Goal: Task Accomplishment & Management: Manage account settings

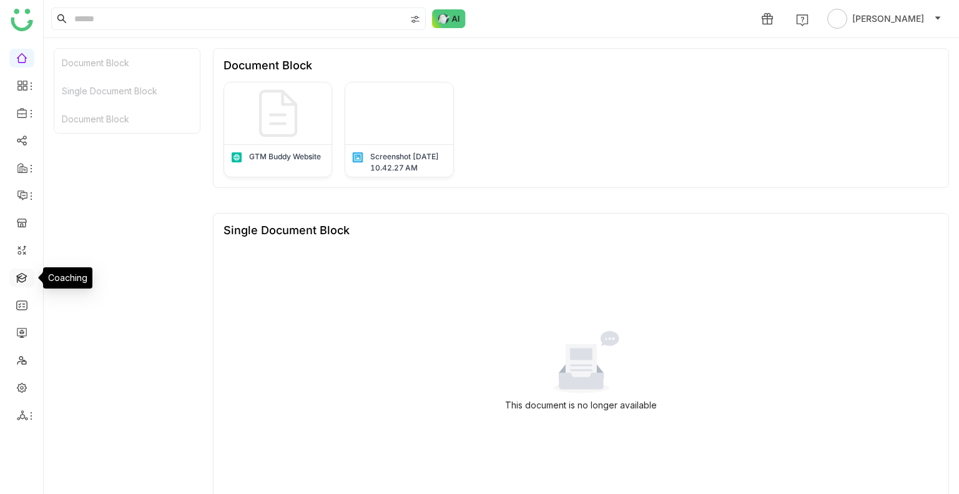
click at [21, 276] on link at bounding box center [21, 277] width 11 height 11
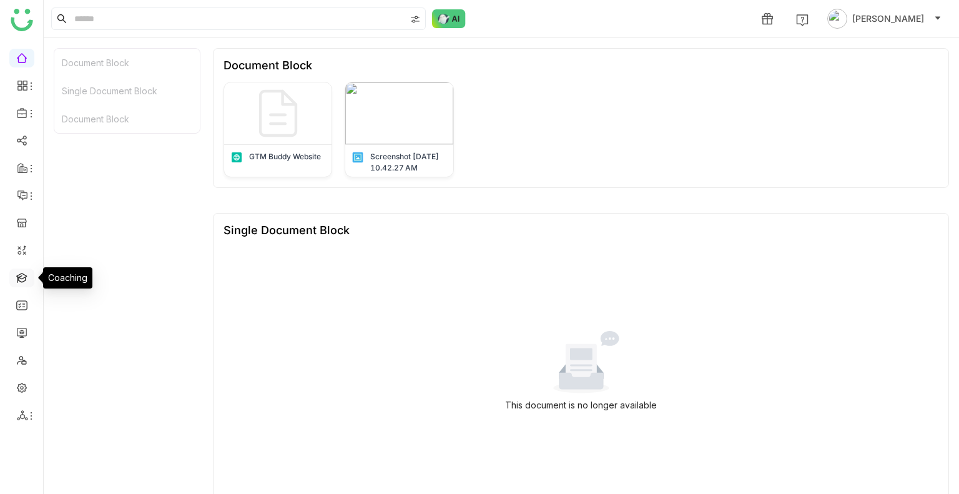
click at [21, 276] on link at bounding box center [21, 277] width 11 height 11
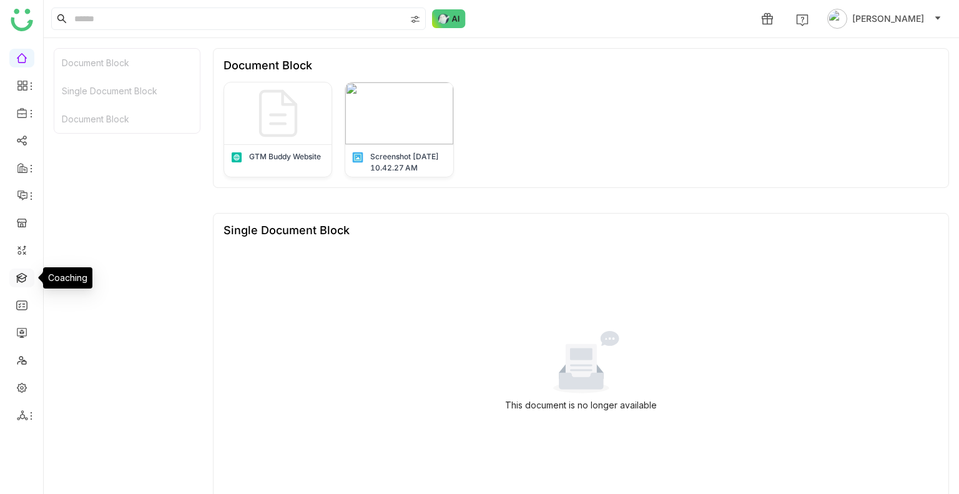
click at [21, 276] on link at bounding box center [21, 277] width 11 height 11
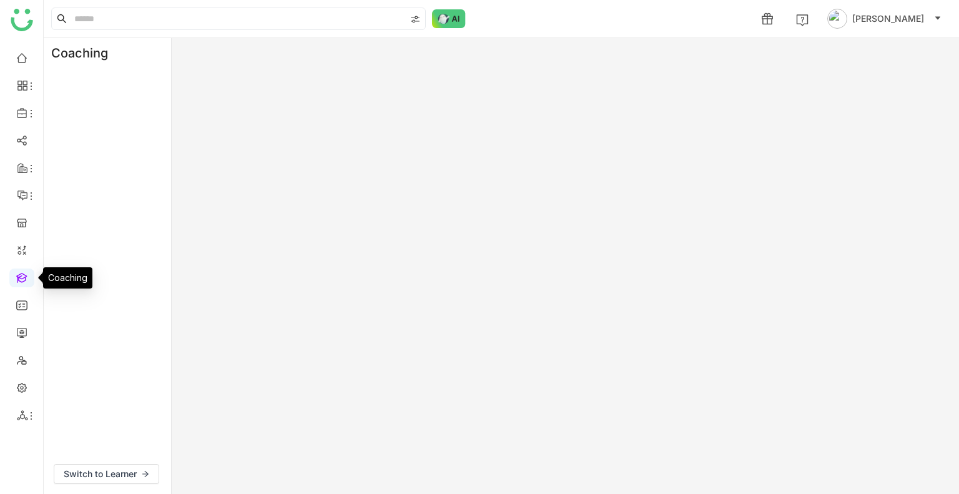
click at [16, 282] on link at bounding box center [21, 277] width 11 height 11
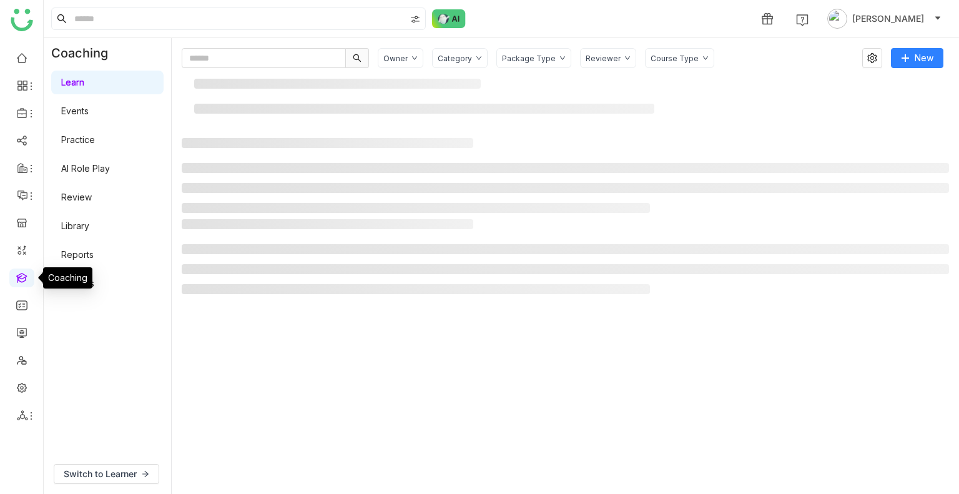
click at [16, 282] on link at bounding box center [21, 277] width 11 height 11
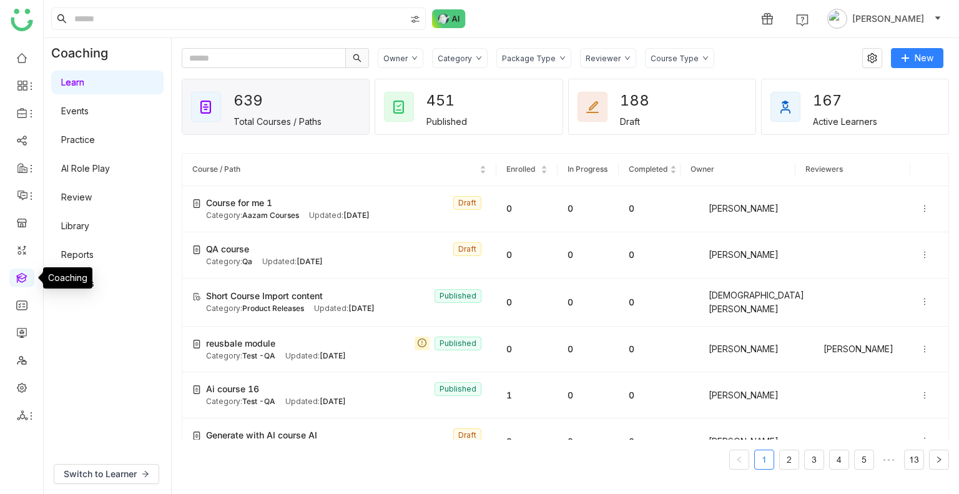
click at [16, 282] on link at bounding box center [21, 277] width 11 height 11
click at [739, 61] on div "Owner Category Package Type Reviewer Course Type" at bounding box center [616, 58] width 476 height 20
click at [84, 231] on link "Library" at bounding box center [75, 225] width 28 height 11
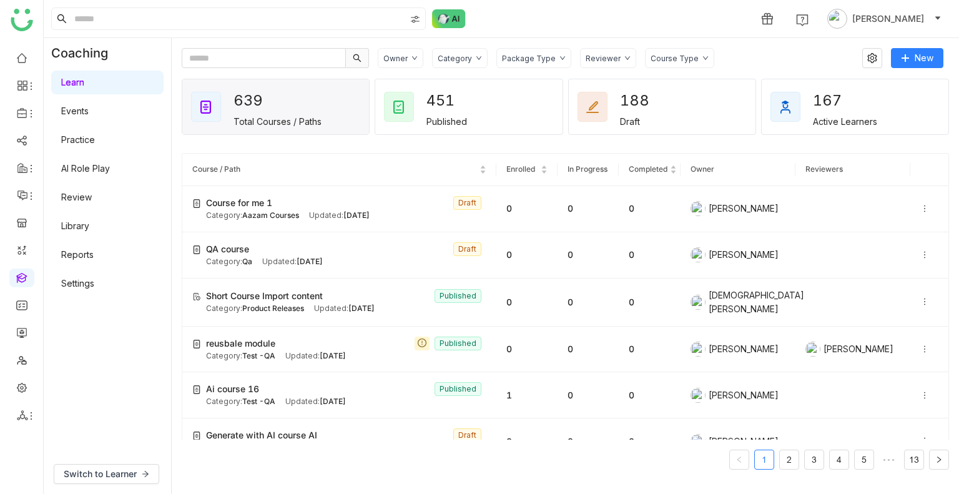
click at [84, 231] on link "Library" at bounding box center [75, 225] width 28 height 11
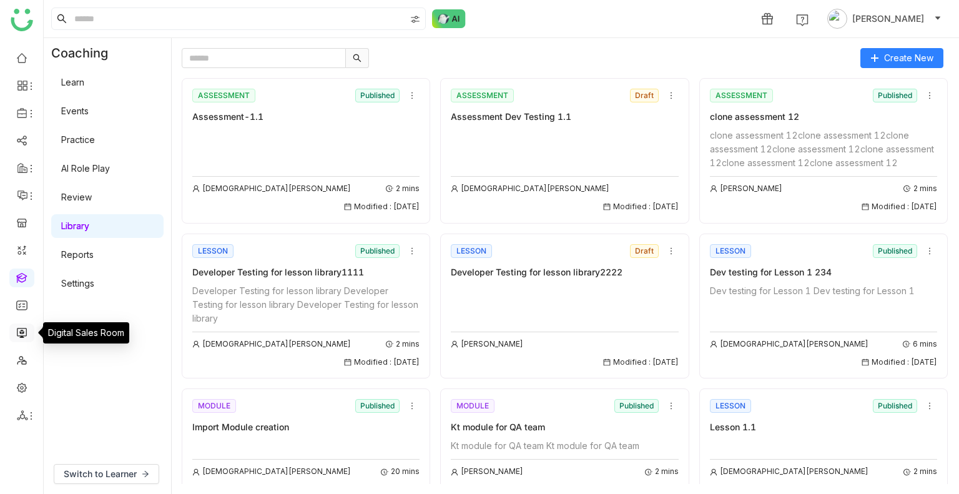
click at [19, 330] on link at bounding box center [21, 331] width 11 height 11
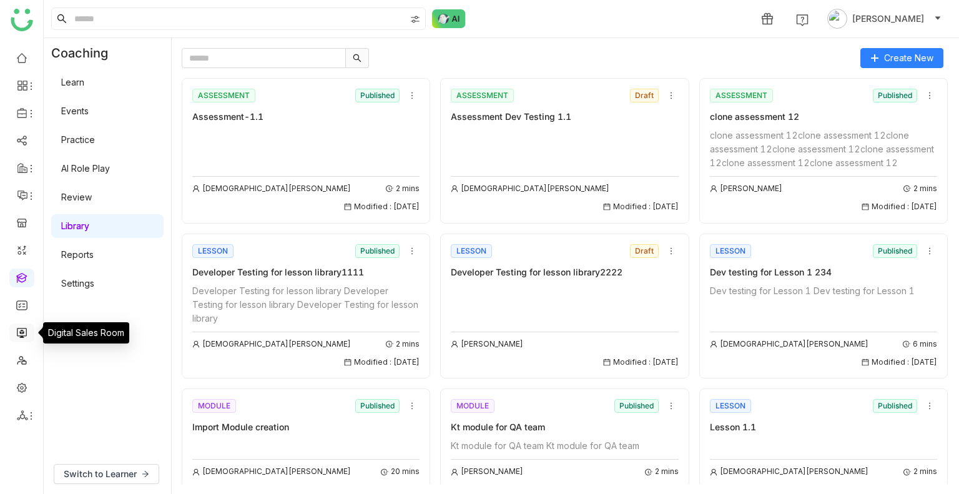
click at [19, 330] on link at bounding box center [21, 331] width 11 height 11
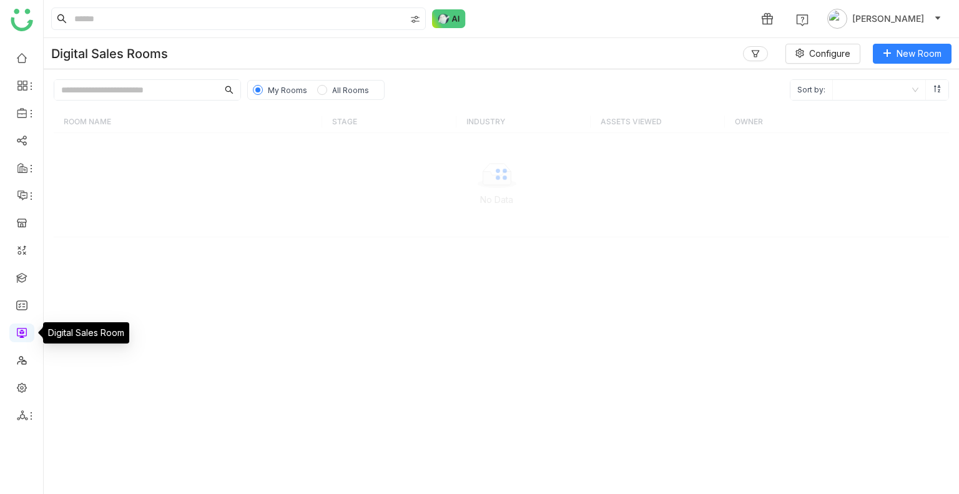
click at [19, 330] on link at bounding box center [21, 331] width 11 height 11
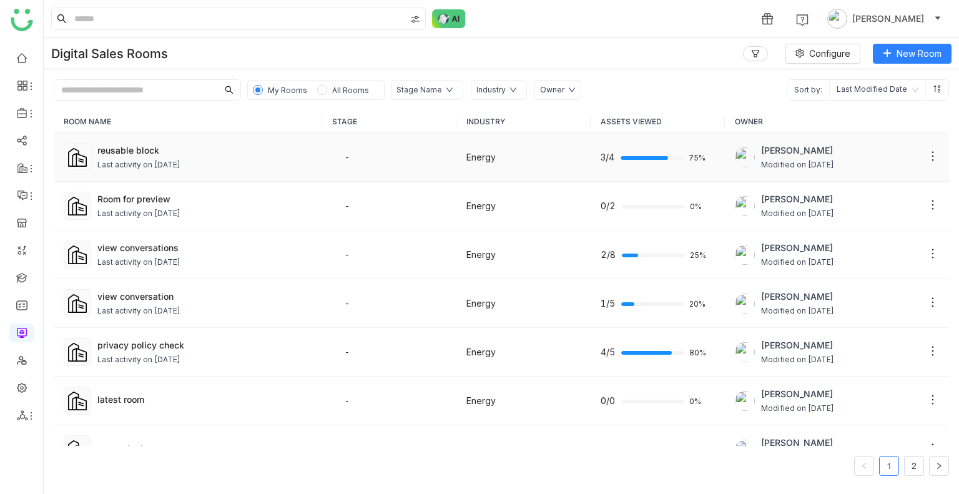
click at [162, 173] on td "reusable block Last activity on Aug 26, 2025" at bounding box center [188, 157] width 268 height 49
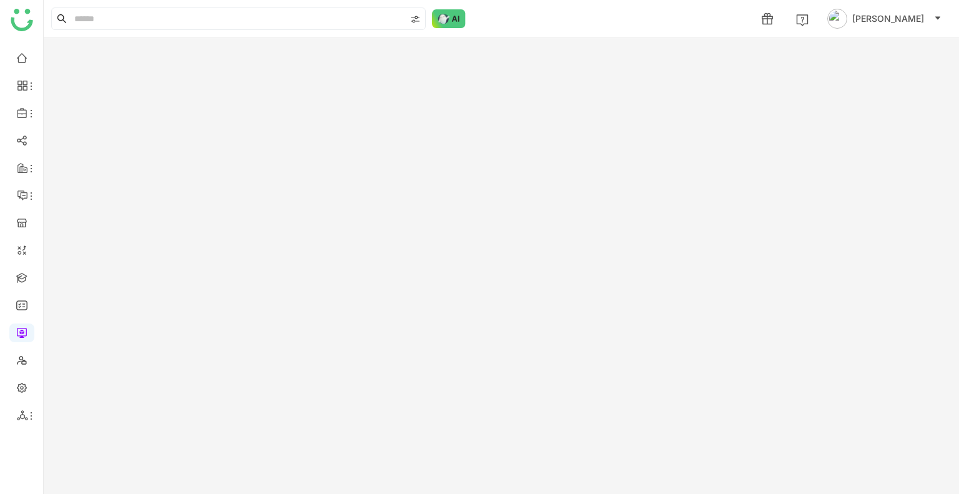
click at [213, 167] on gtmb-room-detail at bounding box center [501, 266] width 915 height 456
click at [213, 167] on gtmb-room-detail "New Room" at bounding box center [501, 266] width 915 height 456
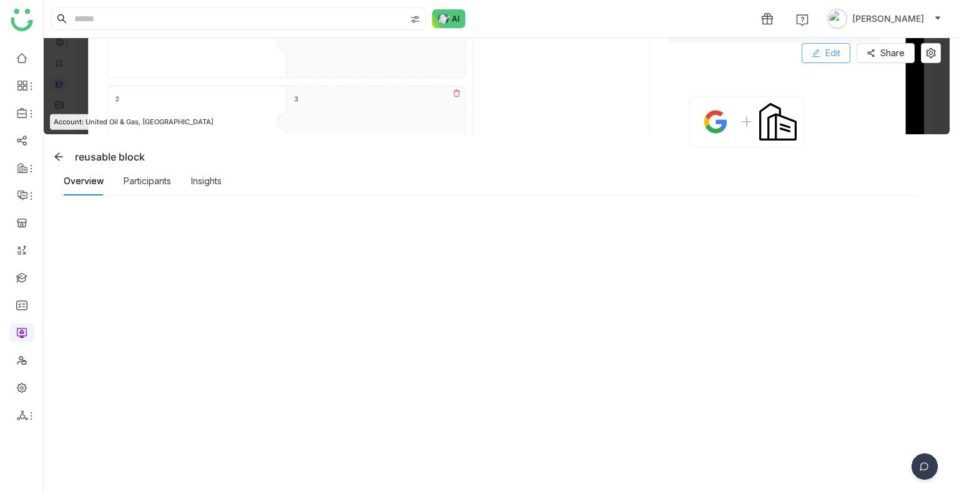
click at [829, 54] on span "Edit" at bounding box center [832, 53] width 15 height 14
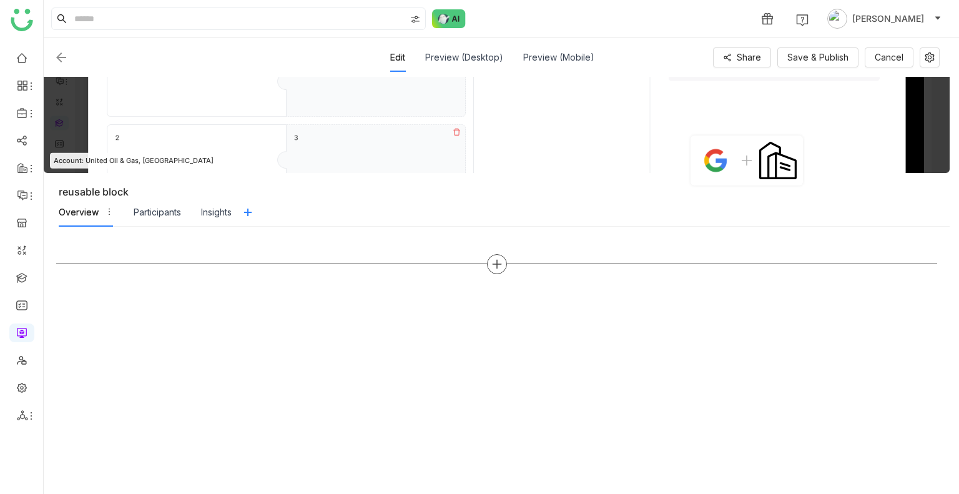
click at [492, 260] on icon at bounding box center [496, 263] width 11 height 11
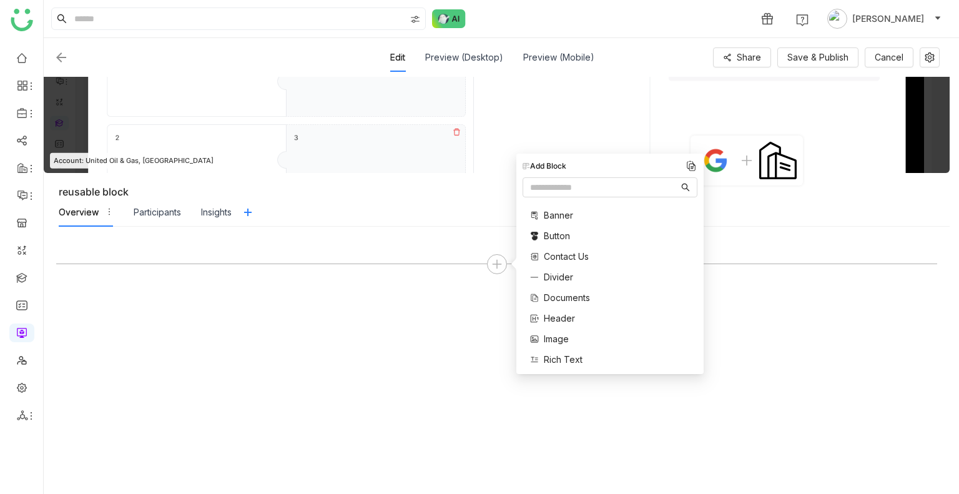
click at [552, 257] on span "Contact Us" at bounding box center [566, 256] width 45 height 13
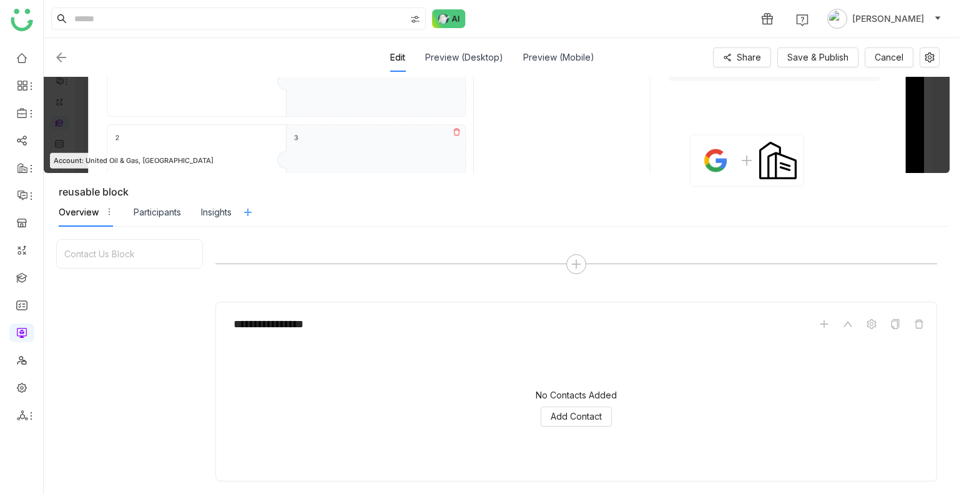
click at [256, 212] on icon at bounding box center [247, 212] width 19 height 10
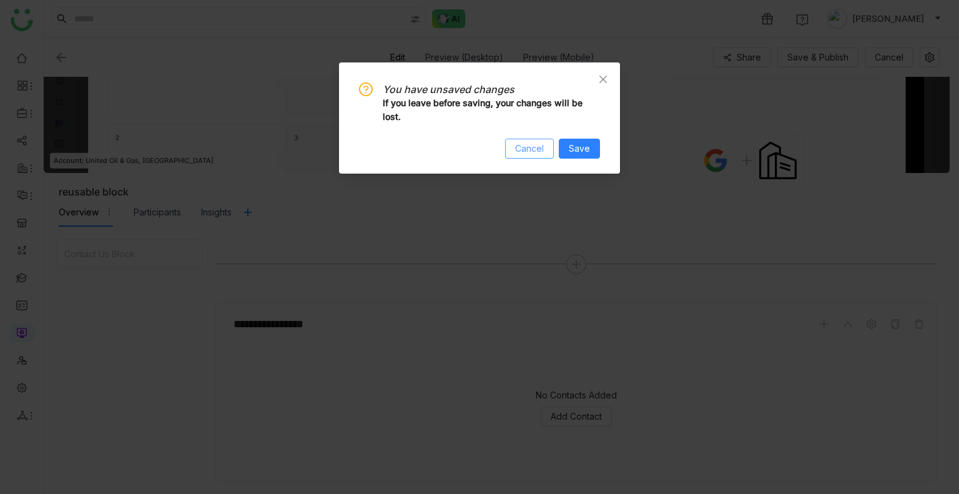
click at [537, 139] on button "Cancel" at bounding box center [529, 149] width 49 height 20
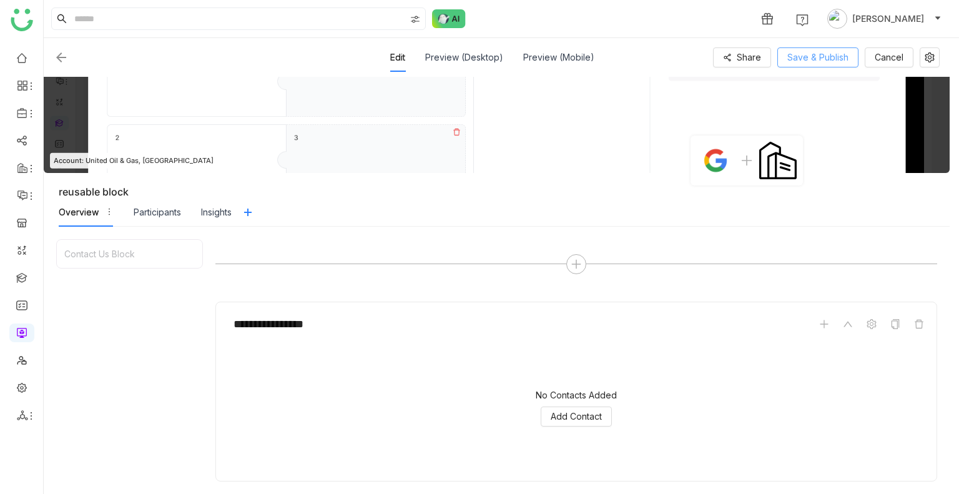
click at [815, 62] on span "Save & Publish" at bounding box center [817, 58] width 61 height 14
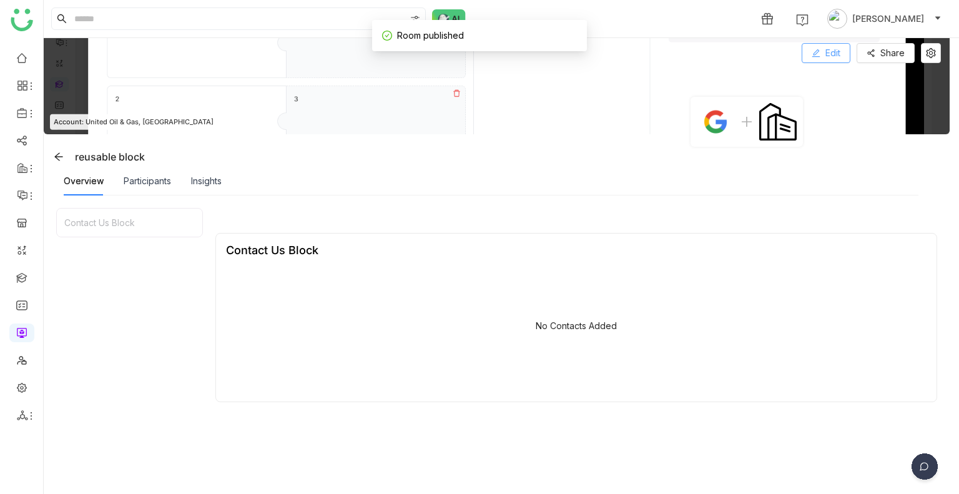
click at [821, 55] on button "Edit" at bounding box center [825, 53] width 49 height 20
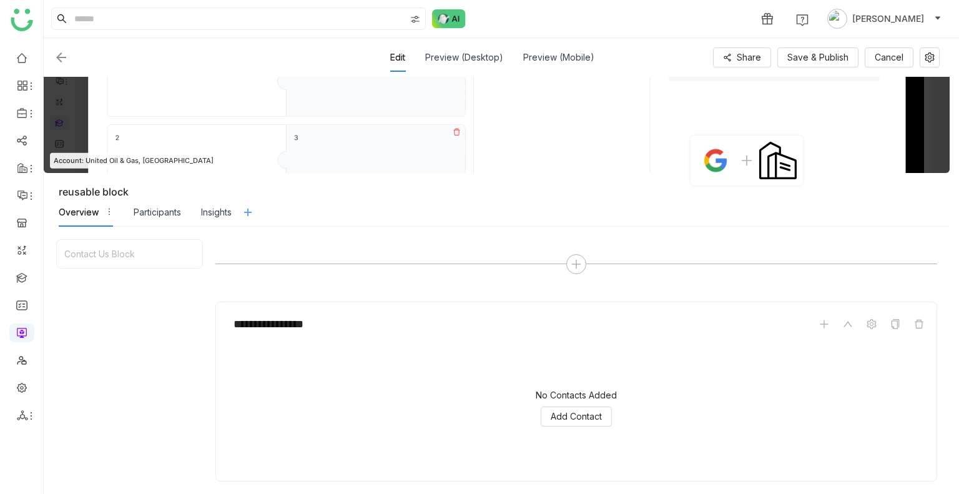
click at [243, 216] on icon at bounding box center [247, 212] width 19 height 10
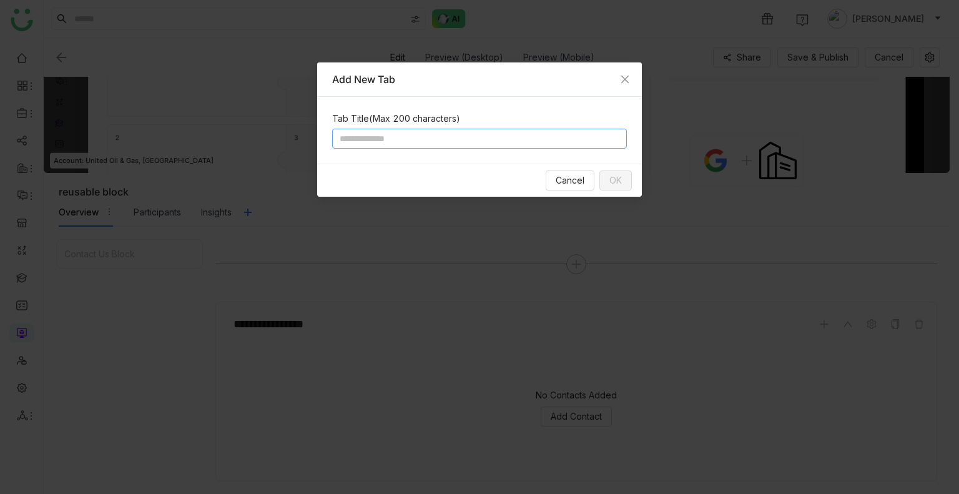
click at [379, 134] on input at bounding box center [479, 139] width 295 height 20
type input "*****"
click at [612, 179] on span "OK" at bounding box center [615, 181] width 12 height 14
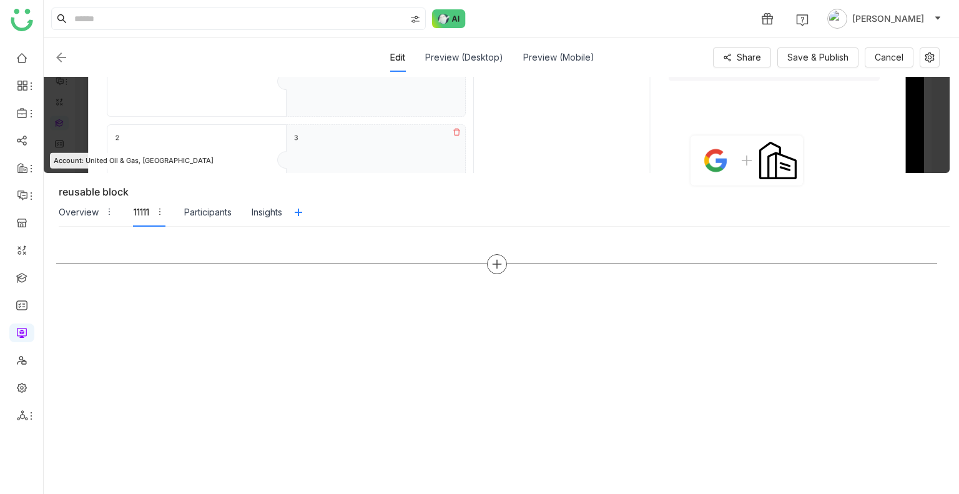
click at [495, 262] on icon at bounding box center [496, 263] width 11 height 11
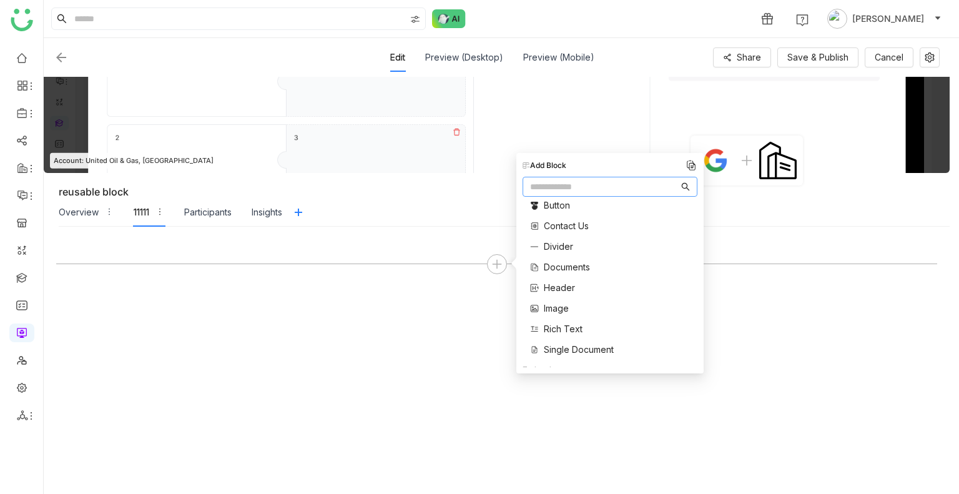
scroll to position [42, 0]
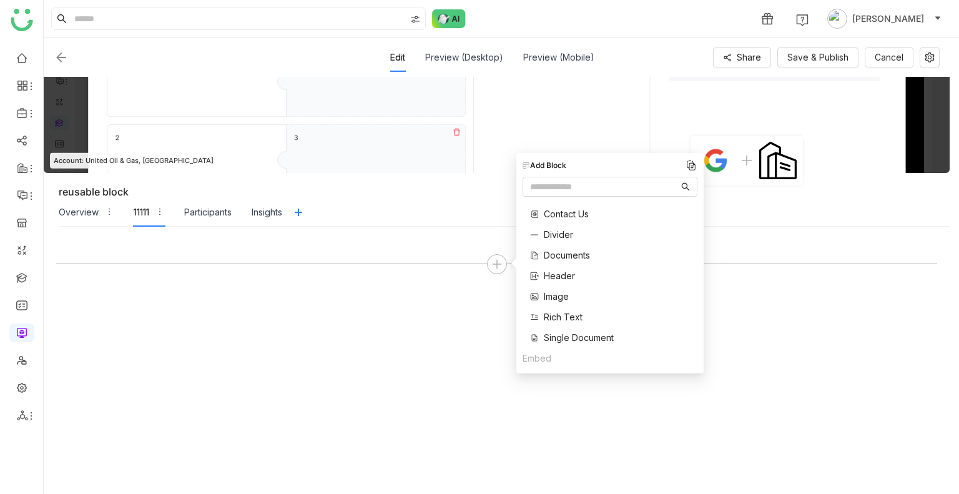
click at [564, 254] on span "Documents" at bounding box center [567, 254] width 46 height 13
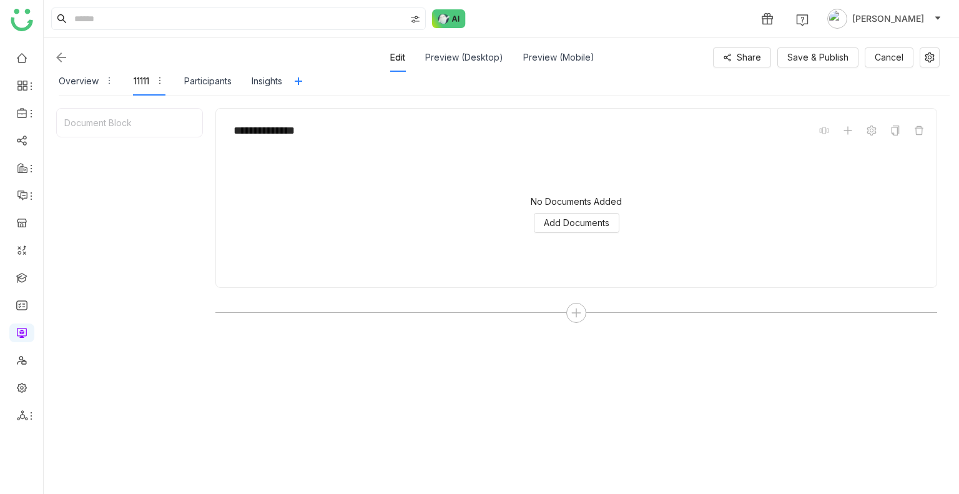
scroll to position [150, 0]
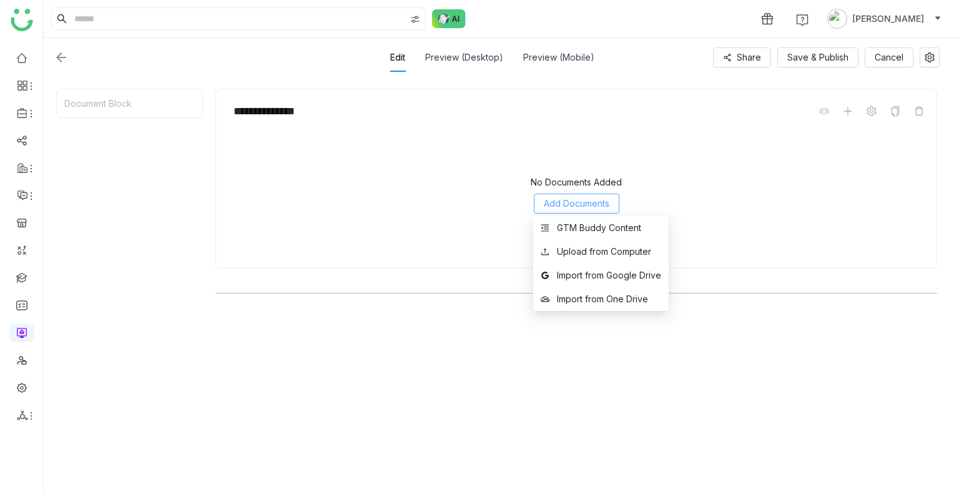
click at [582, 200] on span "Add Documents" at bounding box center [577, 204] width 66 height 14
click at [585, 228] on div "GTM Buddy Content" at bounding box center [599, 228] width 84 height 14
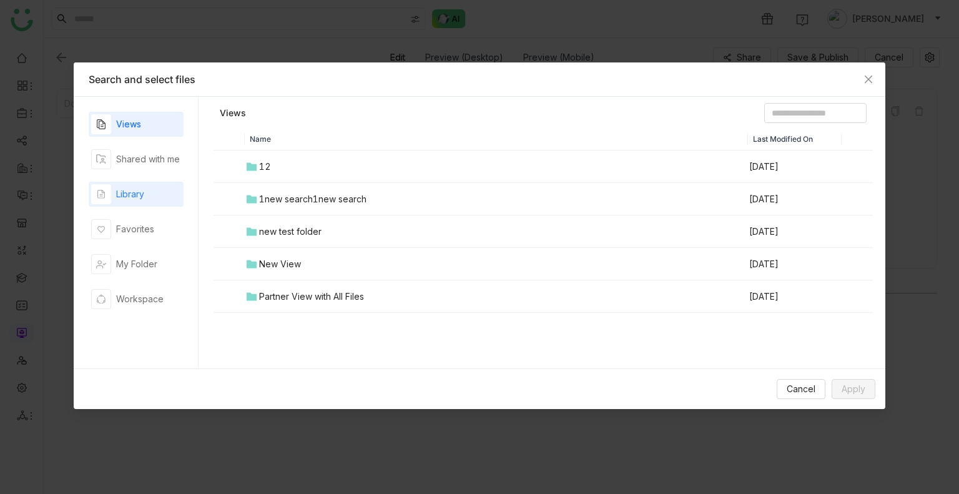
click at [157, 185] on div "Library" at bounding box center [136, 194] width 95 height 25
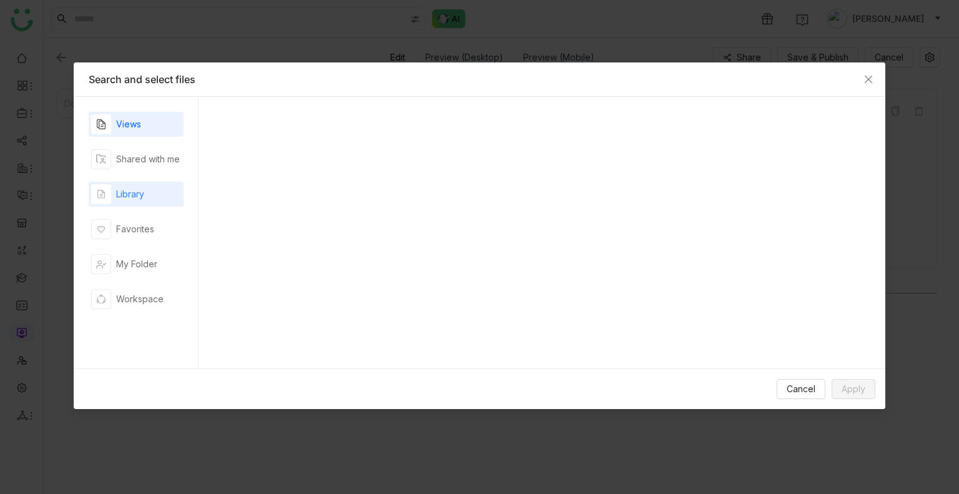
click at [157, 185] on div "Library" at bounding box center [136, 194] width 95 height 25
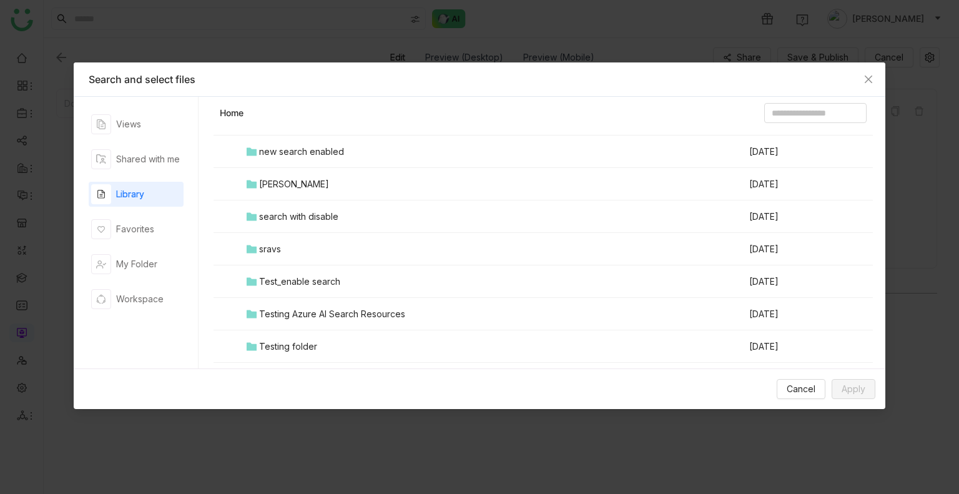
scroll to position [814, 0]
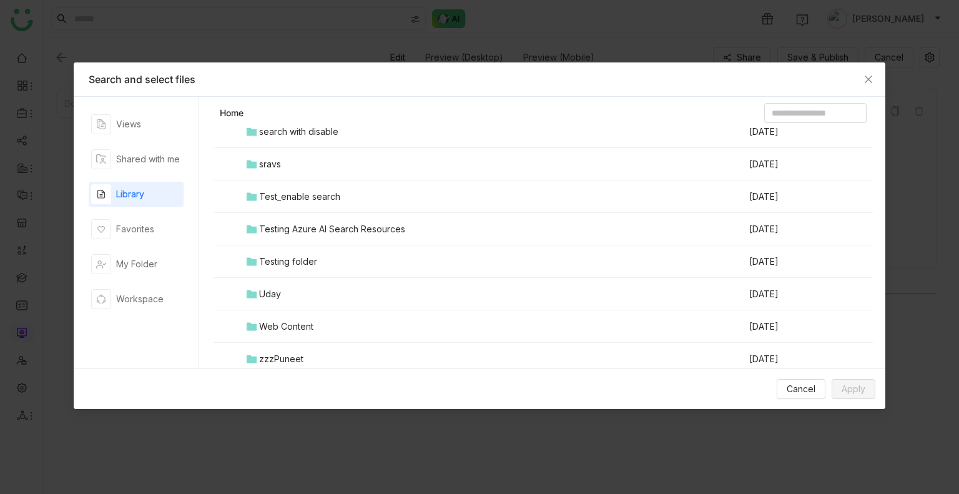
click at [300, 252] on td "Testing folder" at bounding box center [496, 261] width 503 height 32
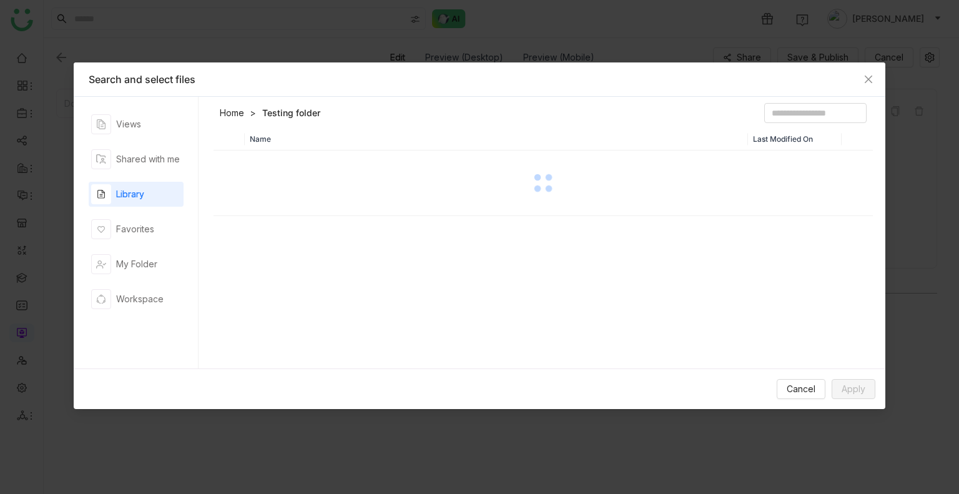
click at [300, 252] on div "Name Last Modified On" at bounding box center [542, 251] width 659 height 247
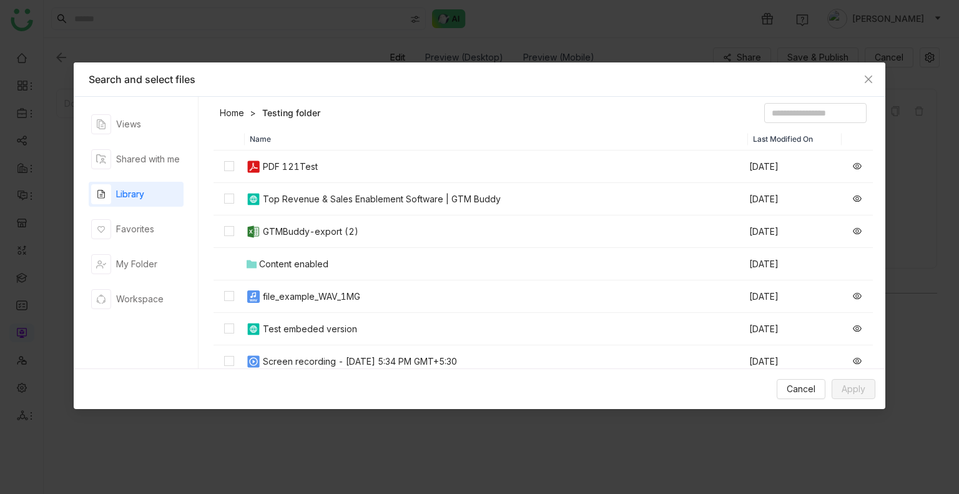
click at [218, 165] on td at bounding box center [228, 166] width 31 height 32
click at [223, 207] on td at bounding box center [228, 199] width 31 height 32
click at [223, 234] on td at bounding box center [228, 231] width 31 height 32
click at [859, 388] on span "Apply" at bounding box center [853, 389] width 24 height 14
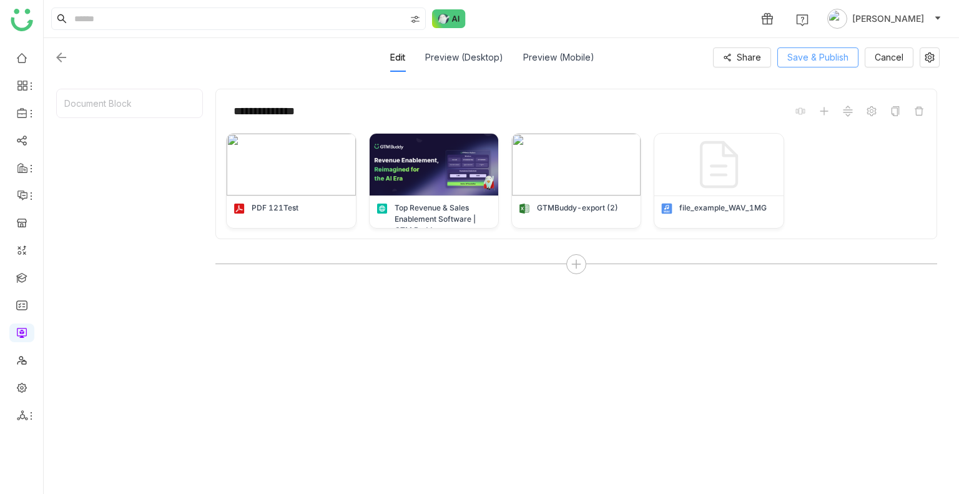
click at [806, 64] on span "Save & Publish" at bounding box center [817, 58] width 61 height 14
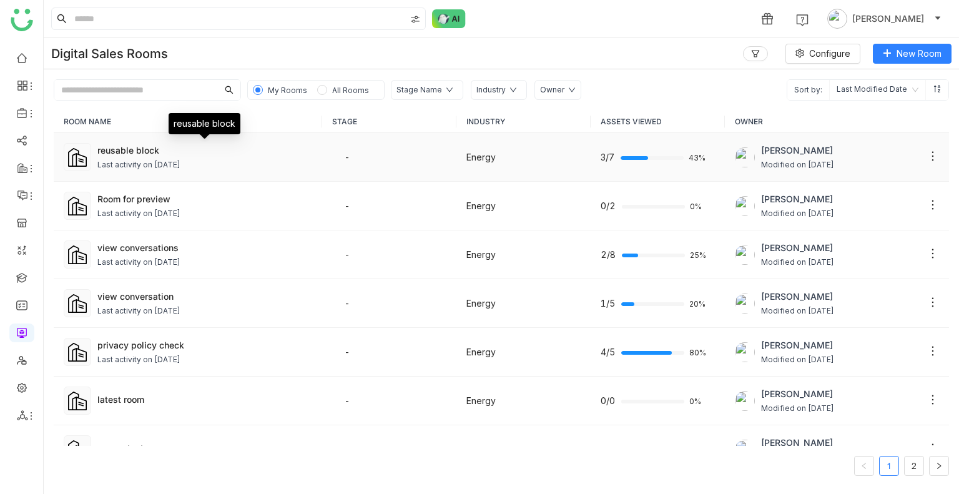
click at [124, 150] on div "reusable block" at bounding box center [204, 150] width 215 height 13
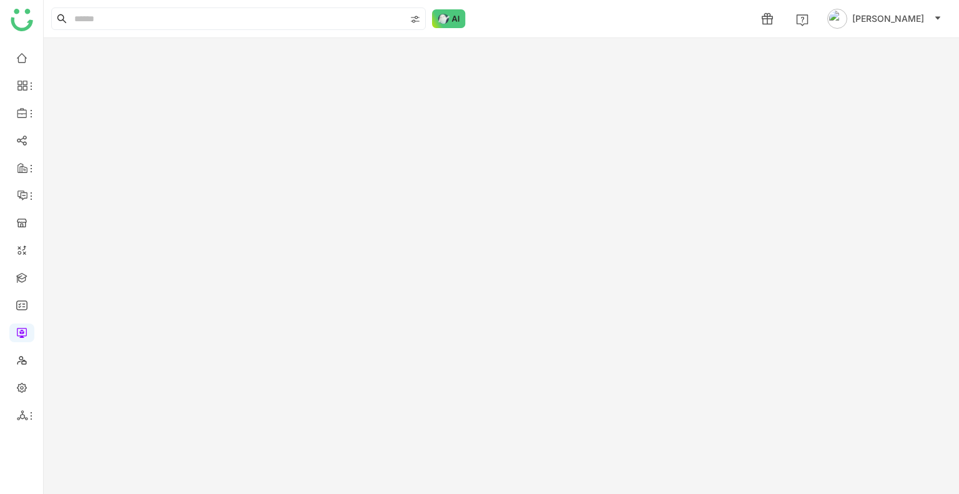
click at [124, 150] on gtmb-room-detail at bounding box center [501, 266] width 915 height 456
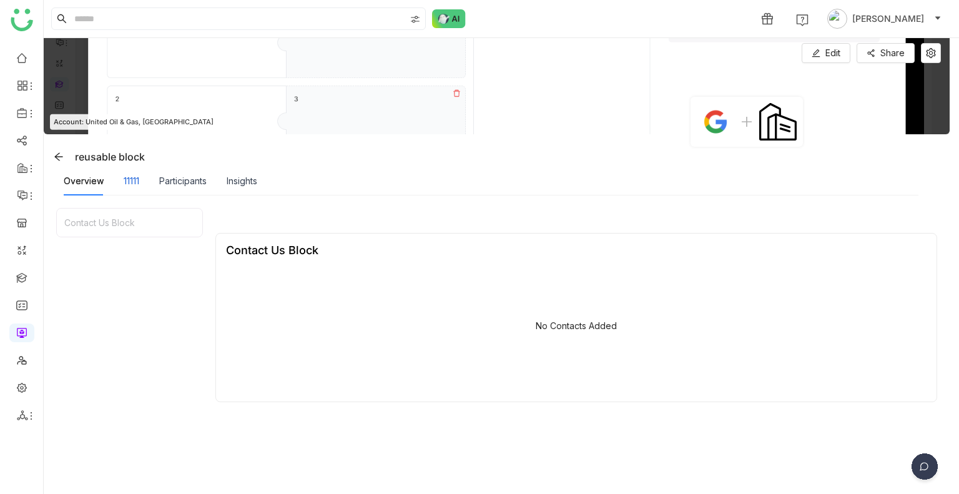
click at [129, 182] on div "11111" at bounding box center [132, 181] width 16 height 14
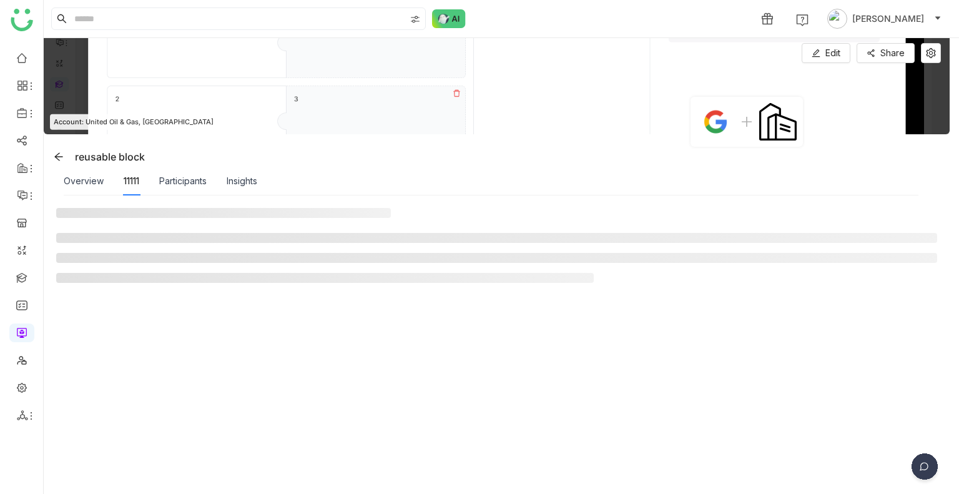
click at [129, 182] on div "11111" at bounding box center [132, 181] width 16 height 14
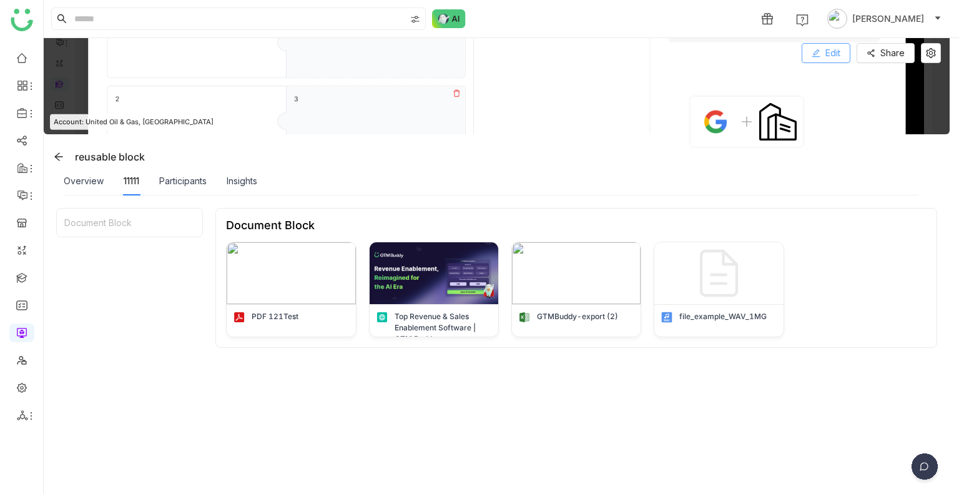
click at [828, 49] on span "Edit" at bounding box center [832, 53] width 15 height 14
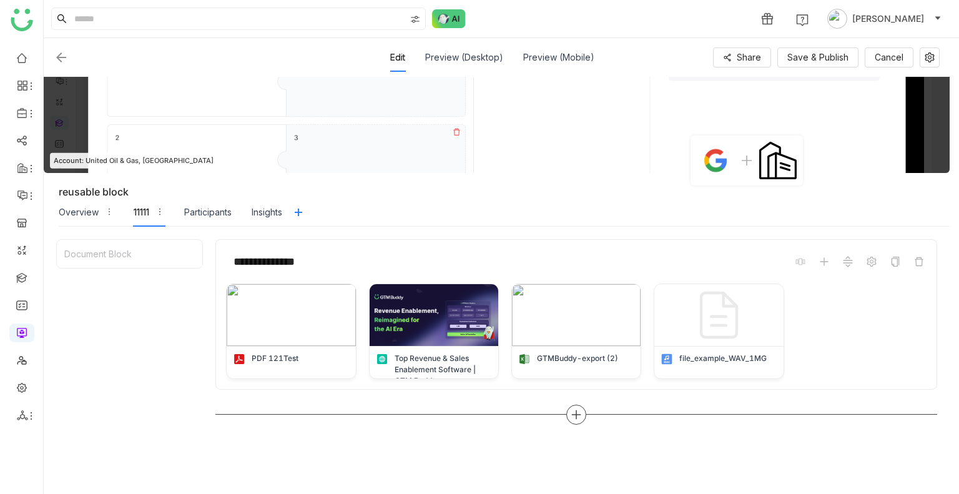
click at [579, 419] on div at bounding box center [576, 414] width 20 height 20
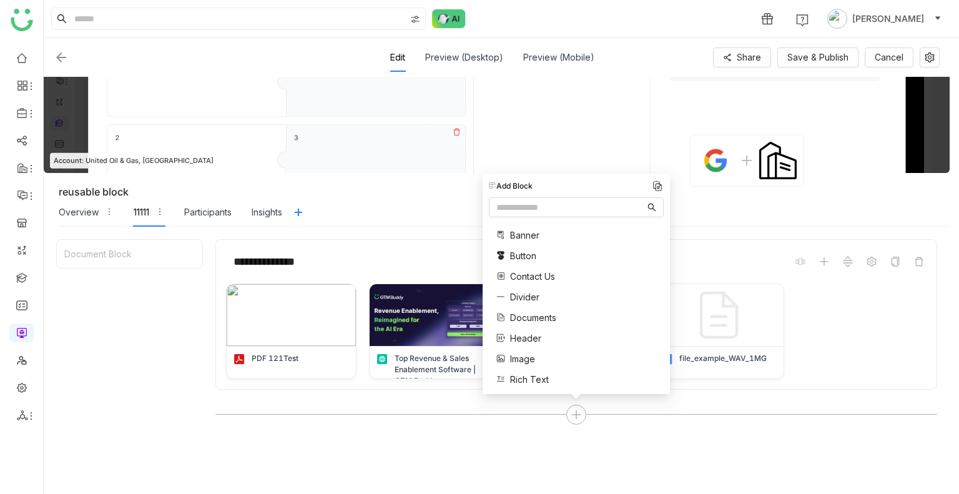
click at [529, 310] on div "Banner Button Contact Us Divider Documents Header Image Rich Text Single Docume…" at bounding box center [534, 318] width 91 height 192
click at [530, 314] on span "Documents" at bounding box center [533, 317] width 46 height 13
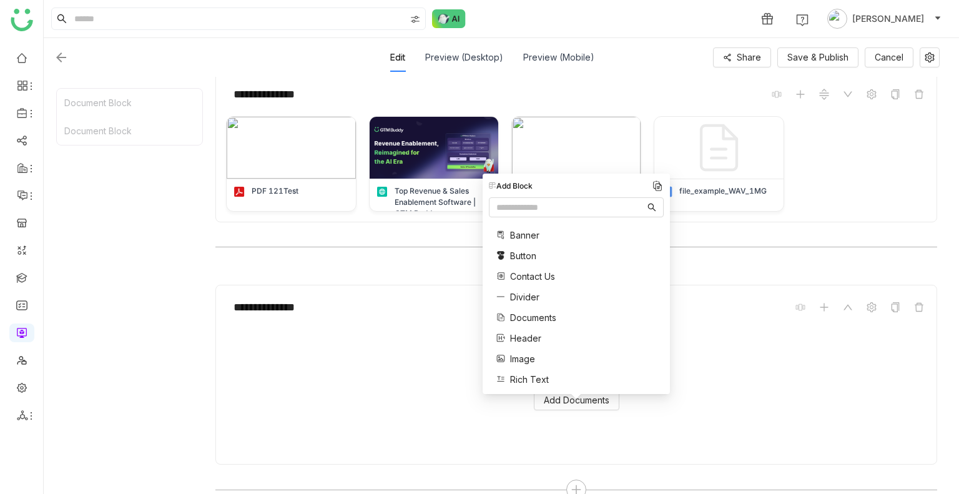
scroll to position [186, 0]
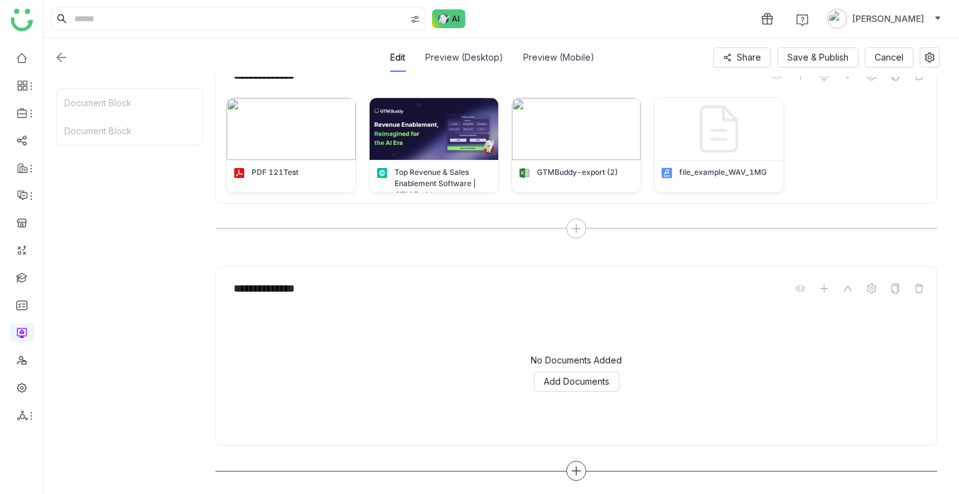
click at [574, 473] on icon at bounding box center [575, 470] width 11 height 11
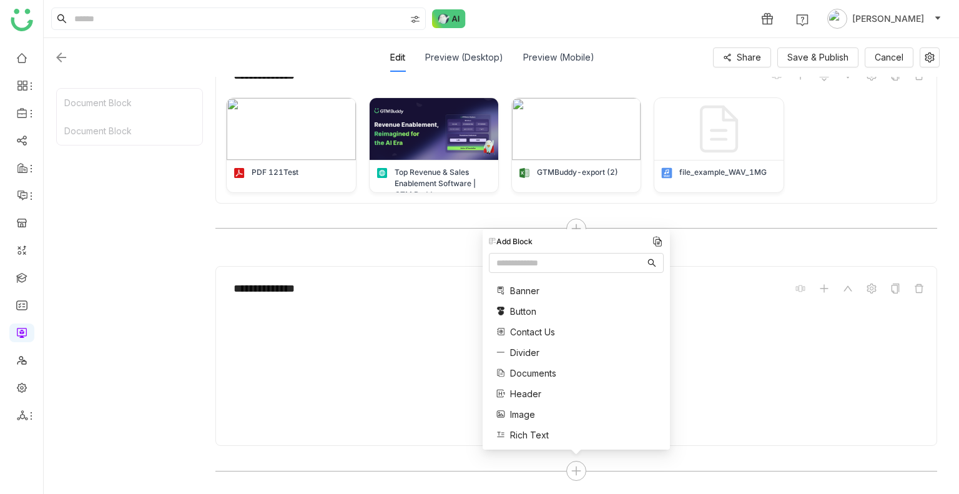
click at [525, 355] on span "Divider" at bounding box center [524, 352] width 29 height 13
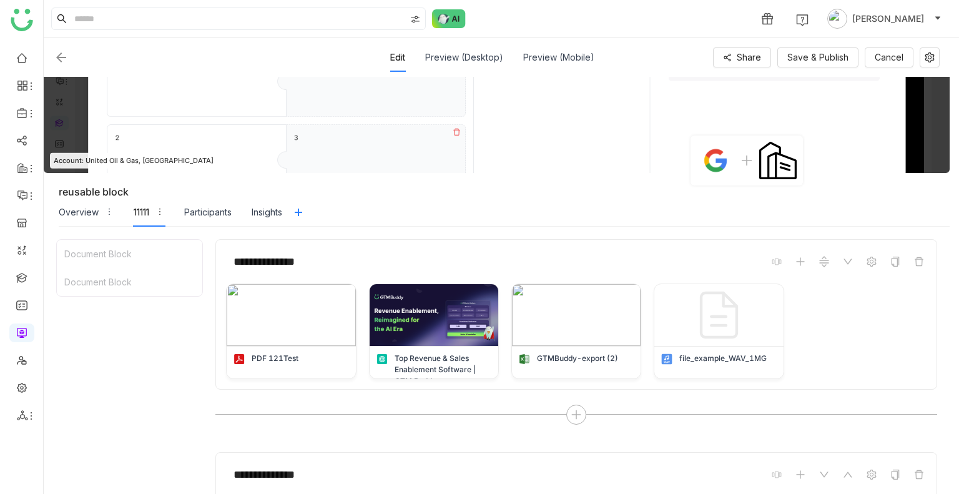
scroll to position [0, 0]
click at [802, 62] on span "Save & Publish" at bounding box center [817, 58] width 61 height 14
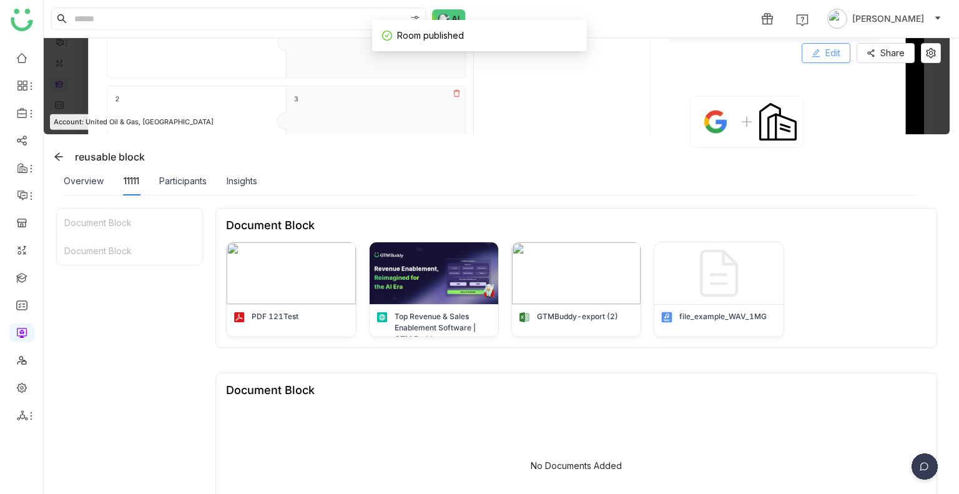
click at [813, 49] on icon at bounding box center [815, 53] width 9 height 9
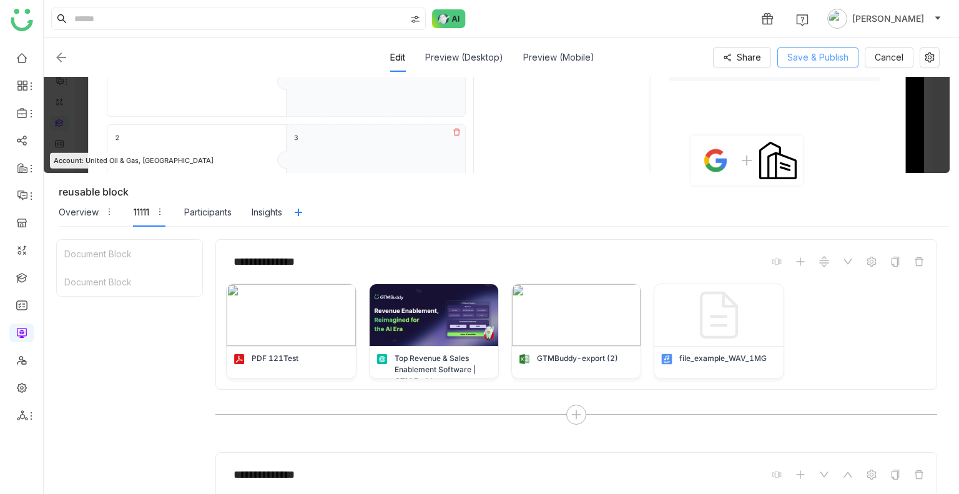
click at [821, 62] on span "Save & Publish" at bounding box center [817, 58] width 61 height 14
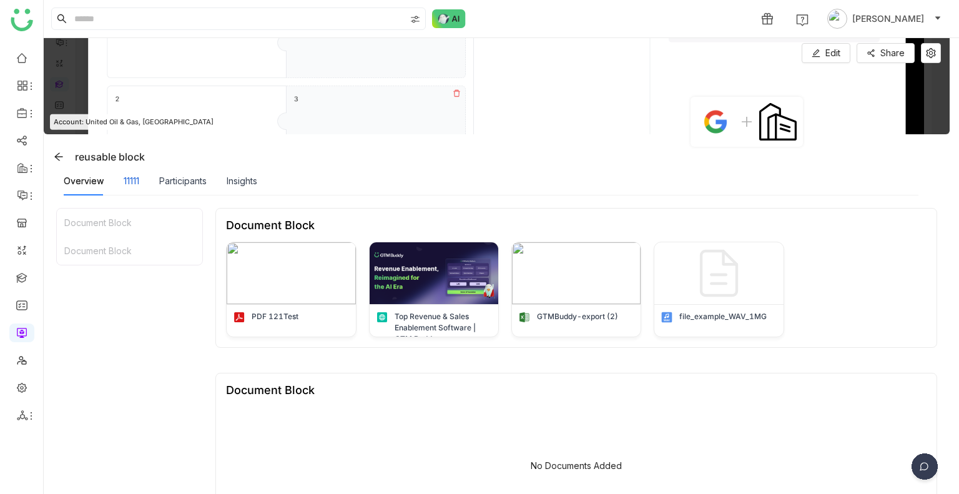
click at [135, 184] on div "11111" at bounding box center [132, 181] width 16 height 14
click at [86, 173] on div "Overview" at bounding box center [84, 181] width 40 height 29
click at [131, 177] on div "11111" at bounding box center [132, 181] width 16 height 14
click at [22, 334] on link at bounding box center [21, 331] width 11 height 11
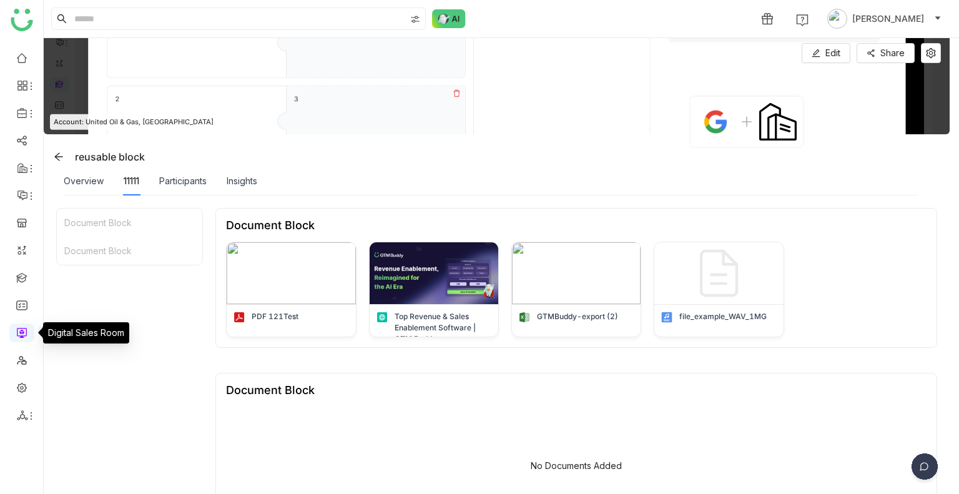
click at [22, 334] on link at bounding box center [21, 331] width 11 height 11
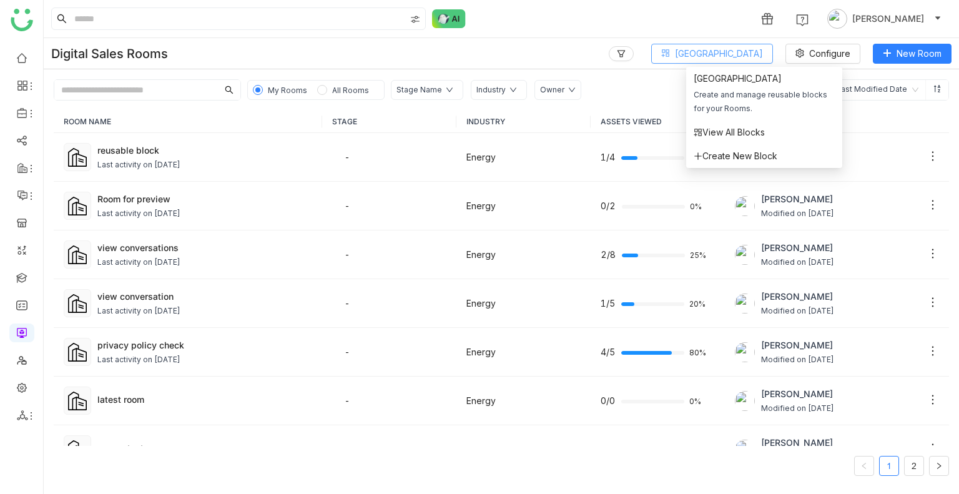
click at [735, 59] on span "[GEOGRAPHIC_DATA]" at bounding box center [719, 54] width 88 height 14
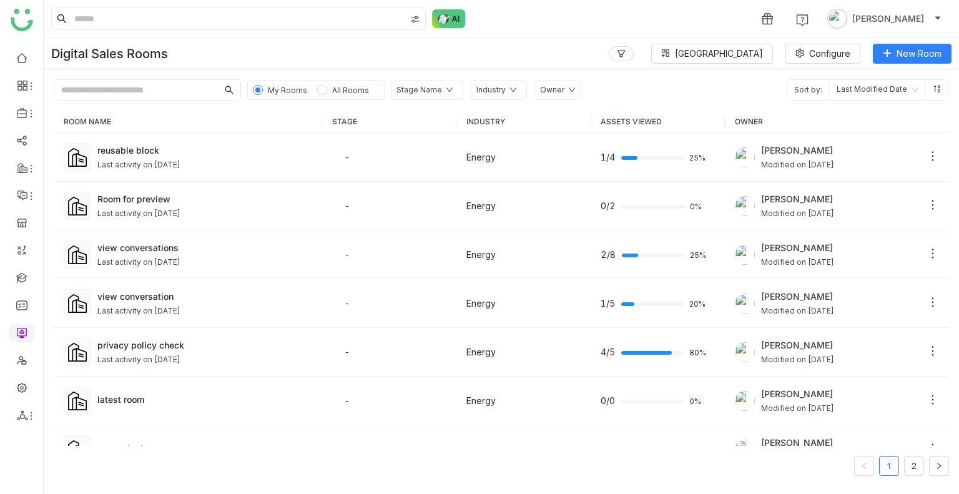
click at [550, 32] on div "1 [PERSON_NAME]" at bounding box center [501, 18] width 915 height 37
click at [27, 275] on link at bounding box center [21, 277] width 11 height 11
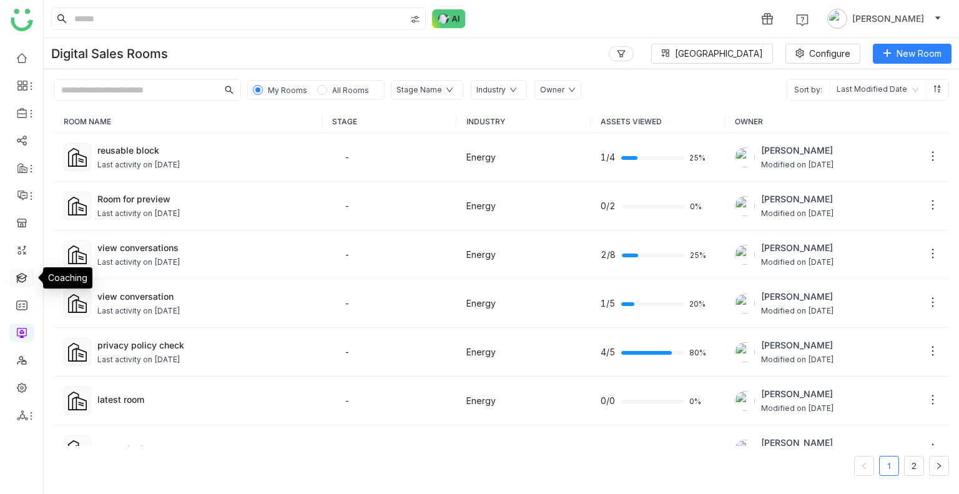
click at [27, 275] on link at bounding box center [21, 277] width 11 height 11
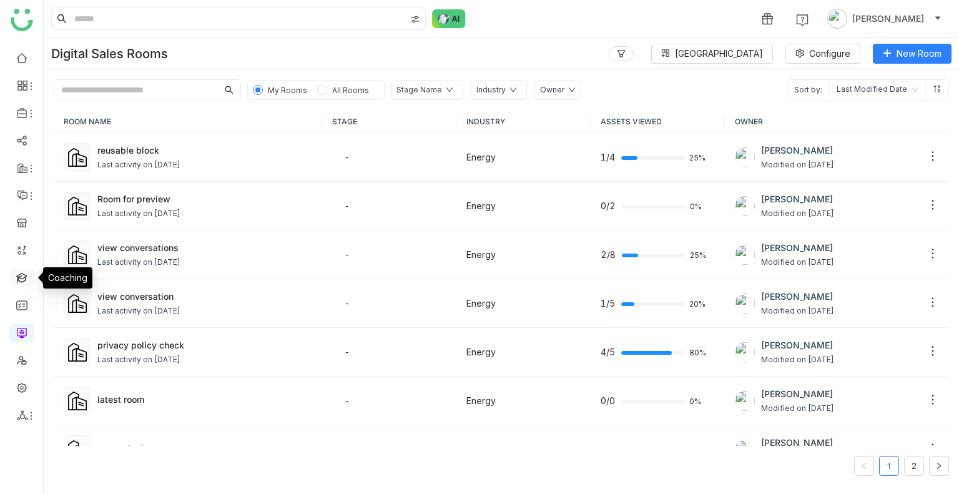
click at [27, 275] on link at bounding box center [21, 277] width 11 height 11
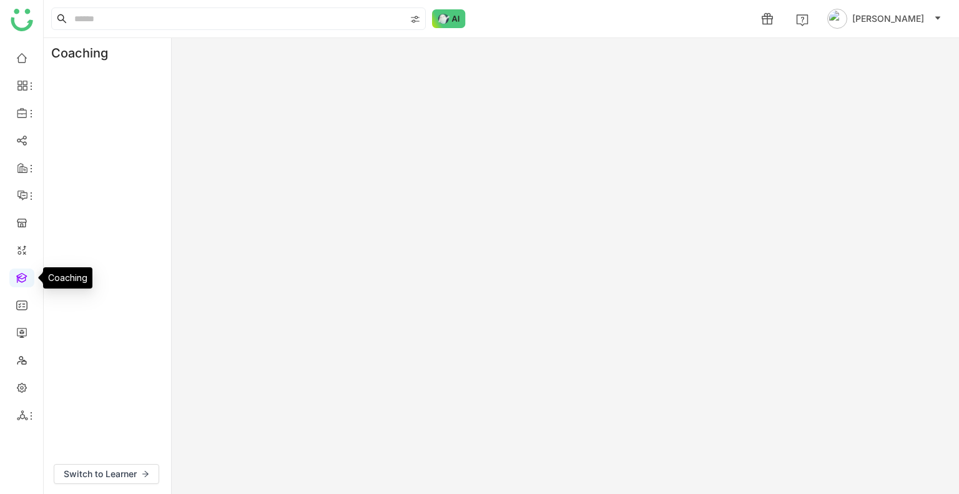
click at [19, 276] on link at bounding box center [21, 277] width 11 height 11
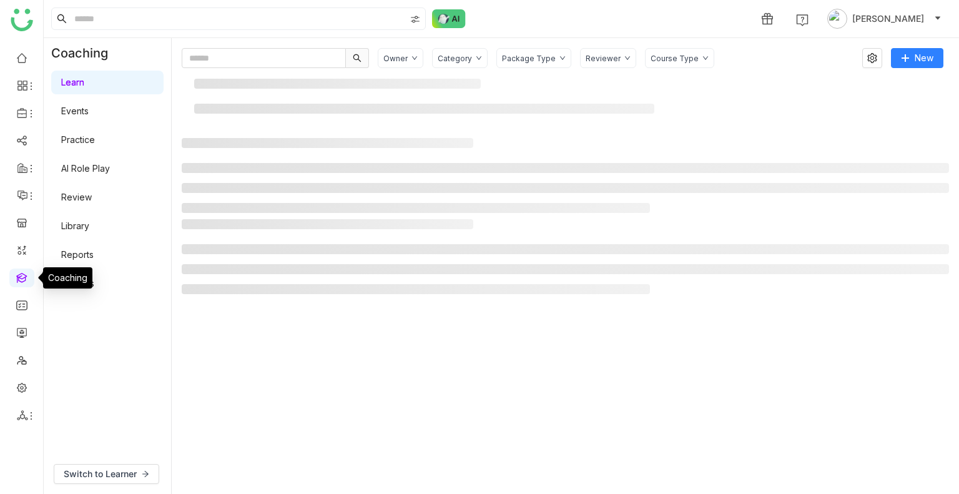
click at [19, 276] on link at bounding box center [21, 277] width 11 height 11
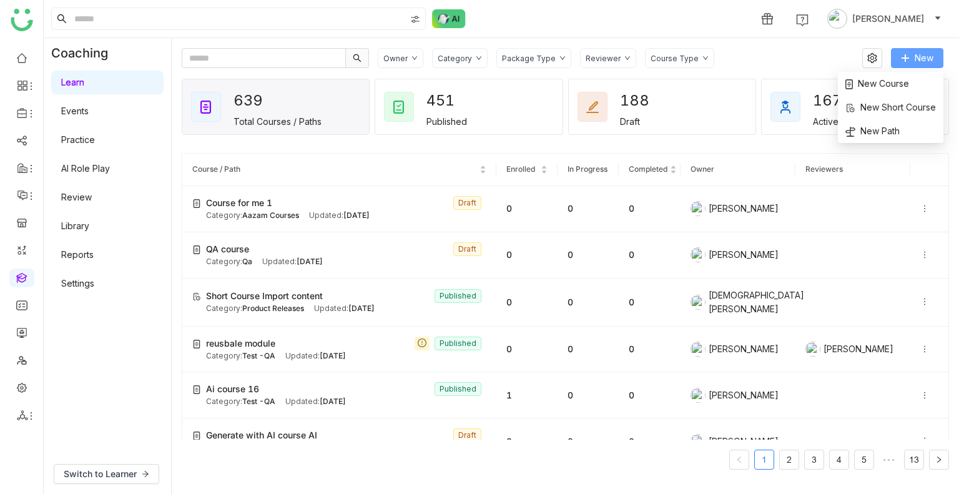
click at [911, 54] on button "New" at bounding box center [917, 58] width 52 height 20
click at [869, 74] on li "New Course" at bounding box center [890, 84] width 105 height 24
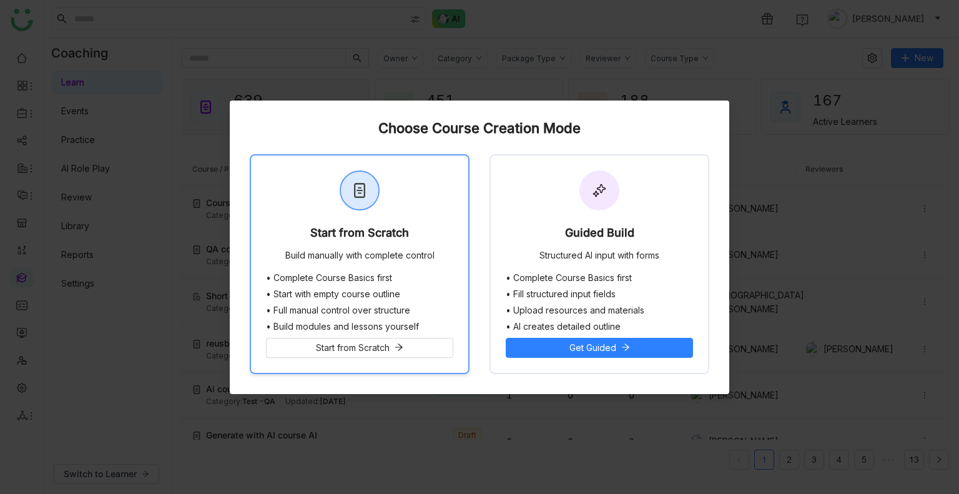
click at [410, 253] on div "Build manually with complete control" at bounding box center [359, 256] width 149 height 12
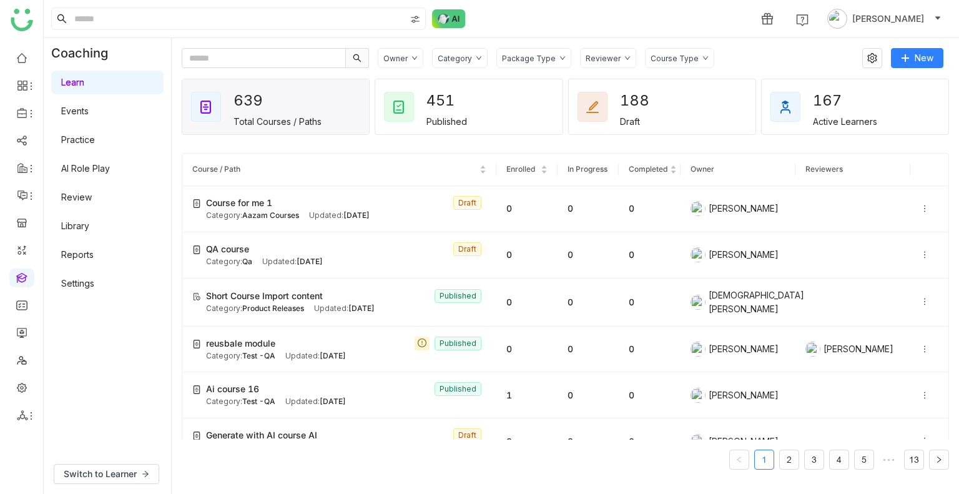
click at [410, 253] on div "QA course Draft" at bounding box center [346, 249] width 280 height 14
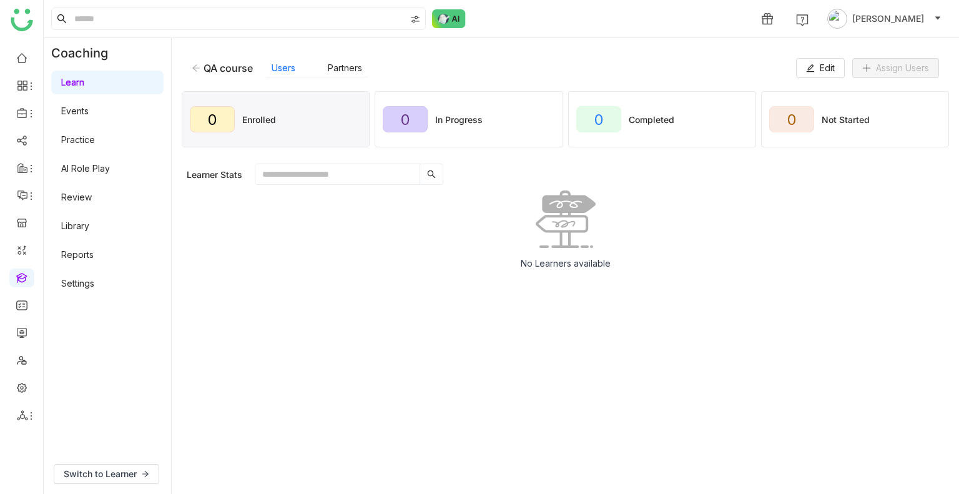
click at [197, 67] on icon at bounding box center [196, 68] width 9 height 9
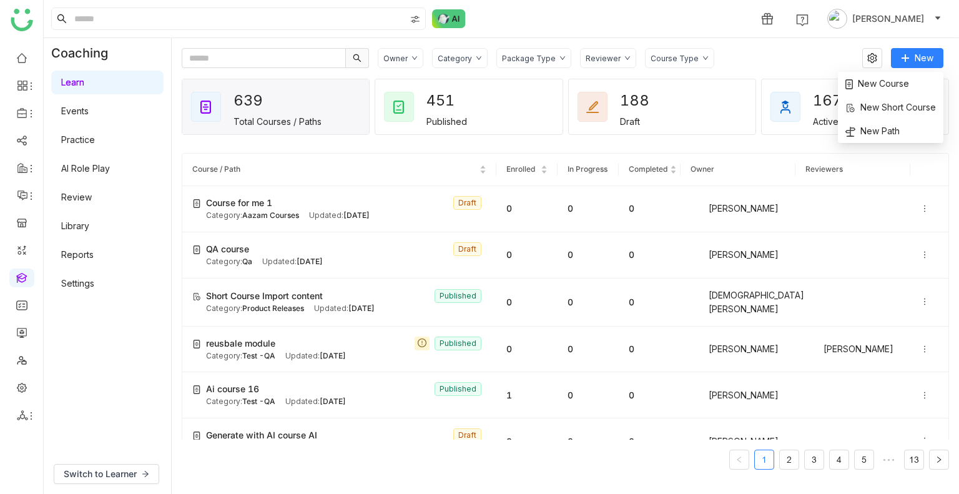
click at [888, 72] on div "New Course New Short Course New Path" at bounding box center [890, 107] width 105 height 71
click at [885, 79] on span "New Course" at bounding box center [877, 84] width 64 height 14
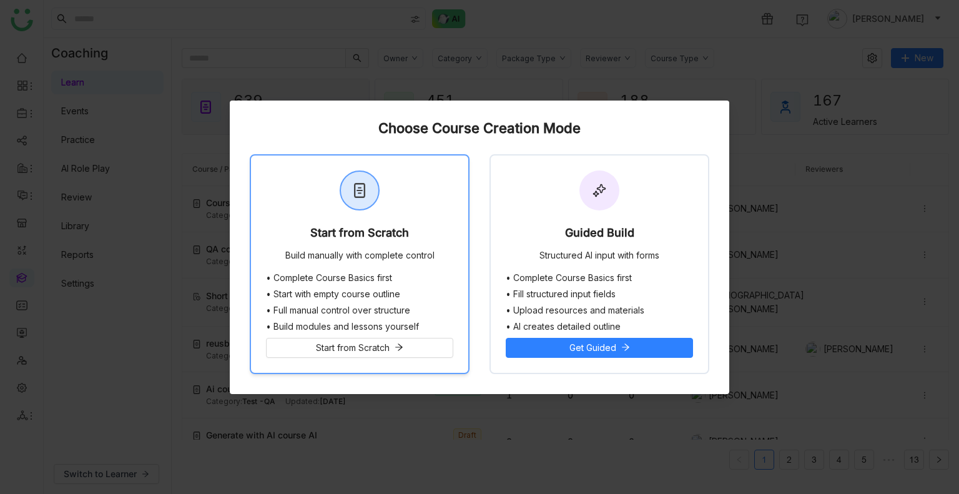
click at [327, 236] on div "Start from Scratch" at bounding box center [359, 235] width 99 height 17
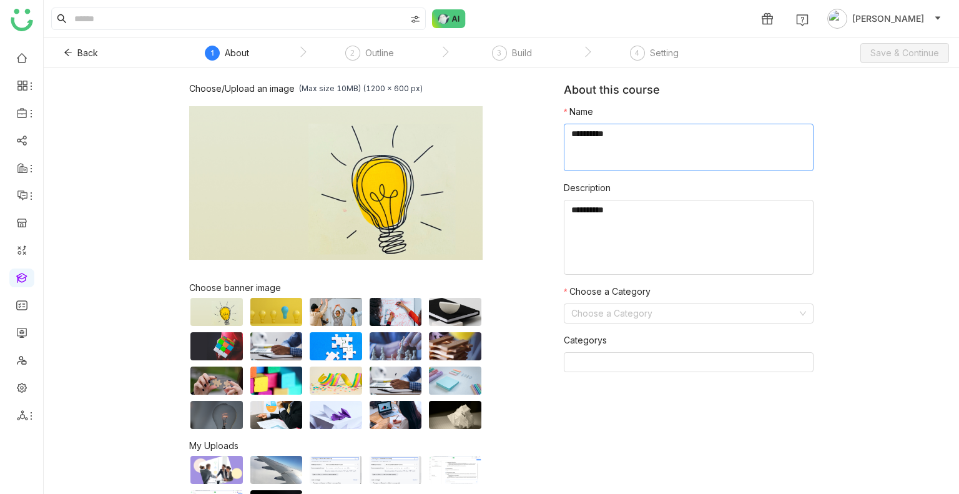
click at [625, 151] on textarea at bounding box center [689, 147] width 250 height 47
type textarea "*"
drag, startPoint x: 586, startPoint y: 134, endPoint x: 524, endPoint y: 134, distance: 61.8
click at [524, 134] on div "Choose/Upload an image (Max size 10MB) (1200 x 600 px) Browse Image Choose bann…" at bounding box center [501, 301] width 624 height 436
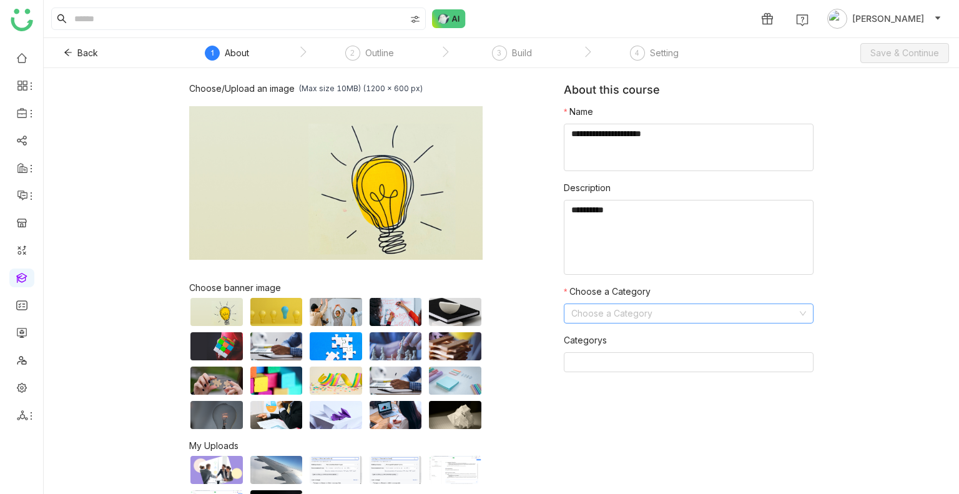
click at [592, 318] on input at bounding box center [684, 313] width 226 height 19
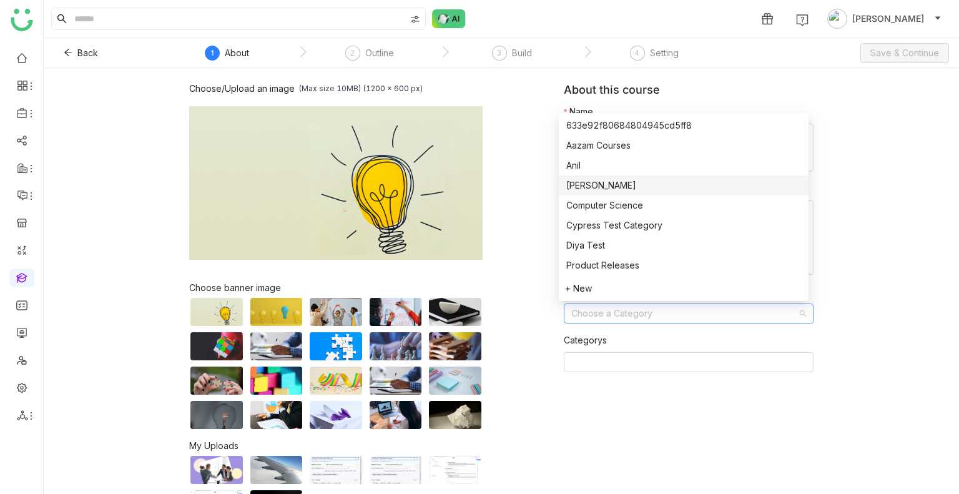
click at [507, 193] on div "Choose/Upload an image (Max size 10MB) (1200 x 600 px) Browse Image Choose bann…" at bounding box center [376, 301] width 374 height 436
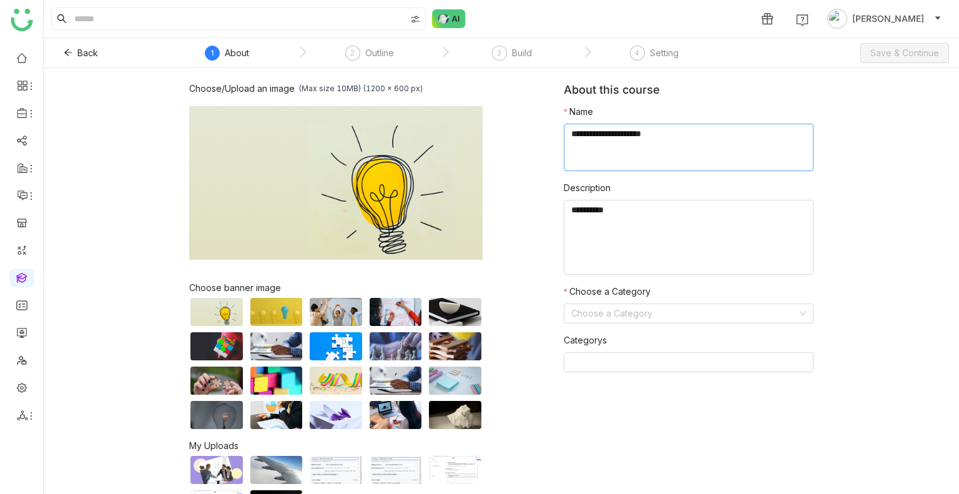
drag, startPoint x: 600, startPoint y: 132, endPoint x: 539, endPoint y: 135, distance: 61.2
click at [539, 135] on div "Choose/Upload an image (Max size 10MB) (1200 x 600 px) Browse Image Choose bann…" at bounding box center [501, 301] width 624 height 436
type textarea "**********"
drag, startPoint x: 592, startPoint y: 300, endPoint x: 590, endPoint y: 306, distance: 7.1
click at [590, 306] on nz-form-item "Choose a Category Choose a Category" at bounding box center [689, 304] width 250 height 39
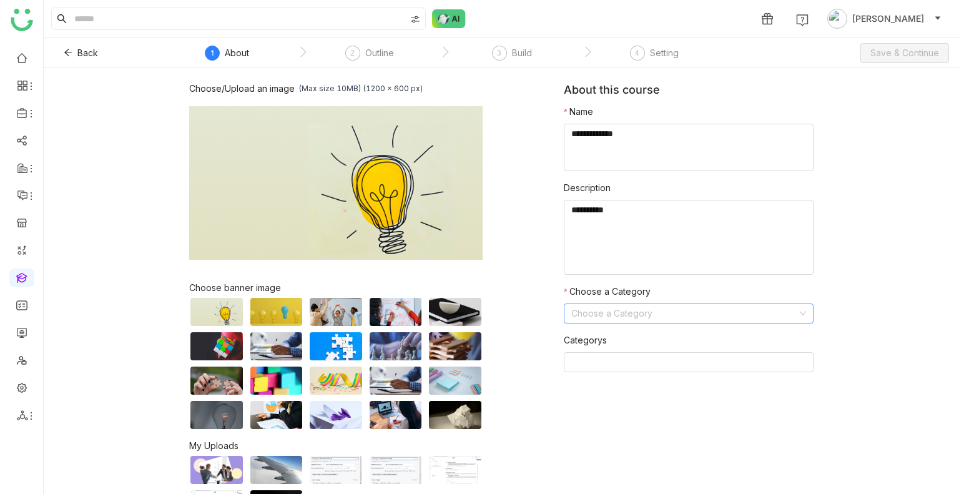
click at [590, 306] on input at bounding box center [684, 313] width 226 height 19
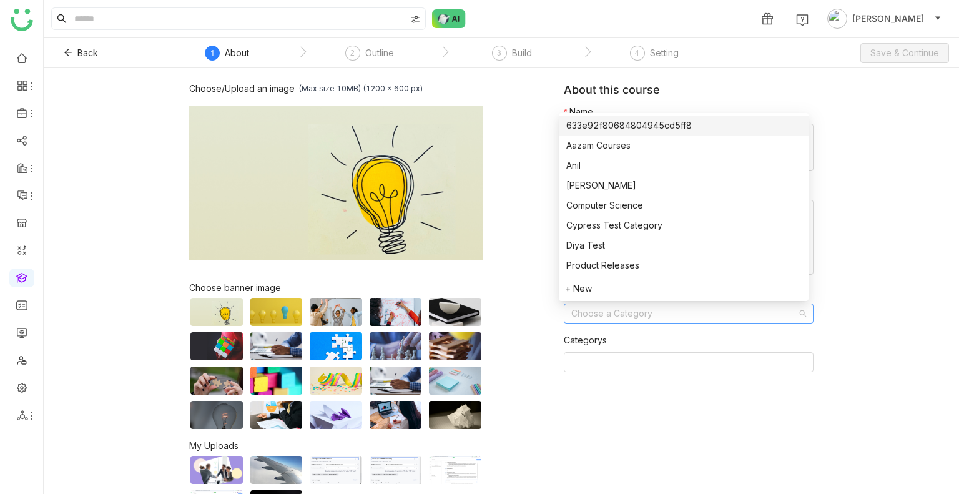
type input "*"
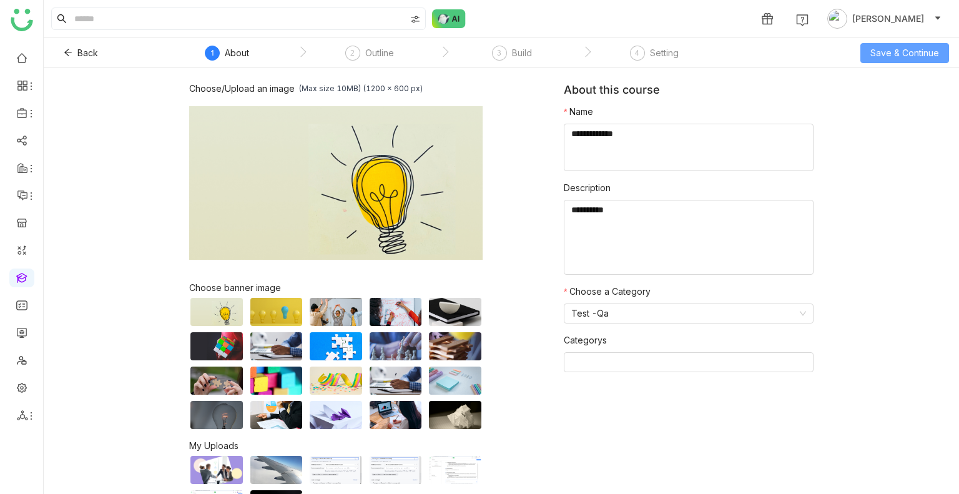
click at [924, 51] on span "Save & Continue" at bounding box center [904, 53] width 69 height 14
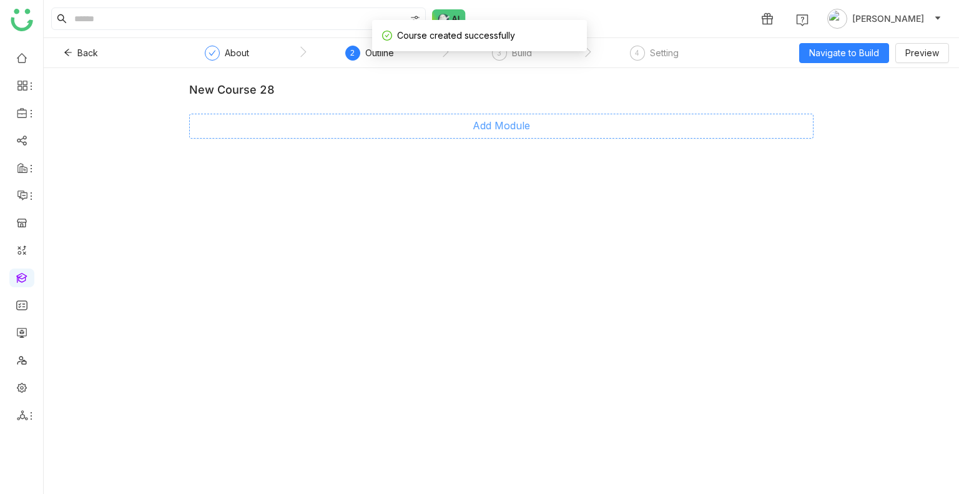
click at [482, 117] on button "Add Module" at bounding box center [501, 126] width 624 height 25
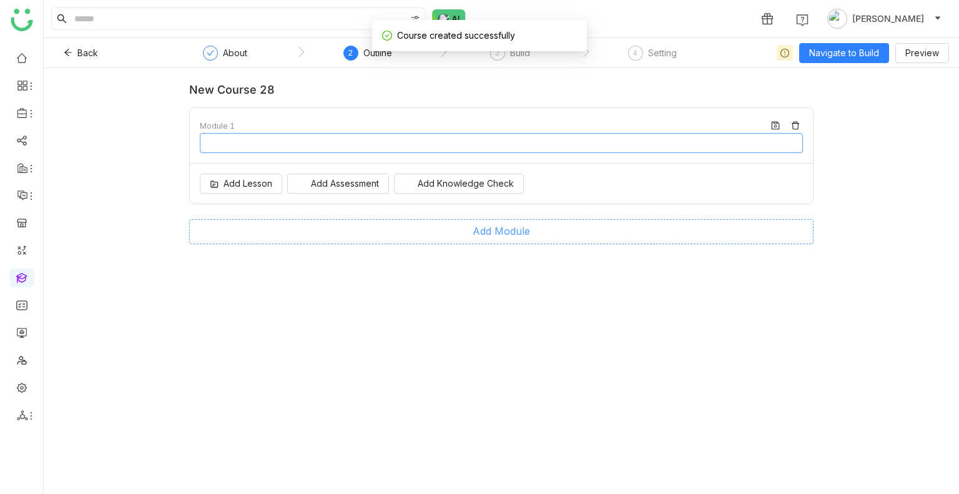
type input "********"
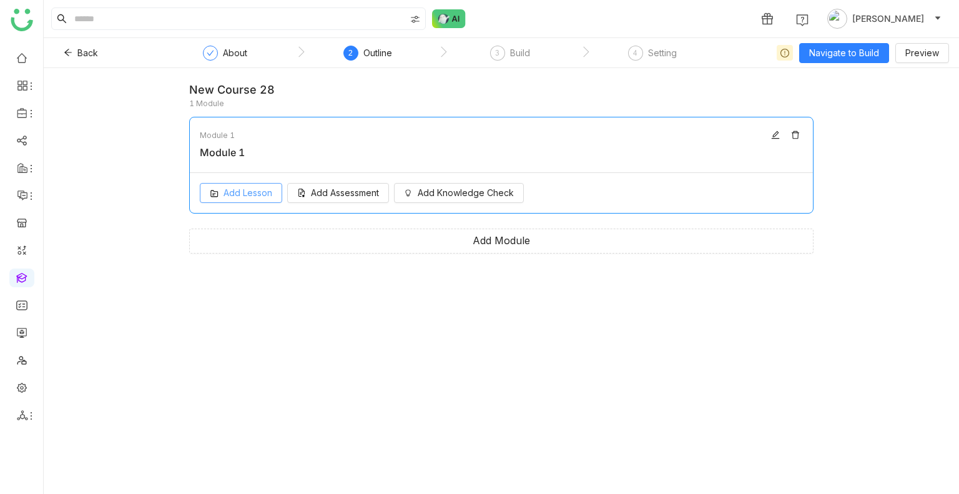
click at [267, 195] on span "Add Lesson" at bounding box center [247, 193] width 49 height 14
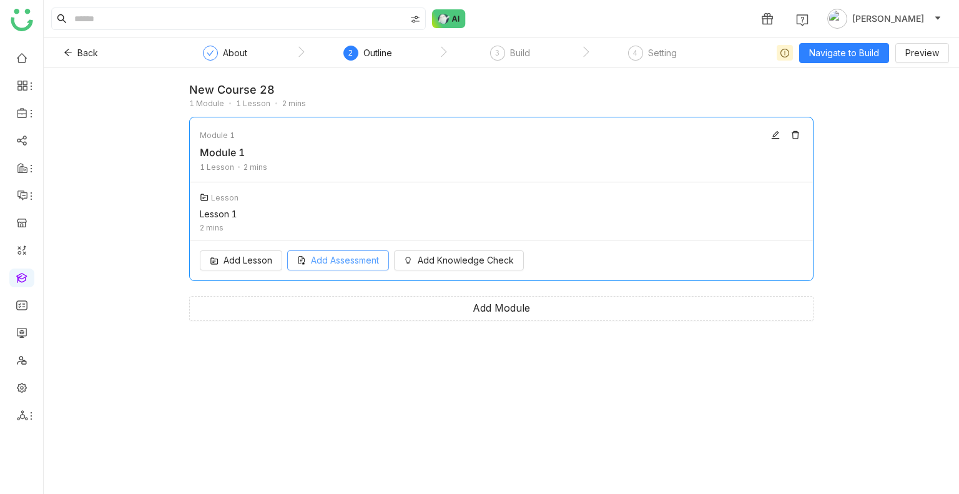
click at [338, 278] on div "Add Lesson Add Assessment Add Knowledge Check" at bounding box center [501, 260] width 623 height 40
click at [340, 264] on span "Add Assessment" at bounding box center [345, 260] width 68 height 14
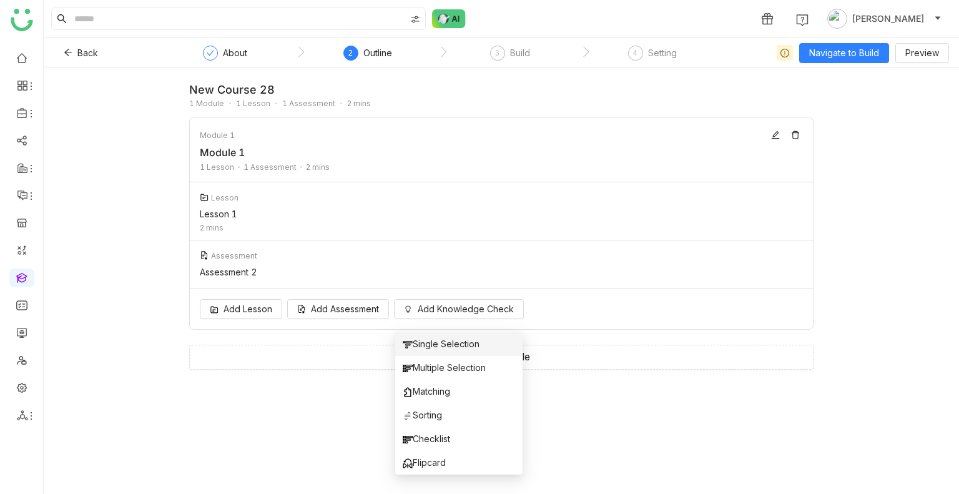
click at [446, 342] on span "Single Selection" at bounding box center [441, 344] width 77 height 14
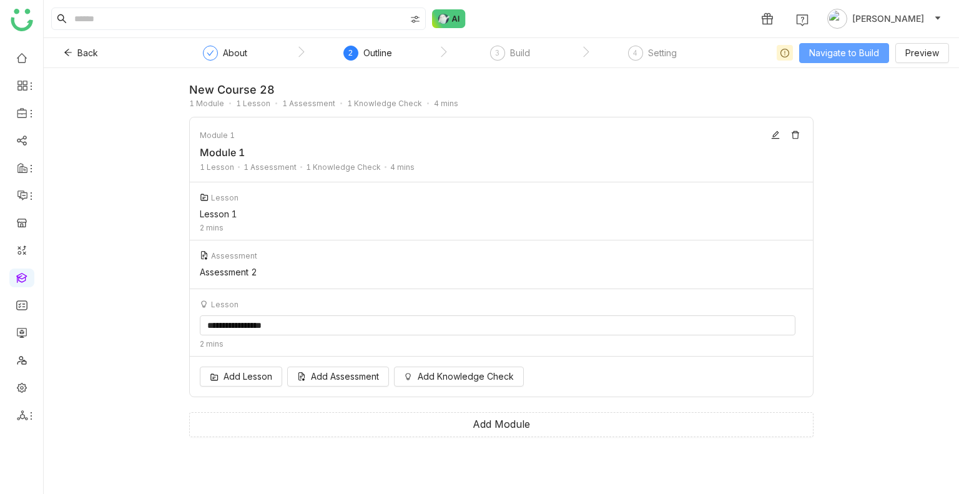
click at [829, 49] on span "Navigate to Build" at bounding box center [844, 53] width 70 height 14
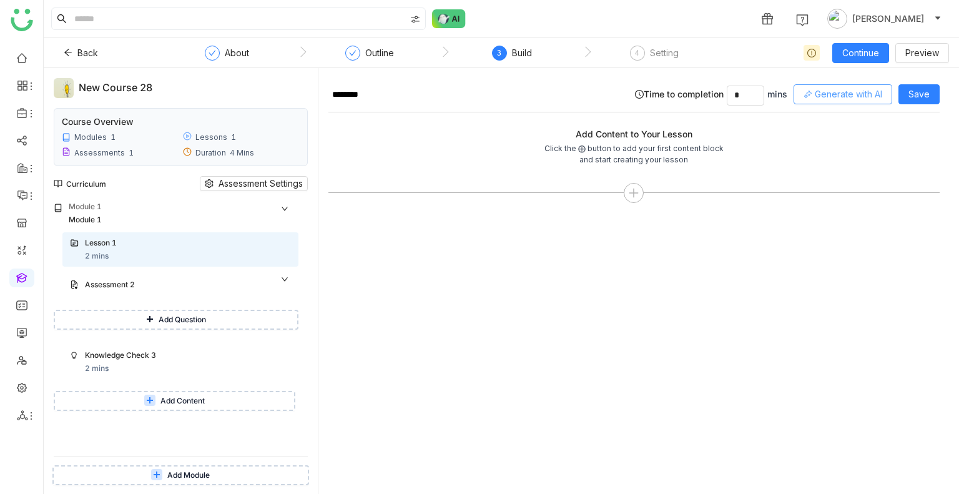
click at [839, 95] on span "Generate with AI" at bounding box center [848, 94] width 67 height 14
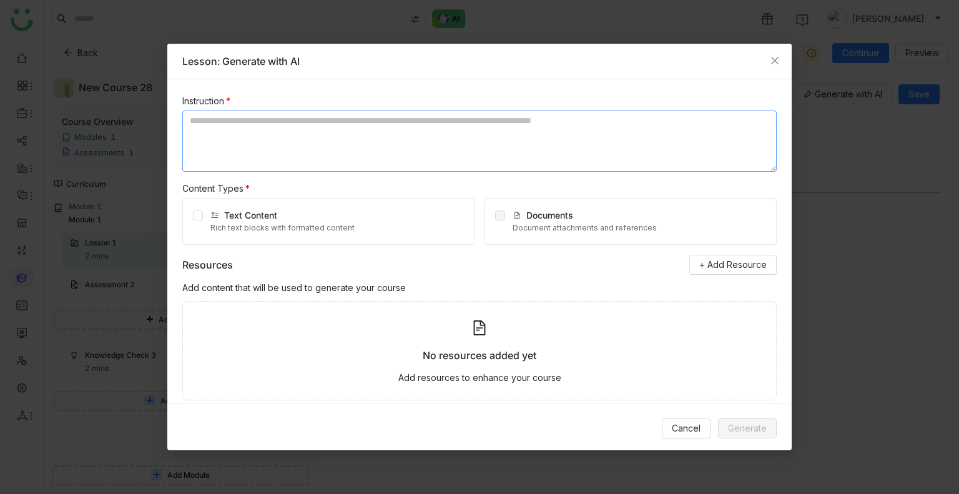
click at [228, 152] on textarea at bounding box center [479, 140] width 594 height 61
click at [297, 119] on textarea "**********" at bounding box center [479, 140] width 594 height 61
type textarea "**********"
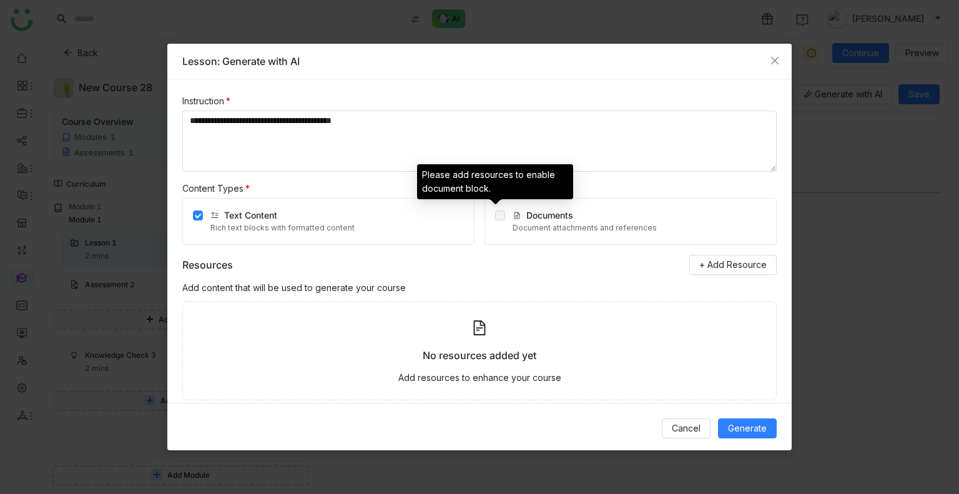
click at [499, 217] on span at bounding box center [500, 215] width 10 height 10
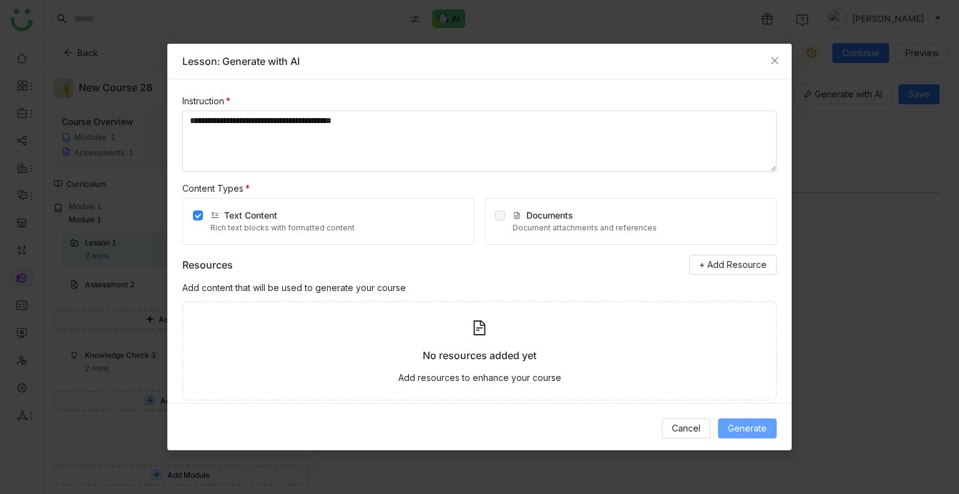
click at [756, 429] on span "Generate" at bounding box center [747, 428] width 39 height 14
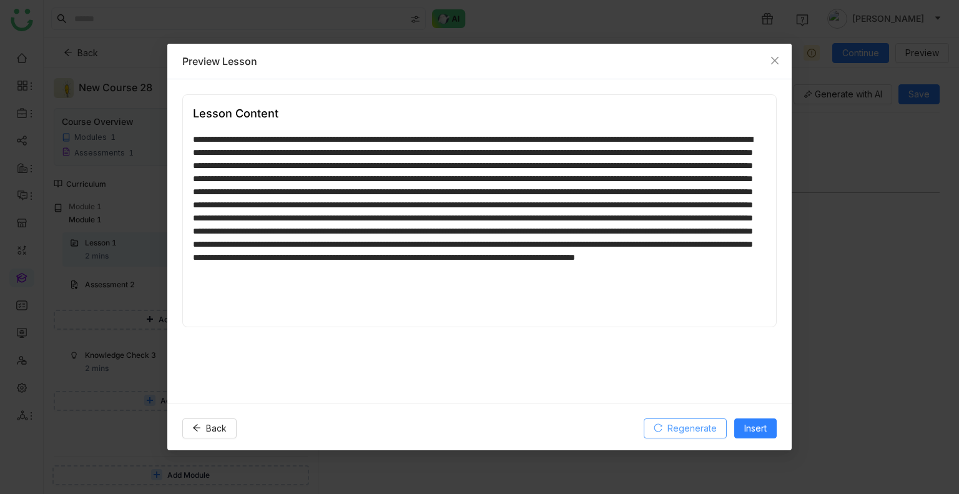
click at [688, 419] on button "Regenerate" at bounding box center [684, 428] width 83 height 20
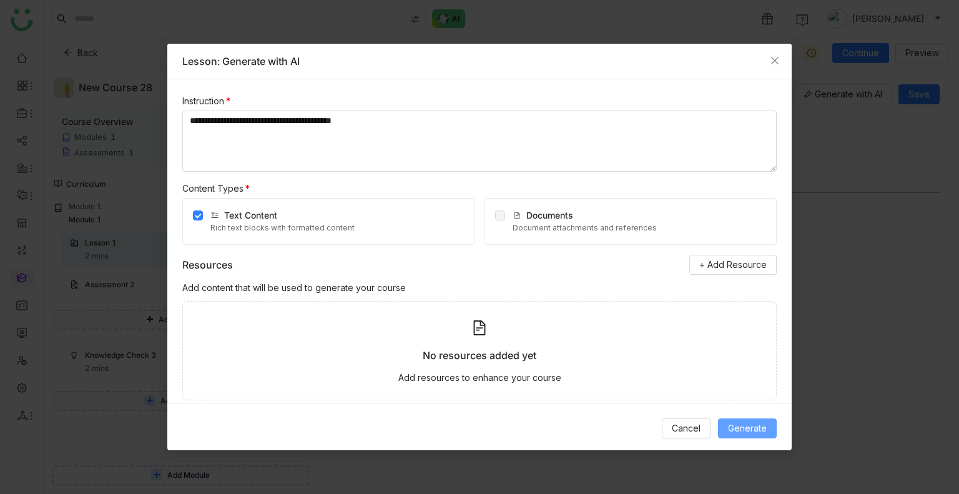
click at [736, 435] on button "Generate" at bounding box center [747, 428] width 59 height 20
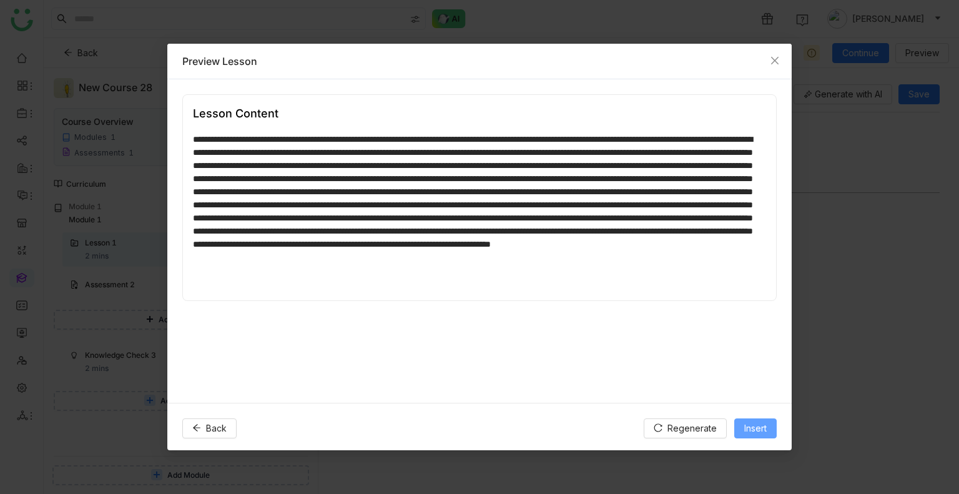
click at [736, 435] on button "Insert" at bounding box center [755, 428] width 42 height 20
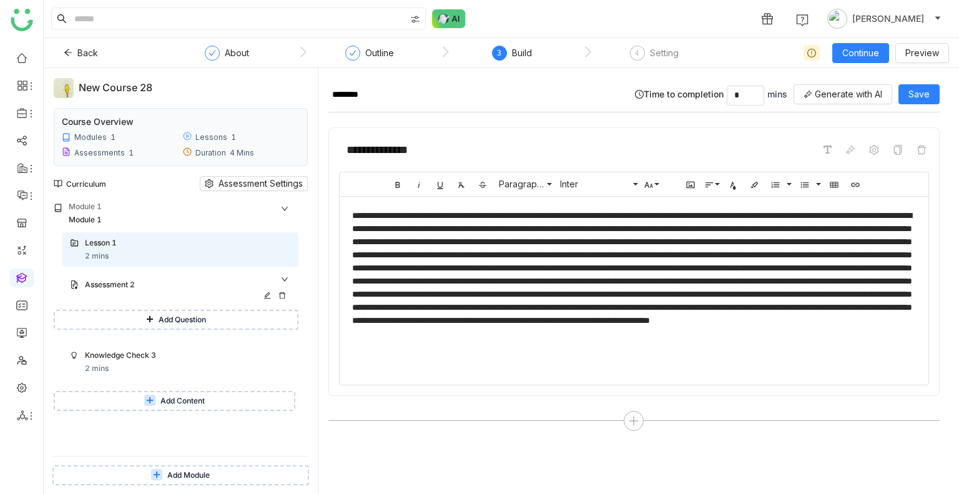
click at [134, 292] on div "Assessment 2" at bounding box center [180, 286] width 236 height 28
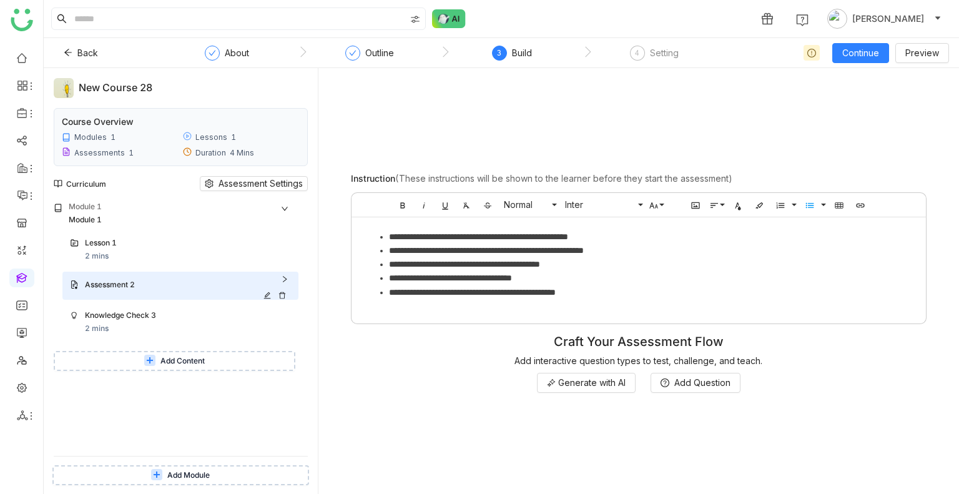
click at [134, 292] on div "Assessment 2" at bounding box center [180, 286] width 236 height 28
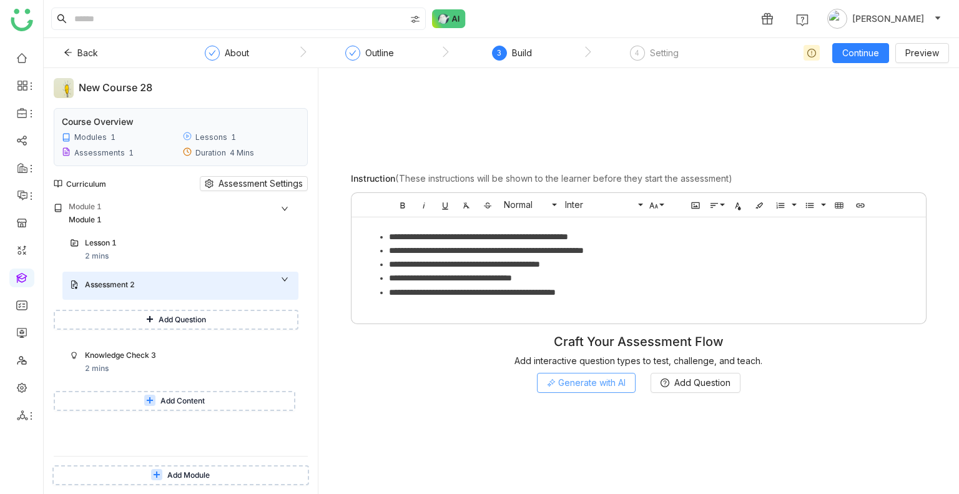
click at [565, 384] on span "Generate with AI" at bounding box center [591, 383] width 67 height 14
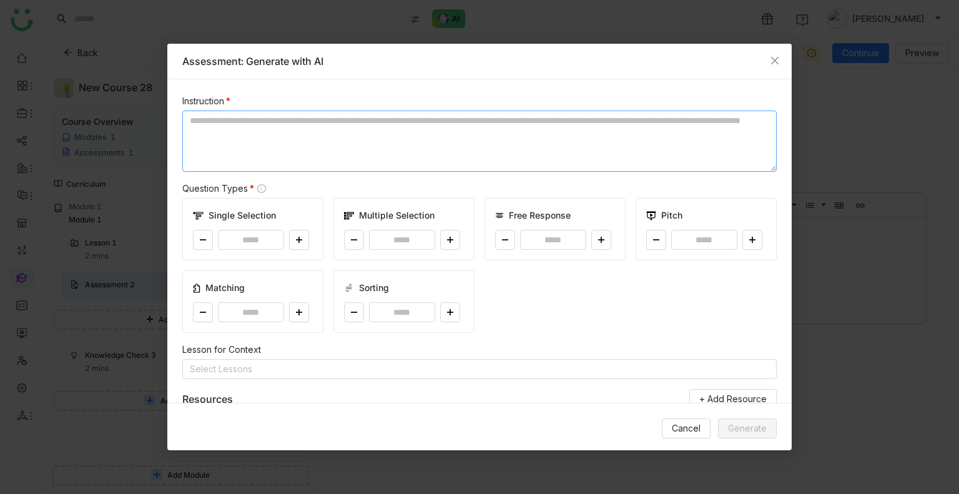
click at [228, 112] on textarea at bounding box center [479, 140] width 594 height 61
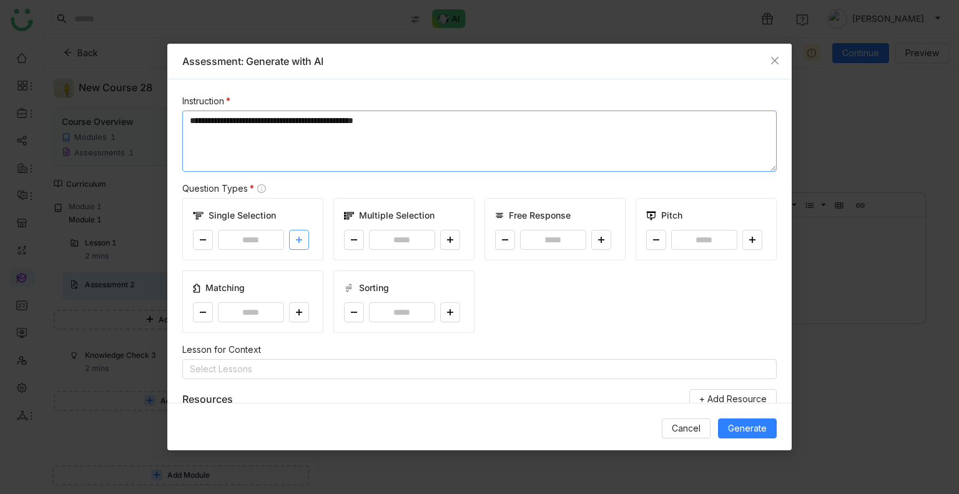
type textarea "**********"
click at [292, 235] on button at bounding box center [299, 240] width 20 height 20
type input "*"
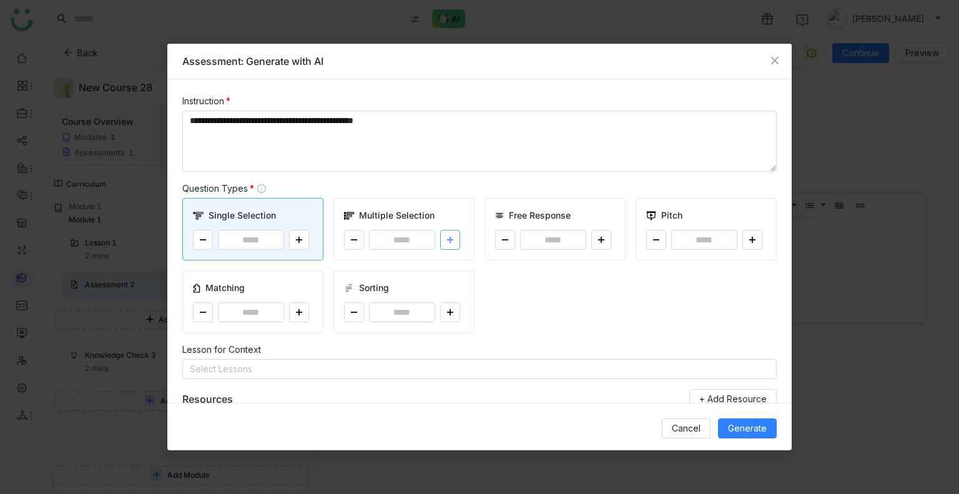
click at [448, 240] on icon at bounding box center [449, 239] width 7 height 7
type input "*"
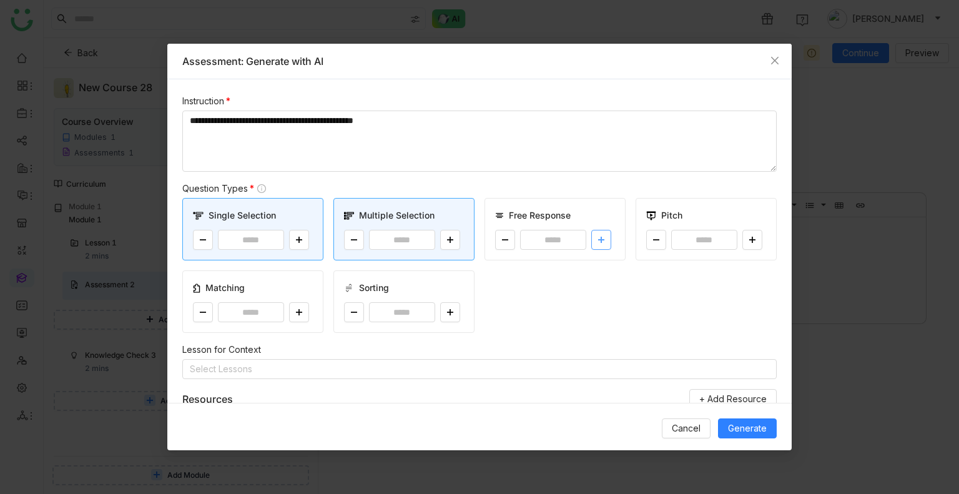
click at [599, 242] on button at bounding box center [601, 240] width 20 height 20
type input "*"
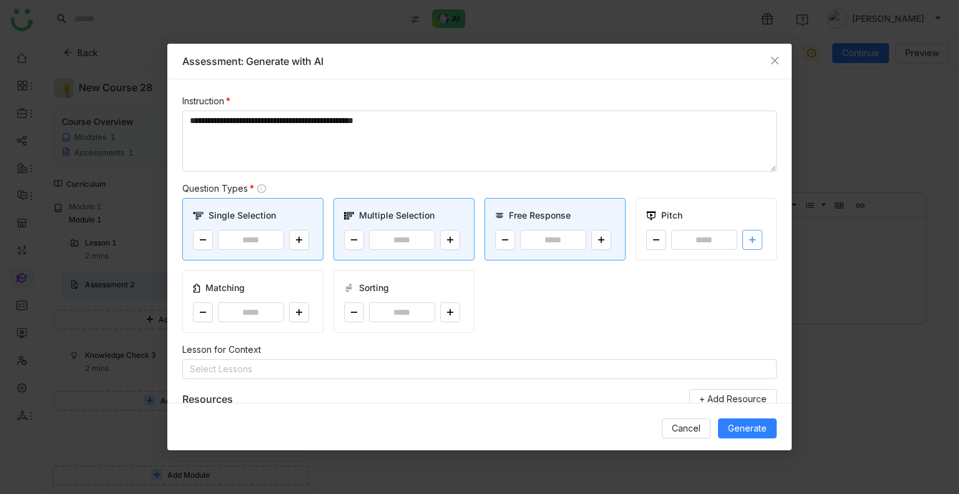
click at [744, 235] on button at bounding box center [752, 240] width 20 height 20
type input "*"
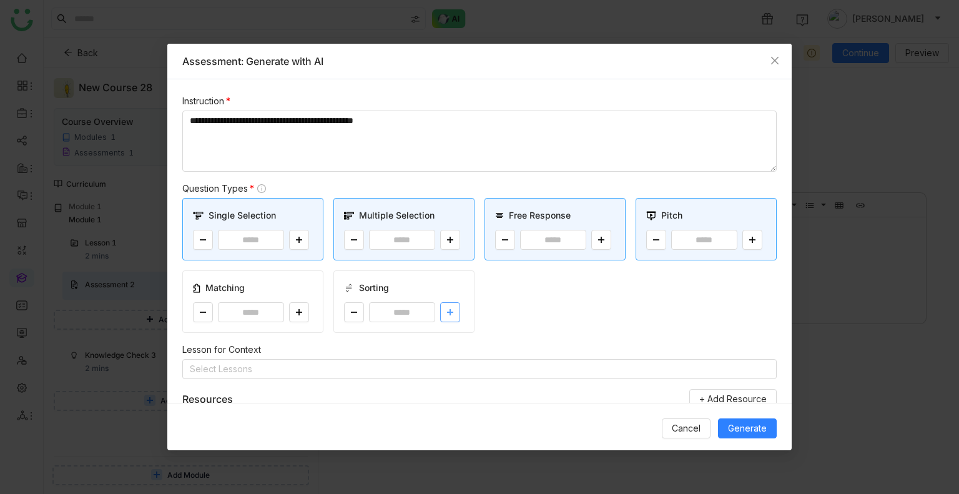
click at [450, 309] on button at bounding box center [450, 312] width 20 height 20
type input "*"
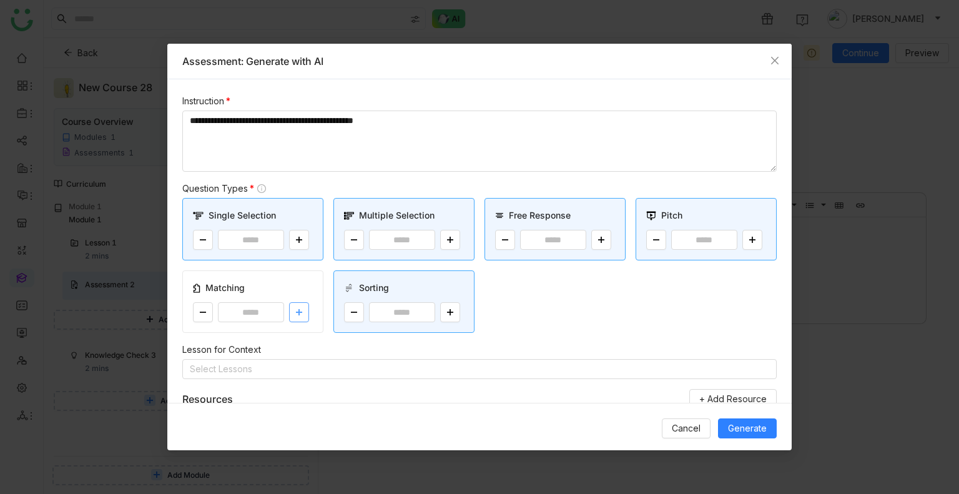
click at [300, 308] on icon at bounding box center [298, 311] width 7 height 7
type input "*"
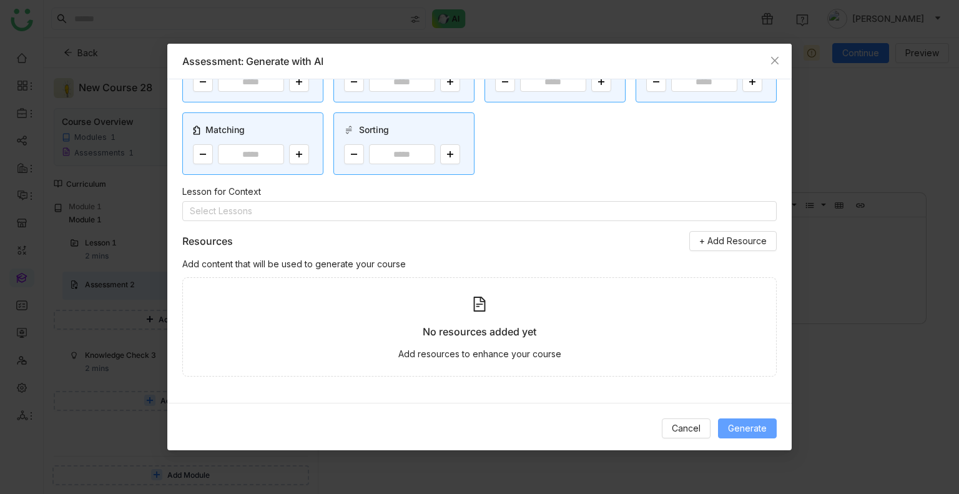
click at [752, 429] on span "Generate" at bounding box center [747, 428] width 39 height 14
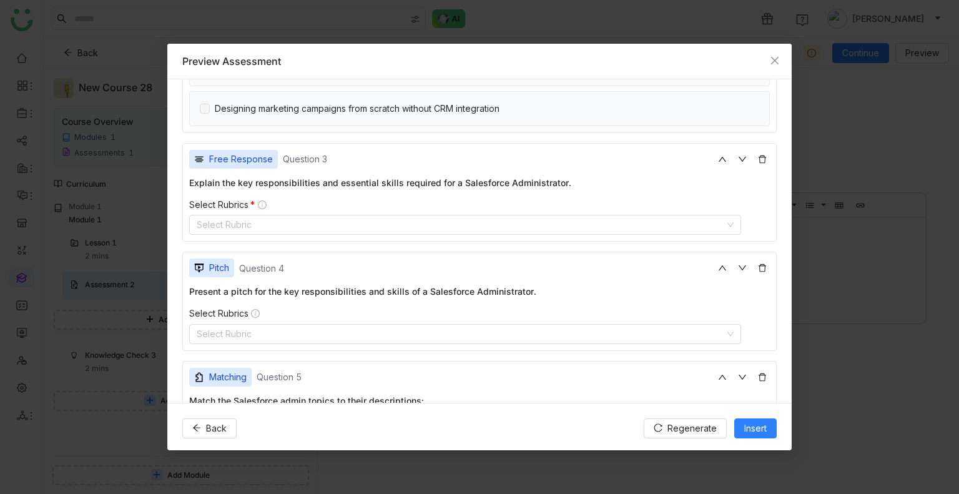
scroll to position [455, 0]
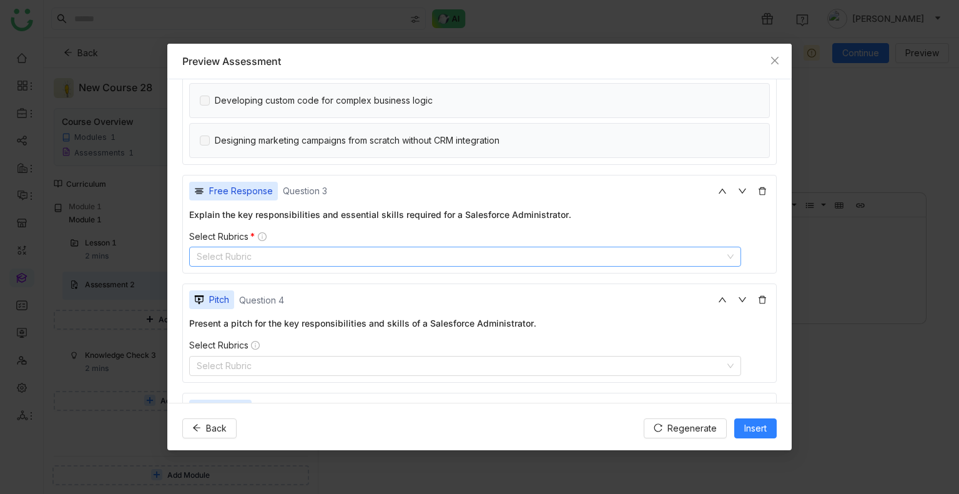
click at [286, 250] on nz-select-top-control "Select Rubric" at bounding box center [465, 257] width 552 height 20
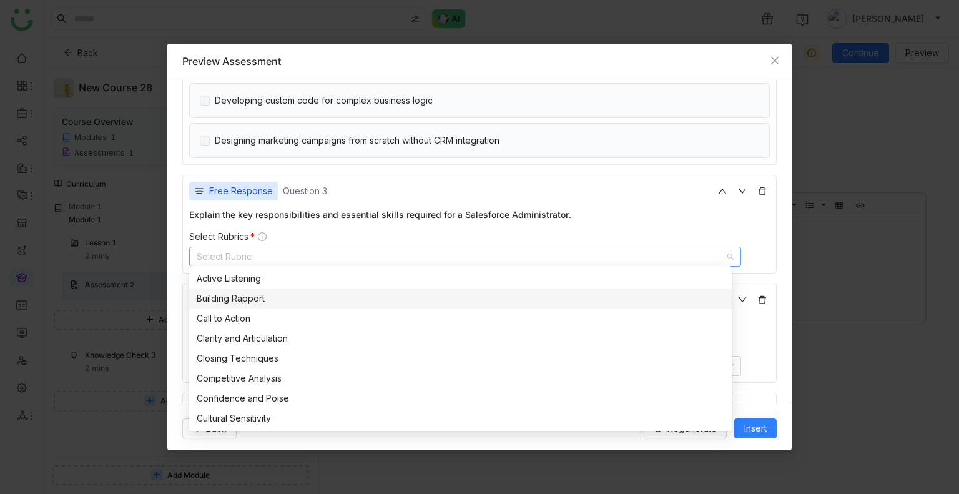
click at [273, 305] on nz-option-item "Building Rapport" at bounding box center [460, 298] width 542 height 20
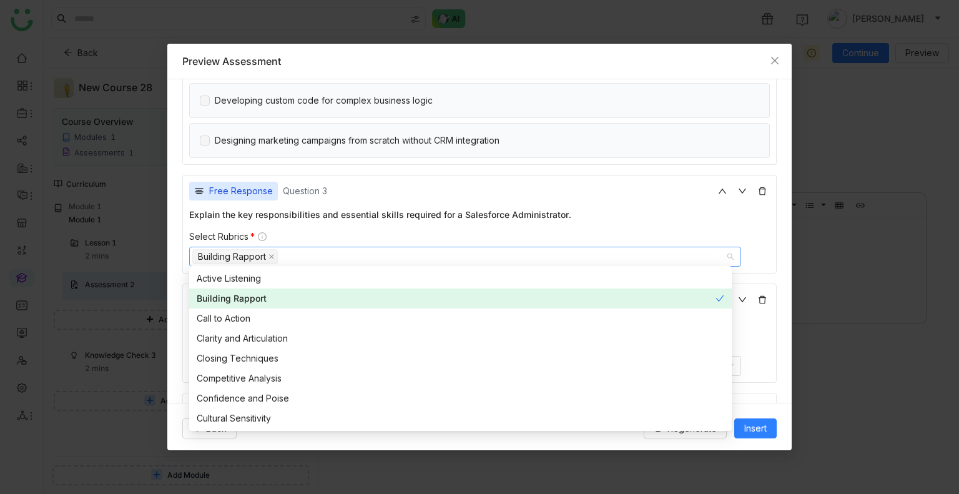
click at [364, 237] on div "Select Rubrics *" at bounding box center [479, 236] width 580 height 11
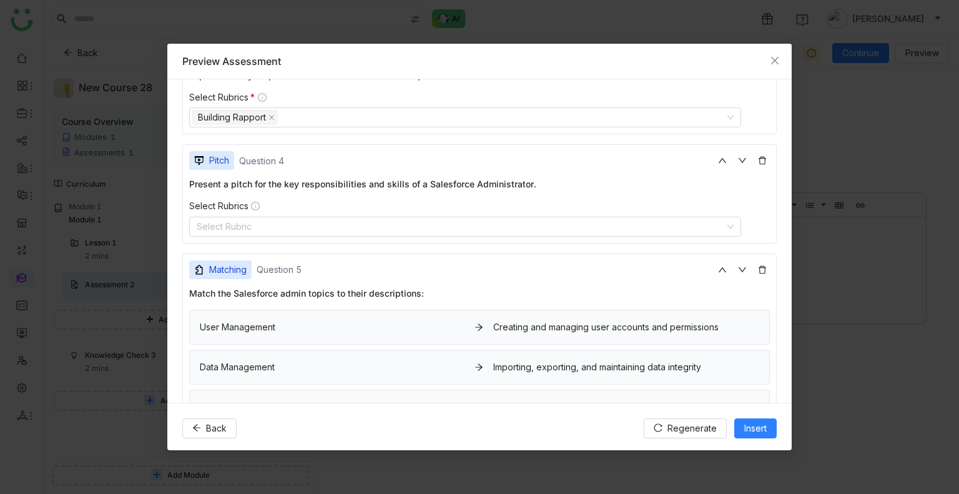
scroll to position [595, 0]
click at [312, 223] on nz-select-top-control "Select Rubric" at bounding box center [465, 226] width 552 height 20
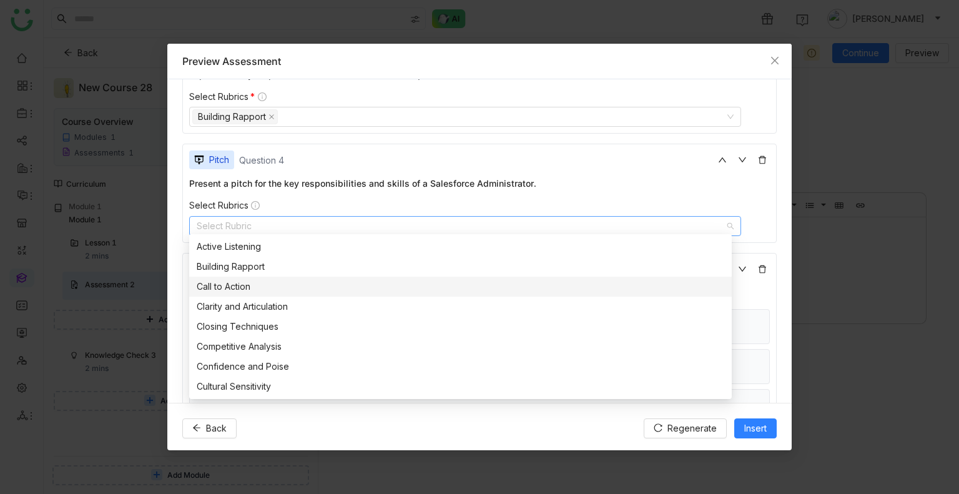
click at [262, 280] on div "Call to Action" at bounding box center [460, 287] width 527 height 14
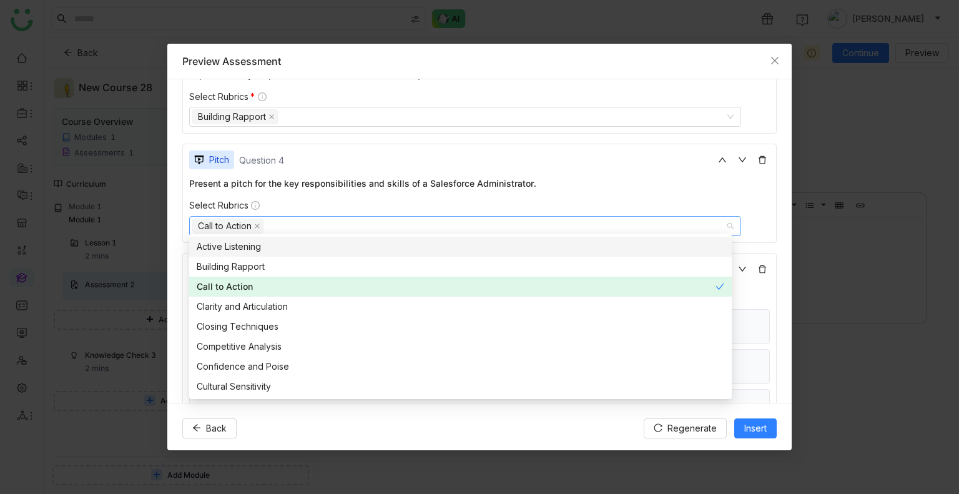
click at [533, 192] on div "Present a pitch for the key responsibilities and skills of a Salesforce Adminis…" at bounding box center [479, 206] width 580 height 59
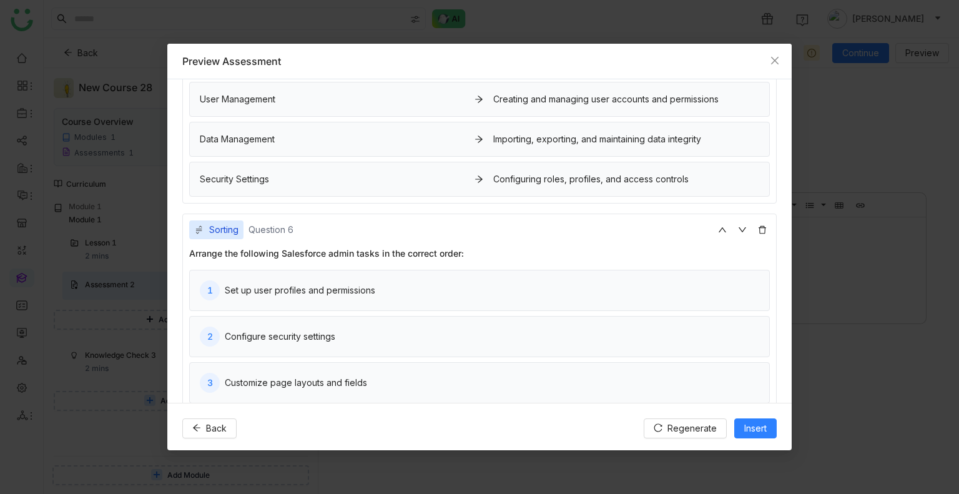
scroll to position [884, 0]
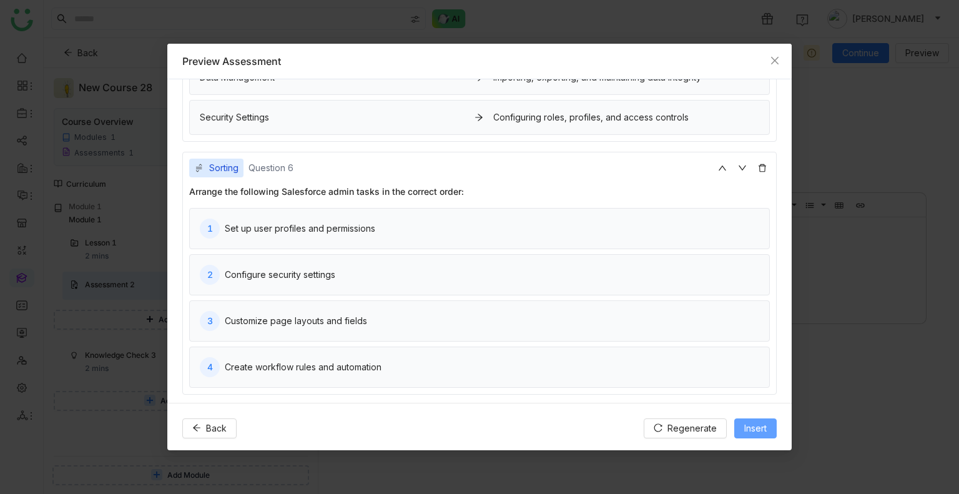
click at [755, 429] on span "Insert" at bounding box center [755, 428] width 22 height 14
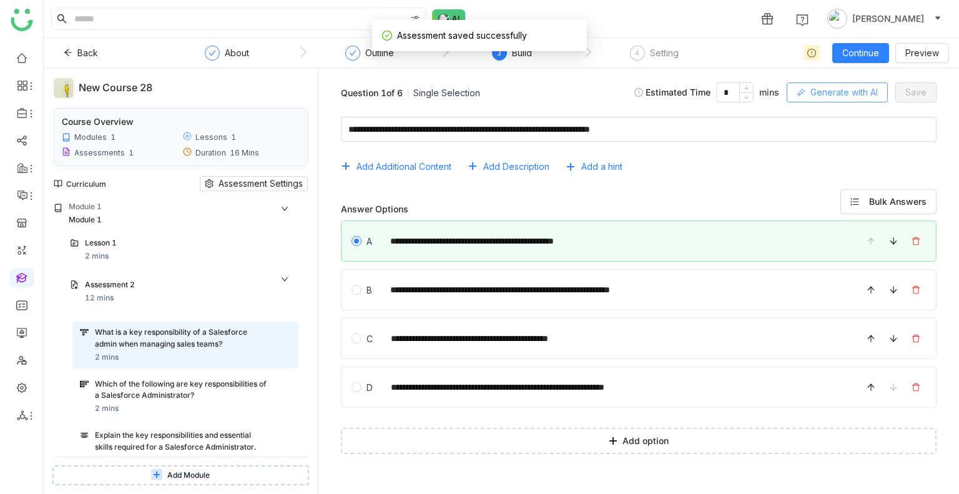
click at [828, 88] on span "Generate with AI" at bounding box center [843, 93] width 67 height 14
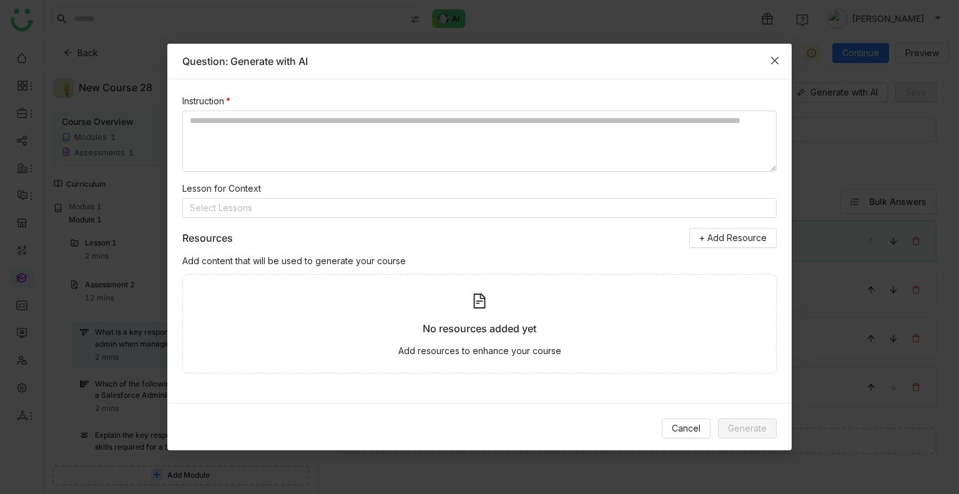
click at [776, 51] on span "Close" at bounding box center [775, 61] width 34 height 34
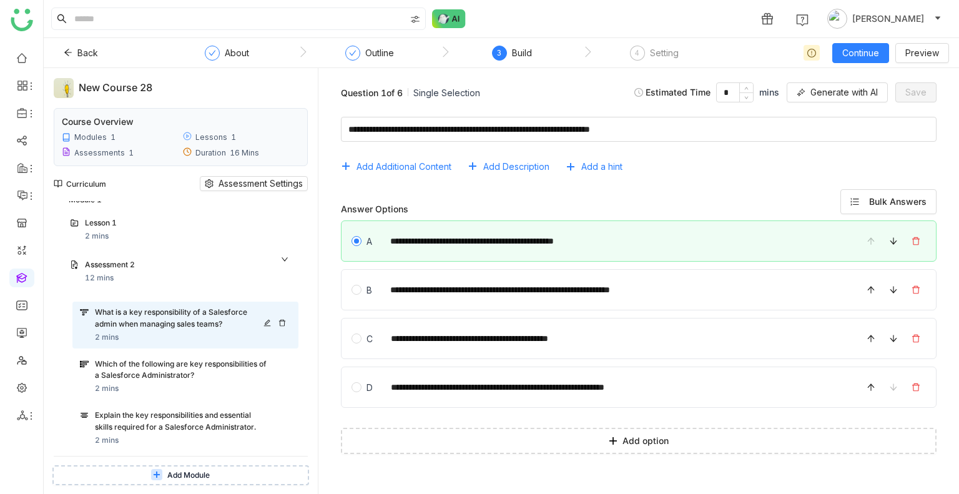
scroll to position [21, 0]
click at [215, 361] on div "Which of the following are key responsibilities of a Salesforce Administrator?" at bounding box center [181, 369] width 172 height 24
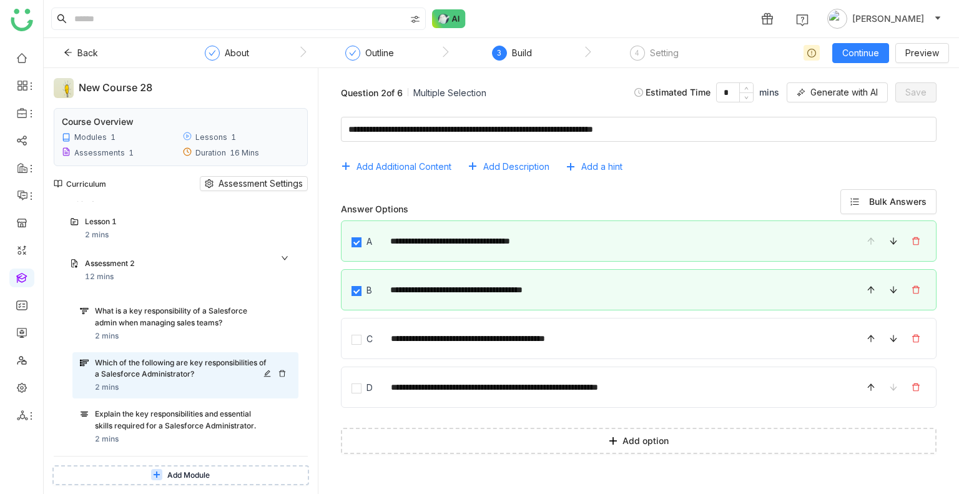
click at [265, 369] on icon at bounding box center [266, 372] width 7 height 7
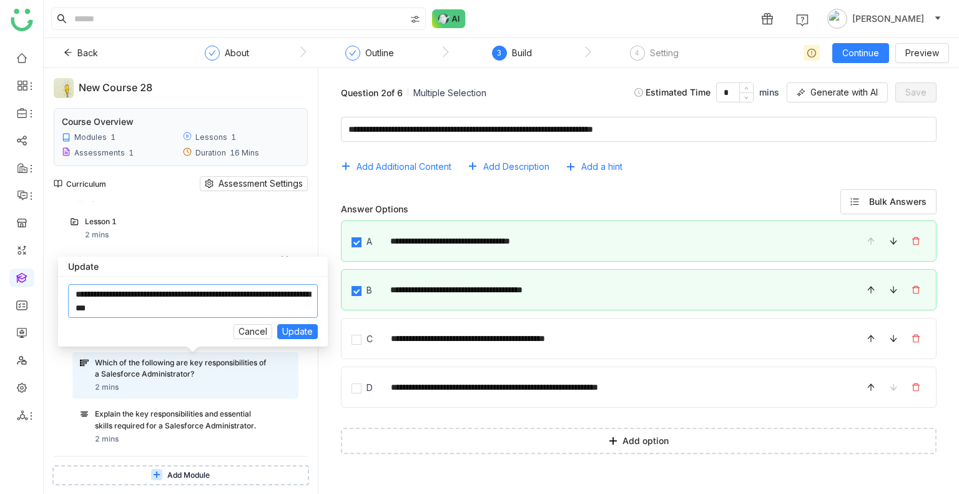
click at [201, 309] on textarea at bounding box center [193, 301] width 250 height 34
type textarea "**********"
click at [282, 339] on button "Update" at bounding box center [297, 331] width 41 height 15
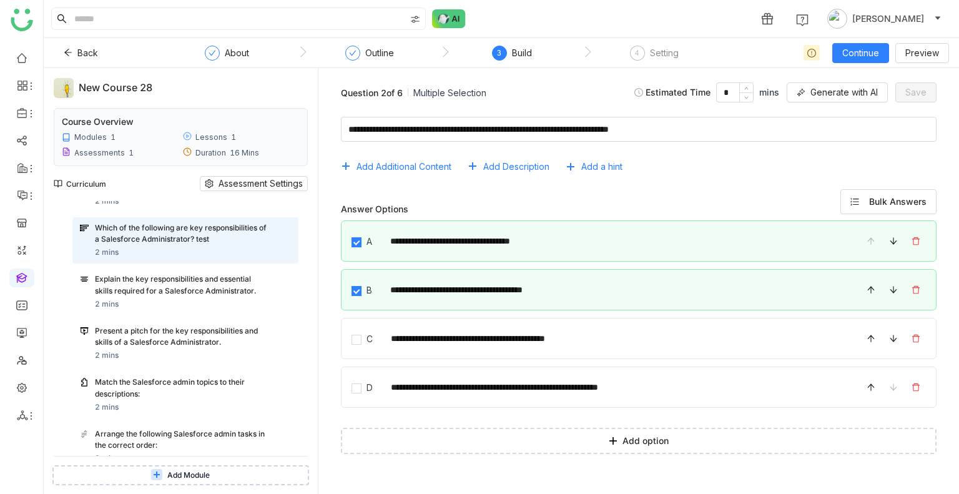
scroll to position [156, 0]
click at [222, 296] on div "Explain the key responsibilities and essential skills required for a Salesforce…" at bounding box center [193, 285] width 196 height 25
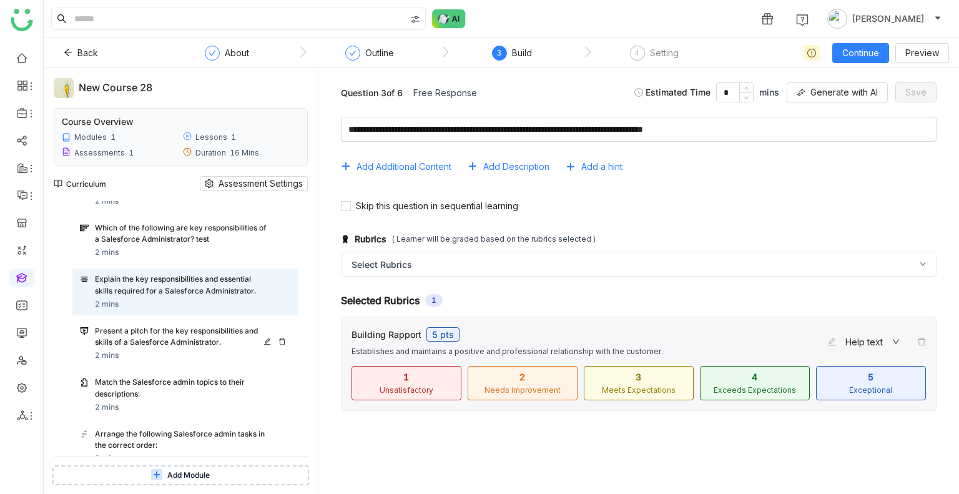
click at [167, 330] on div "Present a pitch for the key responsibilities and skills of a Salesforce Adminis…" at bounding box center [181, 337] width 172 height 24
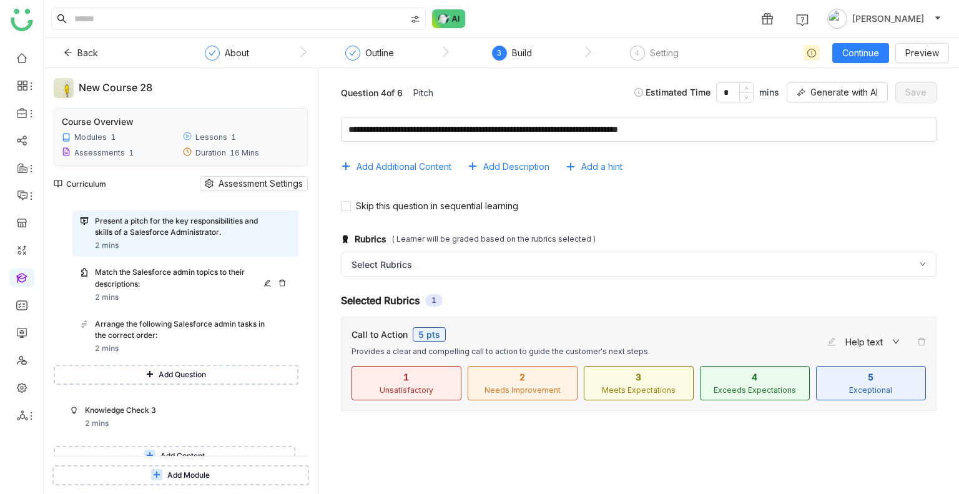
scroll to position [267, 0]
click at [132, 277] on div "Match the Salesforce admin topics to their descriptions:" at bounding box center [181, 278] width 172 height 24
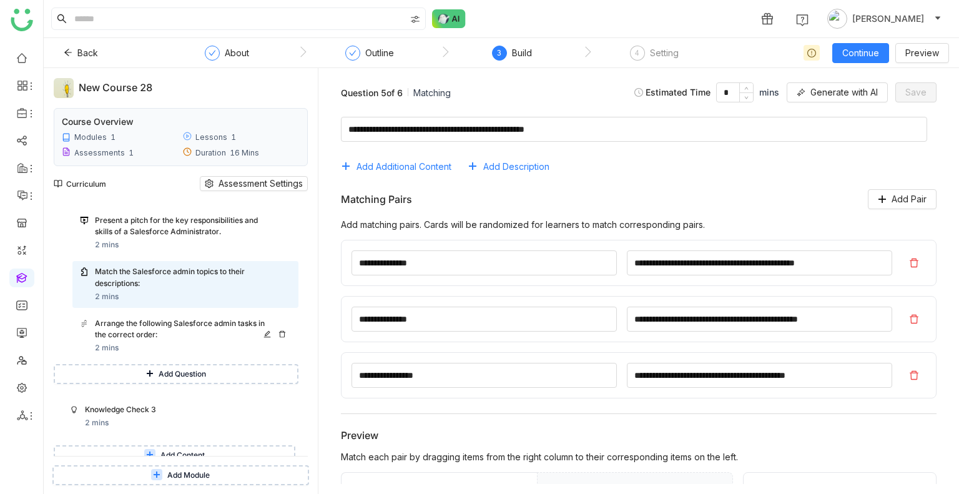
click at [144, 345] on div "Arrange the following Salesforce admin tasks in the correct order: 2 mins" at bounding box center [193, 336] width 196 height 37
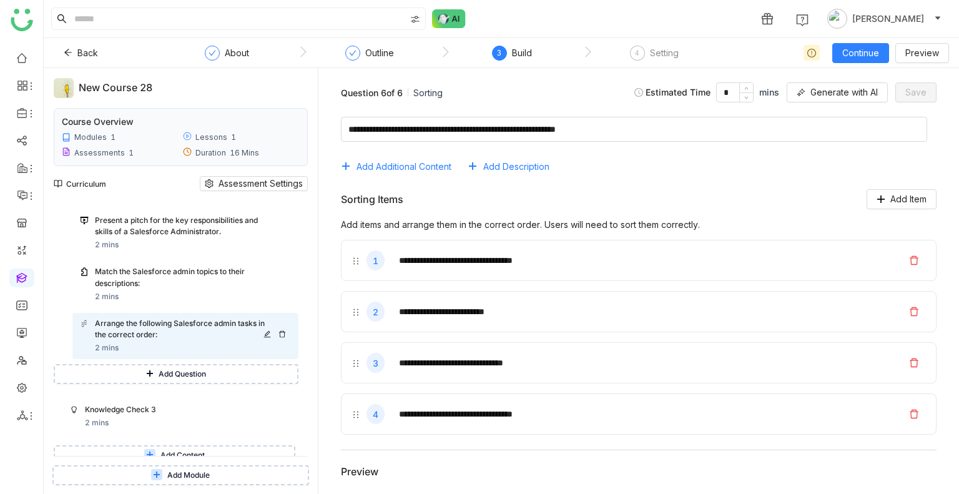
scroll to position [275, 0]
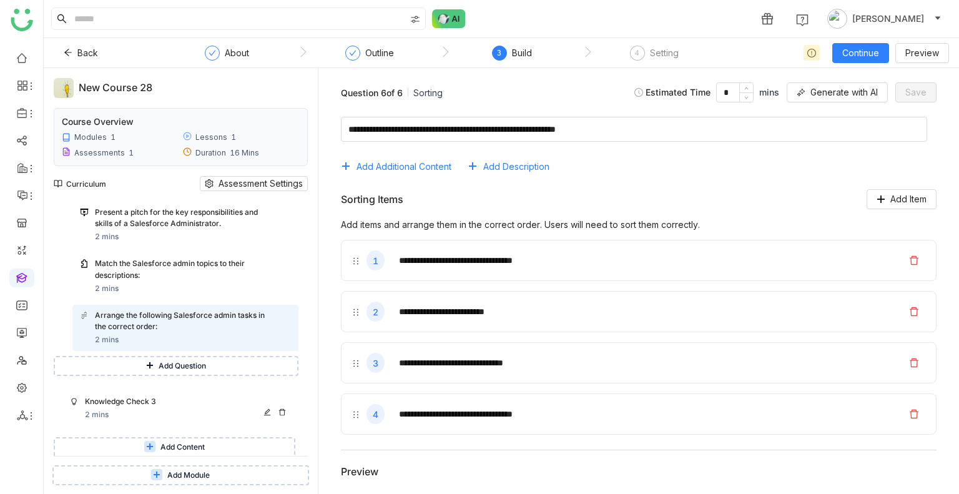
click at [154, 406] on div "Knowledge Check 3" at bounding box center [175, 402] width 181 height 12
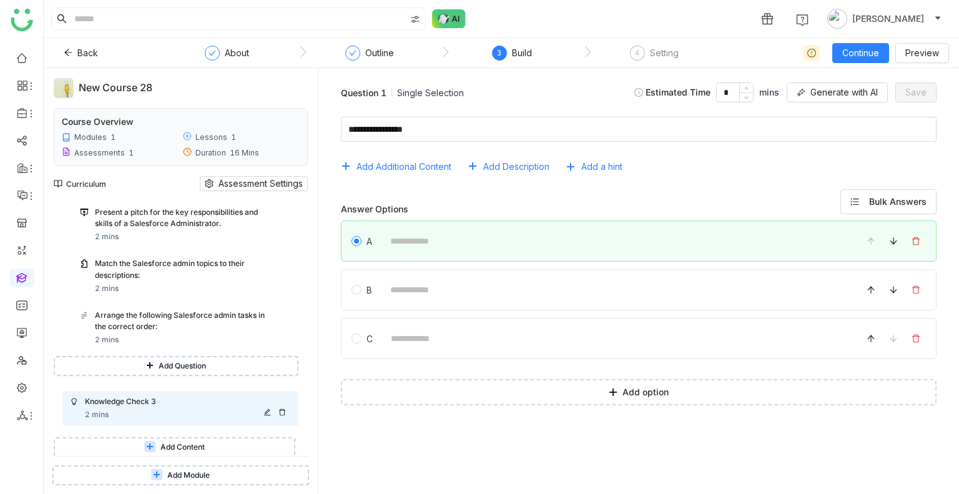
click at [278, 411] on icon at bounding box center [281, 411] width 7 height 7
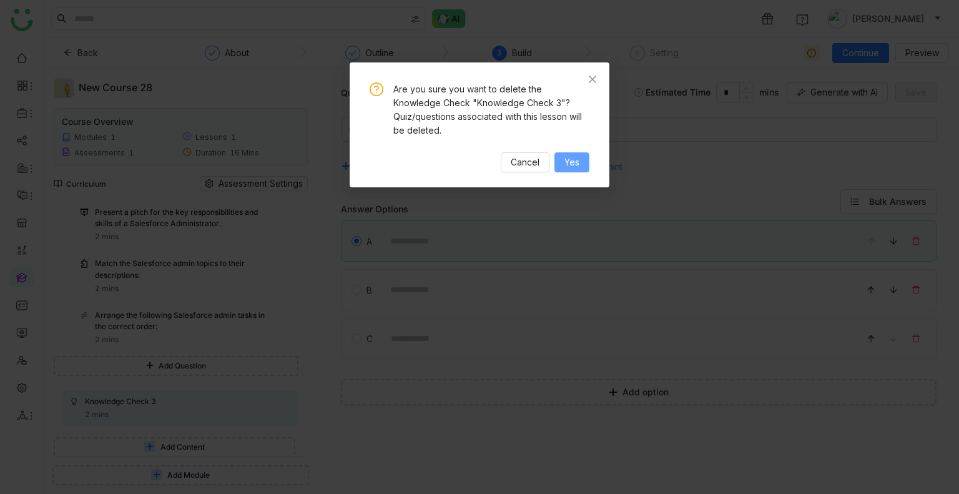
click at [560, 154] on button "Yes" at bounding box center [571, 162] width 35 height 20
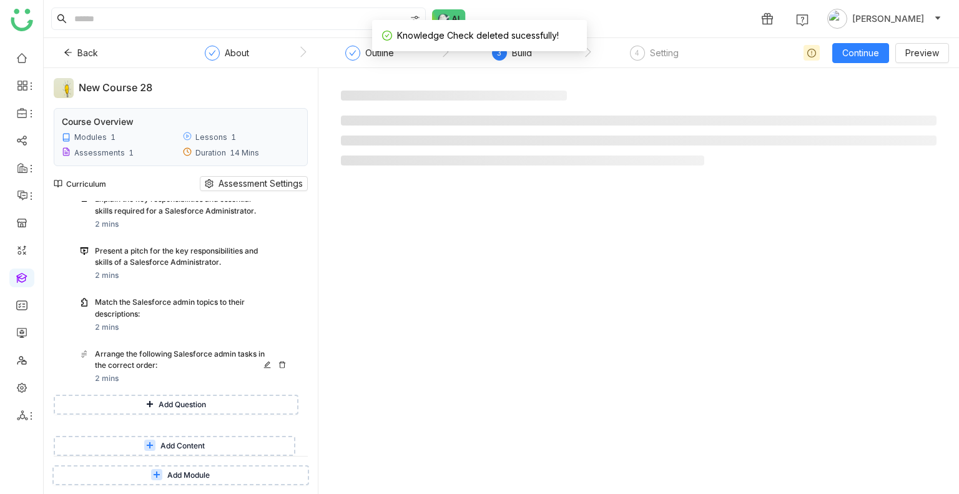
scroll to position [235, 0]
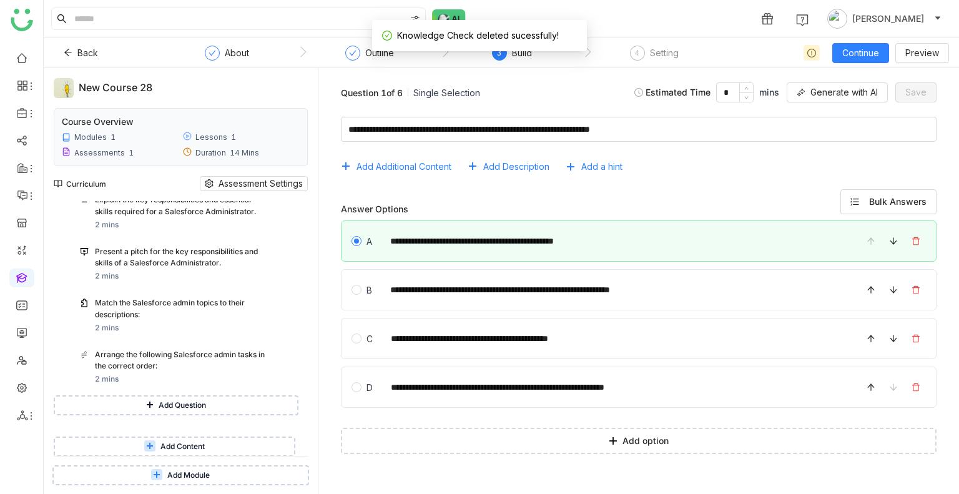
click at [177, 441] on span "Add Content" at bounding box center [182, 447] width 44 height 12
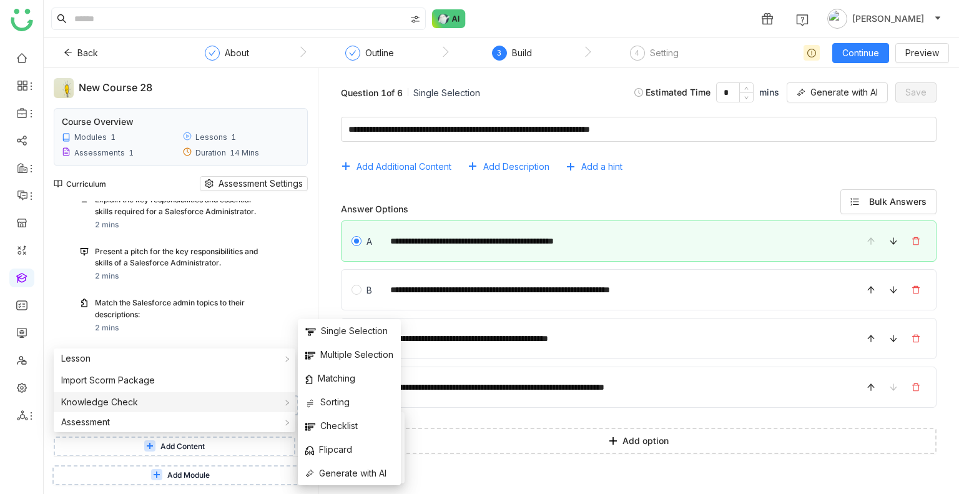
click at [132, 405] on span "Knowledge Check" at bounding box center [99, 401] width 77 height 11
click at [283, 409] on div "Knowledge Check" at bounding box center [175, 402] width 242 height 20
click at [343, 471] on span "Generate with AI" at bounding box center [345, 473] width 81 height 14
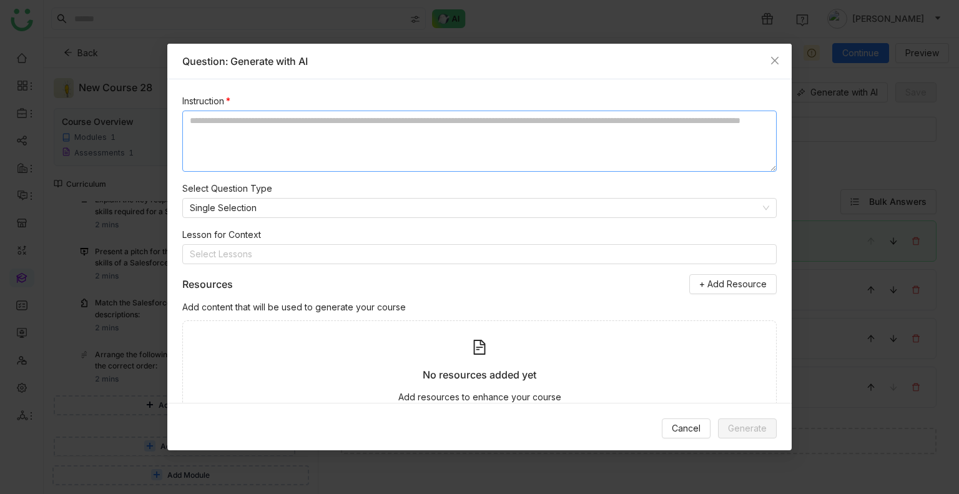
click at [212, 133] on textarea at bounding box center [479, 140] width 594 height 61
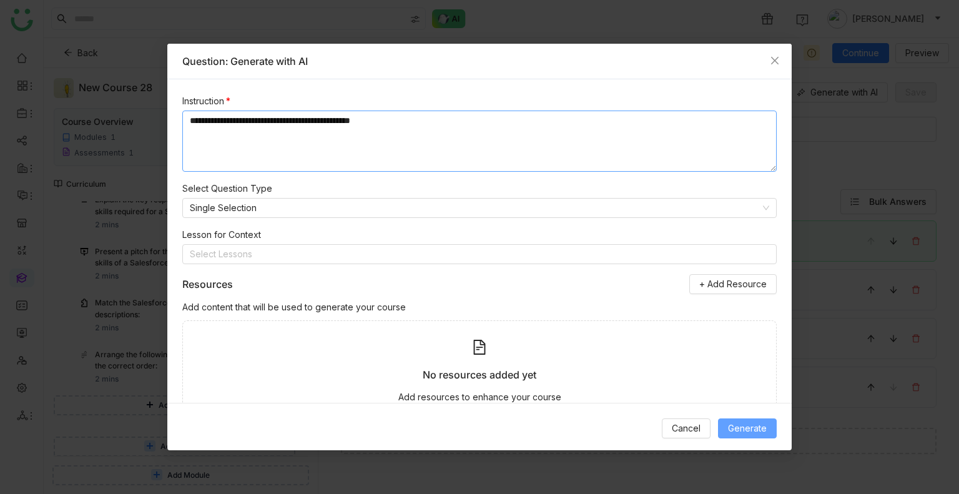
type textarea "**********"
click at [751, 426] on span "Generate" at bounding box center [747, 428] width 39 height 14
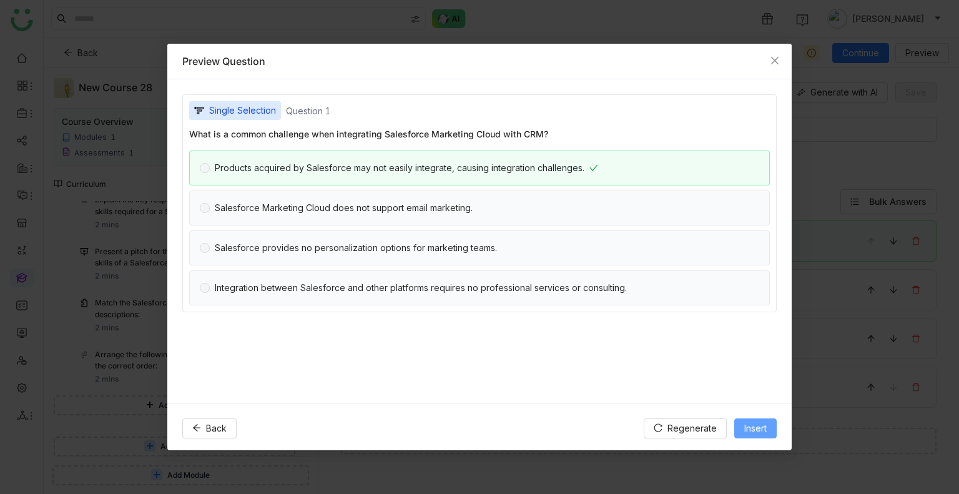
click at [751, 426] on span "Insert" at bounding box center [755, 428] width 22 height 14
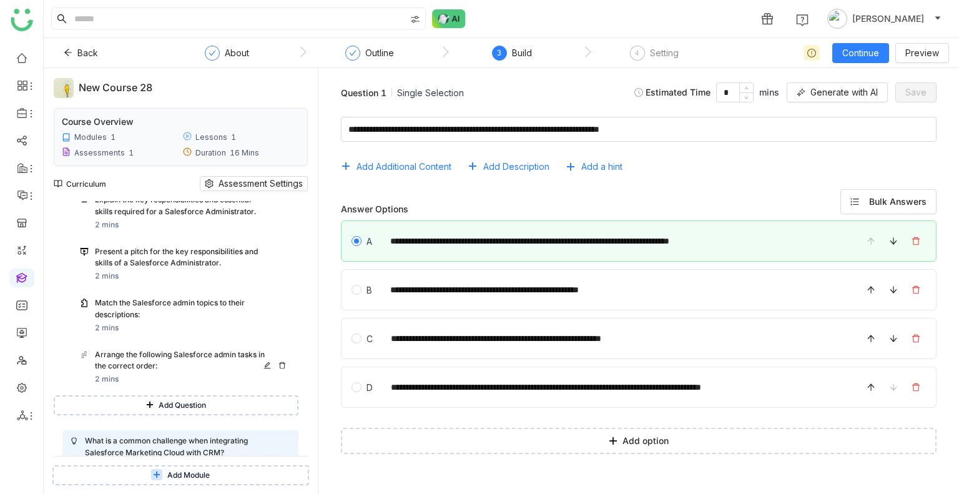
scroll to position [287, 0]
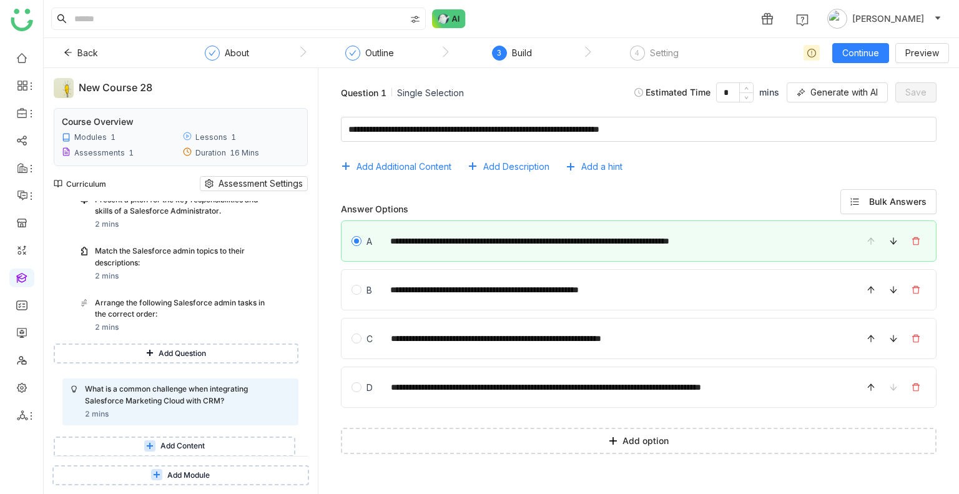
click at [167, 444] on span "Add Content" at bounding box center [182, 446] width 44 height 12
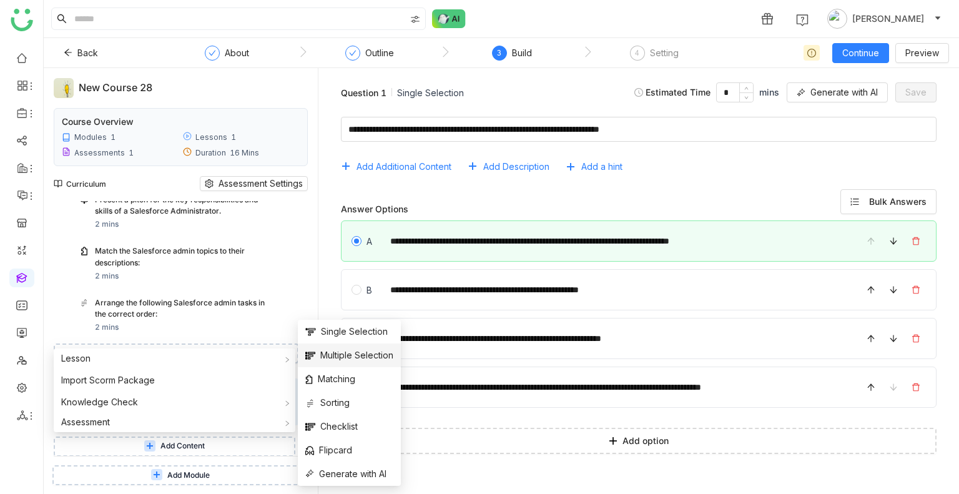
click at [331, 345] on li "Multiple Selection" at bounding box center [349, 355] width 103 height 24
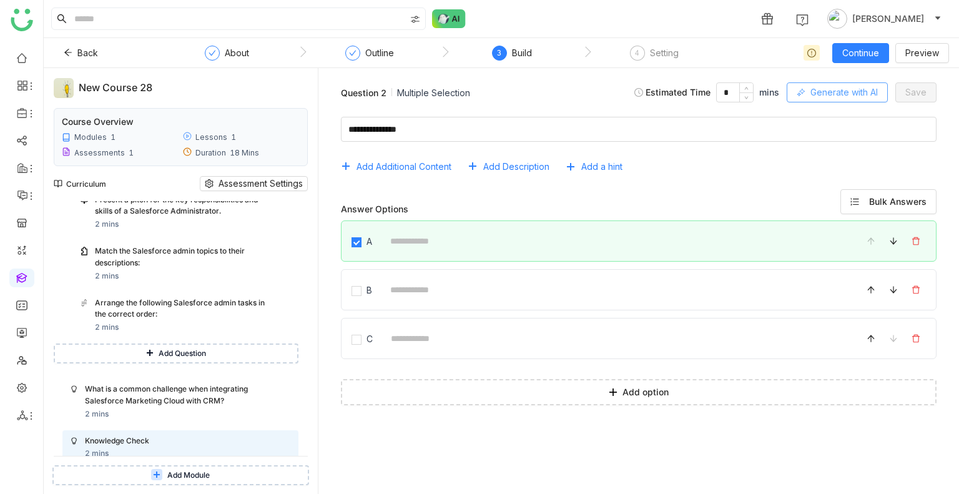
click at [847, 95] on span "Generate with AI" at bounding box center [843, 93] width 67 height 14
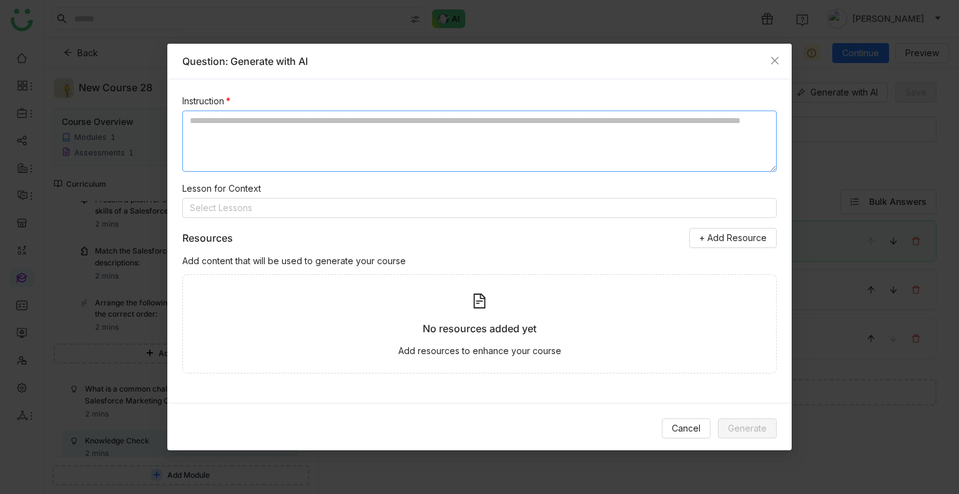
click at [402, 157] on textarea at bounding box center [479, 140] width 594 height 61
paste textarea "**********"
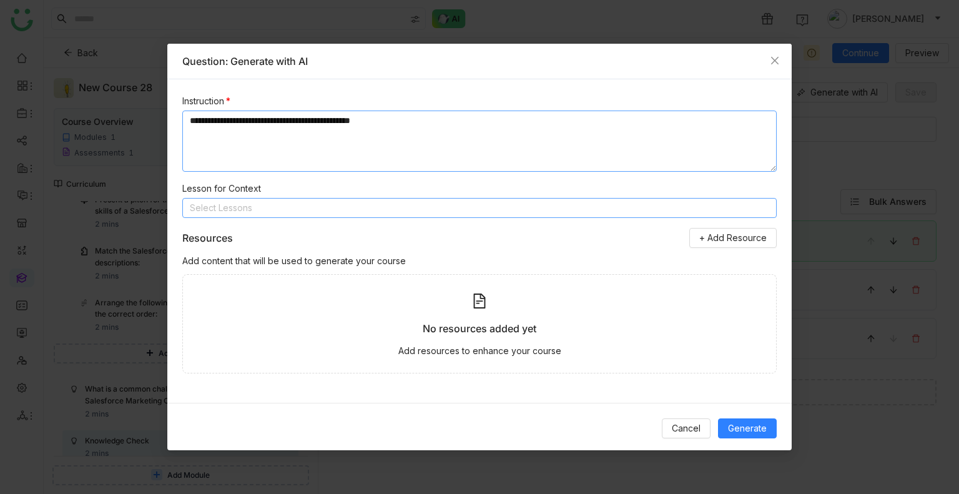
type textarea "**********"
click at [441, 203] on nz-select-top-control "Select Lessons" at bounding box center [479, 208] width 594 height 20
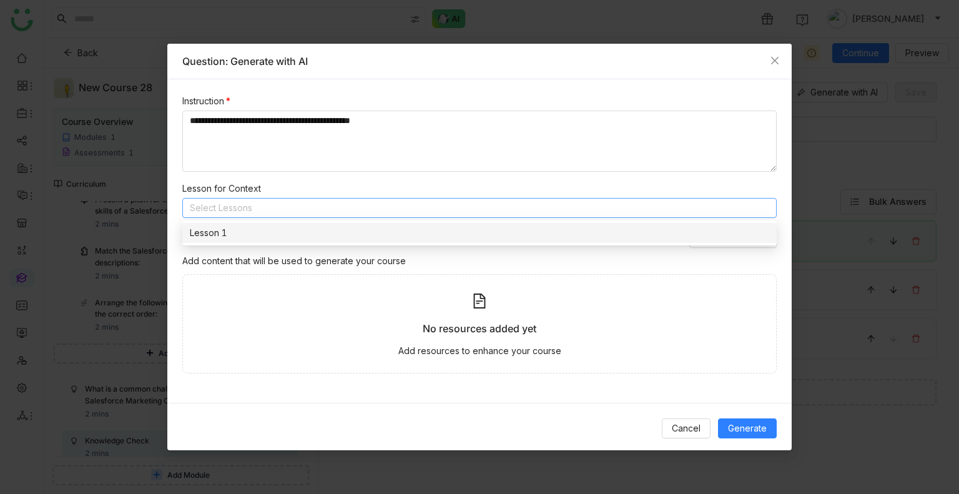
click at [271, 237] on div "Lesson 1" at bounding box center [479, 233] width 579 height 14
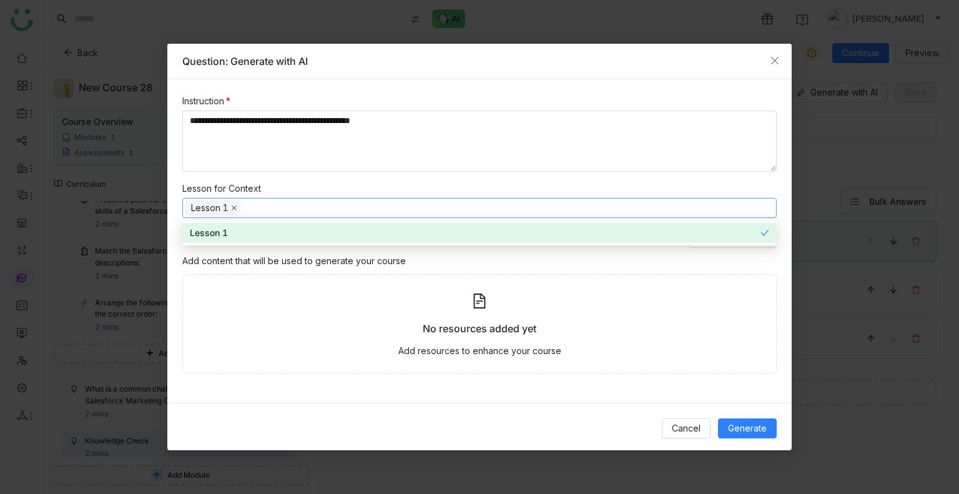
click at [235, 211] on span at bounding box center [234, 208] width 6 height 14
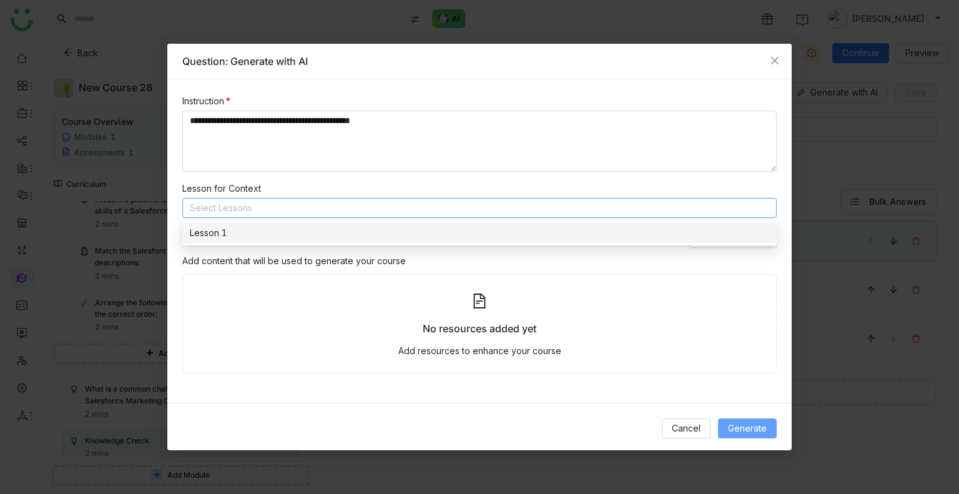
click at [735, 426] on span "Generate" at bounding box center [747, 428] width 39 height 14
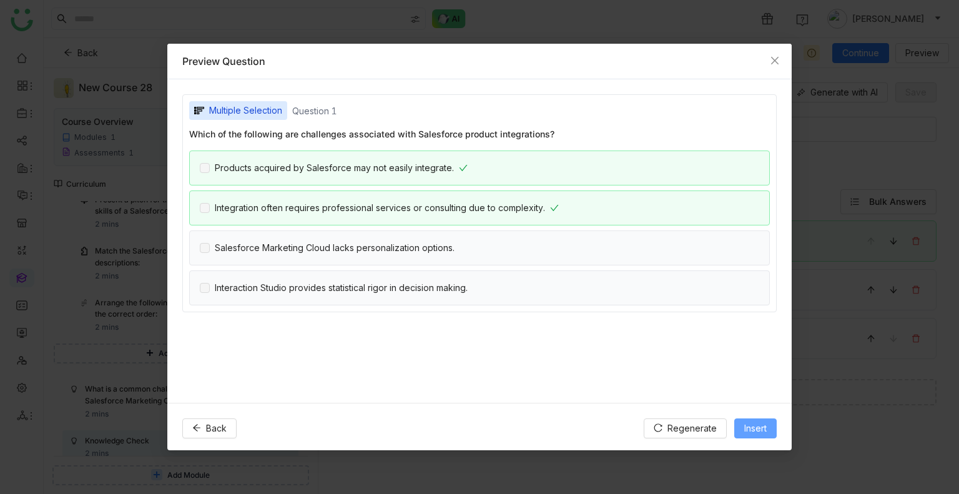
click at [756, 426] on span "Insert" at bounding box center [755, 428] width 22 height 14
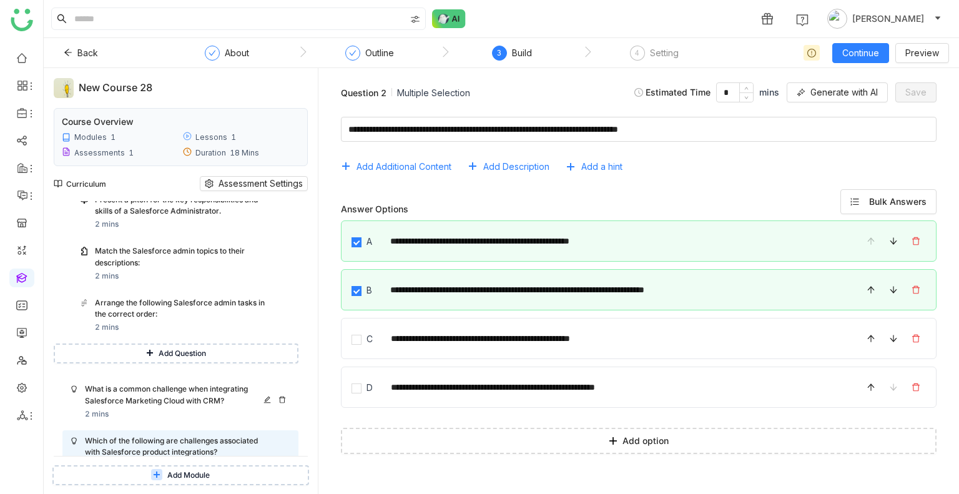
scroll to position [338, 0]
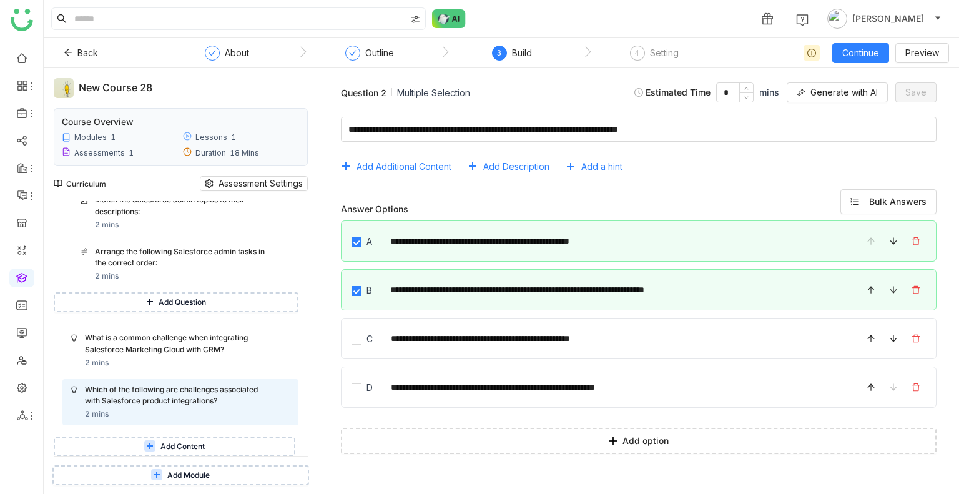
click at [187, 443] on span "Add Content" at bounding box center [182, 447] width 44 height 12
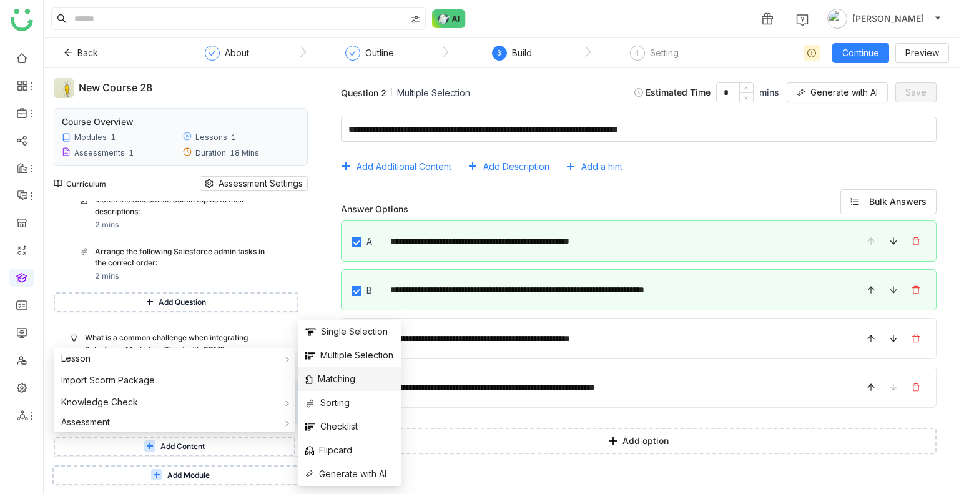
click at [345, 378] on span "Matching" at bounding box center [330, 379] width 50 height 14
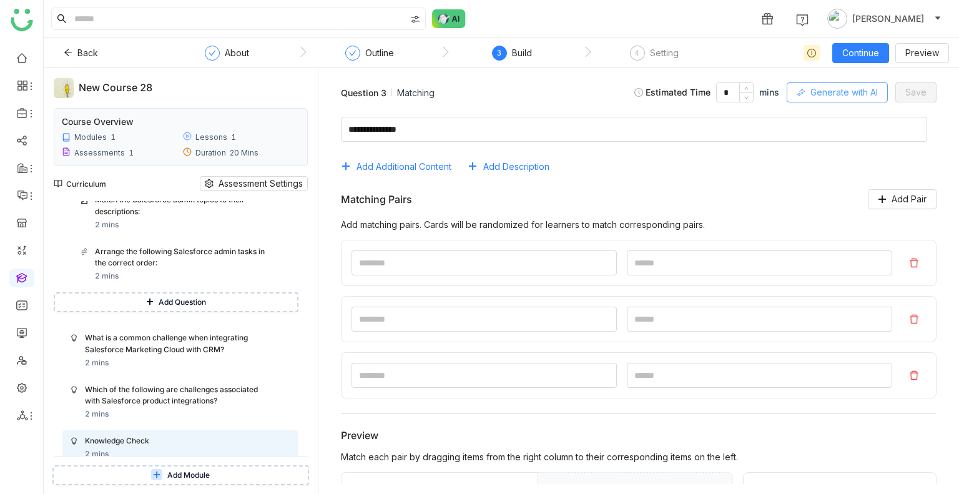
click at [839, 91] on span "Generate with AI" at bounding box center [843, 93] width 67 height 14
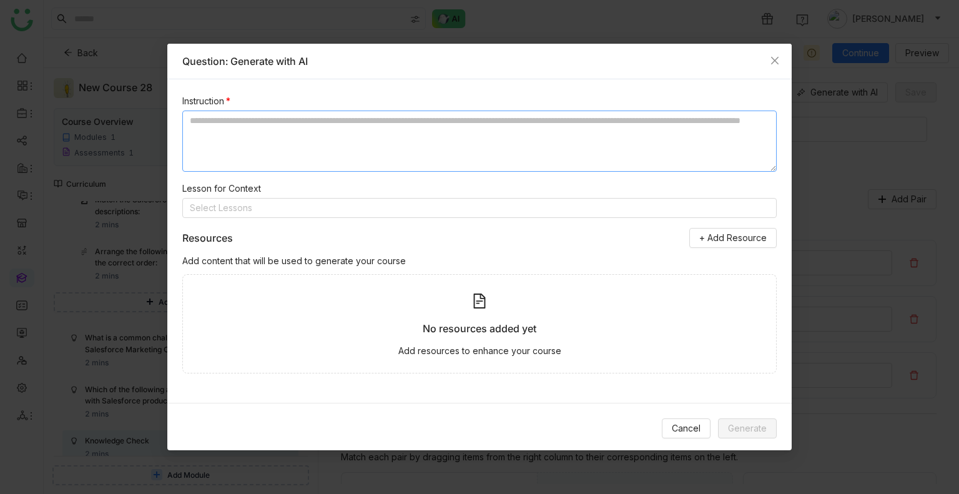
click at [401, 149] on textarea at bounding box center [479, 140] width 594 height 61
paste textarea "**********"
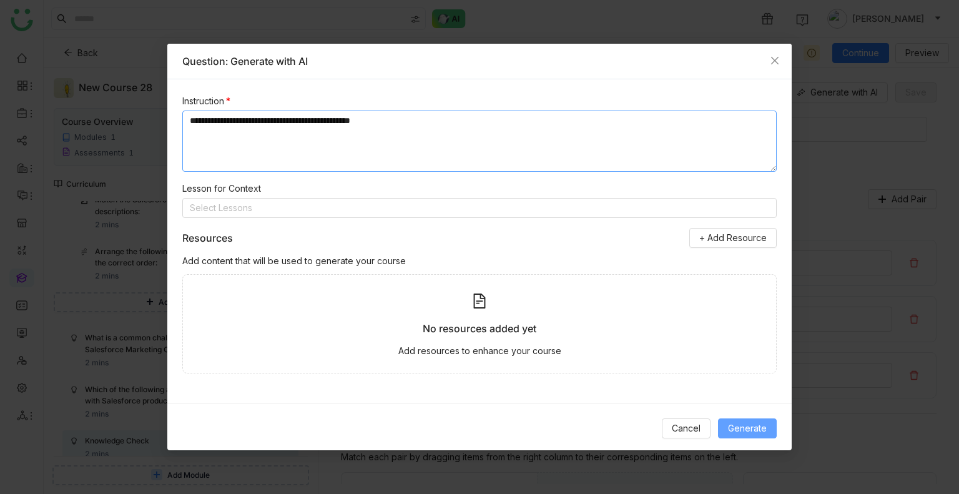
type textarea "**********"
click at [751, 421] on span "Generate" at bounding box center [747, 428] width 39 height 14
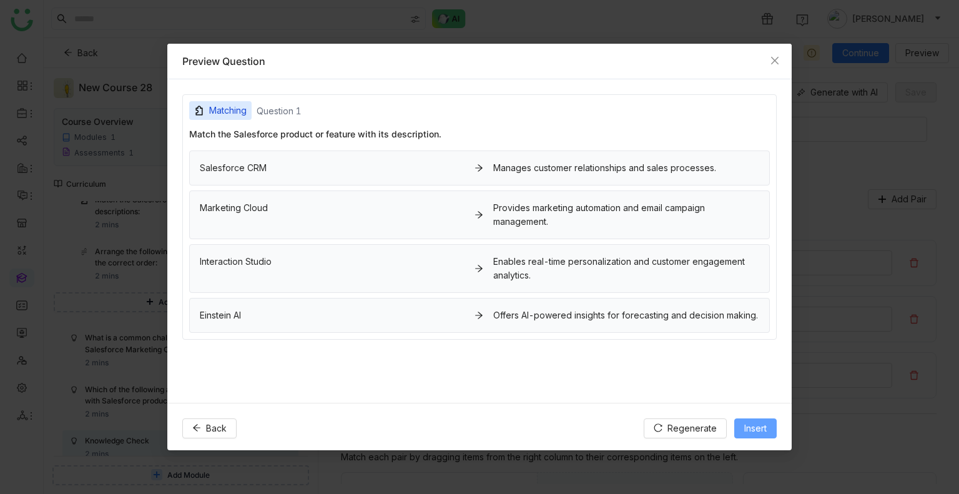
click at [748, 437] on button "Insert" at bounding box center [755, 428] width 42 height 20
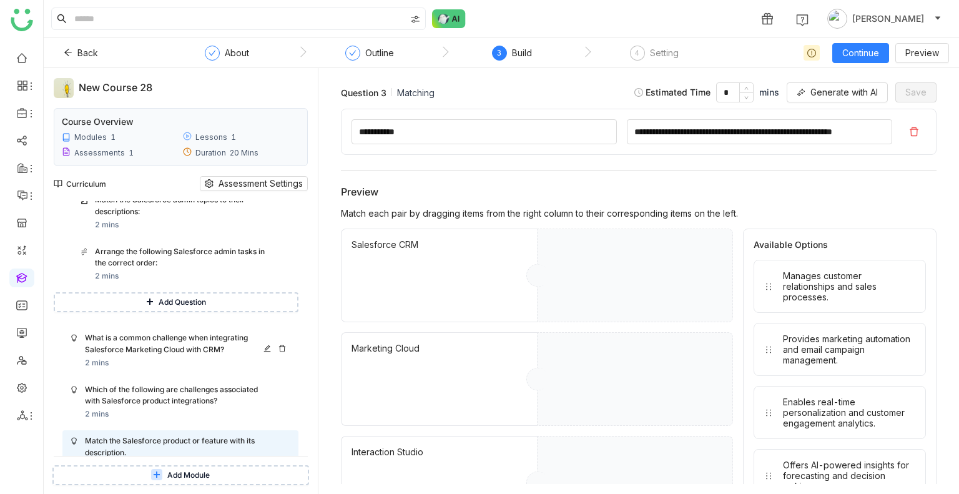
scroll to position [389, 0]
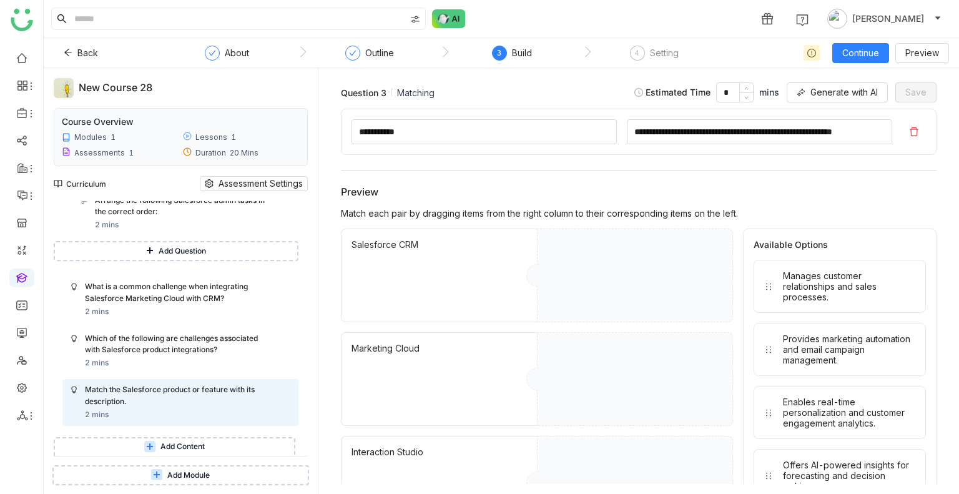
click at [169, 434] on div "Lesson 1 2 mins Assessment 2 12 mins What is a key responsibility of a Salesfor…" at bounding box center [176, 150] width 245 height 614
click at [177, 454] on button "Add Content" at bounding box center [175, 447] width 242 height 20
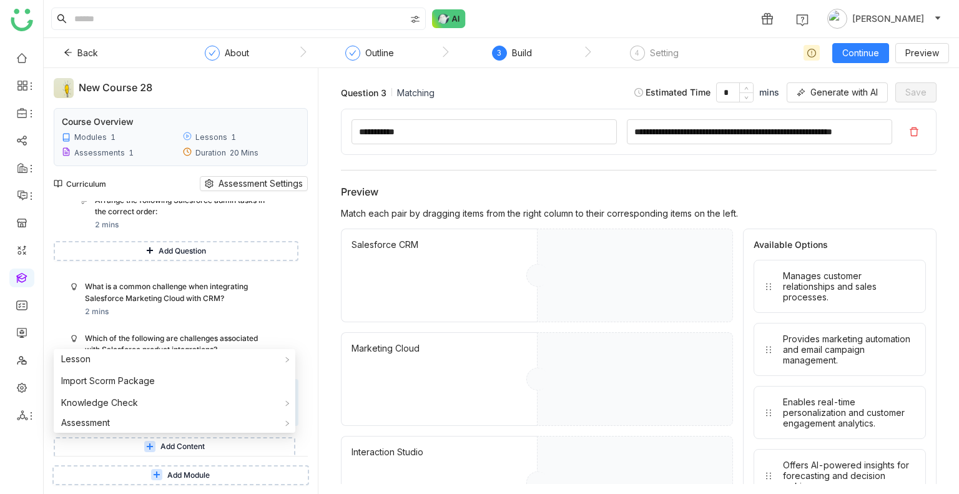
click at [862, 39] on div "Back About Outline 3 Build 4 Setting Continue Preview" at bounding box center [501, 53] width 915 height 30
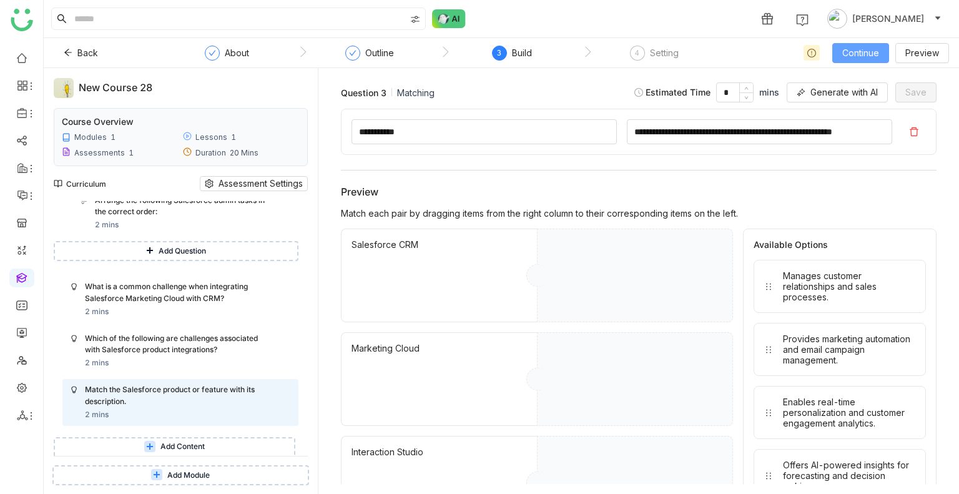
click at [860, 49] on span "Continue" at bounding box center [860, 53] width 37 height 14
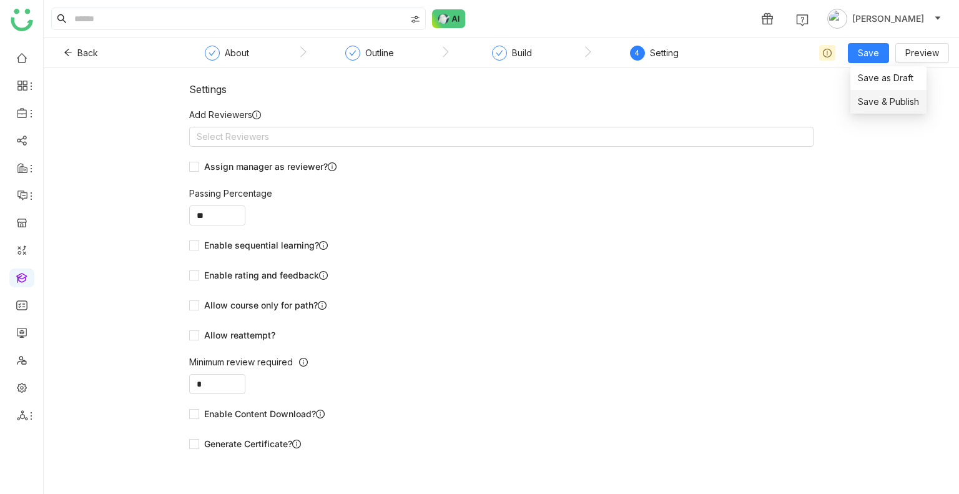
click at [866, 98] on span "Save & Publish" at bounding box center [888, 102] width 61 height 14
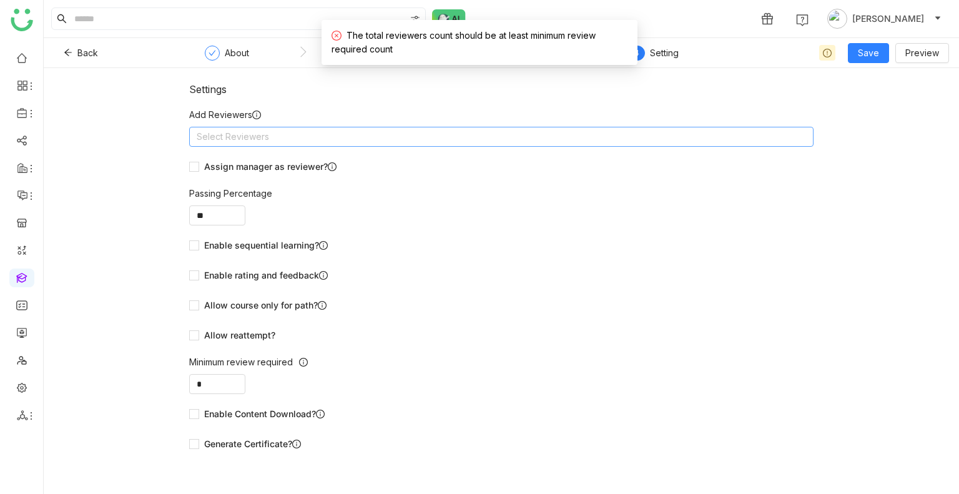
click at [355, 127] on nz-select-top-control "Select Reviewers" at bounding box center [501, 137] width 624 height 20
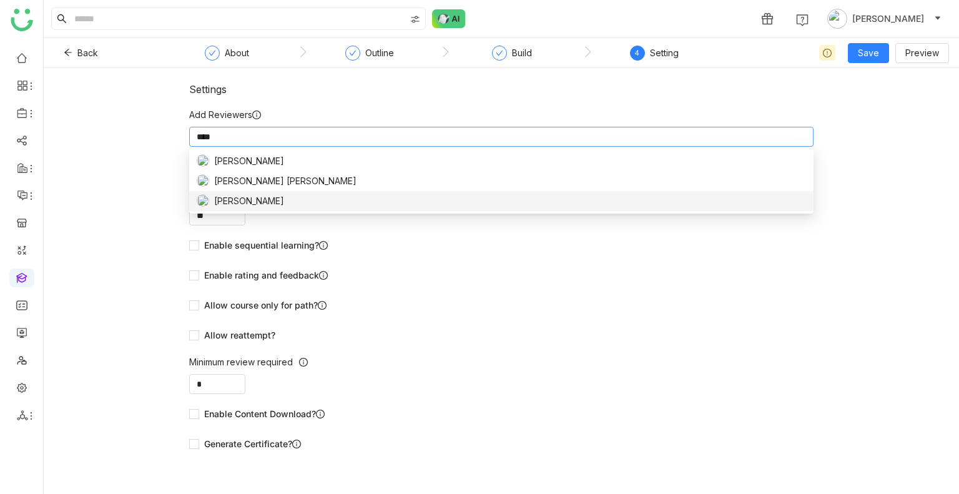
type input "****"
click at [213, 194] on div "[PERSON_NAME]" at bounding box center [501, 201] width 609 height 14
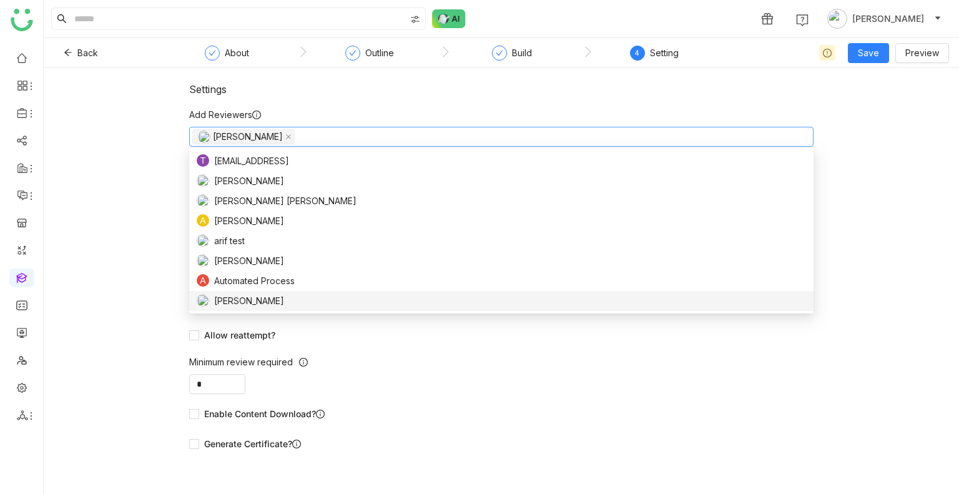
click at [381, 345] on form "Add Reviewers Uday Bhanu Assign manager as reviewer? Passing Percentage ** Enab…" at bounding box center [501, 281] width 624 height 346
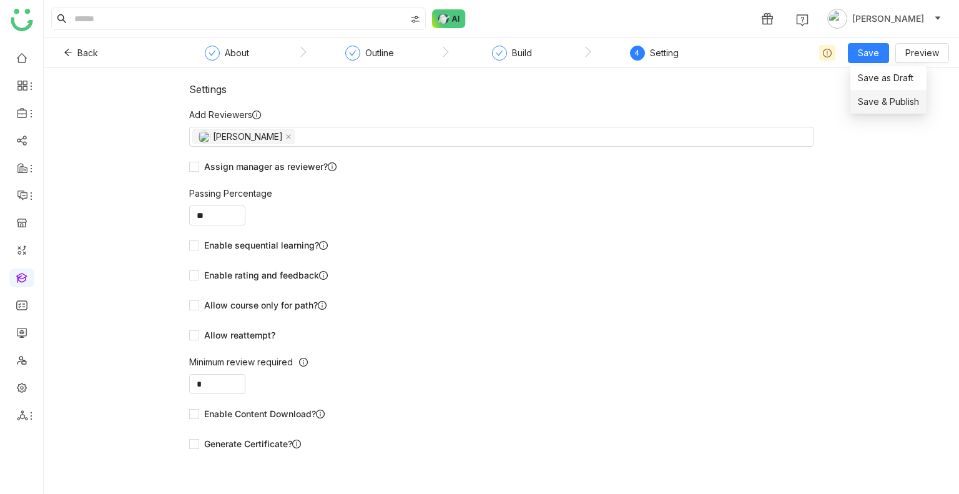
click at [881, 98] on span "Save & Publish" at bounding box center [888, 102] width 61 height 14
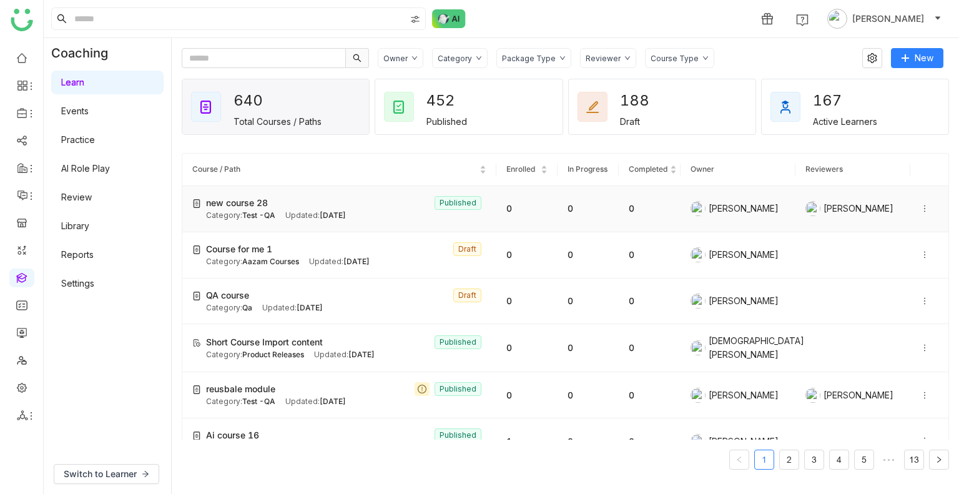
click at [920, 210] on icon at bounding box center [924, 208] width 9 height 9
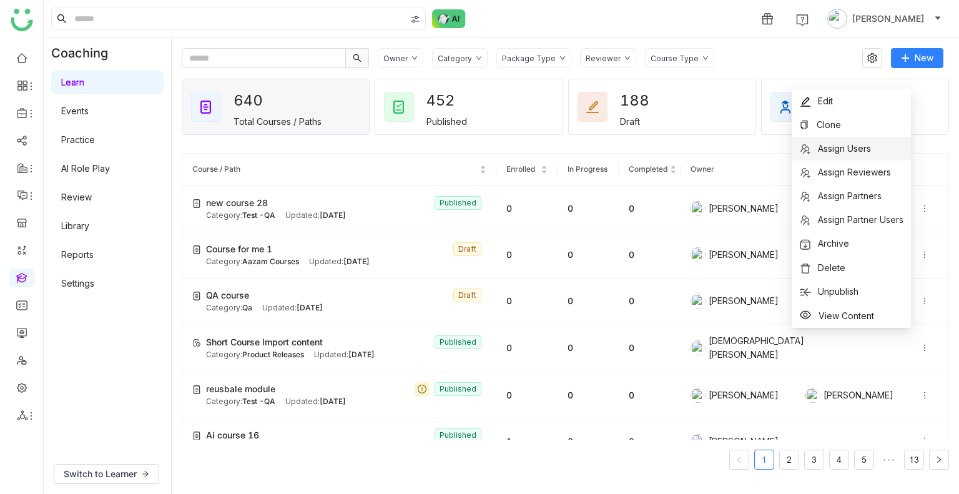
click at [828, 155] on span "Assign Users" at bounding box center [835, 149] width 72 height 14
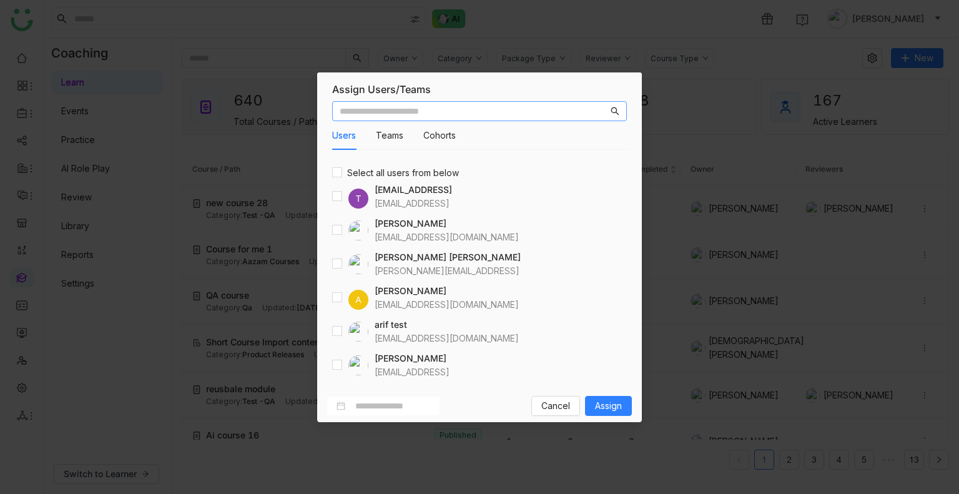
click at [484, 104] on input "text" at bounding box center [474, 111] width 268 height 14
click at [425, 105] on input "text" at bounding box center [474, 111] width 268 height 14
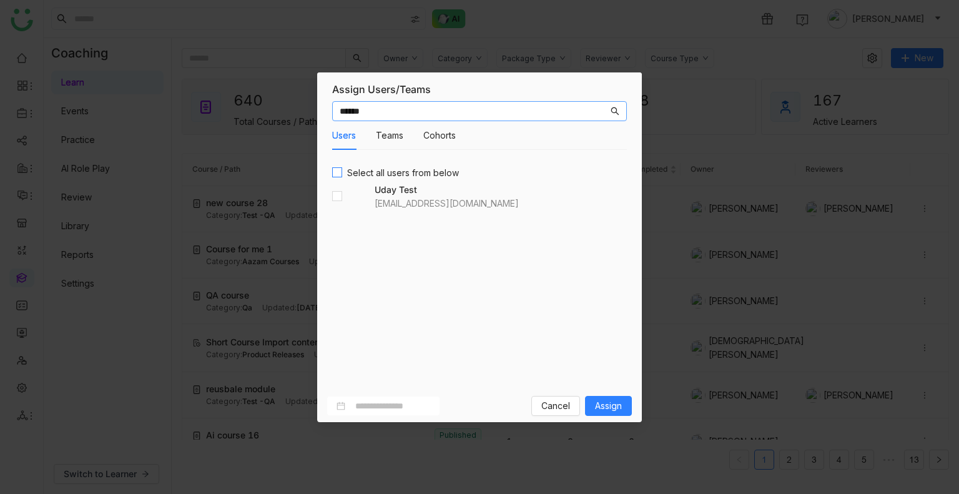
type input "******"
click at [614, 401] on span "Assign" at bounding box center [608, 406] width 27 height 14
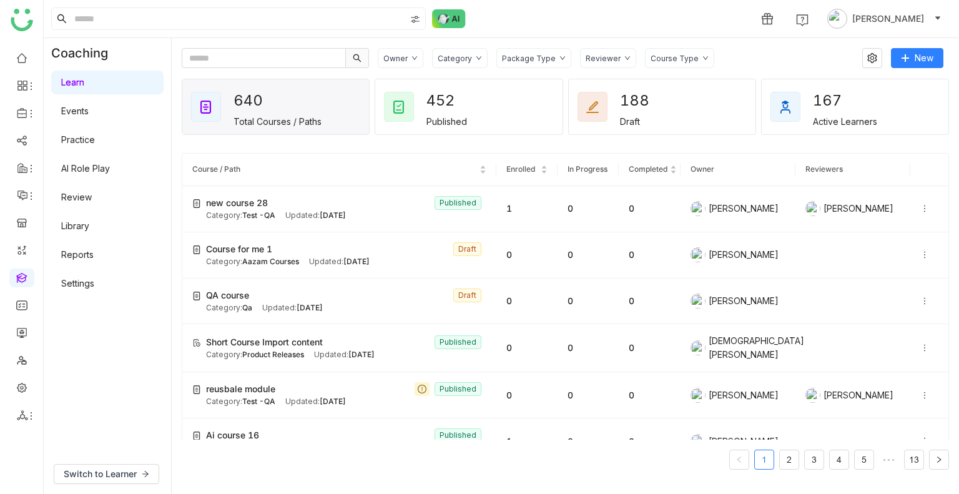
click at [452, 64] on div "Category" at bounding box center [460, 58] width 56 height 20
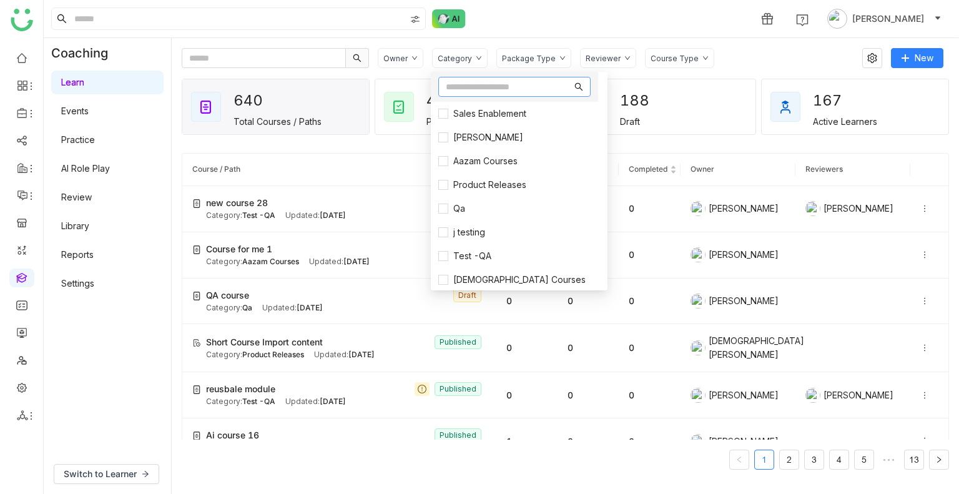
click at [460, 78] on nz-input-group at bounding box center [514, 87] width 152 height 20
click at [462, 82] on input "text" at bounding box center [509, 87] width 126 height 14
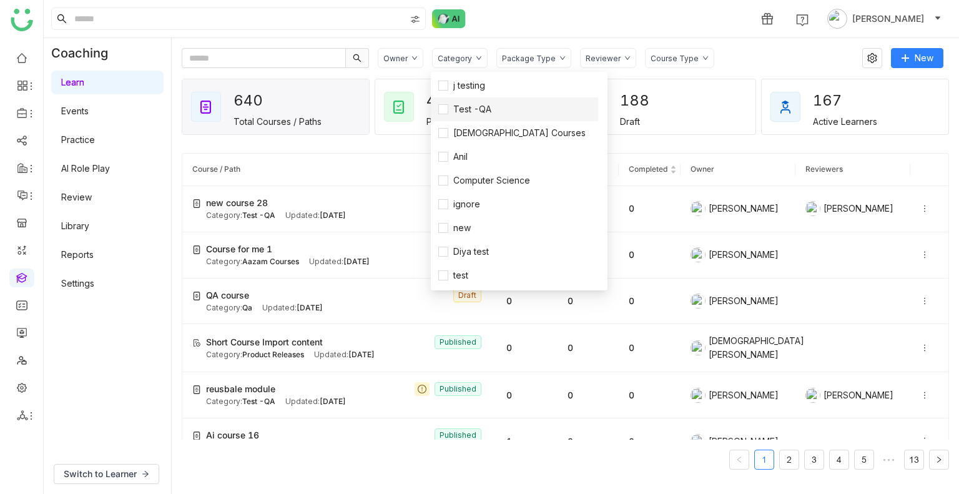
scroll to position [147, 0]
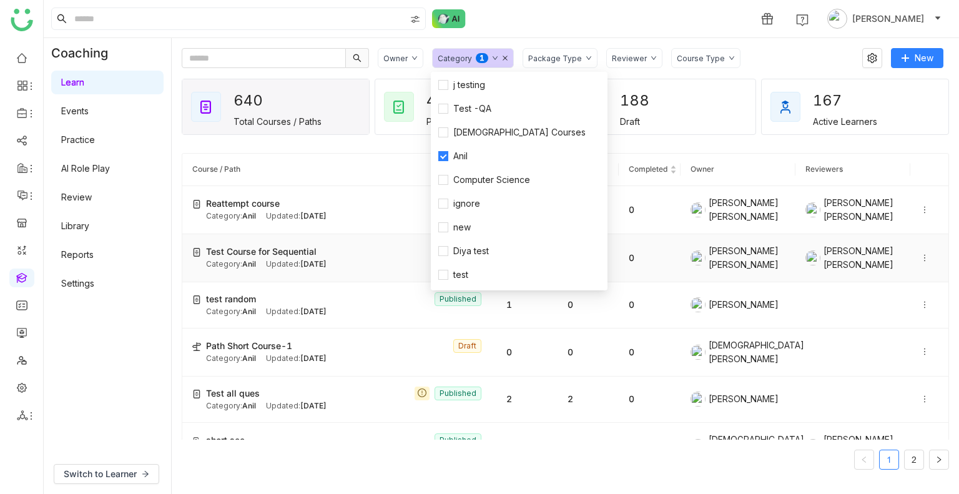
click at [338, 245] on div "Test Course for Sequential Published" at bounding box center [346, 252] width 280 height 14
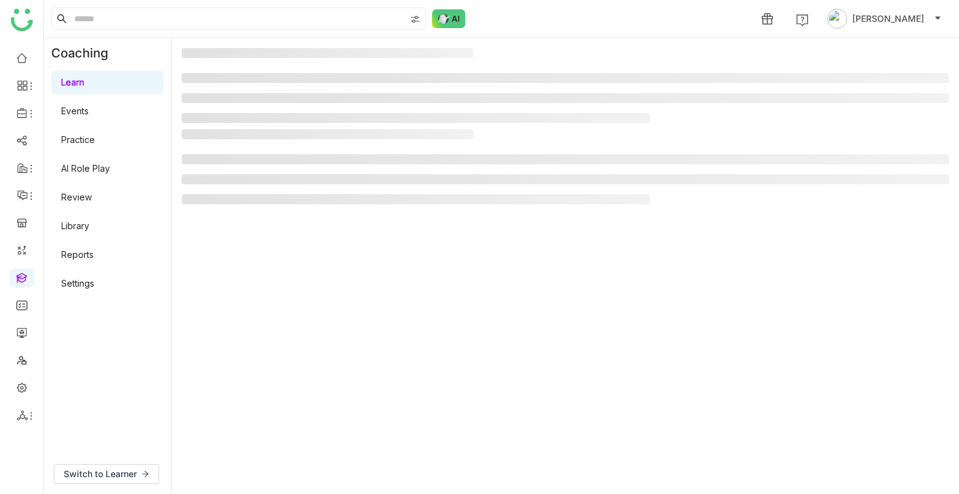
click at [338, 245] on gtmb-manage-detail-wrapper at bounding box center [565, 266] width 767 height 436
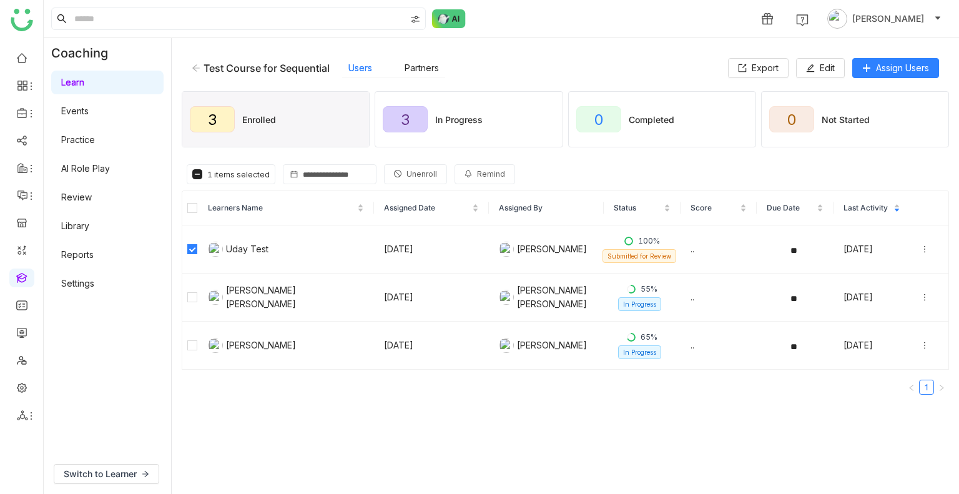
click at [399, 167] on button "Unenroll" at bounding box center [415, 174] width 63 height 20
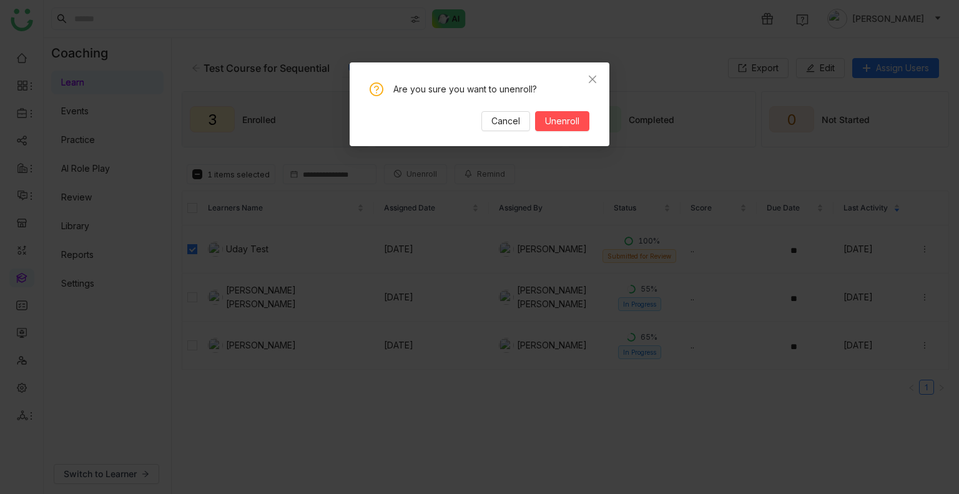
click at [550, 132] on div "Are you sure you want to unenroll? Cancel Unenroll" at bounding box center [480, 104] width 260 height 84
click at [557, 124] on span "Unenroll" at bounding box center [562, 121] width 34 height 14
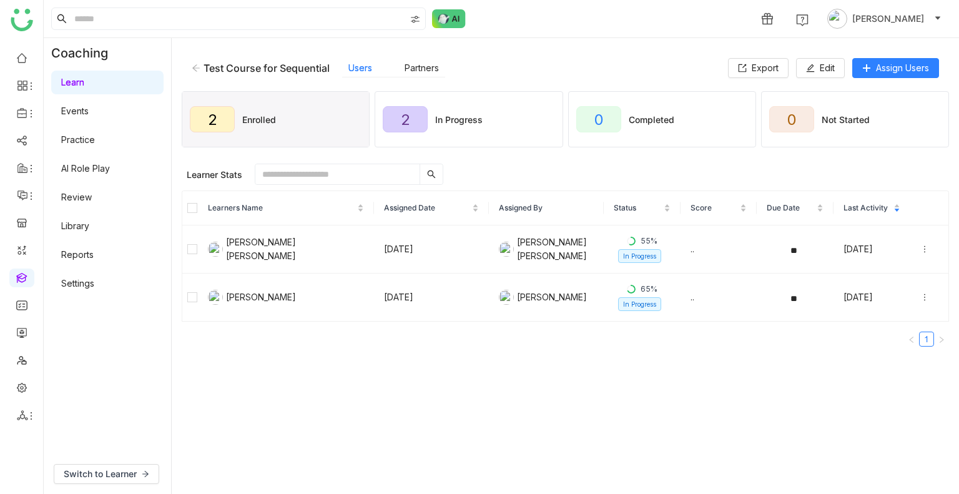
click at [197, 67] on icon at bounding box center [196, 68] width 9 height 9
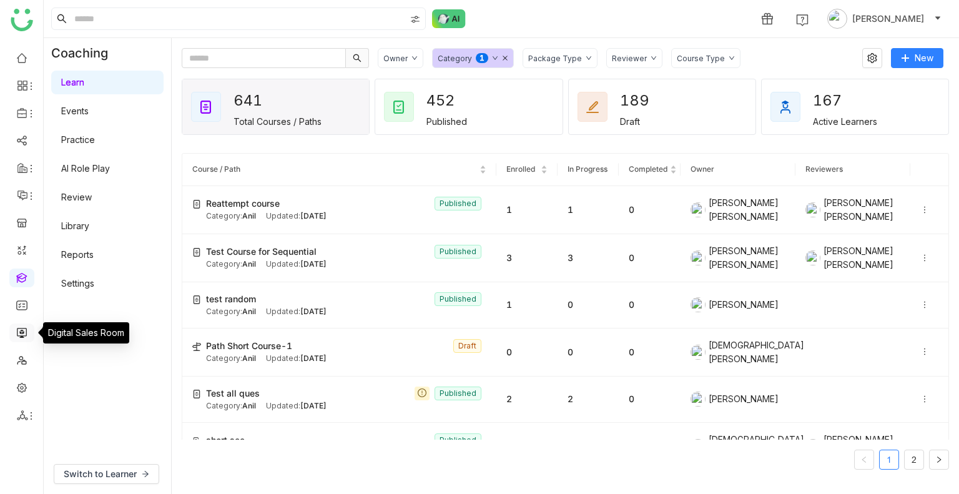
click at [19, 333] on link at bounding box center [21, 331] width 11 height 11
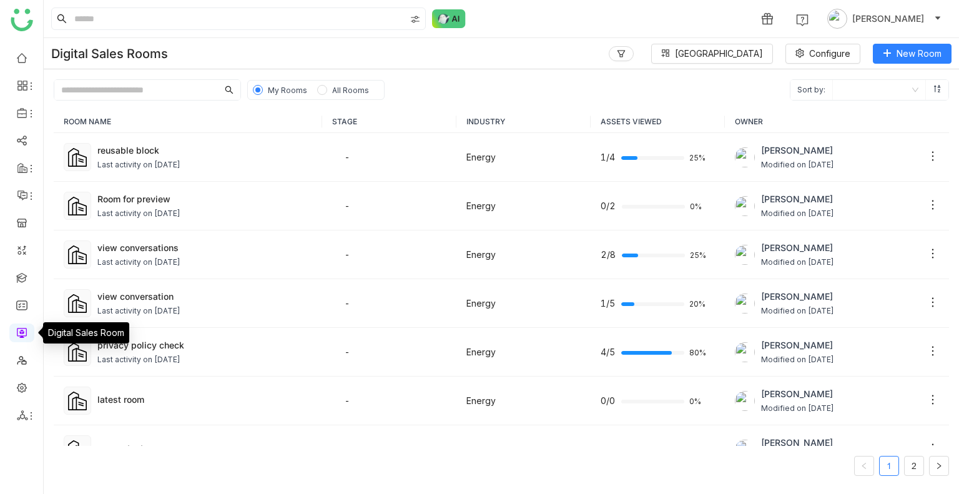
click at [19, 333] on link at bounding box center [21, 331] width 11 height 11
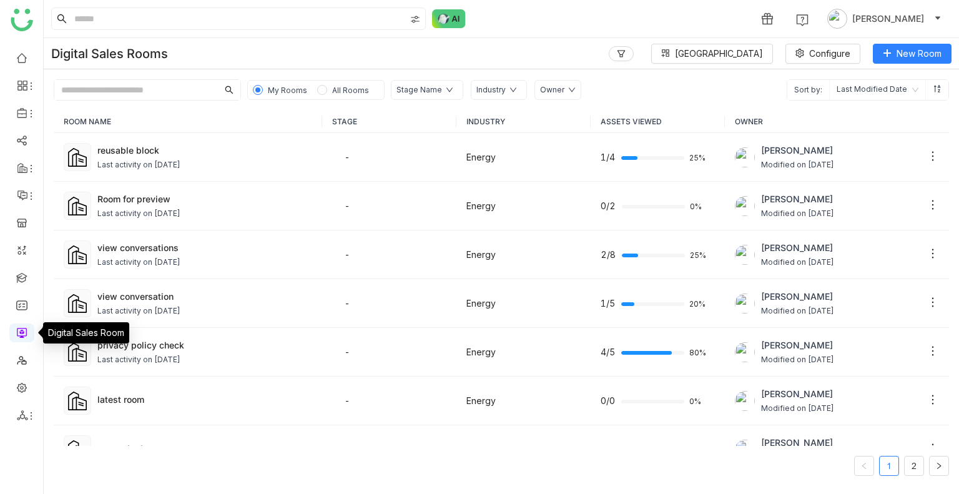
click at [19, 333] on link at bounding box center [21, 331] width 11 height 11
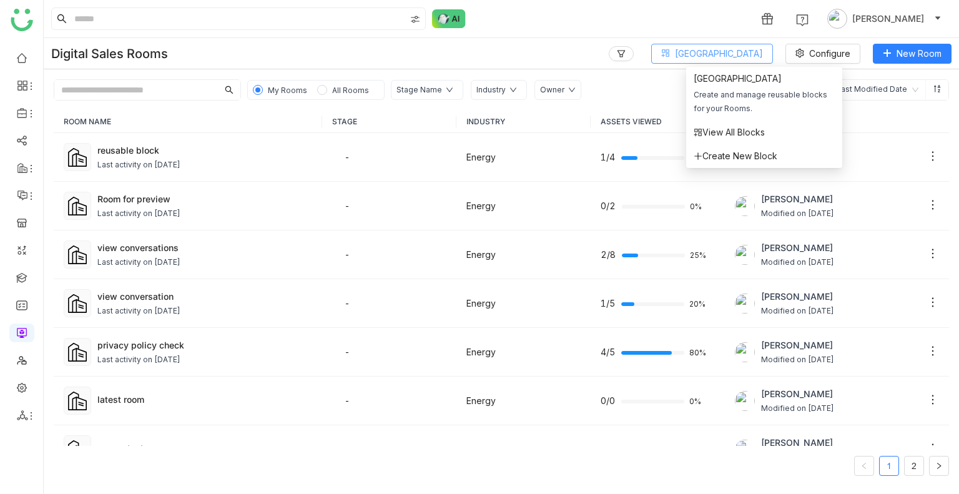
click at [716, 57] on span "Block Library" at bounding box center [719, 54] width 88 height 14
click at [724, 122] on li "View All Blocks" at bounding box center [764, 132] width 156 height 24
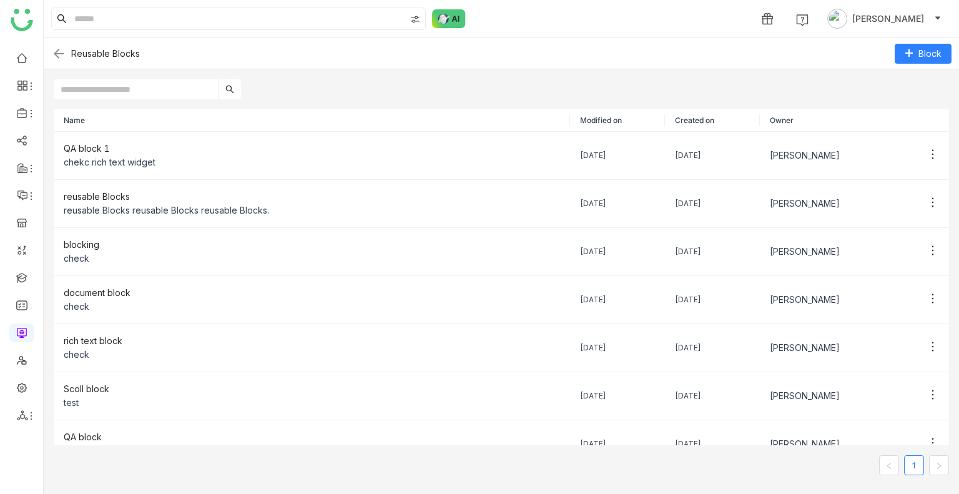
click at [108, 102] on div "Name Modified on Created on Owner QA block 1 chekc rich text widget 26/08/2025 …" at bounding box center [501, 296] width 915 height 394
click at [109, 95] on input "text" at bounding box center [136, 89] width 164 height 20
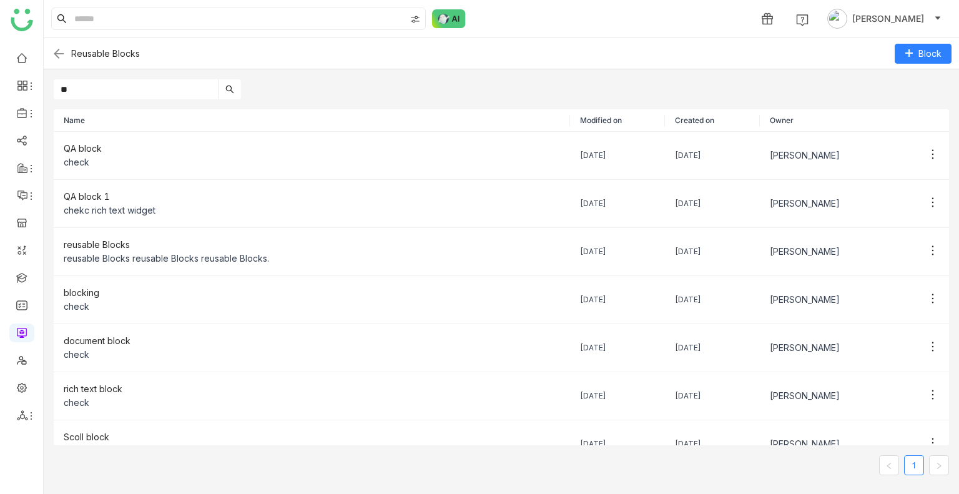
type input "*"
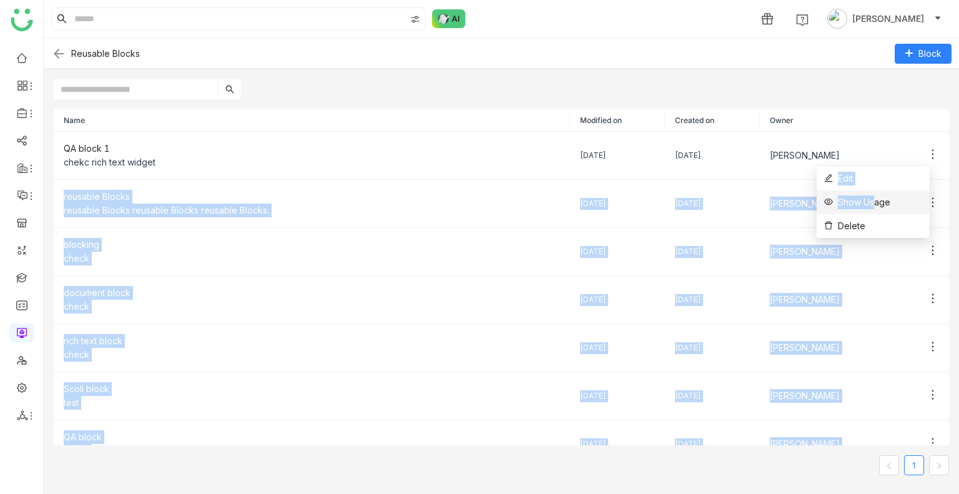
drag, startPoint x: 925, startPoint y: 154, endPoint x: 871, endPoint y: 207, distance: 76.4
click at [871, 207] on body "1 Uday Bhanu Reusable Blocks Block Name Modified on Created on Owner QA block 1…" at bounding box center [479, 247] width 959 height 494
click at [871, 207] on div "[PERSON_NAME]" at bounding box center [854, 203] width 169 height 15
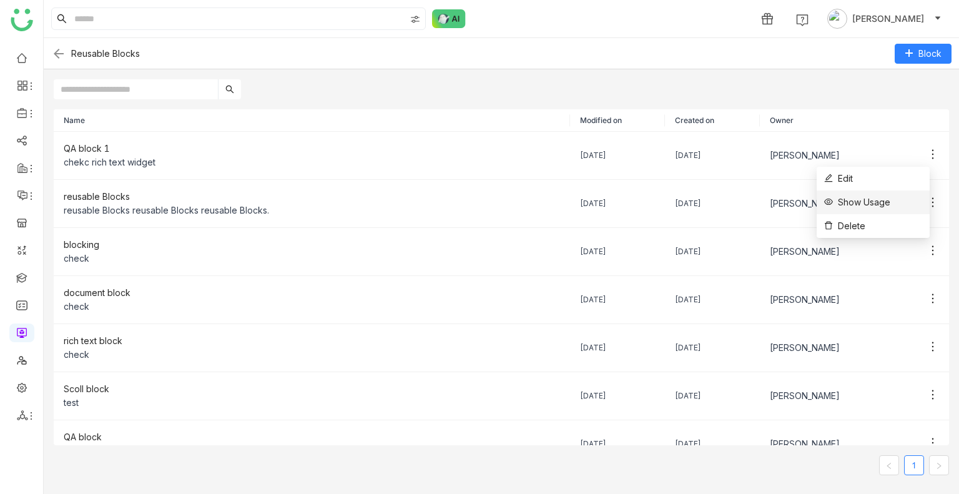
click at [881, 203] on span "Show Usage" at bounding box center [857, 202] width 66 height 14
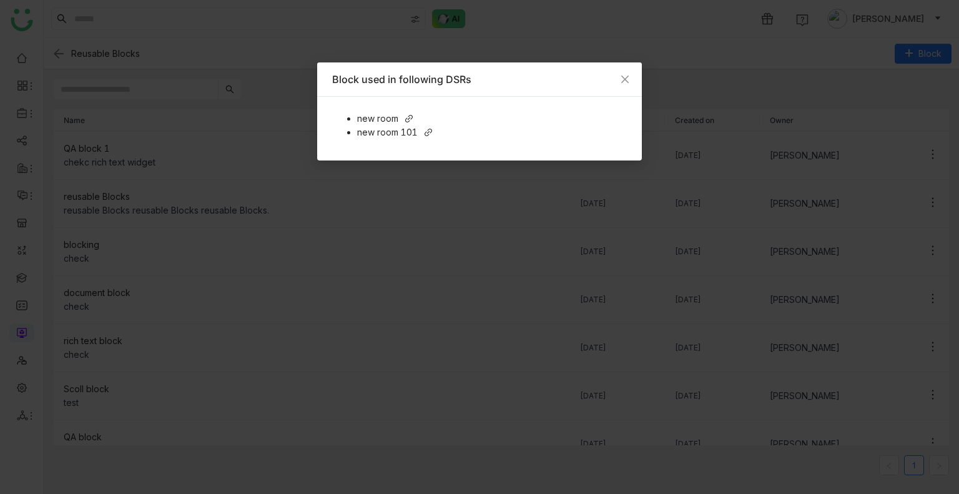
click at [428, 130] on icon at bounding box center [428, 132] width 9 height 9
click at [408, 118] on icon at bounding box center [408, 118] width 9 height 9
click at [621, 82] on icon "Close" at bounding box center [624, 79] width 7 height 7
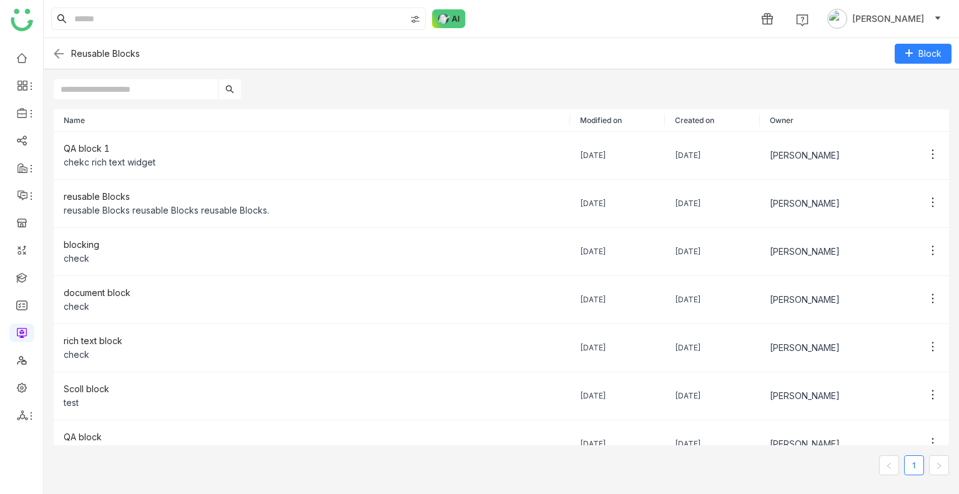
click at [52, 57] on img at bounding box center [58, 53] width 15 height 15
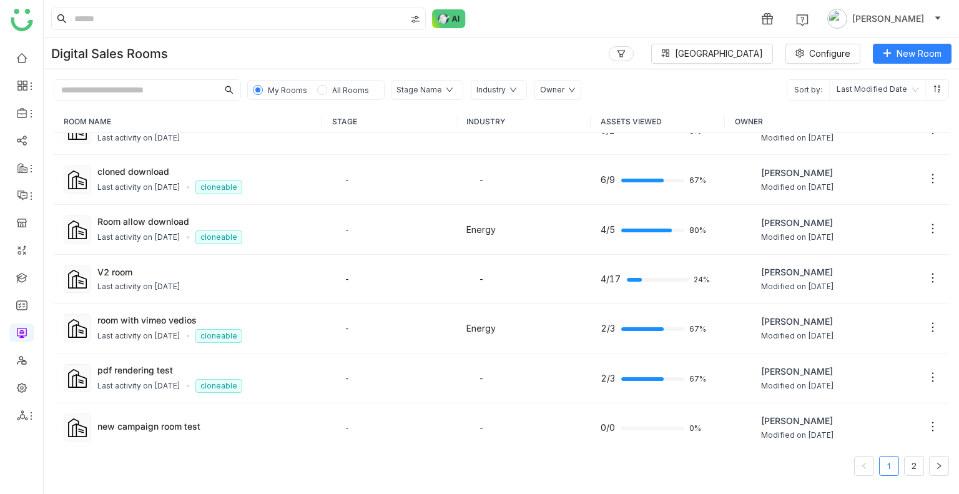
scroll to position [663, 0]
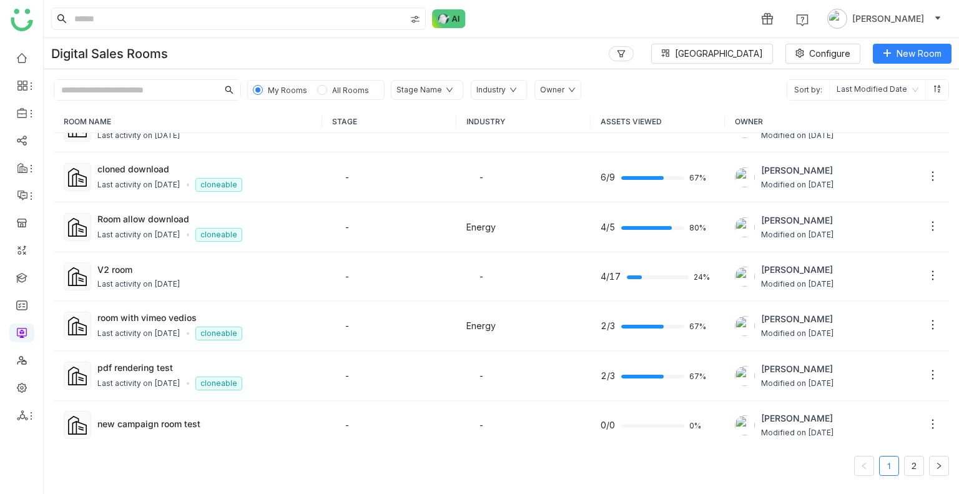
click at [125, 91] on input "text" at bounding box center [136, 90] width 164 height 20
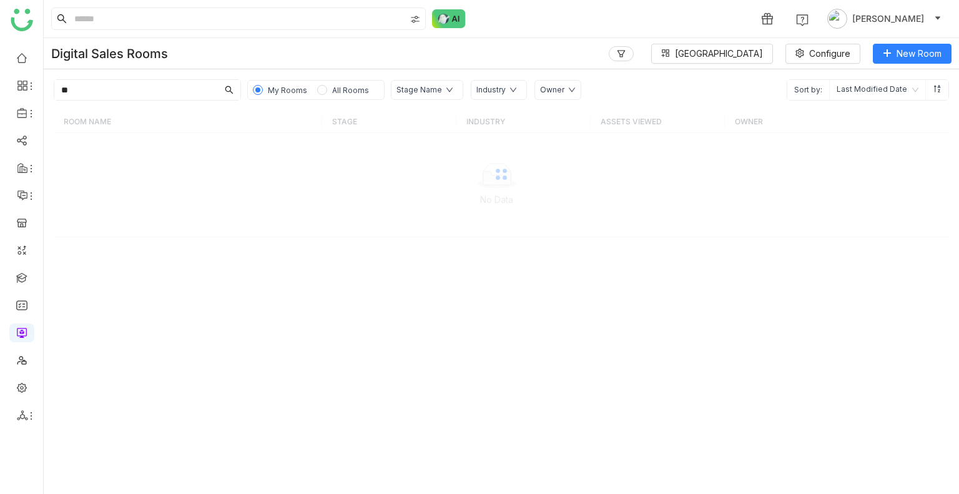
scroll to position [0, 0]
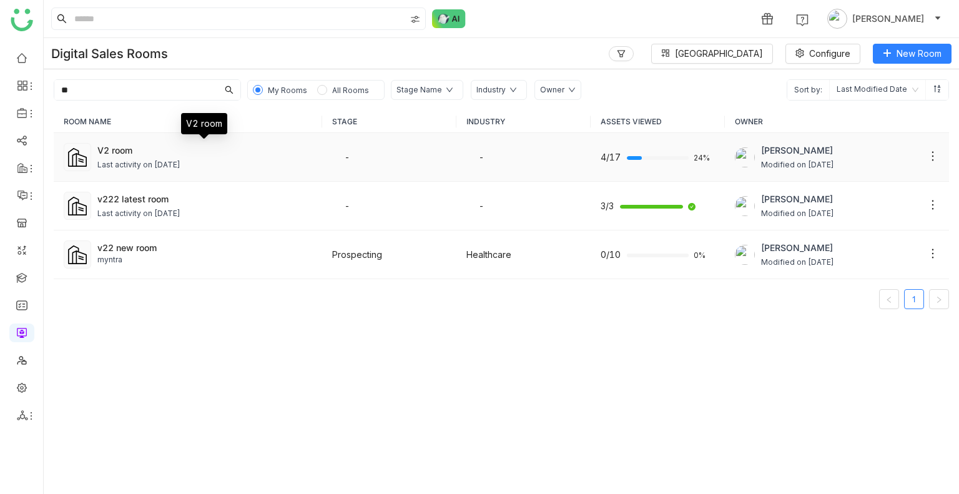
type input "**"
click at [175, 145] on div "V2 room" at bounding box center [204, 150] width 215 height 13
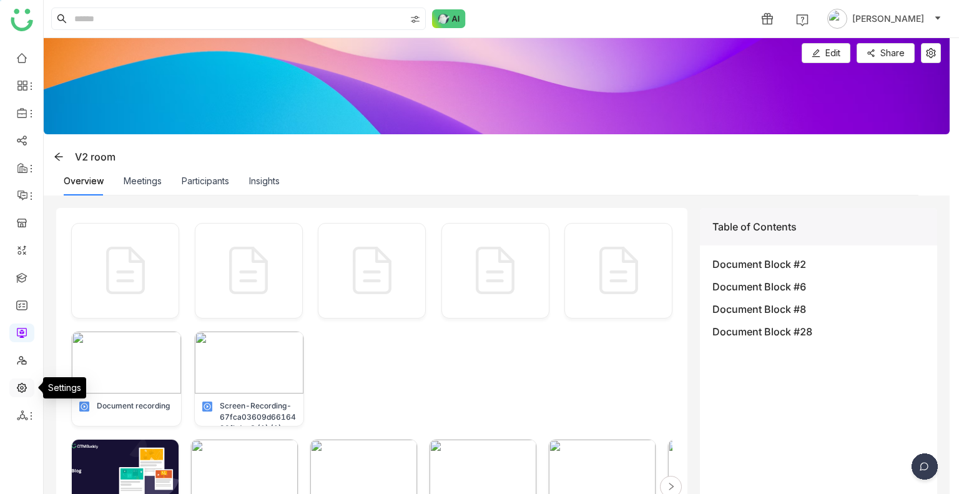
click at [22, 392] on link at bounding box center [21, 386] width 11 height 11
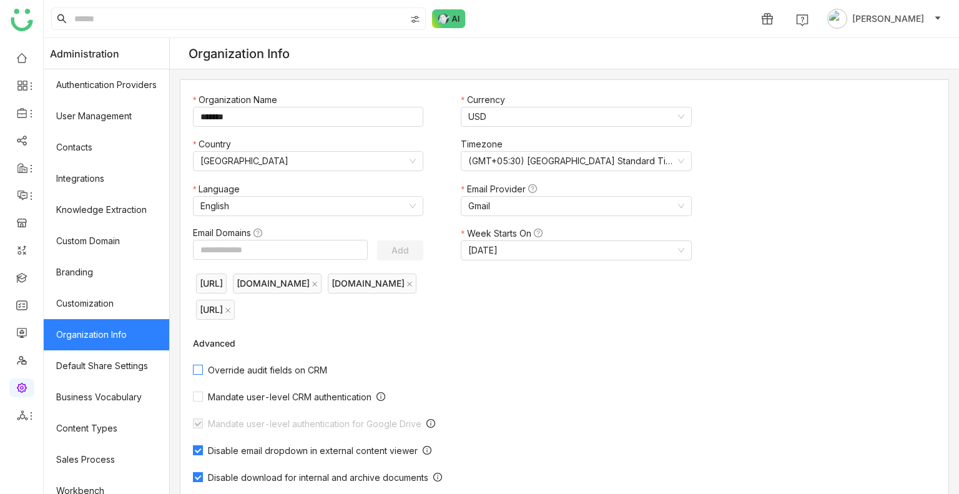
scroll to position [350, 0]
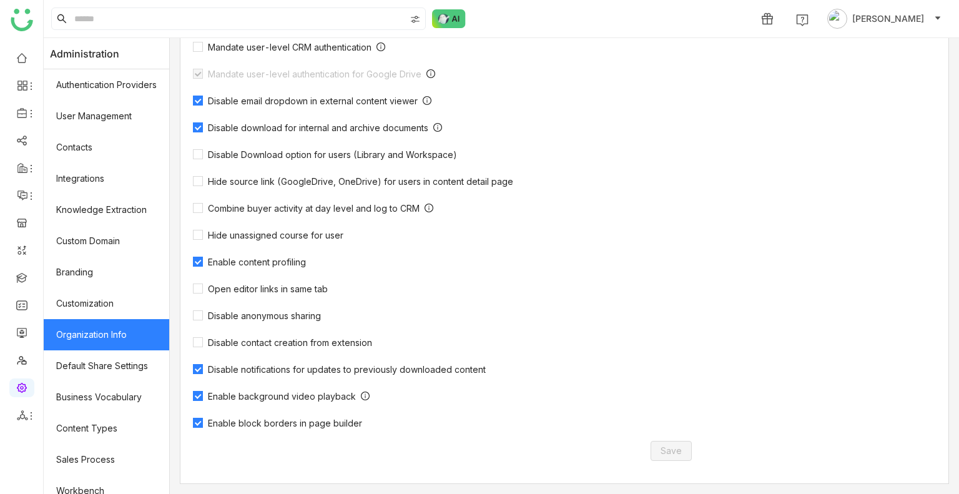
click at [232, 395] on span "Enable background video playback" at bounding box center [282, 396] width 158 height 11
click at [663, 447] on span "Save" at bounding box center [670, 451] width 21 height 14
click at [241, 394] on span "Enable background video playback" at bounding box center [282, 396] width 158 height 11
click at [670, 444] on span "Save" at bounding box center [670, 451] width 21 height 14
click at [22, 281] on link at bounding box center [21, 277] width 11 height 11
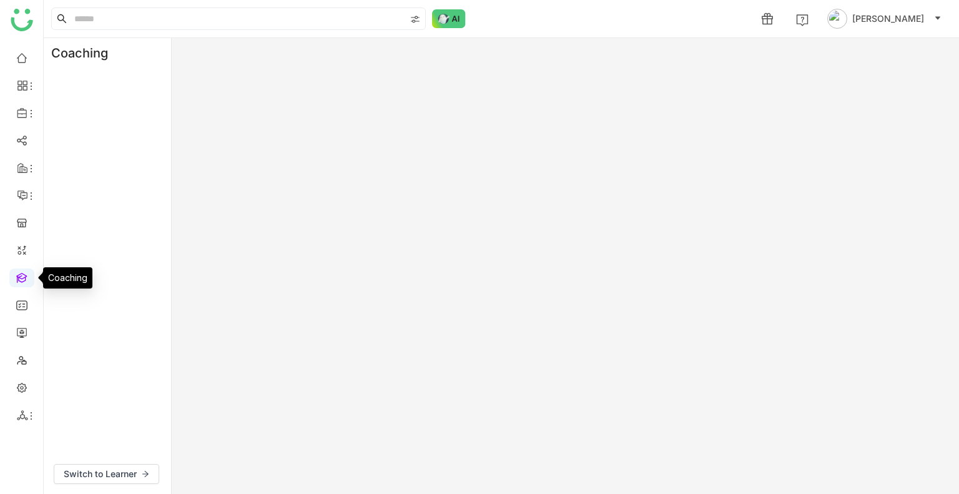
click at [22, 281] on link at bounding box center [21, 277] width 11 height 11
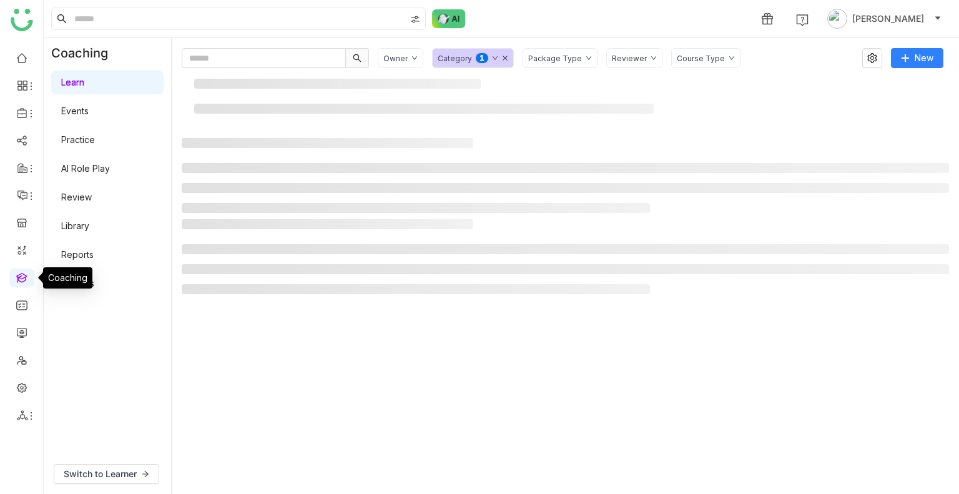
click at [22, 281] on link at bounding box center [21, 277] width 11 height 11
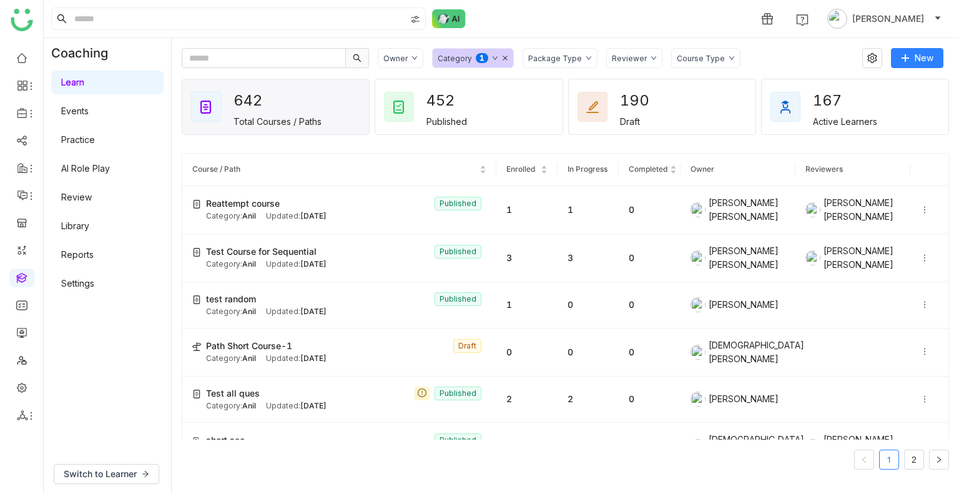
click at [496, 57] on div "Category 0 1 2 3 4 5 6 7 8 9" at bounding box center [473, 58] width 82 height 20
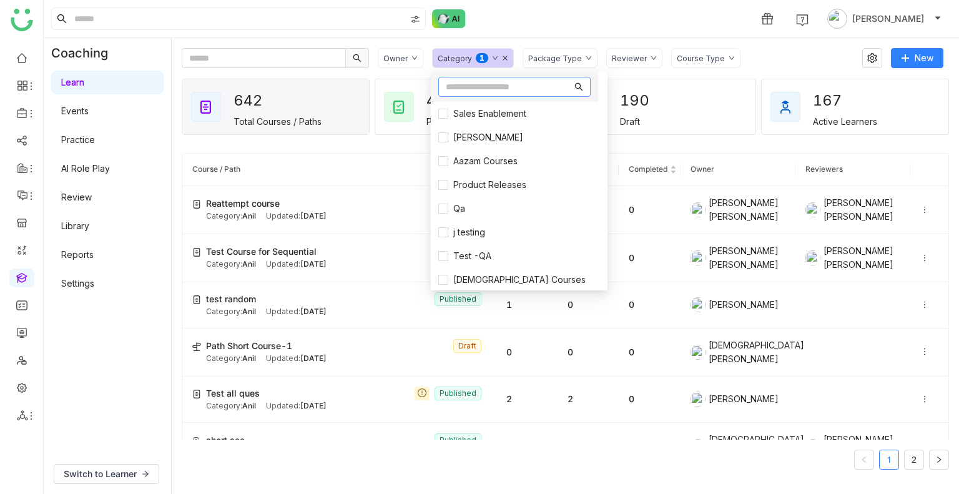
click at [458, 89] on input "text" at bounding box center [509, 87] width 126 height 14
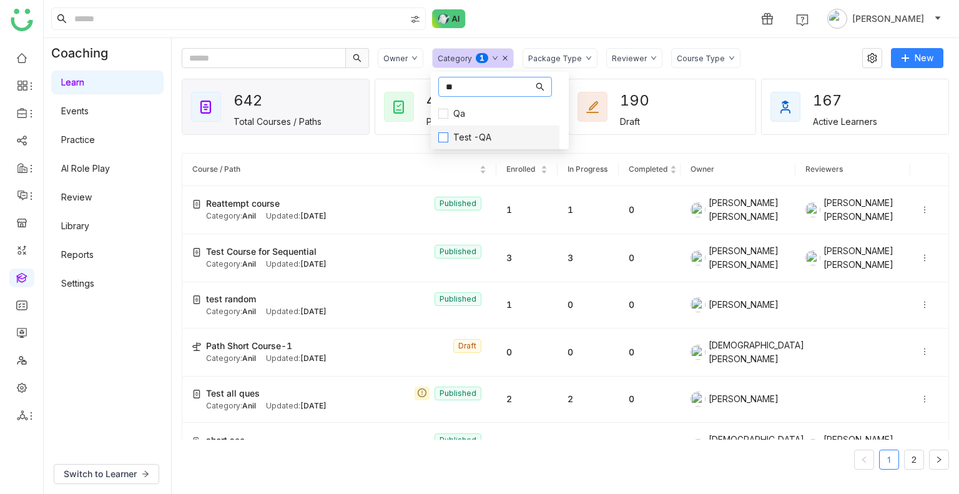
type input "**"
click at [462, 132] on span "Test -QA" at bounding box center [472, 137] width 48 height 14
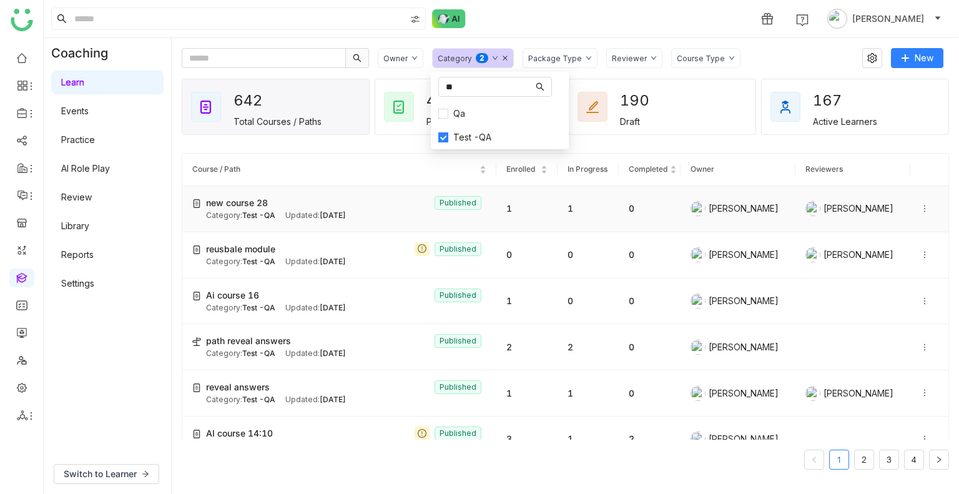
click at [233, 202] on span "new course 28" at bounding box center [237, 203] width 62 height 14
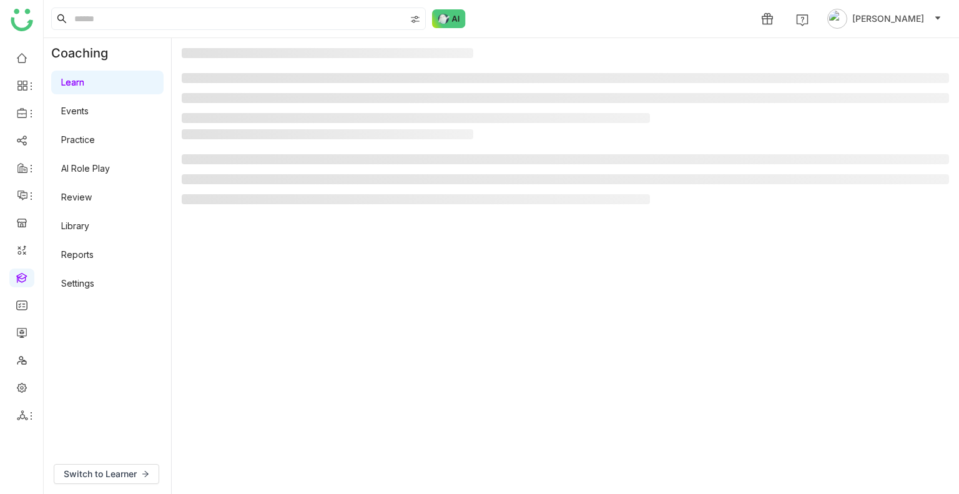
click at [233, 202] on li at bounding box center [416, 199] width 468 height 10
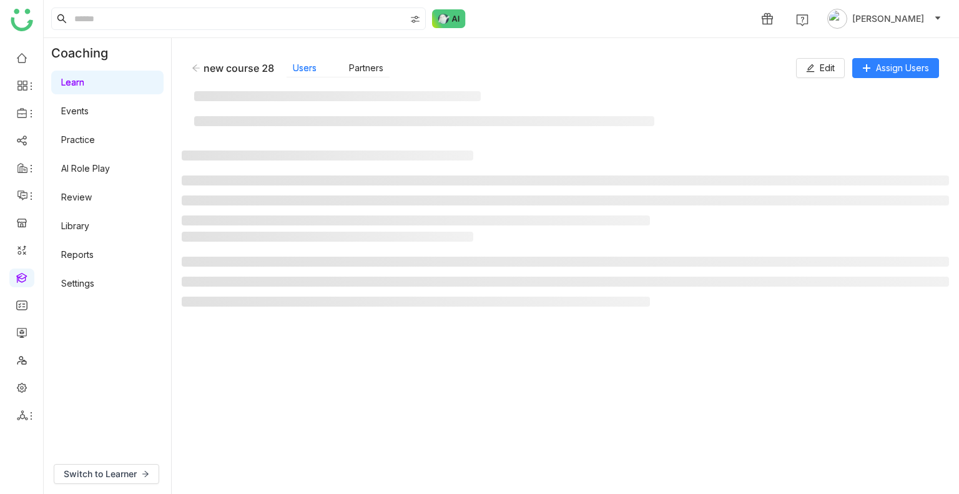
click at [233, 202] on li at bounding box center [565, 200] width 767 height 10
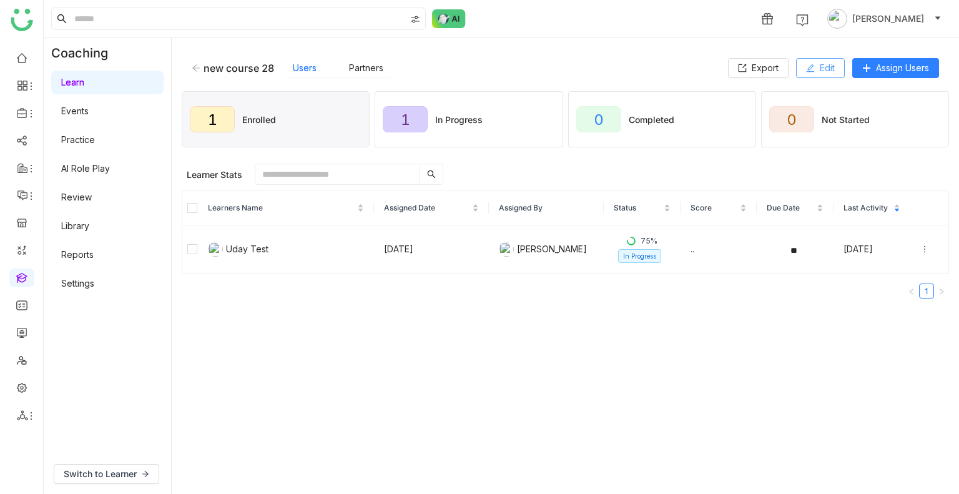
click at [798, 71] on button "Edit" at bounding box center [820, 68] width 49 height 20
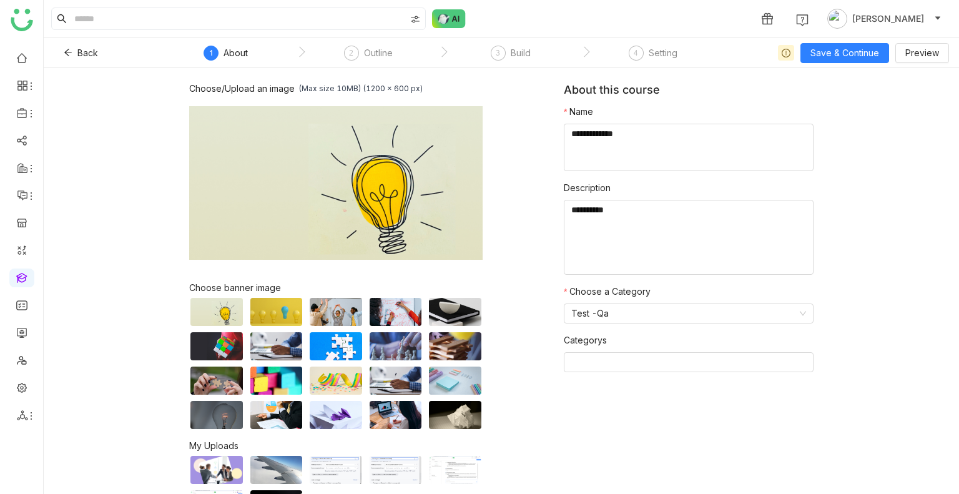
click at [401, 55] on nz-step "2 Outline" at bounding box center [368, 57] width 142 height 22
click at [374, 52] on div "Outline" at bounding box center [378, 53] width 29 height 15
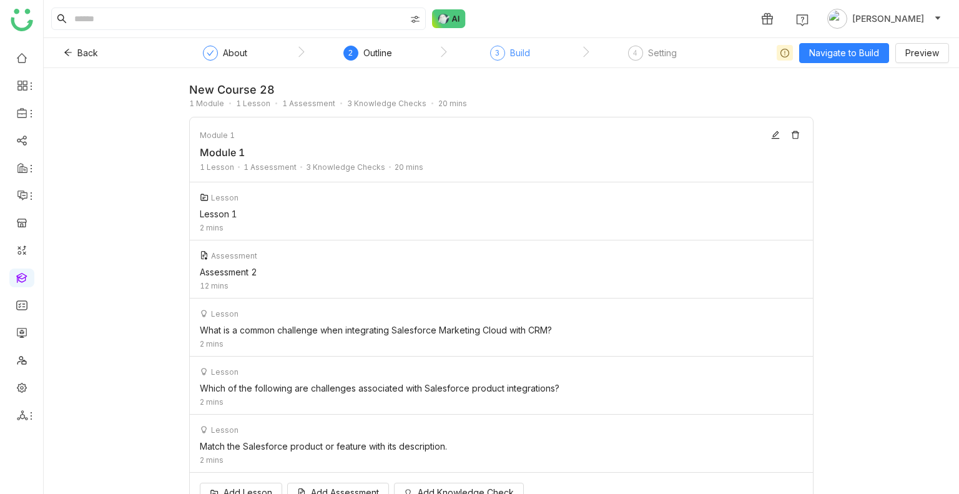
click at [504, 51] on div "3" at bounding box center [497, 53] width 15 height 15
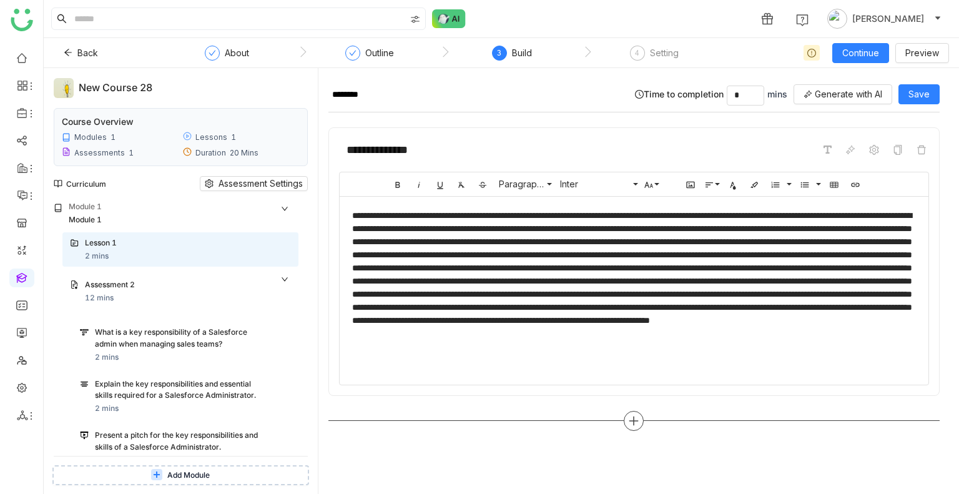
click at [635, 416] on icon at bounding box center [633, 420] width 11 height 11
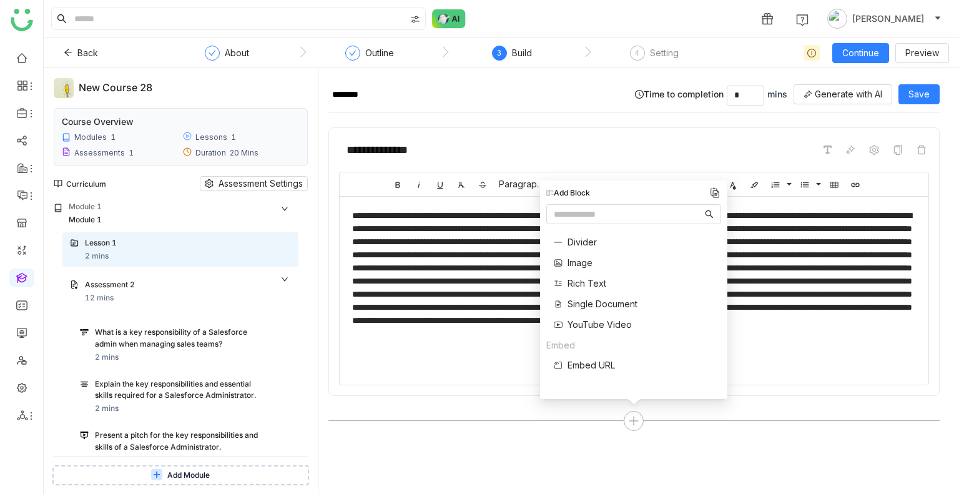
click at [589, 283] on span "Rich Text" at bounding box center [586, 282] width 39 height 13
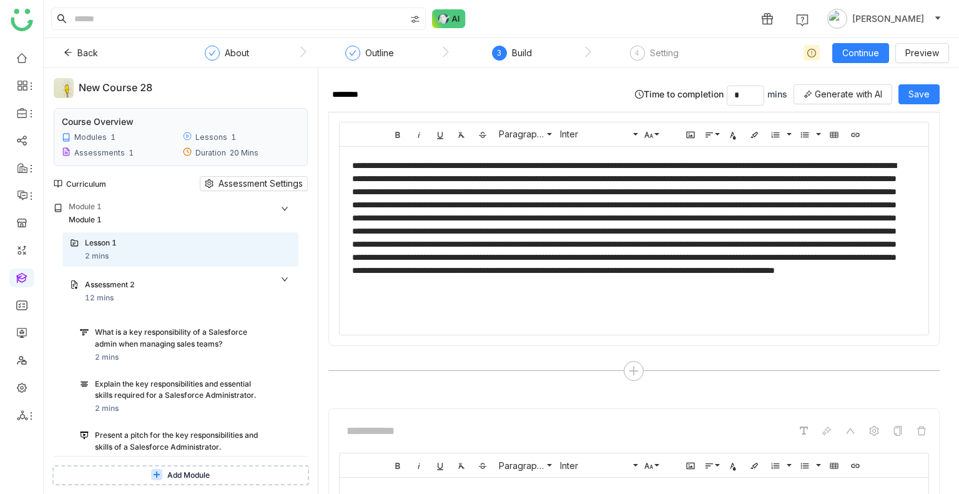
scroll to position [137, 0]
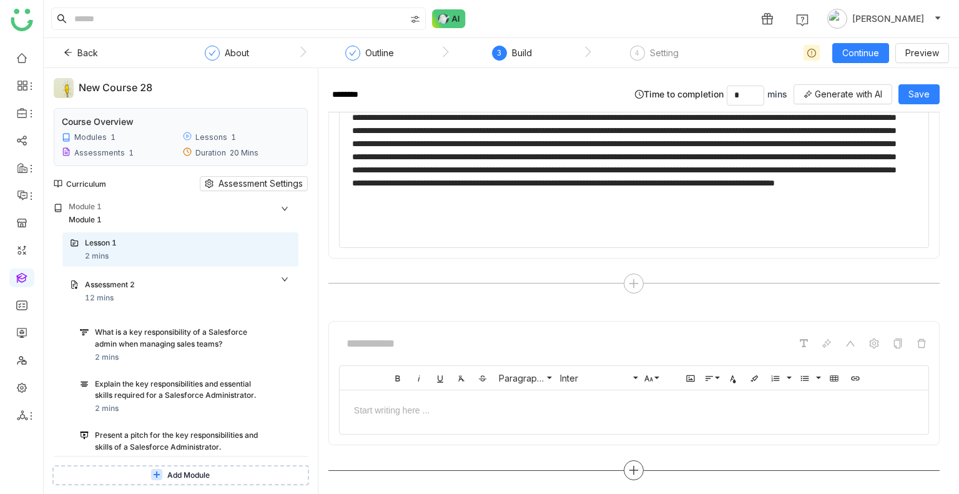
click at [637, 460] on div at bounding box center [633, 470] width 611 height 20
click at [628, 464] on icon at bounding box center [633, 469] width 11 height 11
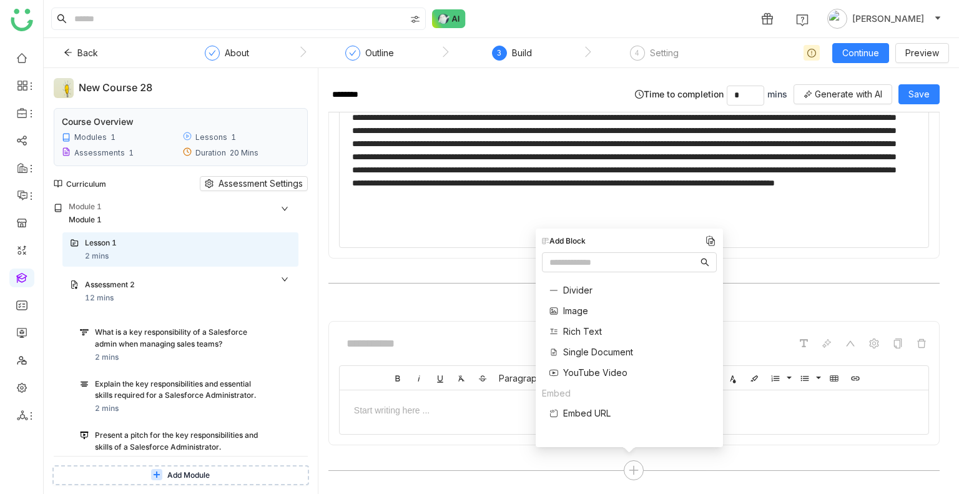
click at [590, 369] on span "YouTube Video" at bounding box center [595, 372] width 64 height 13
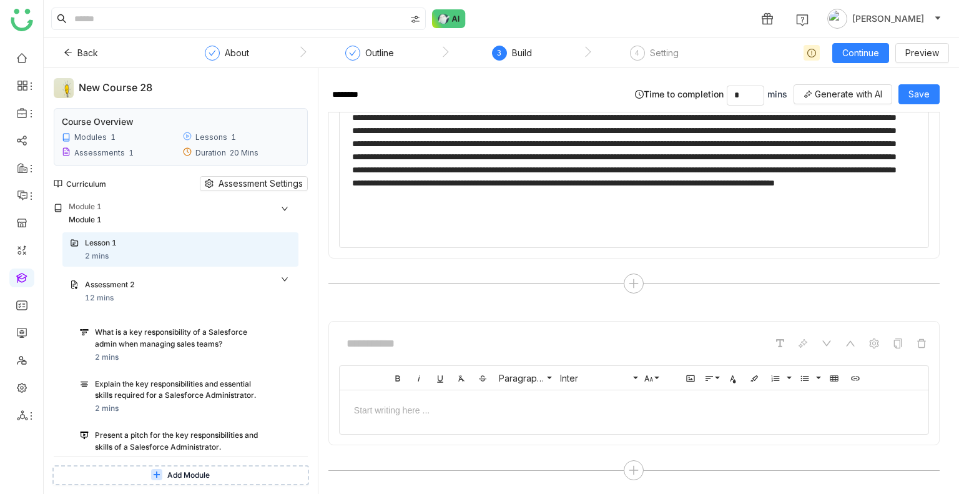
scroll to position [255, 0]
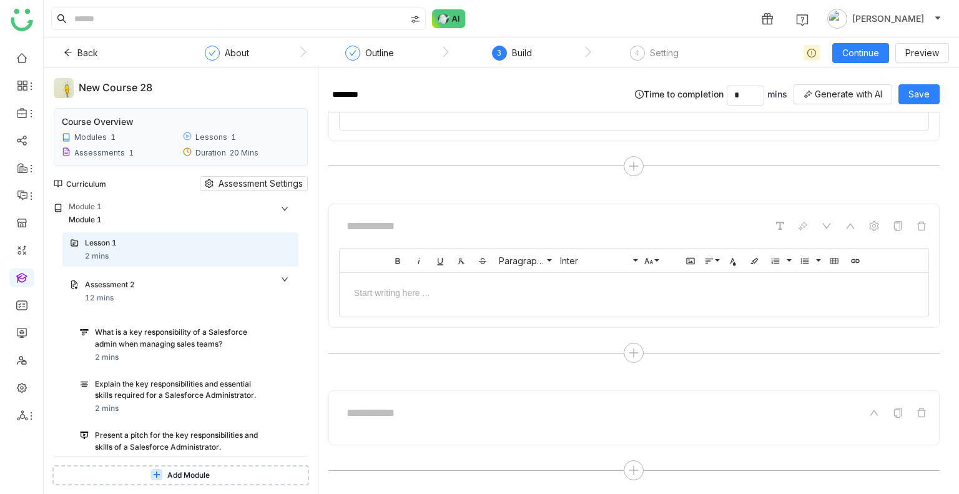
click at [558, 414] on div at bounding box center [634, 413] width 590 height 24
click at [624, 461] on div at bounding box center [634, 470] width 20 height 20
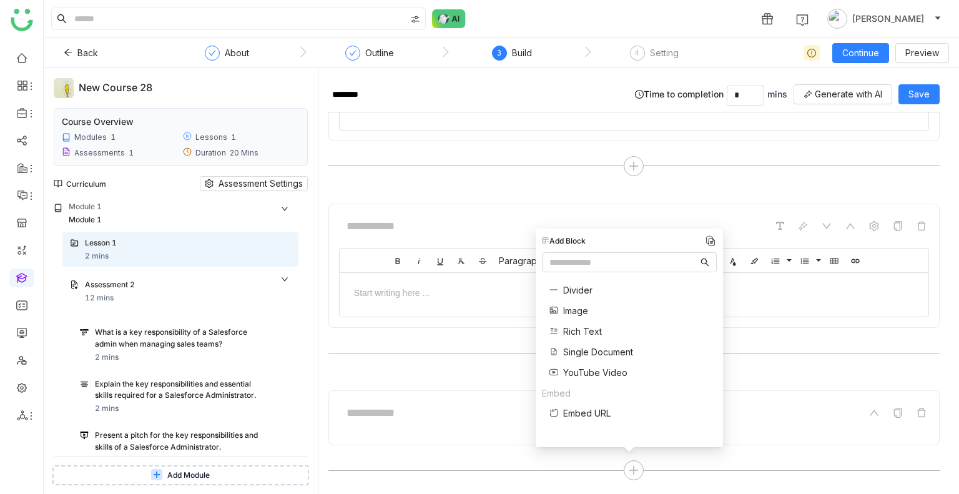
click at [593, 369] on span "YouTube Video" at bounding box center [595, 372] width 64 height 13
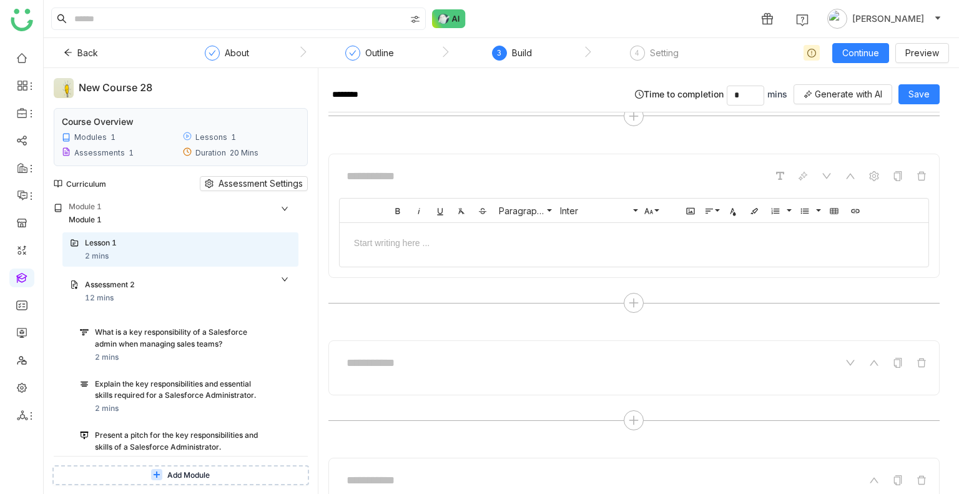
scroll to position [372, 0]
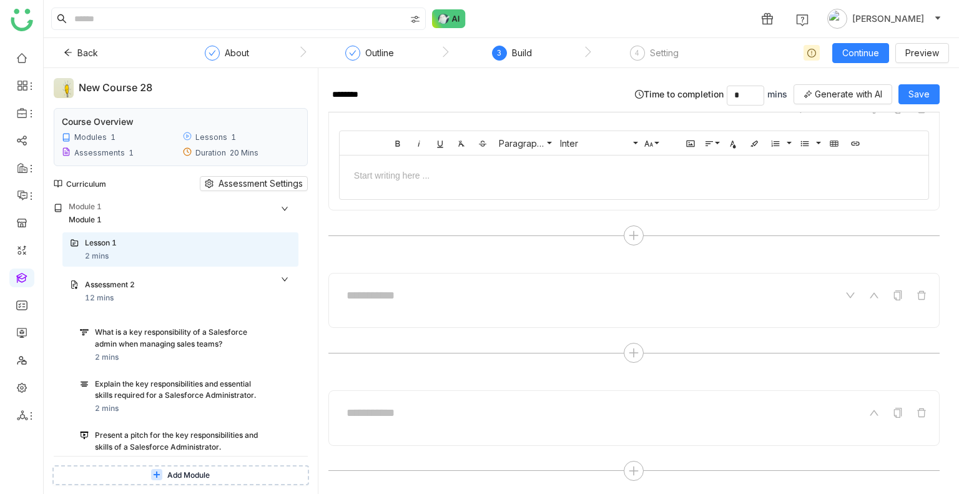
click at [470, 391] on div at bounding box center [633, 417] width 611 height 55
drag, startPoint x: 470, startPoint y: 391, endPoint x: 462, endPoint y: 414, distance: 24.5
click at [462, 414] on div at bounding box center [633, 417] width 611 height 55
click at [462, 414] on input at bounding box center [432, 413] width 187 height 24
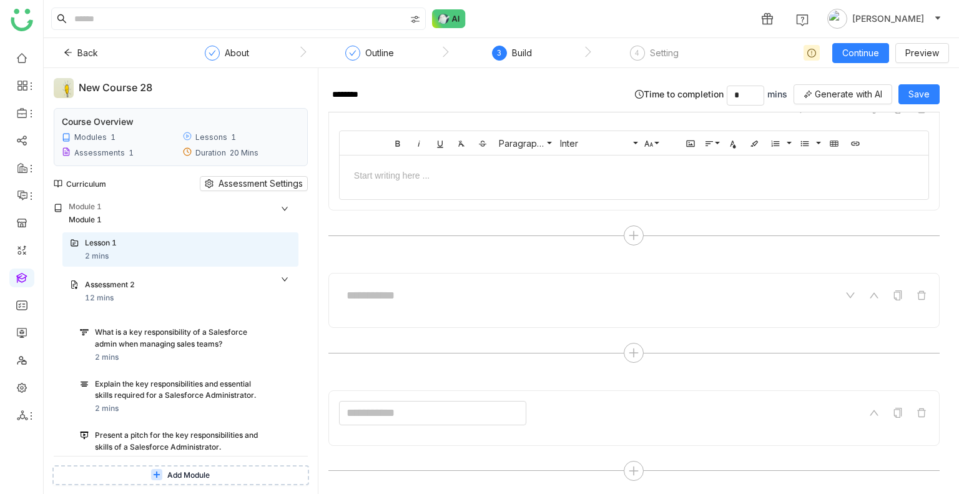
click at [462, 414] on input at bounding box center [432, 413] width 187 height 24
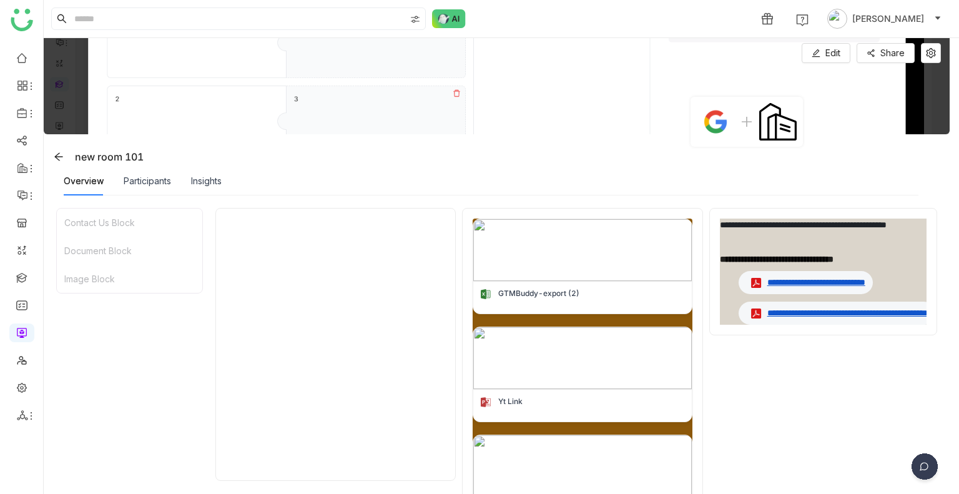
click at [552, 79] on img at bounding box center [497, 86] width 906 height 96
click at [57, 152] on icon at bounding box center [59, 157] width 10 height 10
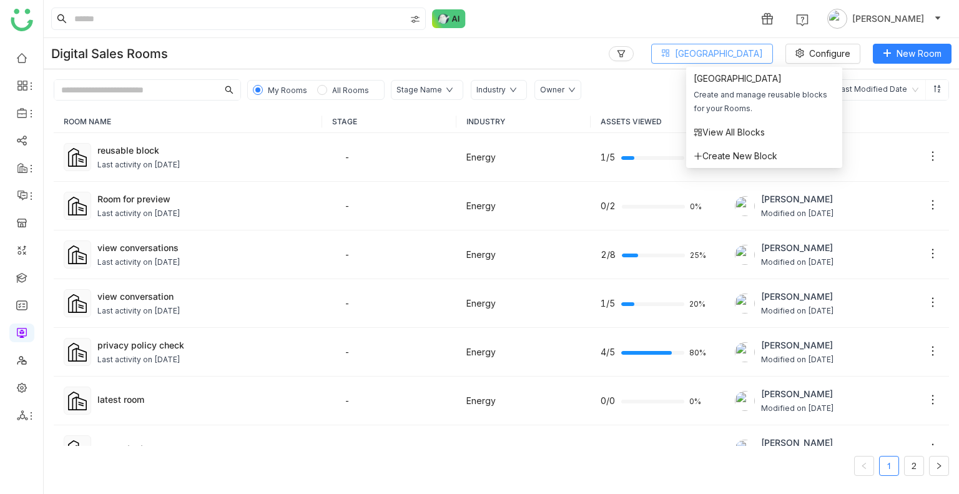
click at [743, 56] on span "[GEOGRAPHIC_DATA]" at bounding box center [719, 54] width 88 height 14
click at [727, 134] on span "View All Blocks" at bounding box center [728, 132] width 71 height 14
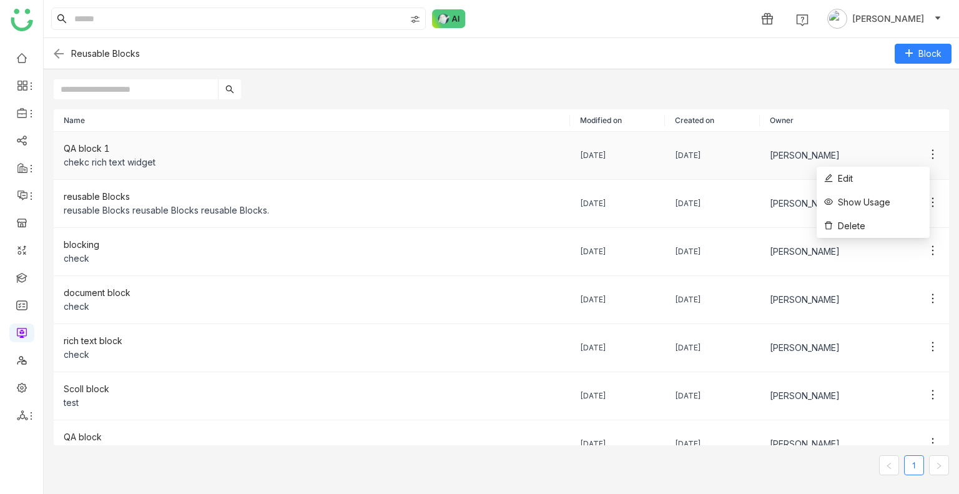
click at [926, 153] on icon at bounding box center [932, 154] width 12 height 12
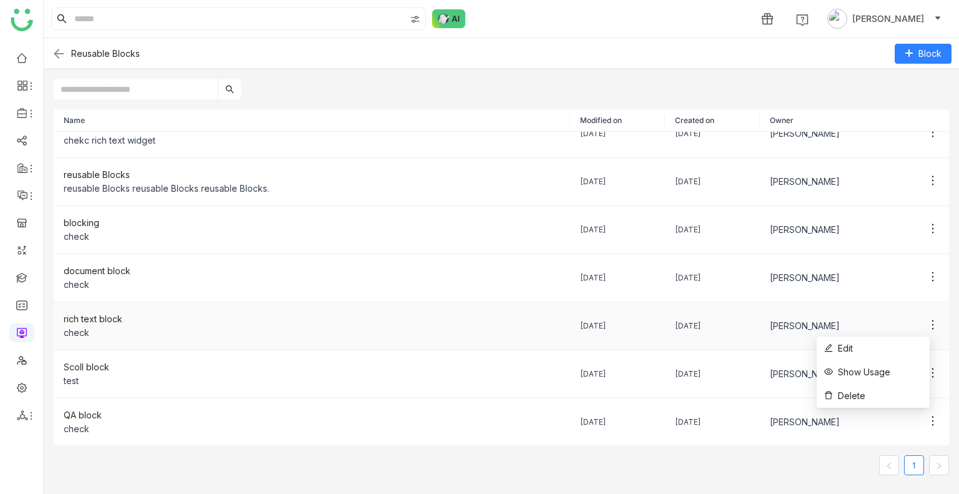
click at [926, 325] on icon at bounding box center [932, 324] width 12 height 12
click at [882, 365] on span "Show Usage" at bounding box center [857, 372] width 66 height 14
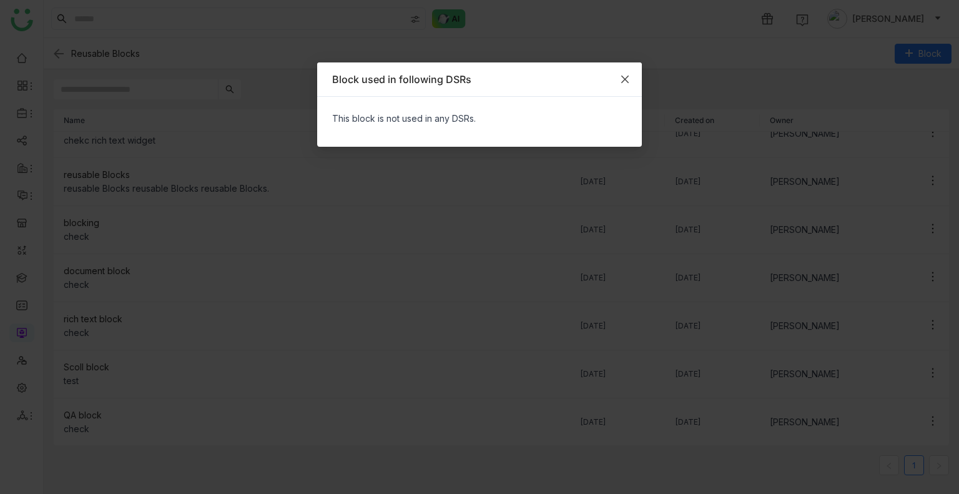
click at [629, 82] on icon "Close" at bounding box center [625, 79] width 10 height 10
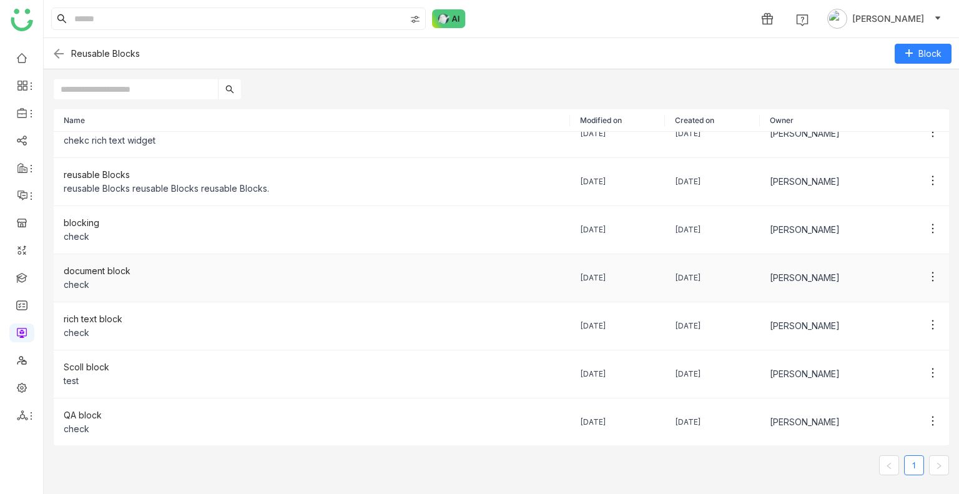
scroll to position [0, 0]
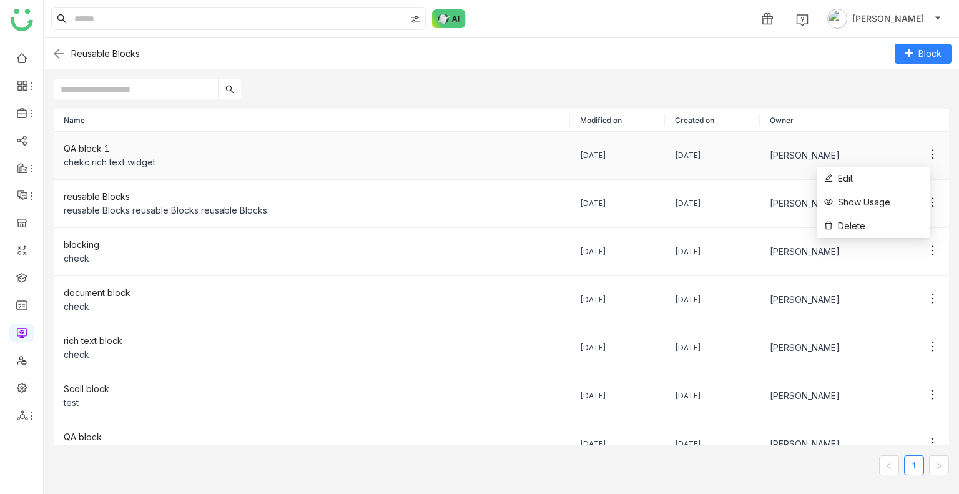
click at [926, 149] on icon at bounding box center [932, 154] width 12 height 12
click at [879, 207] on span "Show Usage" at bounding box center [857, 202] width 66 height 14
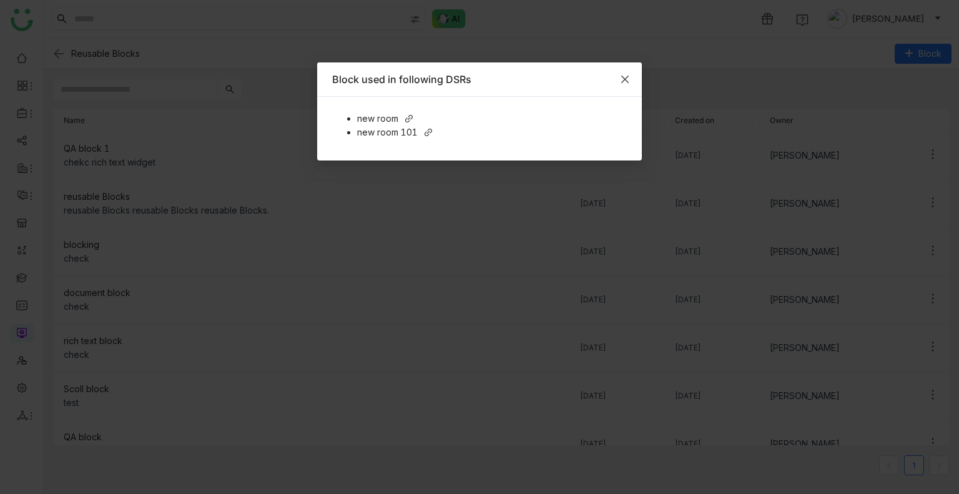
click at [620, 74] on icon "Close" at bounding box center [625, 79] width 10 height 10
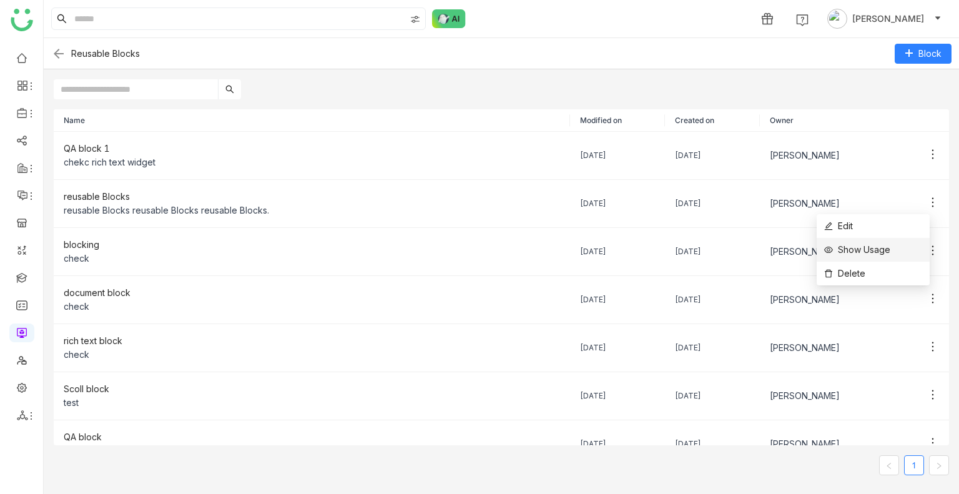
click at [873, 248] on span "Show Usage" at bounding box center [857, 250] width 66 height 14
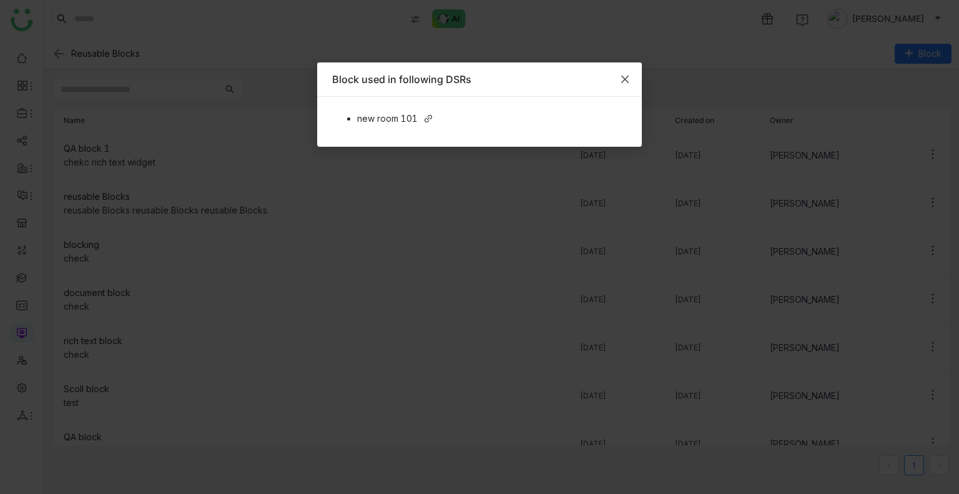
click at [632, 78] on span "Close" at bounding box center [625, 79] width 34 height 34
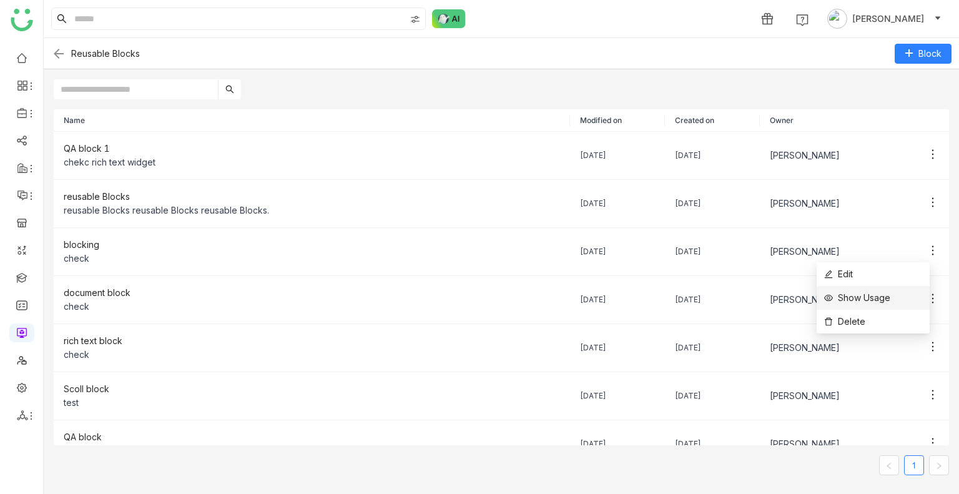
click at [868, 288] on li "Show Usage" at bounding box center [872, 298] width 113 height 24
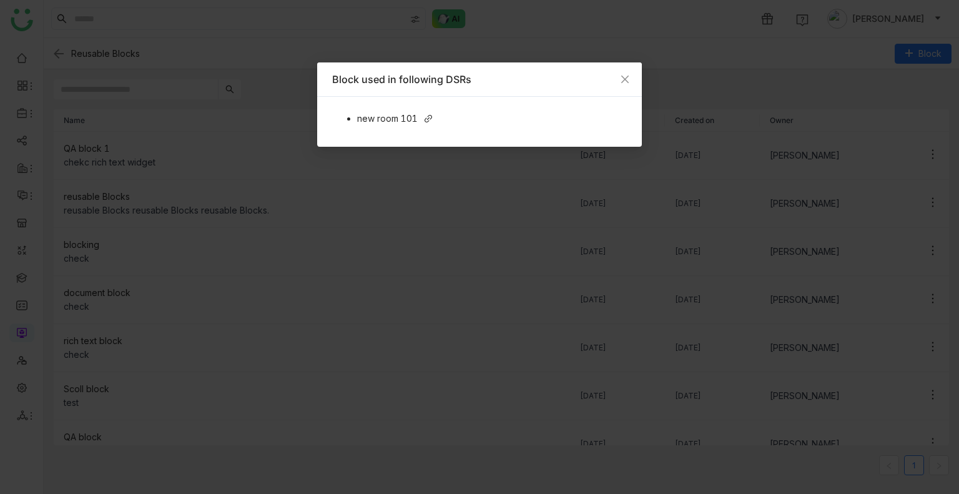
click at [418, 118] on div "new room 101" at bounding box center [492, 119] width 270 height 14
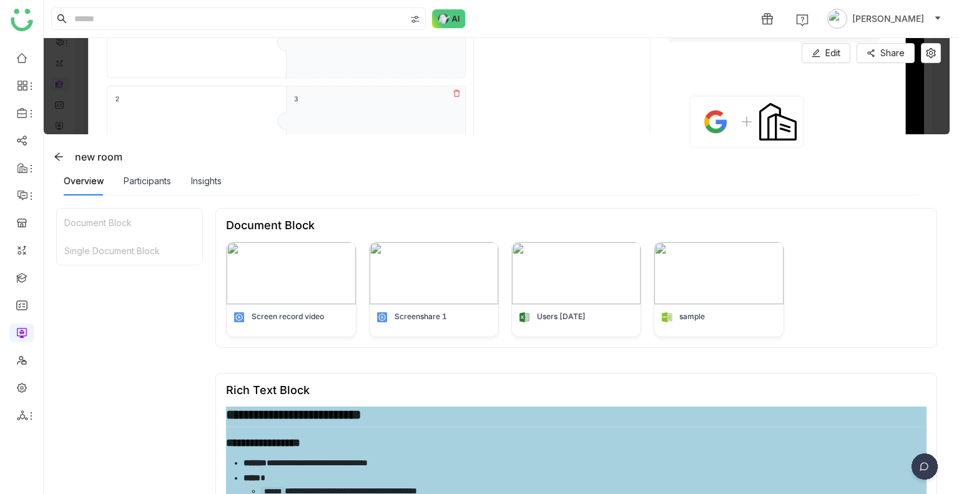
click at [391, 182] on div "Overview Participants Insights" at bounding box center [491, 181] width 854 height 29
click at [57, 154] on icon at bounding box center [59, 157] width 10 height 10
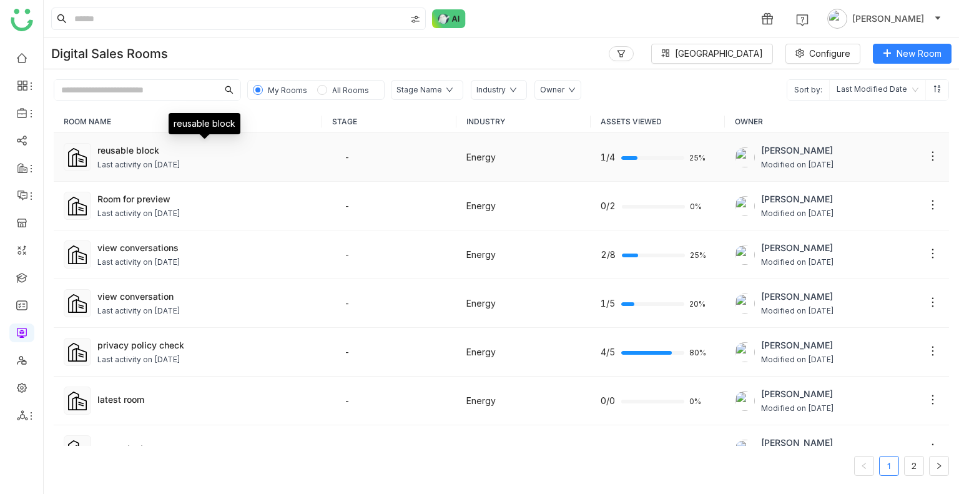
click at [142, 149] on div "reusable block" at bounding box center [204, 150] width 215 height 13
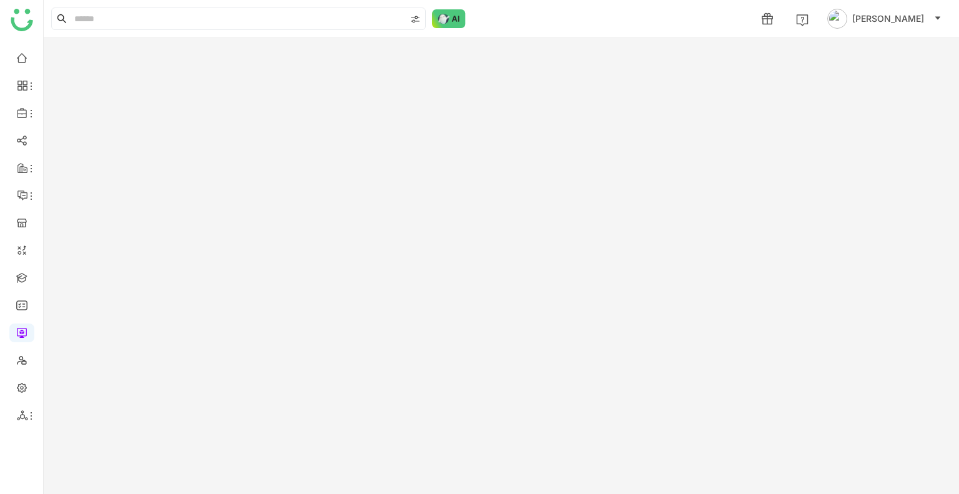
click at [142, 149] on gtmb-room-detail at bounding box center [501, 266] width 915 height 456
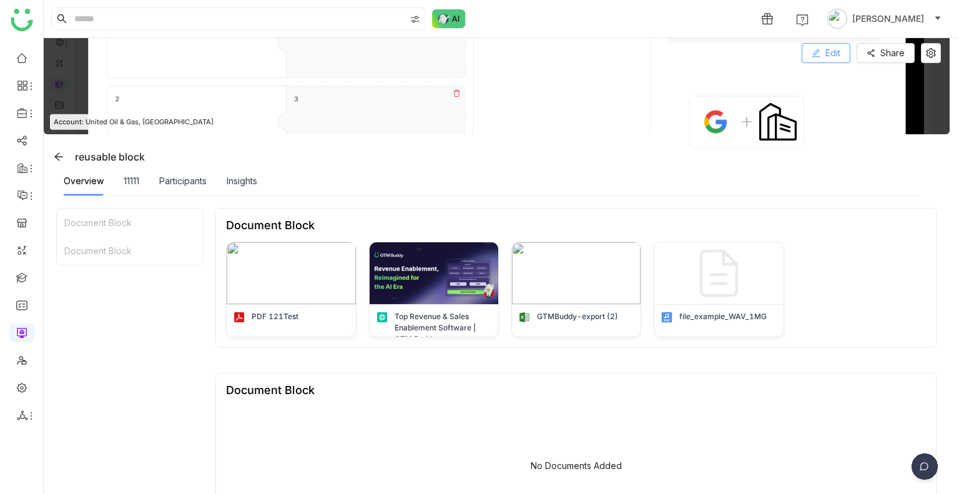
click at [848, 53] on button "Edit" at bounding box center [825, 53] width 49 height 20
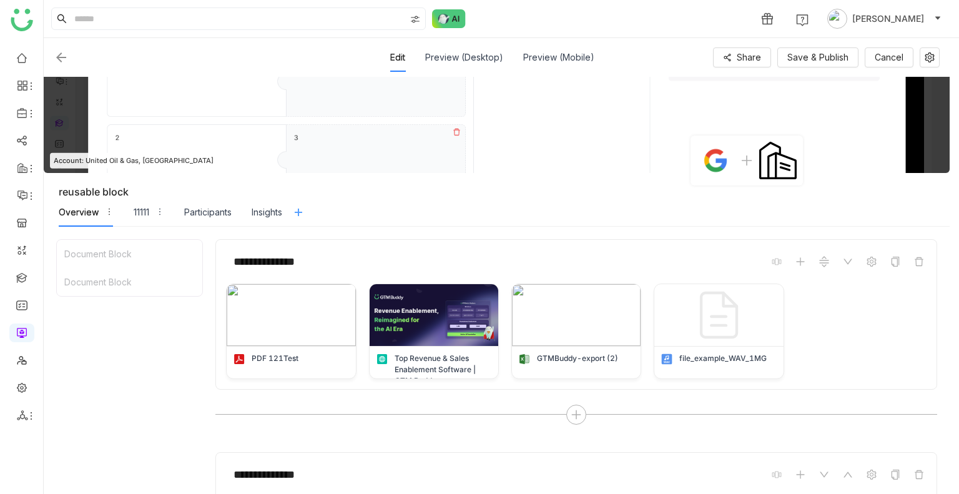
click at [295, 208] on icon at bounding box center [298, 212] width 19 height 10
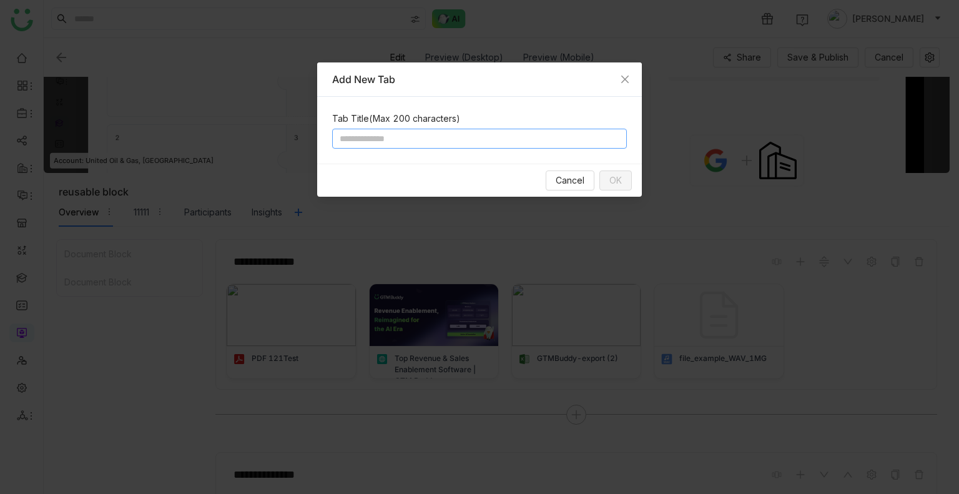
click at [370, 136] on input at bounding box center [479, 139] width 295 height 20
type input "**"
click at [624, 184] on button "OK" at bounding box center [615, 180] width 32 height 20
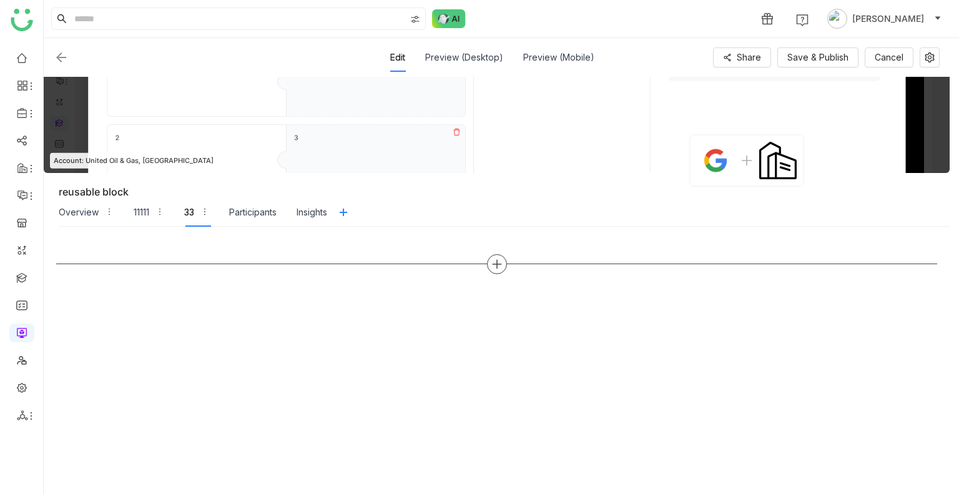
click at [495, 262] on icon at bounding box center [496, 263] width 11 height 11
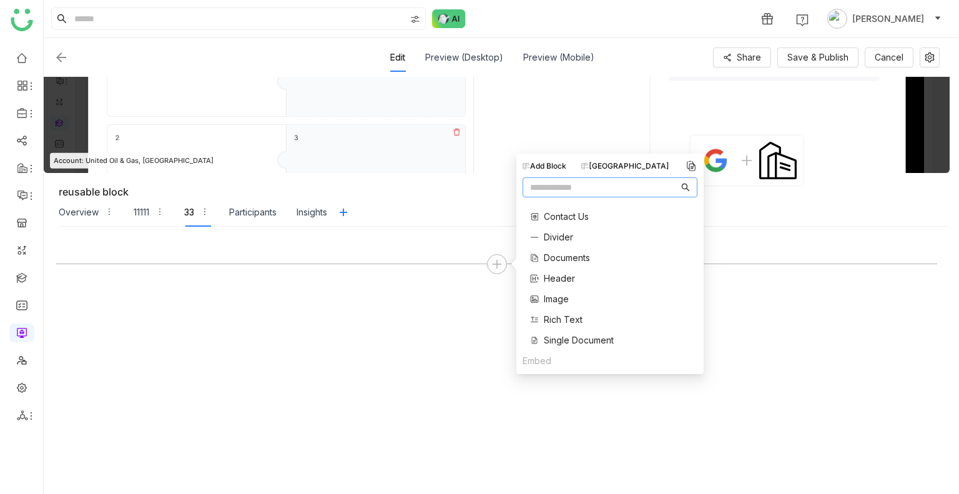
scroll to position [77, 0]
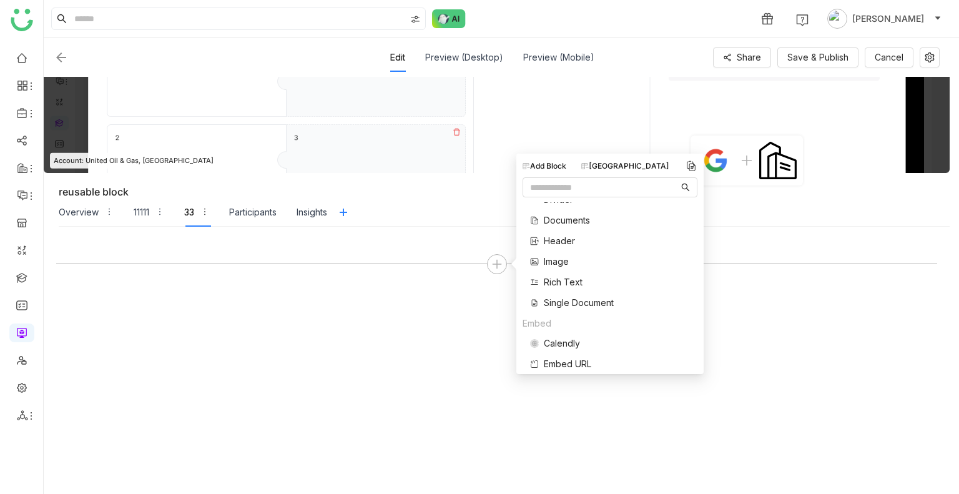
click at [562, 304] on span "Single Document" at bounding box center [579, 302] width 70 height 13
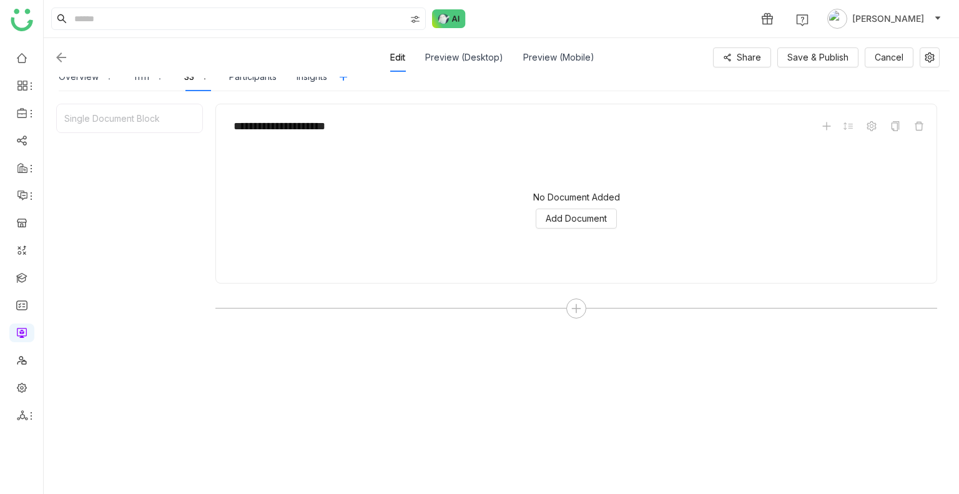
scroll to position [150, 0]
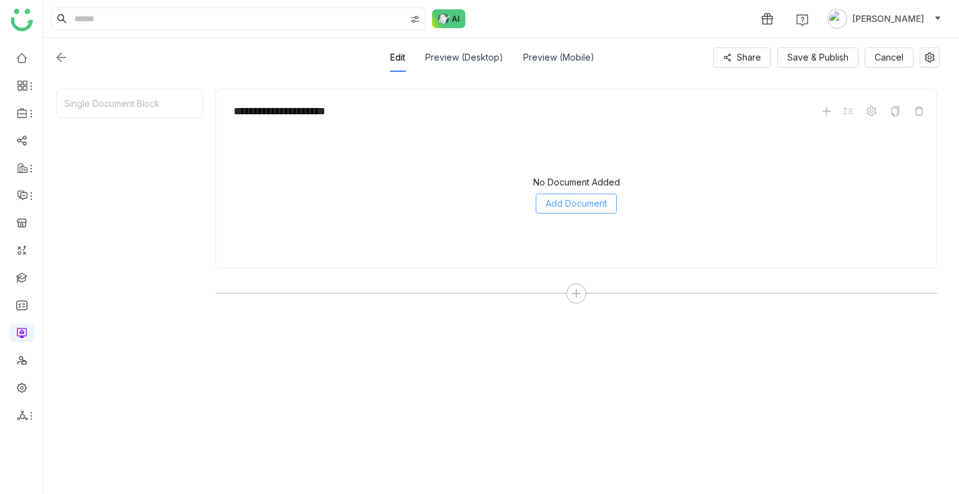
drag, startPoint x: 570, startPoint y: 189, endPoint x: 576, endPoint y: 199, distance: 11.8
click at [576, 199] on div "No Document Added Add Document" at bounding box center [576, 195] width 700 height 125
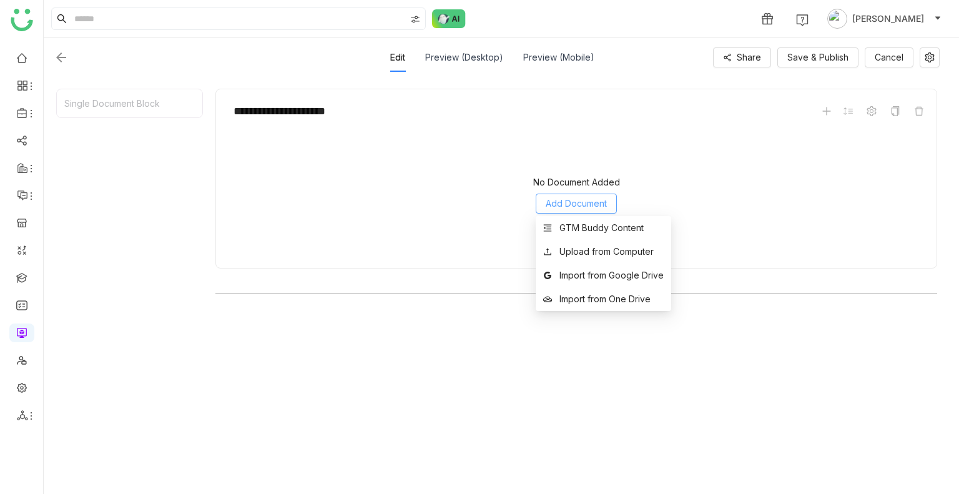
click at [576, 199] on span "Add Document" at bounding box center [575, 204] width 61 height 14
click at [584, 222] on div "GTM Buddy Content" at bounding box center [601, 228] width 84 height 14
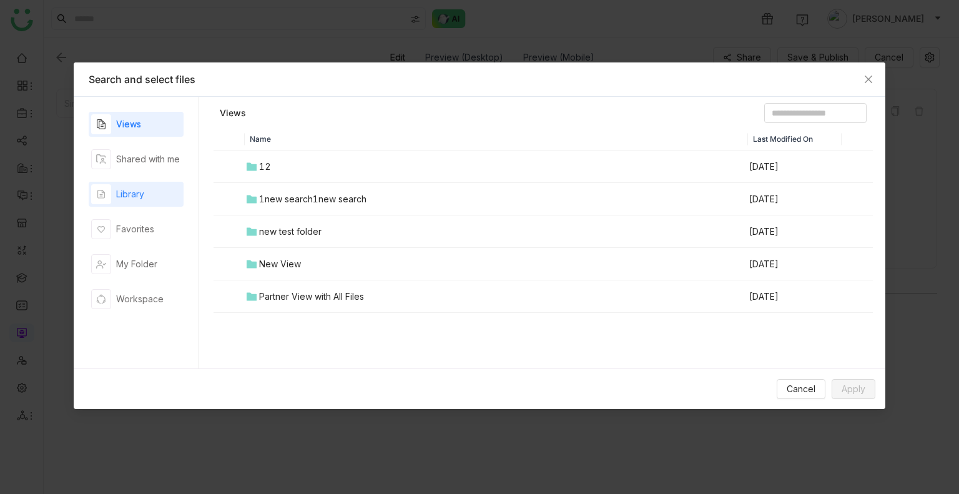
click at [125, 188] on div "Library" at bounding box center [130, 194] width 28 height 14
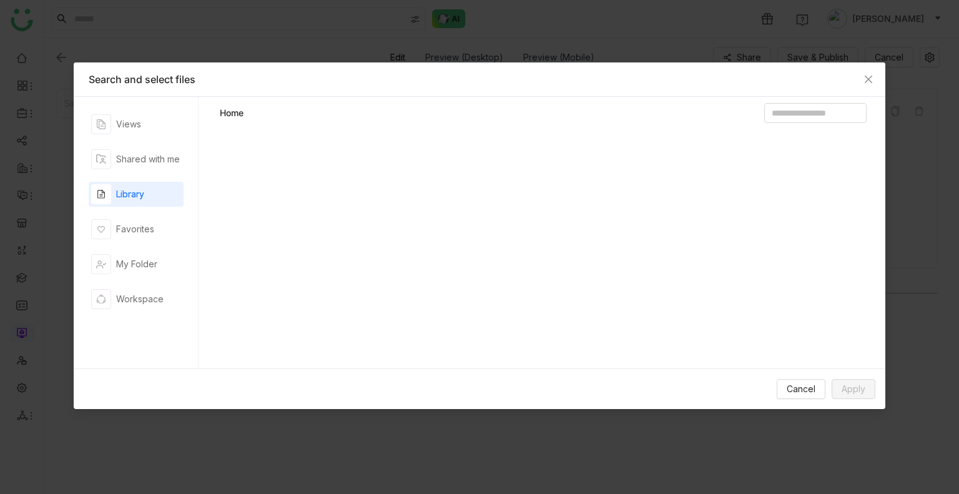
click at [125, 188] on div "Library" at bounding box center [130, 194] width 28 height 14
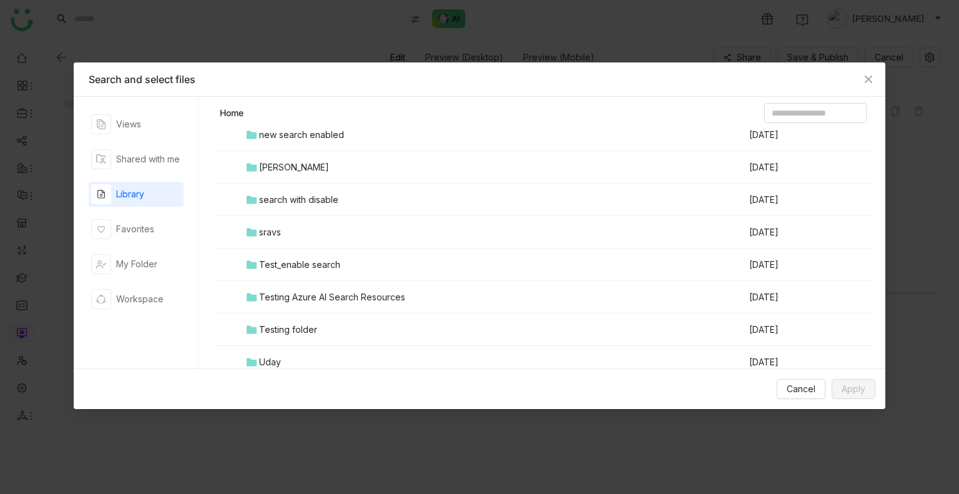
scroll to position [814, 0]
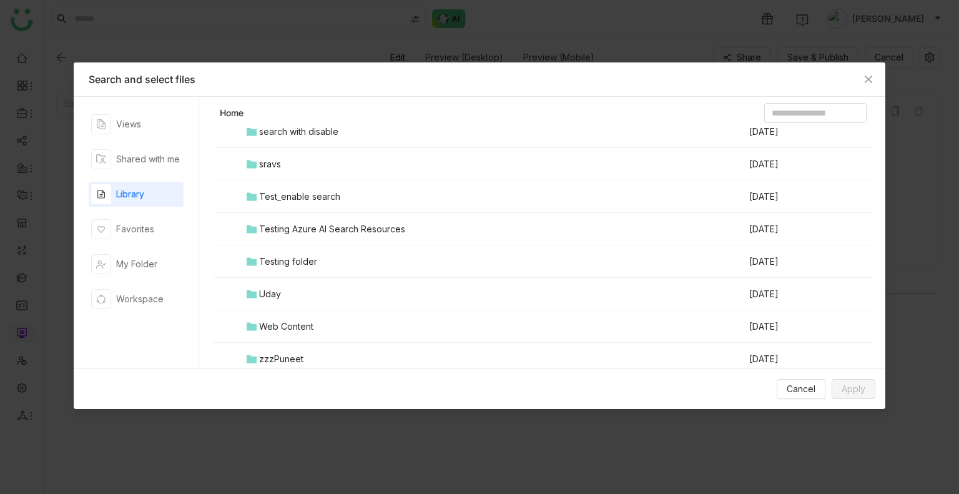
click at [306, 260] on div "Testing folder" at bounding box center [288, 262] width 58 height 14
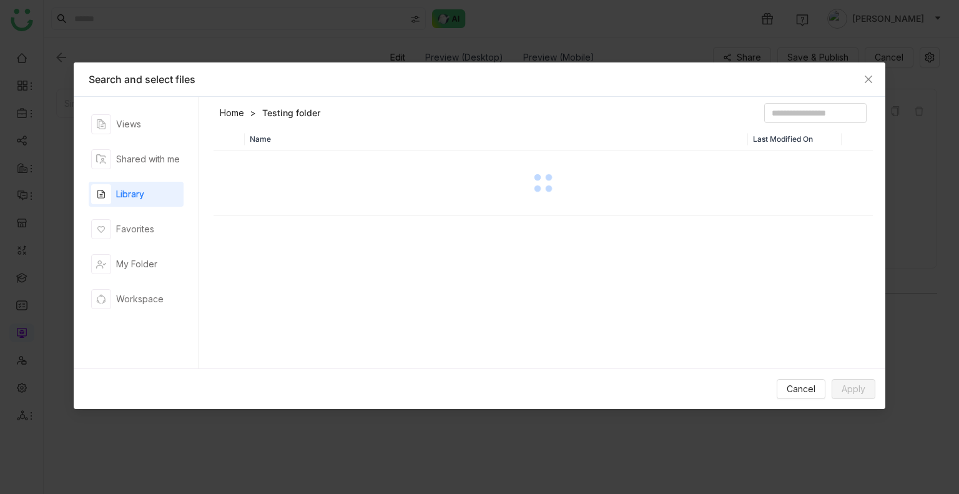
click at [306, 260] on div "Name Last Modified On" at bounding box center [542, 251] width 659 height 247
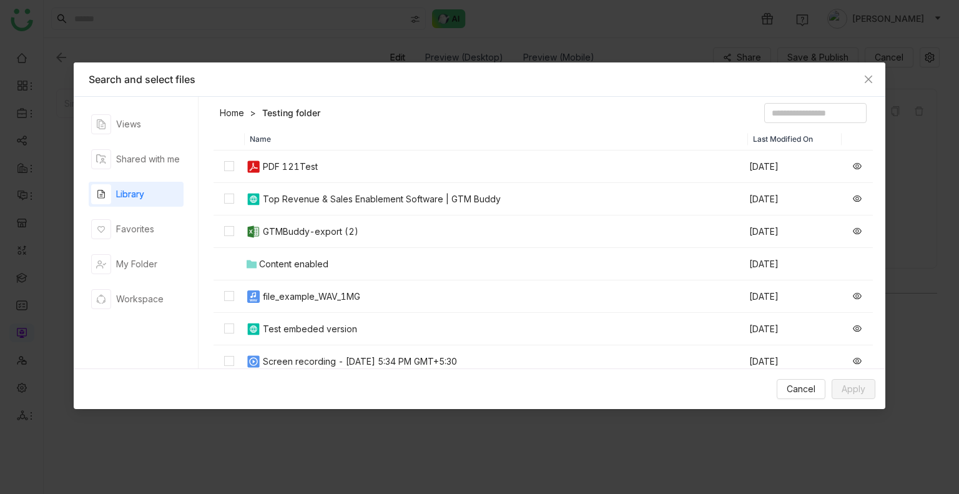
click at [386, 124] on header "Home Testing folder" at bounding box center [542, 115] width 659 height 25
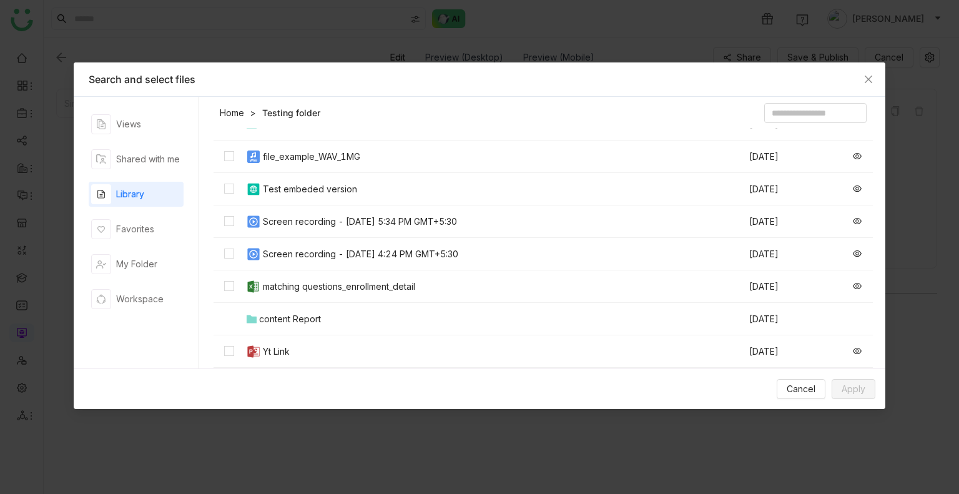
scroll to position [197, 0]
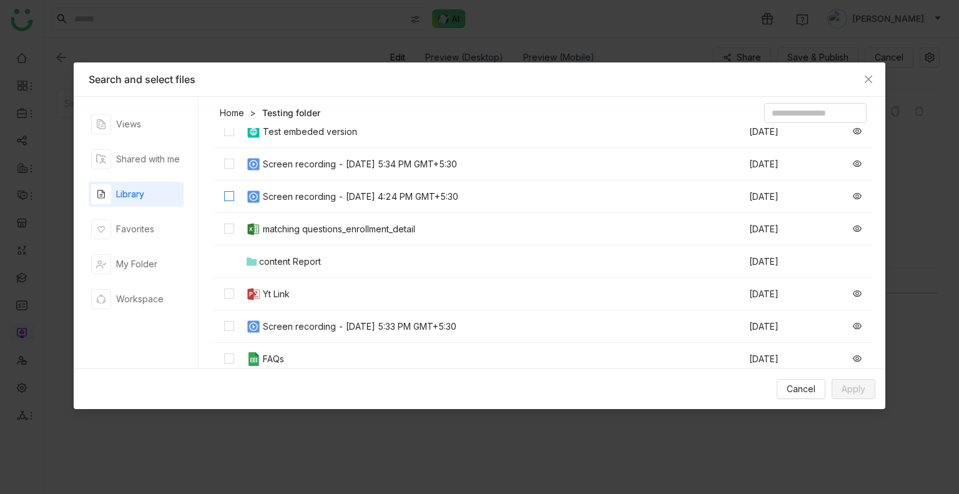
click at [229, 201] on label at bounding box center [229, 197] width 10 height 14
click at [848, 384] on span "Apply" at bounding box center [853, 389] width 24 height 14
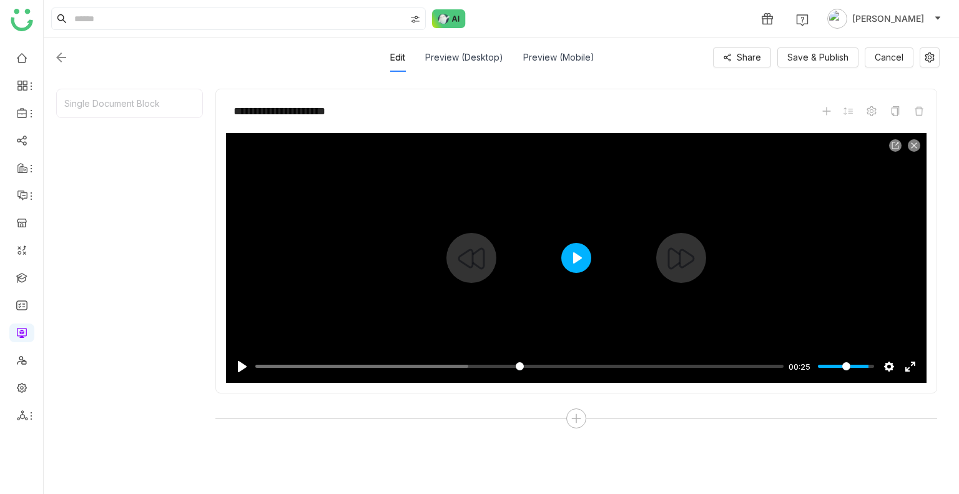
click at [570, 250] on button "Play" at bounding box center [576, 258] width 30 height 30
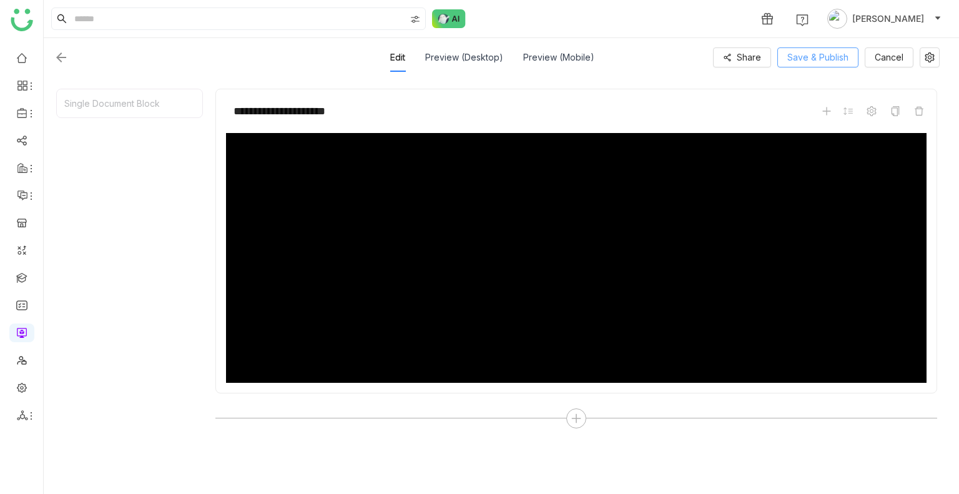
click at [796, 62] on span "Save & Publish" at bounding box center [817, 58] width 61 height 14
type input "*****"
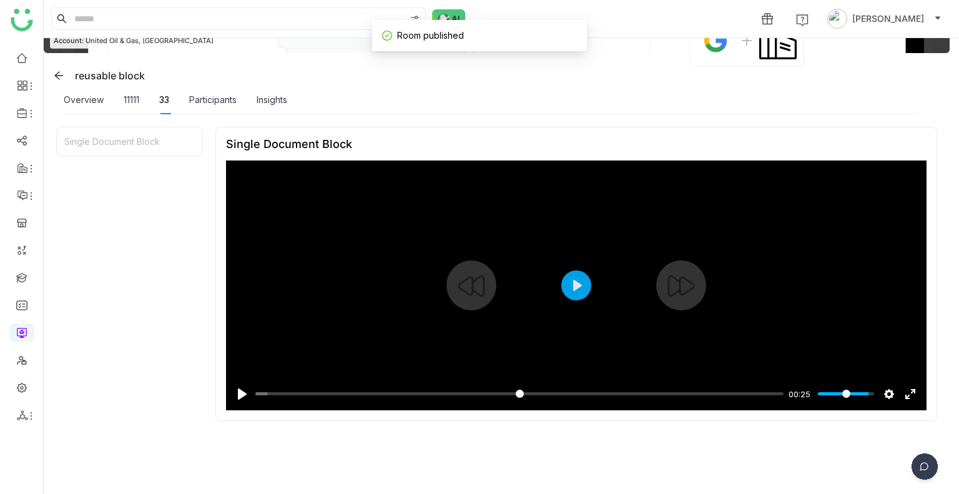
scroll to position [92, 0]
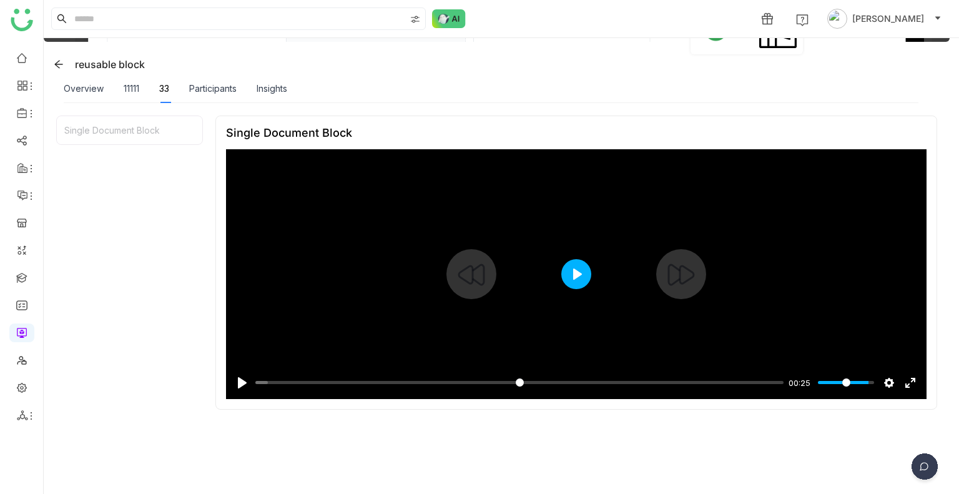
click at [562, 267] on button "Play" at bounding box center [576, 274] width 30 height 30
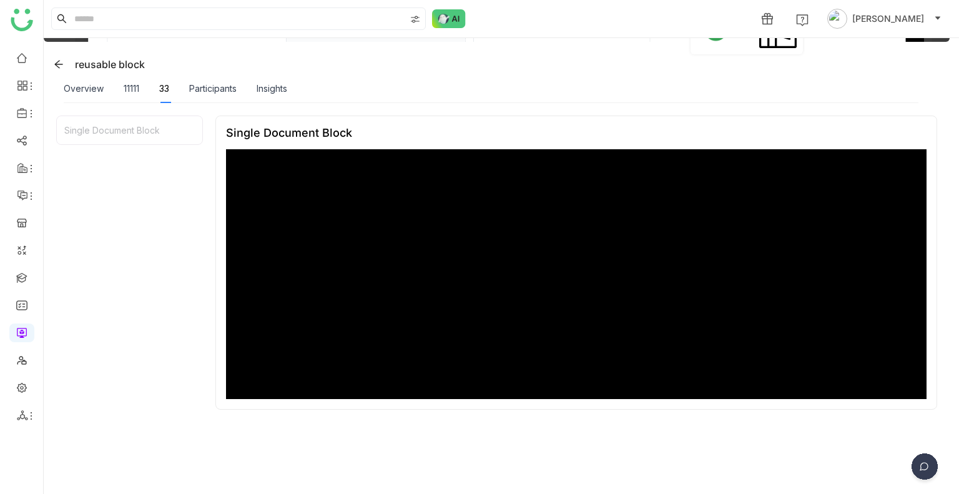
click at [532, 281] on div at bounding box center [576, 274] width 700 height 250
type input "*****"
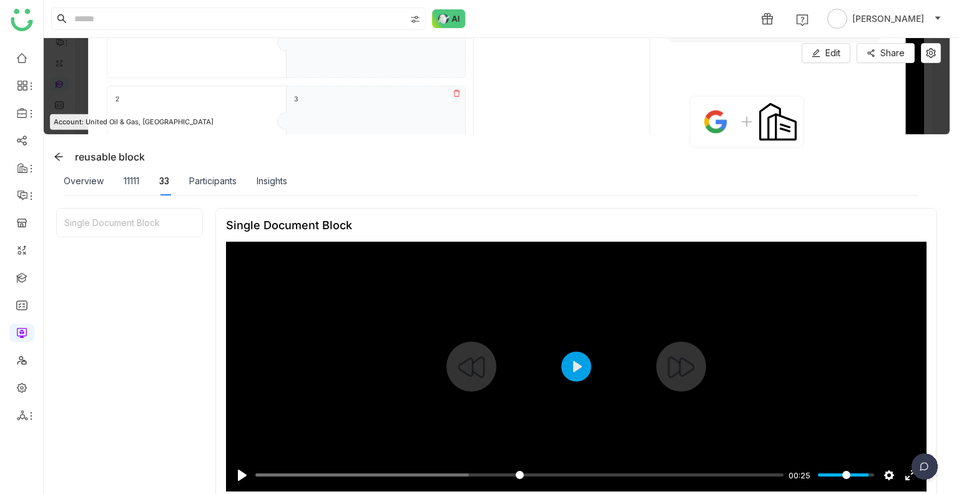
scroll to position [86, 0]
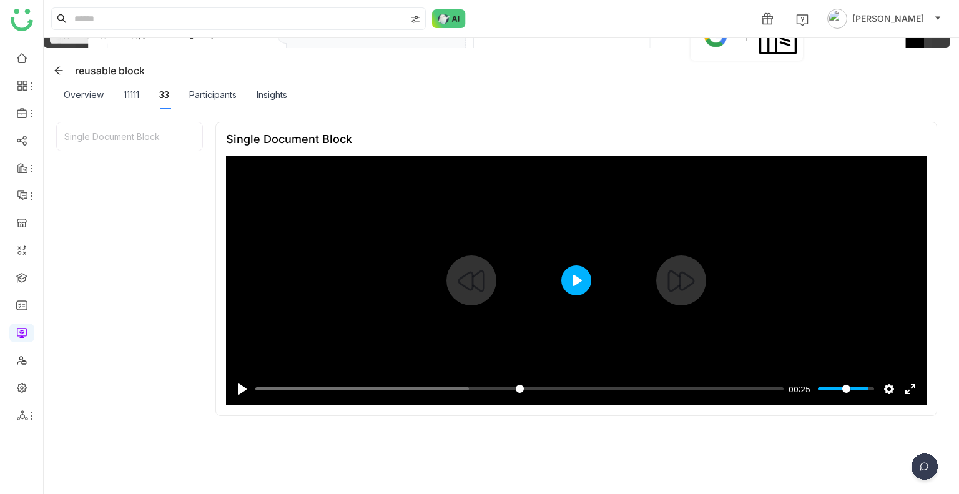
click at [569, 275] on button "Play" at bounding box center [576, 280] width 30 height 30
click at [513, 283] on div at bounding box center [576, 280] width 700 height 250
click at [258, 386] on input "Seek" at bounding box center [516, 389] width 523 height 12
click at [569, 283] on button "Play" at bounding box center [576, 280] width 30 height 30
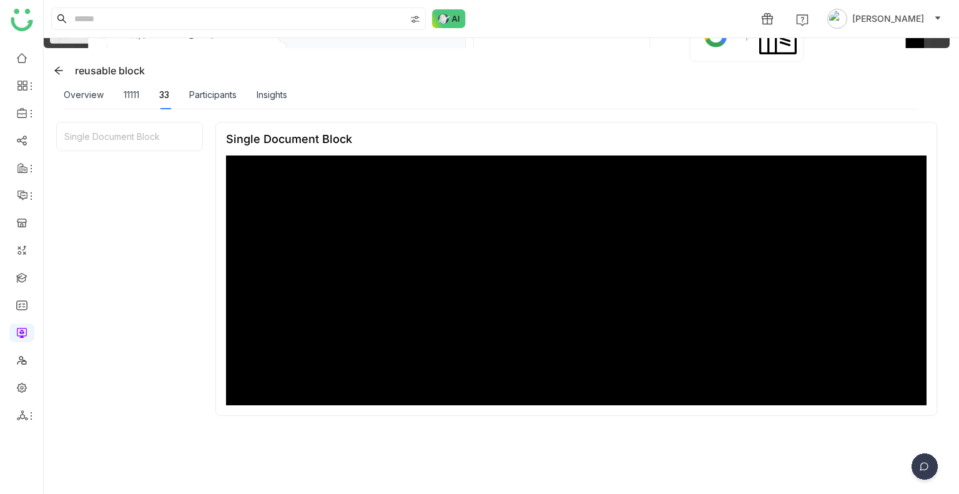
type input "*****"
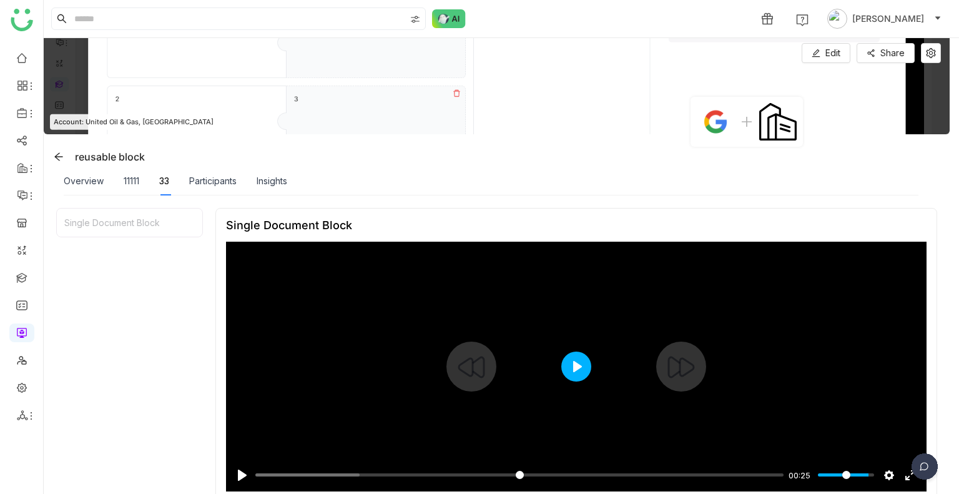
click at [567, 361] on button "Play" at bounding box center [576, 366] width 30 height 30
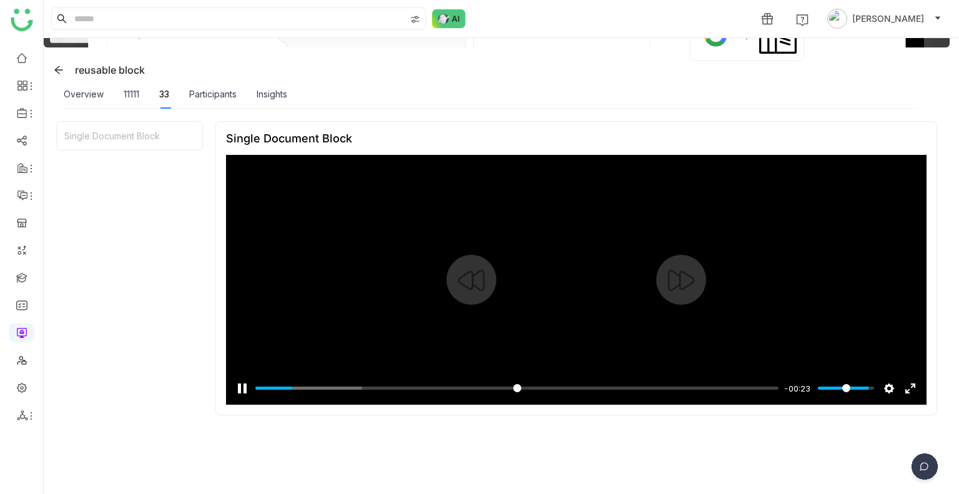
scroll to position [87, 0]
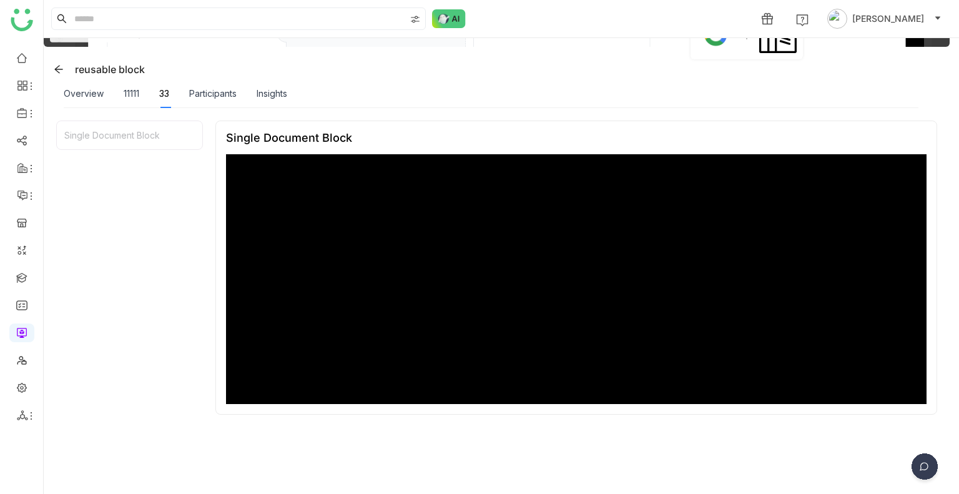
click at [501, 318] on div at bounding box center [576, 279] width 700 height 250
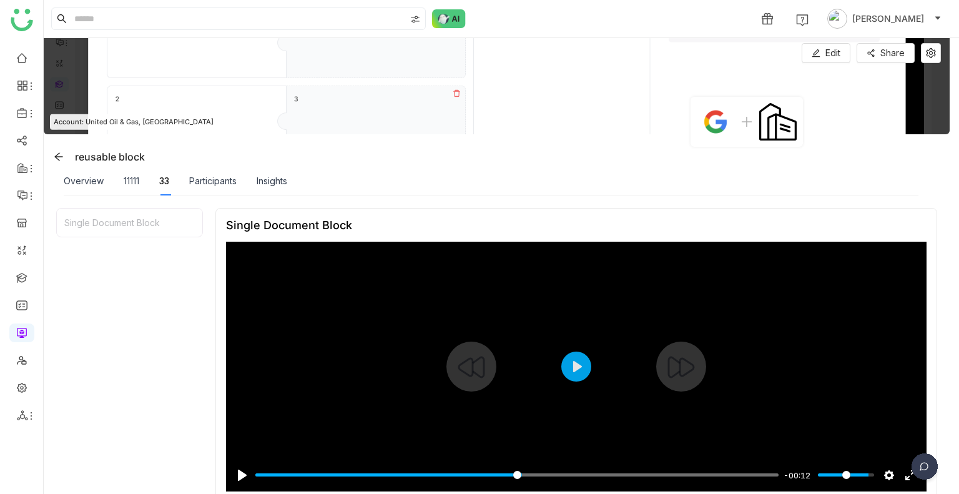
scroll to position [120, 0]
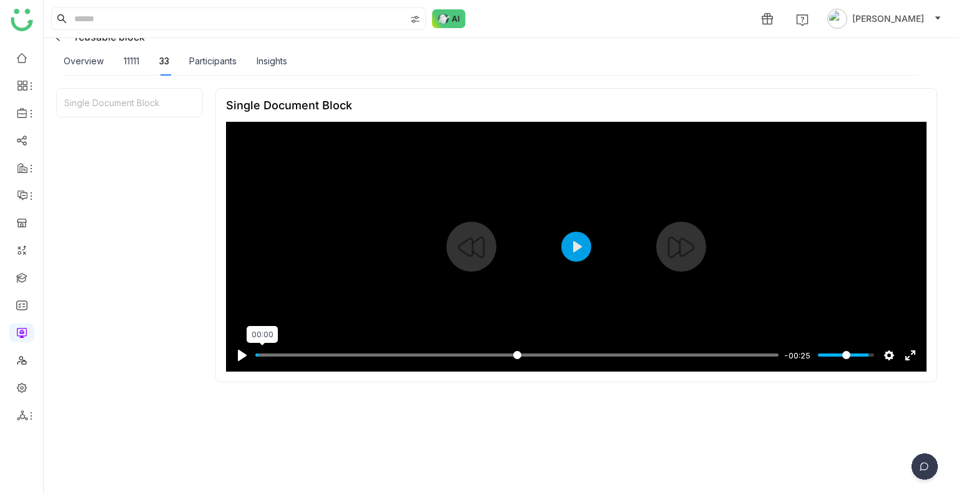
type input "****"
click at [262, 359] on input "Seek" at bounding box center [516, 355] width 523 height 12
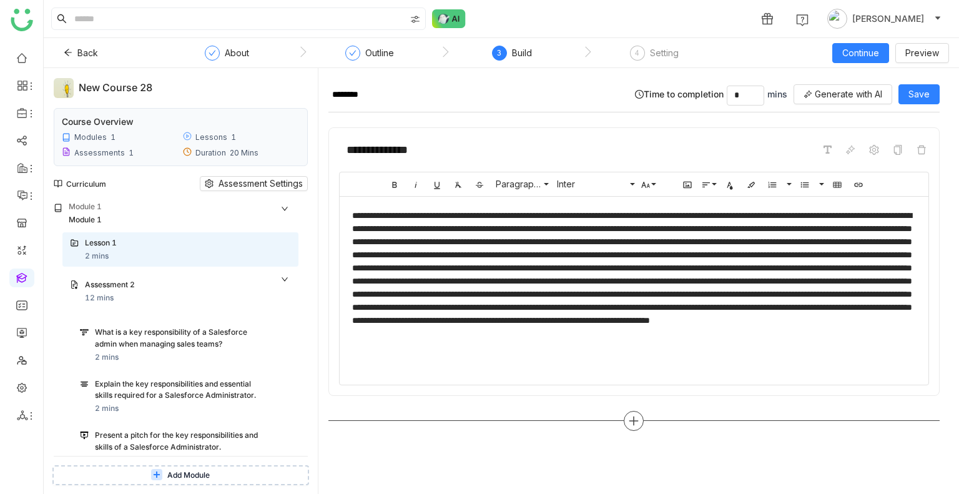
click at [640, 414] on div at bounding box center [634, 421] width 20 height 20
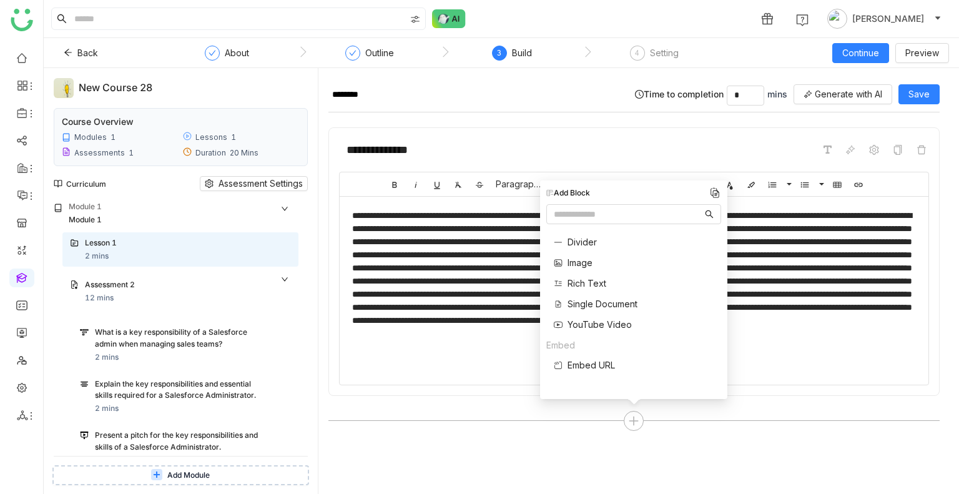
click at [602, 321] on span "YouTube Video" at bounding box center [599, 324] width 64 height 13
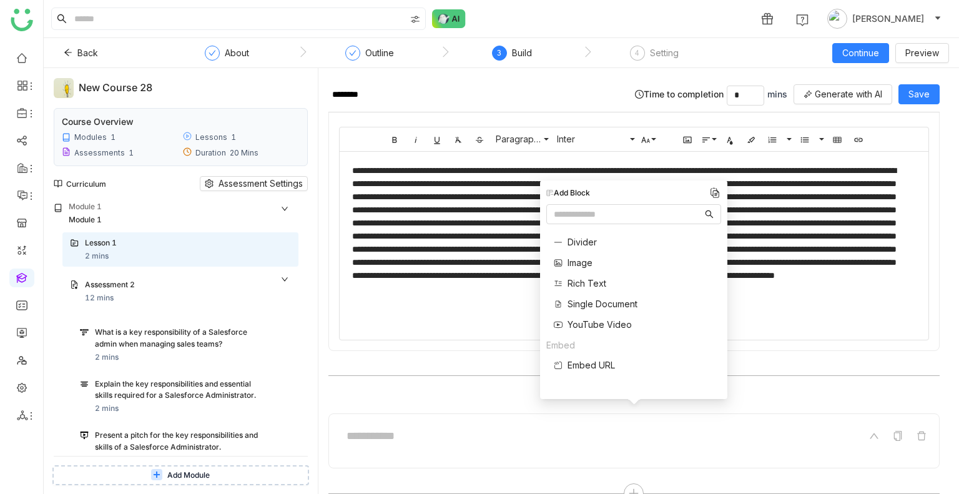
scroll to position [69, 0]
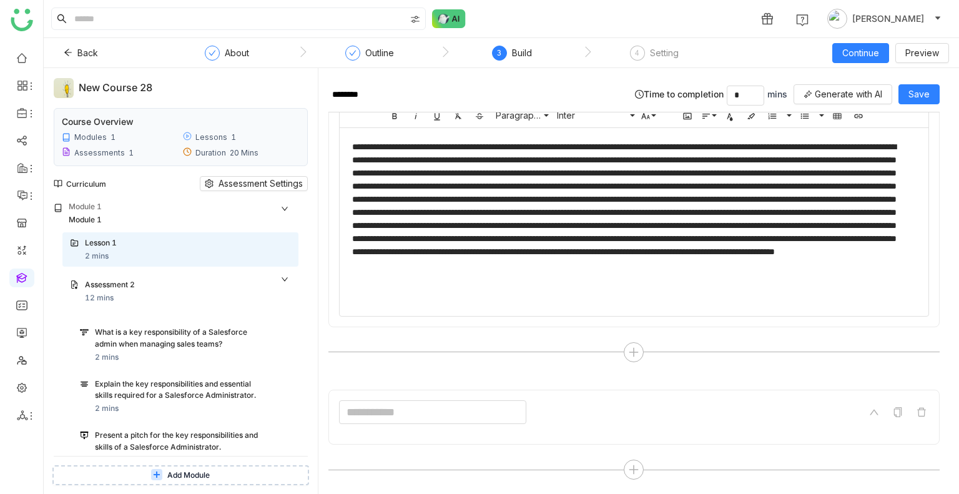
click at [383, 416] on input at bounding box center [432, 412] width 187 height 24
click at [631, 464] on icon at bounding box center [633, 469] width 11 height 11
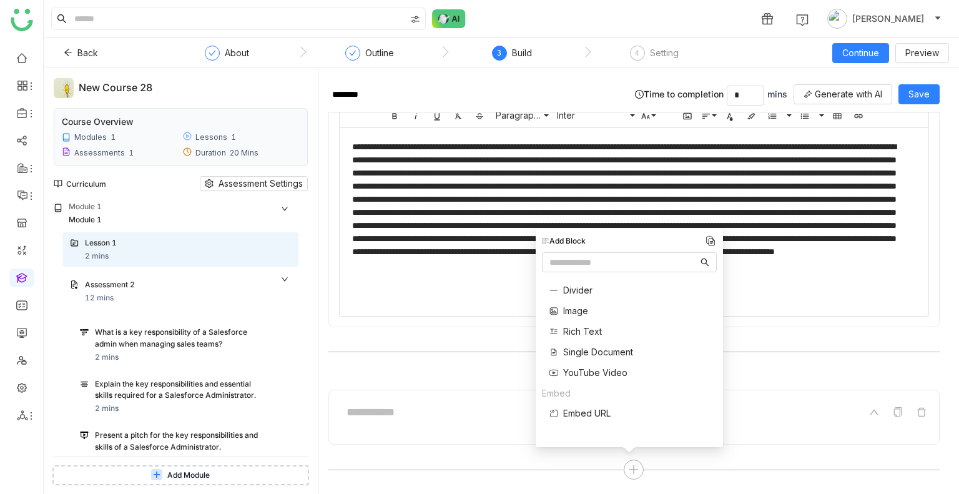
click at [583, 374] on span "YouTube Video" at bounding box center [595, 372] width 64 height 13
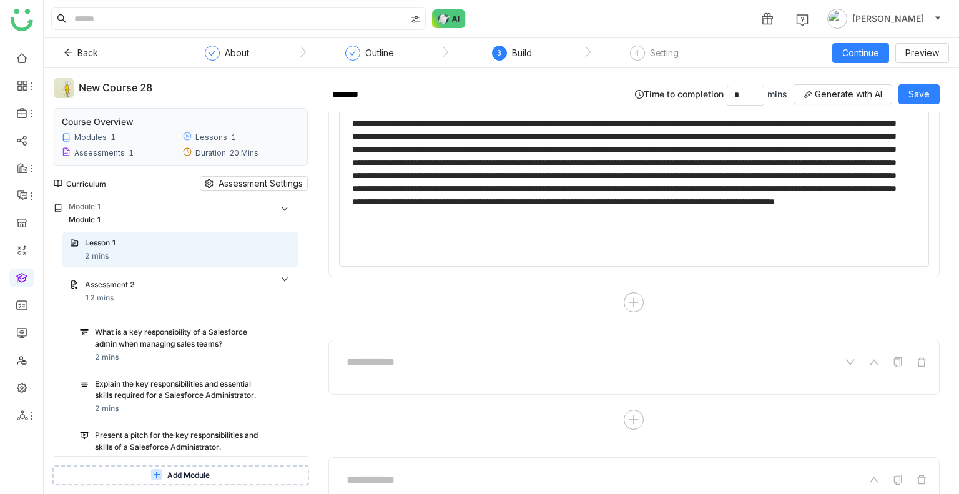
scroll to position [186, 0]
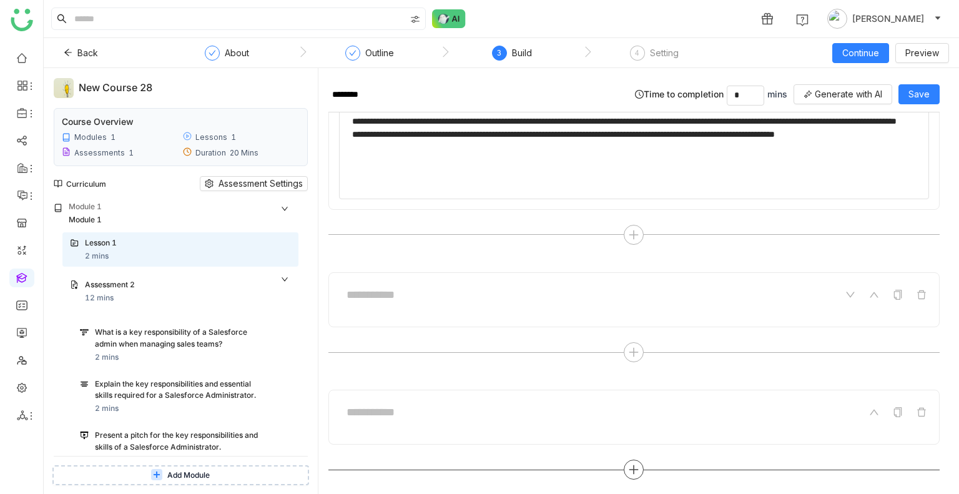
click at [630, 467] on icon at bounding box center [633, 469] width 11 height 11
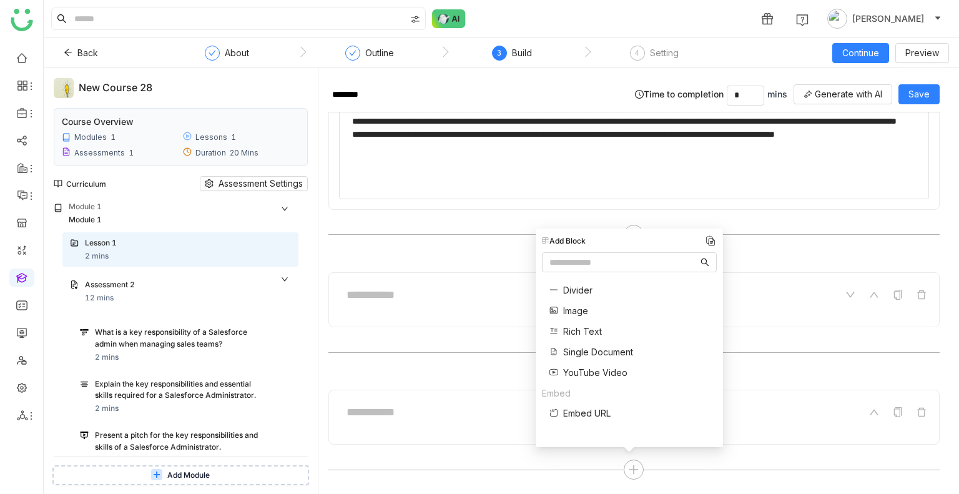
click at [582, 291] on span "Divider" at bounding box center [577, 289] width 29 height 13
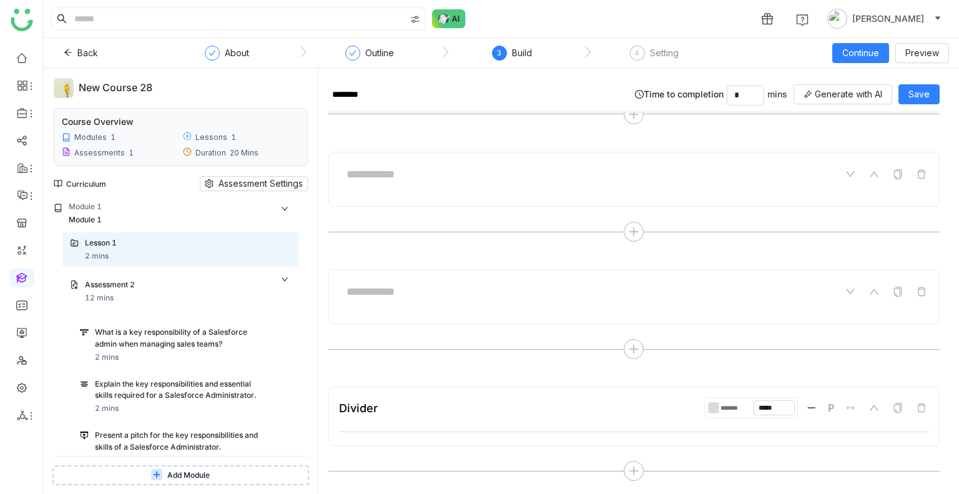
scroll to position [307, 0]
click at [628, 469] on icon at bounding box center [633, 469] width 11 height 11
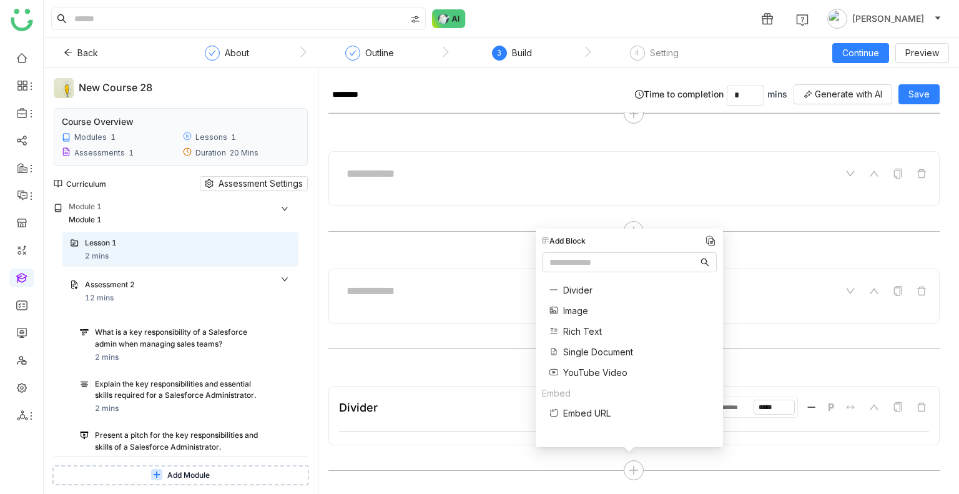
click at [570, 306] on span "Image" at bounding box center [575, 310] width 25 height 13
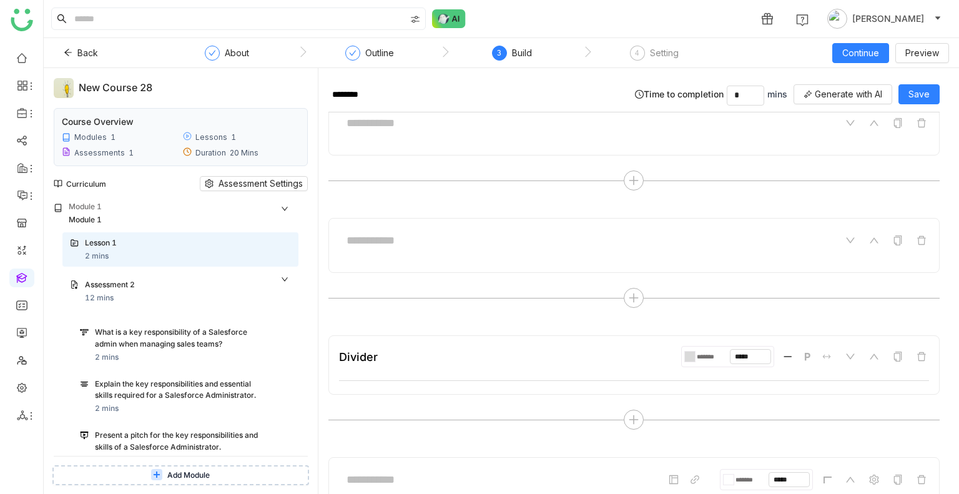
scroll to position [549, 0]
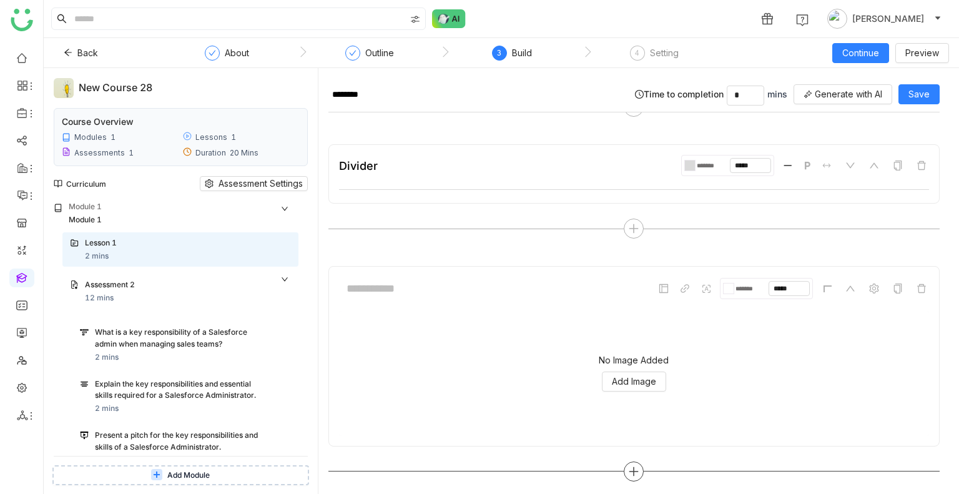
click at [634, 469] on icon at bounding box center [634, 470] width 1 height 9
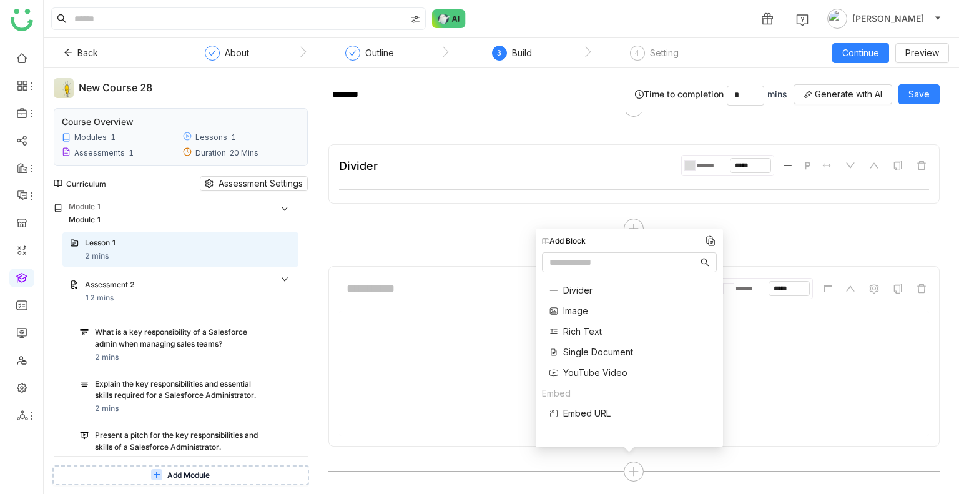
click at [577, 326] on span "Rich Text" at bounding box center [582, 331] width 39 height 13
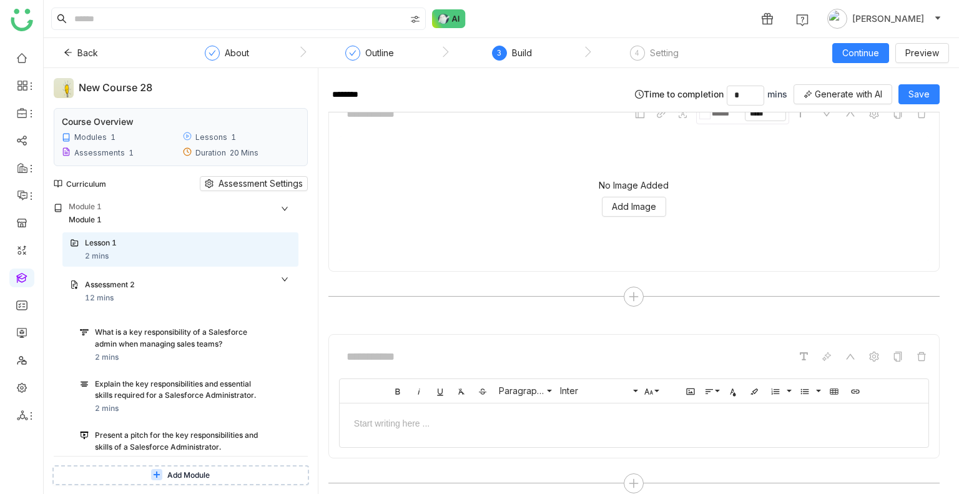
scroll to position [734, 0]
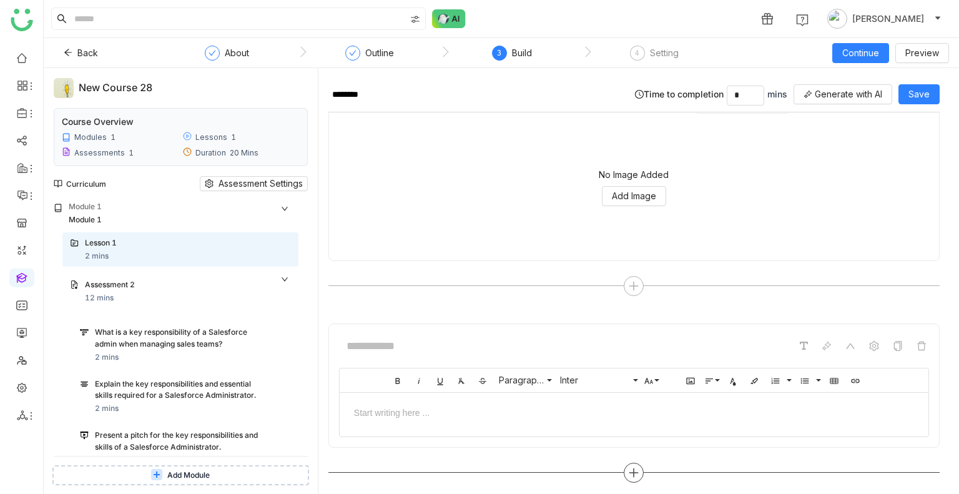
click at [631, 467] on icon at bounding box center [633, 472] width 11 height 11
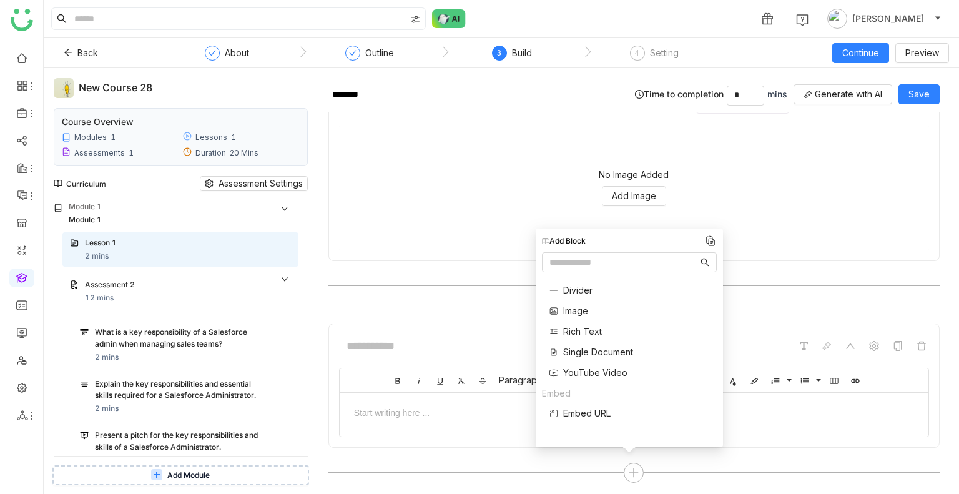
click at [587, 352] on span "Single Document" at bounding box center [598, 351] width 70 height 13
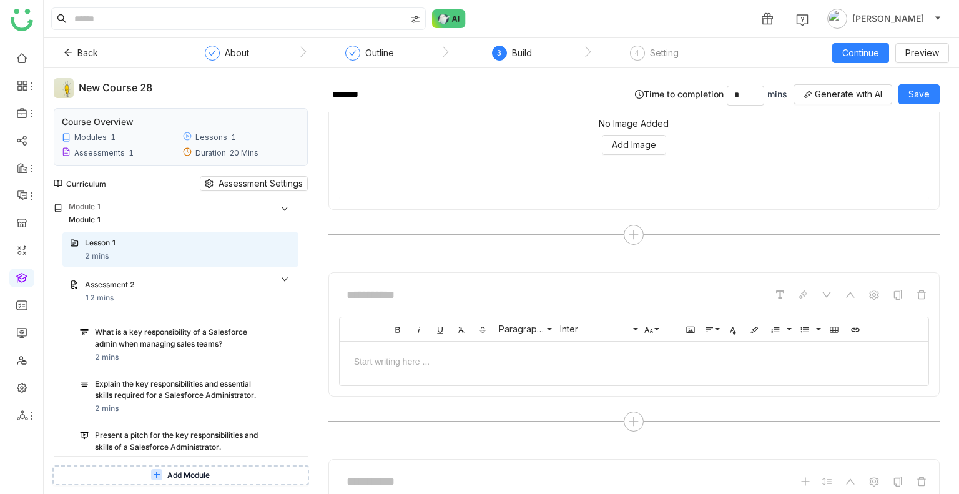
scroll to position [976, 0]
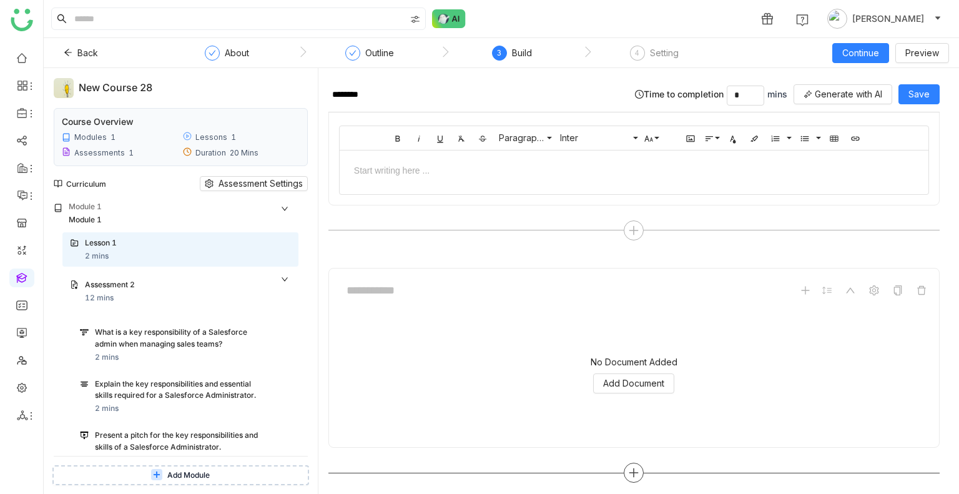
click at [630, 462] on div at bounding box center [634, 472] width 20 height 20
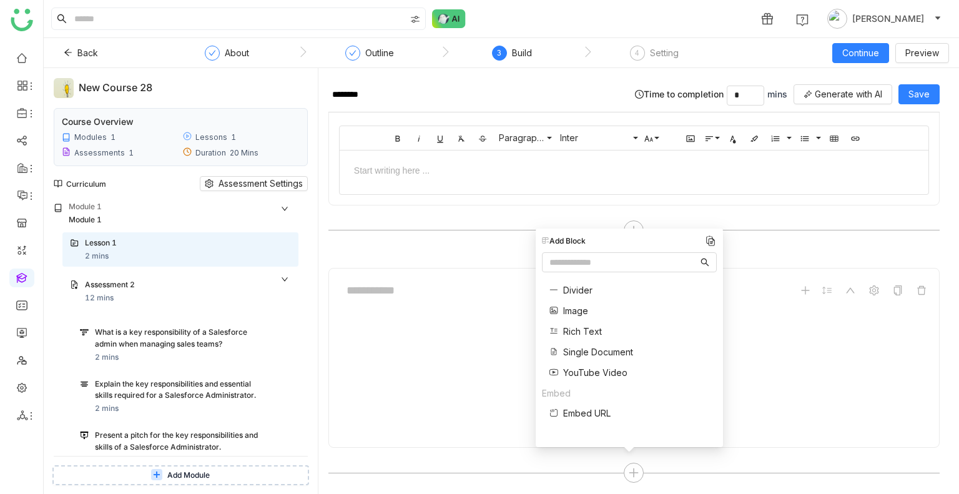
click at [588, 406] on span "Embed URL" at bounding box center [586, 412] width 47 height 13
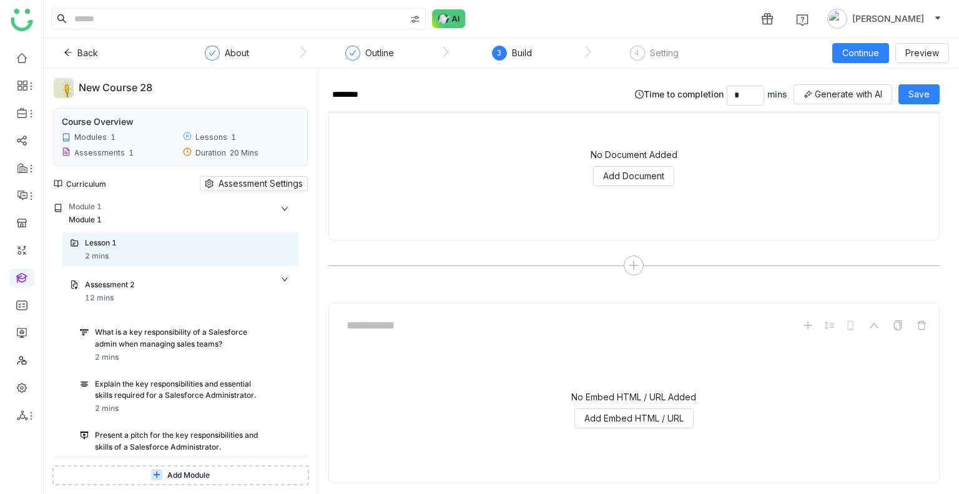
scroll to position [1218, 0]
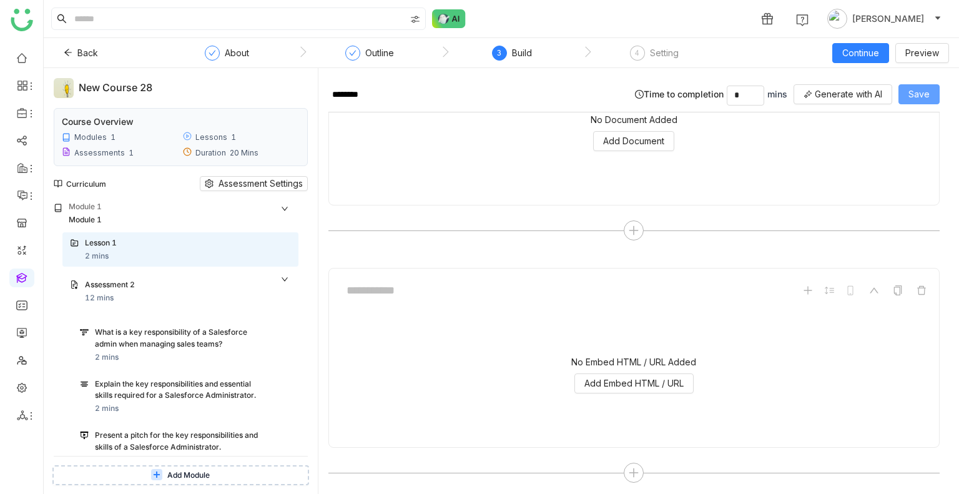
click at [913, 98] on span "Save" at bounding box center [918, 94] width 21 height 14
click at [177, 295] on div "Assessment 2 12 mins" at bounding box center [188, 291] width 206 height 25
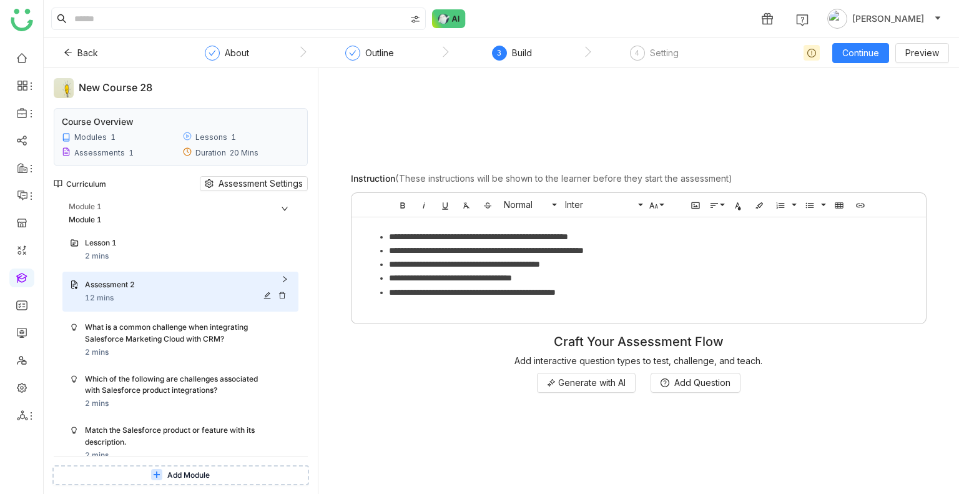
click at [286, 281] on div "Assessment 2" at bounding box center [188, 285] width 206 height 13
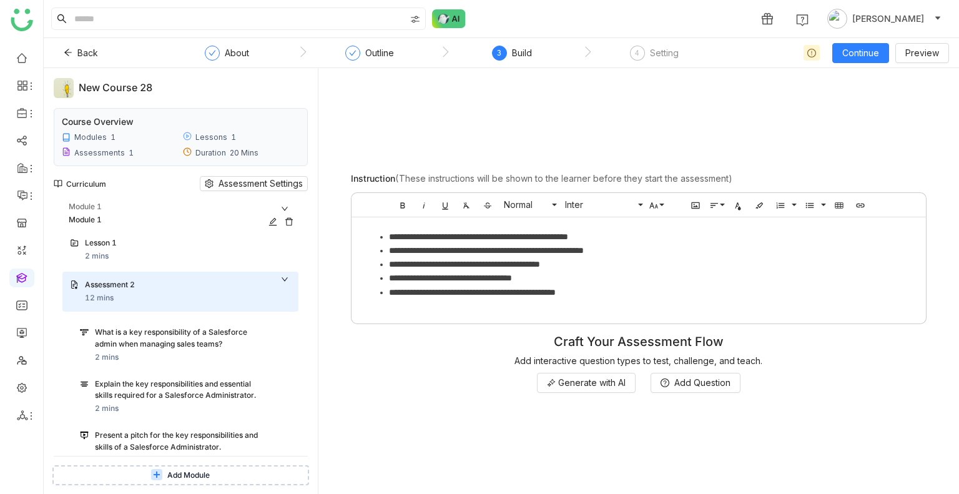
click at [285, 203] on div "Module 1" at bounding box center [184, 207] width 230 height 13
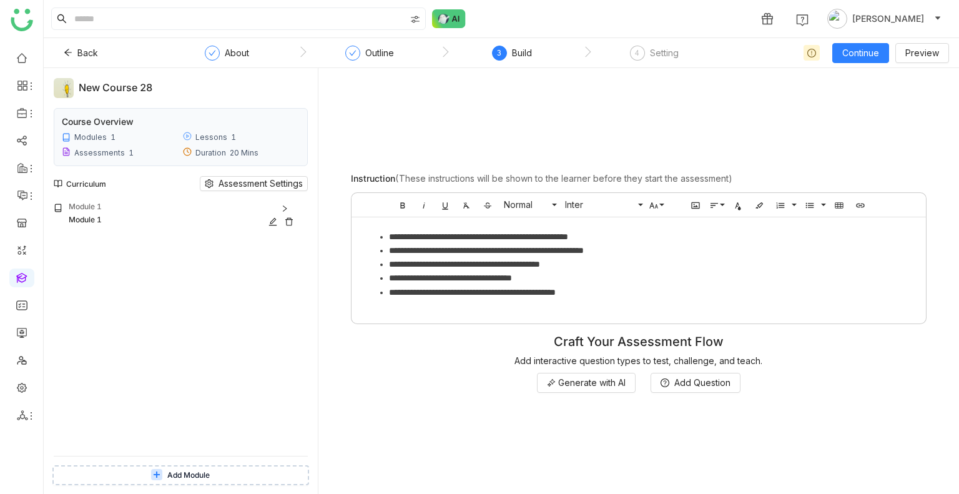
click at [290, 207] on div "Module 1" at bounding box center [184, 207] width 230 height 13
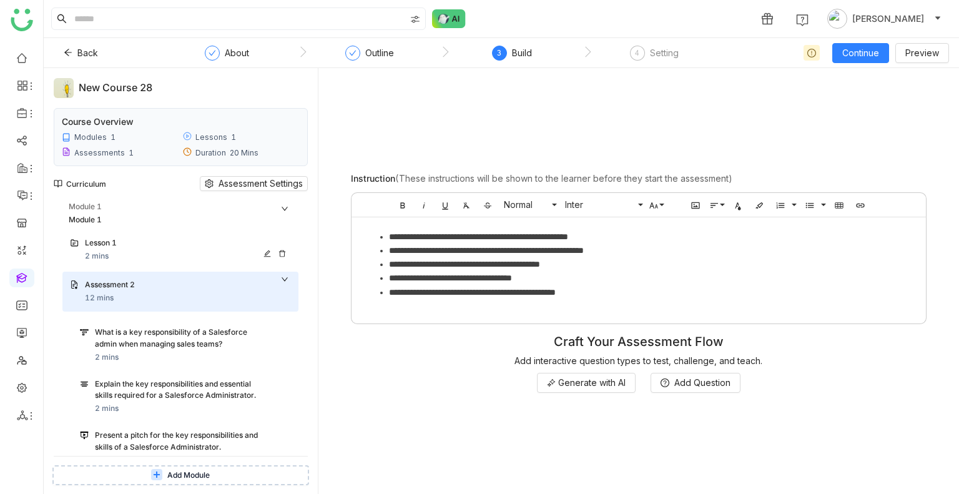
click at [143, 251] on div "Lesson 1 2 mins" at bounding box center [188, 249] width 206 height 25
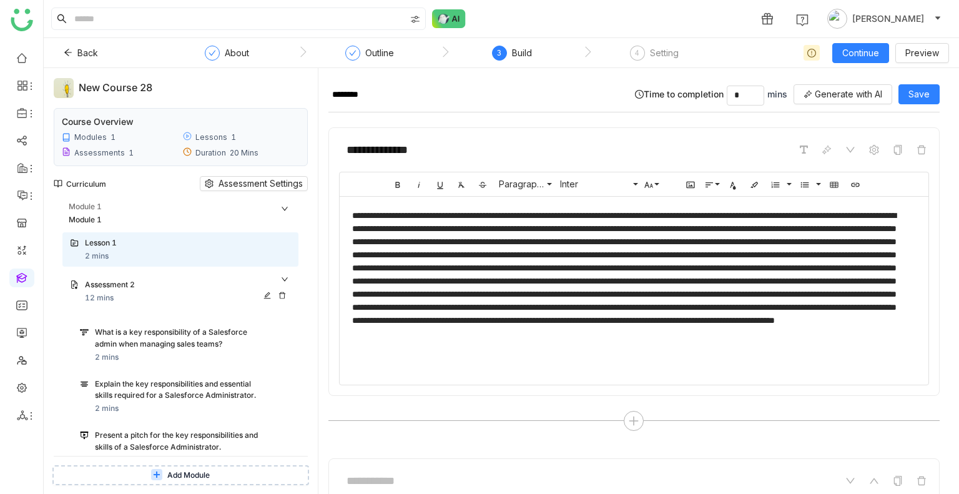
click at [280, 274] on div "Assessment 2 12 mins" at bounding box center [180, 292] width 236 height 40
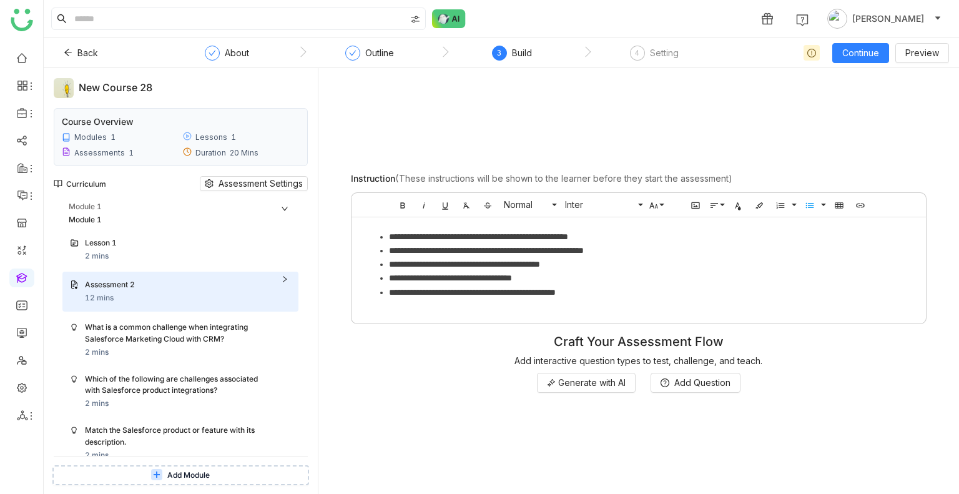
click at [285, 205] on icon at bounding box center [284, 208] width 7 height 7
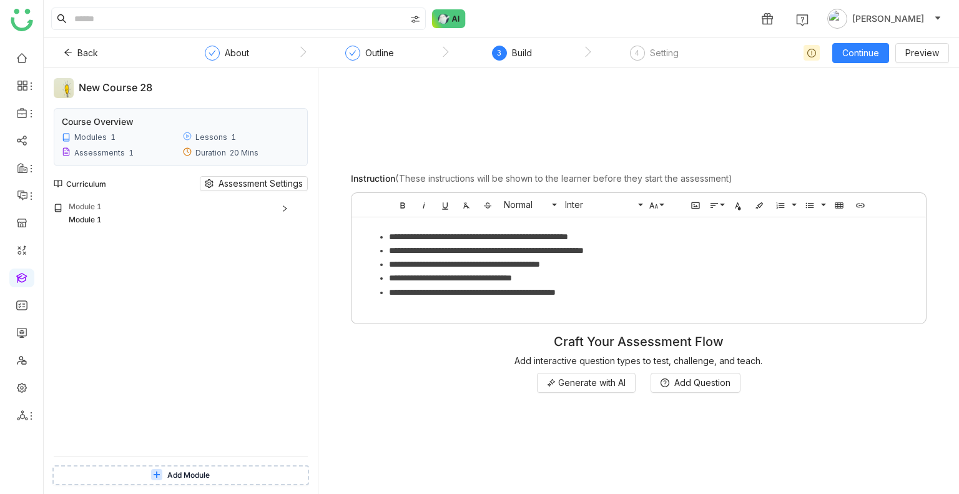
click at [285, 210] on icon at bounding box center [284, 208] width 7 height 7
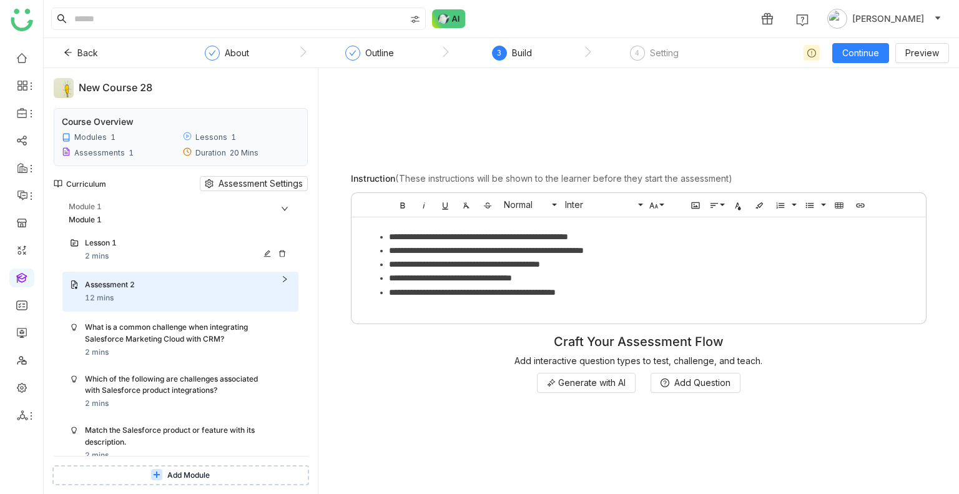
click at [112, 239] on div "Lesson 1" at bounding box center [175, 243] width 181 height 12
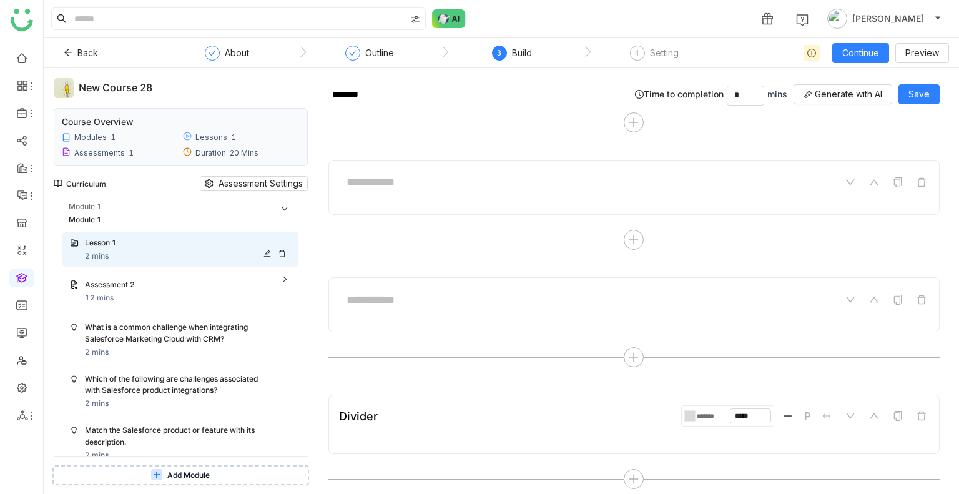
scroll to position [299, 0]
click at [458, 305] on input at bounding box center [432, 299] width 187 height 24
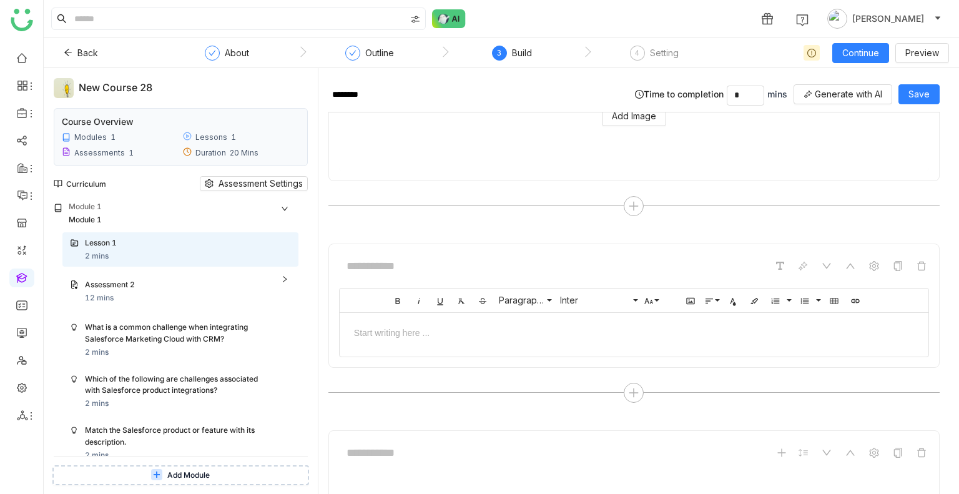
scroll to position [821, 0]
click at [903, 94] on button "Save" at bounding box center [918, 94] width 41 height 20
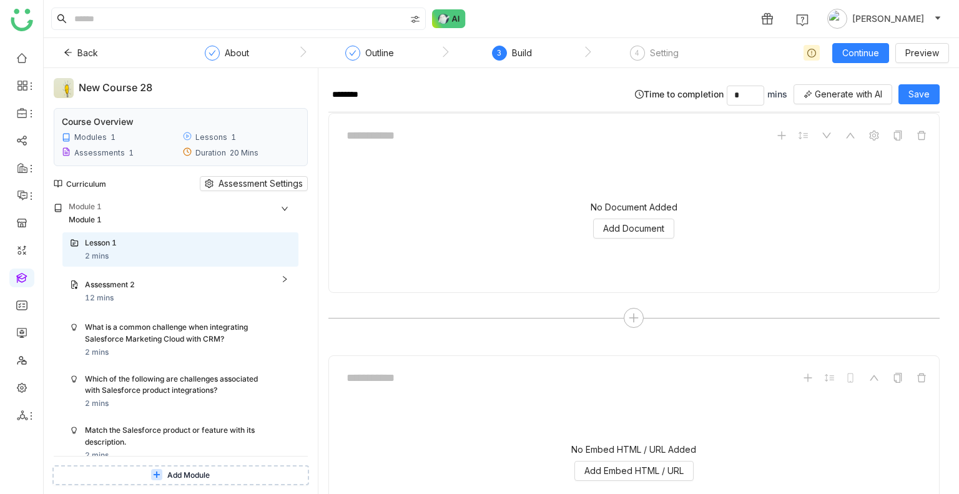
scroll to position [1218, 0]
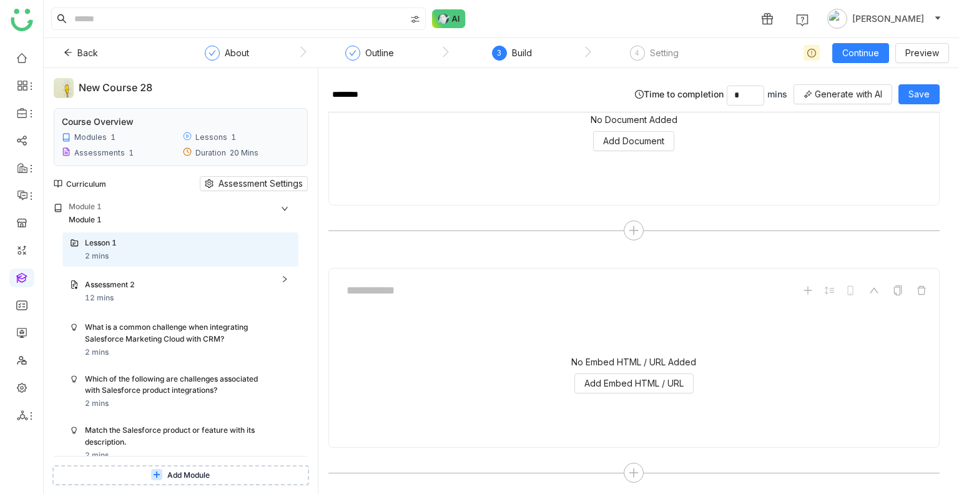
click at [536, 369] on div "No Embed HTML / URL Added Add Embed HTML / URL" at bounding box center [634, 374] width 590 height 125
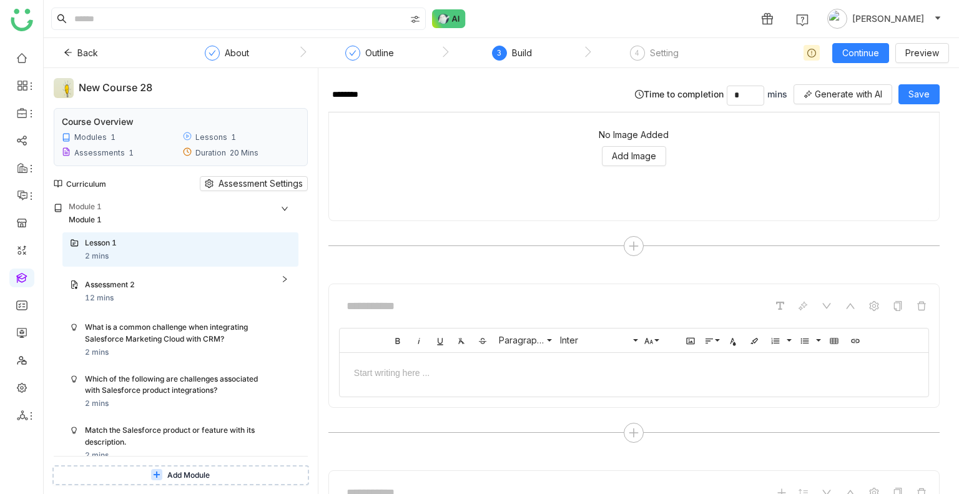
scroll to position [773, 0]
click at [869, 301] on icon at bounding box center [874, 306] width 10 height 10
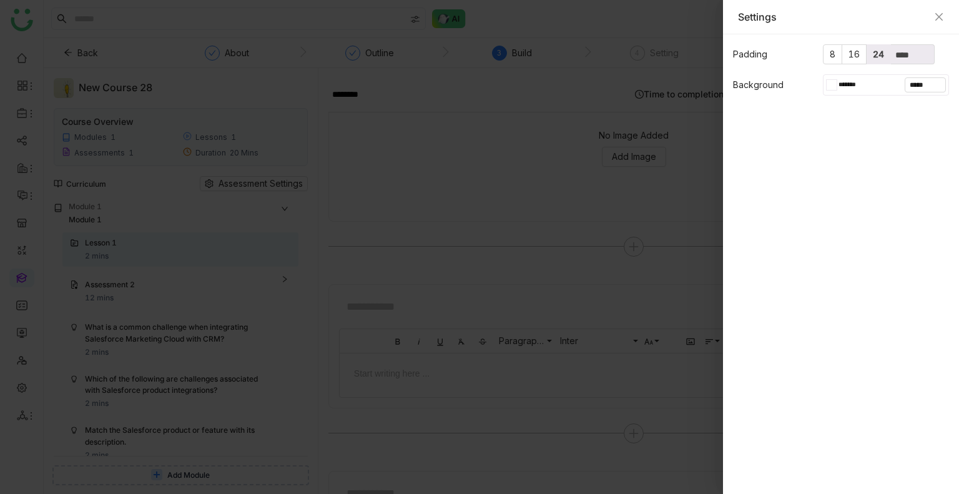
click at [872, 60] on label "24" at bounding box center [878, 54] width 24 height 20
click at [939, 12] on icon "Close" at bounding box center [939, 17] width 10 height 10
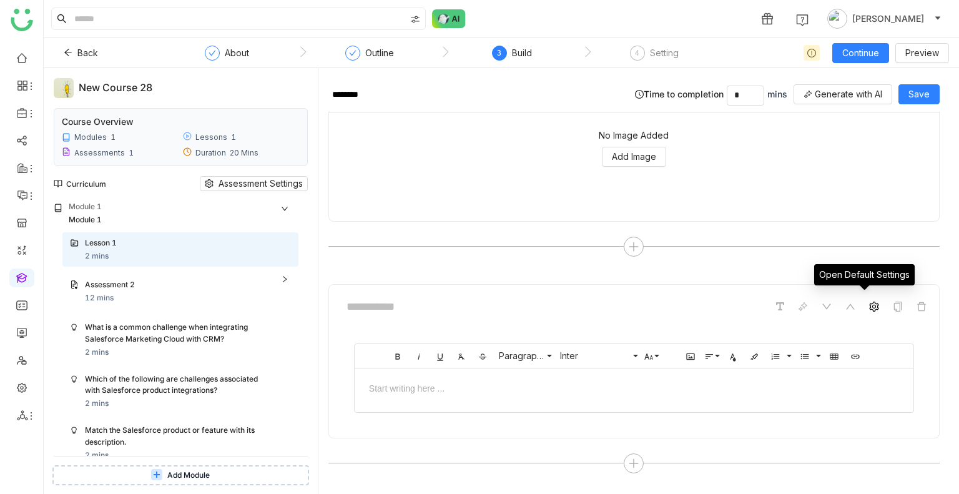
click at [869, 301] on icon at bounding box center [874, 306] width 10 height 10
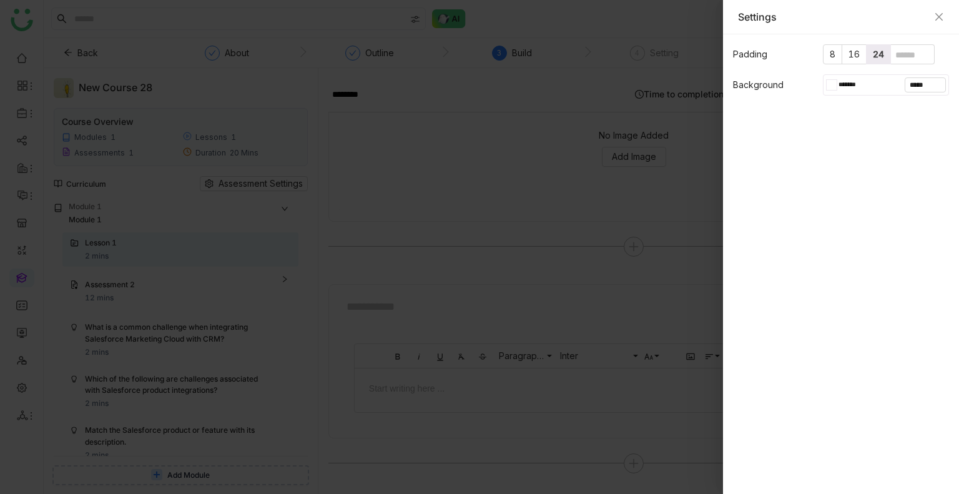
drag, startPoint x: 838, startPoint y: 87, endPoint x: 826, endPoint y: 85, distance: 11.5
click at [826, 85] on div "*******" at bounding box center [849, 84] width 46 height 15
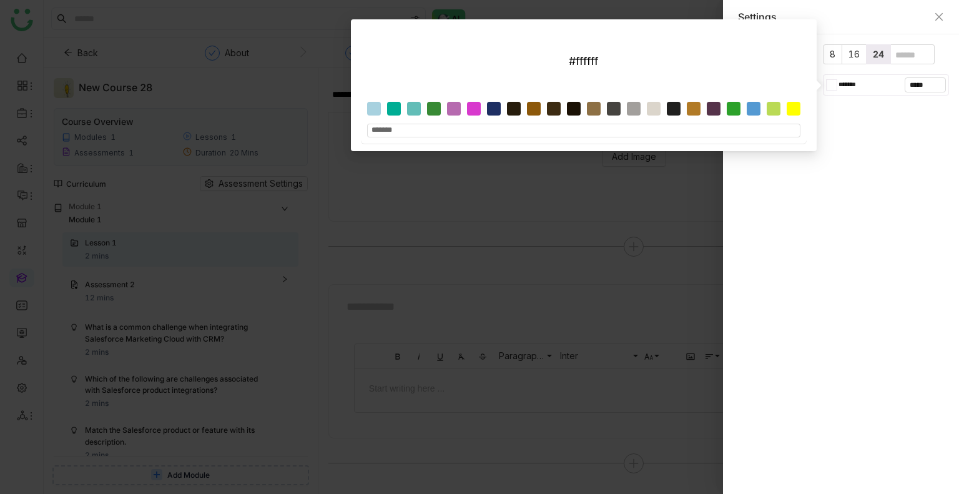
click at [826, 85] on div at bounding box center [829, 84] width 6 height 11
click at [804, 195] on gtmb-native-editor-settings "Padding 8 16 24 Background ******* *****" at bounding box center [841, 263] width 236 height 459
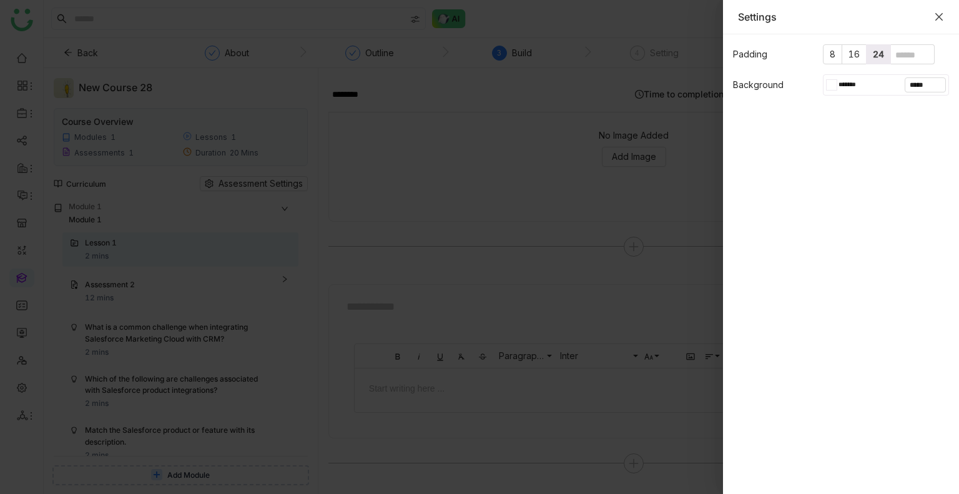
click at [940, 14] on icon "Close" at bounding box center [938, 16] width 7 height 7
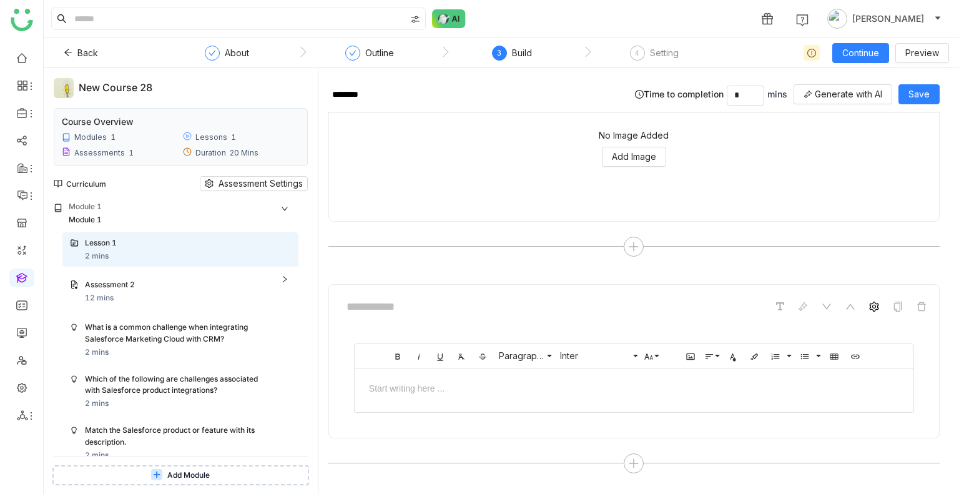
click at [856, 304] on div at bounding box center [850, 306] width 155 height 15
click at [869, 304] on icon at bounding box center [874, 306] width 10 height 10
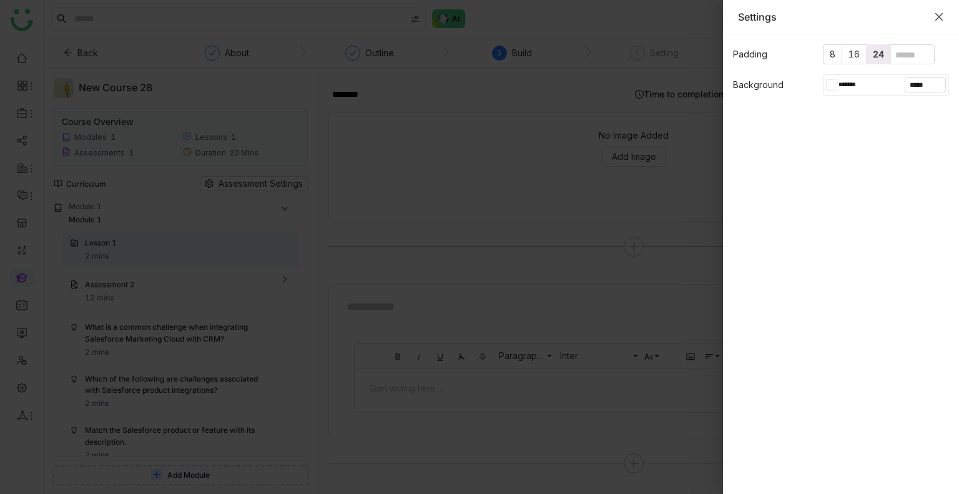
click at [936, 20] on icon "Close" at bounding box center [939, 17] width 10 height 10
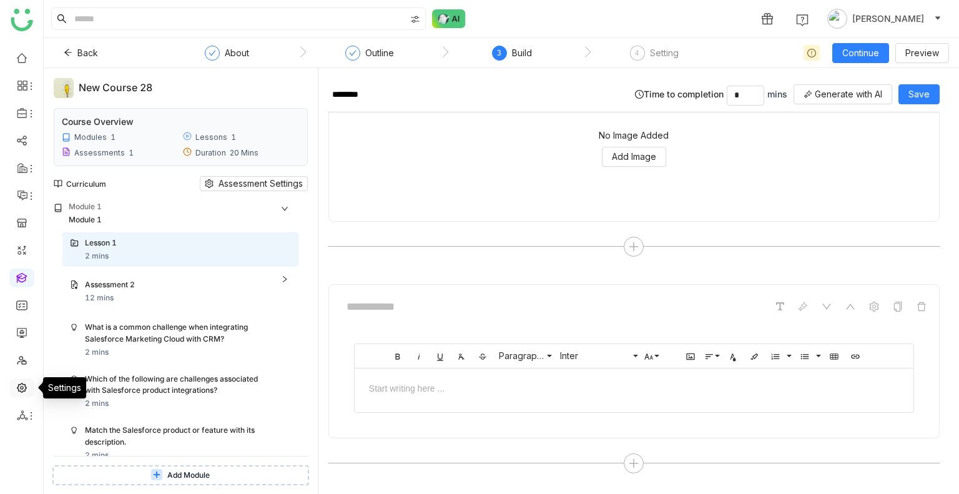
click at [25, 385] on link at bounding box center [21, 386] width 11 height 11
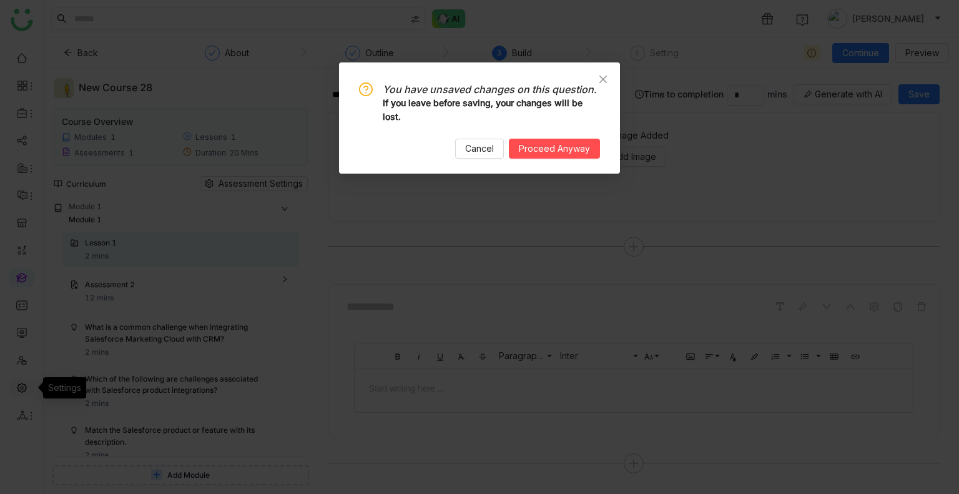
click at [25, 385] on nz-modal-confirm-container "You have unsaved changes on this question. If you leave before saving, your cha…" at bounding box center [479, 247] width 959 height 494
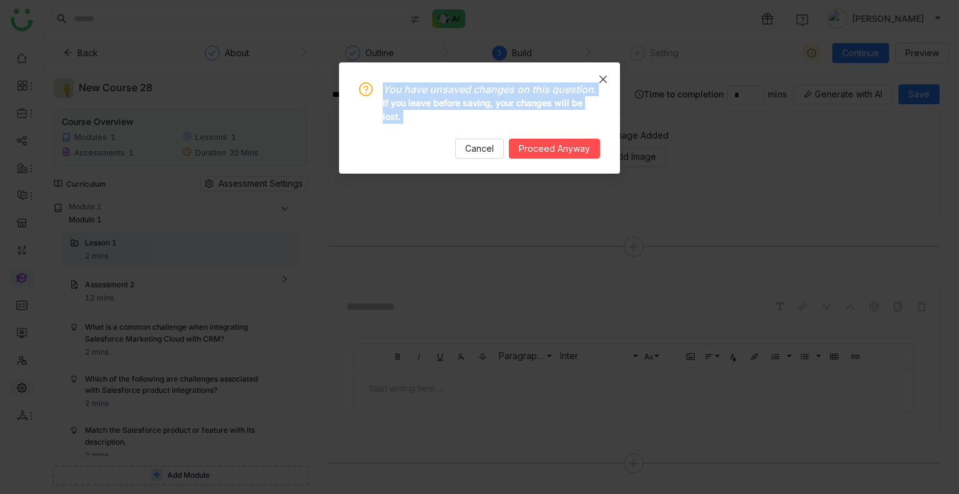
click at [25, 385] on nz-modal-confirm-container "You have unsaved changes on this question. If you leave before saving, your cha…" at bounding box center [479, 247] width 959 height 494
click at [529, 148] on span "Proceed Anyway" at bounding box center [554, 149] width 71 height 14
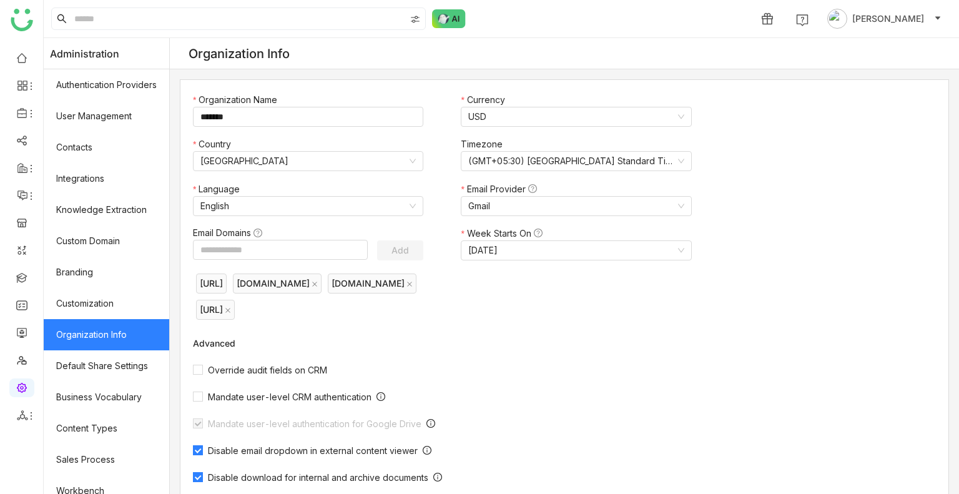
scroll to position [350, 0]
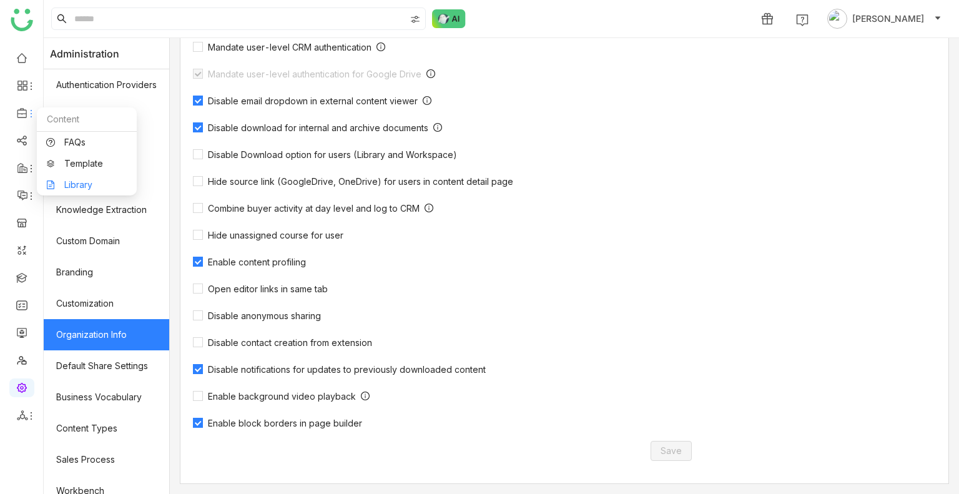
click at [81, 187] on link "Library" at bounding box center [86, 184] width 81 height 9
click at [81, 187] on body "1 Uday Bhanu Administration Authentication Providers User Management Contacts I…" at bounding box center [479, 247] width 959 height 494
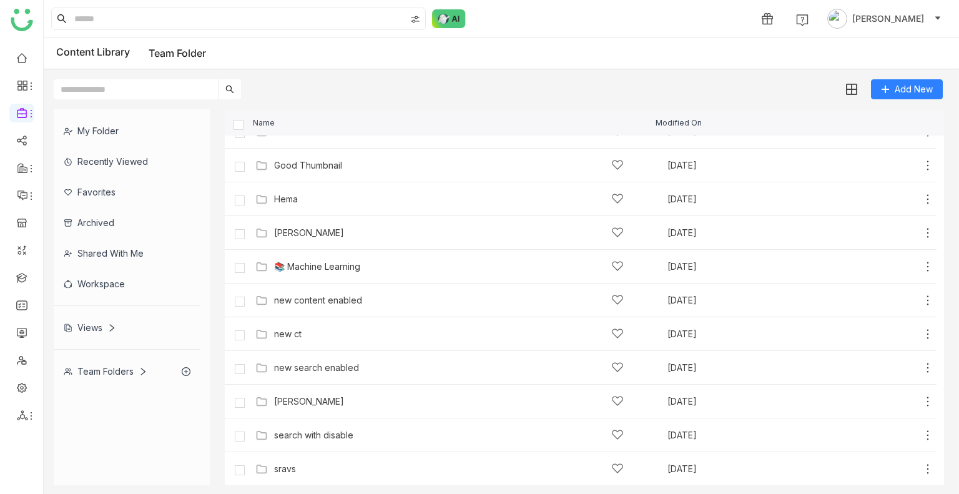
scroll to position [728, 0]
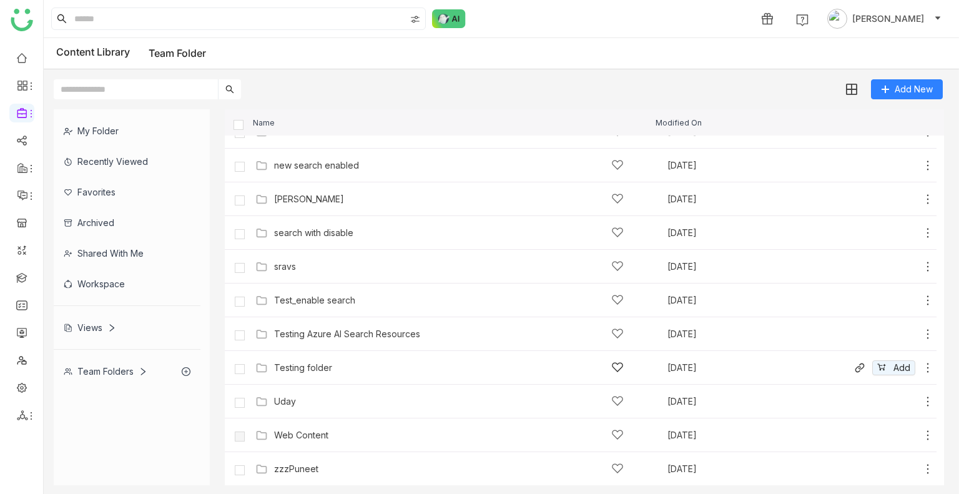
click at [303, 375] on div "Testing folder Aug 16, 2025 Add" at bounding box center [593, 367] width 682 height 19
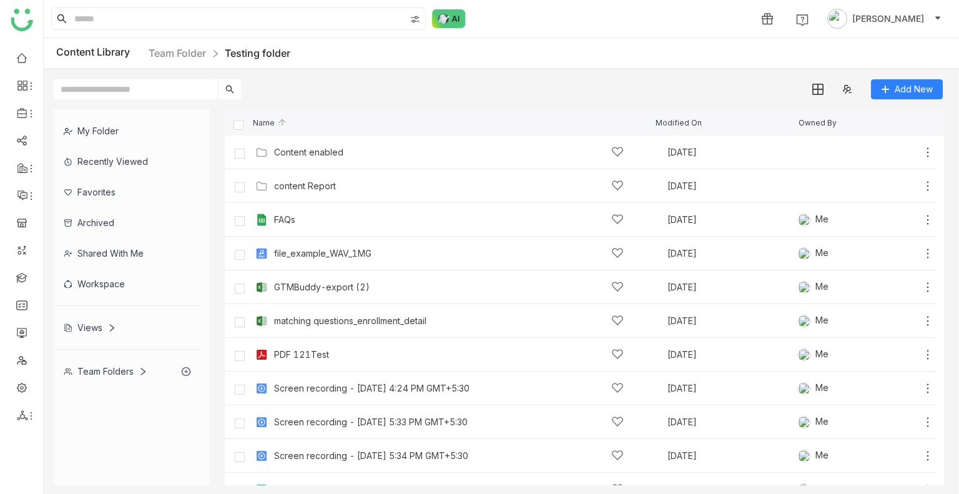
click at [104, 373] on div "Team Folders" at bounding box center [106, 371] width 84 height 11
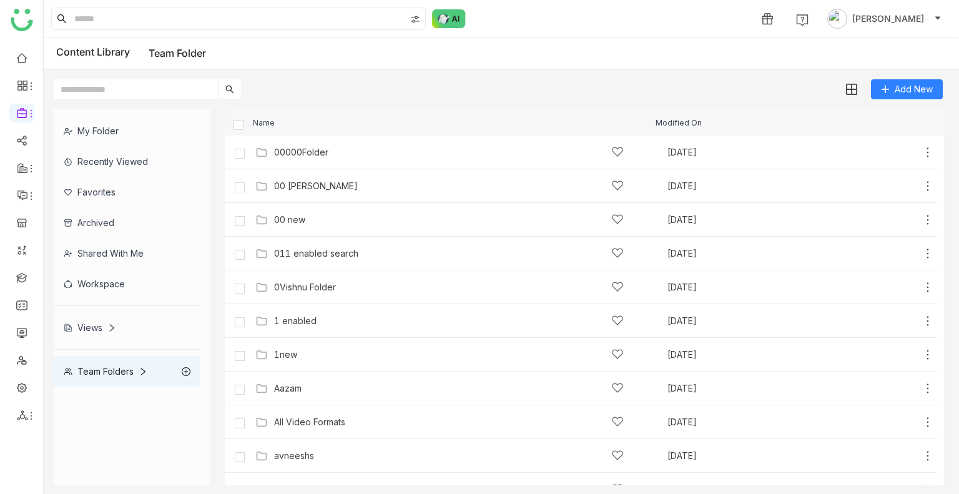
click at [430, 119] on div "Name" at bounding box center [441, 123] width 428 height 8
click at [22, 381] on link at bounding box center [21, 386] width 11 height 11
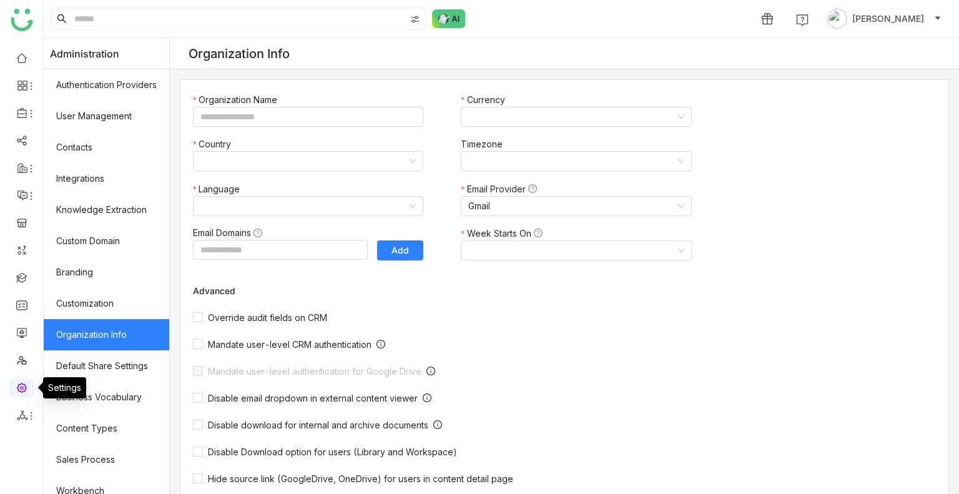
click at [22, 381] on link at bounding box center [21, 386] width 11 height 11
type input "*******"
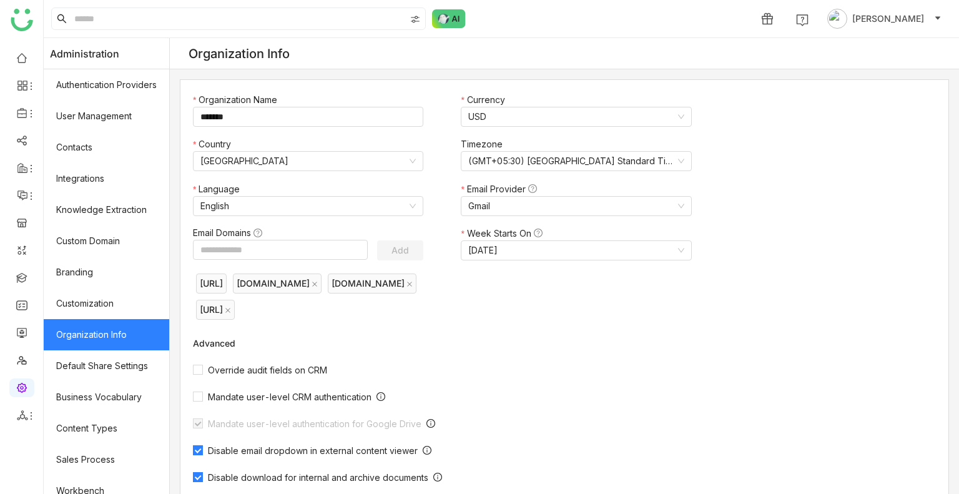
scroll to position [168, 0]
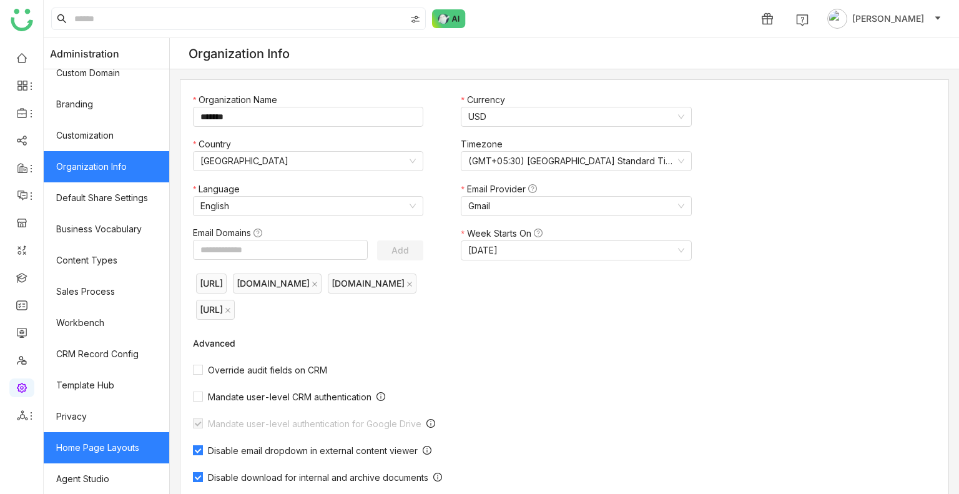
click at [110, 461] on link "Home Page Layouts" at bounding box center [106, 447] width 125 height 31
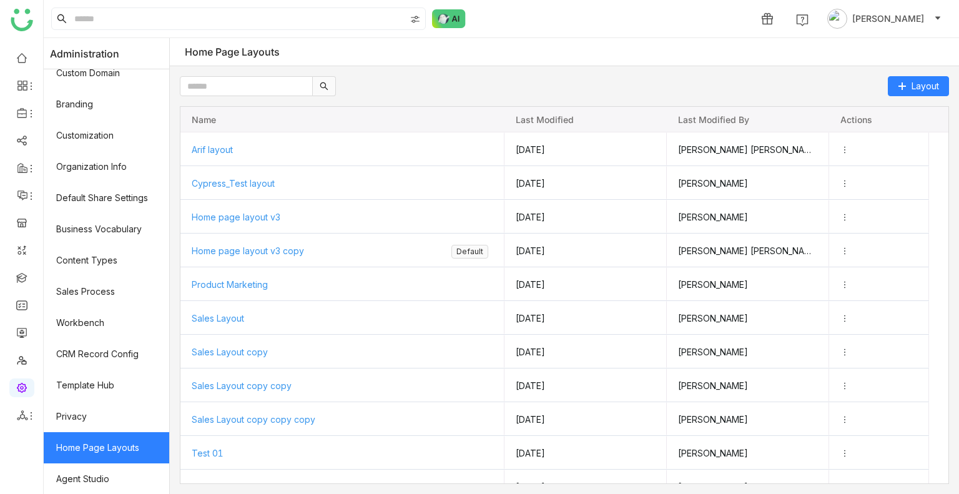
click at [110, 461] on link "Home Page Layouts" at bounding box center [106, 447] width 125 height 31
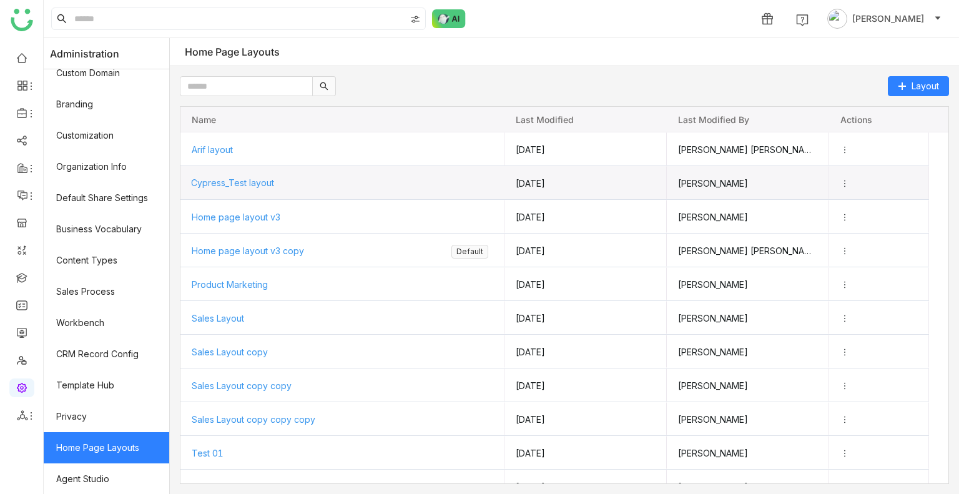
click at [227, 180] on span "Cypress_Test layout" at bounding box center [232, 182] width 83 height 11
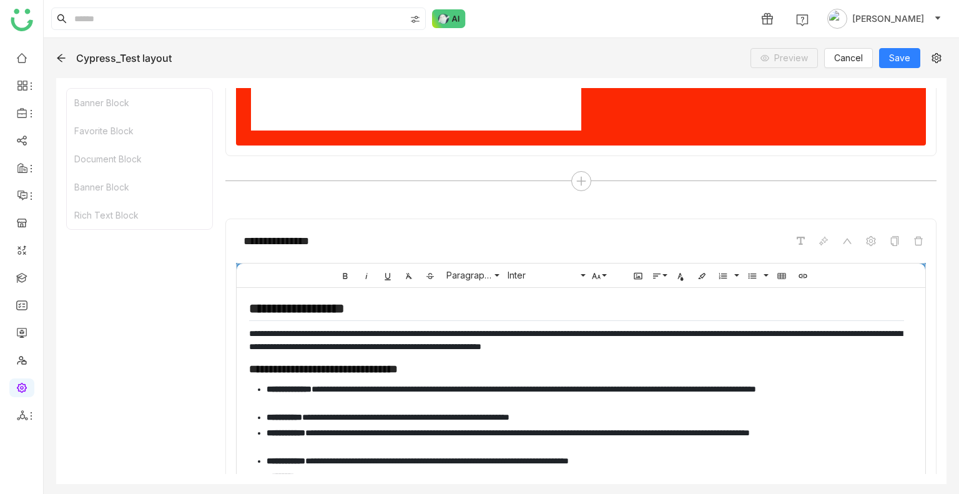
scroll to position [933, 0]
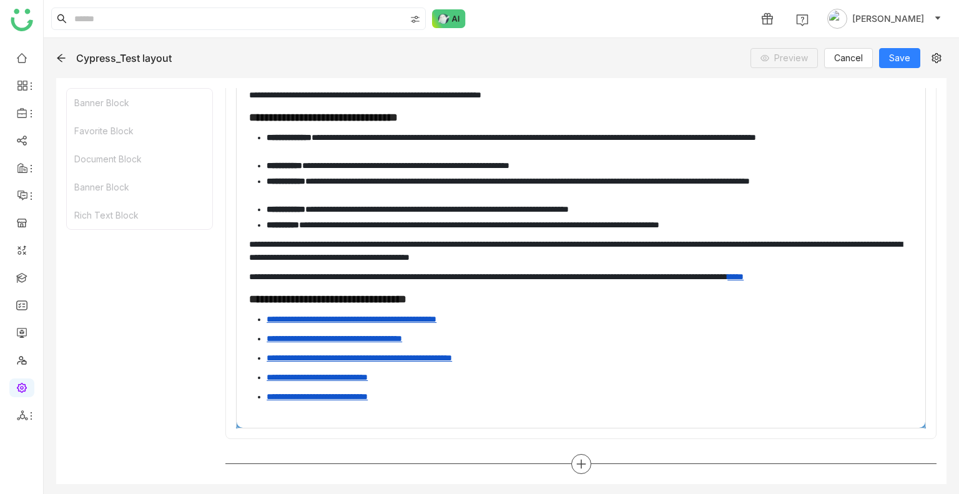
click at [575, 465] on icon at bounding box center [580, 463] width 11 height 11
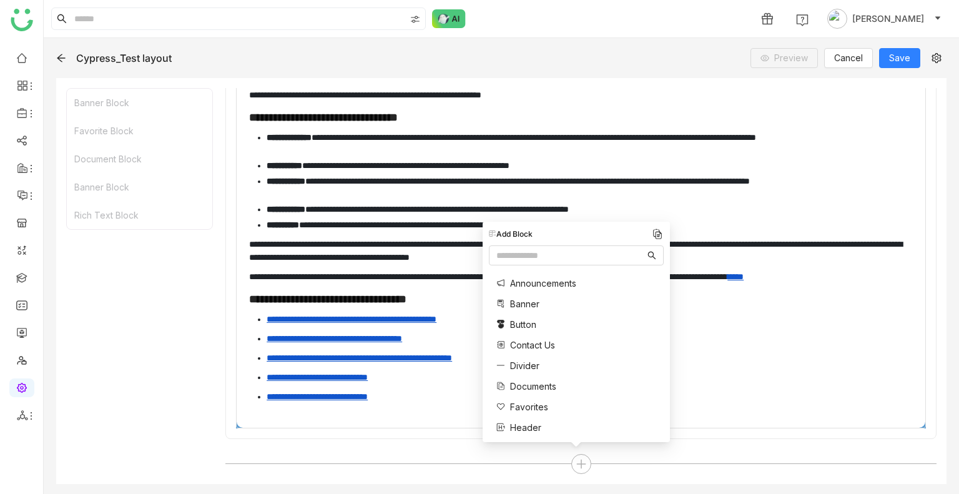
click at [537, 281] on span "Announcements" at bounding box center [543, 282] width 66 height 13
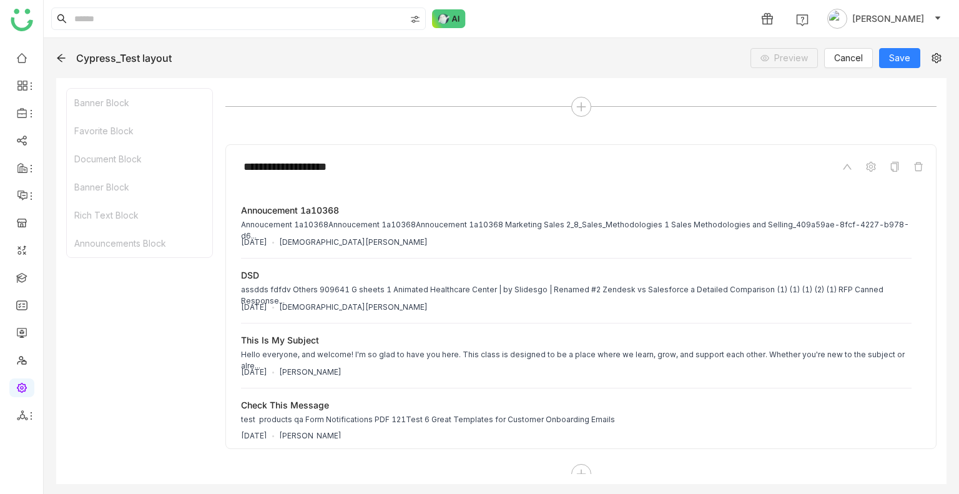
scroll to position [1299, 0]
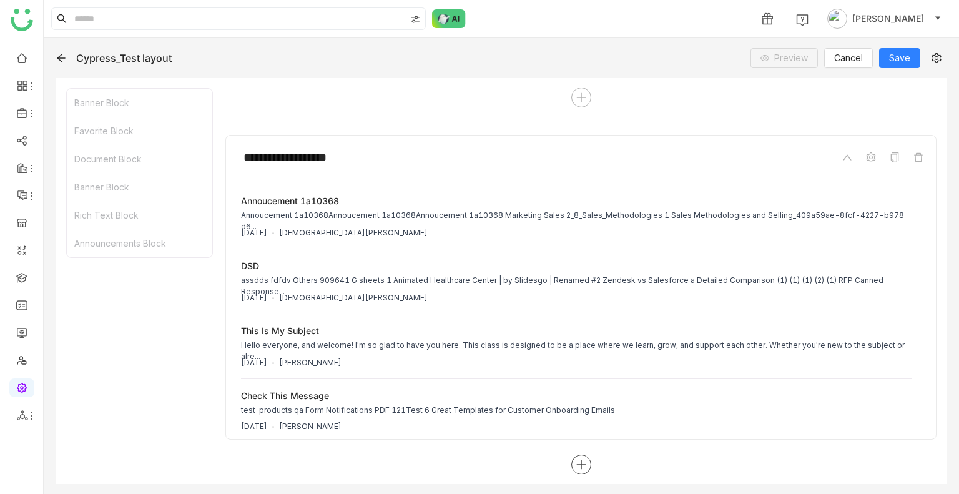
click at [571, 457] on div at bounding box center [581, 464] width 20 height 20
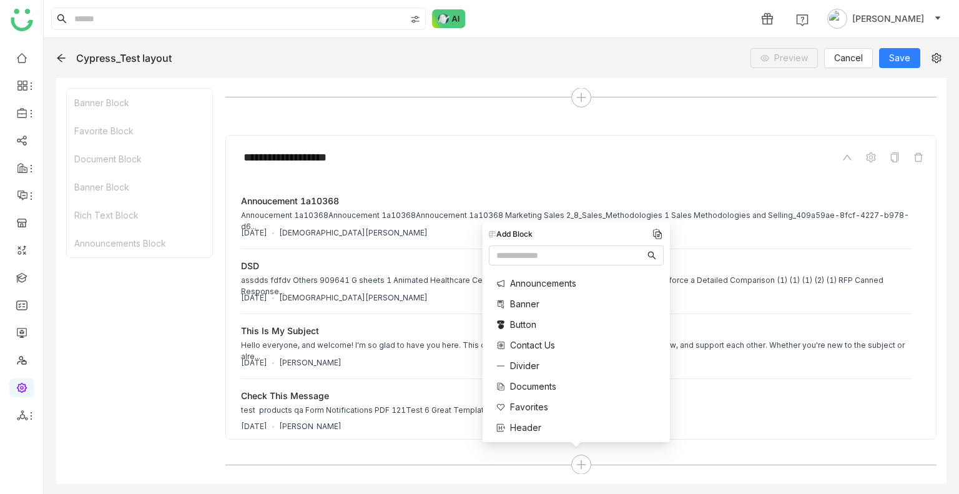
click at [522, 303] on span "Banner" at bounding box center [524, 303] width 29 height 13
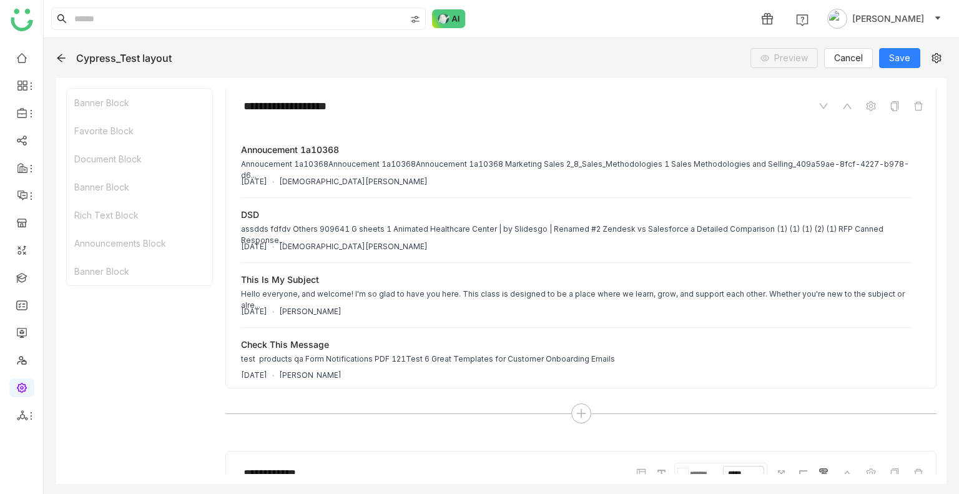
scroll to position [1542, 0]
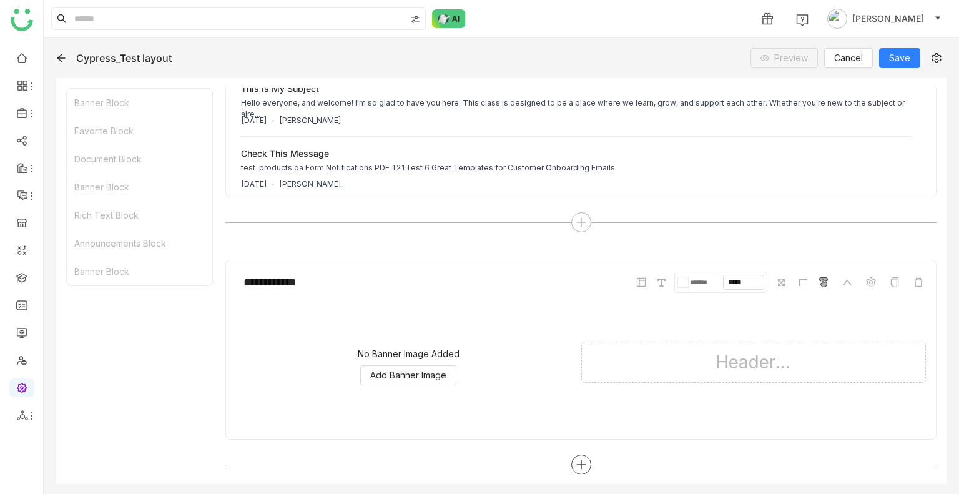
click at [587, 461] on div at bounding box center [580, 464] width 711 height 20
click at [575, 461] on icon at bounding box center [580, 464] width 11 height 11
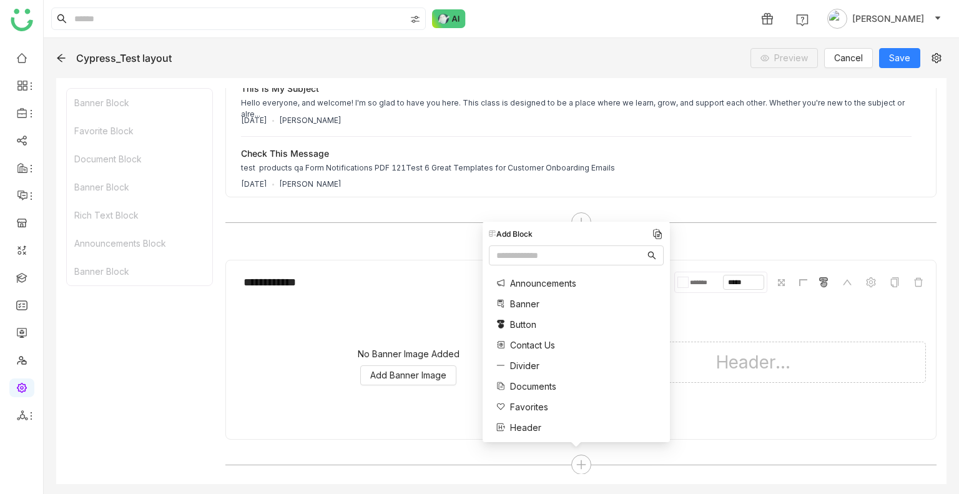
click at [522, 322] on span "Button" at bounding box center [523, 324] width 26 height 13
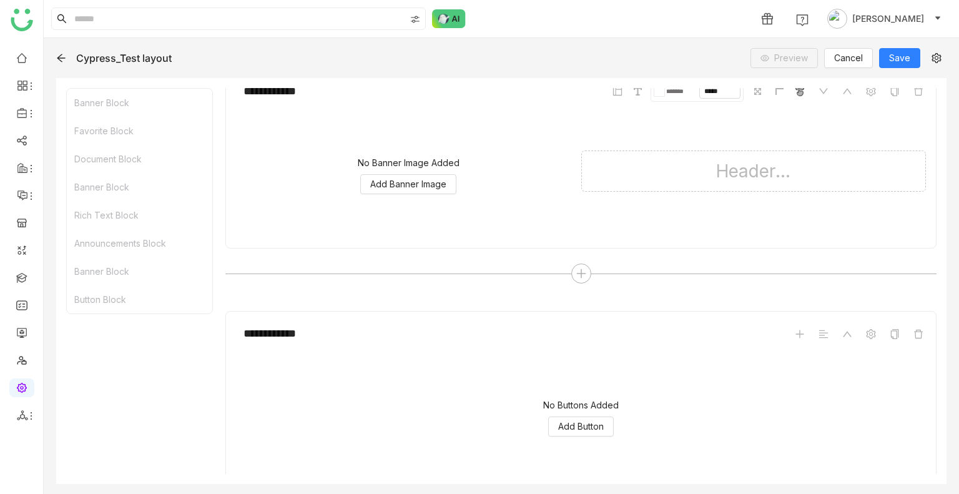
scroll to position [1783, 0]
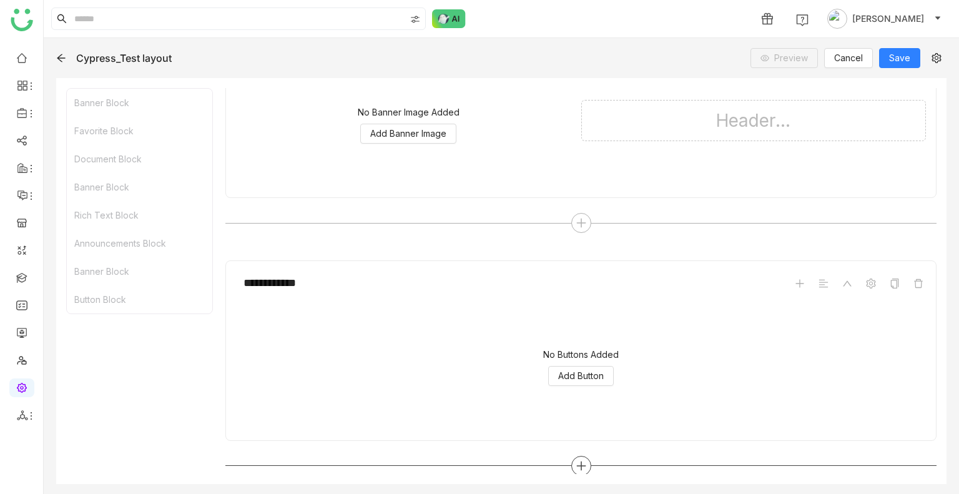
click at [575, 460] on icon at bounding box center [580, 465] width 11 height 11
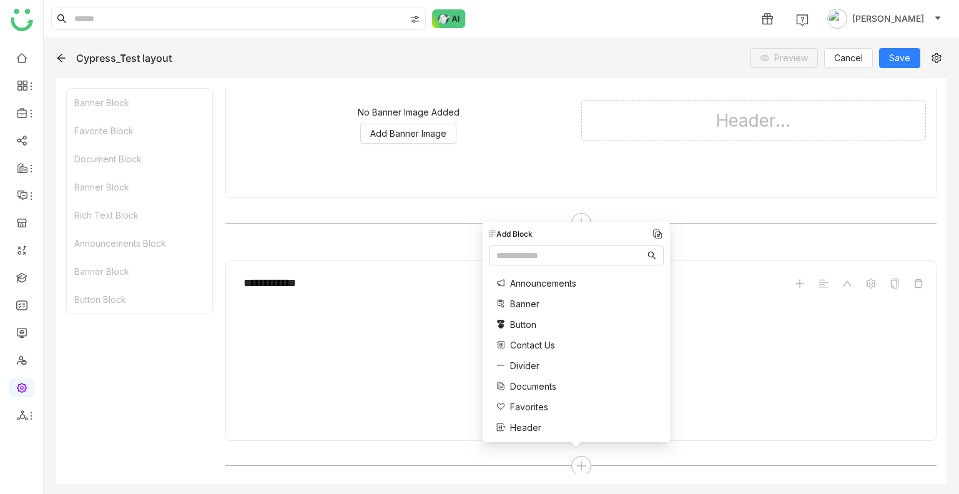
click at [532, 348] on span "Contact Us" at bounding box center [532, 344] width 45 height 13
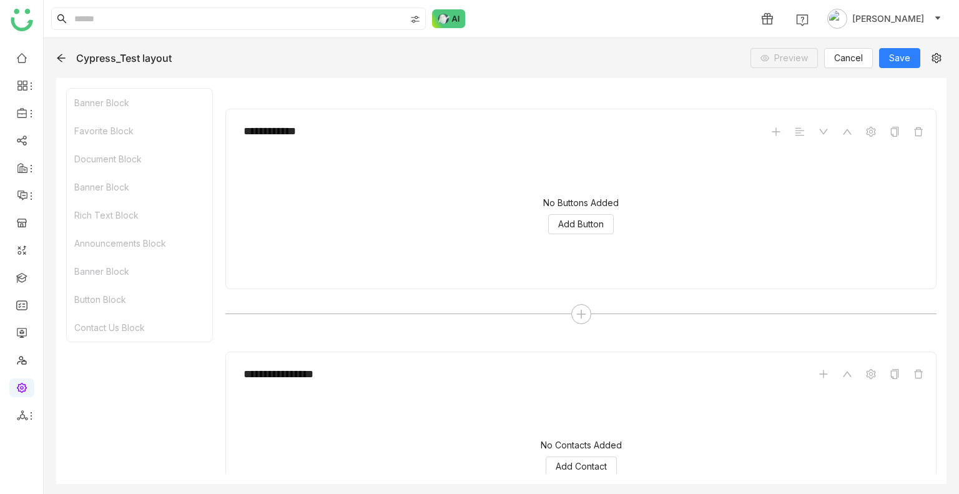
scroll to position [2025, 0]
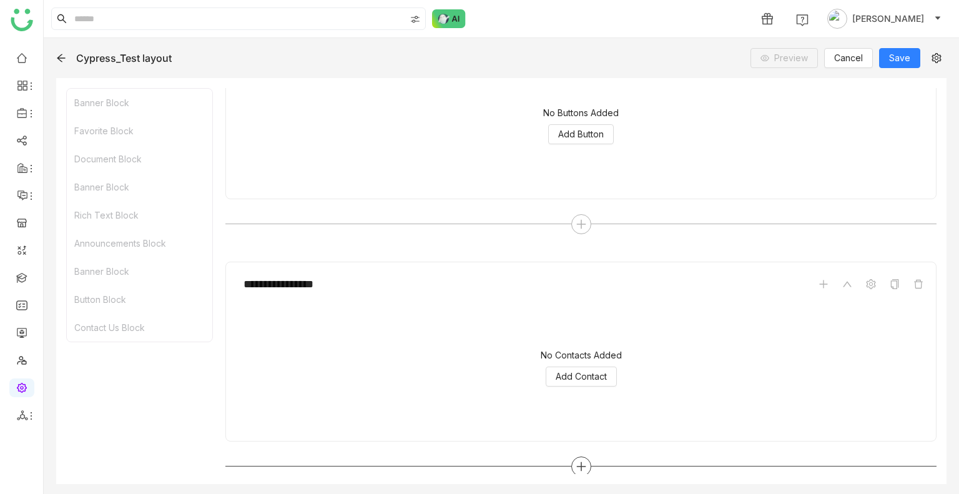
click at [577, 461] on icon at bounding box center [580, 466] width 11 height 11
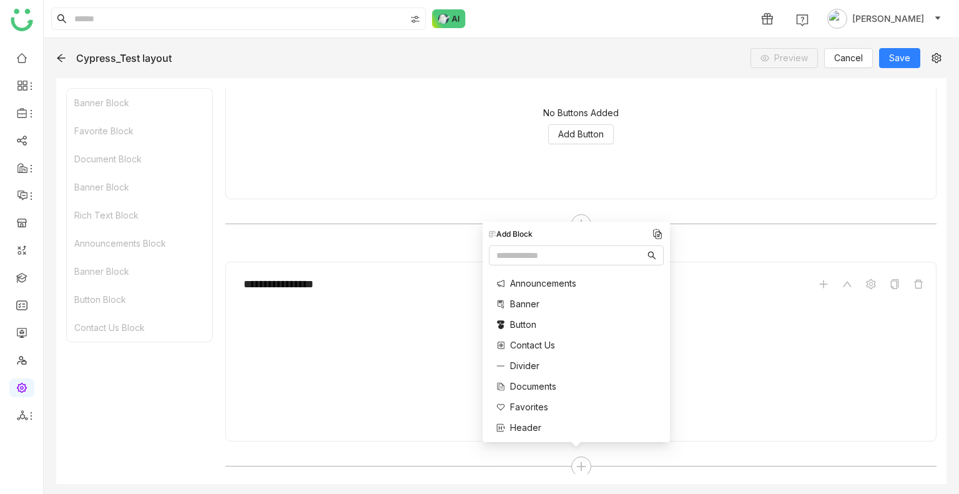
click at [539, 363] on span "Divider" at bounding box center [524, 365] width 29 height 13
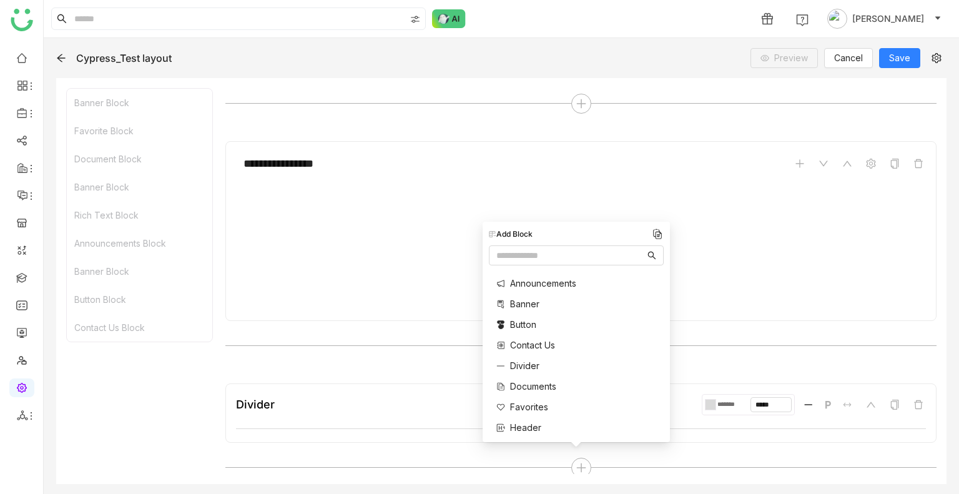
scroll to position [2146, 0]
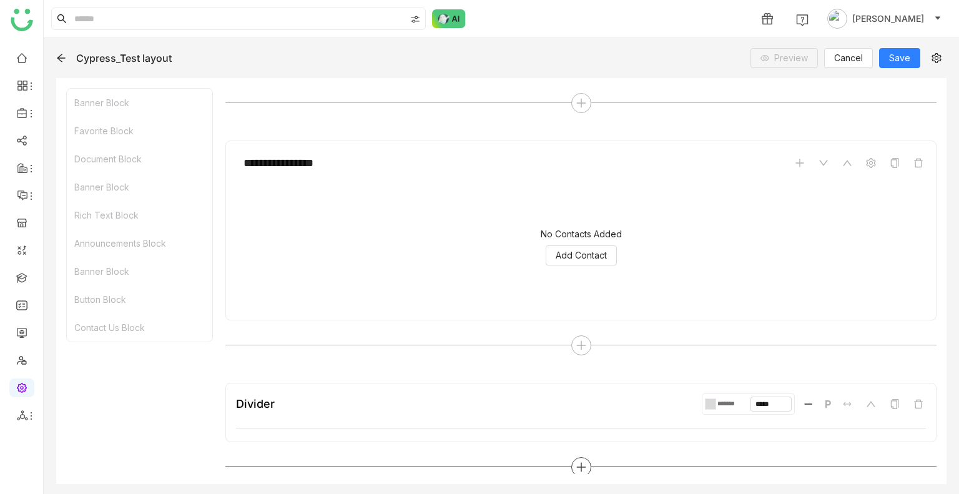
click at [575, 457] on div at bounding box center [581, 467] width 20 height 20
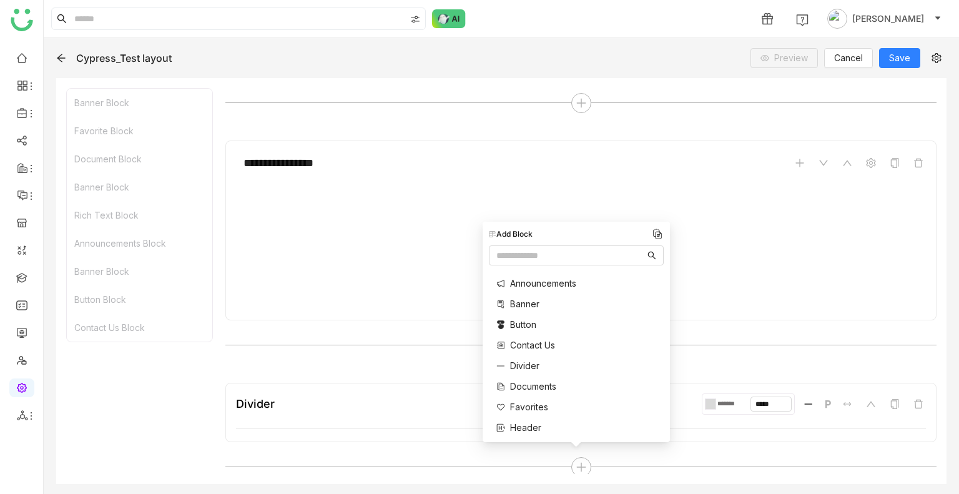
click at [534, 384] on span "Documents" at bounding box center [533, 385] width 46 height 13
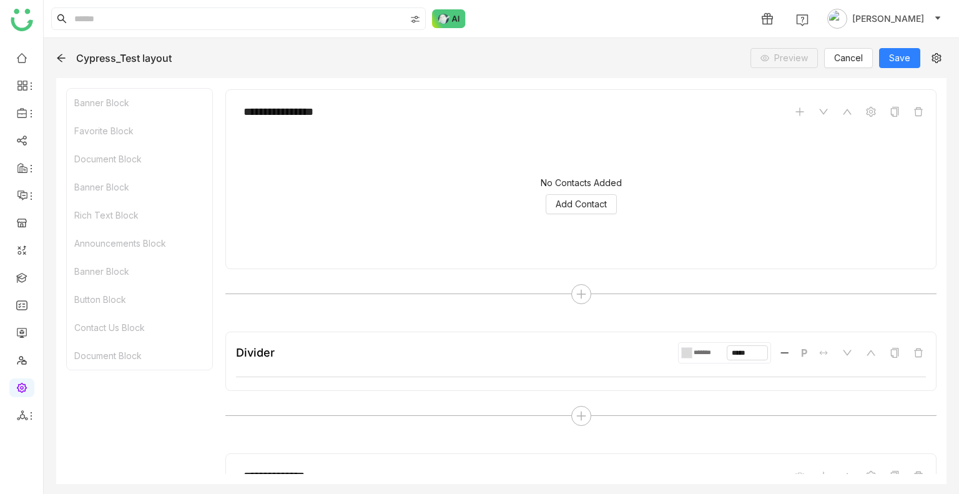
scroll to position [2388, 0]
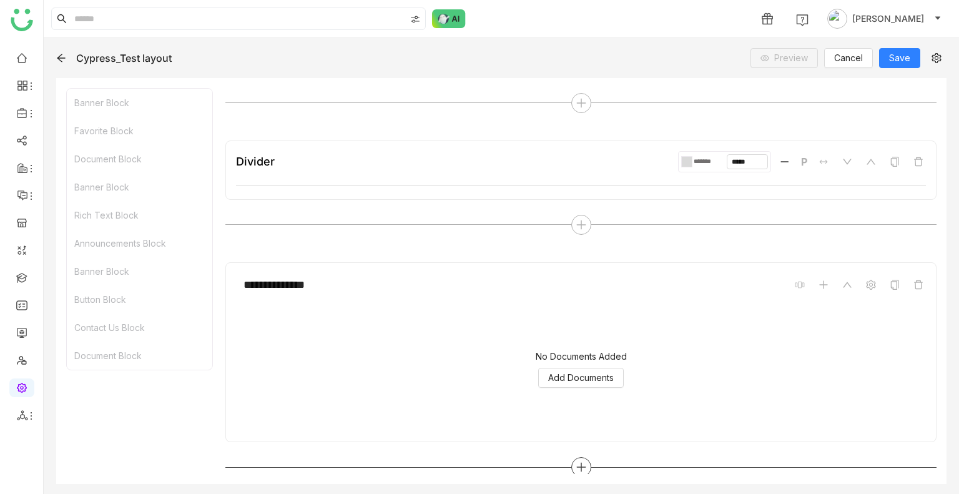
click at [577, 457] on div at bounding box center [581, 467] width 20 height 20
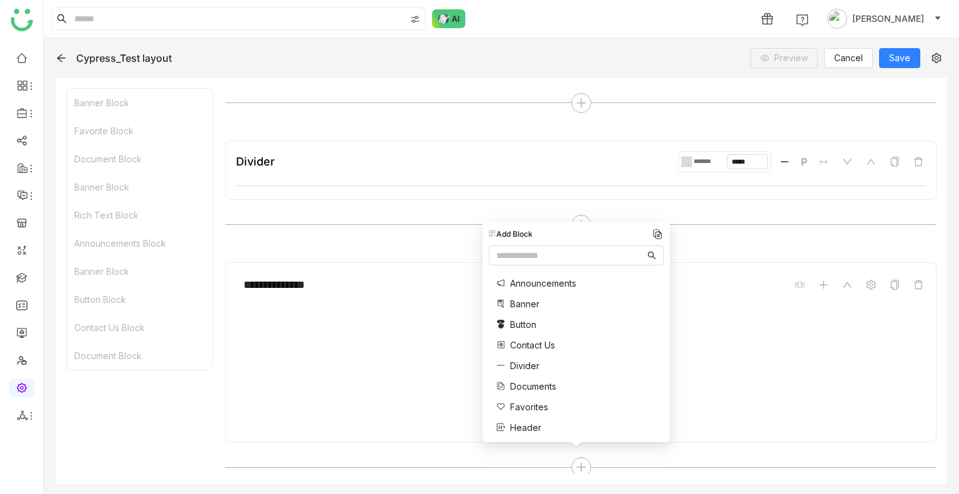
click at [540, 404] on span "Favorites" at bounding box center [529, 406] width 38 height 13
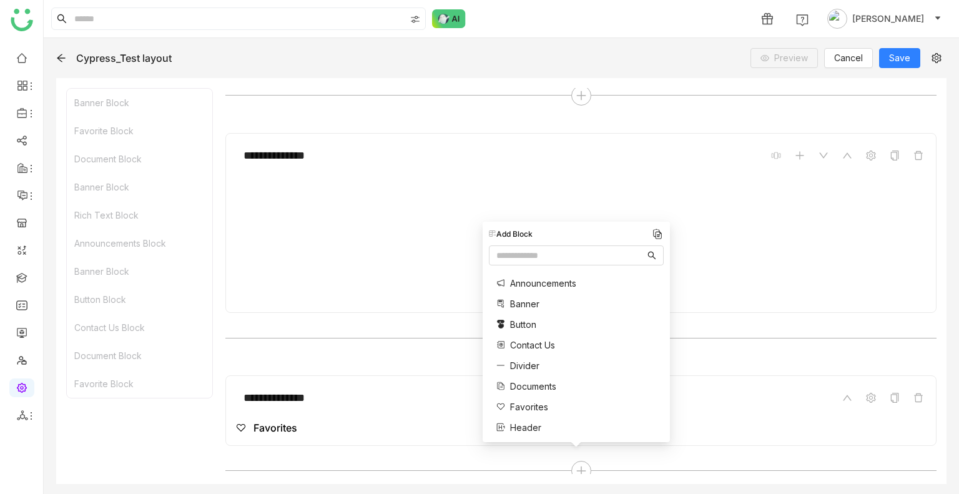
scroll to position [2520, 0]
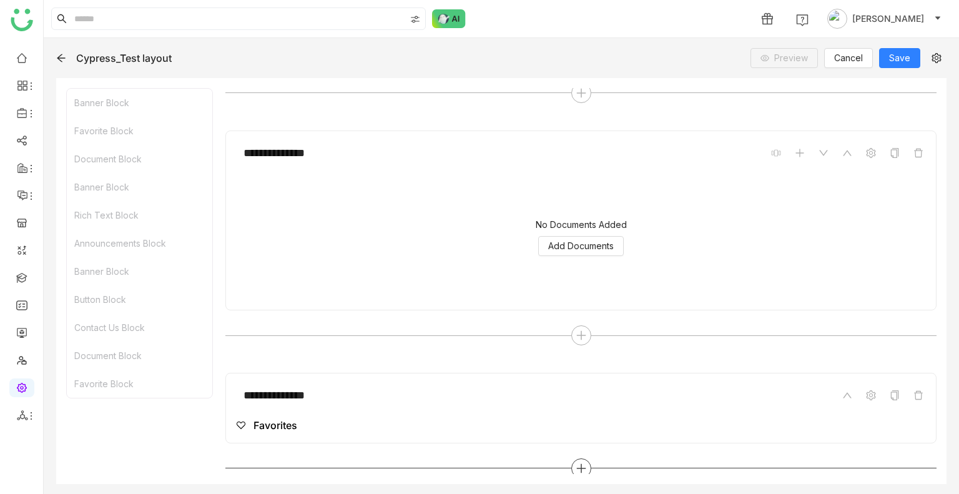
click at [580, 462] on icon at bounding box center [580, 467] width 11 height 11
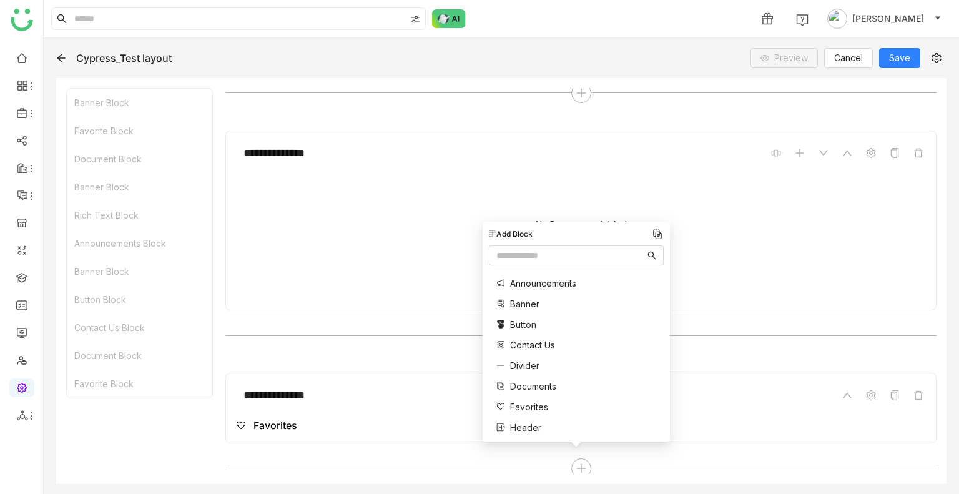
click at [529, 421] on span "Header" at bounding box center [525, 427] width 31 height 13
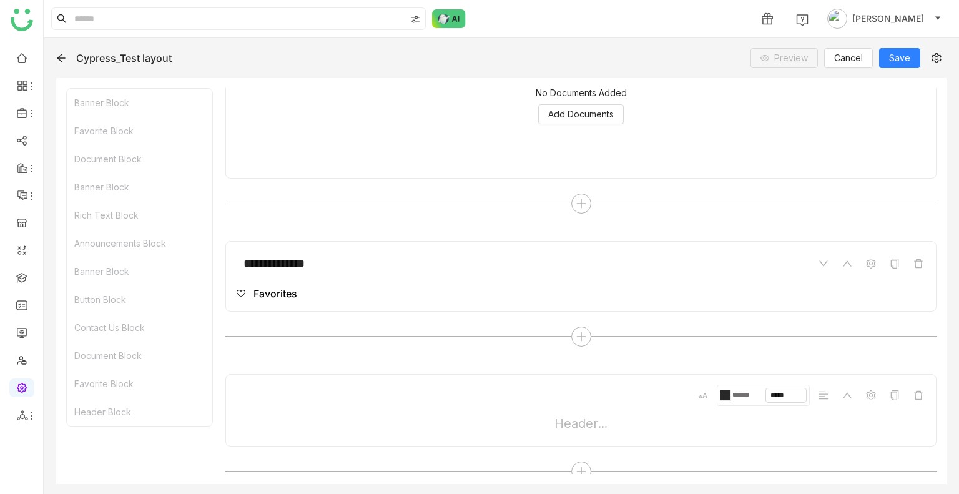
scroll to position [2654, 0]
click at [571, 459] on div at bounding box center [581, 469] width 20 height 20
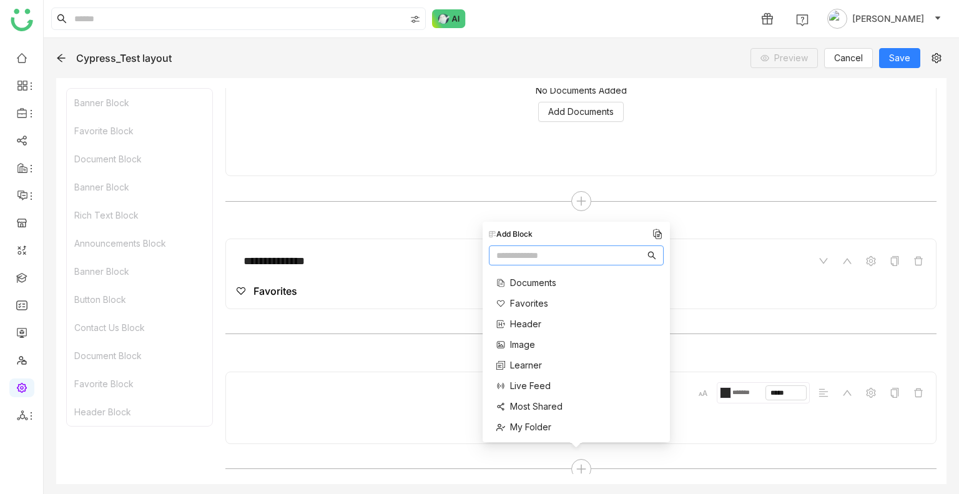
scroll to position [107, 0]
click at [522, 340] on span "Image" at bounding box center [522, 340] width 25 height 13
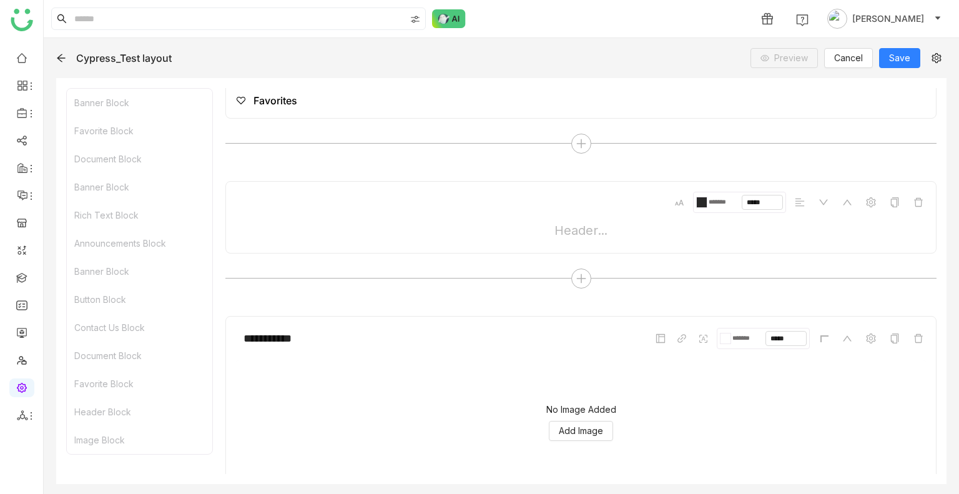
scroll to position [2896, 0]
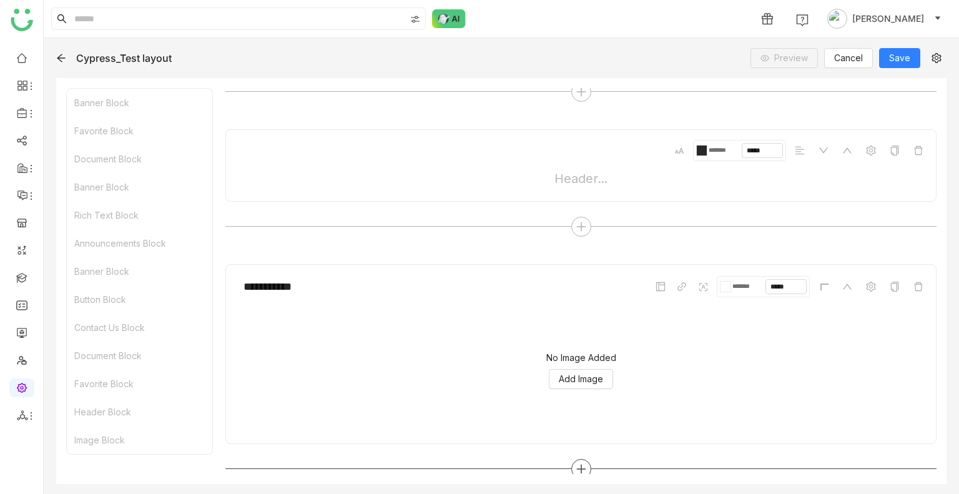
click at [580, 463] on icon at bounding box center [580, 468] width 11 height 11
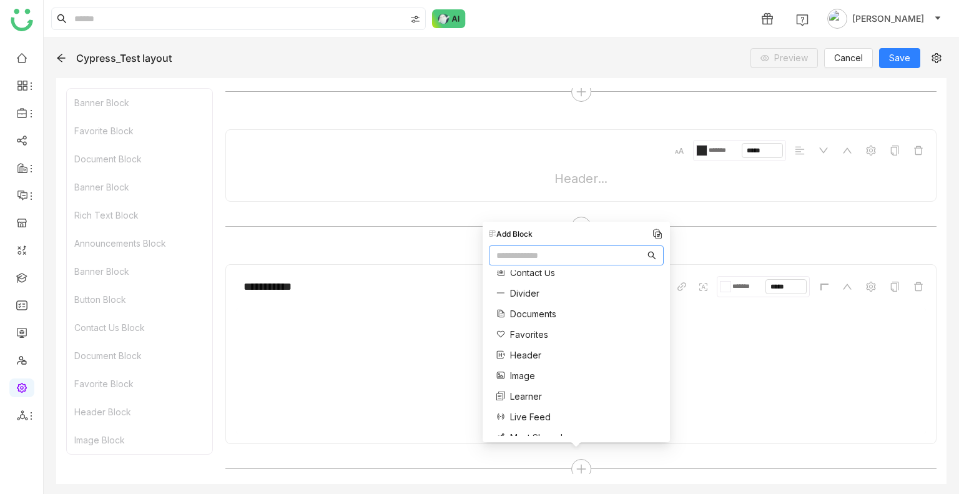
scroll to position [85, 0]
click at [514, 356] on span "Image" at bounding box center [522, 362] width 25 height 13
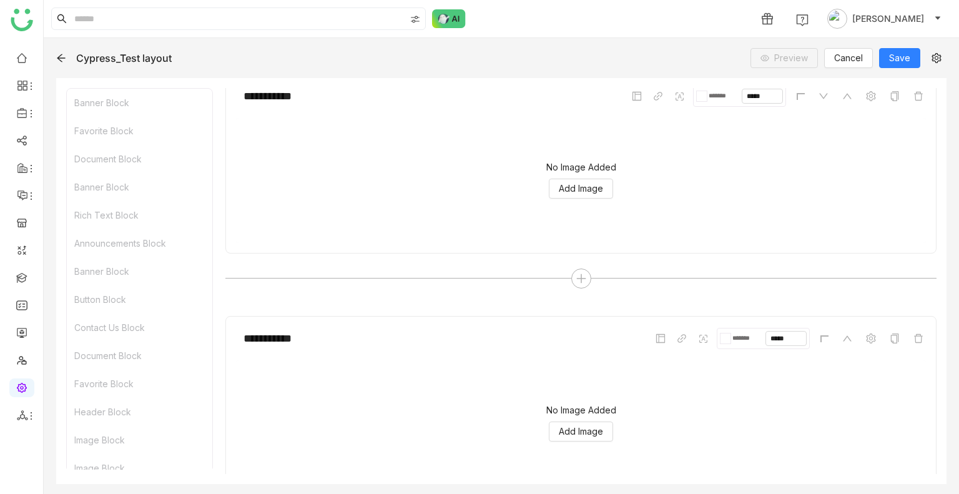
scroll to position [3138, 0]
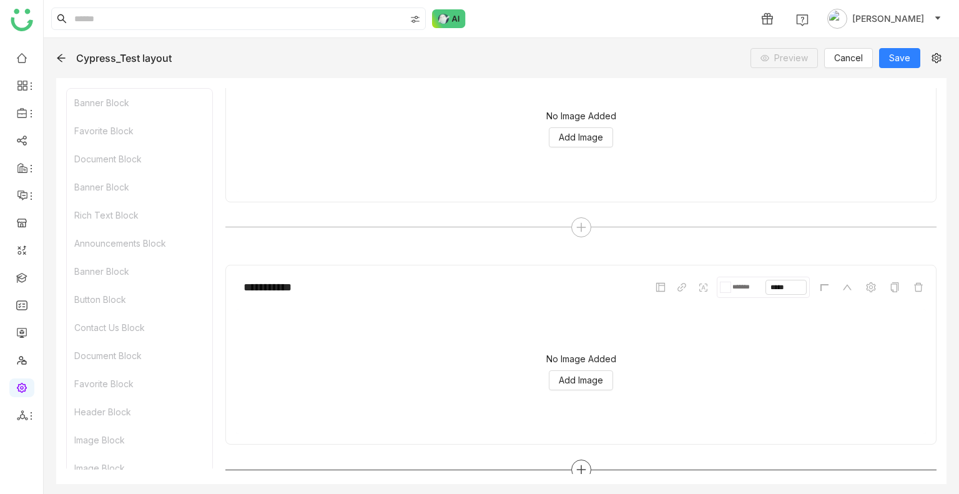
click at [571, 459] on div at bounding box center [581, 469] width 20 height 20
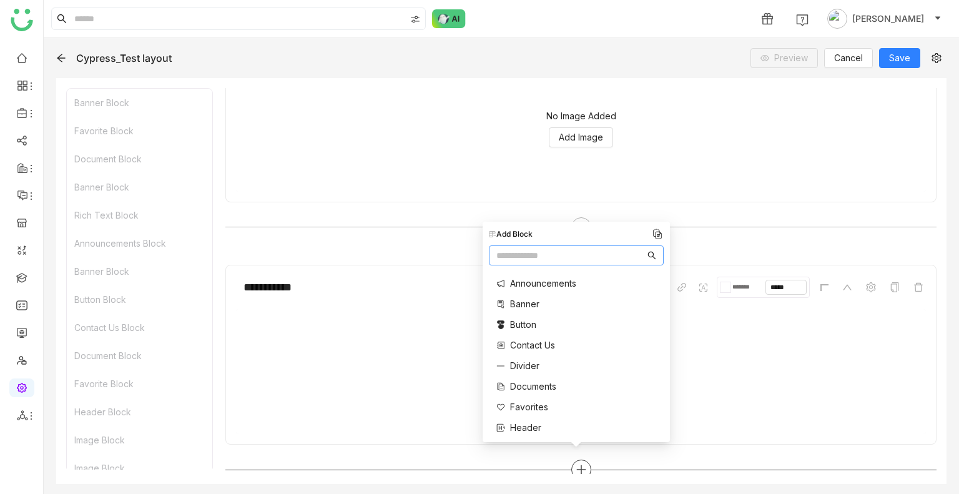
click at [571, 459] on div at bounding box center [581, 469] width 20 height 20
click at [522, 388] on span "Learner" at bounding box center [526, 388] width 32 height 13
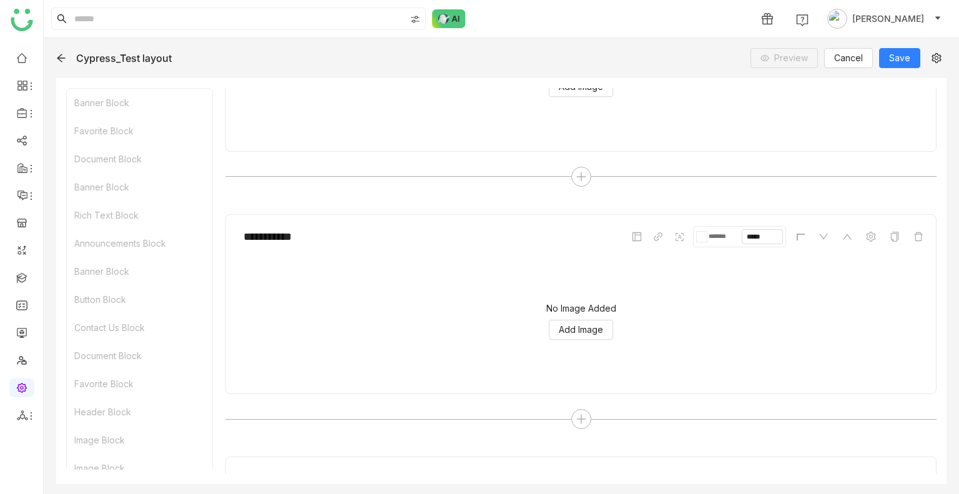
scroll to position [3401, 0]
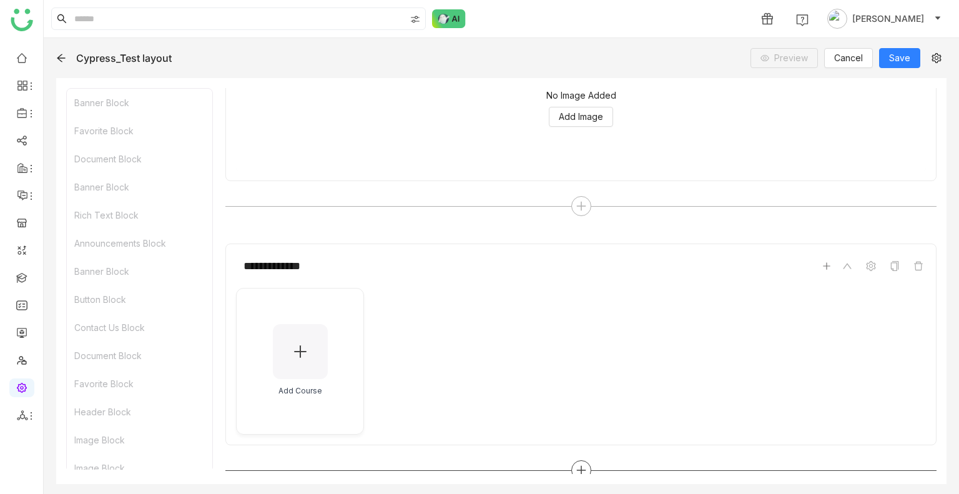
click at [569, 460] on div at bounding box center [580, 470] width 711 height 20
click at [575, 464] on icon at bounding box center [580, 469] width 11 height 11
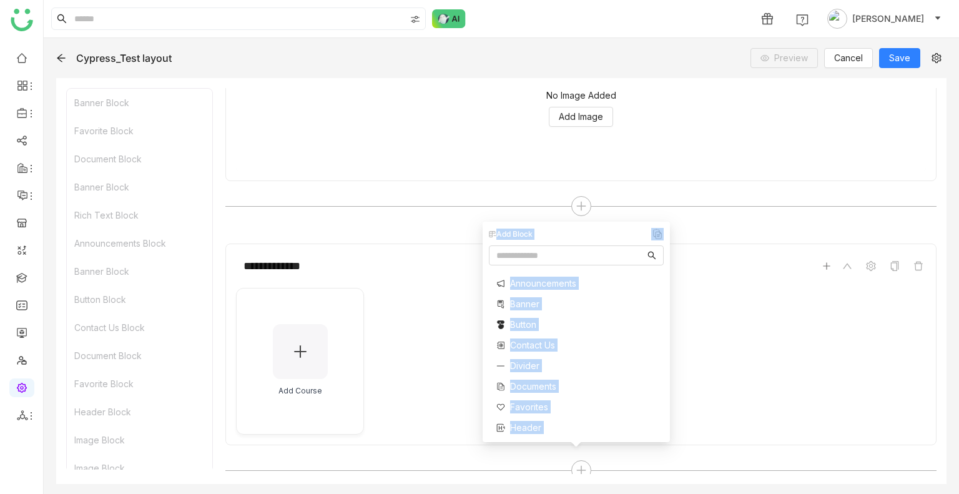
drag, startPoint x: 574, startPoint y: 459, endPoint x: 569, endPoint y: 428, distance: 31.0
click at [569, 428] on body "**********" at bounding box center [479, 247] width 959 height 494
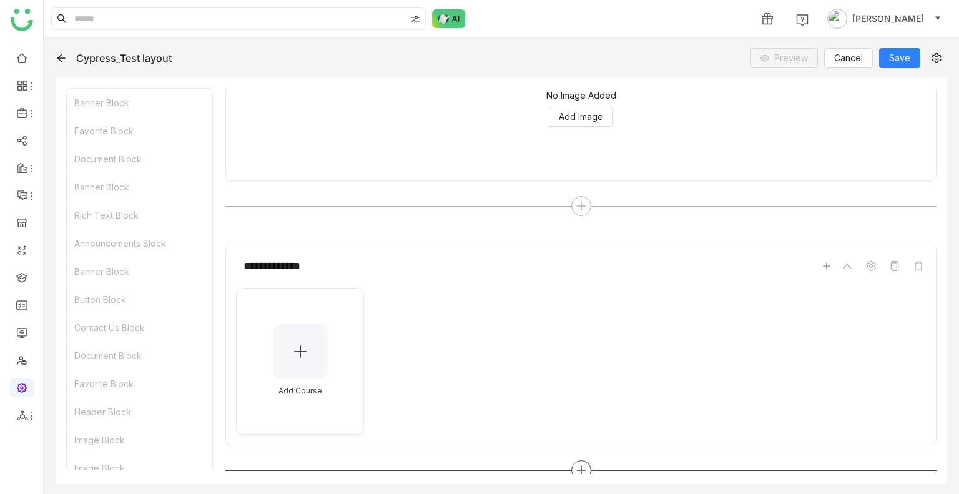
click at [577, 464] on icon at bounding box center [580, 469] width 11 height 11
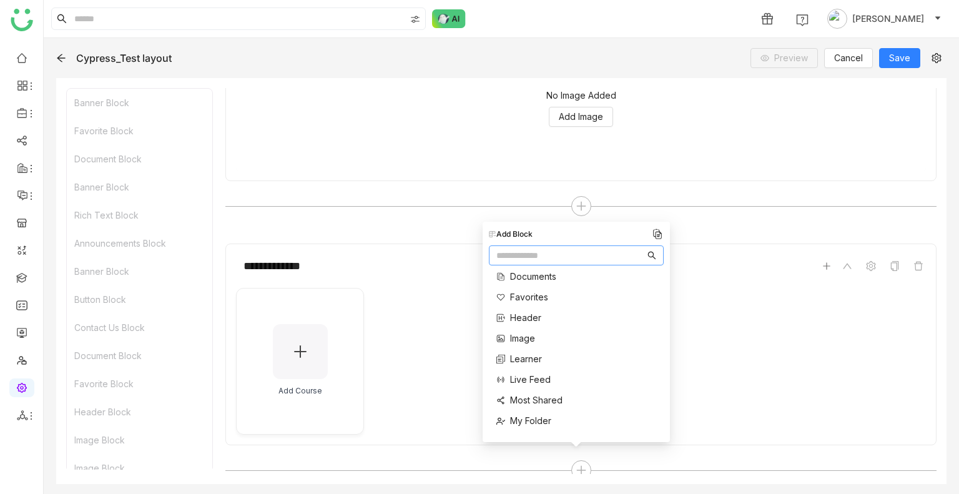
scroll to position [97, 0]
click at [527, 345] on span "Image" at bounding box center [522, 351] width 25 height 13
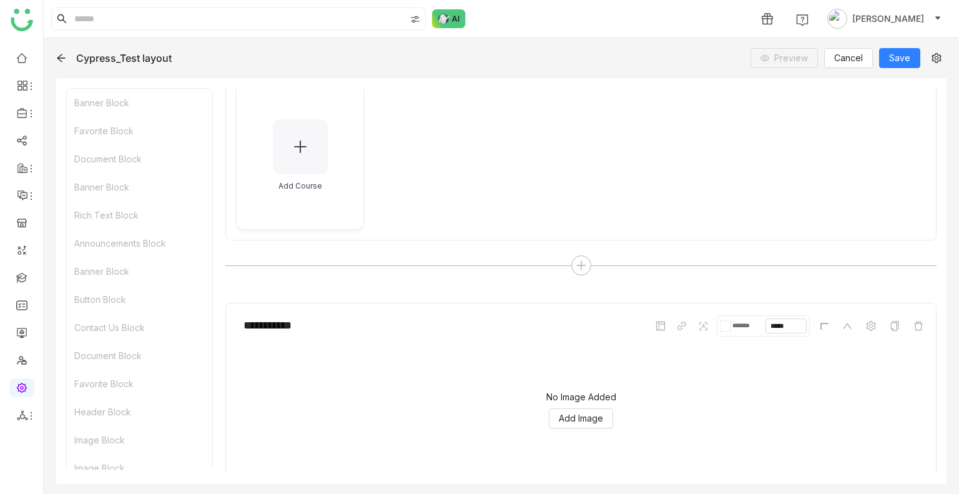
scroll to position [3643, 0]
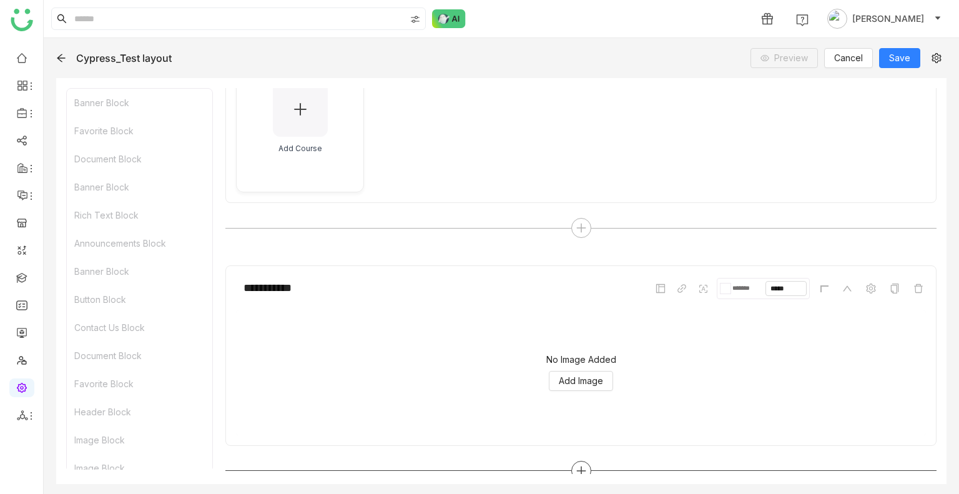
click at [582, 461] on div at bounding box center [581, 471] width 20 height 20
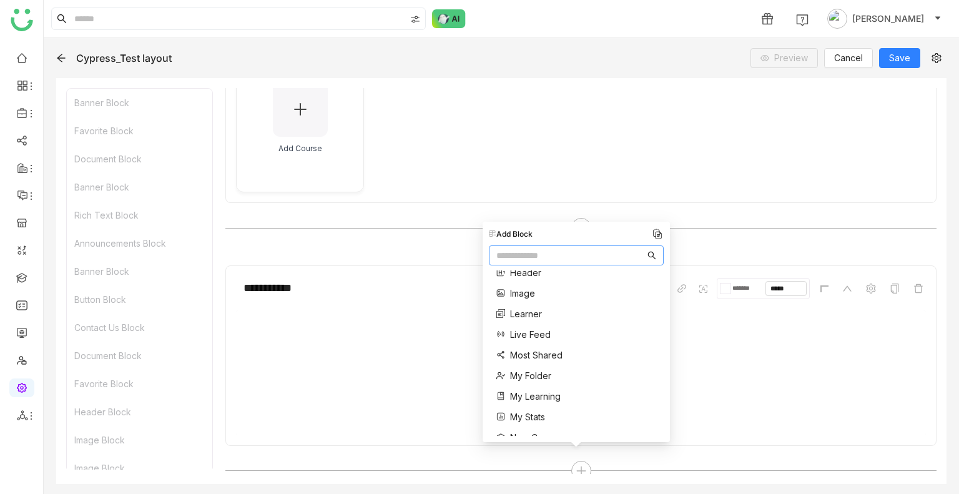
scroll to position [157, 0]
click at [526, 313] on span "Learner" at bounding box center [526, 311] width 32 height 13
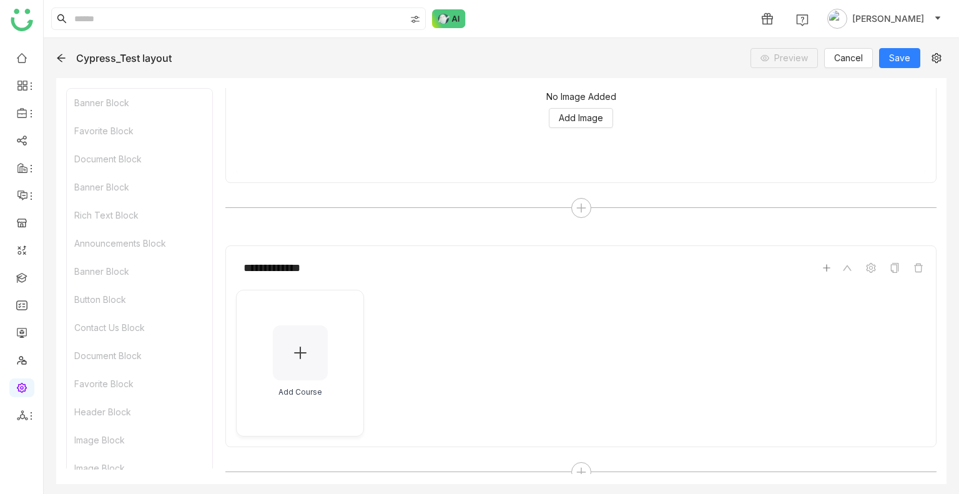
scroll to position [3907, 0]
click at [580, 466] on icon at bounding box center [580, 470] width 1 height 9
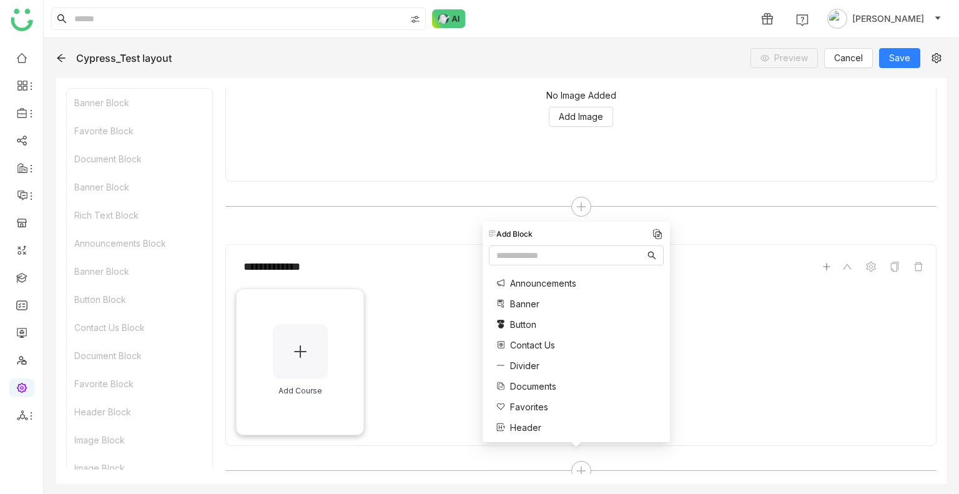
click at [298, 351] on icon at bounding box center [300, 351] width 12 height 1
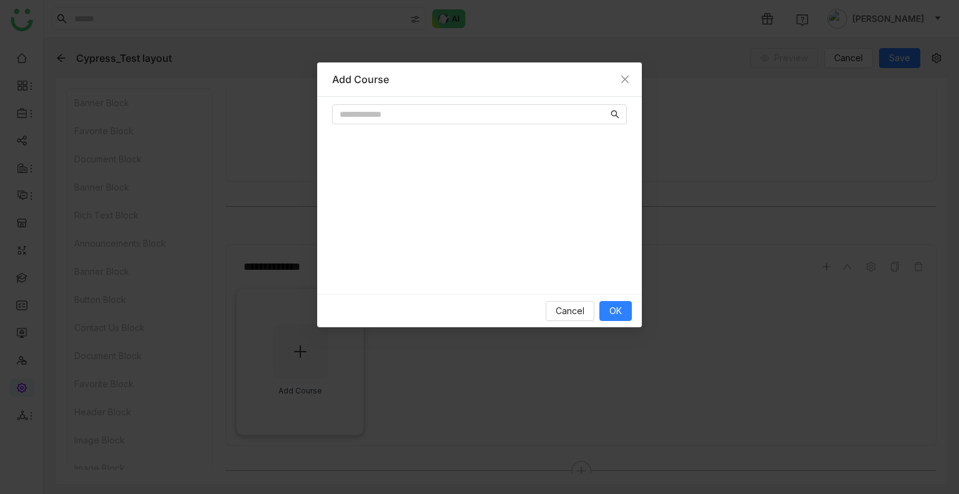
click at [298, 343] on nz-modal-container "Add Course Cancel OK" at bounding box center [479, 247] width 959 height 494
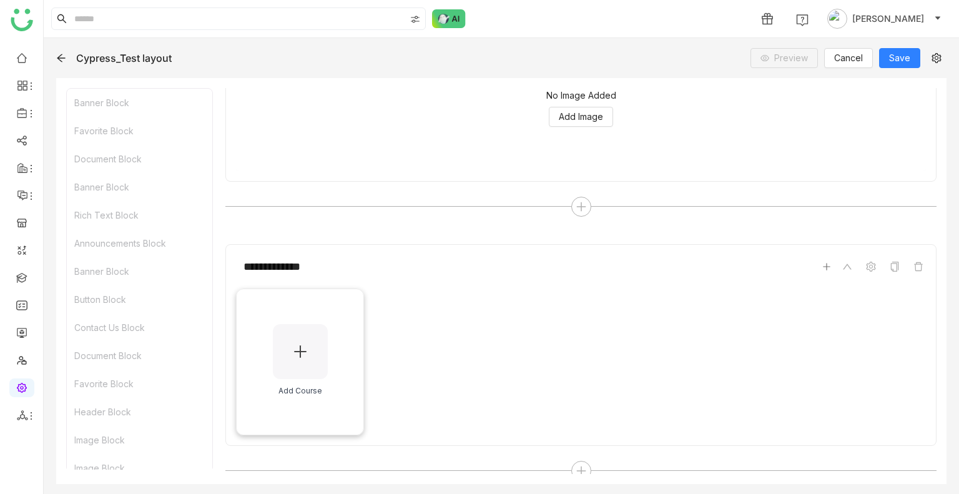
click at [298, 351] on icon at bounding box center [300, 351] width 12 height 1
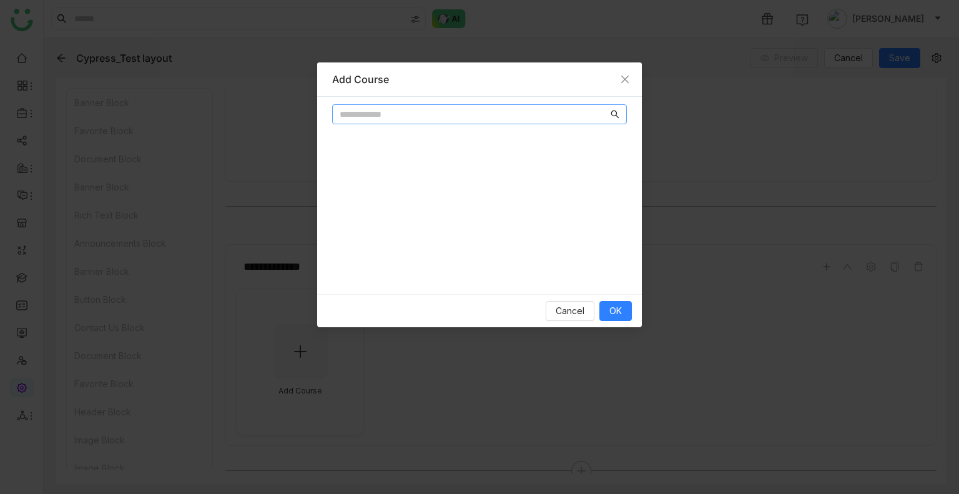
click at [453, 122] on nz-input-group at bounding box center [479, 114] width 295 height 20
click at [442, 115] on input "text" at bounding box center [474, 114] width 268 height 14
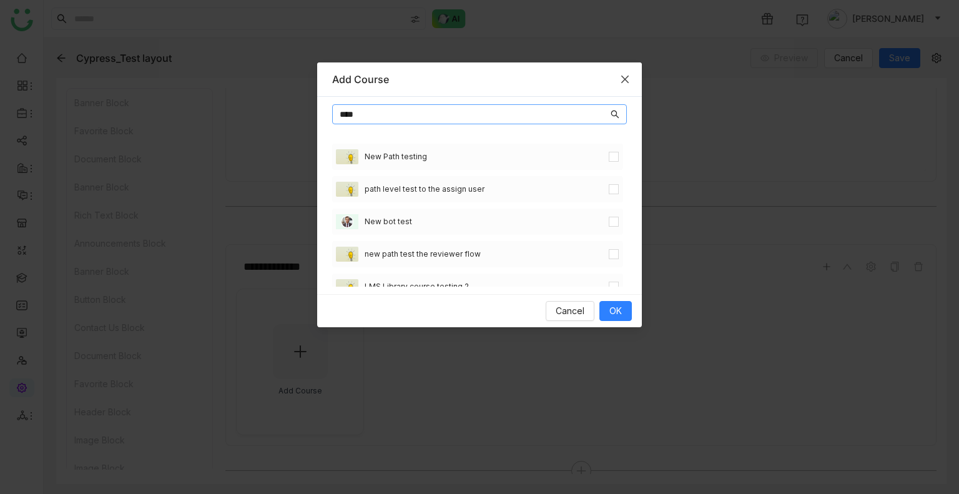
type input "****"
click at [627, 86] on span "Close" at bounding box center [625, 79] width 34 height 34
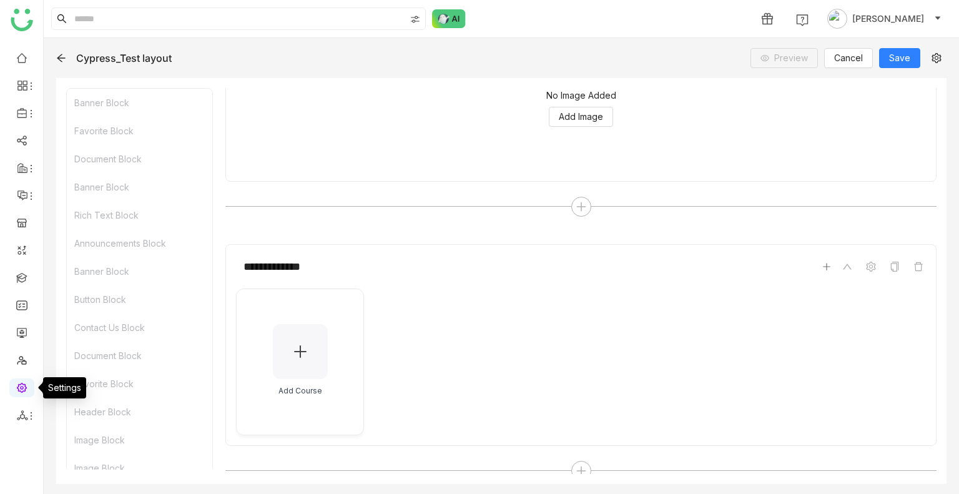
click at [16, 386] on link at bounding box center [21, 386] width 11 height 11
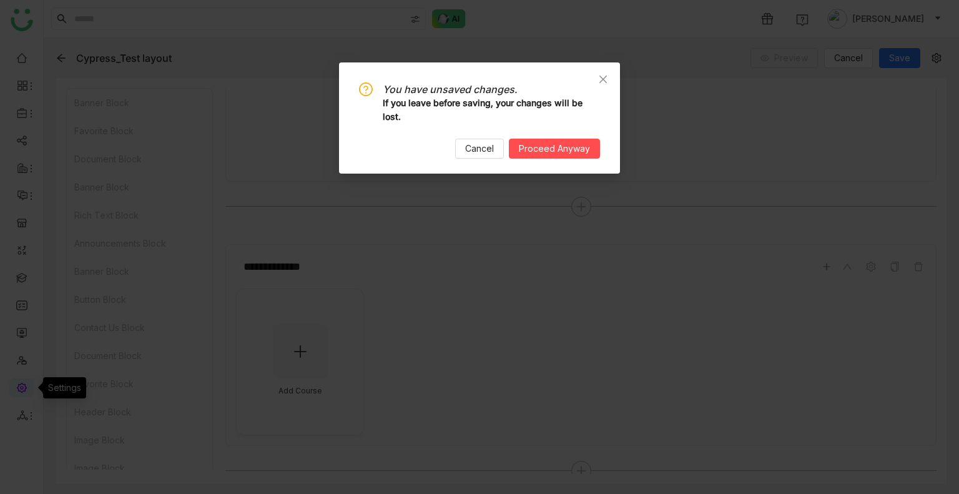
click at [13, 386] on nz-modal-confirm-container "You have unsaved changes. If you leave before saving, your changes will be lost…" at bounding box center [479, 247] width 959 height 494
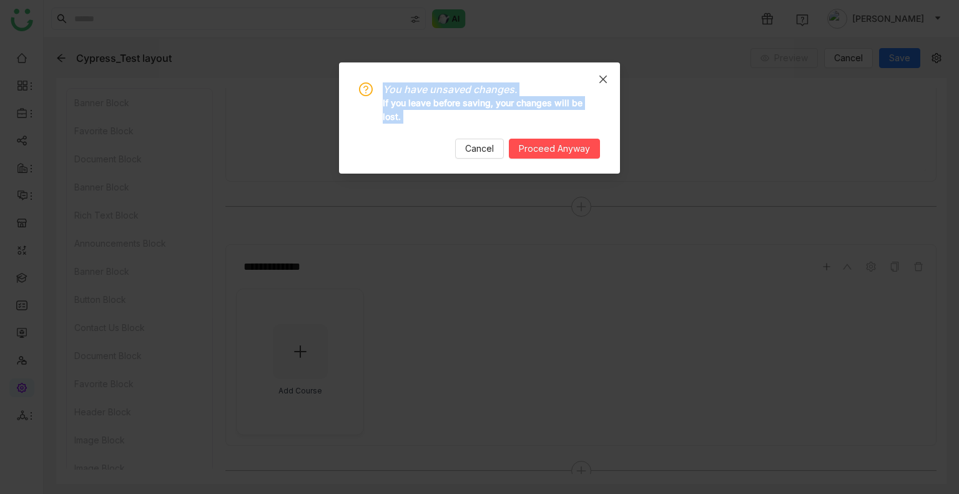
click at [13, 386] on nz-modal-confirm-container "You have unsaved changes. If you leave before saving, your changes will be lost…" at bounding box center [479, 247] width 959 height 494
click at [537, 147] on span "Proceed Anyway" at bounding box center [554, 149] width 71 height 14
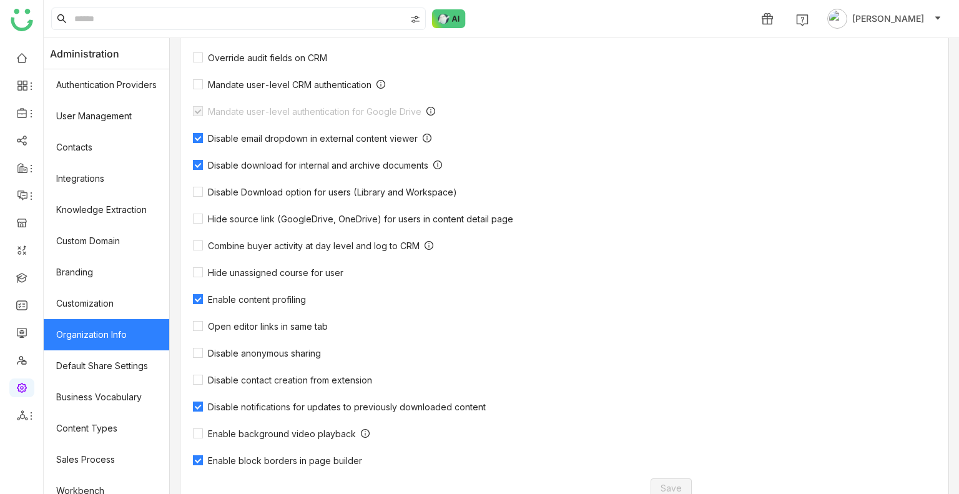
scroll to position [350, 0]
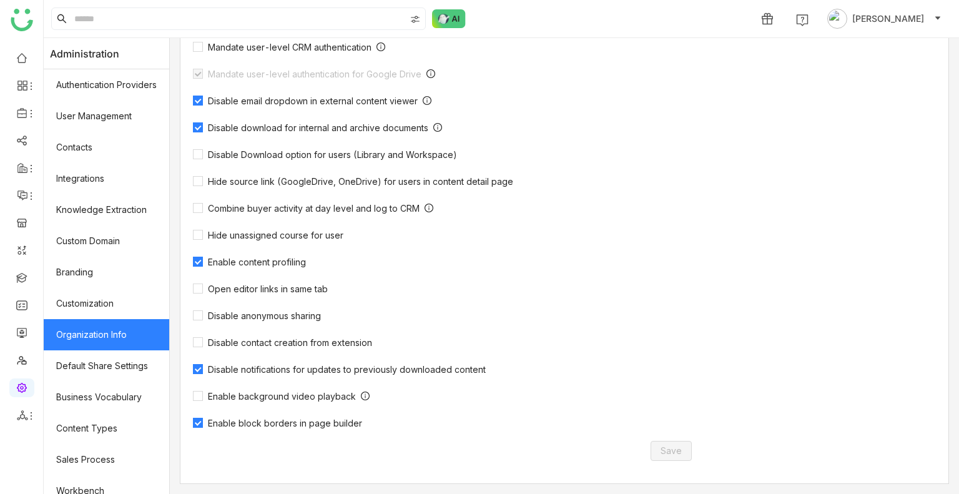
click at [281, 384] on div "Override audit fields on CRM Mandate user-level CRM authentication Mandate user…" at bounding box center [449, 207] width 512 height 403
click at [280, 396] on span "Enable background video playback" at bounding box center [282, 396] width 158 height 11
click at [652, 459] on button "Save" at bounding box center [670, 451] width 41 height 20
click at [258, 392] on span "Enable background video playback" at bounding box center [282, 396] width 158 height 11
click at [669, 454] on span "Save" at bounding box center [670, 451] width 21 height 14
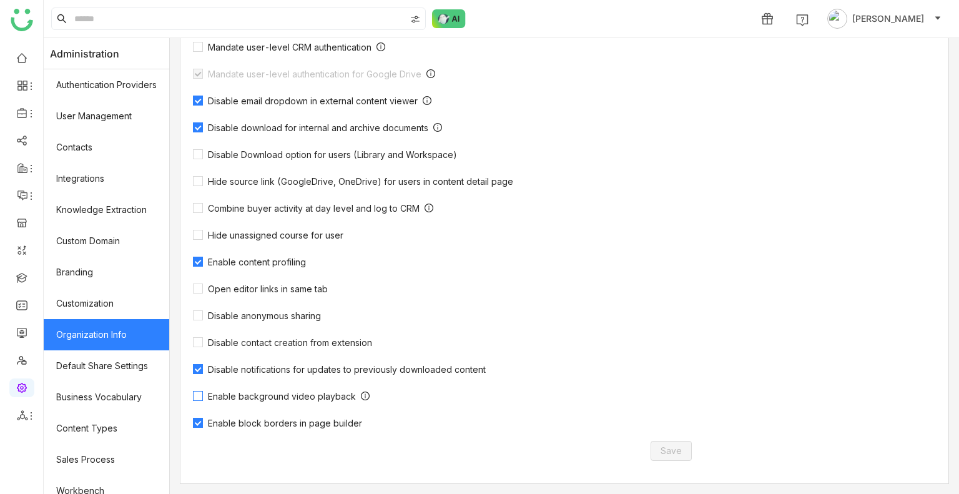
click at [238, 394] on span "Enable background video playback" at bounding box center [282, 396] width 158 height 11
click at [662, 454] on span "Save" at bounding box center [670, 451] width 21 height 14
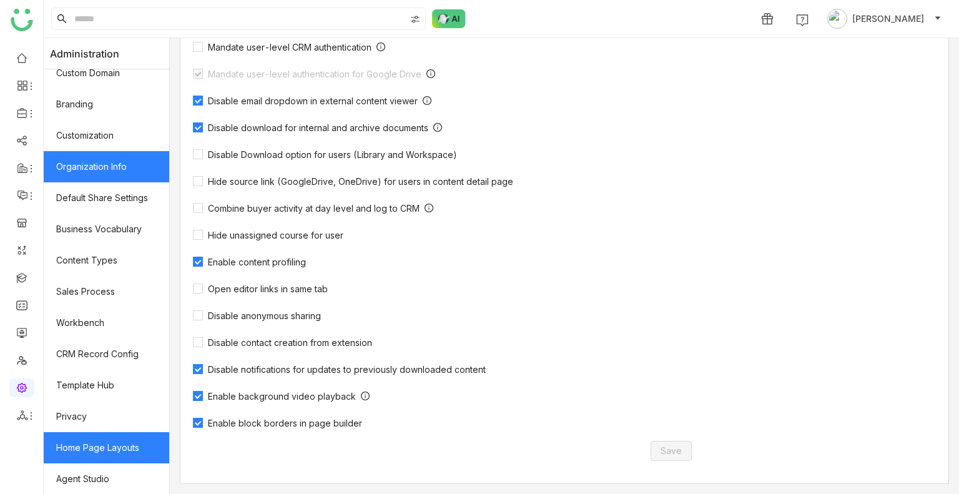
click at [77, 446] on link "Home Page Layouts" at bounding box center [106, 447] width 125 height 31
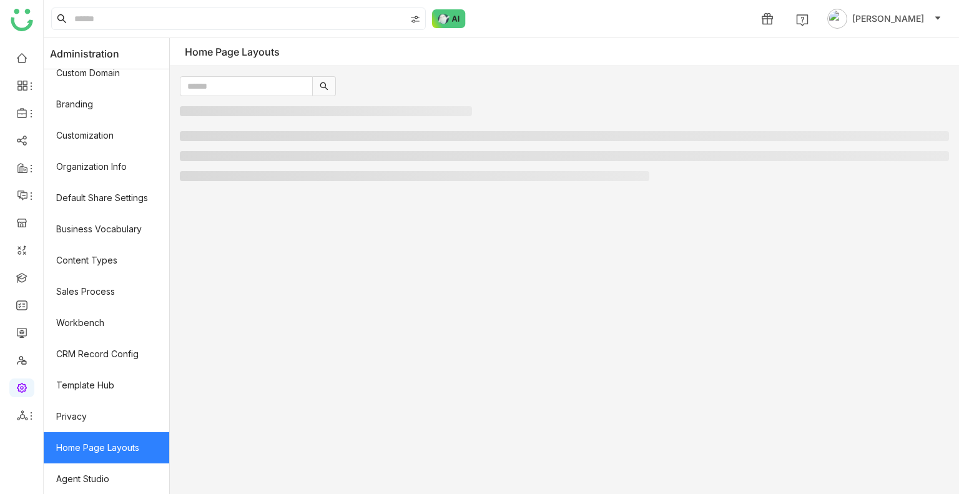
click at [77, 446] on link "Home Page Layouts" at bounding box center [106, 447] width 125 height 31
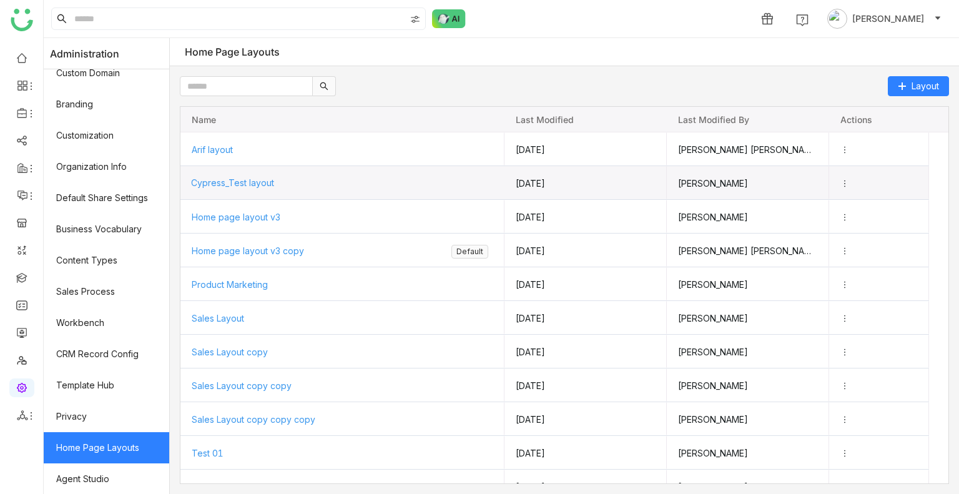
click at [241, 182] on span "Cypress_Test layout" at bounding box center [232, 182] width 83 height 11
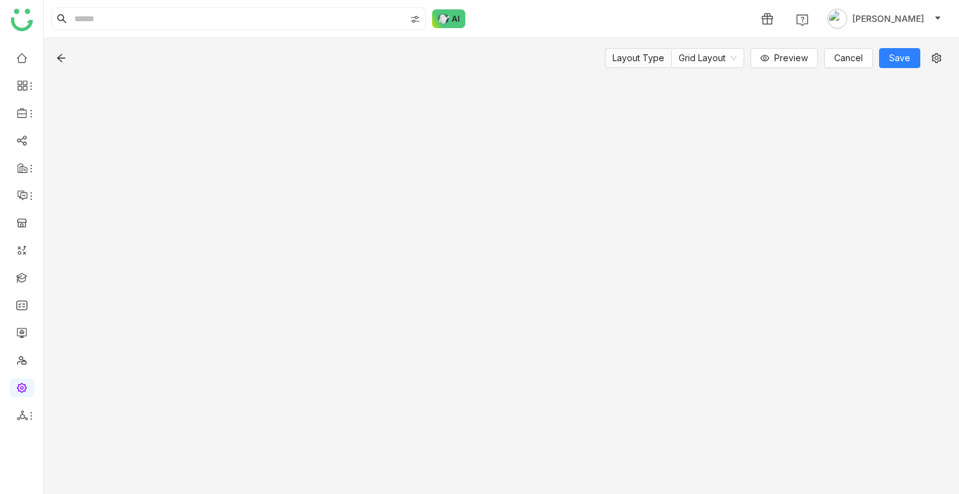
click at [241, 182] on div "Layout Type Grid Layout Preview Cancel Save" at bounding box center [501, 266] width 915 height 456
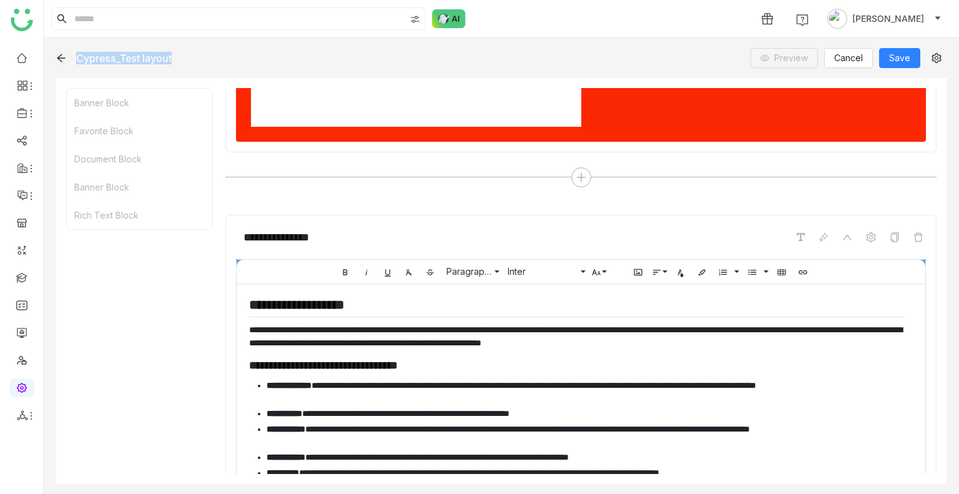
scroll to position [933, 0]
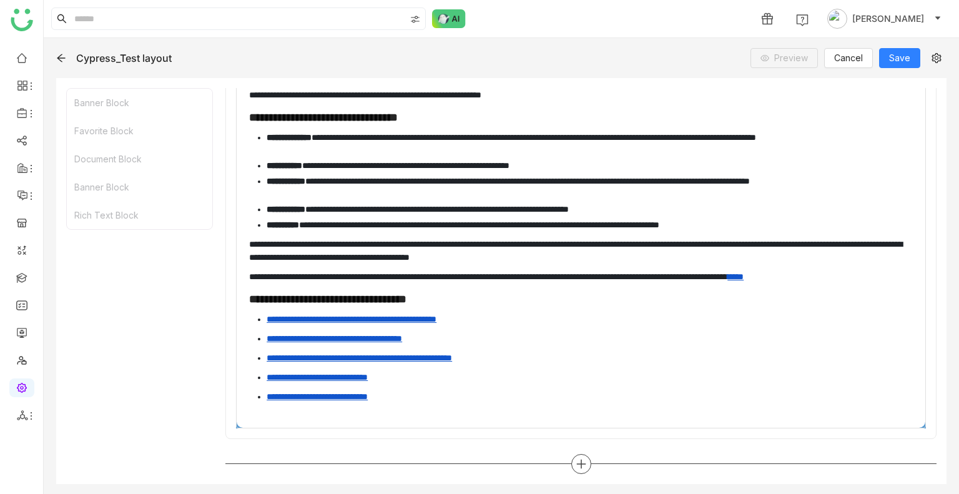
click at [577, 463] on icon at bounding box center [580, 463] width 9 height 1
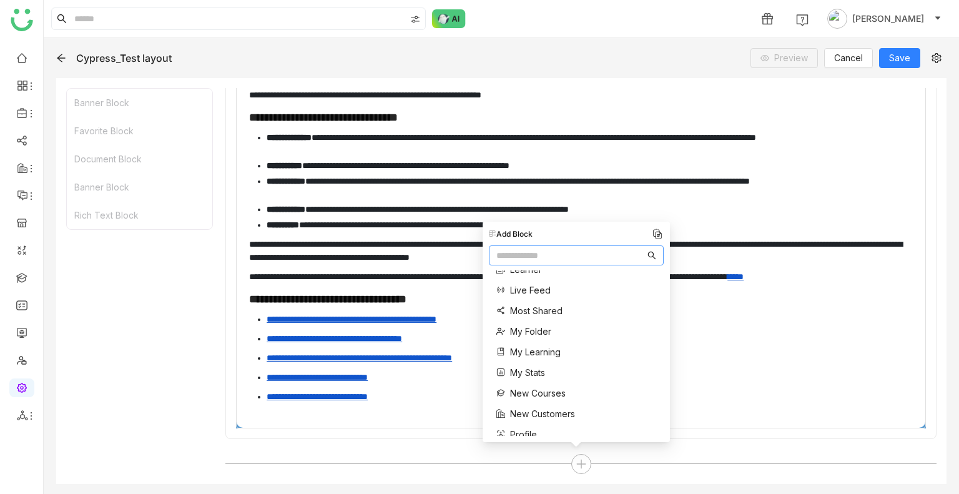
scroll to position [145, 0]
click at [526, 324] on span "Learner" at bounding box center [526, 323] width 32 height 13
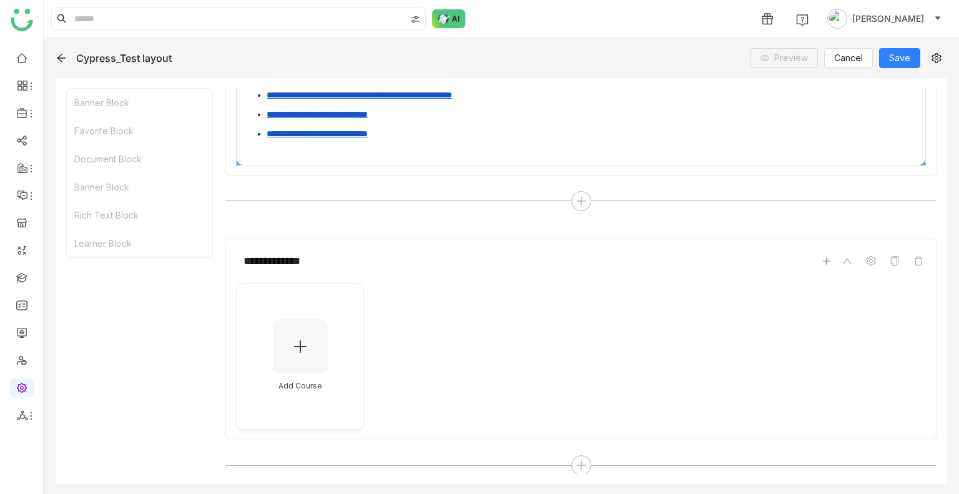
scroll to position [1196, 0]
click at [580, 464] on icon at bounding box center [580, 464] width 1 height 9
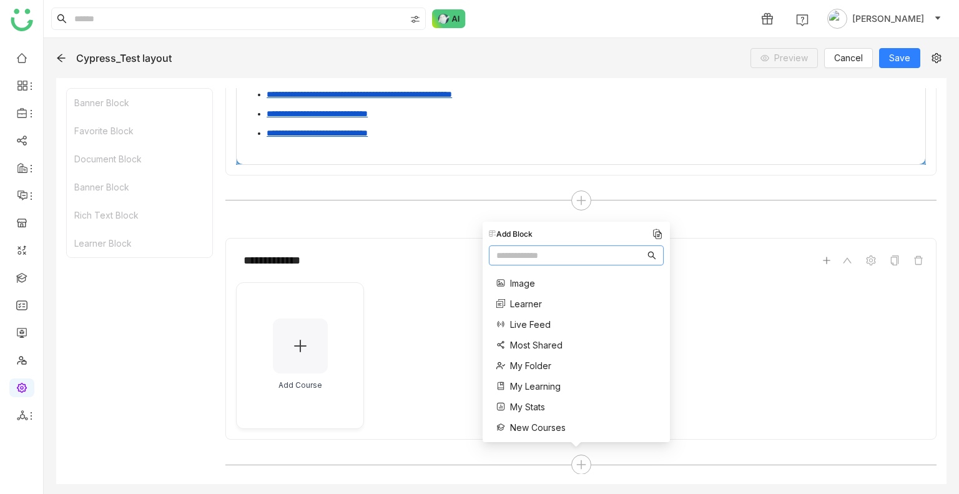
scroll to position [164, 0]
click at [520, 317] on div "Announcements Banner Button Contact Us Divider Documents Favorites Header Image…" at bounding box center [539, 377] width 100 height 542
click at [524, 323] on span "Live Feed" at bounding box center [530, 324] width 41 height 13
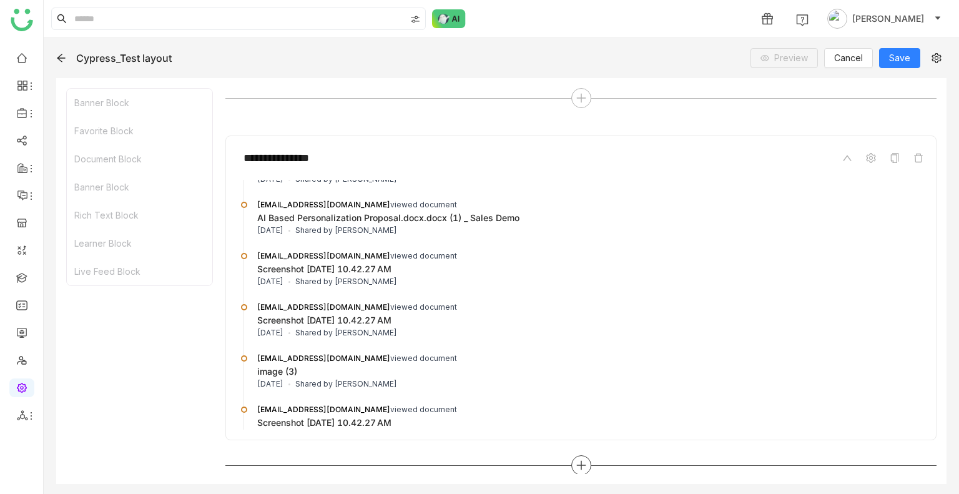
scroll to position [2105, 0]
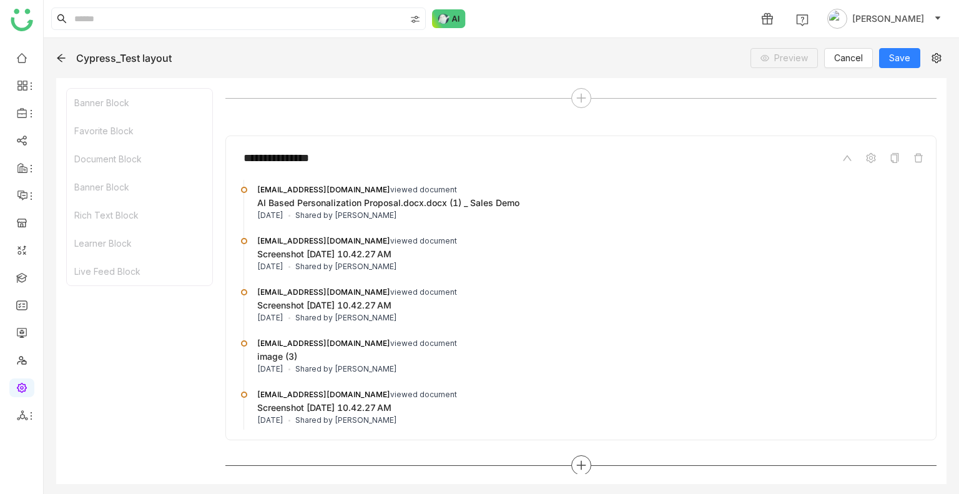
click at [575, 462] on icon at bounding box center [580, 464] width 11 height 11
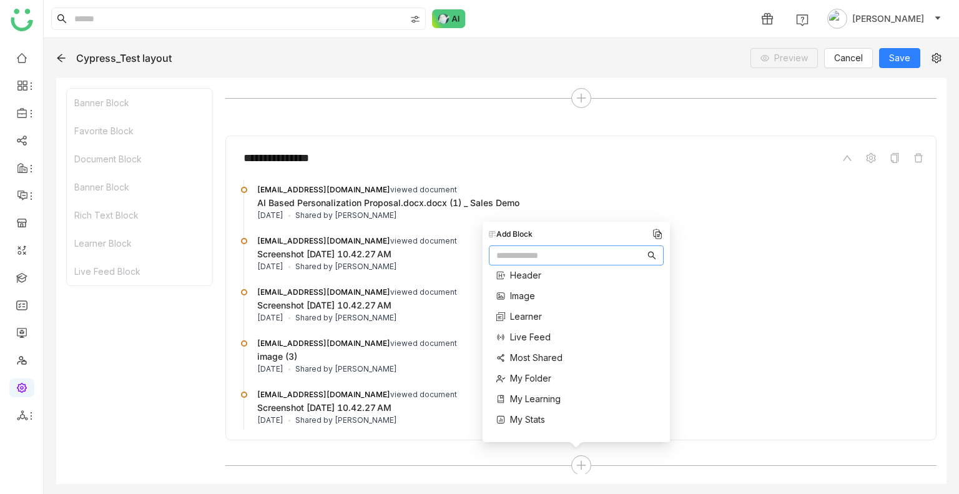
scroll to position [159, 0]
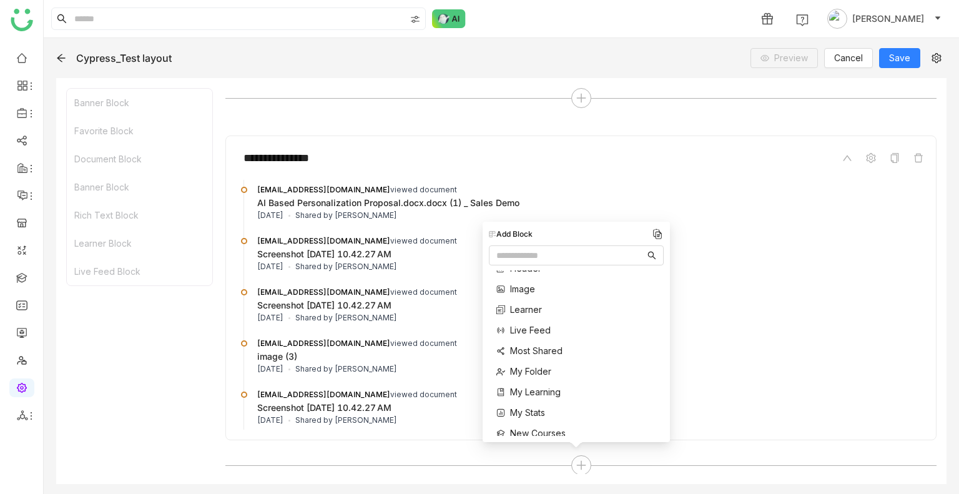
click at [529, 346] on span "Most Shared" at bounding box center [536, 350] width 52 height 13
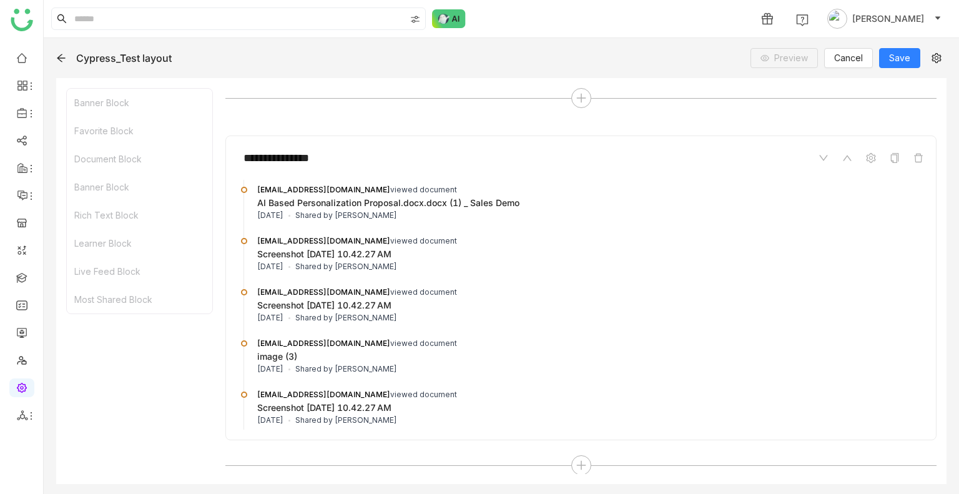
scroll to position [1680, 0]
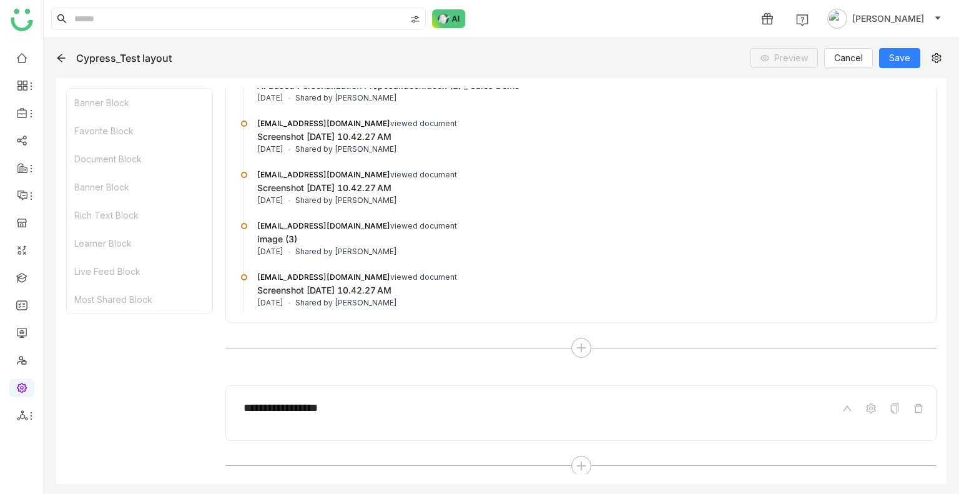
click at [511, 401] on div "**********" at bounding box center [581, 408] width 690 height 24
click at [562, 466] on div at bounding box center [580, 466] width 711 height 20
click at [571, 464] on div at bounding box center [581, 466] width 20 height 20
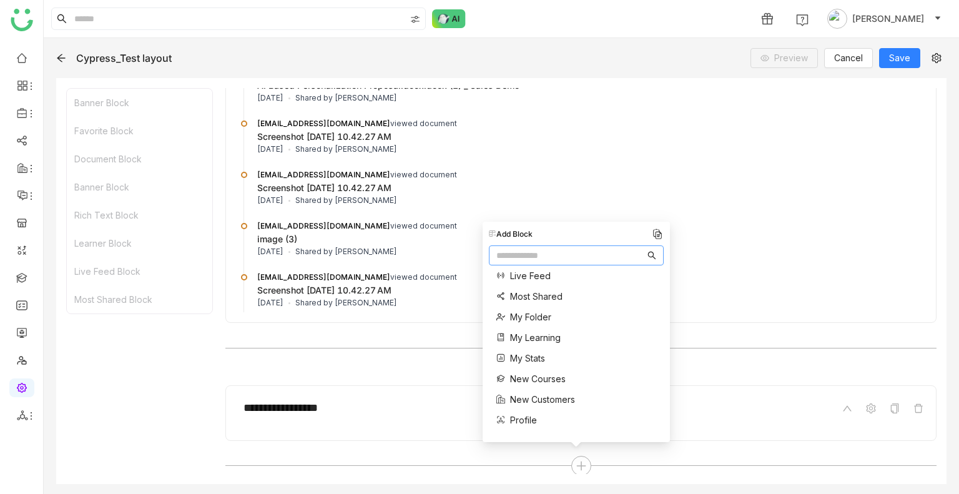
scroll to position [214, 0]
click at [521, 314] on span "My Folder" at bounding box center [530, 316] width 41 height 13
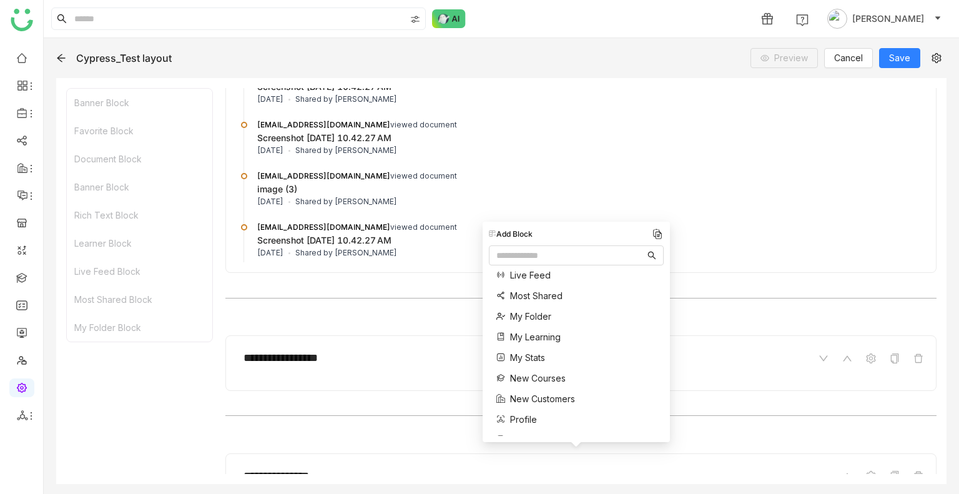
scroll to position [1812, 0]
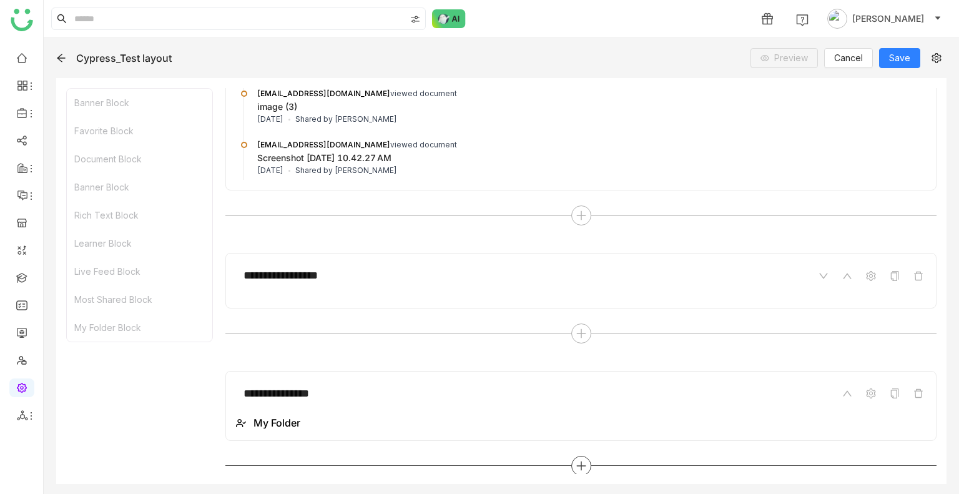
click at [585, 462] on div at bounding box center [581, 466] width 20 height 20
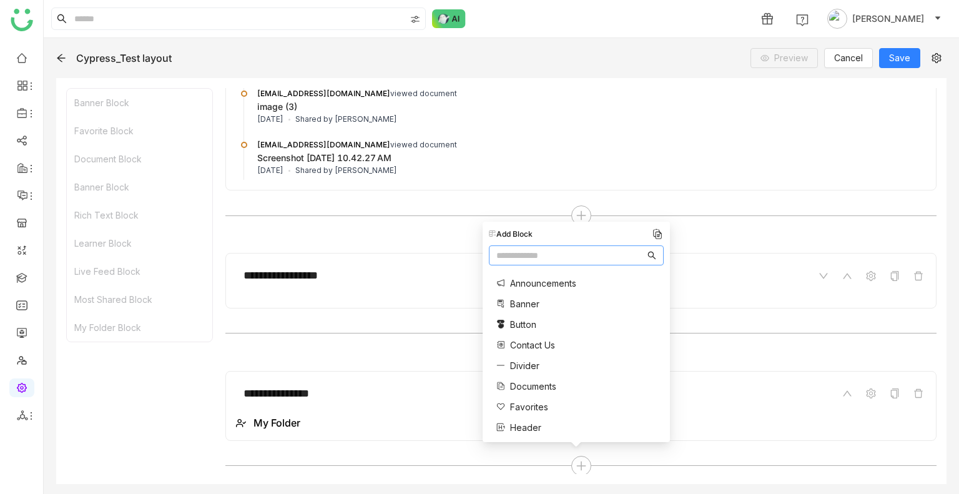
scroll to position [160, 0]
click at [541, 393] on span "My Learning" at bounding box center [535, 390] width 51 height 13
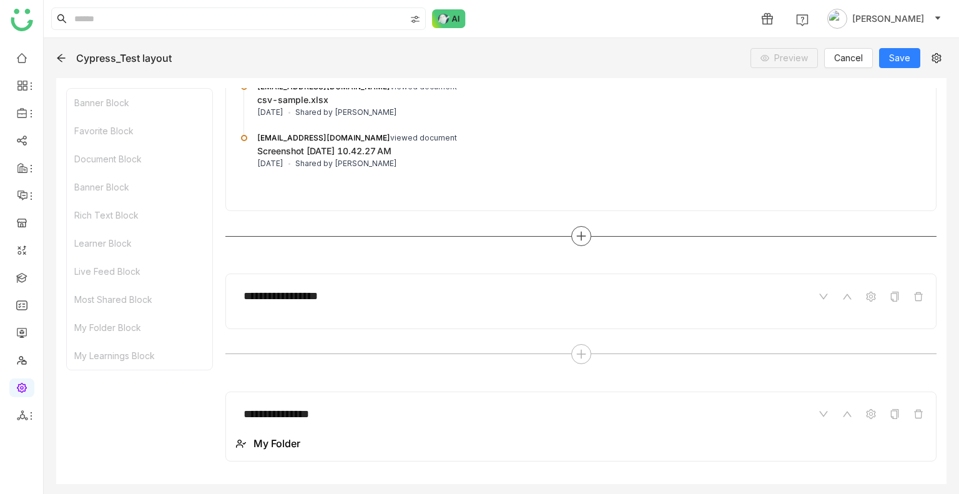
scroll to position [1793, 0]
click at [914, 291] on icon at bounding box center [918, 295] width 9 height 9
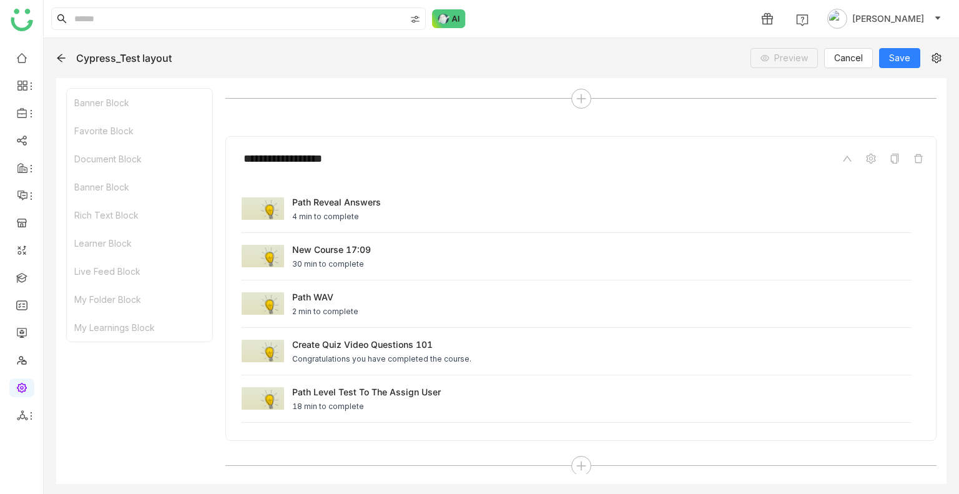
scroll to position [44, 0]
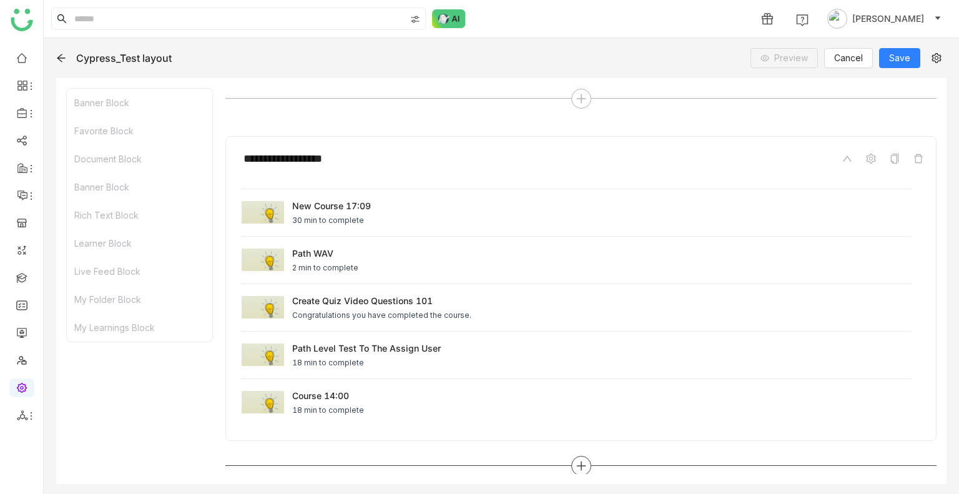
click at [571, 458] on div at bounding box center [581, 466] width 20 height 20
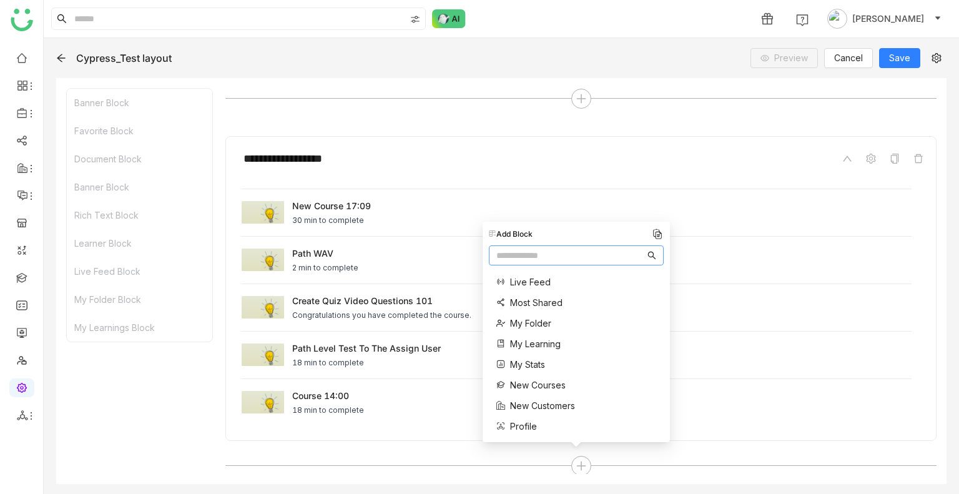
scroll to position [498, 0]
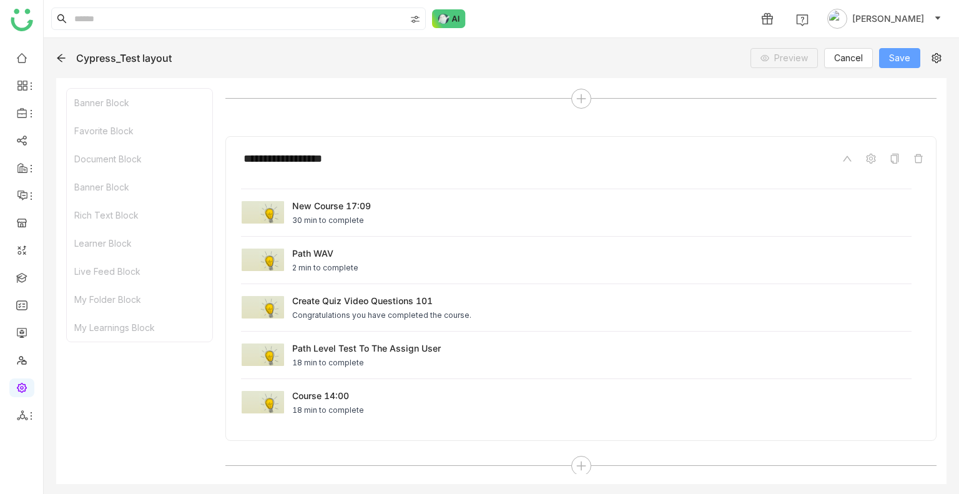
click at [894, 52] on span "Save" at bounding box center [899, 58] width 21 height 14
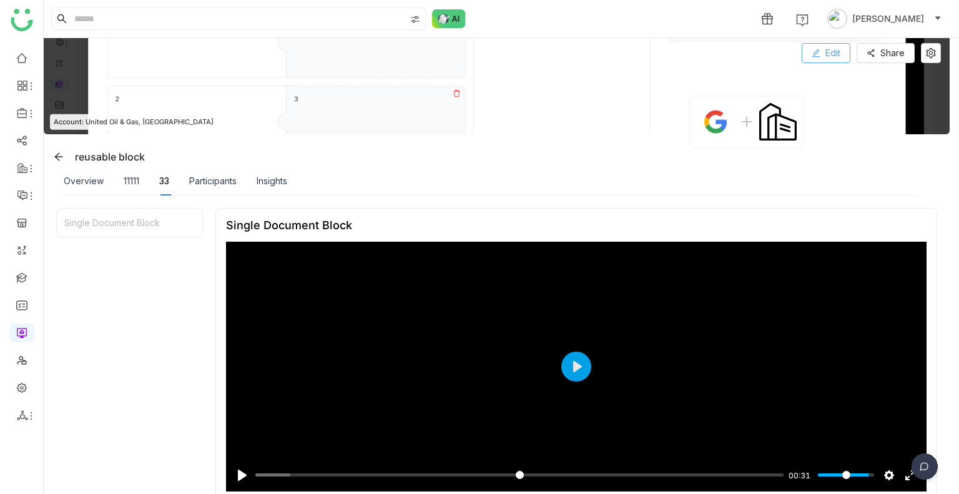
click at [832, 60] on button "Edit" at bounding box center [825, 53] width 49 height 20
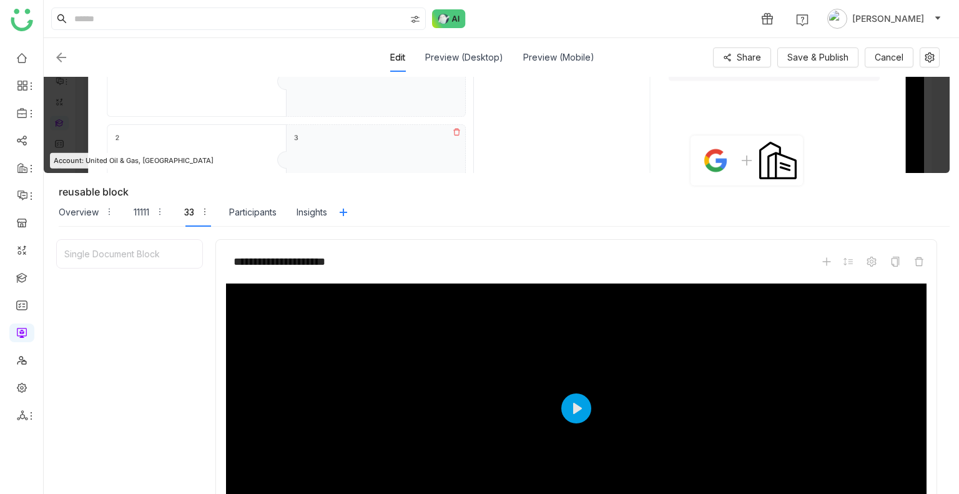
scroll to position [150, 0]
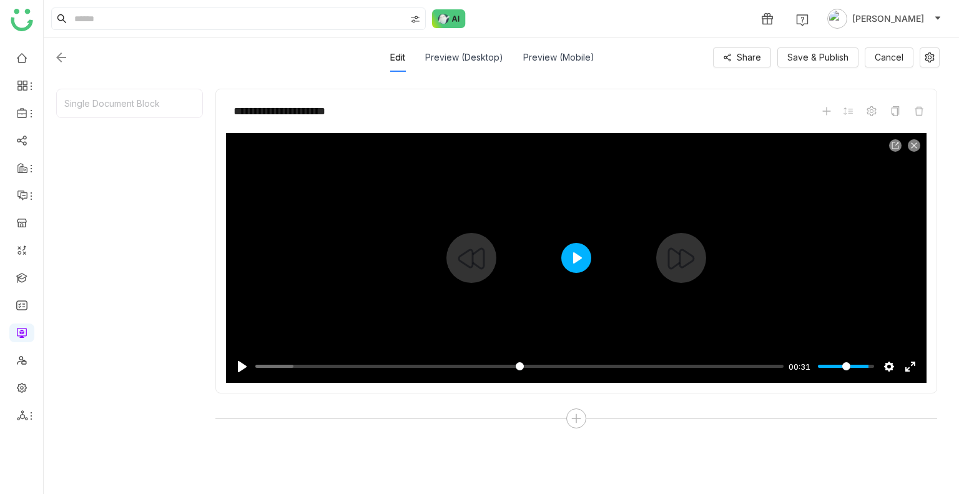
click at [565, 253] on button "Play" at bounding box center [576, 258] width 30 height 30
click at [552, 290] on div at bounding box center [576, 258] width 700 height 250
type input "*****"
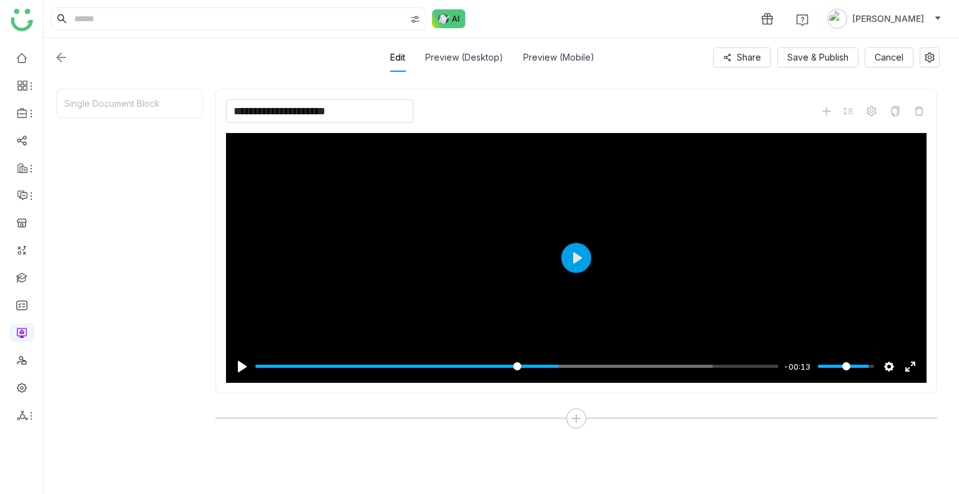
scroll to position [0, 0]
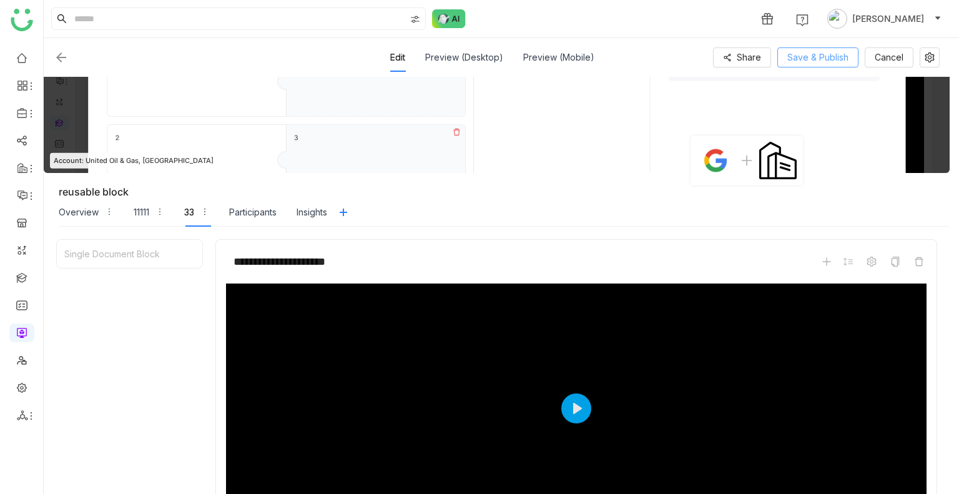
click at [801, 54] on span "Save & Publish" at bounding box center [817, 58] width 61 height 14
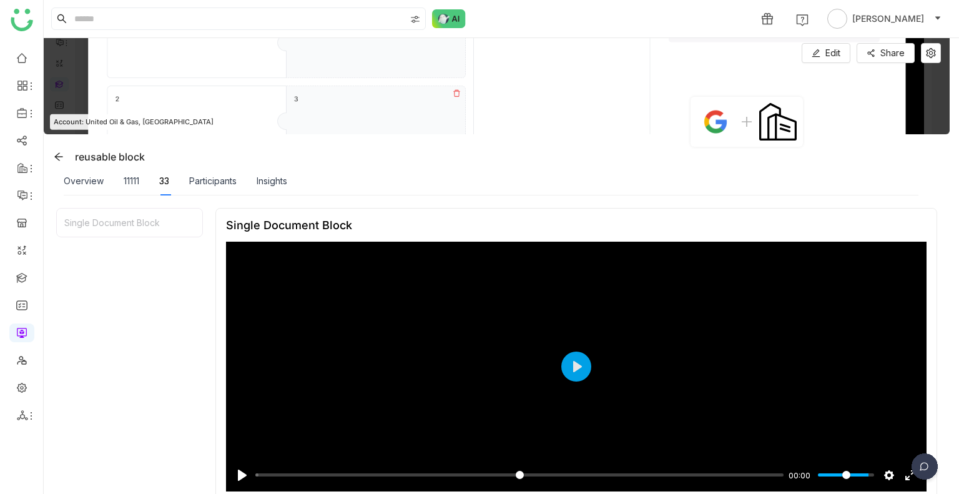
scroll to position [120, 0]
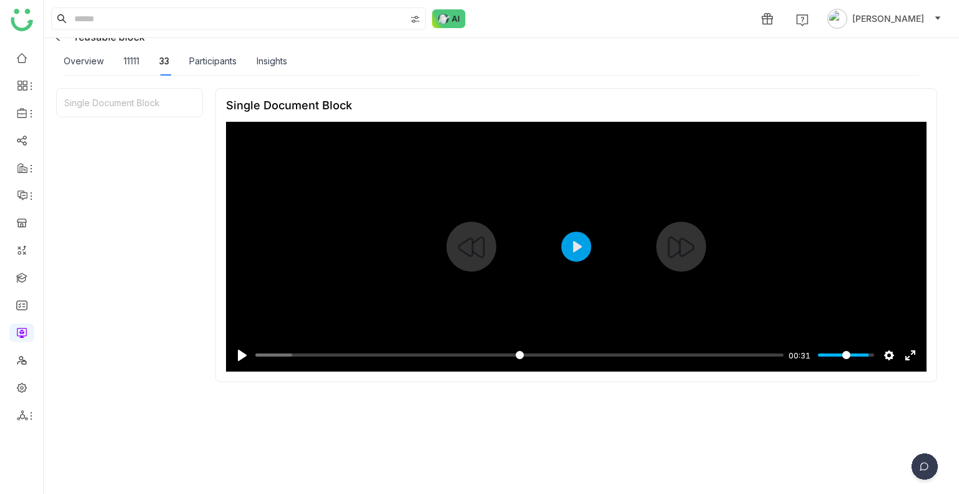
click at [574, 261] on div at bounding box center [576, 247] width 700 height 250
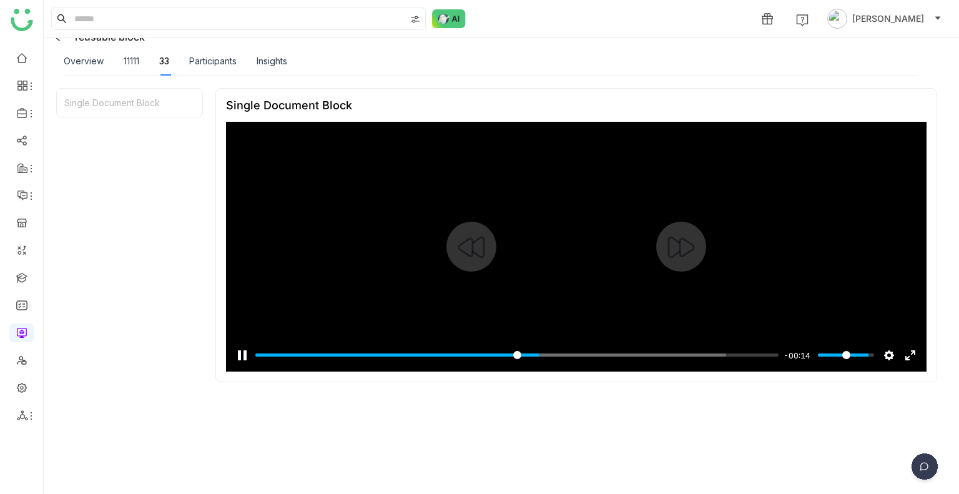
click at [447, 269] on div at bounding box center [576, 247] width 700 height 250
type input "**"
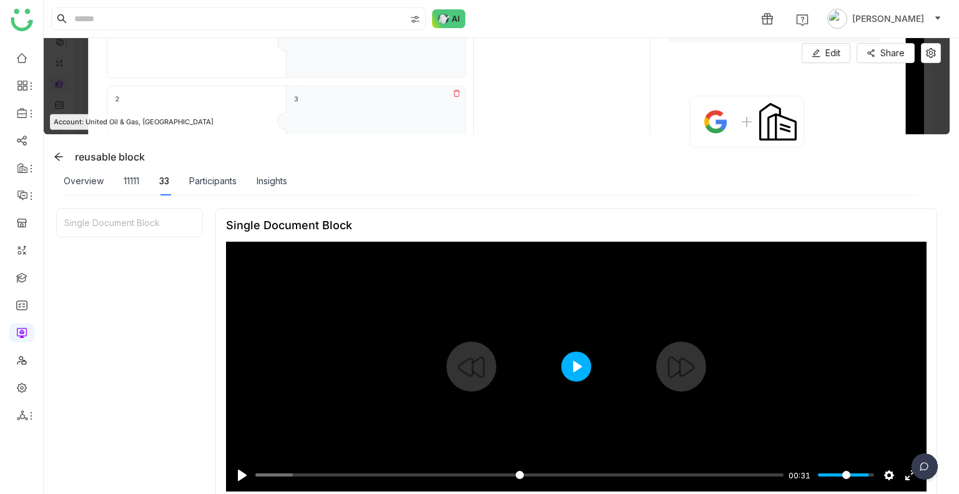
click at [579, 362] on button "Play" at bounding box center [576, 366] width 30 height 30
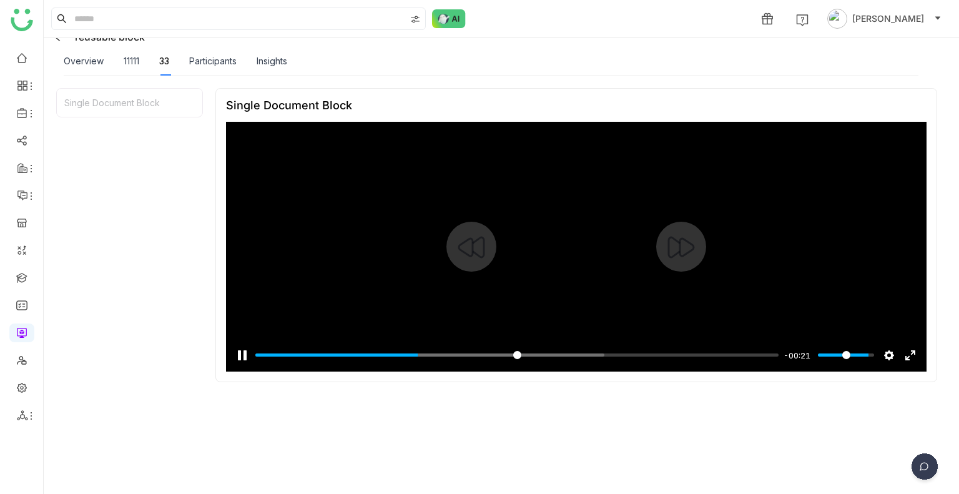
click at [492, 217] on div at bounding box center [576, 247] width 700 height 250
type input "*****"
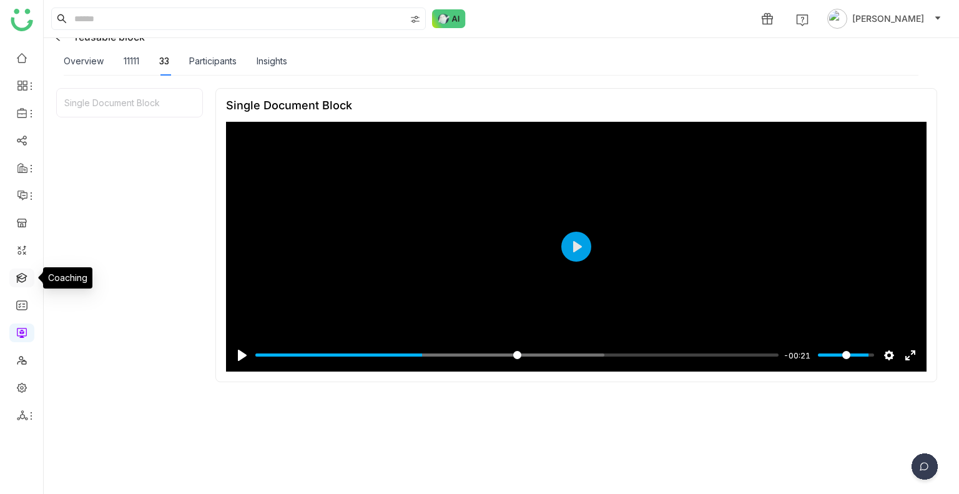
click at [27, 276] on link at bounding box center [21, 277] width 11 height 11
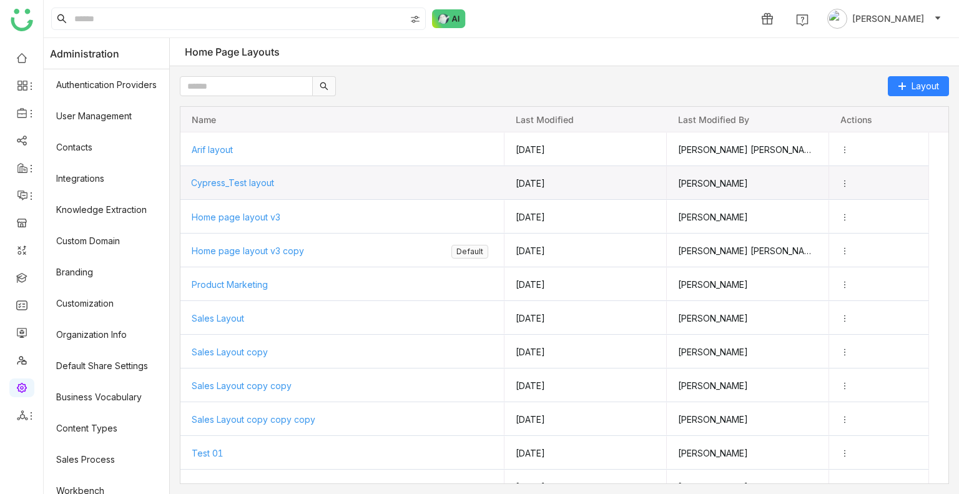
click at [255, 182] on span "Cypress_Test layout" at bounding box center [232, 182] width 83 height 11
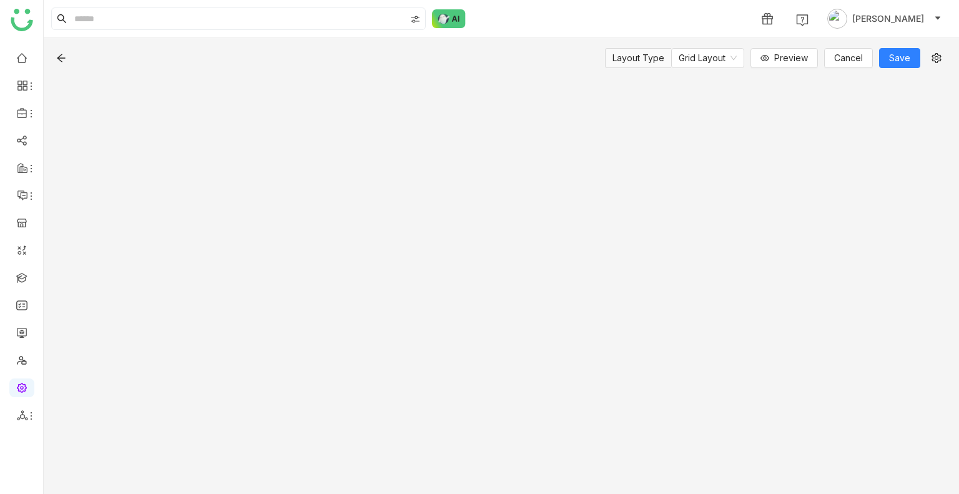
click at [255, 182] on div "Layout Type Grid Layout Preview Cancel Save" at bounding box center [501, 266] width 915 height 456
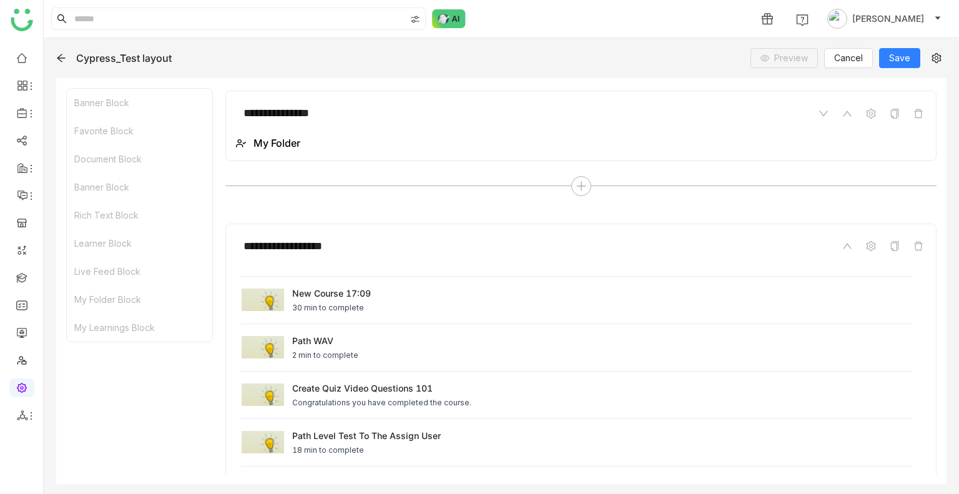
scroll to position [2062, 0]
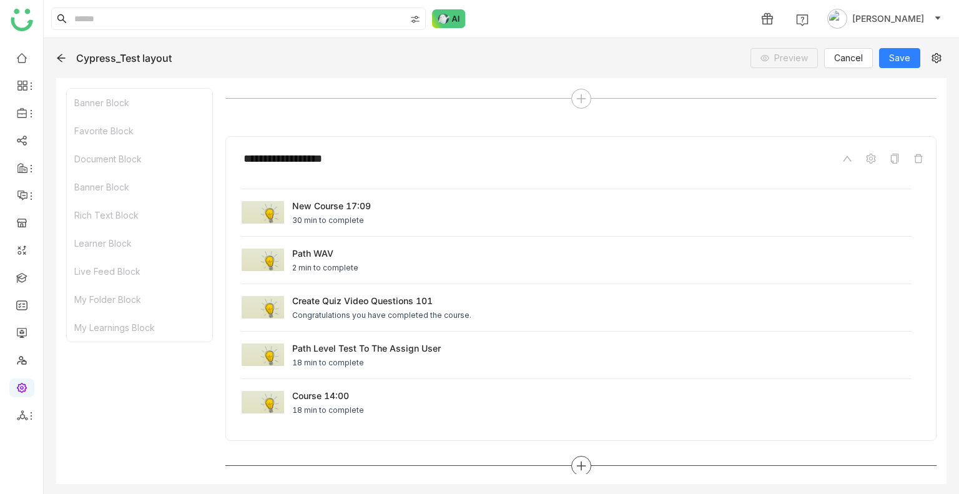
click at [571, 456] on div at bounding box center [581, 466] width 20 height 20
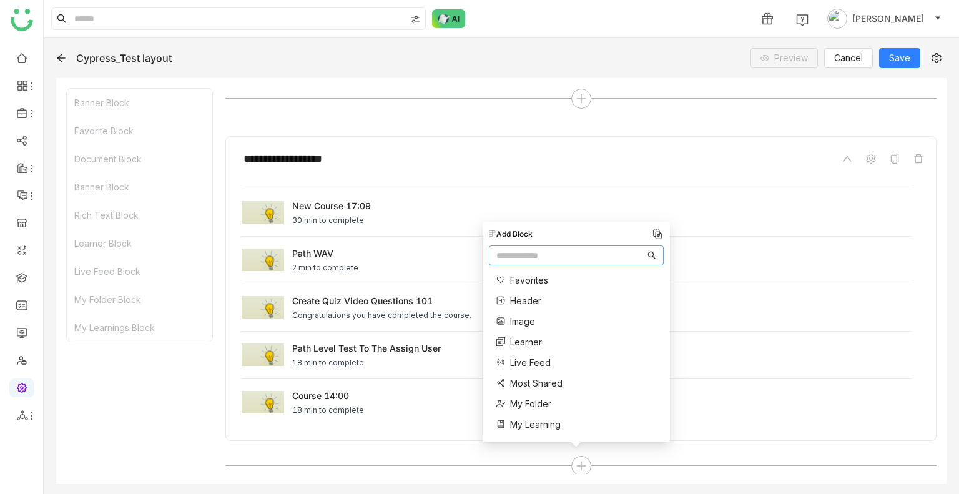
scroll to position [130, 0]
click at [525, 358] on span "Live Feed" at bounding box center [530, 359] width 41 height 13
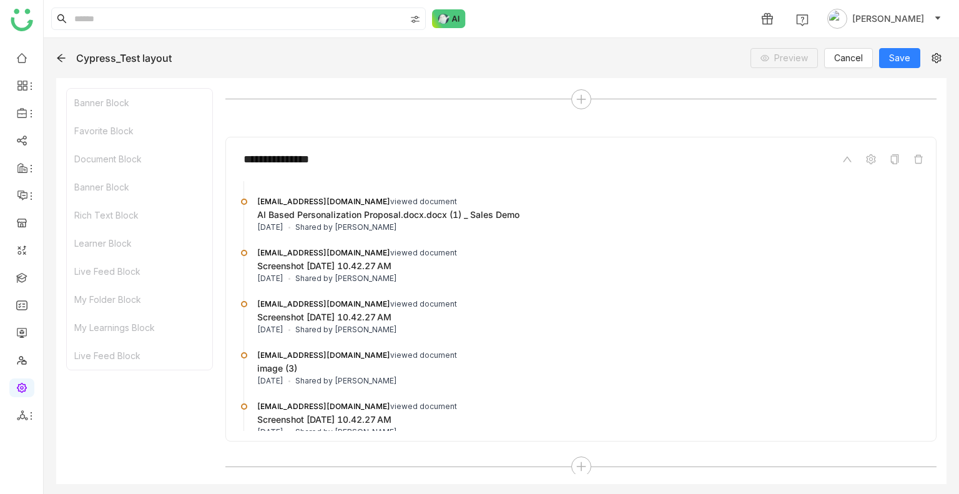
scroll to position [2251, 0]
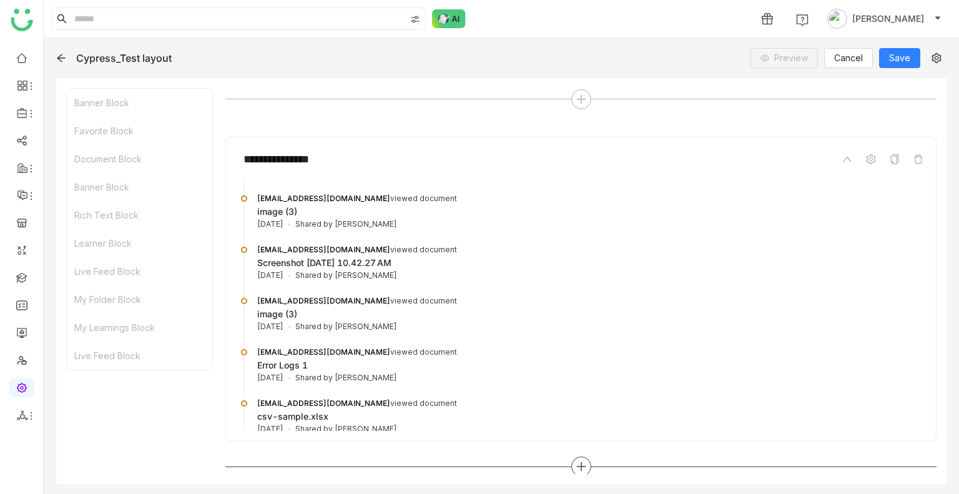
click at [575, 461] on icon at bounding box center [580, 466] width 11 height 11
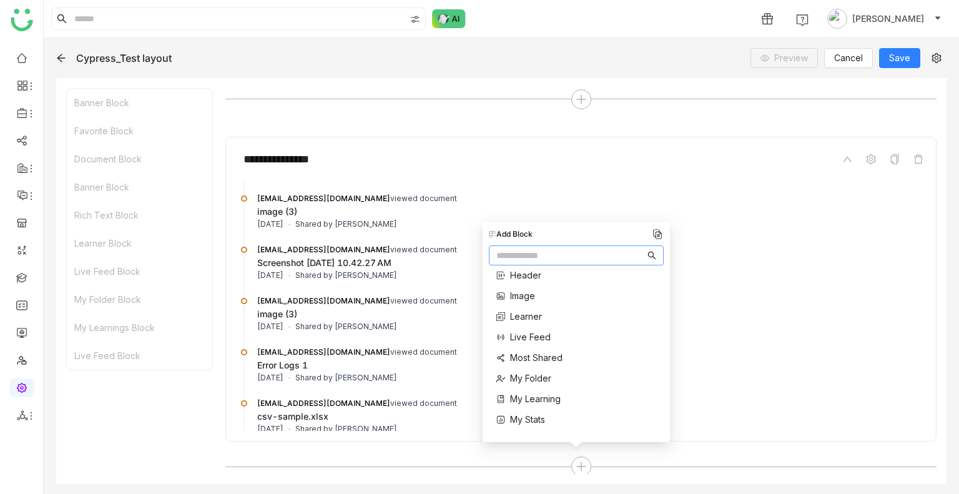
scroll to position [152, 0]
click at [536, 354] on span "Most Shared" at bounding box center [536, 357] width 52 height 13
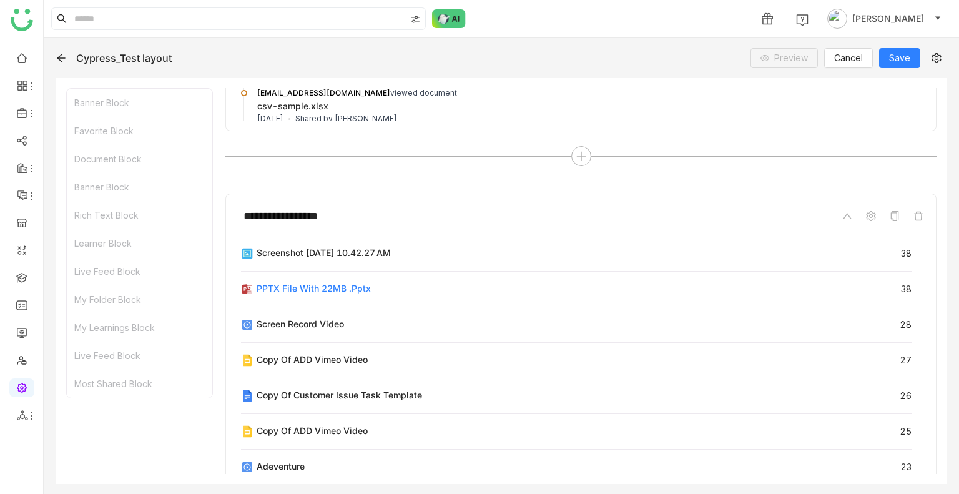
scroll to position [2796, 0]
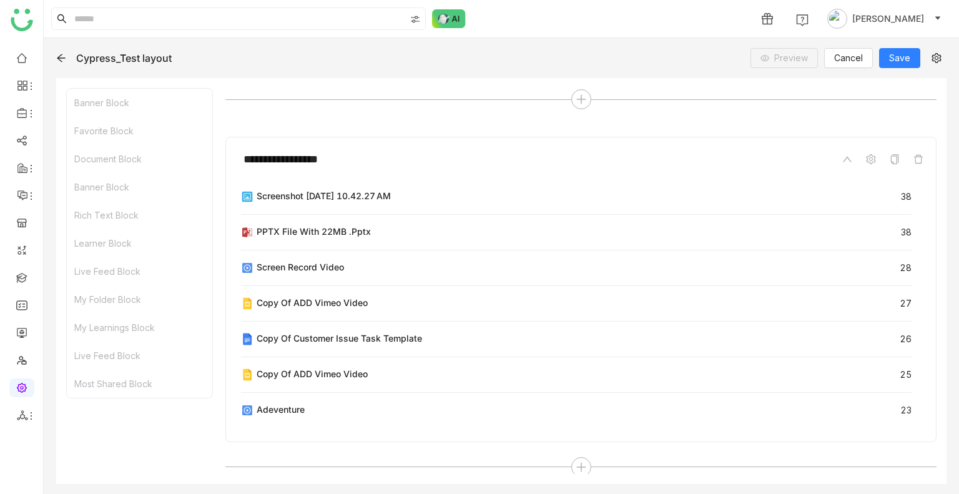
click at [570, 474] on div "**********" at bounding box center [501, 281] width 890 height 406
click at [575, 464] on icon at bounding box center [580, 466] width 11 height 11
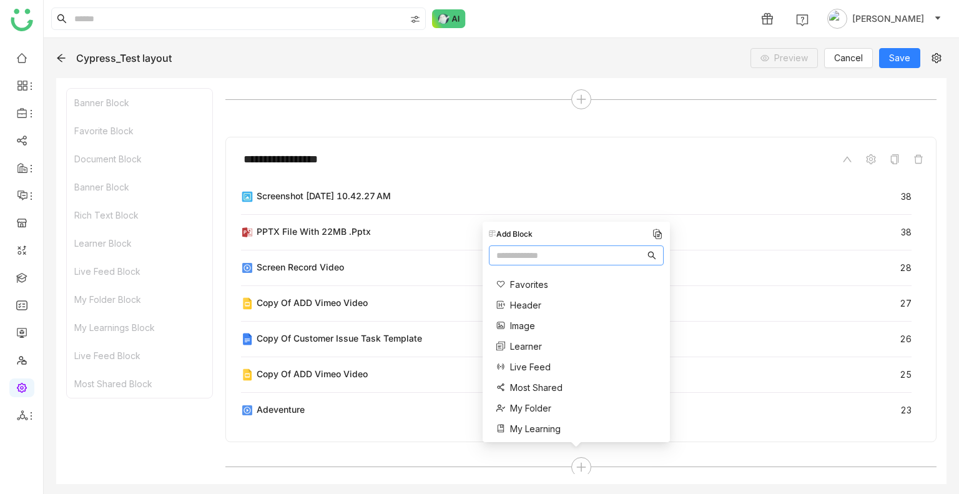
scroll to position [126, 0]
click at [537, 404] on span "My Folder" at bounding box center [530, 404] width 41 height 13
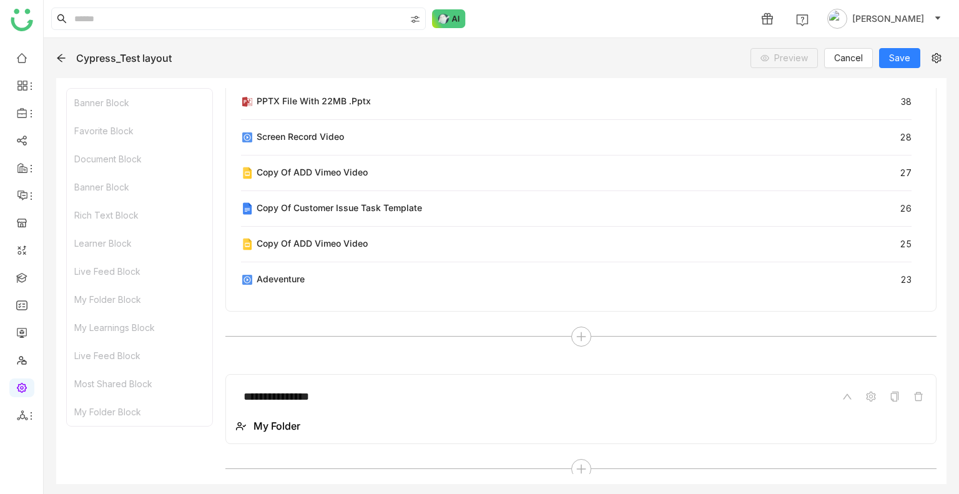
scroll to position [2927, 0]
click at [575, 466] on icon at bounding box center [580, 467] width 11 height 11
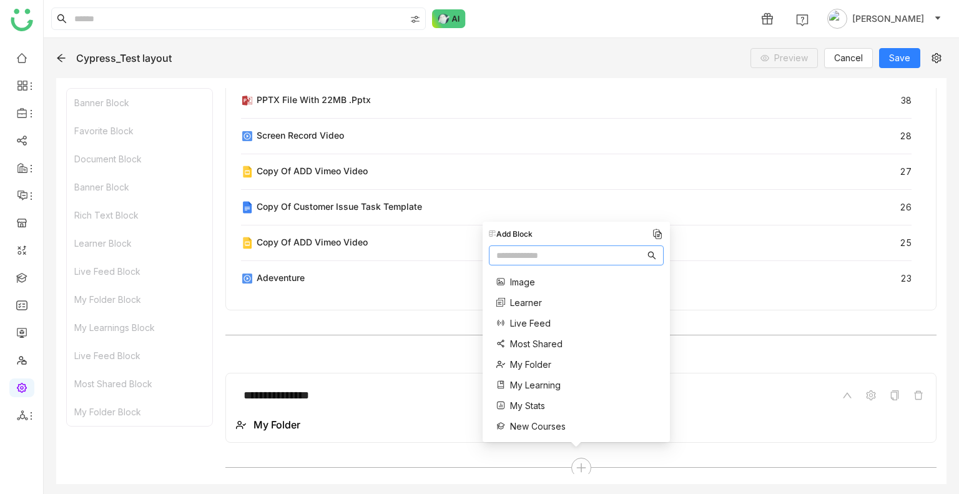
scroll to position [174, 0]
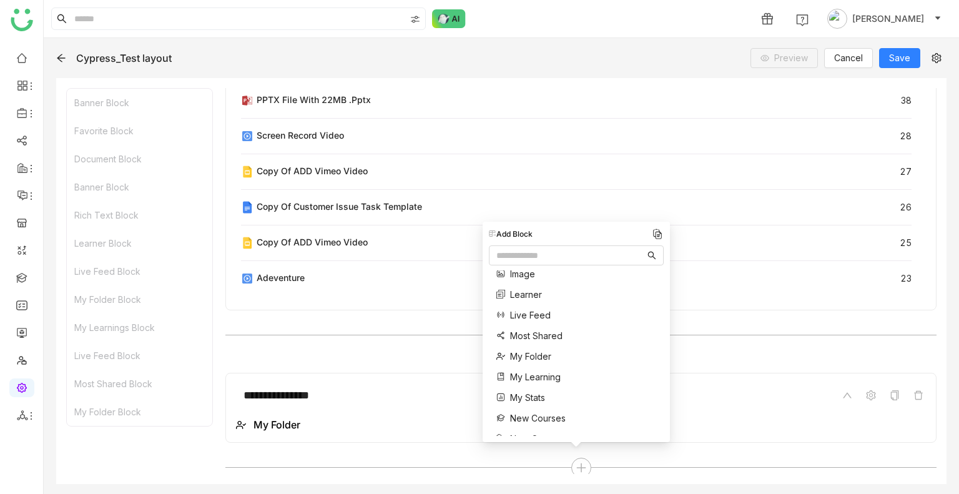
click at [534, 377] on span "My Learning" at bounding box center [535, 376] width 51 height 13
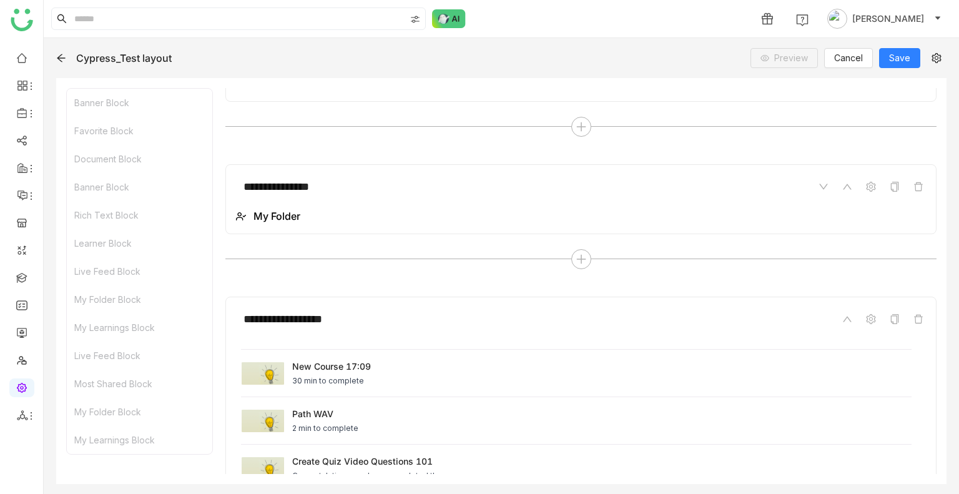
scroll to position [3294, 0]
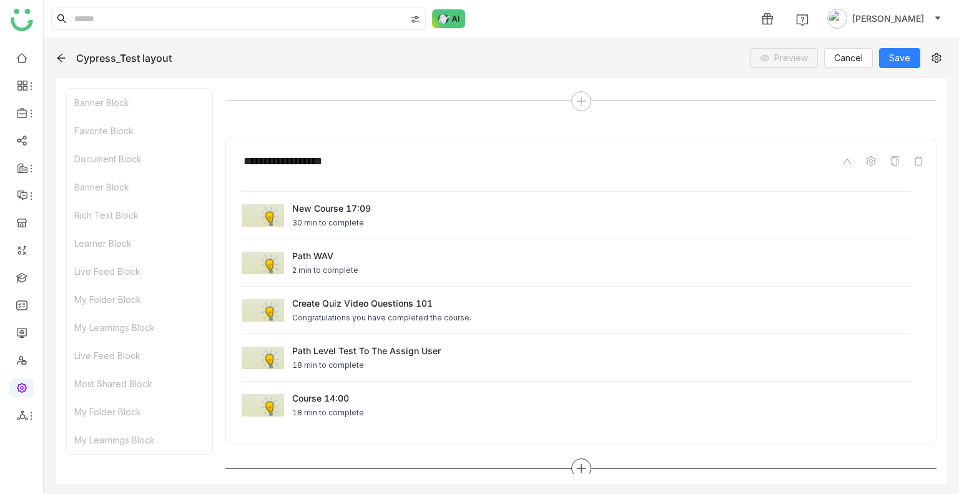
click at [577, 462] on icon at bounding box center [580, 467] width 11 height 11
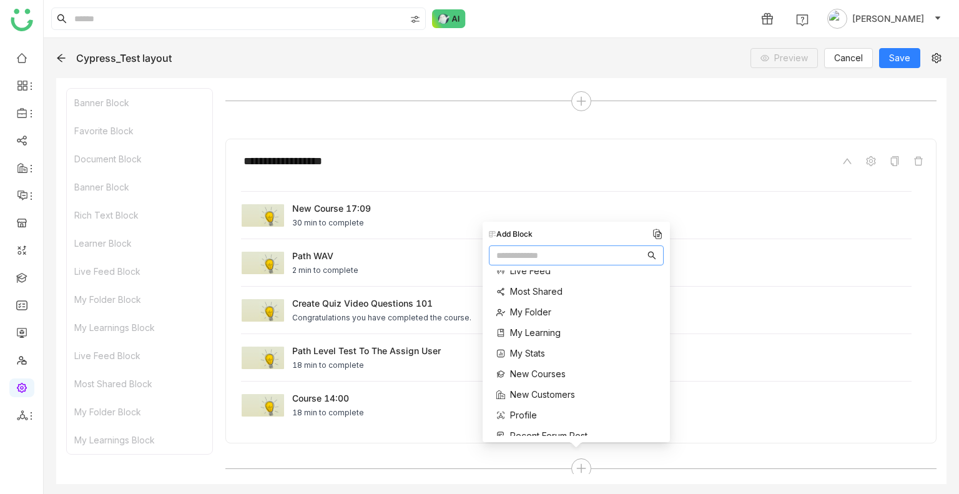
scroll to position [220, 0]
click at [522, 344] on div "Announcements Banner Button Contact Us Divider Documents Favorites Header Image…" at bounding box center [539, 322] width 100 height 542
click at [526, 349] on span "My Stats" at bounding box center [527, 351] width 35 height 13
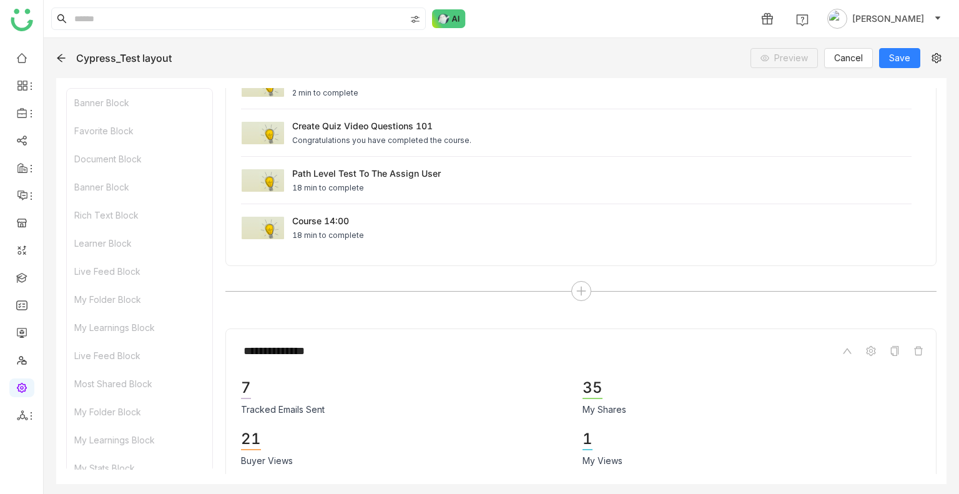
scroll to position [3510, 0]
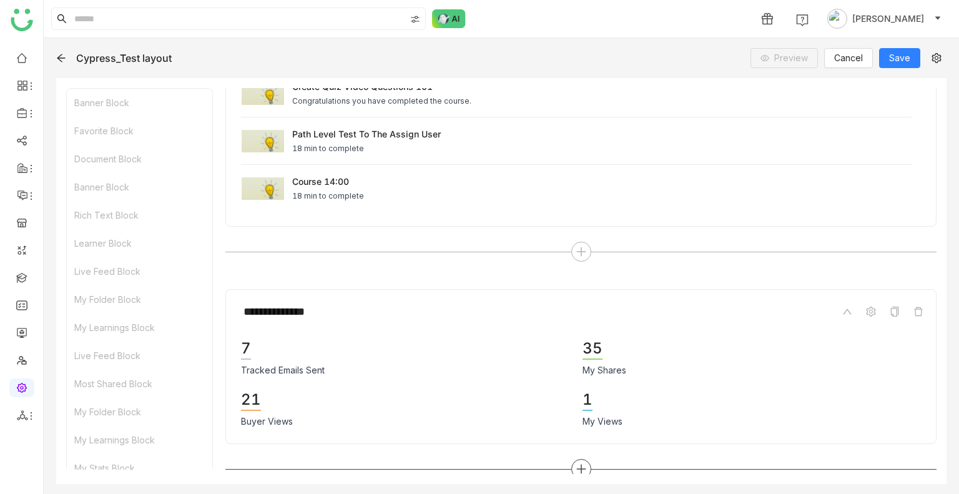
click at [578, 463] on icon at bounding box center [580, 468] width 11 height 11
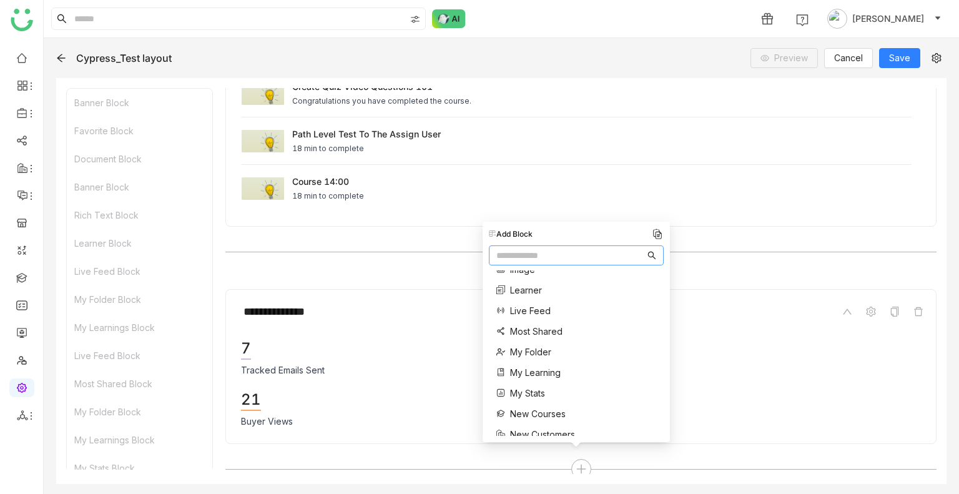
scroll to position [242, 0]
click at [531, 345] on span "New Courses" at bounding box center [538, 349] width 56 height 13
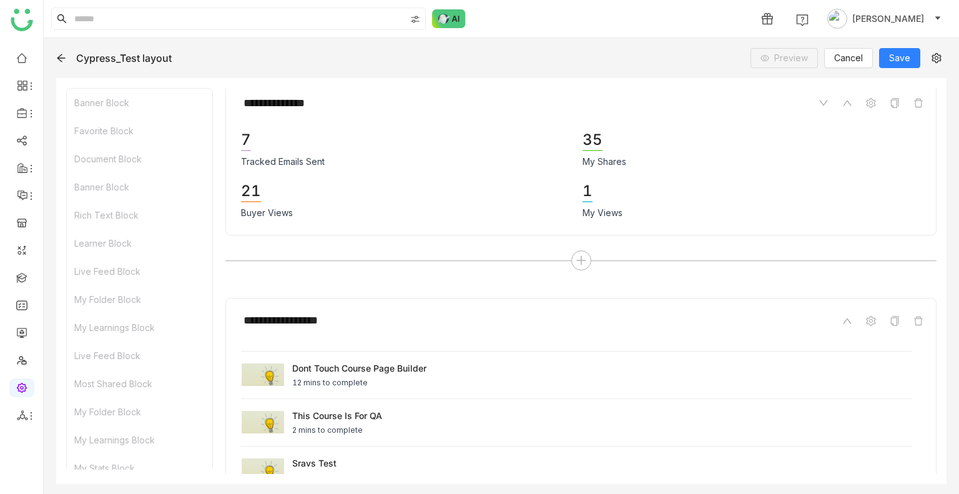
scroll to position [3877, 0]
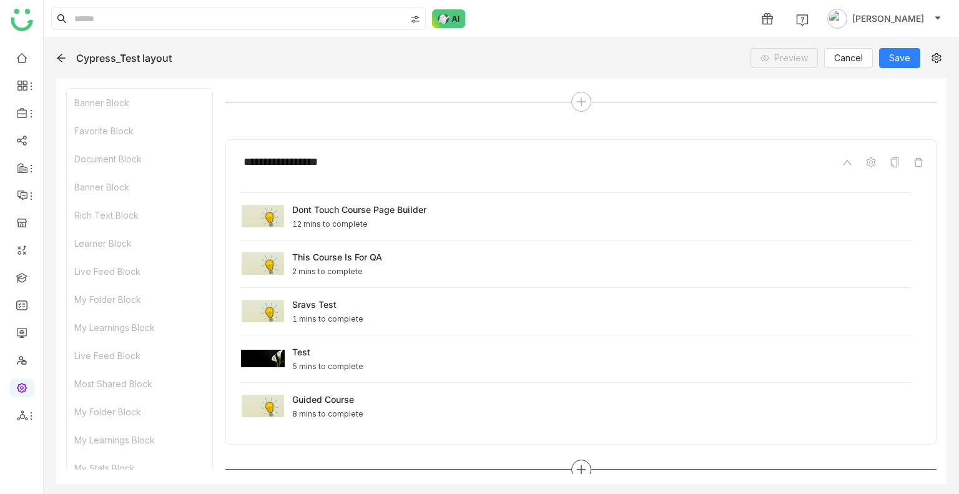
click at [575, 464] on icon at bounding box center [580, 469] width 11 height 11
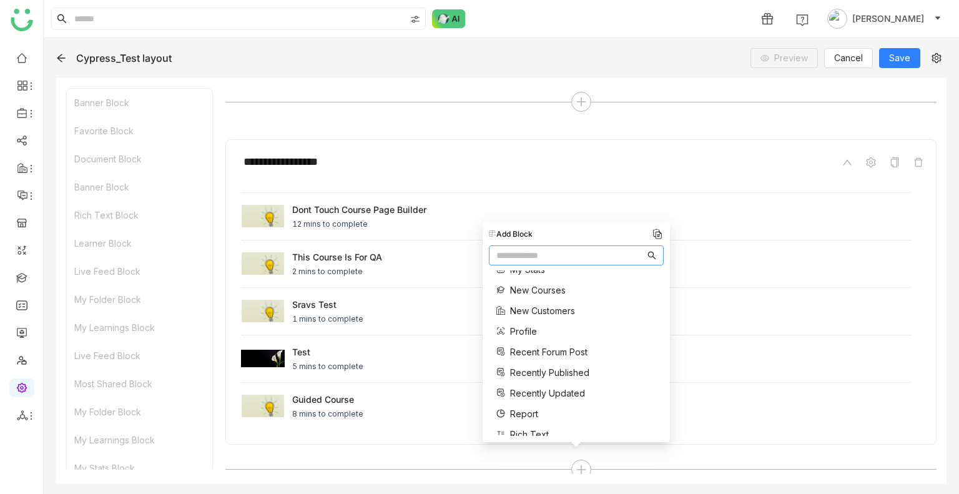
scroll to position [304, 0]
click at [524, 331] on span "Profile" at bounding box center [523, 329] width 27 height 13
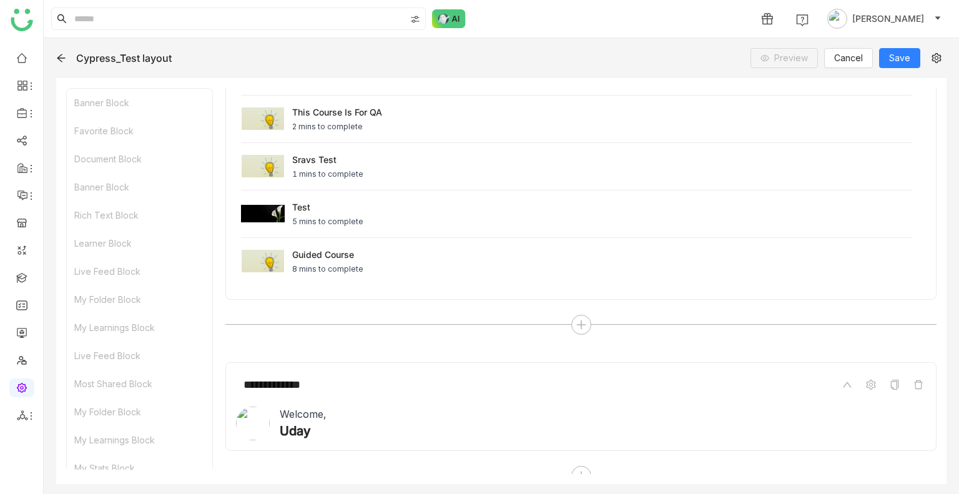
scroll to position [4028, 0]
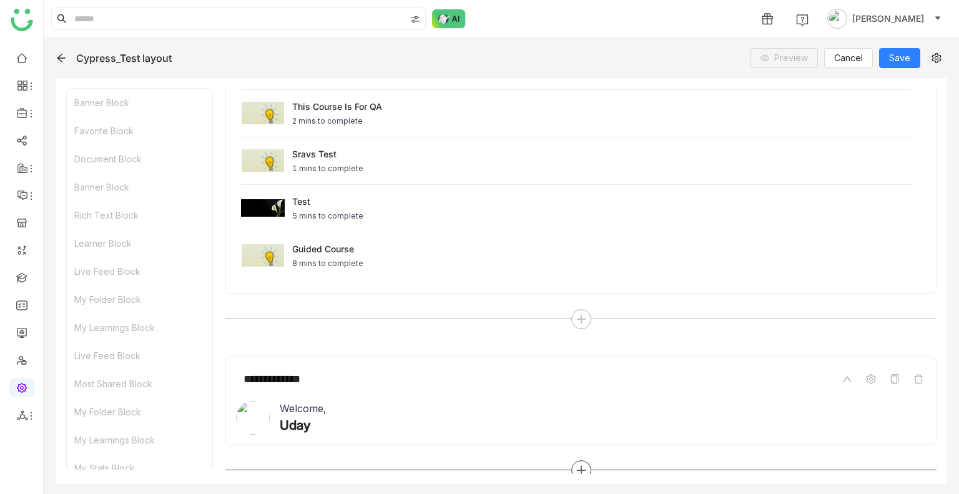
click at [571, 460] on div at bounding box center [581, 470] width 20 height 20
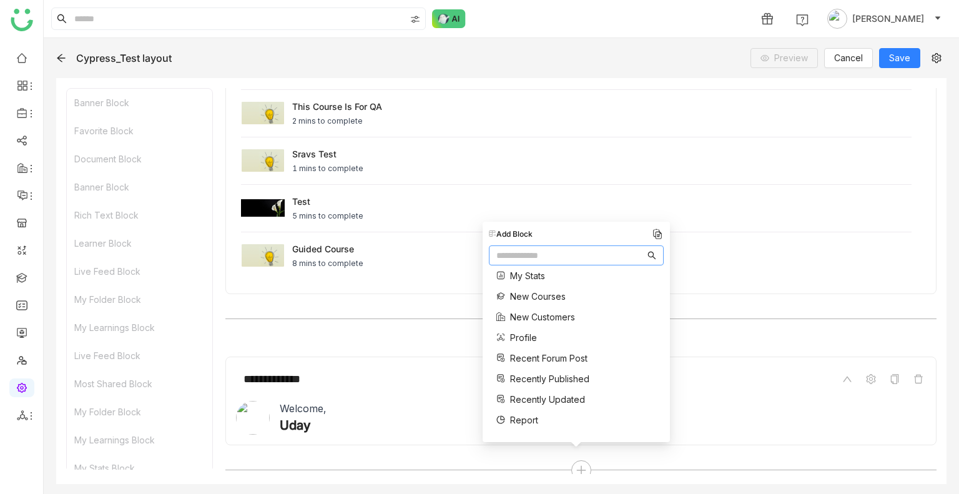
scroll to position [297, 0]
click at [537, 360] on span "Recent Forum Post" at bounding box center [548, 356] width 77 height 13
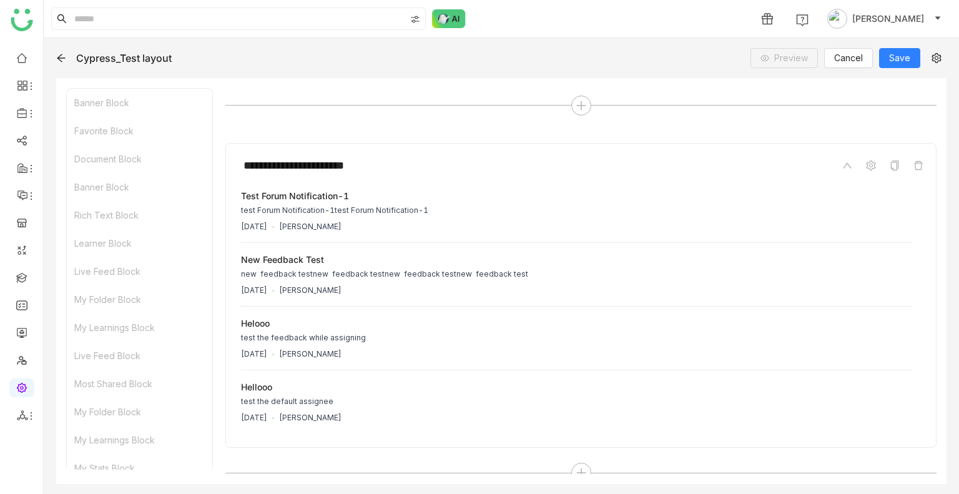
scroll to position [4394, 0]
click at [580, 471] on div at bounding box center [580, 471] width 711 height 20
click at [580, 466] on icon at bounding box center [580, 470] width 1 height 9
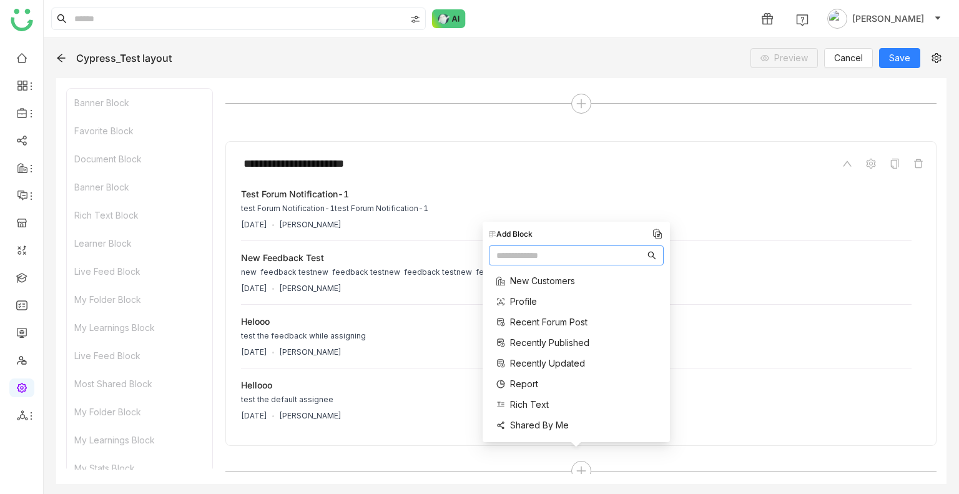
scroll to position [333, 0]
click at [551, 343] on span "Recently Published" at bounding box center [549, 341] width 79 height 13
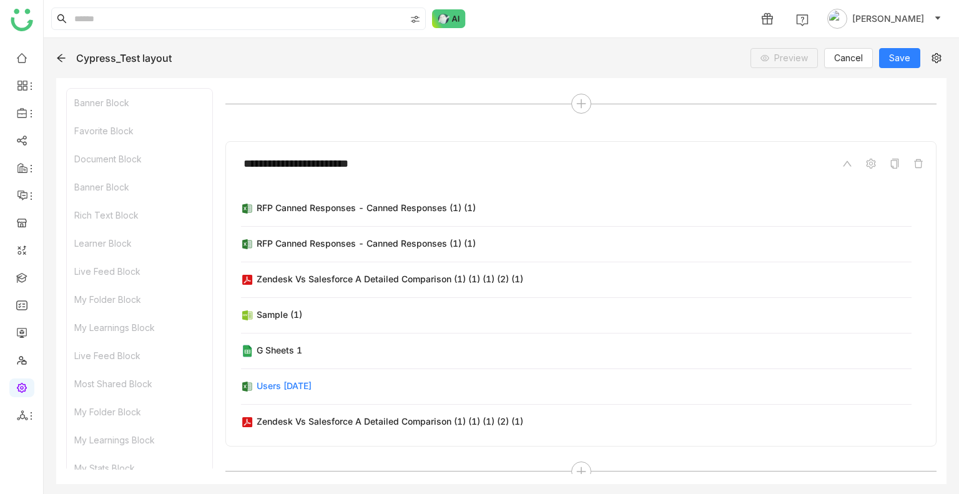
scroll to position [114, 0]
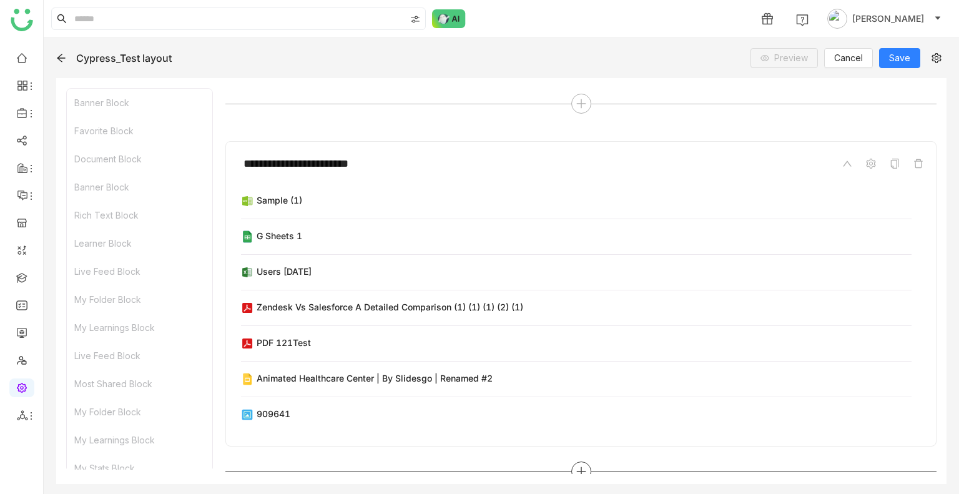
click at [575, 466] on icon at bounding box center [580, 471] width 11 height 11
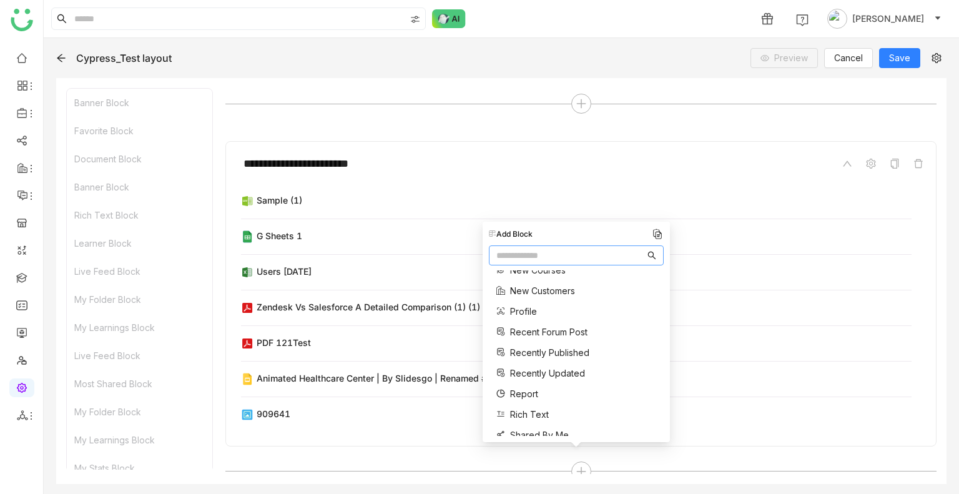
scroll to position [341, 0]
click at [545, 355] on span "Recently Updated" at bounding box center [547, 353] width 75 height 13
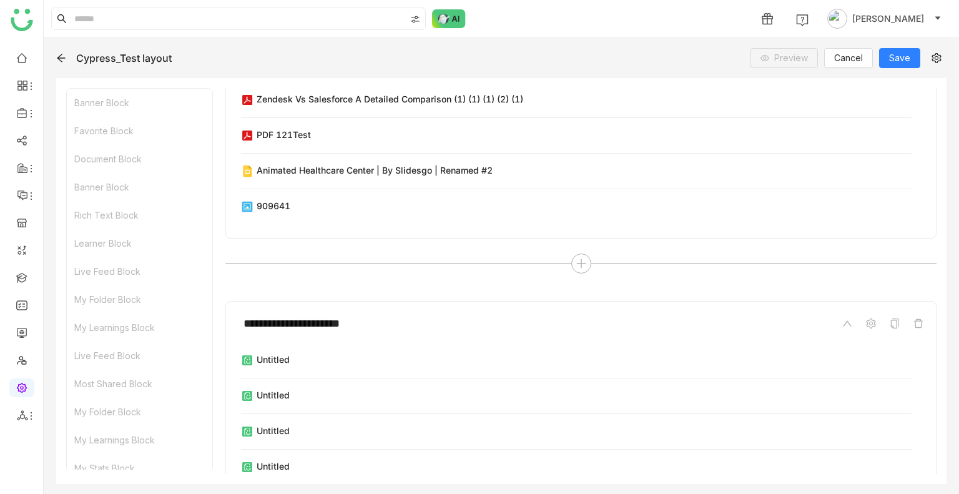
scroll to position [5128, 0]
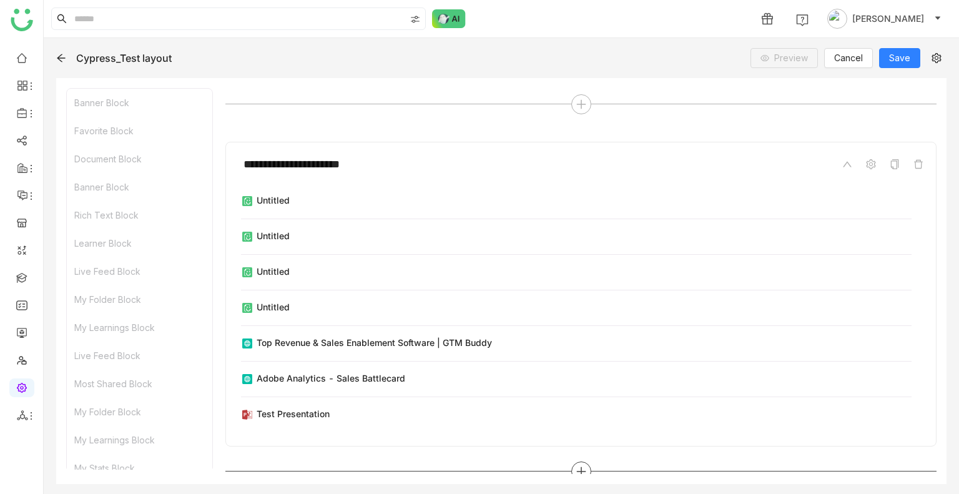
click at [576, 471] on icon at bounding box center [580, 471] width 9 height 1
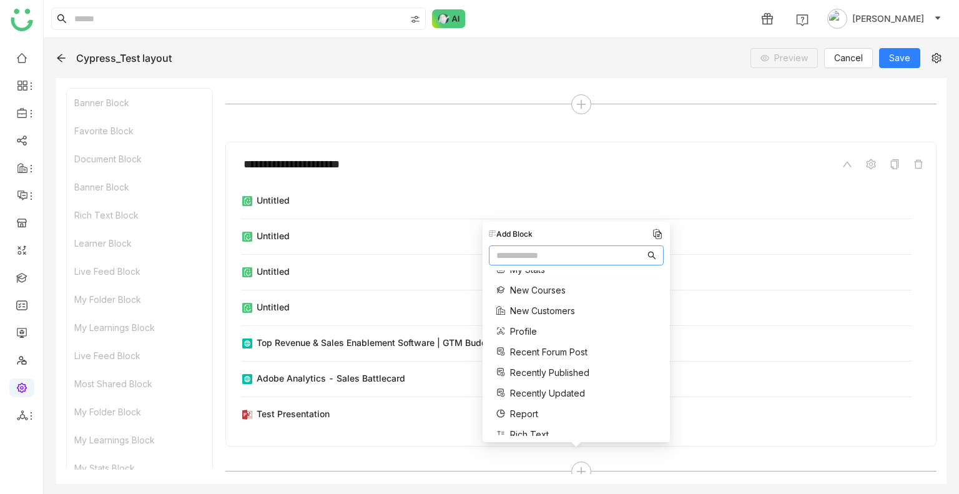
scroll to position [369, 0]
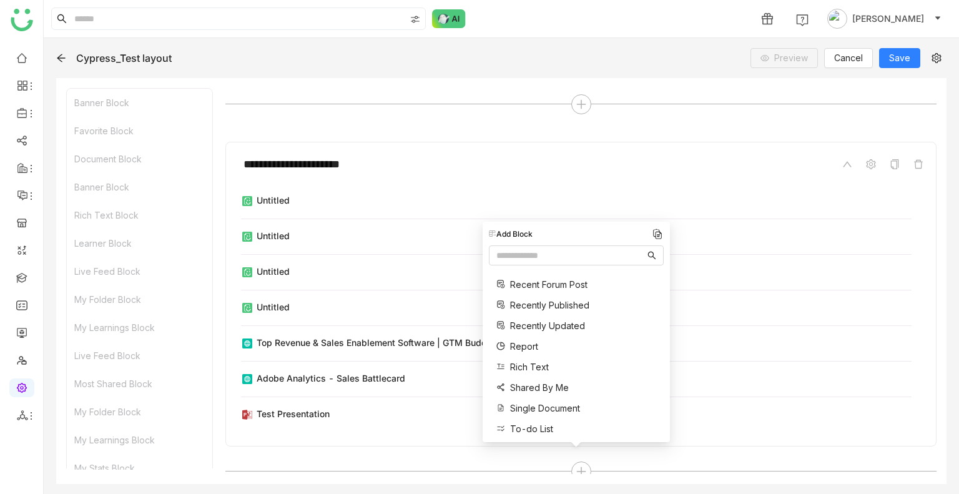
click at [529, 347] on span "Report" at bounding box center [524, 346] width 28 height 13
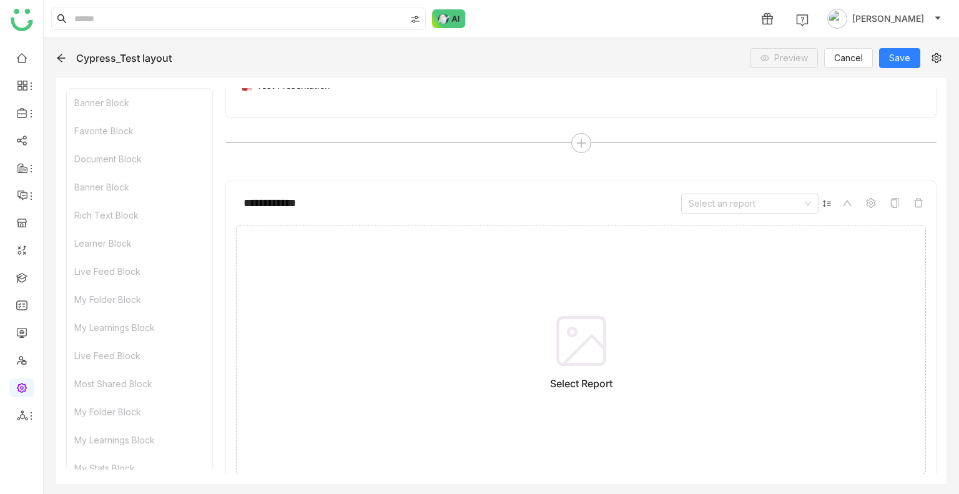
scroll to position [5494, 0]
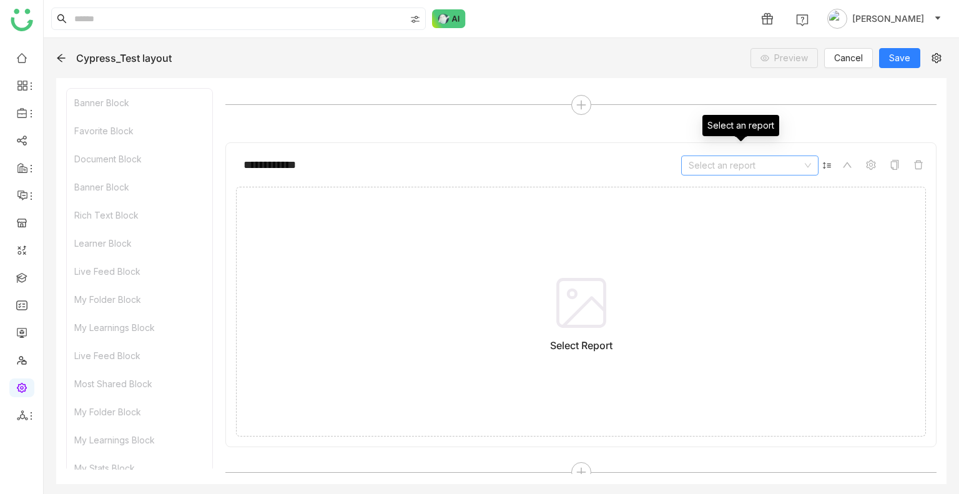
click at [700, 156] on input at bounding box center [745, 165] width 114 height 19
click at [716, 186] on div "table_view LMS User Level Analytics" at bounding box center [740, 181] width 122 height 15
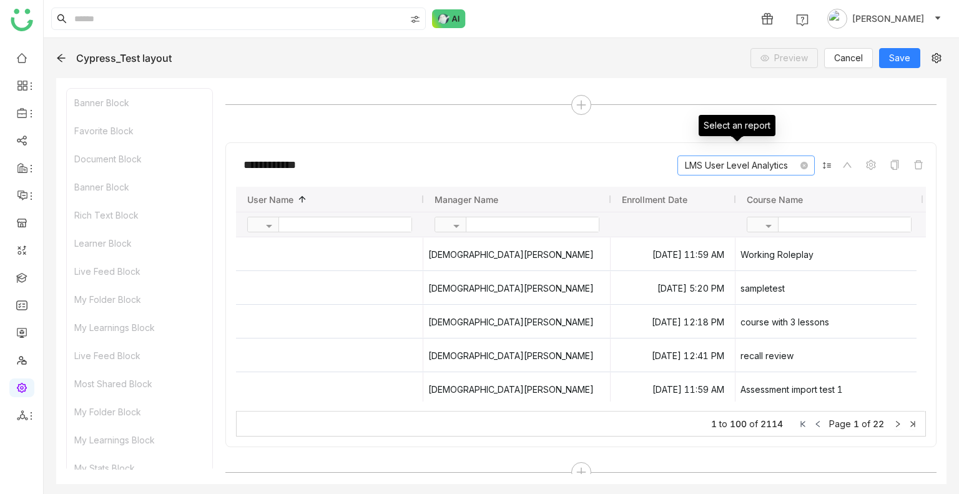
click at [713, 156] on nz-select-item "LMS User Level Analytics" at bounding box center [746, 165] width 122 height 19
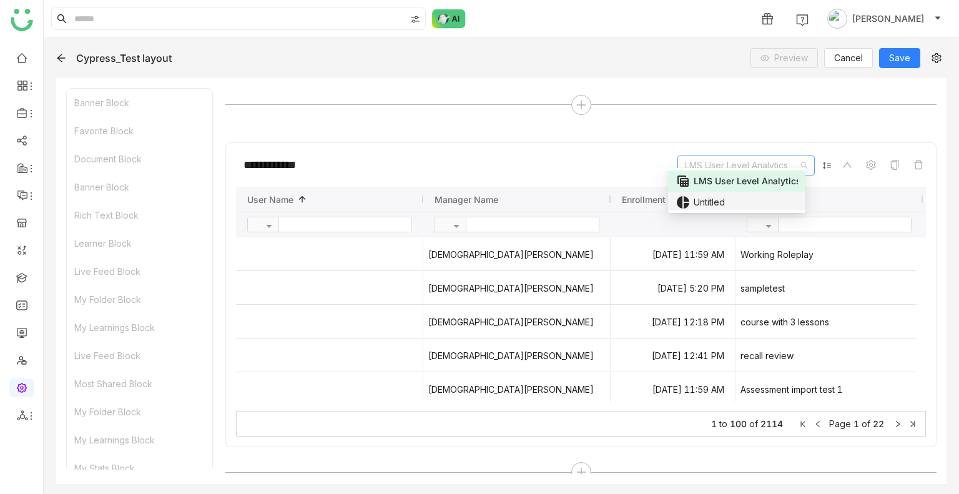
click at [689, 207] on icon "pie_chart" at bounding box center [682, 202] width 15 height 15
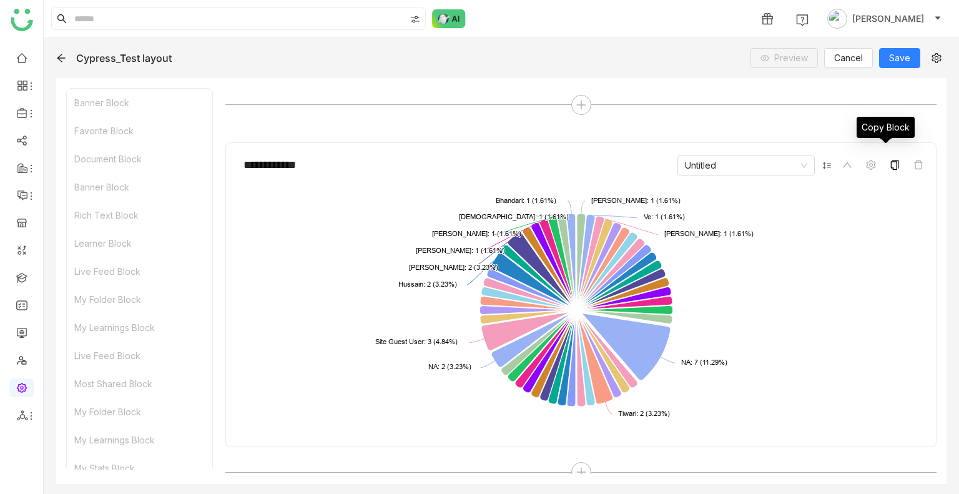
click at [887, 157] on span at bounding box center [894, 164] width 15 height 15
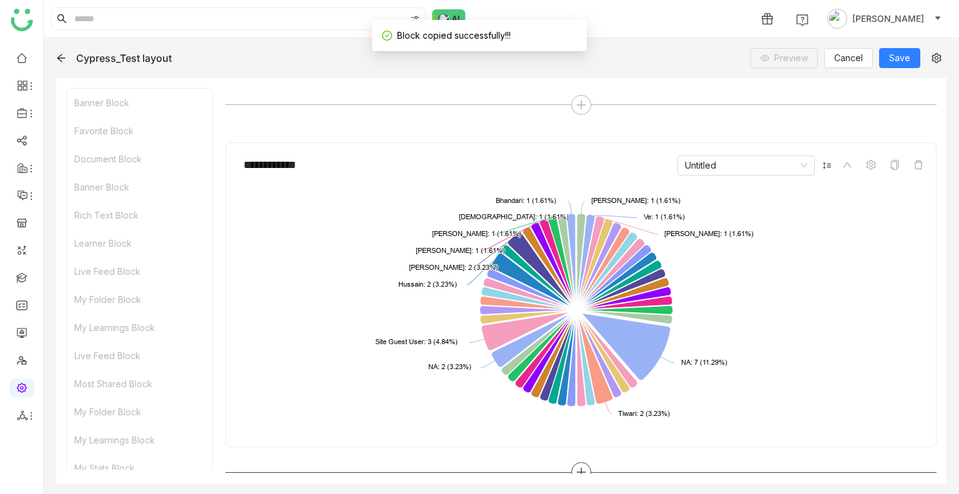
click at [580, 467] on icon at bounding box center [580, 471] width 1 height 9
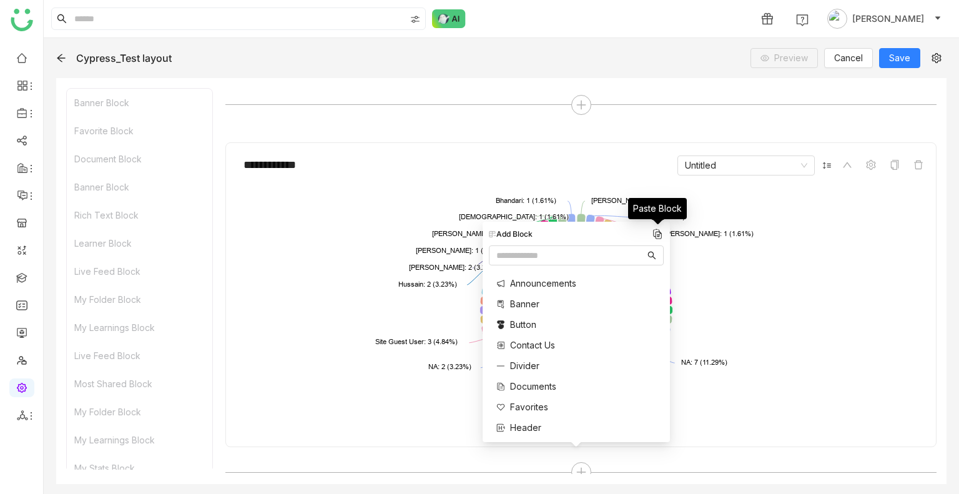
click at [658, 234] on img at bounding box center [657, 234] width 12 height 12
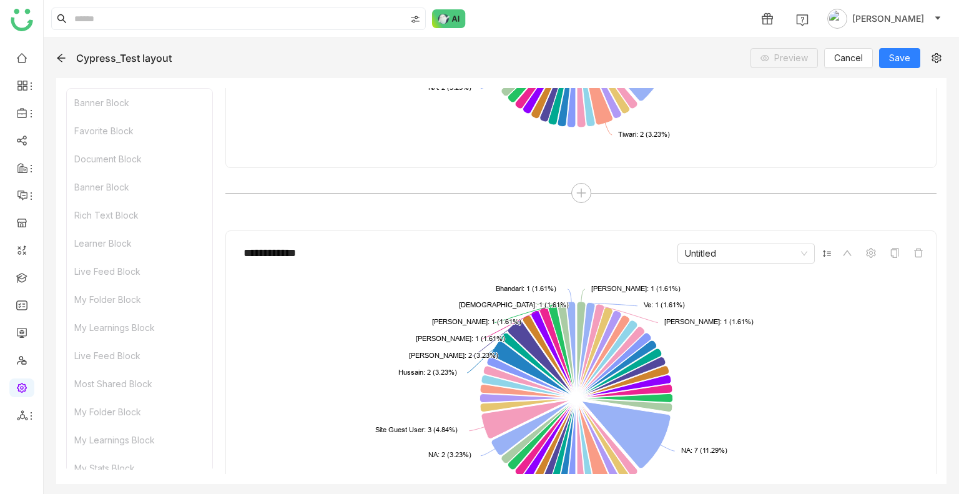
scroll to position [5861, 0]
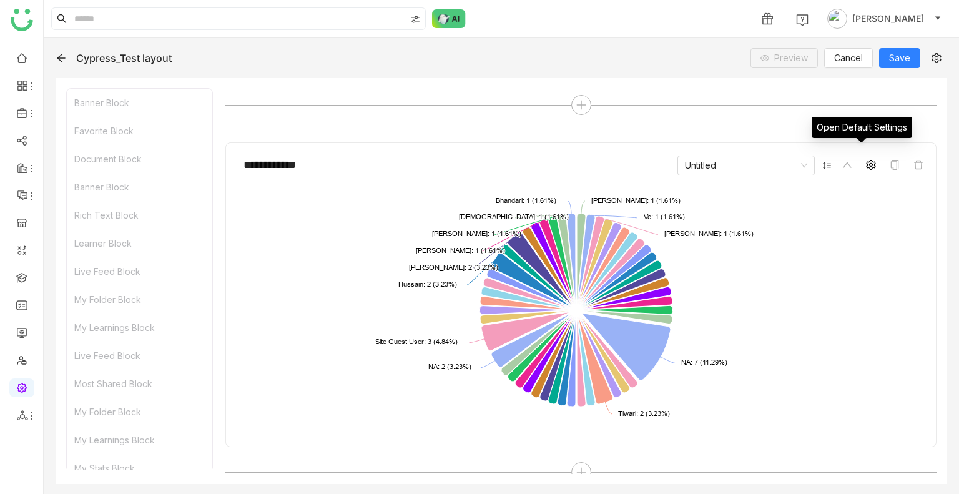
click at [863, 157] on span at bounding box center [870, 164] width 15 height 15
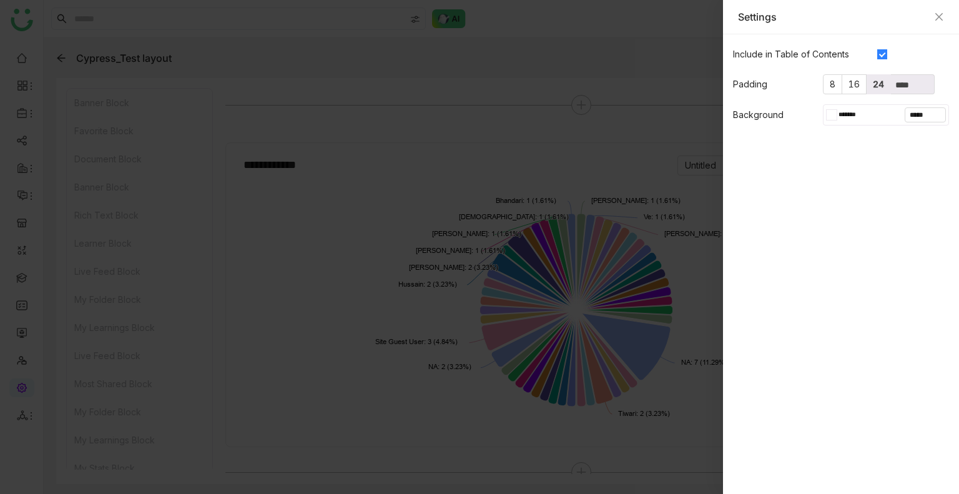
click at [873, 84] on span "24" at bounding box center [878, 84] width 11 height 11
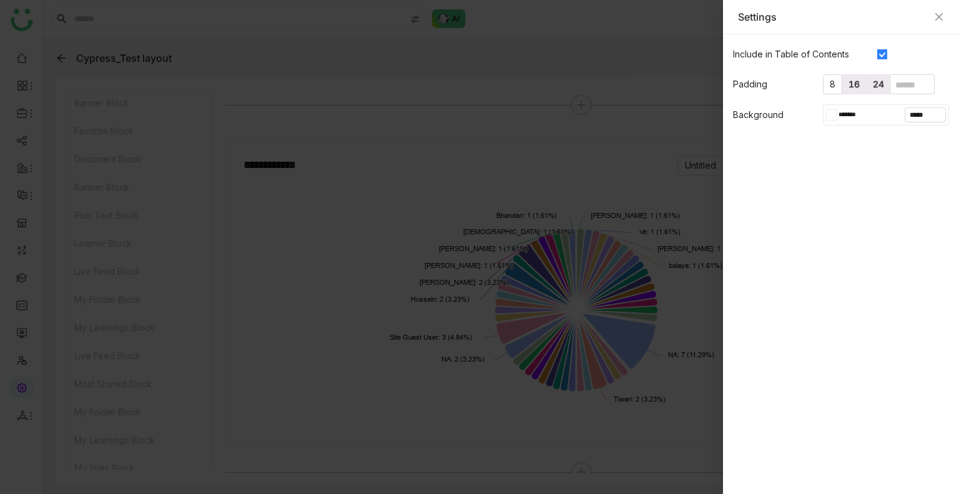
click at [851, 87] on span "16" at bounding box center [853, 84] width 11 height 11
click at [829, 85] on span "8" at bounding box center [832, 84] width 6 height 11
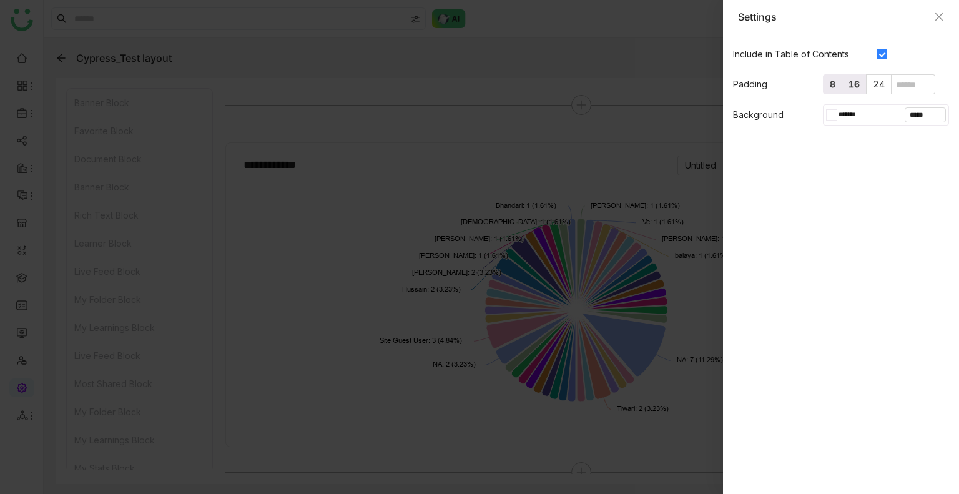
click at [852, 91] on label "16" at bounding box center [854, 84] width 24 height 20
click at [869, 88] on label "24" at bounding box center [878, 84] width 24 height 20
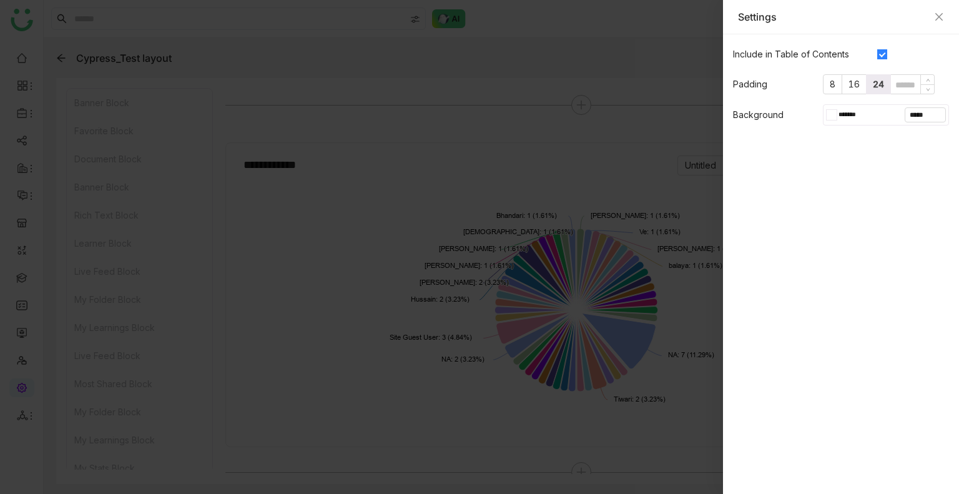
click at [907, 76] on div at bounding box center [912, 84] width 43 height 19
click at [906, 87] on input at bounding box center [912, 85] width 43 height 14
type input "**"
click at [697, 187] on div at bounding box center [479, 247] width 959 height 494
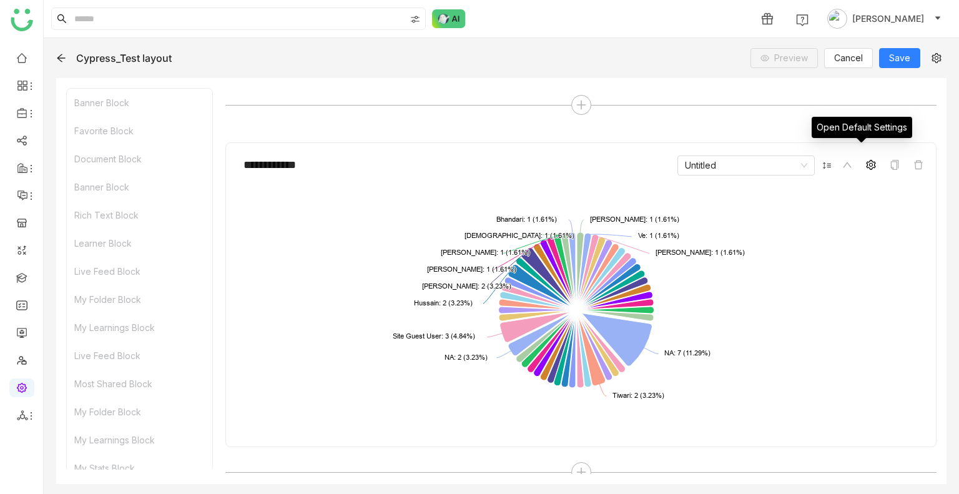
click at [866, 160] on icon at bounding box center [871, 165] width 10 height 10
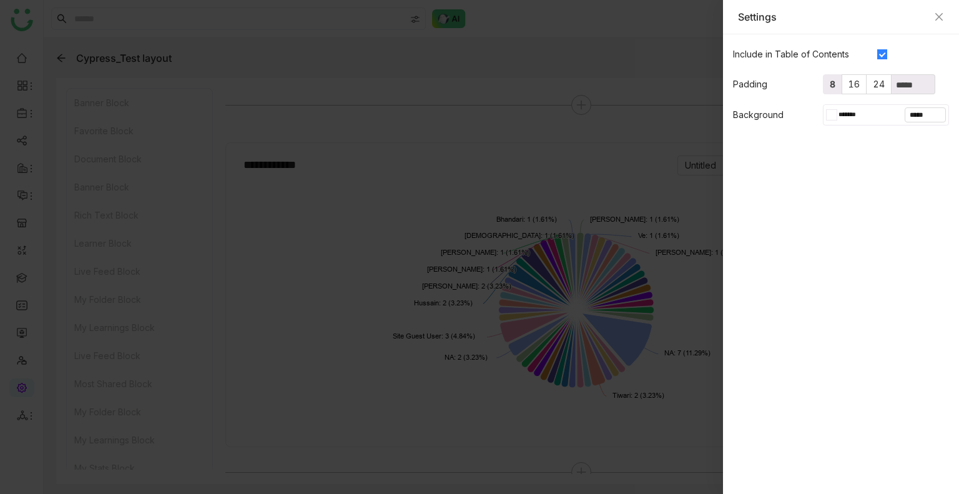
click at [834, 82] on span "8" at bounding box center [832, 84] width 6 height 11
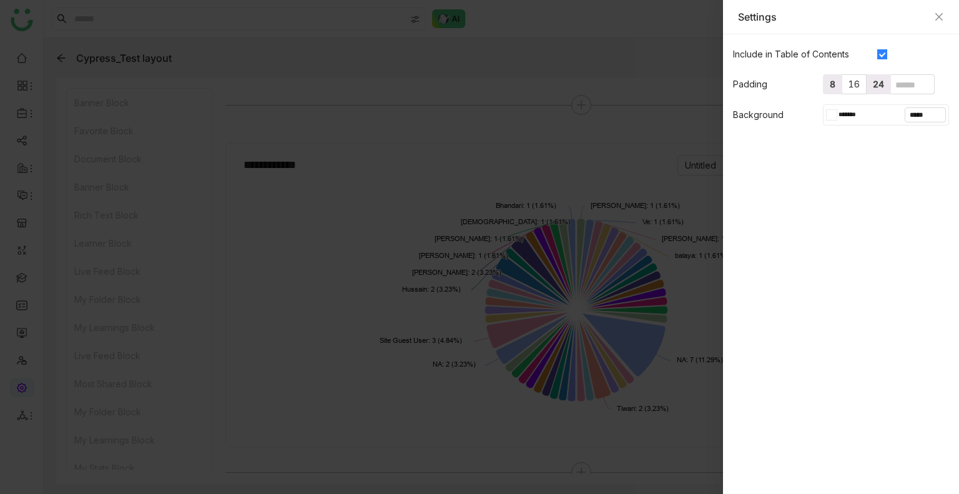
click at [877, 86] on span "24" at bounding box center [878, 84] width 11 height 11
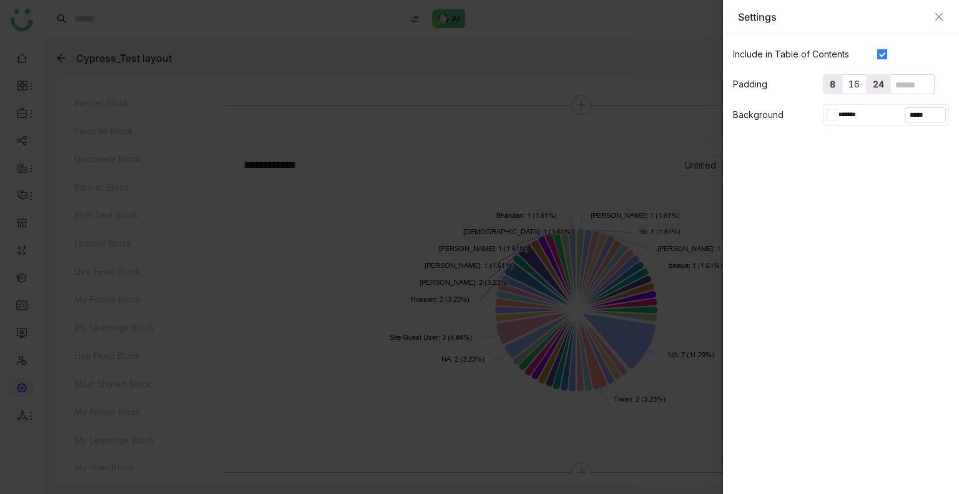
click at [832, 84] on span "8" at bounding box center [832, 84] width 6 height 11
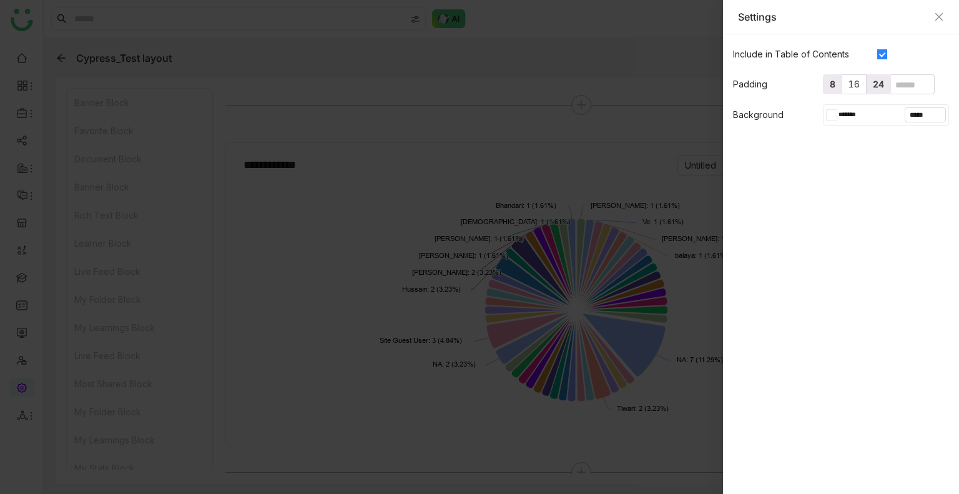
click at [876, 85] on span "24" at bounding box center [878, 84] width 11 height 11
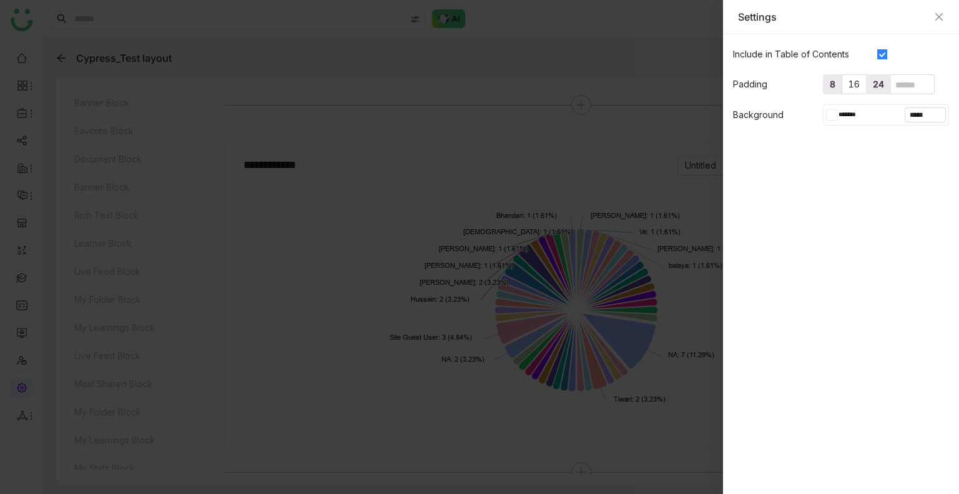
click at [836, 91] on label "8" at bounding box center [832, 84] width 19 height 20
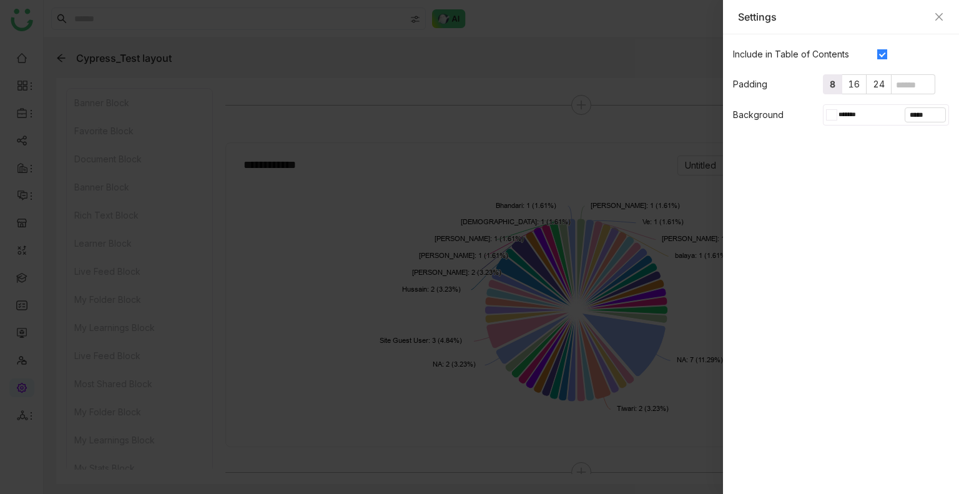
click at [881, 97] on form "Include in Table of Contents Padding 8 16 24 Background ******* *****" at bounding box center [841, 84] width 236 height 101
click at [940, 11] on div "Settings" at bounding box center [841, 17] width 206 height 14
click at [937, 16] on icon "Close" at bounding box center [938, 16] width 7 height 7
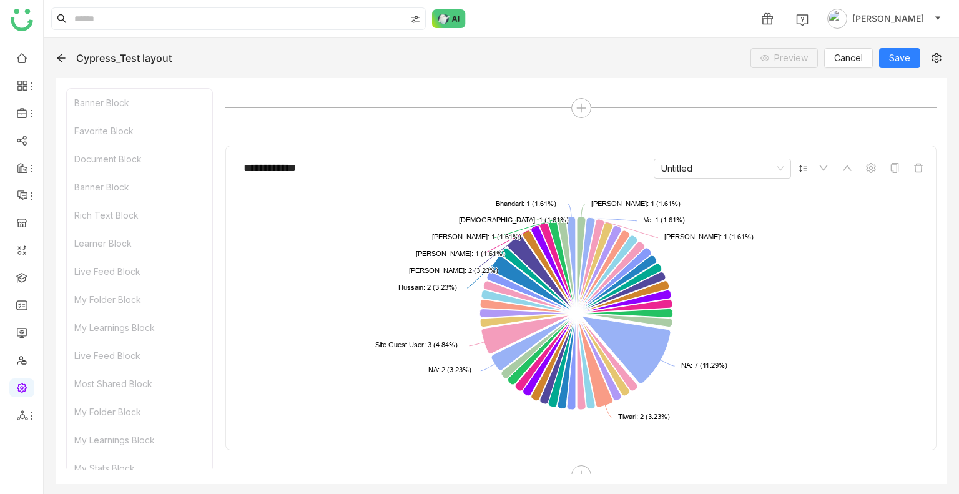
scroll to position [5487, 0]
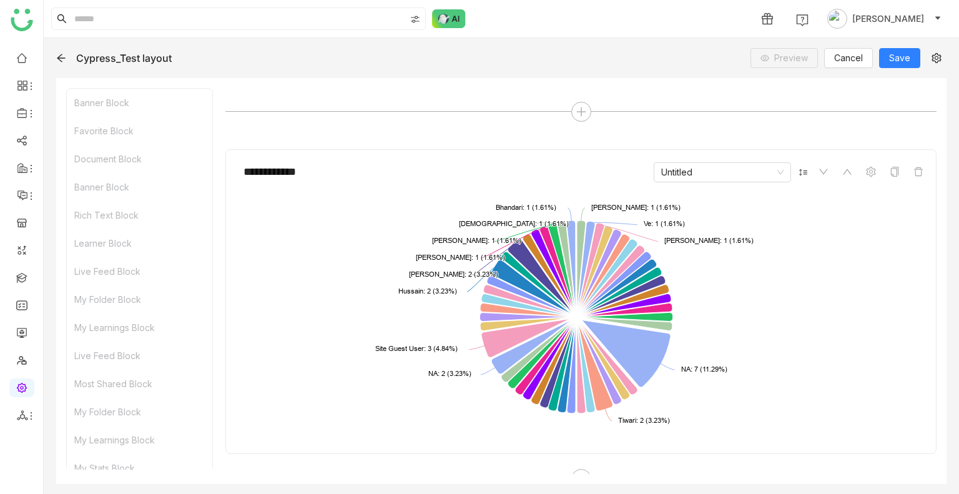
click at [678, 149] on div "**********" at bounding box center [580, 301] width 711 height 305
click at [676, 163] on nz-select-item "Untitled" at bounding box center [722, 172] width 122 height 19
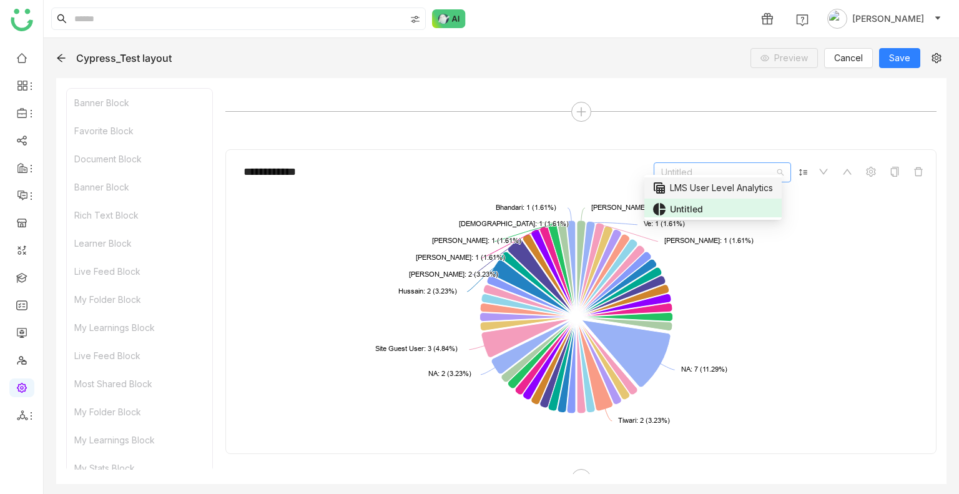
click at [677, 183] on div "table_view LMS User Level Analytics" at bounding box center [713, 187] width 122 height 15
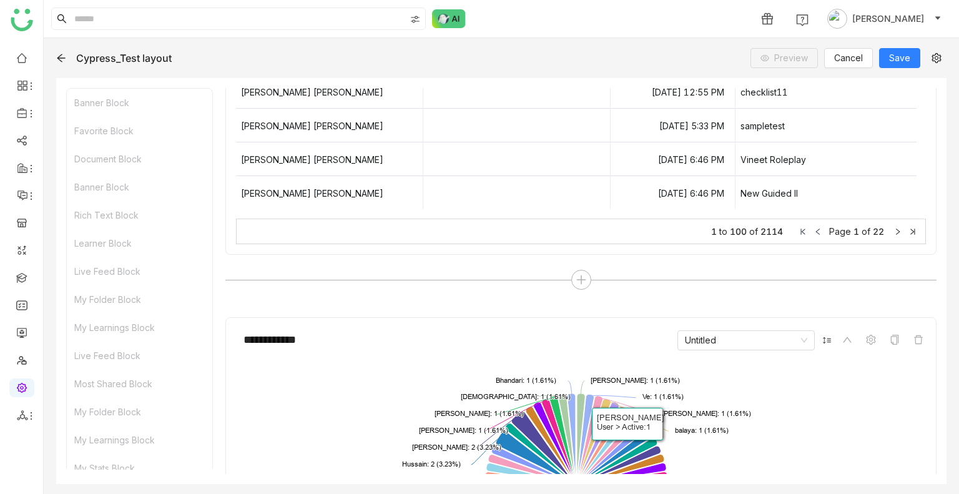
scroll to position [5861, 0]
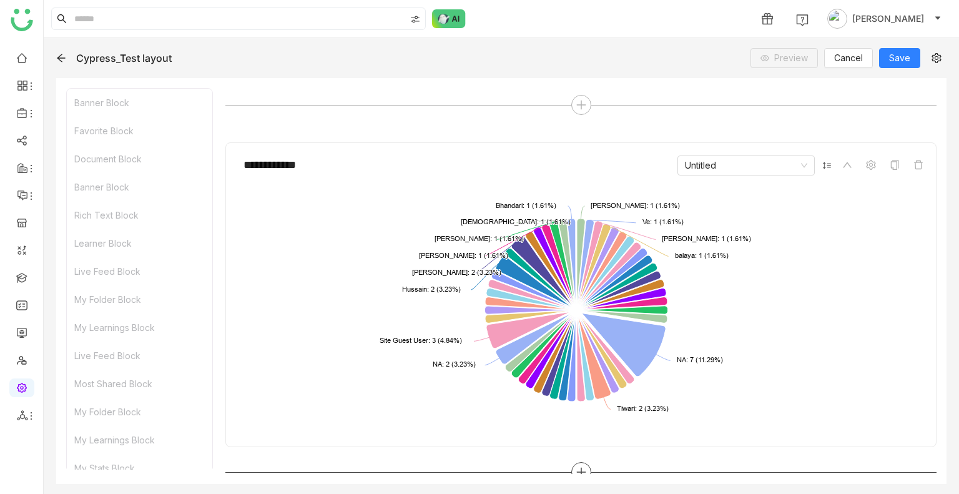
click at [566, 466] on div at bounding box center [580, 472] width 711 height 20
click at [577, 466] on icon at bounding box center [580, 471] width 11 height 11
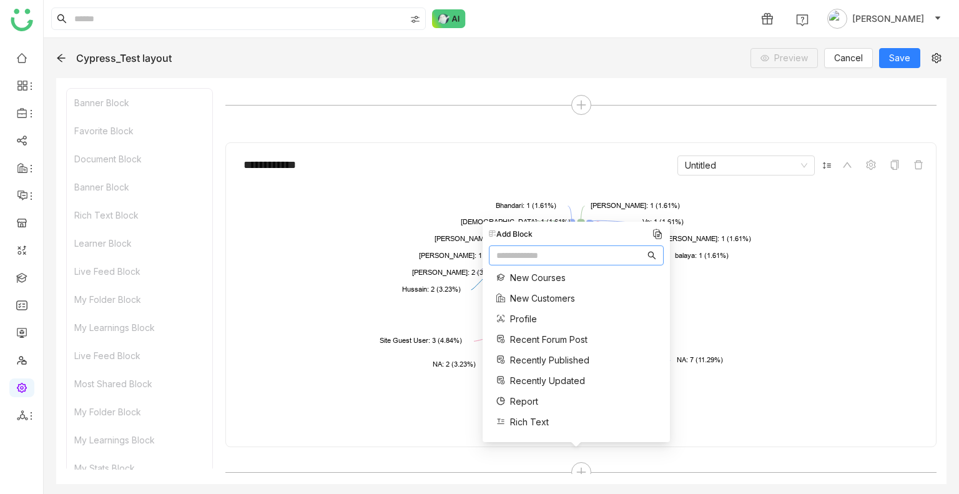
scroll to position [318, 0]
click at [555, 326] on div "Announcements Banner Button Contact Us Divider Documents Favorites Header Image…" at bounding box center [539, 223] width 100 height 542
click at [557, 331] on span "Recent Forum Post" at bounding box center [548, 335] width 77 height 13
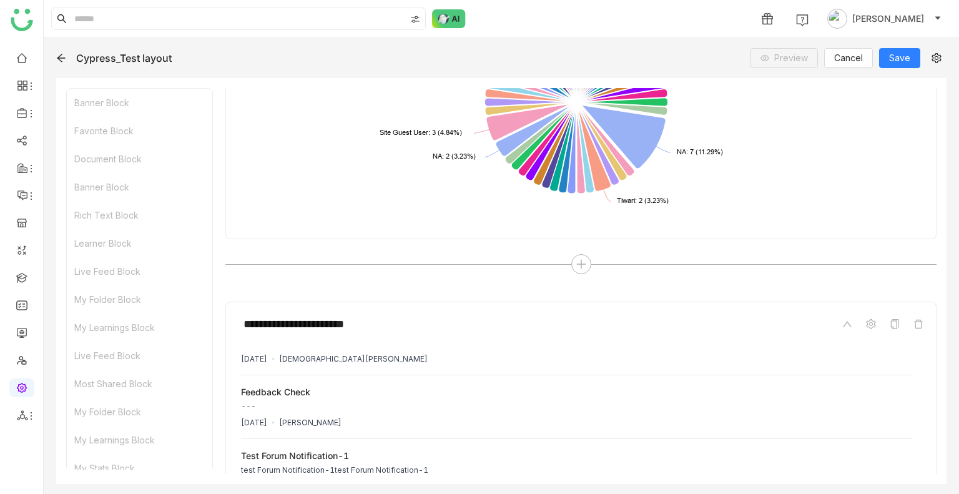
scroll to position [395, 0]
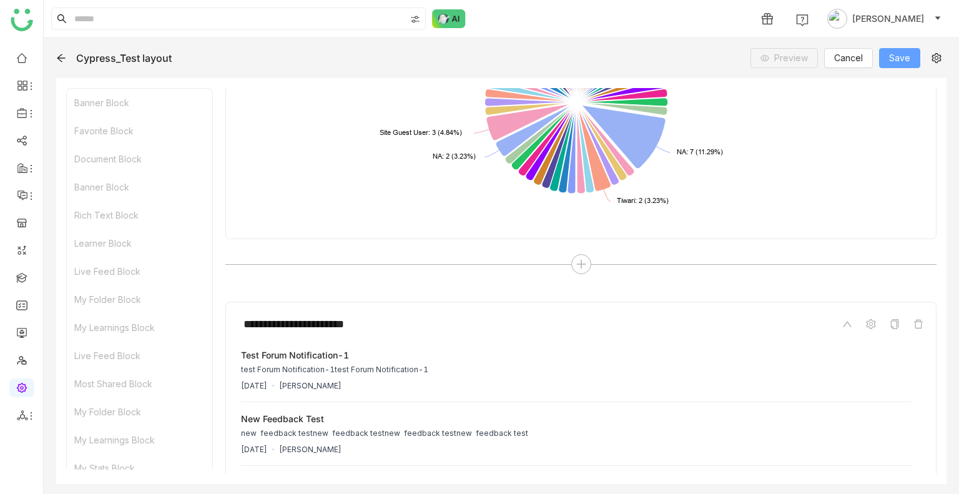
click at [901, 59] on span "Save" at bounding box center [899, 58] width 21 height 14
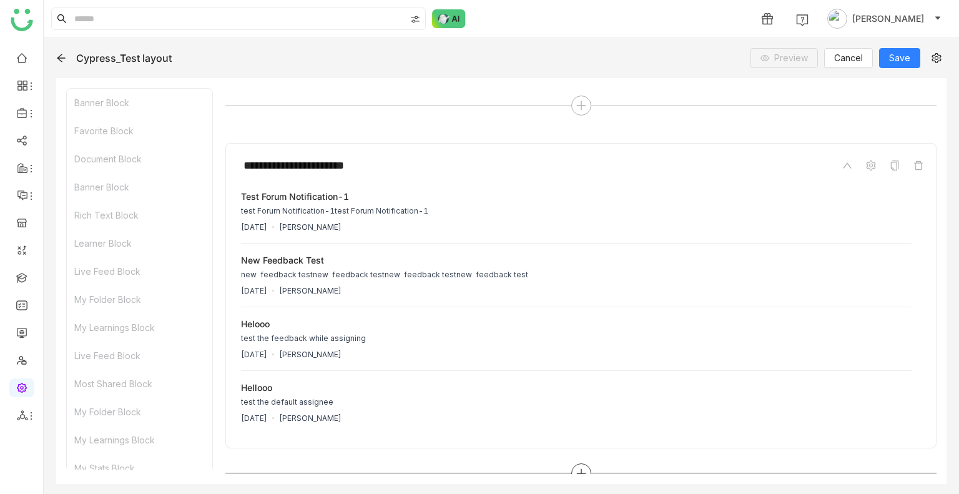
click at [578, 467] on icon at bounding box center [580, 472] width 11 height 11
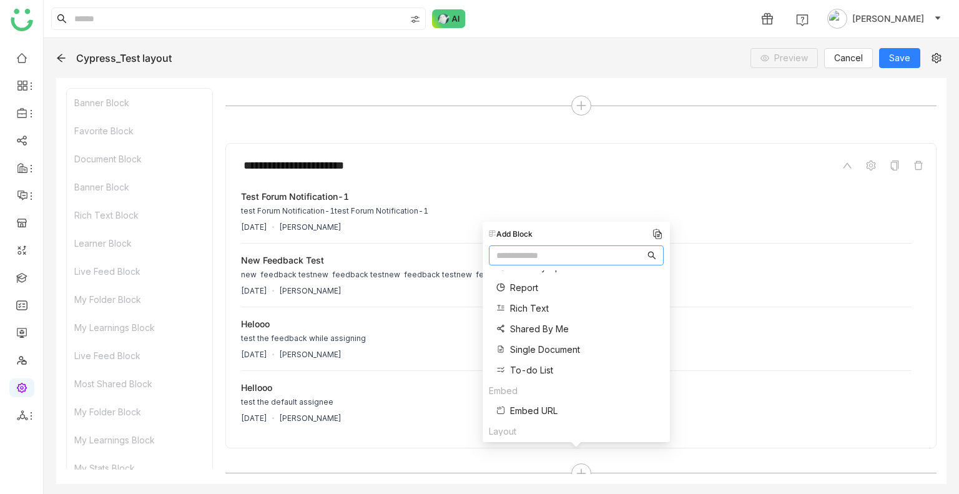
scroll to position [426, 0]
click at [554, 414] on span "Embed URL" at bounding box center [533, 412] width 47 height 13
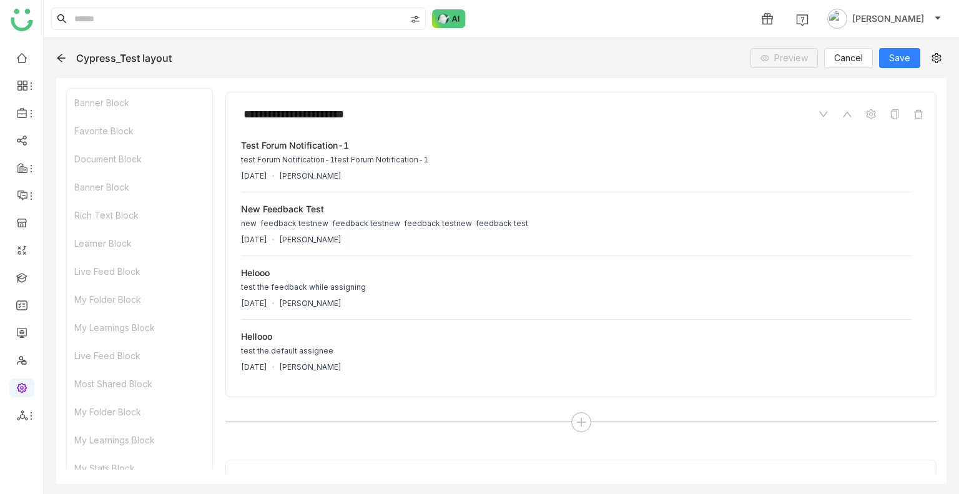
scroll to position [6469, 0]
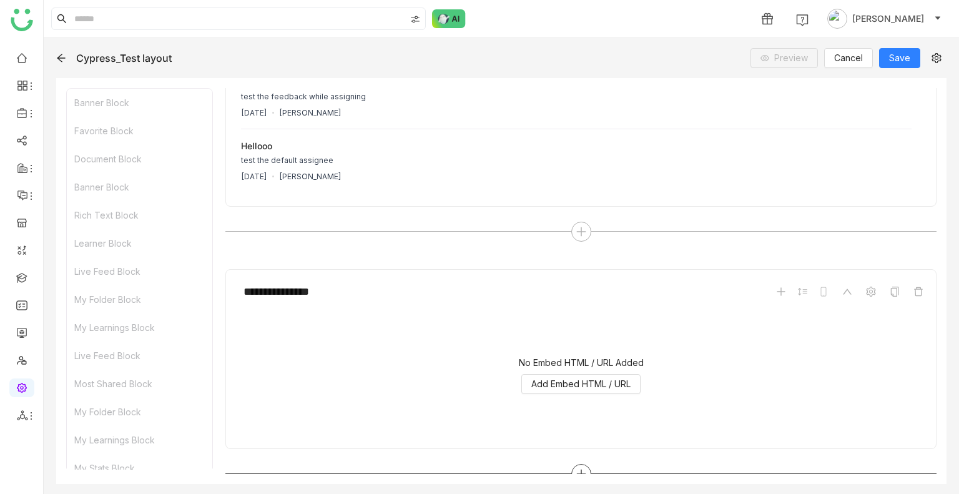
click at [574, 464] on div at bounding box center [581, 474] width 20 height 20
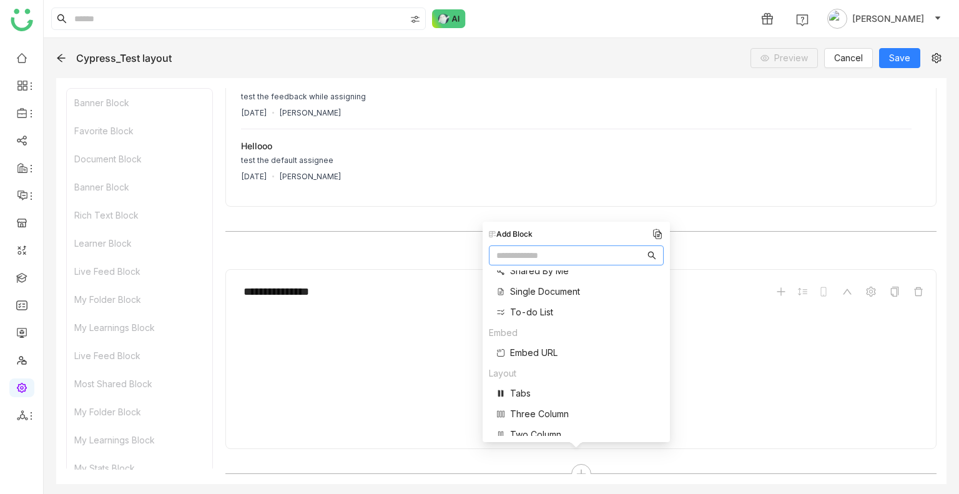
scroll to position [499, 0]
click at [519, 296] on span "To-do List" at bounding box center [531, 299] width 43 height 13
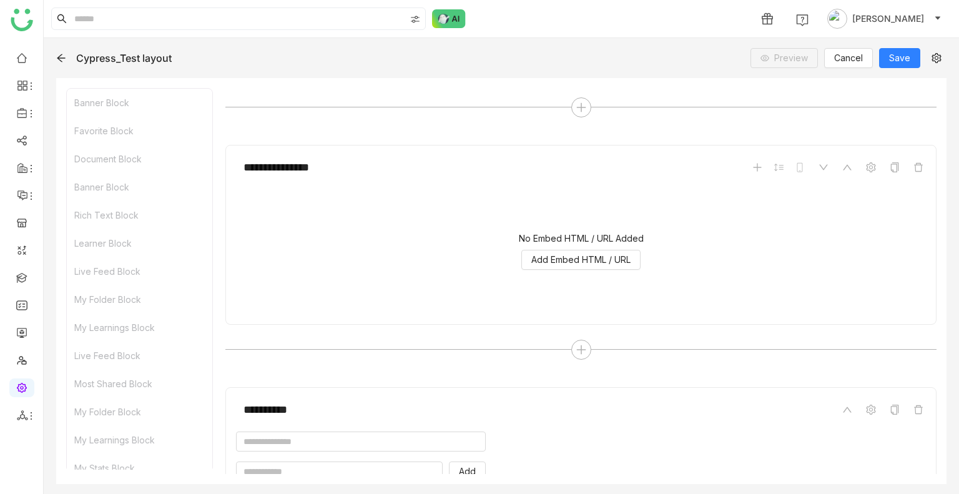
scroll to position [0, 0]
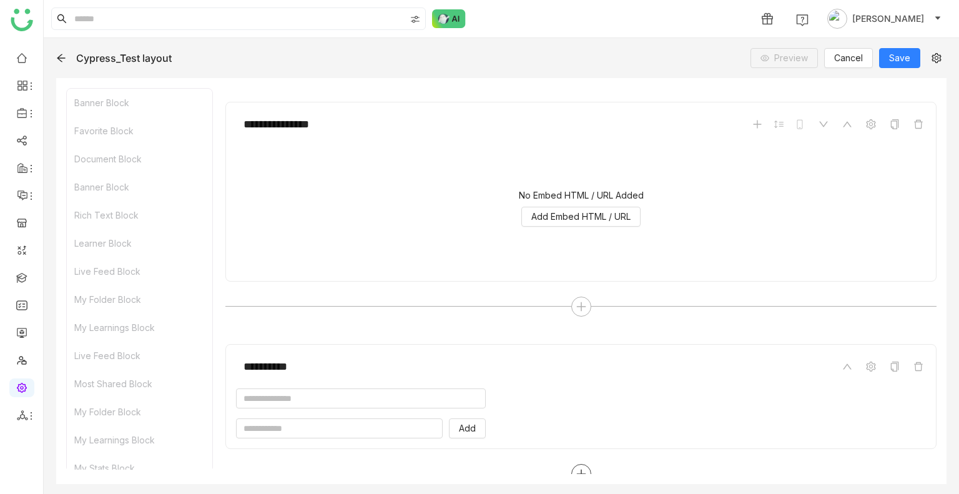
click at [575, 468] on icon at bounding box center [580, 473] width 11 height 11
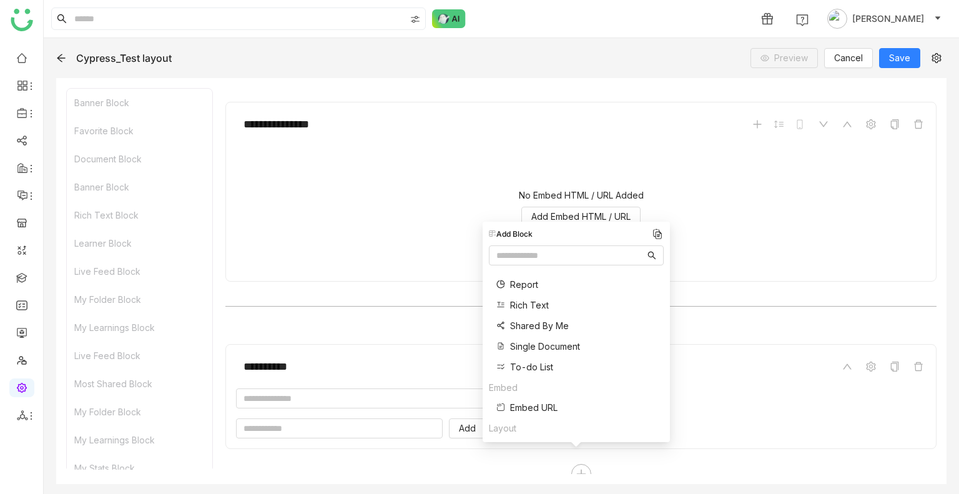
click at [547, 343] on span "Single Document" at bounding box center [545, 346] width 70 height 13
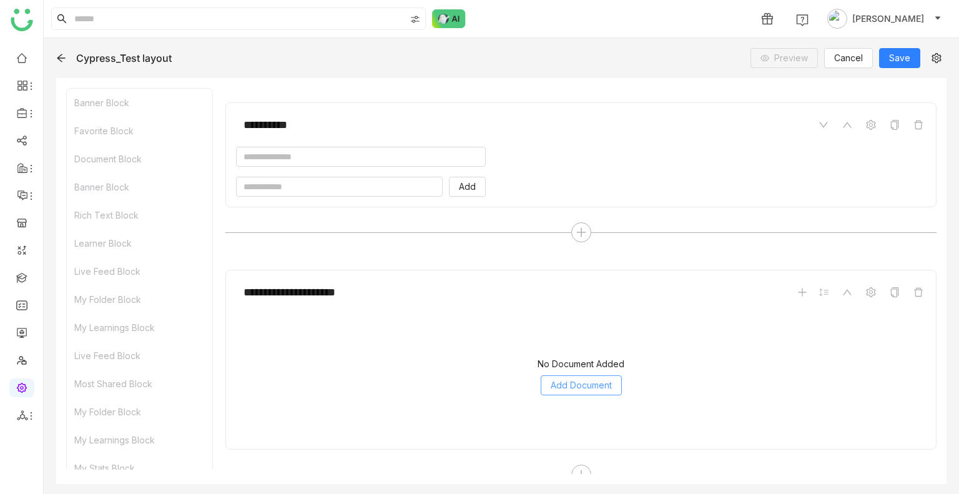
click at [566, 378] on span "Add Document" at bounding box center [580, 385] width 61 height 14
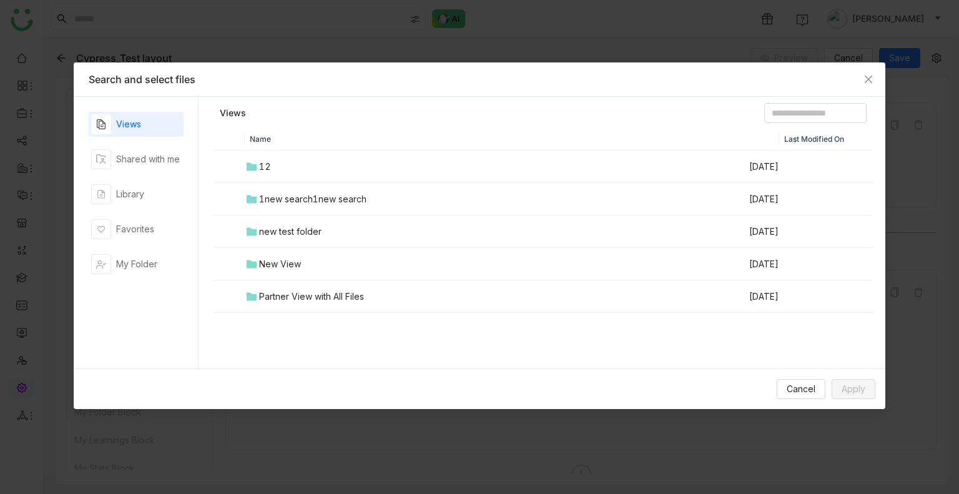
click at [363, 175] on td "12" at bounding box center [496, 166] width 503 height 32
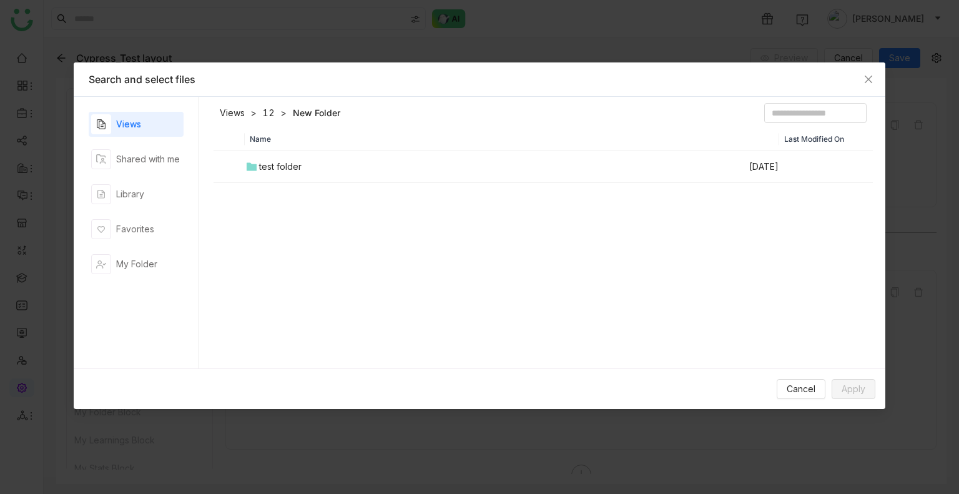
click at [363, 175] on td "test folder" at bounding box center [496, 166] width 503 height 32
click at [363, 175] on td "tetttt" at bounding box center [496, 166] width 503 height 32
click at [363, 175] on td "sravs" at bounding box center [496, 166] width 503 height 32
click at [363, 175] on div at bounding box center [543, 183] width 657 height 62
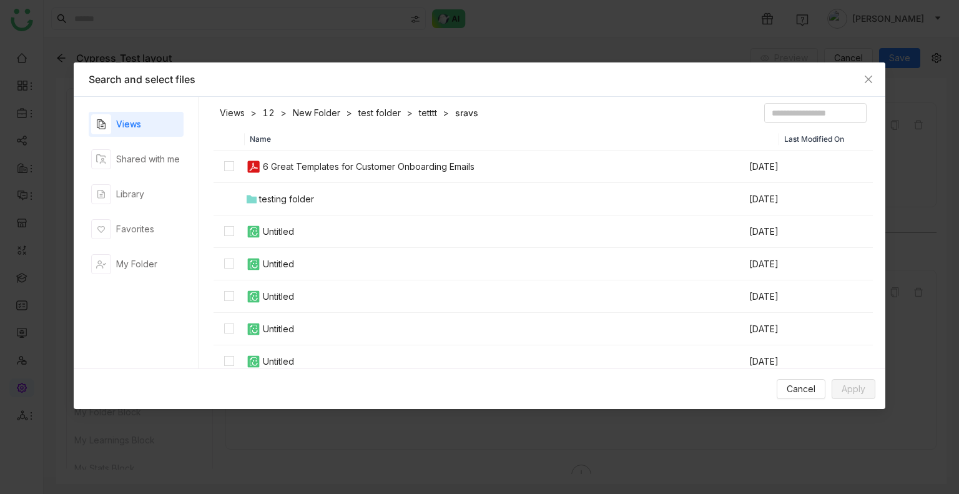
click at [362, 174] on td "6 Great Templates for Customer Onboarding Emails" at bounding box center [496, 166] width 503 height 32
click at [867, 397] on button "Apply" at bounding box center [853, 389] width 44 height 20
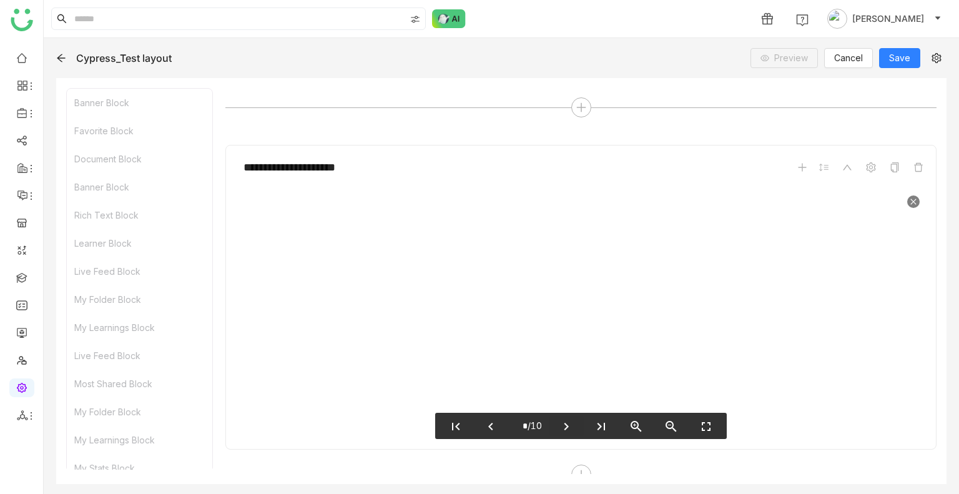
click at [562, 419] on icon "chevron_right" at bounding box center [566, 426] width 15 height 15
click at [594, 419] on icon "last_page" at bounding box center [601, 426] width 15 height 15
type input "**"
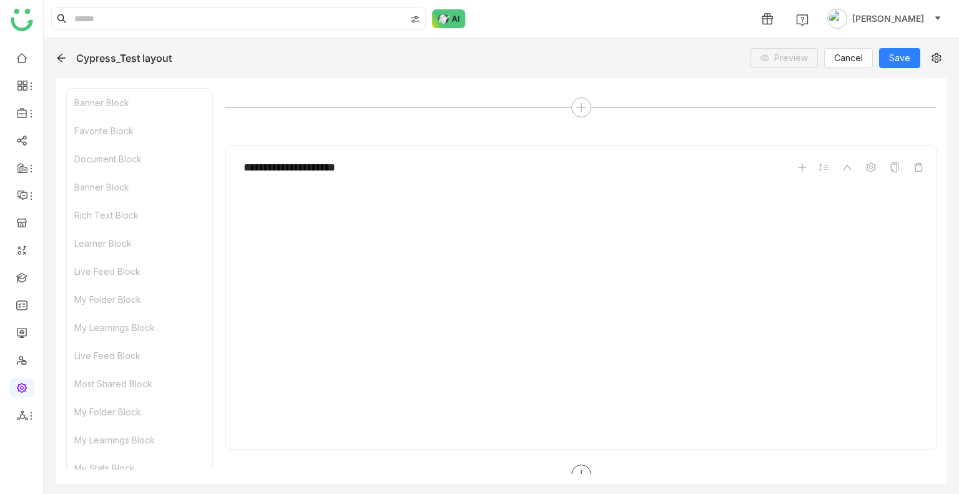
click at [582, 464] on div at bounding box center [581, 474] width 20 height 20
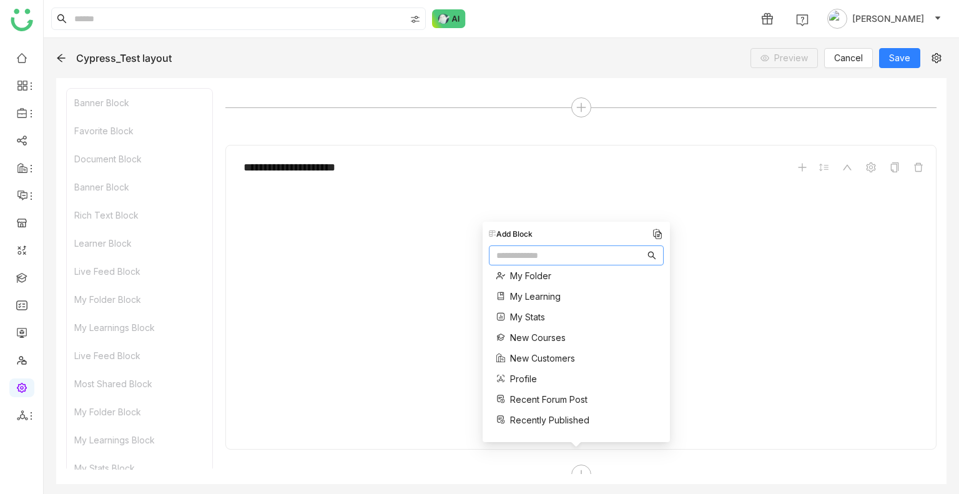
scroll to position [341, 0]
click at [514, 155] on div "**********" at bounding box center [581, 167] width 690 height 24
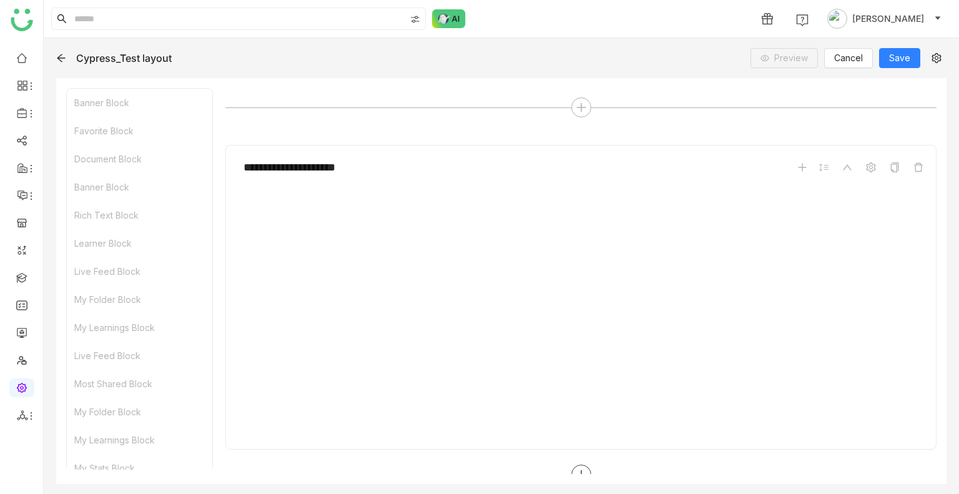
click at [584, 465] on div at bounding box center [581, 474] width 20 height 20
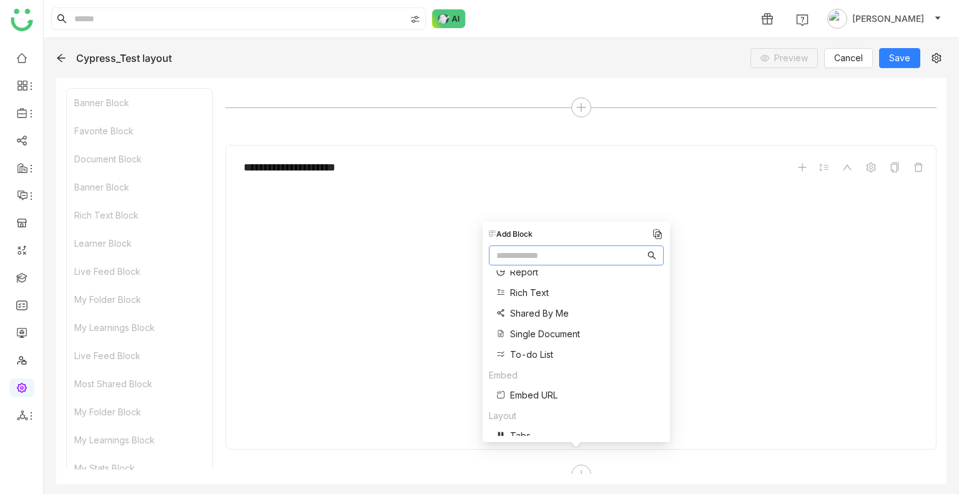
scroll to position [454, 0]
click at [524, 303] on span "Shared By Me" at bounding box center [539, 302] width 59 height 13
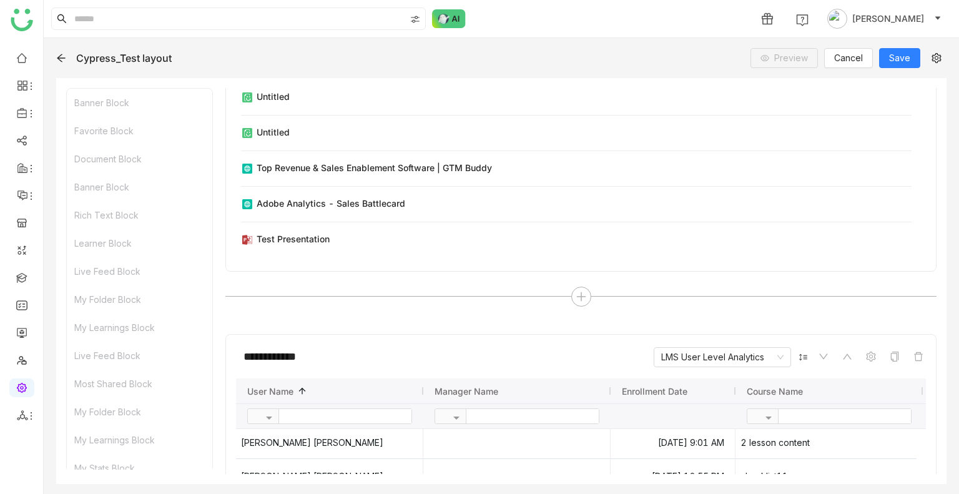
scroll to position [5255, 0]
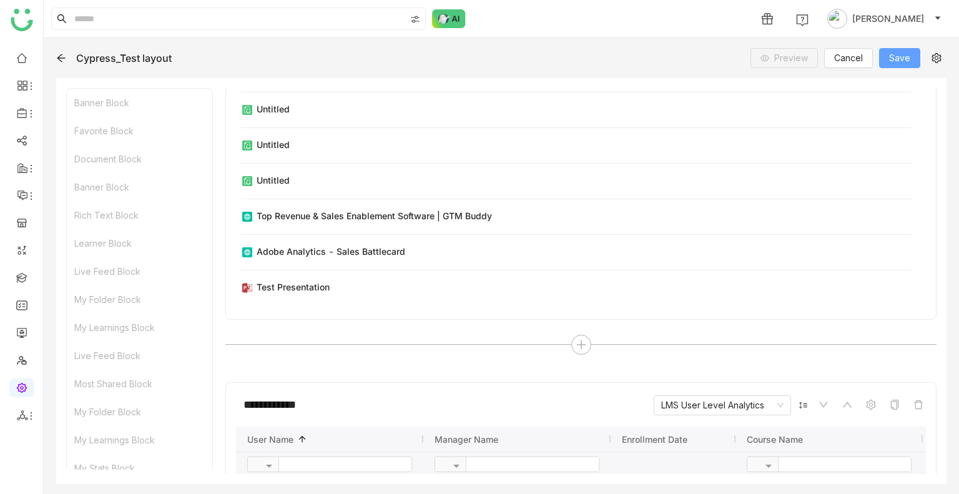
click at [894, 51] on span "Save" at bounding box center [899, 58] width 21 height 14
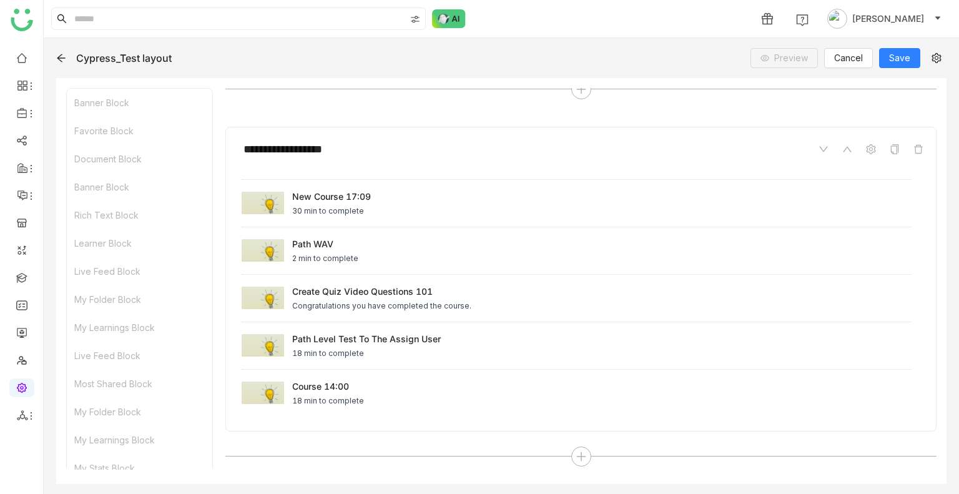
scroll to position [1914, 0]
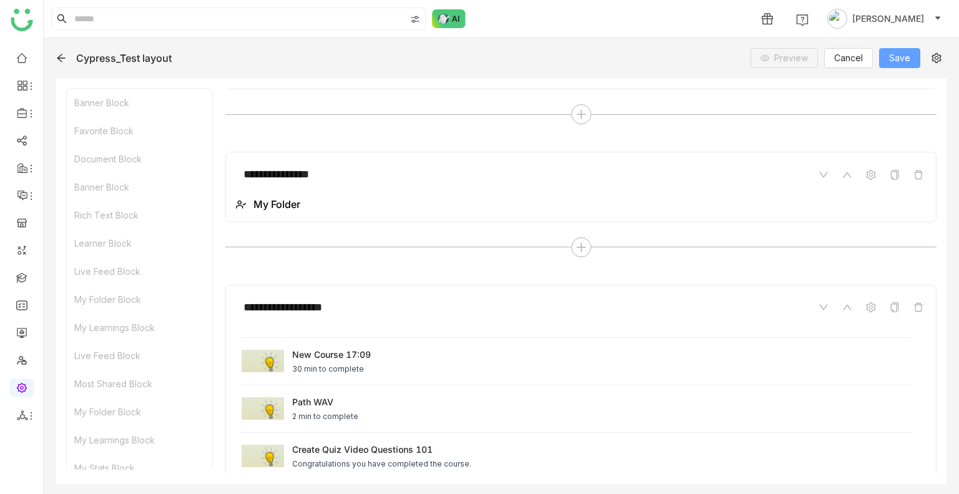
click at [888, 54] on button "Save" at bounding box center [899, 58] width 41 height 20
click at [841, 56] on span "Cancel" at bounding box center [848, 58] width 29 height 14
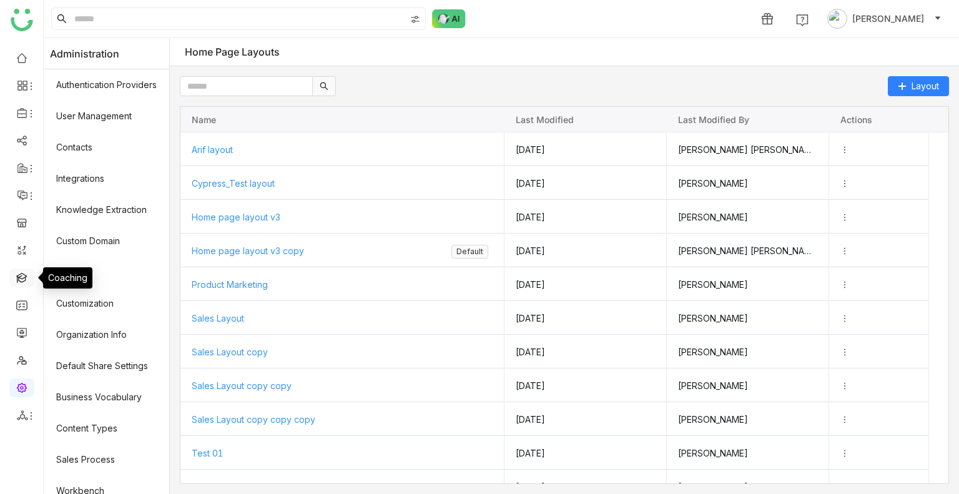
click at [16, 274] on link at bounding box center [21, 277] width 11 height 11
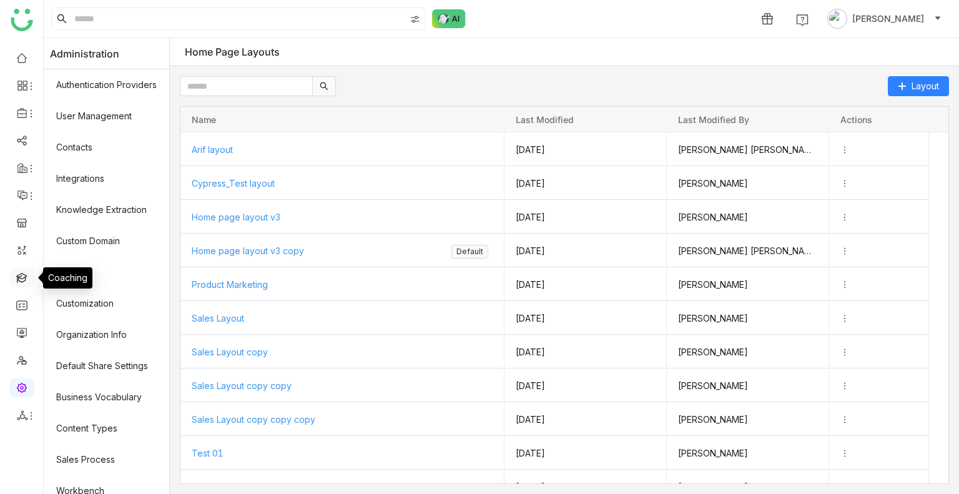
click at [16, 274] on link at bounding box center [21, 277] width 11 height 11
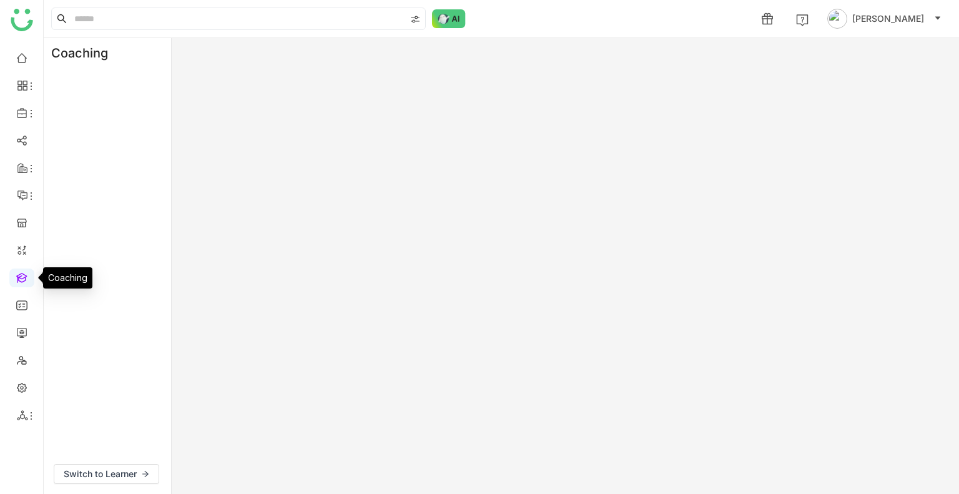
click at [16, 274] on link at bounding box center [21, 277] width 11 height 11
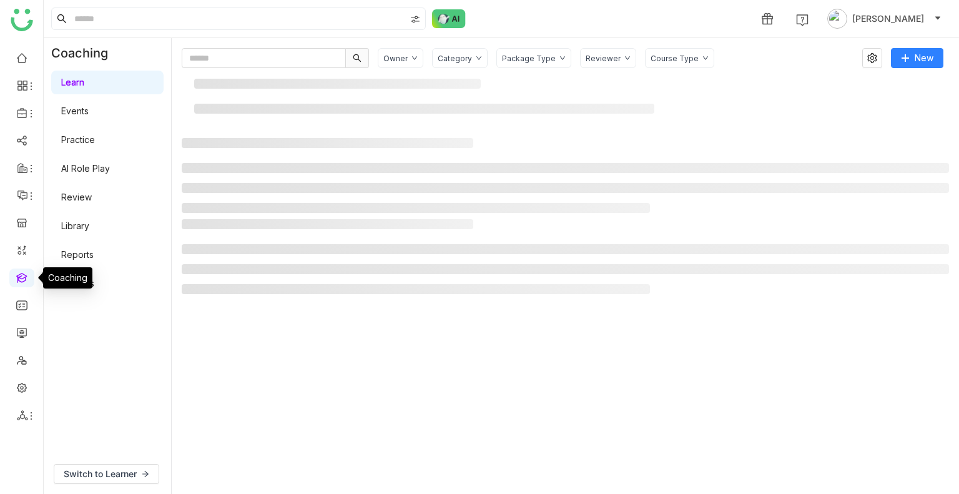
click at [16, 274] on link at bounding box center [21, 277] width 11 height 11
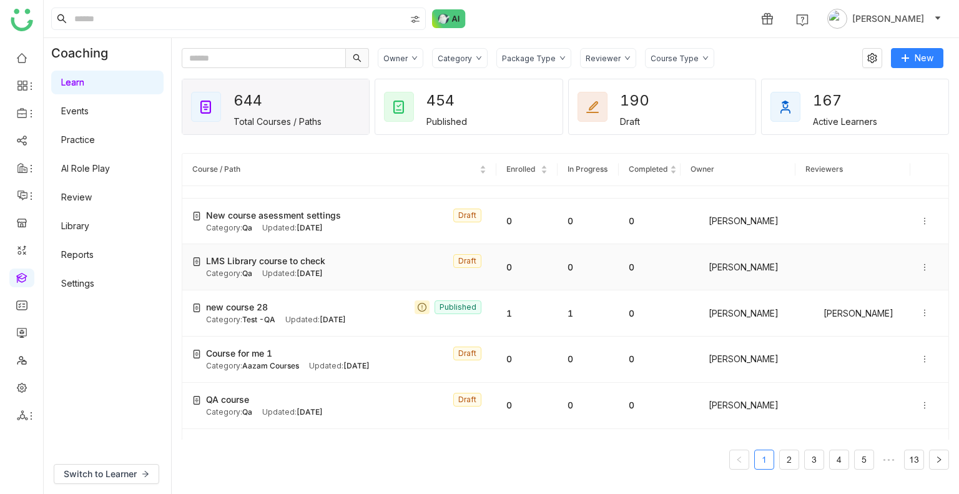
scroll to position [84, 0]
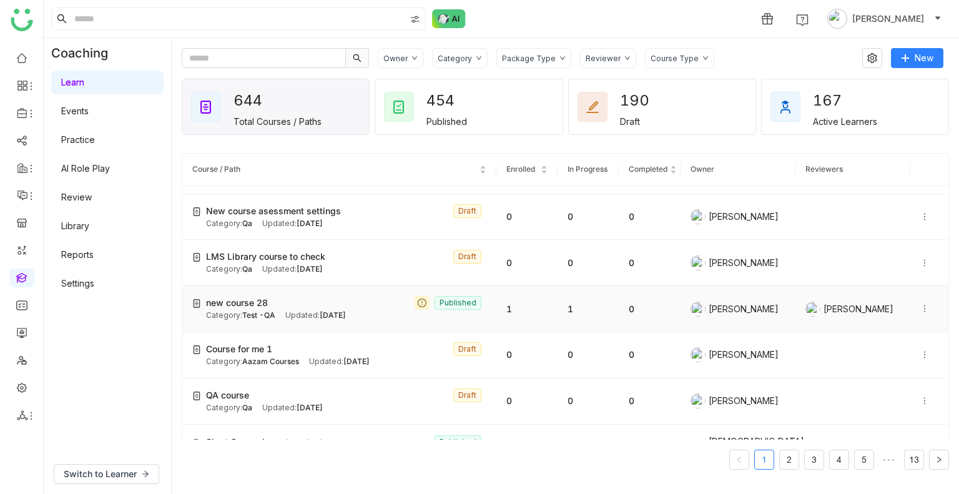
click at [222, 292] on td "new course 28 Published Category: Test -QA Updated: [DATE]" at bounding box center [339, 309] width 314 height 46
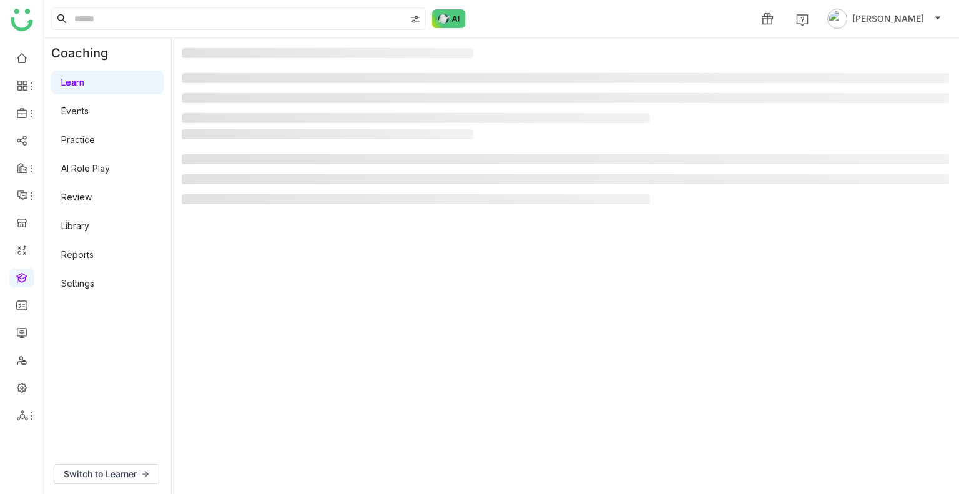
click at [222, 292] on gtmb-manage-detail-wrapper at bounding box center [565, 266] width 767 height 436
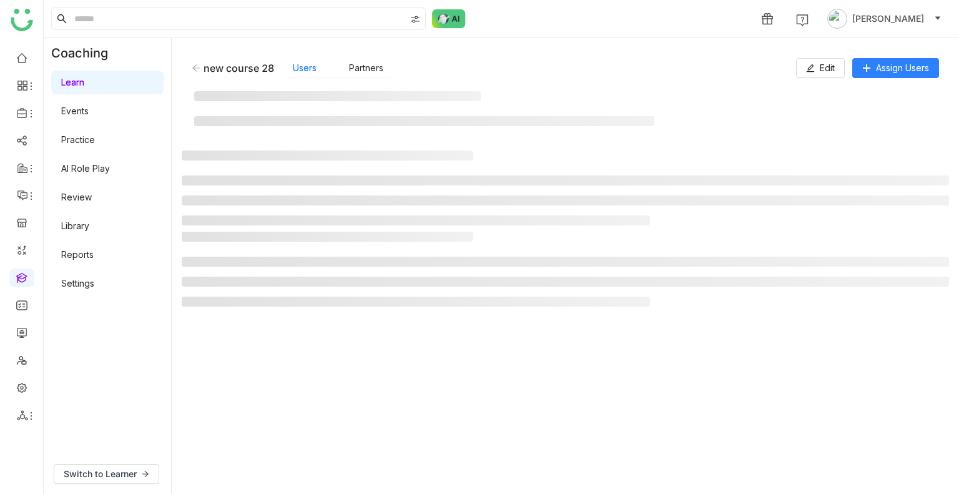
click at [222, 292] on ul at bounding box center [565, 282] width 767 height 50
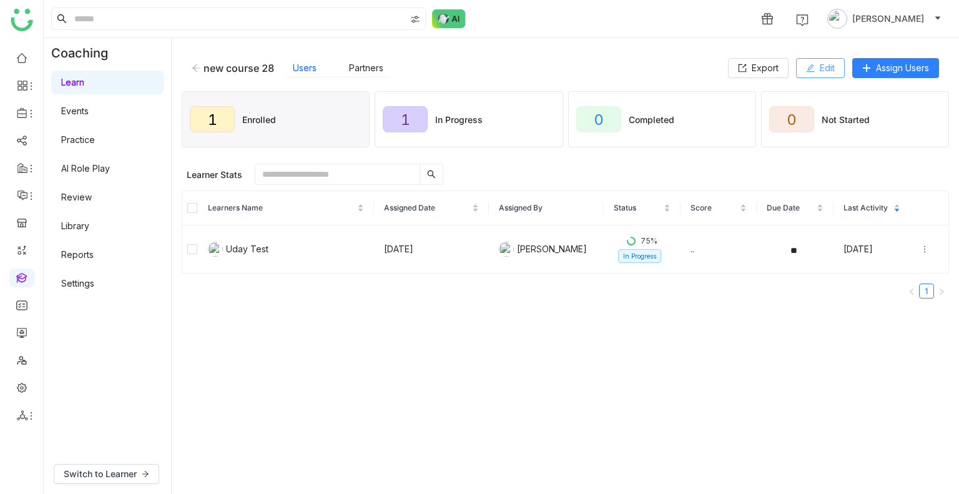
click at [816, 58] on button "Edit" at bounding box center [820, 68] width 49 height 20
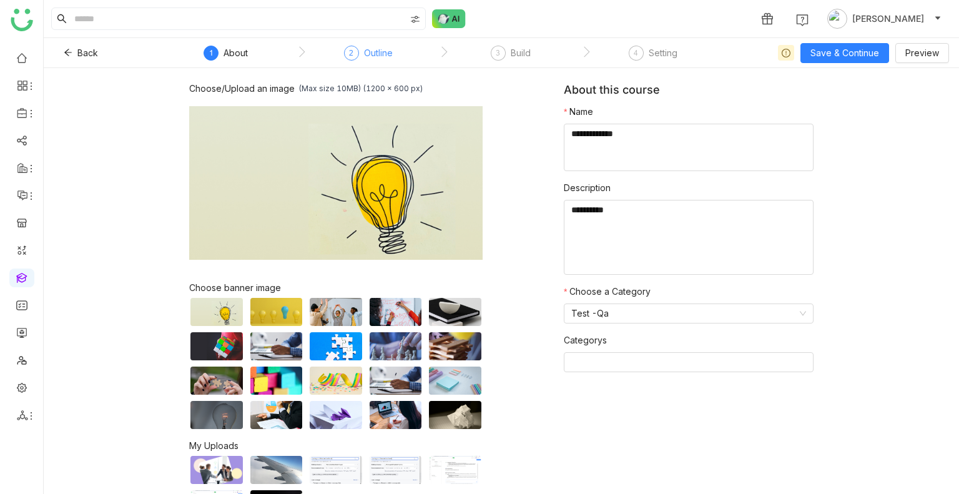
click at [372, 55] on div "Outline" at bounding box center [378, 53] width 29 height 15
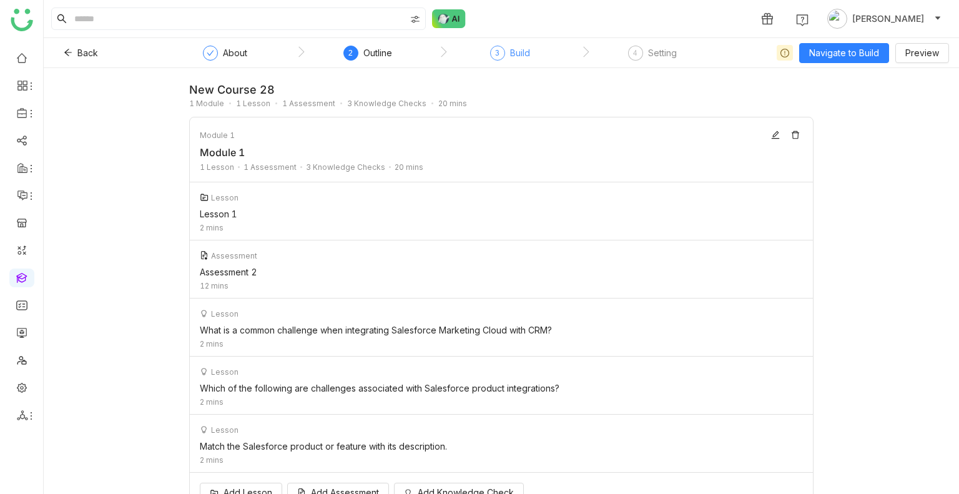
drag, startPoint x: 469, startPoint y: 44, endPoint x: 512, endPoint y: 52, distance: 44.4
click at [512, 52] on nz-step "3 Build" at bounding box center [510, 57] width 142 height 22
click at [512, 52] on div "Build" at bounding box center [520, 53] width 20 height 15
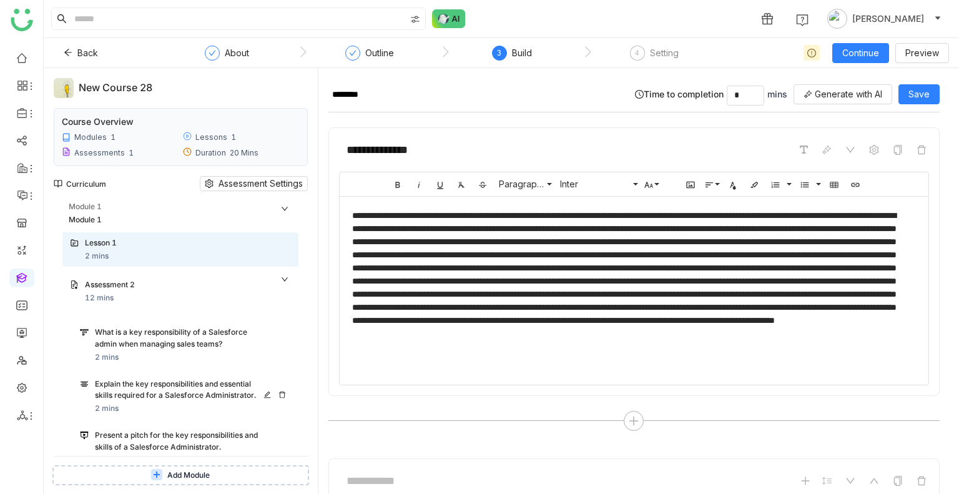
scroll to position [389, 0]
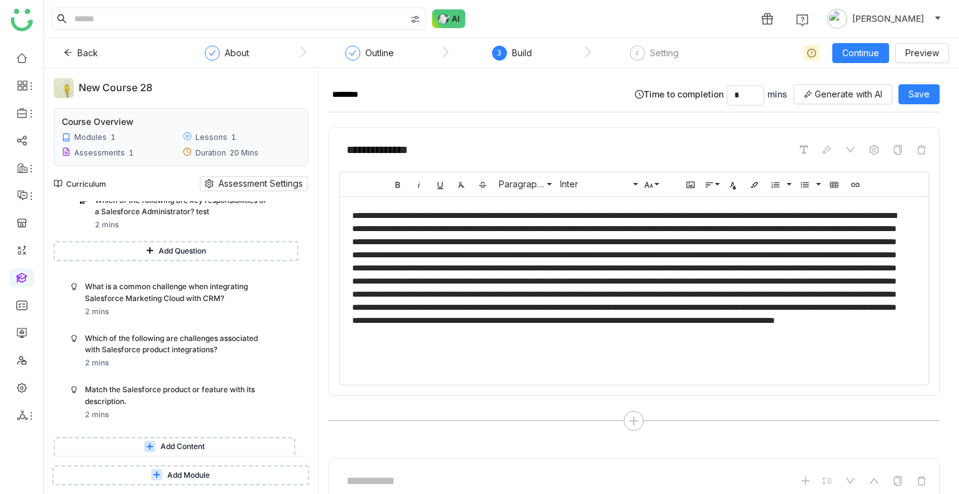
click at [174, 478] on span "Add Module" at bounding box center [188, 475] width 42 height 12
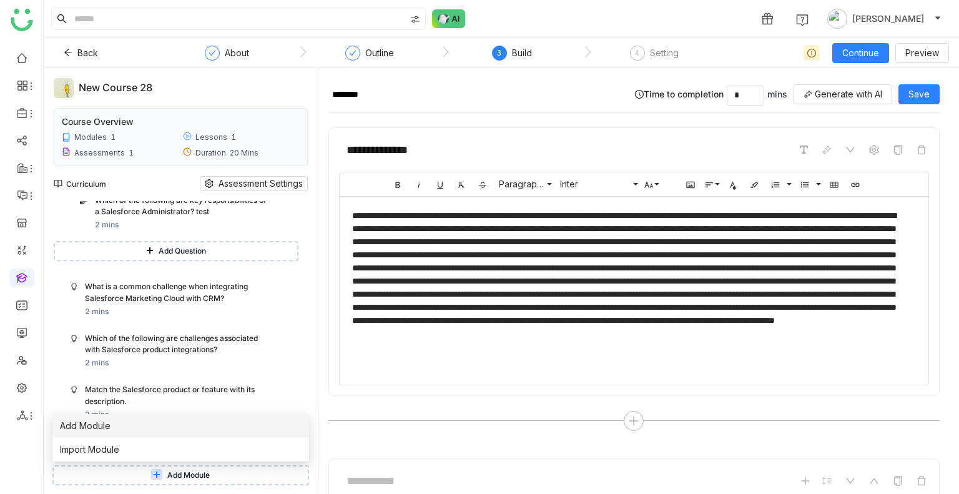
click at [86, 429] on span "Add Module" at bounding box center [85, 426] width 51 height 14
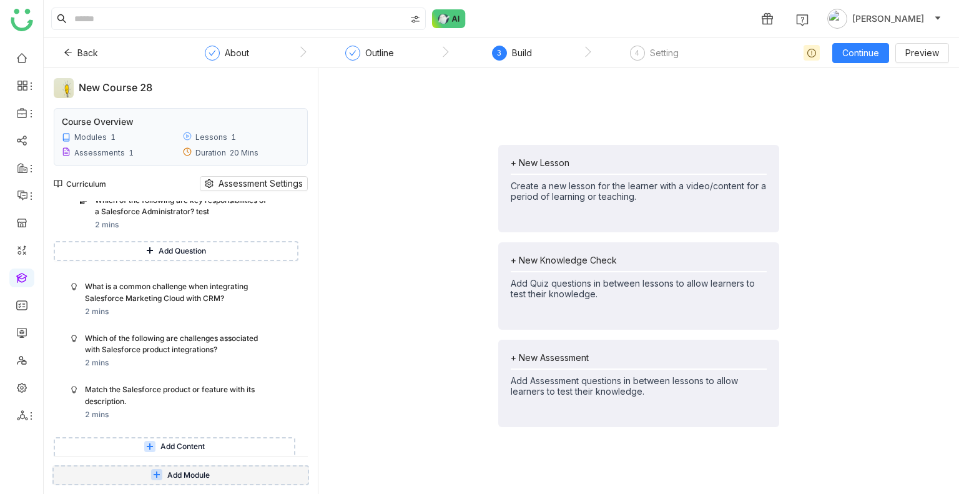
scroll to position [453, 0]
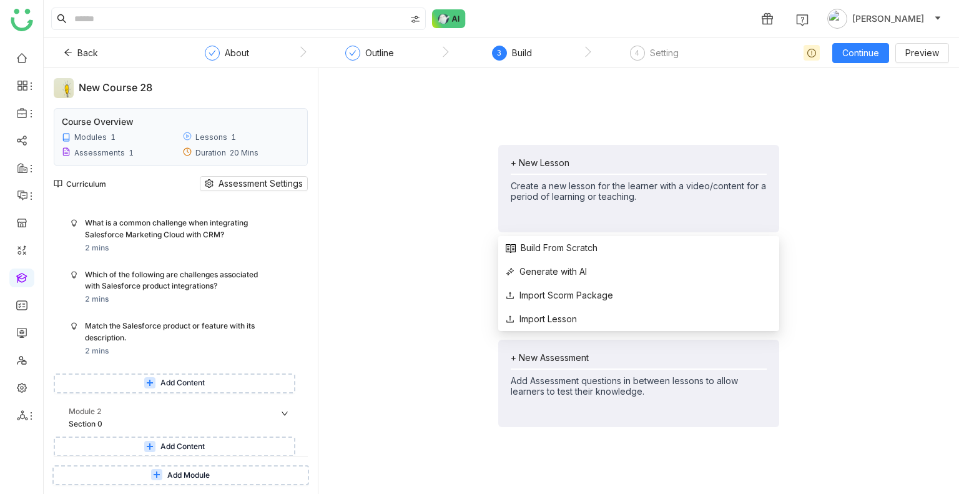
click at [550, 165] on div "+ New Lesson" at bounding box center [639, 162] width 256 height 11
click at [562, 247] on span "Build From Scratch" at bounding box center [552, 248] width 92 height 14
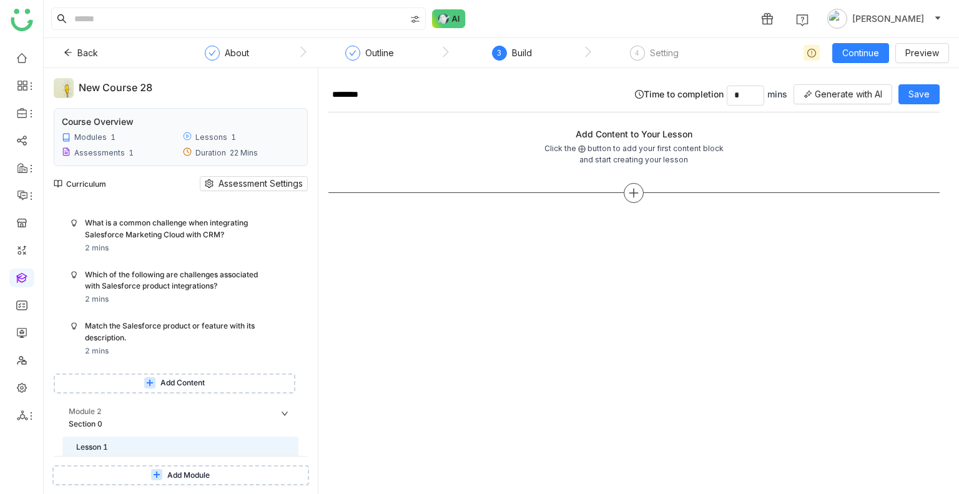
click at [630, 187] on icon at bounding box center [633, 192] width 11 height 11
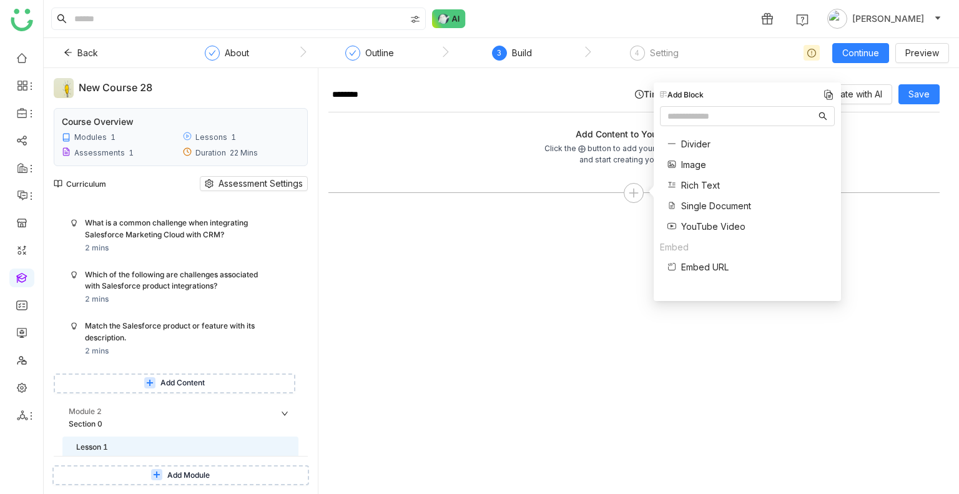
click at [677, 217] on div "Divider Image Rich Text Single Document YouTube Video" at bounding box center [705, 185] width 91 height 109
click at [678, 222] on div "YouTube Video" at bounding box center [706, 226] width 78 height 13
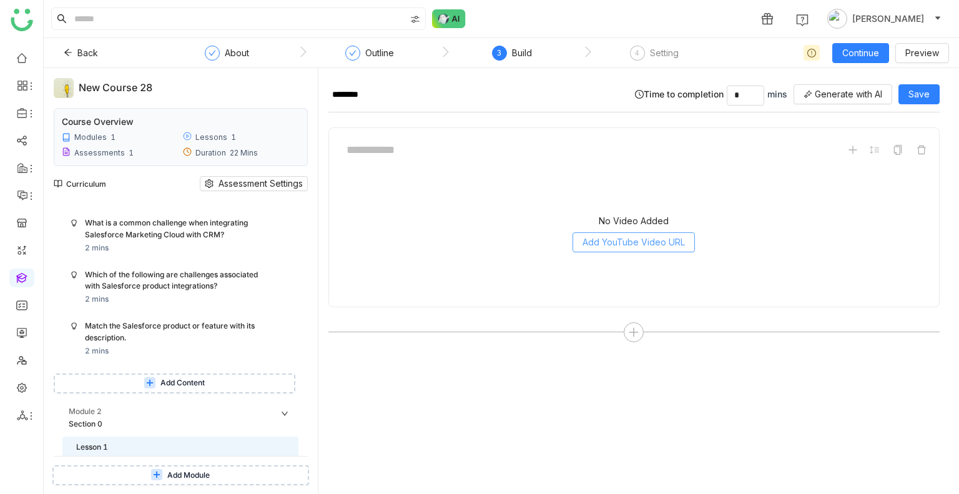
click at [617, 240] on span "Add YouTube Video URL" at bounding box center [633, 242] width 102 height 14
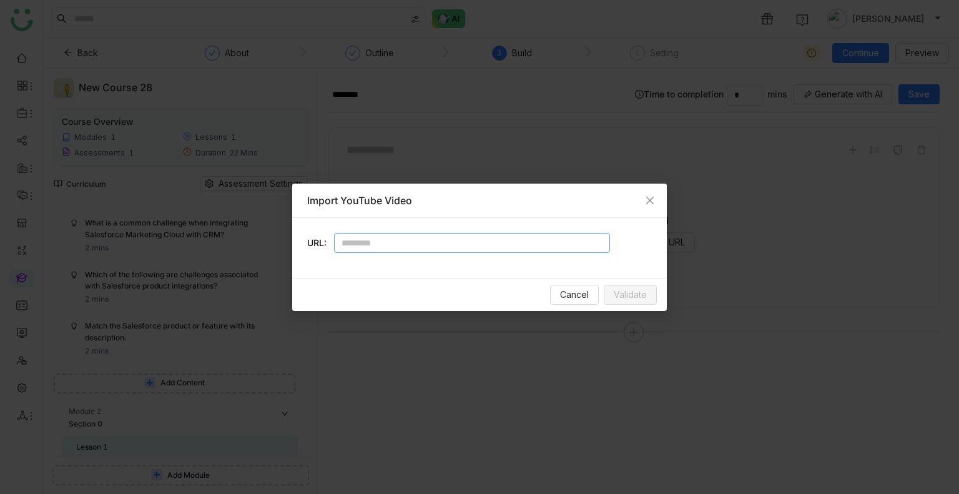
click at [417, 245] on input "text" at bounding box center [472, 243] width 276 height 20
paste input "**********"
click at [619, 295] on span "Validate" at bounding box center [630, 295] width 33 height 14
type input "**********"
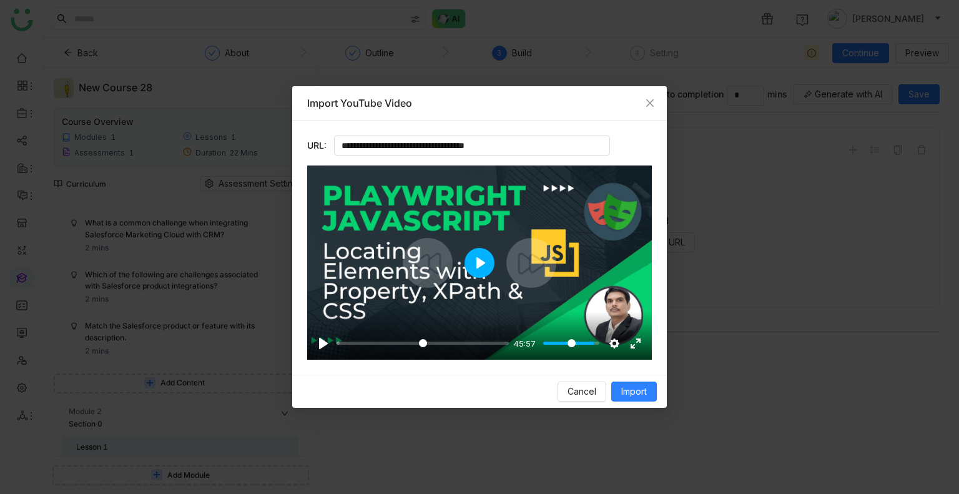
click at [480, 263] on button "Play" at bounding box center [479, 263] width 30 height 30
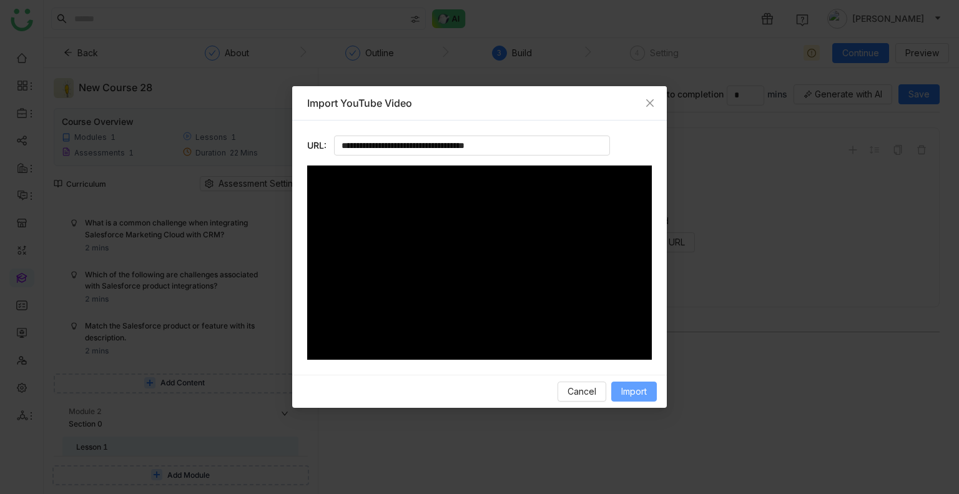
click at [637, 384] on span "Import" at bounding box center [634, 391] width 26 height 14
type input "****"
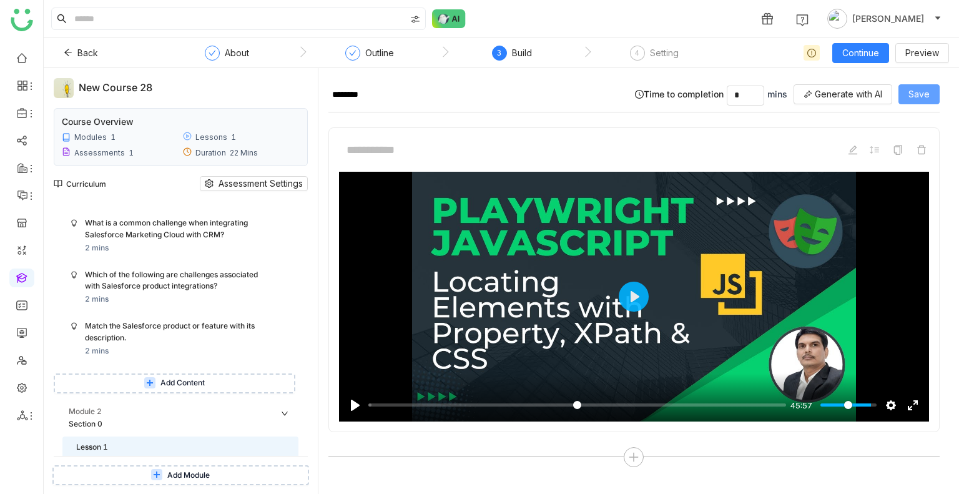
click at [916, 93] on span "Save" at bounding box center [918, 94] width 21 height 14
click at [629, 461] on div at bounding box center [634, 457] width 20 height 20
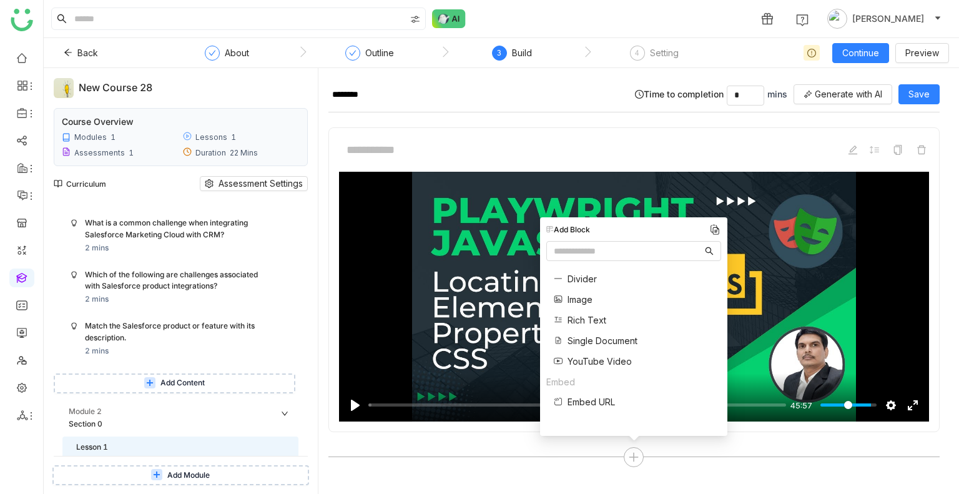
click at [592, 401] on span "Embed URL" at bounding box center [590, 401] width 47 height 13
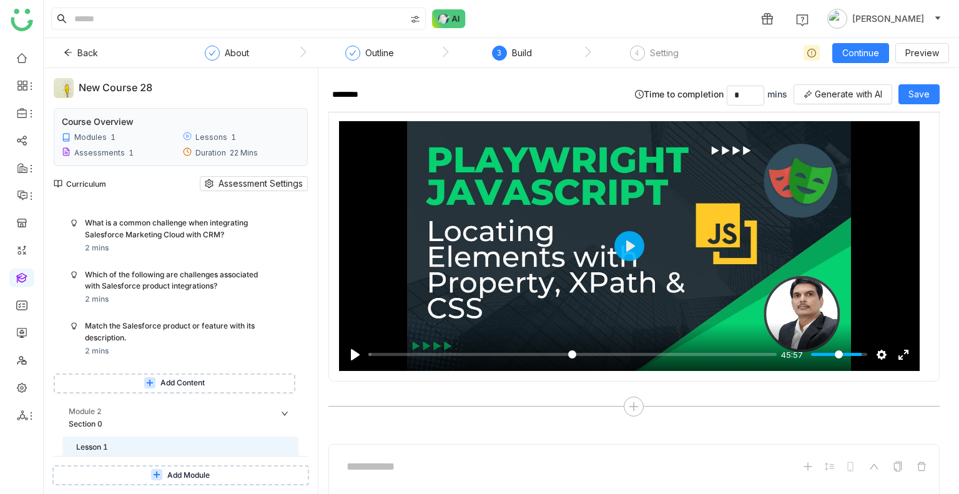
scroll to position [230, 0]
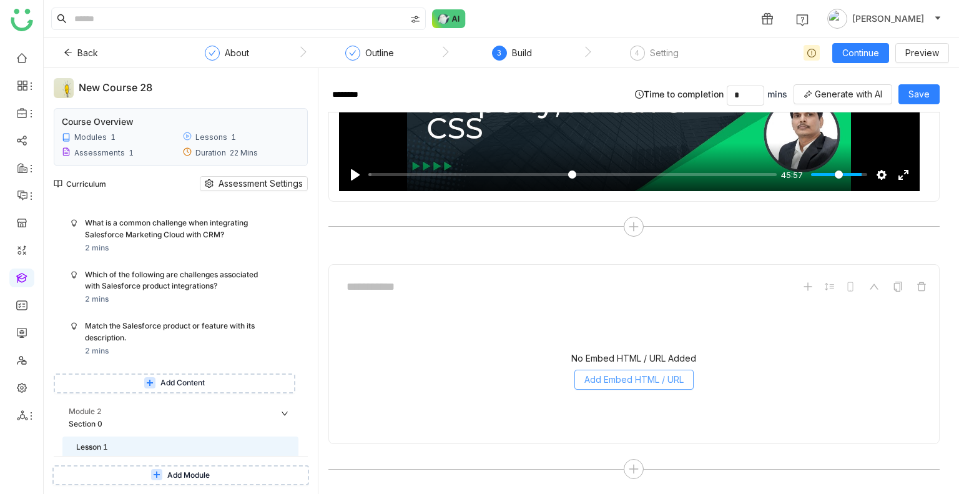
click at [591, 383] on span "Add Embed HTML / URL" at bounding box center [633, 380] width 99 height 14
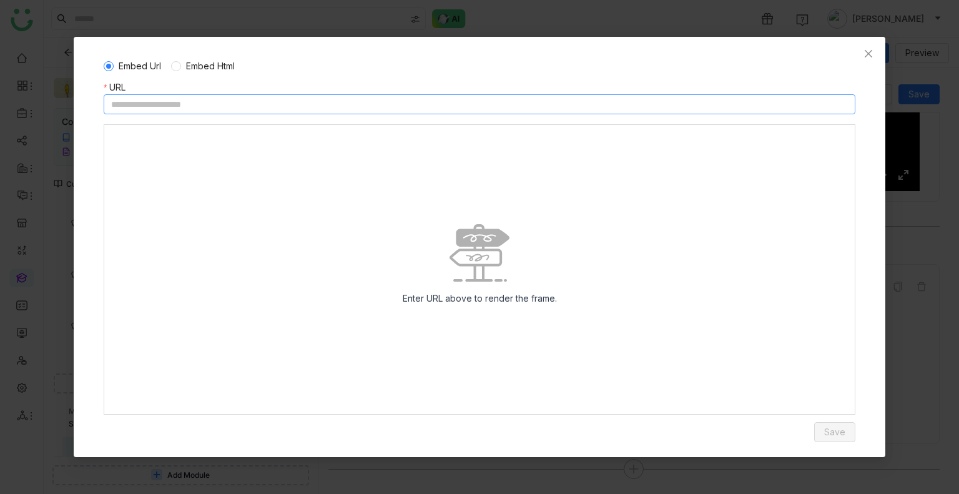
click at [237, 101] on input at bounding box center [479, 104] width 751 height 20
paste input "**********"
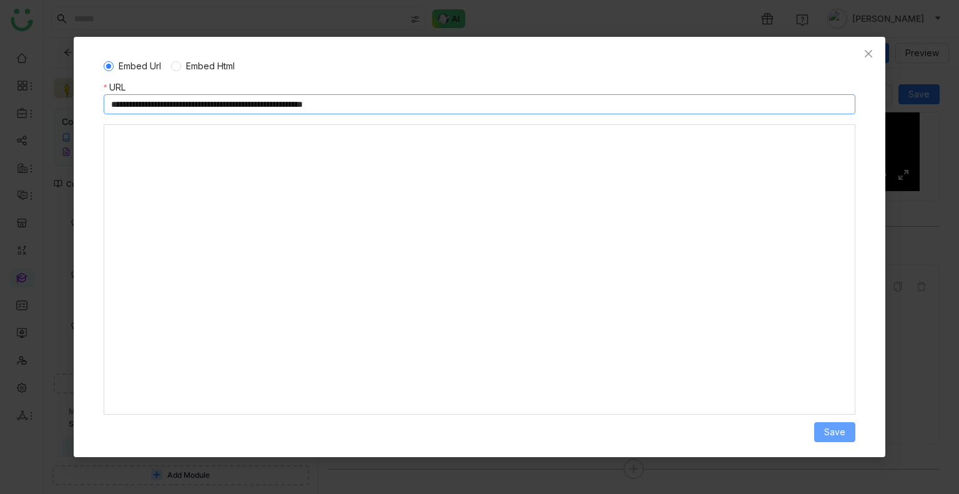
type input "**********"
click at [833, 428] on span "Save" at bounding box center [834, 432] width 21 height 14
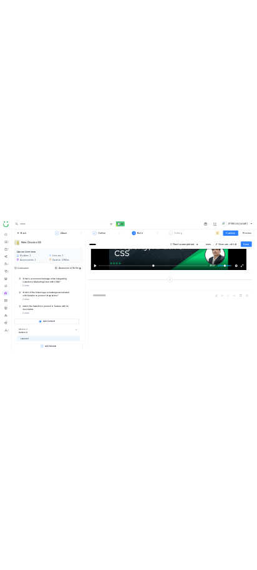
scroll to position [357, 0]
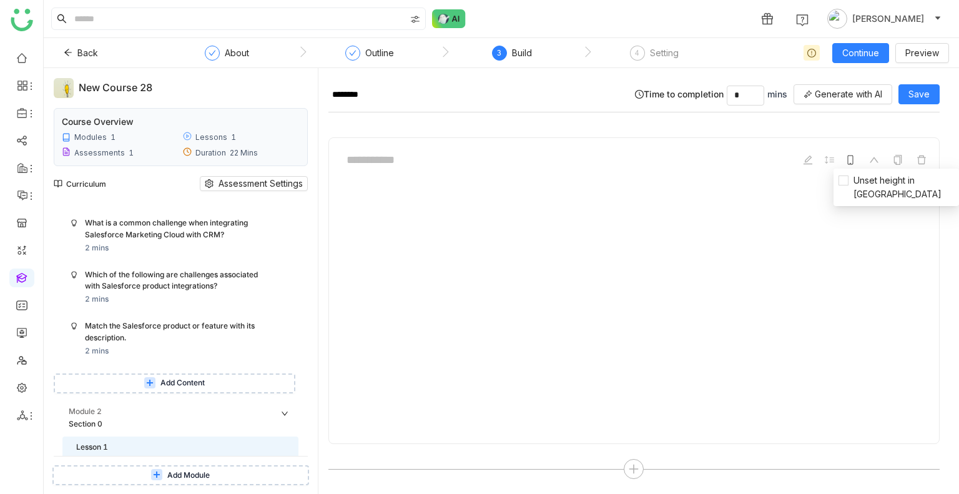
click at [845, 160] on icon "mobile" at bounding box center [850, 160] width 10 height 10
click at [845, 157] on icon "mobile" at bounding box center [850, 160] width 10 height 10
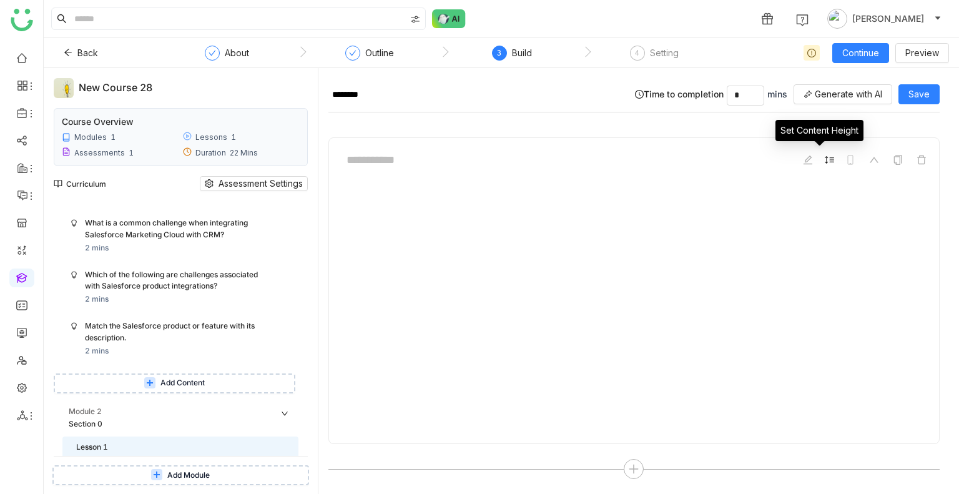
click at [824, 160] on icon at bounding box center [829, 160] width 10 height 10
click at [804, 111] on input "***" at bounding box center [802, 113] width 55 height 19
type input "*"
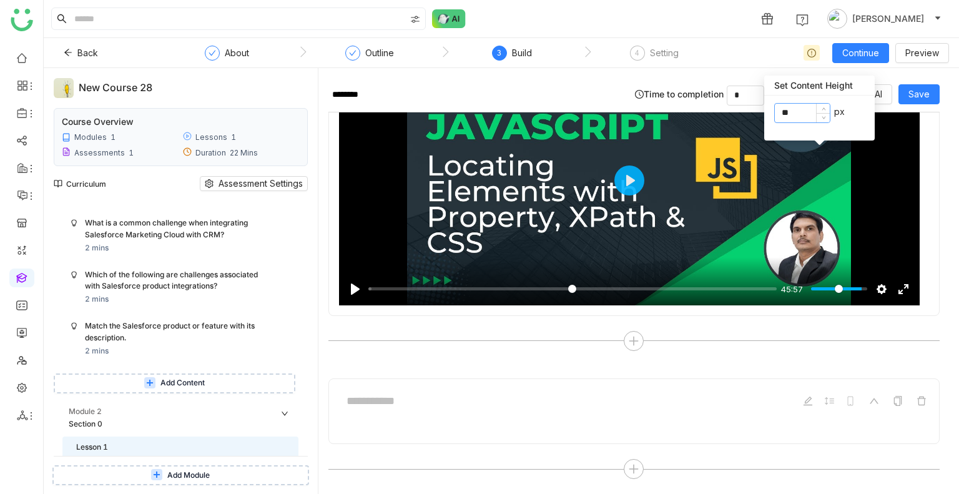
type input "*"
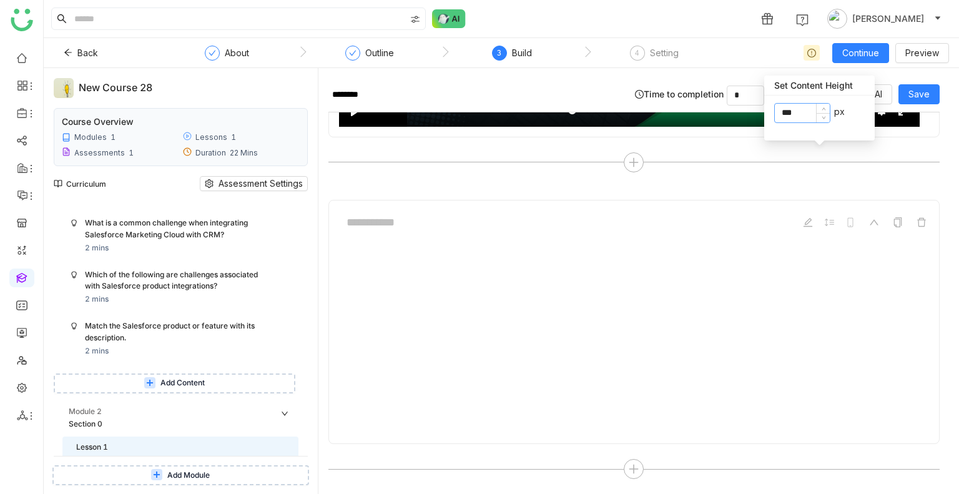
type input "***"
click at [899, 145] on div "Pause Play % buffered 26:41 45:57 Settings Captions Disabled Quality undefined …" at bounding box center [633, 4] width 611 height 342
click at [803, 218] on icon at bounding box center [807, 222] width 9 height 9
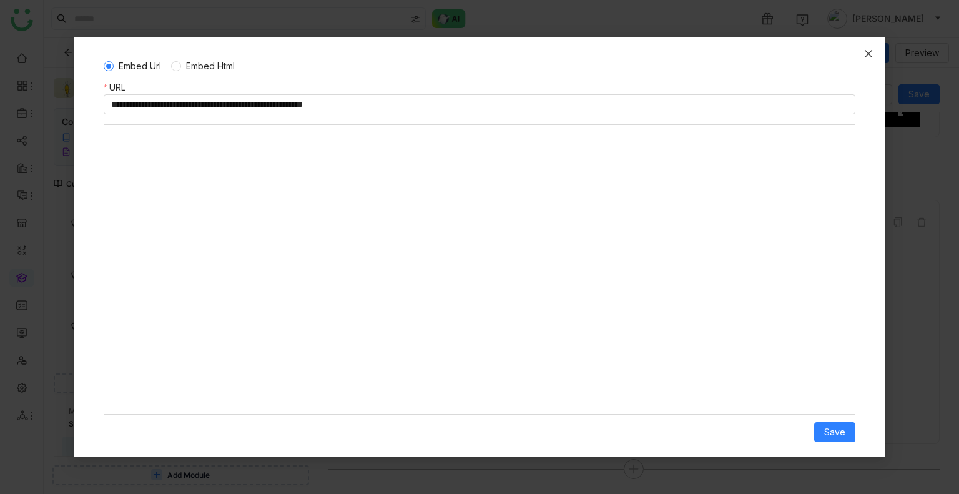
click at [869, 55] on icon "Close" at bounding box center [868, 54] width 10 height 10
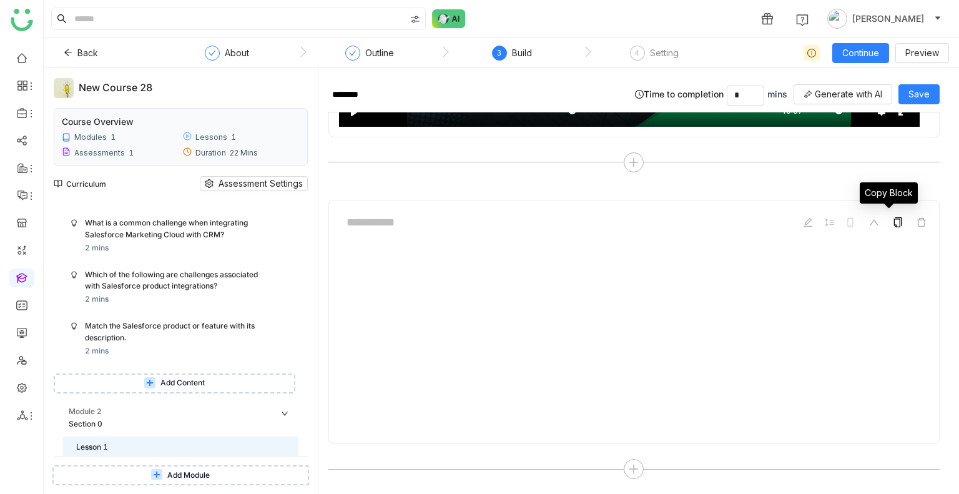
click at [893, 222] on icon at bounding box center [898, 222] width 10 height 10
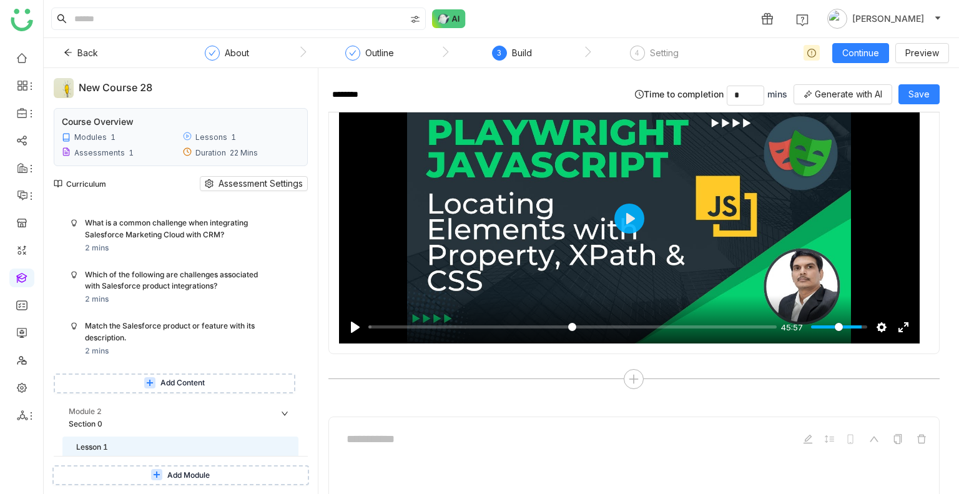
scroll to position [0, 0]
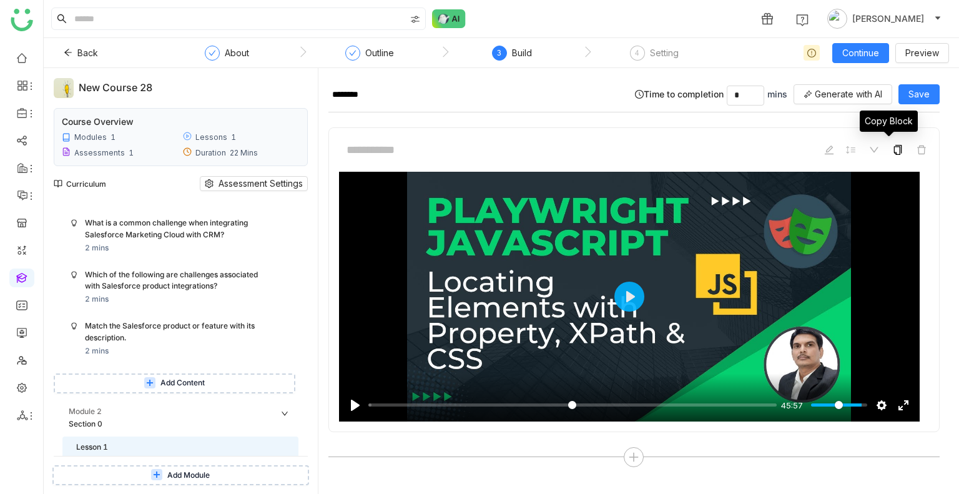
click at [893, 145] on icon at bounding box center [898, 150] width 10 height 10
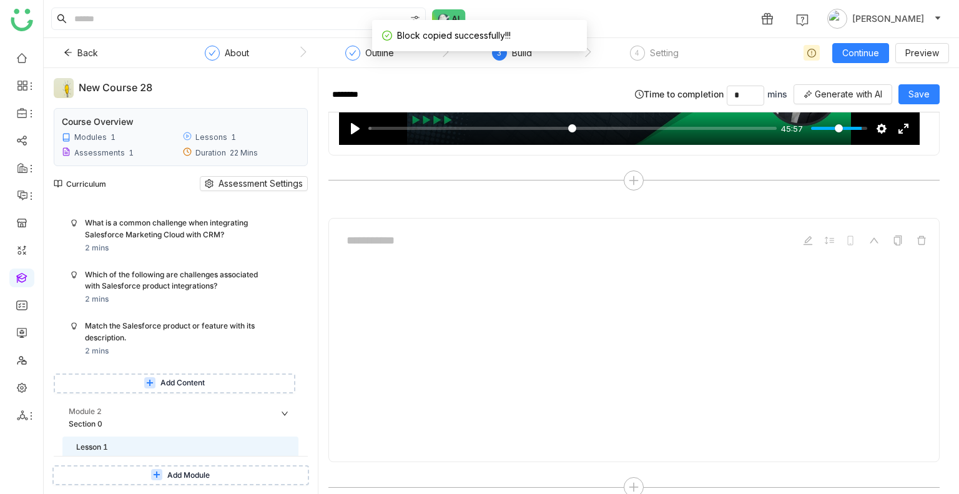
scroll to position [295, 0]
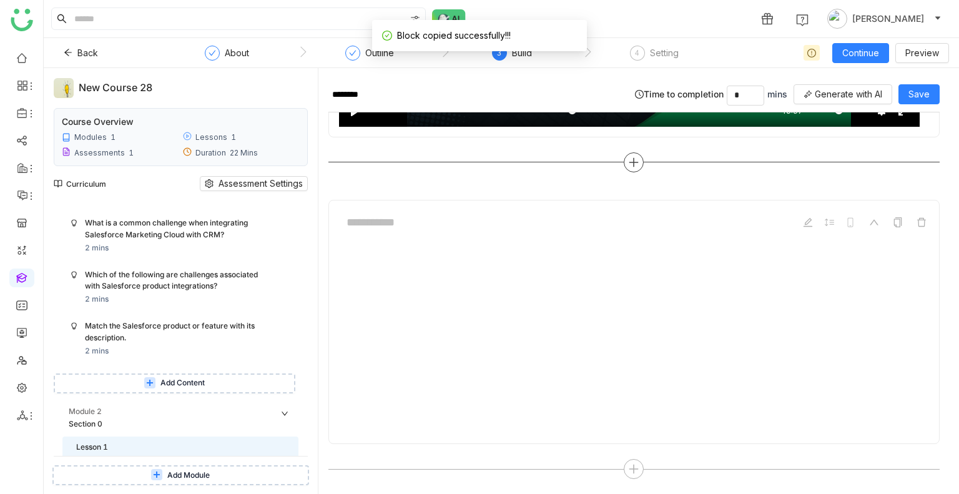
click at [628, 160] on icon at bounding box center [633, 162] width 11 height 11
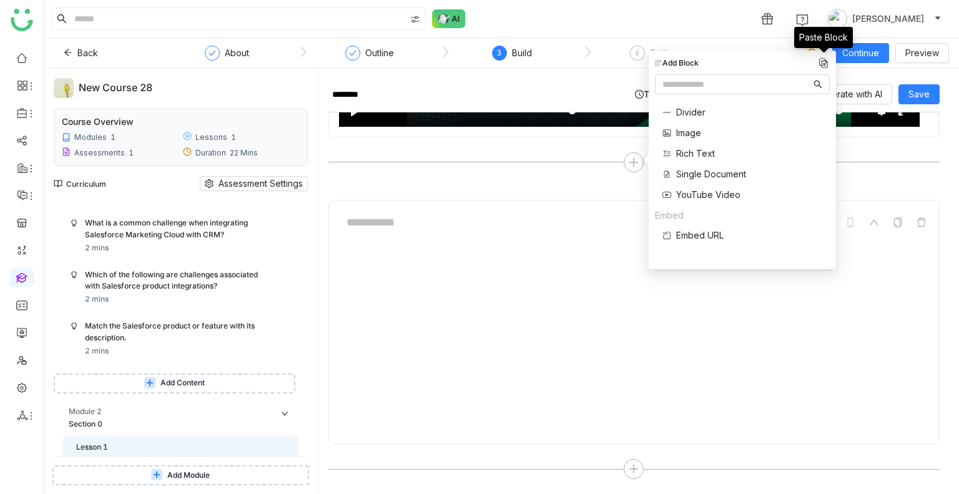
click at [820, 59] on img at bounding box center [823, 63] width 12 height 12
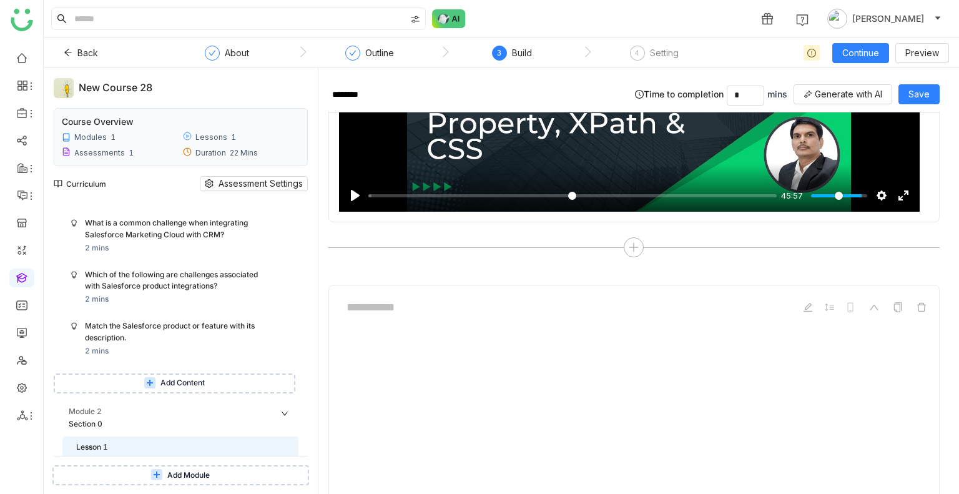
scroll to position [662, 0]
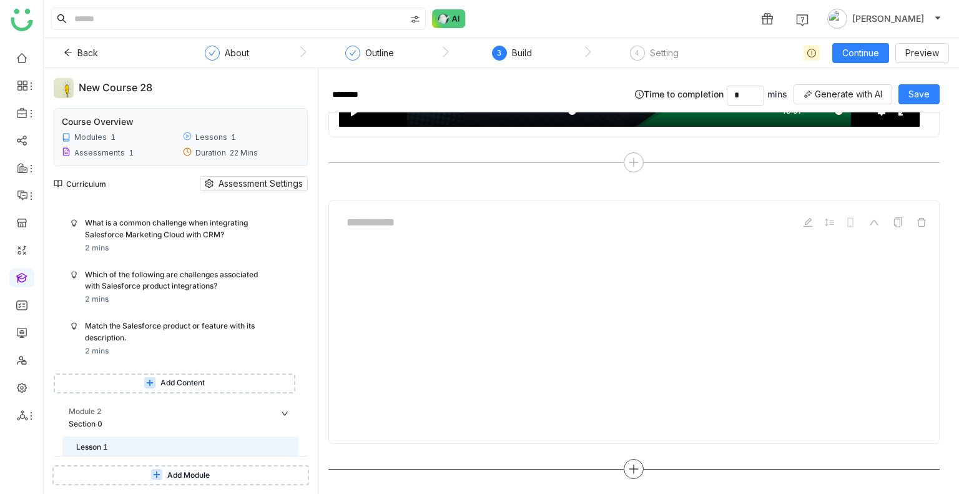
click at [632, 463] on icon at bounding box center [633, 468] width 11 height 11
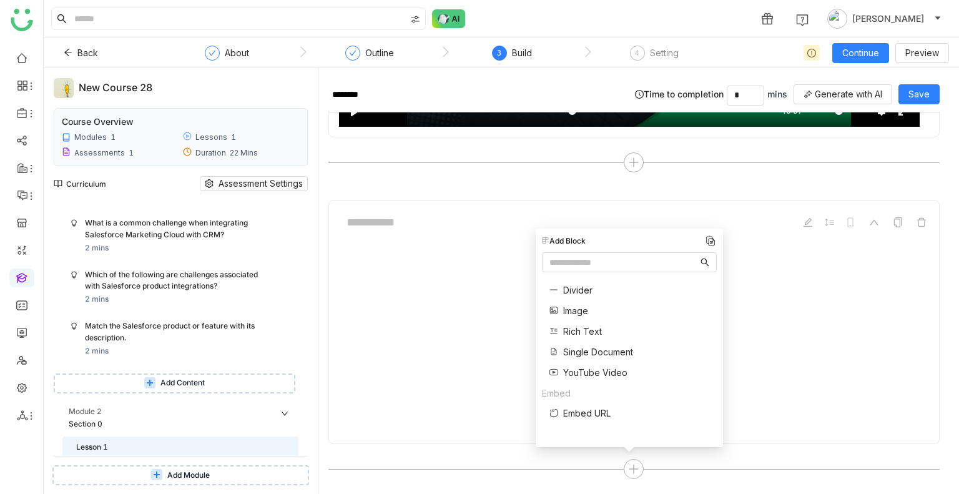
click at [589, 336] on span "Rich Text" at bounding box center [582, 331] width 39 height 13
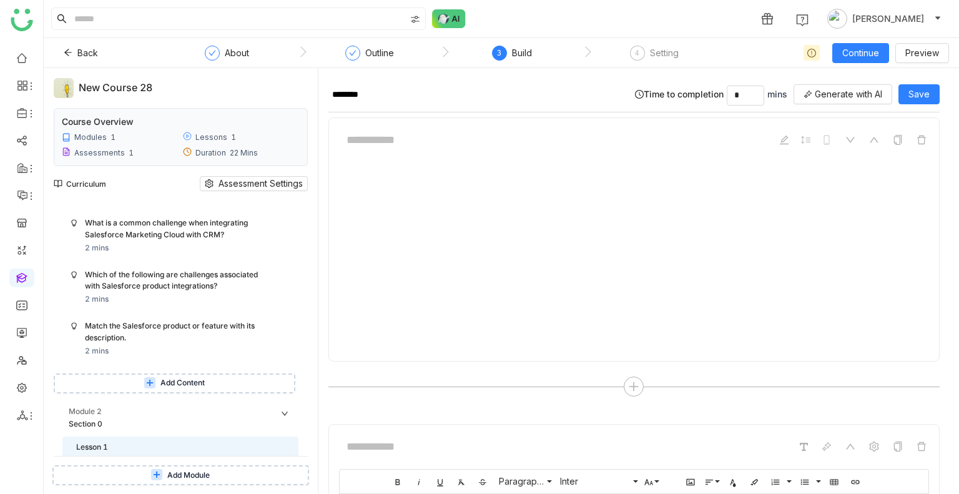
scroll to position [847, 0]
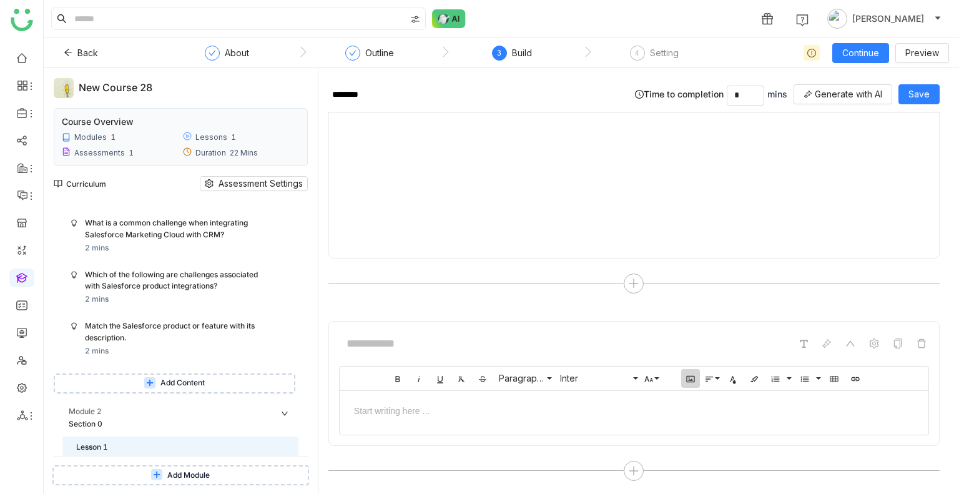
click at [686, 369] on button "Insert Image" at bounding box center [690, 378] width 19 height 19
click at [591, 419] on div at bounding box center [634, 410] width 589 height 38
click at [688, 375] on icon "button" at bounding box center [690, 379] width 10 height 10
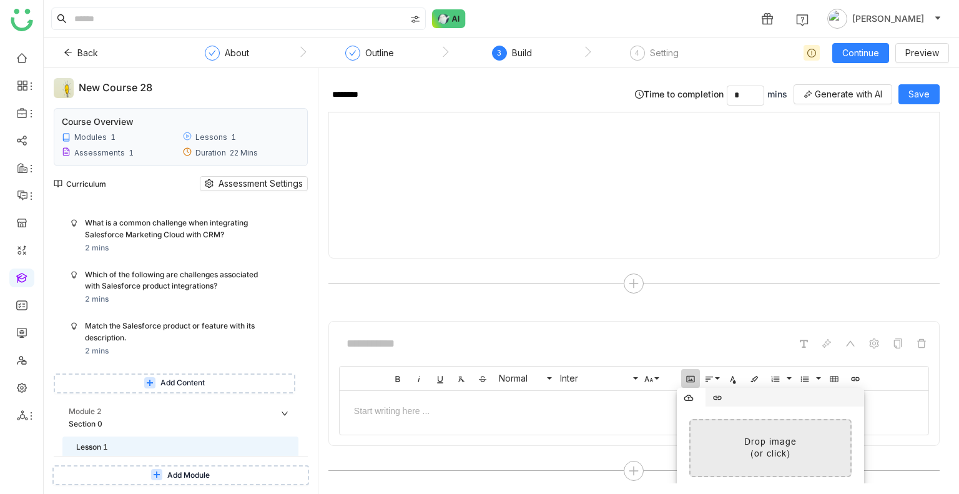
click at [738, 424] on input "file" at bounding box center [450, 448] width 799 height 56
type input "**********"
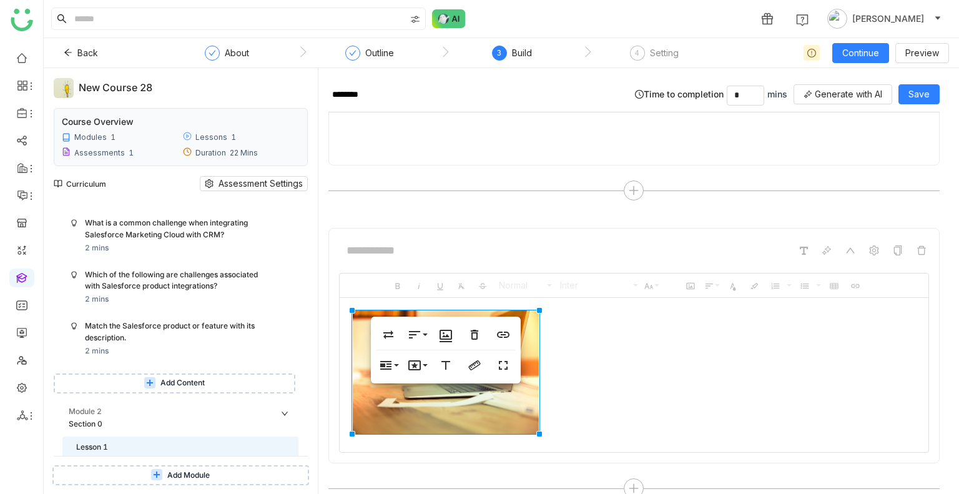
scroll to position [958, 0]
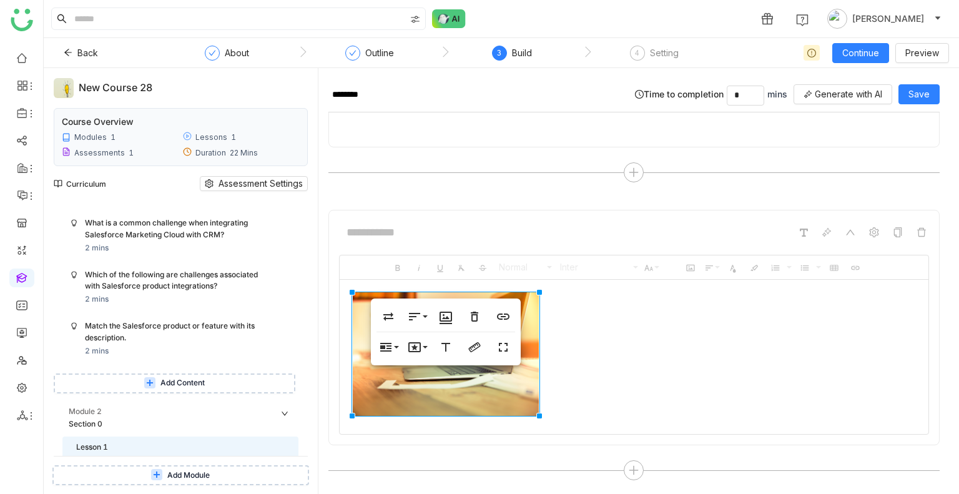
click at [625, 385] on div at bounding box center [634, 354] width 564 height 124
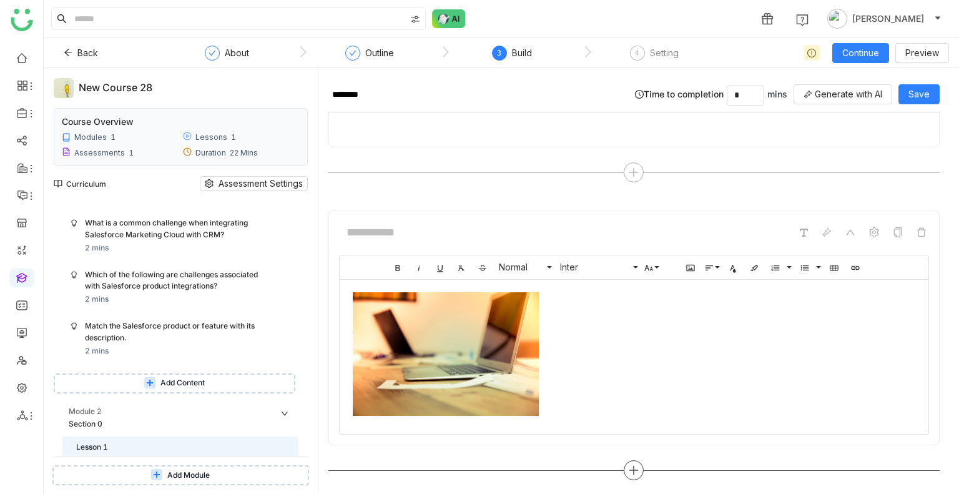
click at [634, 474] on div at bounding box center [634, 470] width 20 height 20
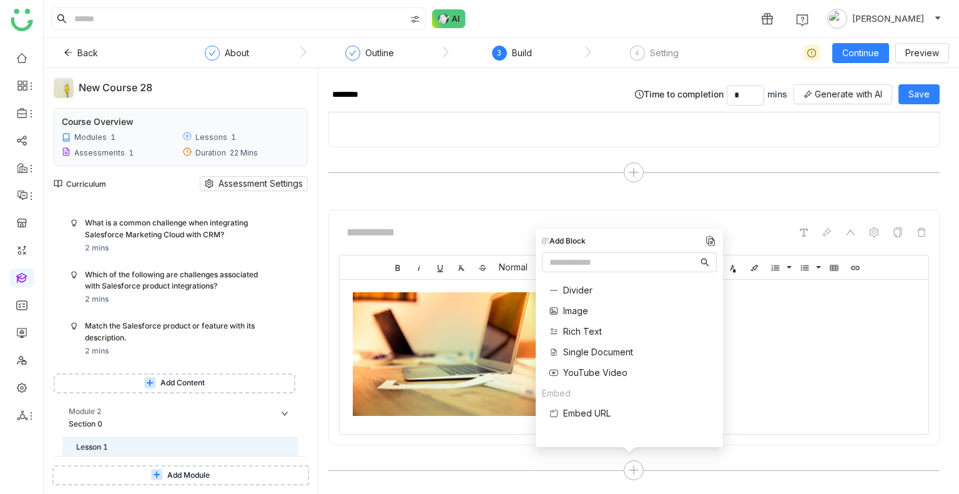
click at [572, 286] on span "Divider" at bounding box center [577, 289] width 29 height 13
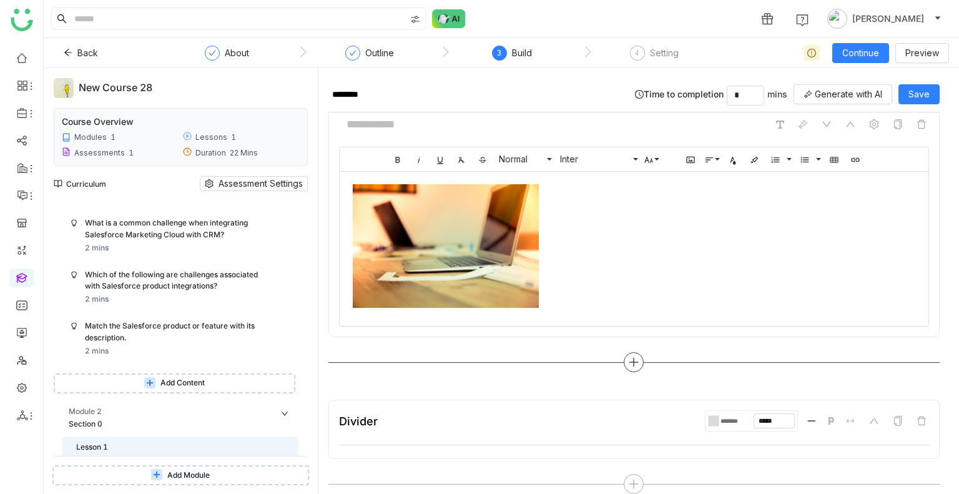
scroll to position [1079, 0]
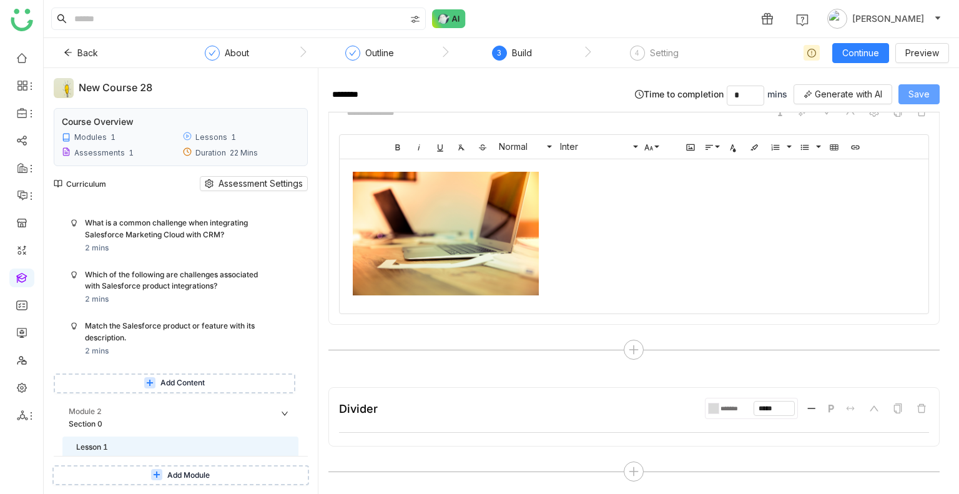
click at [909, 87] on span "Save" at bounding box center [918, 94] width 21 height 14
click at [624, 472] on div at bounding box center [634, 471] width 20 height 20
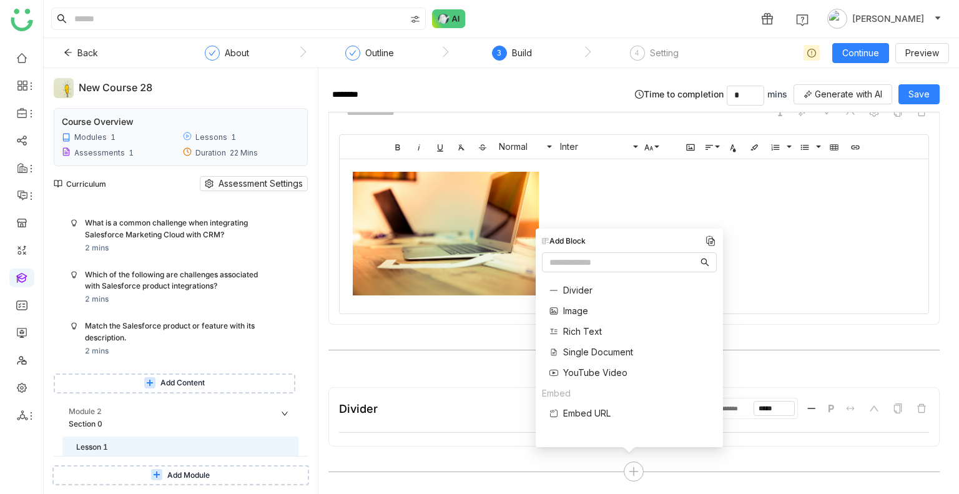
click at [608, 341] on div "Divider Image Rich Text Single Document YouTube Video" at bounding box center [587, 331] width 91 height 109
click at [608, 350] on span "Single Document" at bounding box center [598, 351] width 70 height 13
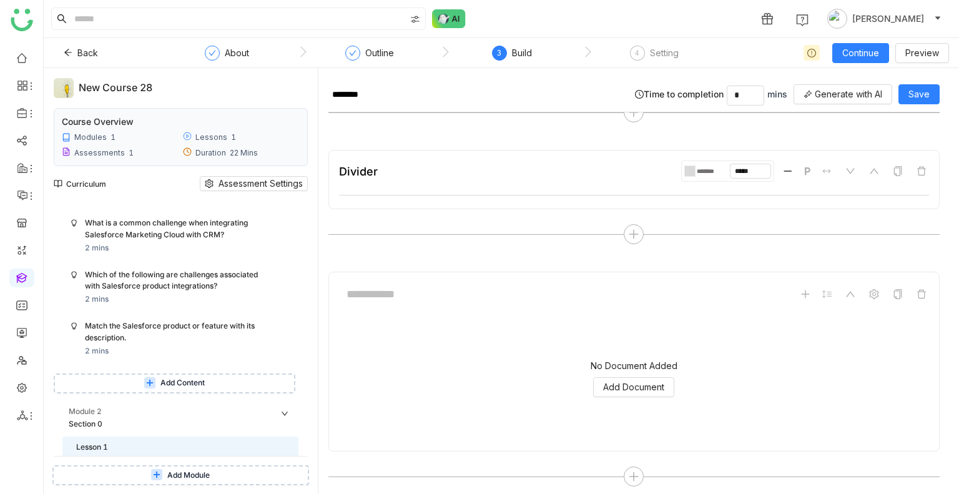
scroll to position [1321, 0]
click at [612, 378] on span "Add Document" at bounding box center [633, 382] width 61 height 14
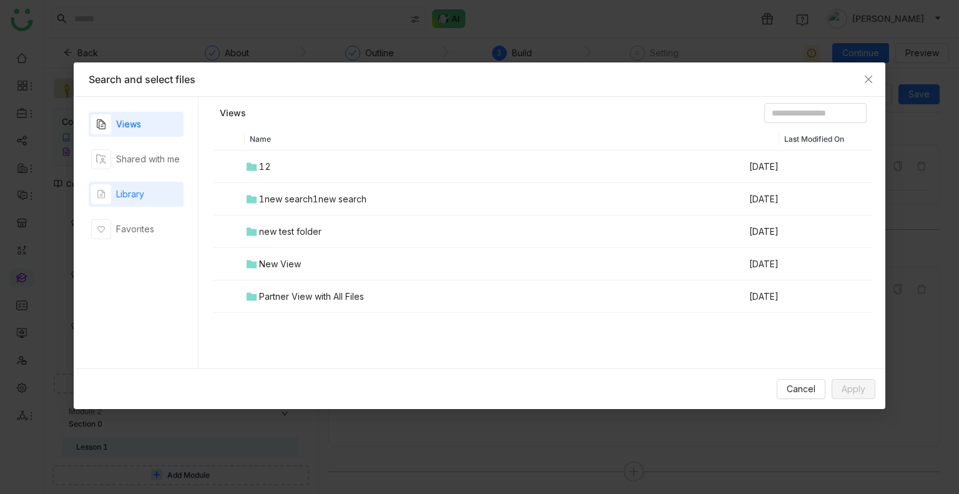
click at [137, 196] on div "Library" at bounding box center [130, 194] width 28 height 14
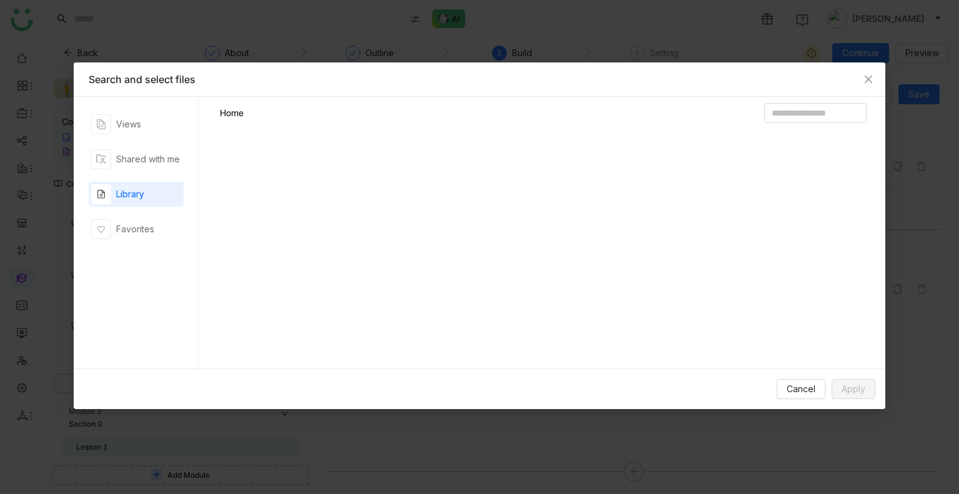
click at [137, 196] on div "Library" at bounding box center [130, 194] width 28 height 14
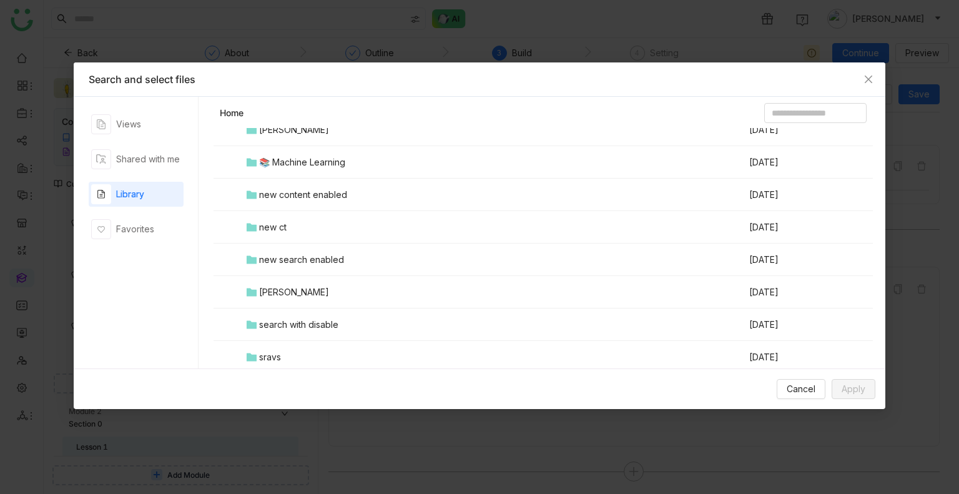
scroll to position [814, 0]
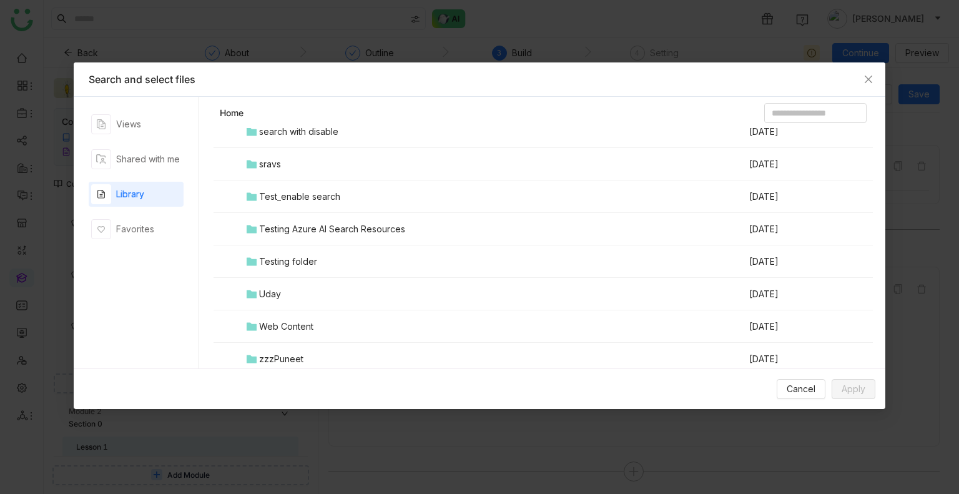
click at [319, 276] on td "Testing folder" at bounding box center [496, 261] width 503 height 32
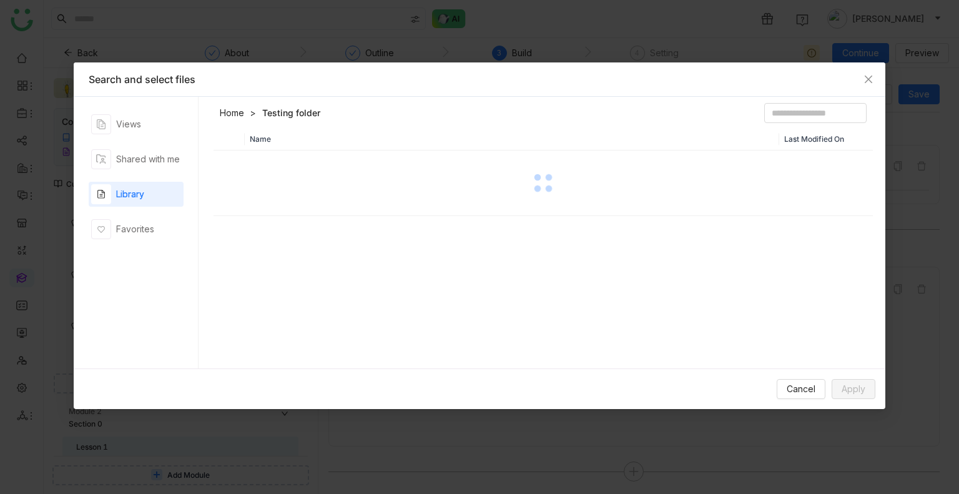
click at [319, 276] on div "Name Last Modified On" at bounding box center [542, 251] width 659 height 247
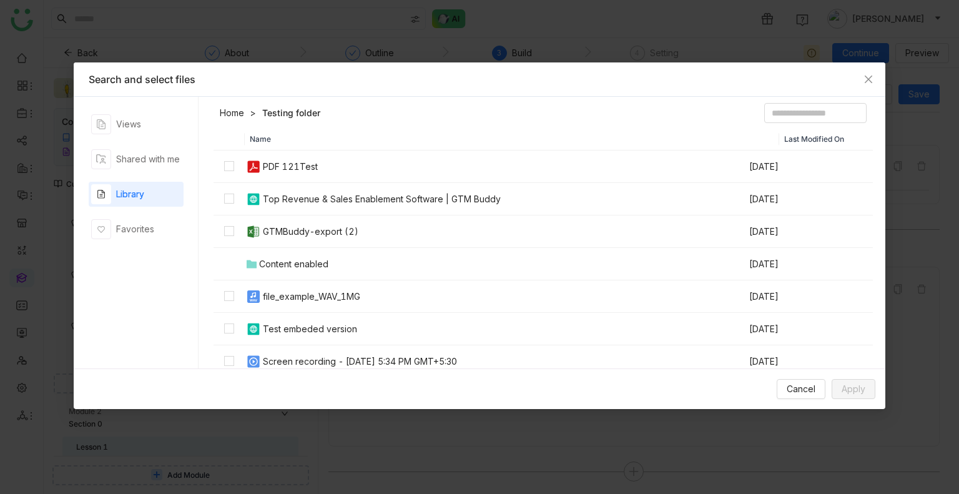
click at [424, 119] on header "Home Testing folder" at bounding box center [542, 115] width 659 height 25
click at [295, 360] on div "Screen recording - [DATE] 5:34 PM GMT+5:30" at bounding box center [360, 362] width 194 height 14
click at [848, 391] on span "Apply" at bounding box center [853, 389] width 24 height 14
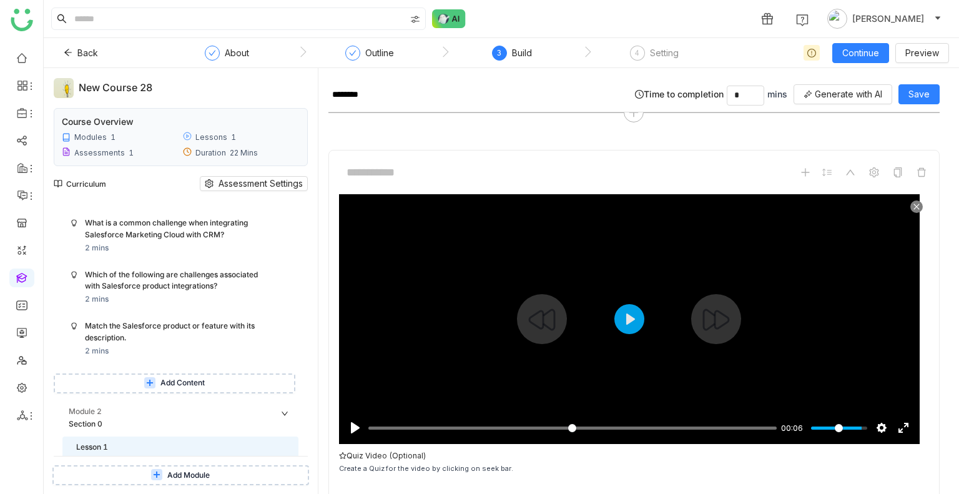
scroll to position [1441, 0]
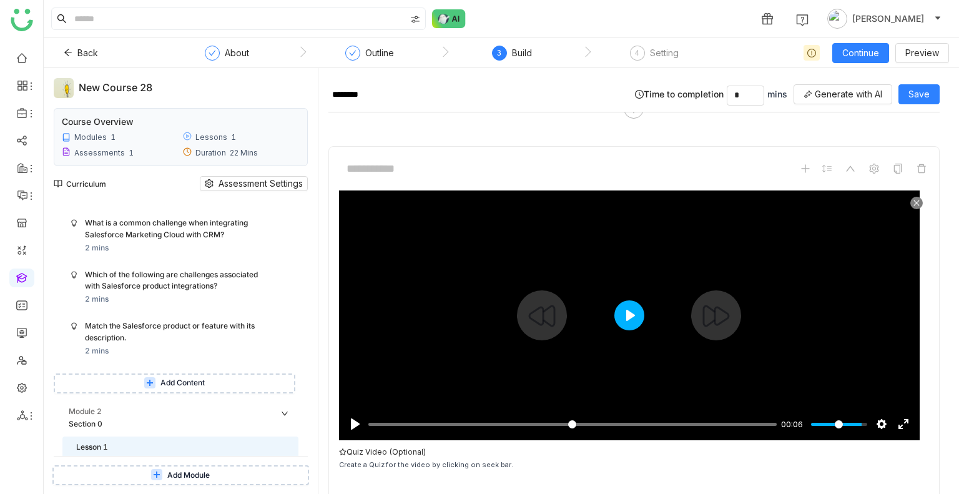
click at [637, 315] on button "Play" at bounding box center [629, 315] width 30 height 30
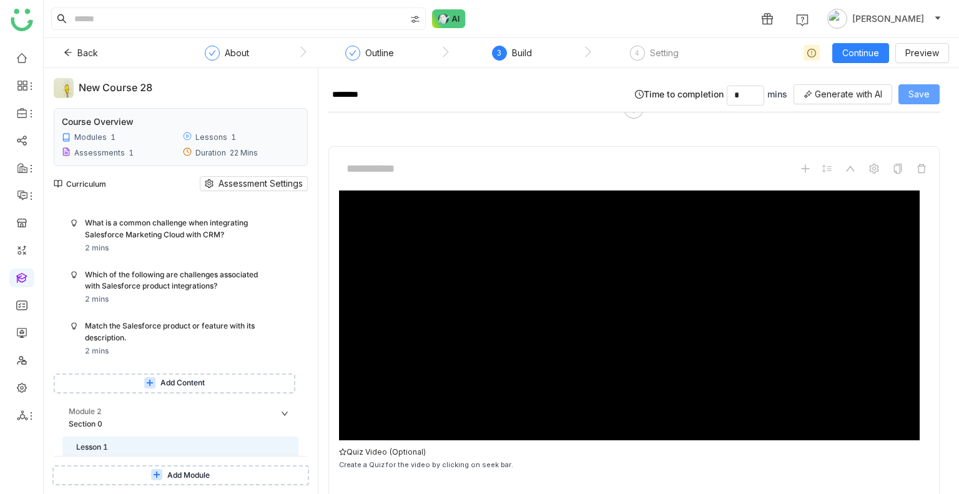
click at [919, 92] on span "Save" at bounding box center [918, 94] width 21 height 14
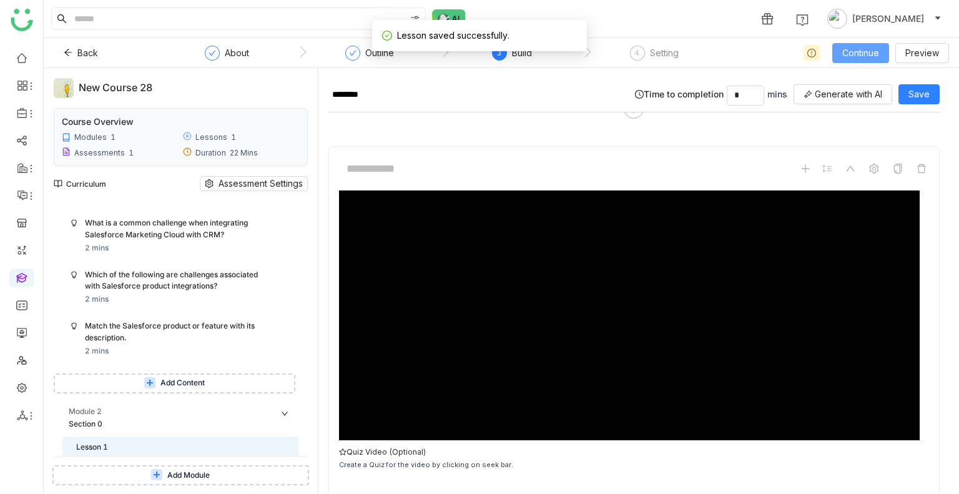
click at [846, 55] on span "Continue" at bounding box center [860, 53] width 37 height 14
type input "*****"
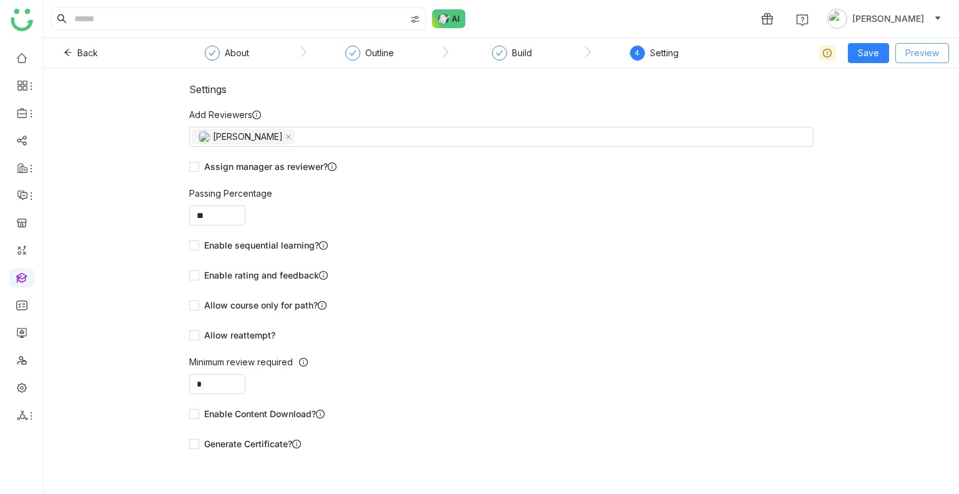
click at [934, 52] on span "Preview" at bounding box center [922, 53] width 34 height 14
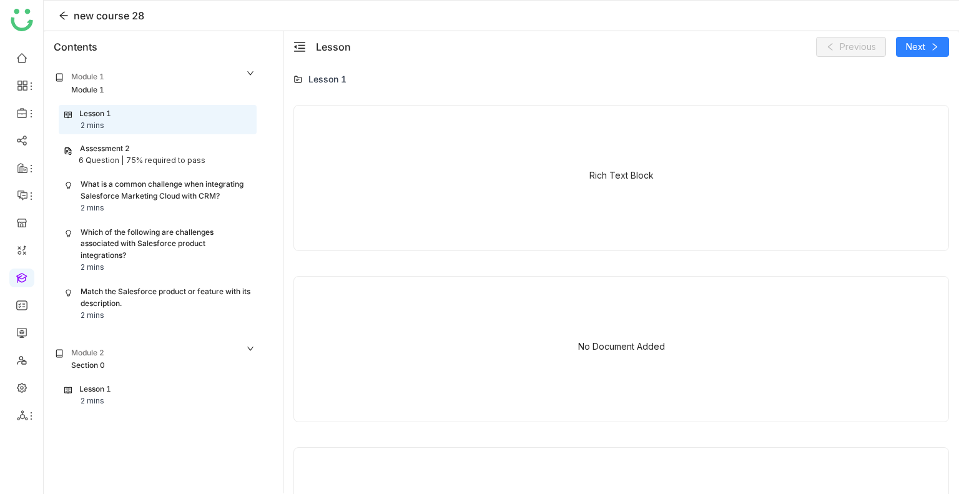
scroll to position [863, 0]
click at [111, 388] on div "Lesson 1" at bounding box center [95, 389] width 32 height 12
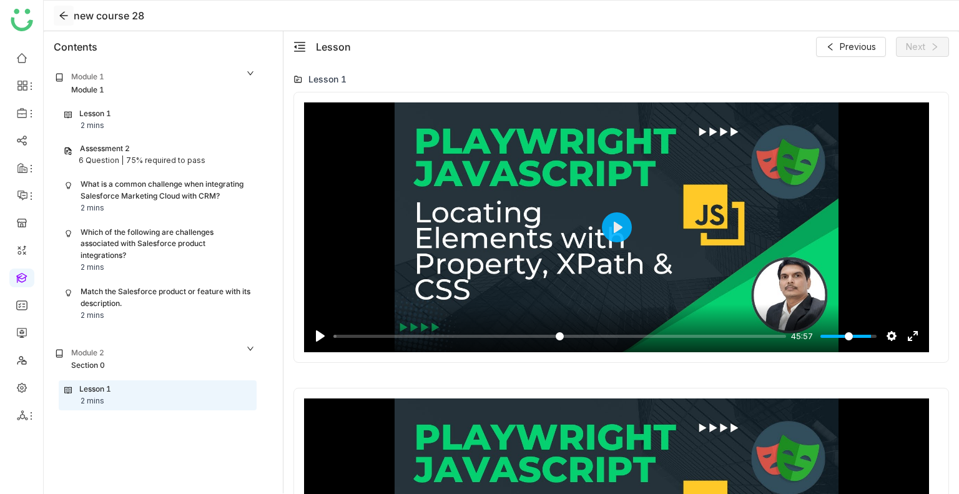
click at [66, 18] on icon at bounding box center [64, 16] width 10 height 10
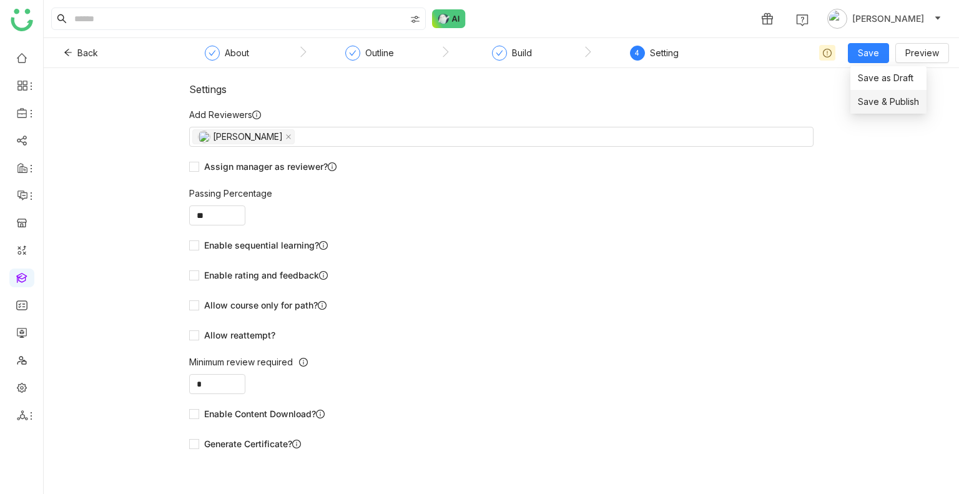
click at [873, 100] on span "Save & Publish" at bounding box center [888, 102] width 61 height 14
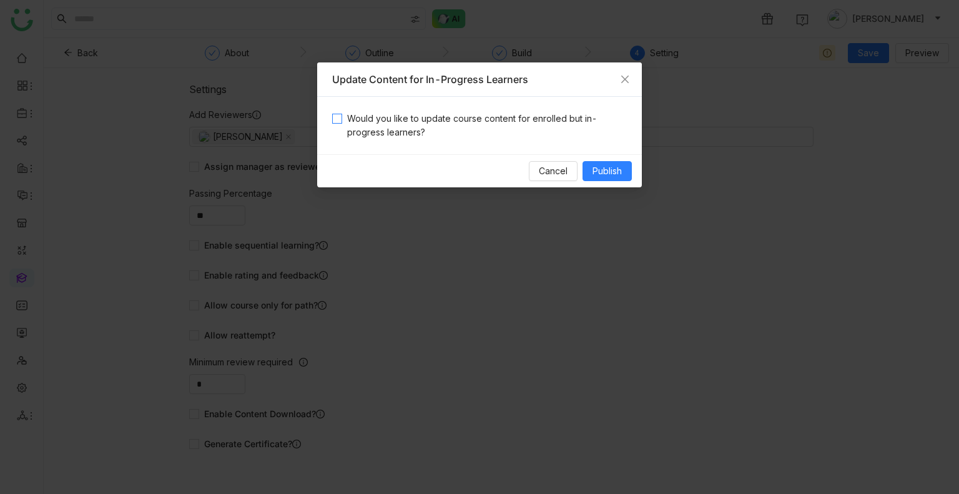
click at [404, 114] on span "Would you like to update course content for enrolled but in-progress learners?" at bounding box center [484, 125] width 285 height 27
click at [604, 179] on button "Publish" at bounding box center [606, 171] width 49 height 20
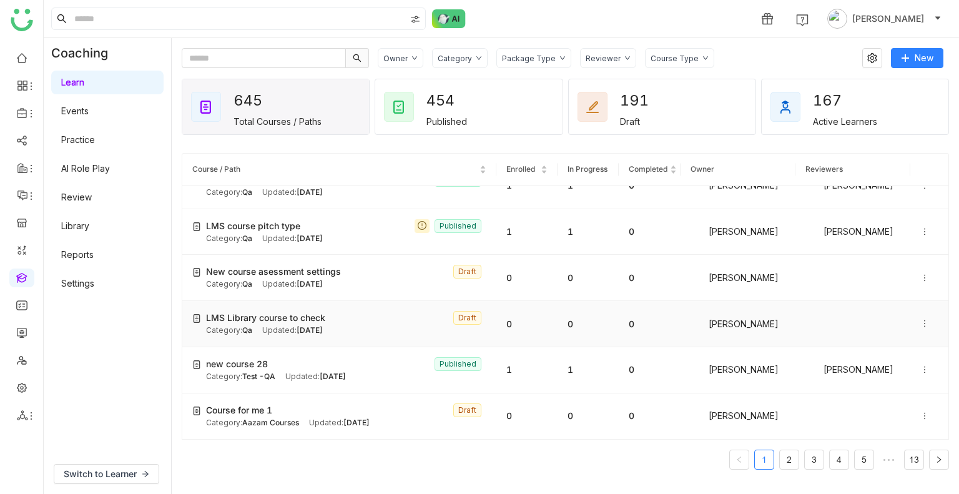
scroll to position [70, 0]
click at [922, 366] on div at bounding box center [929, 369] width 18 height 14
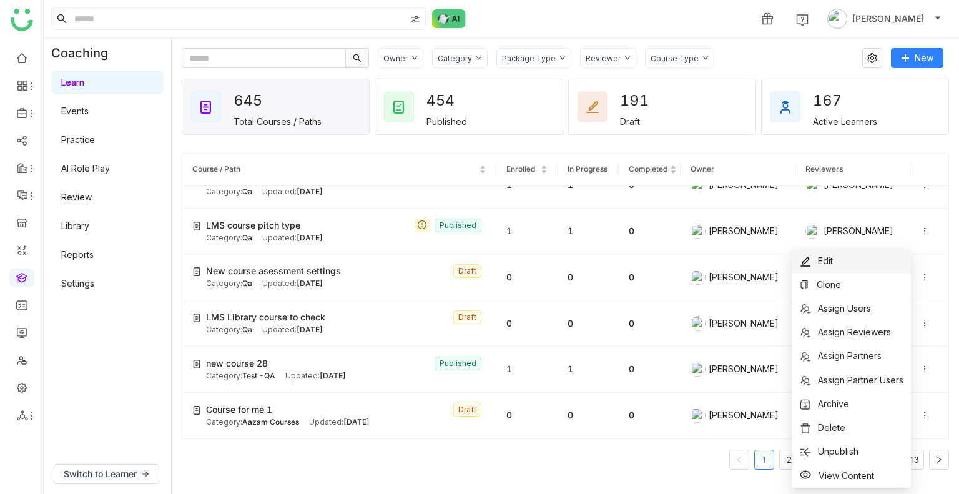
click at [810, 258] on img at bounding box center [805, 261] width 12 height 12
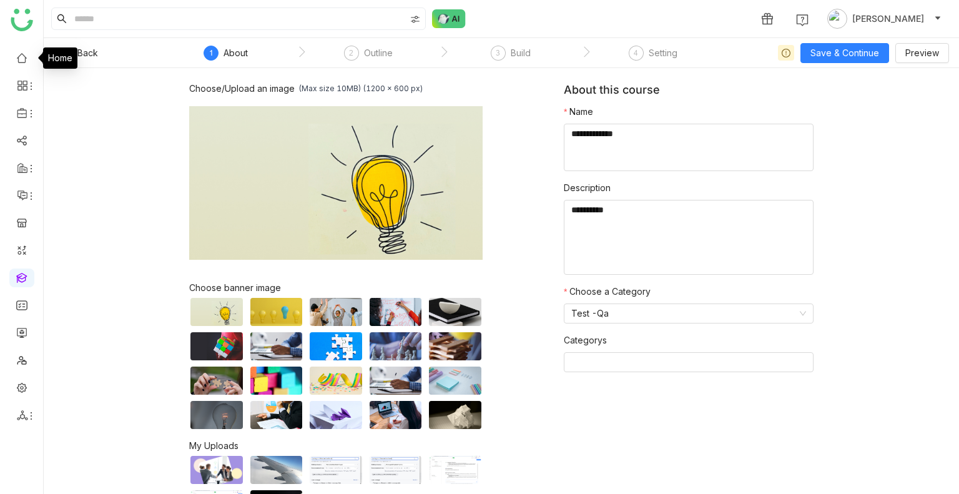
click at [74, 57] on div "Home" at bounding box center [60, 57] width 34 height 21
click at [90, 52] on span "Back" at bounding box center [87, 53] width 21 height 14
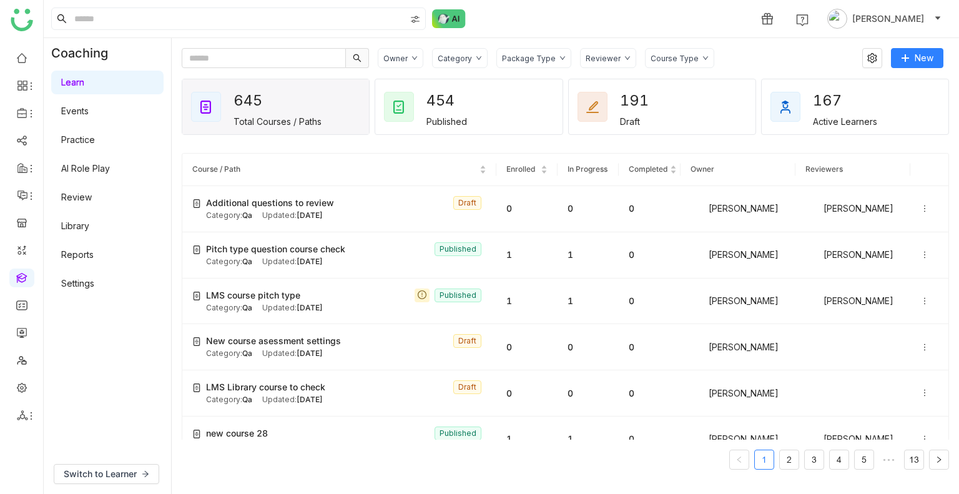
click at [304, 441] on div "Course / Path Enrolled In Progress Completed Owner Reviewers Additional questio…" at bounding box center [565, 311] width 767 height 316
click at [286, 431] on div "new course 28 Published" at bounding box center [346, 433] width 280 height 14
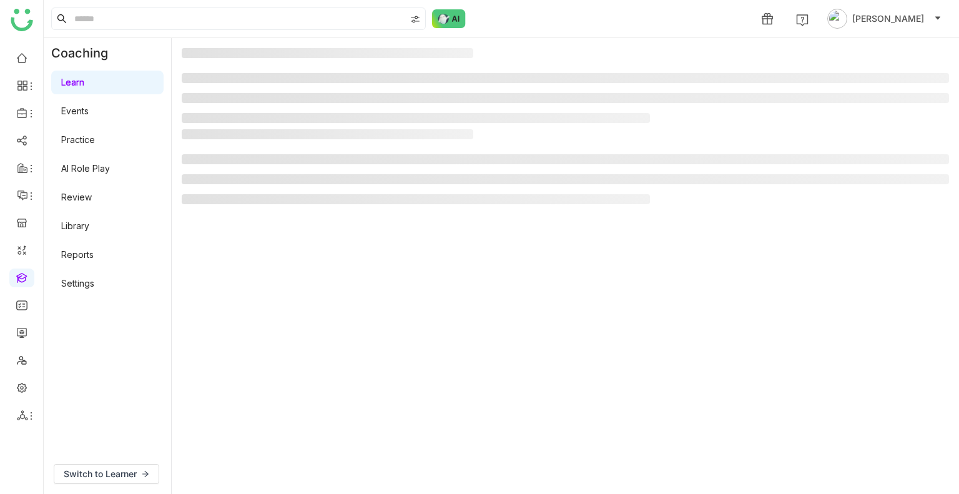
click at [286, 431] on gtmb-manage-detail-wrapper at bounding box center [565, 266] width 767 height 436
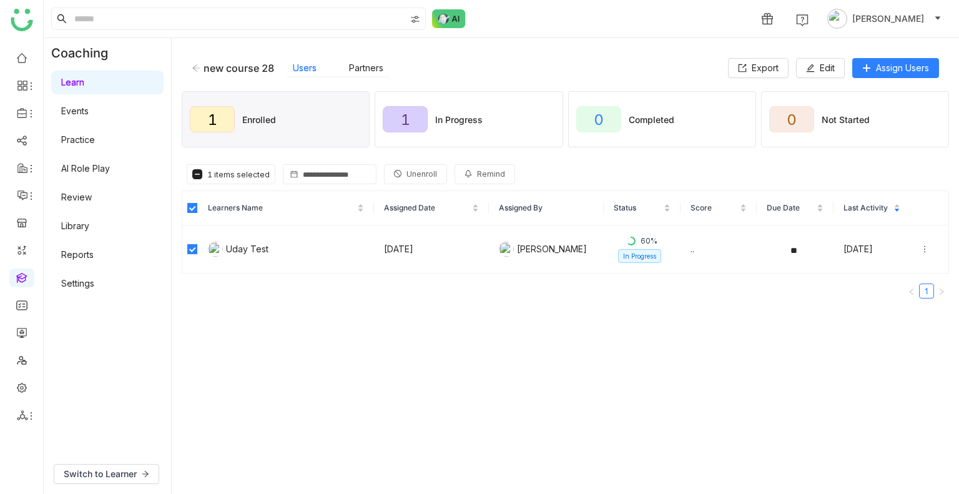
click at [397, 174] on button "Unenroll" at bounding box center [415, 174] width 63 height 20
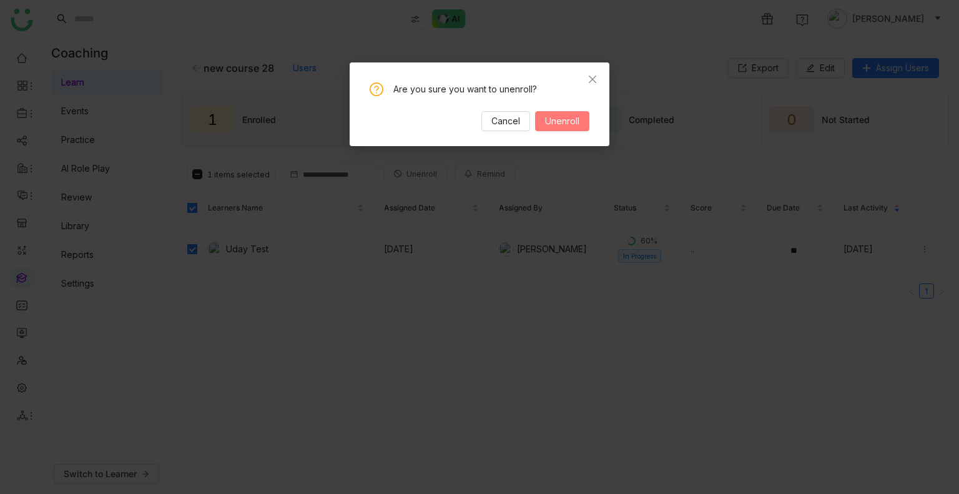
click at [562, 123] on span "Unenroll" at bounding box center [562, 121] width 34 height 14
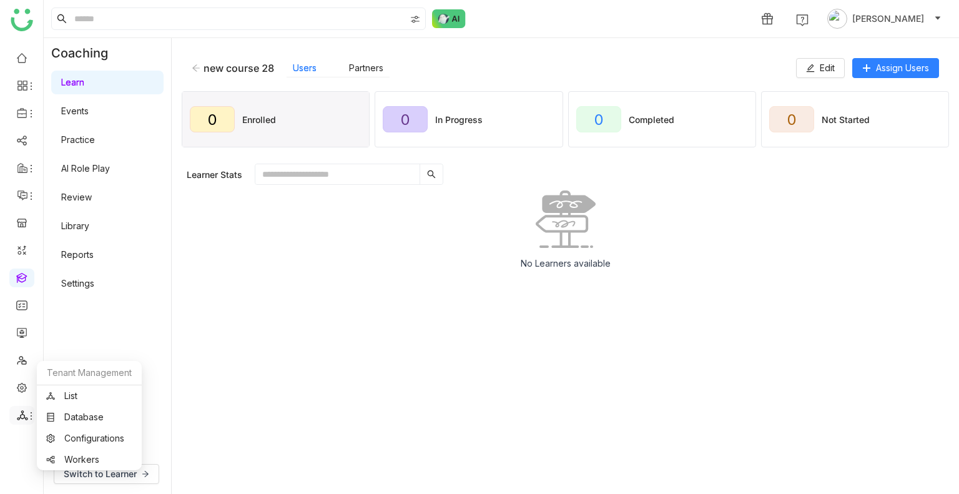
click at [16, 414] on div at bounding box center [21, 414] width 25 height 11
click at [19, 391] on link at bounding box center [21, 386] width 11 height 11
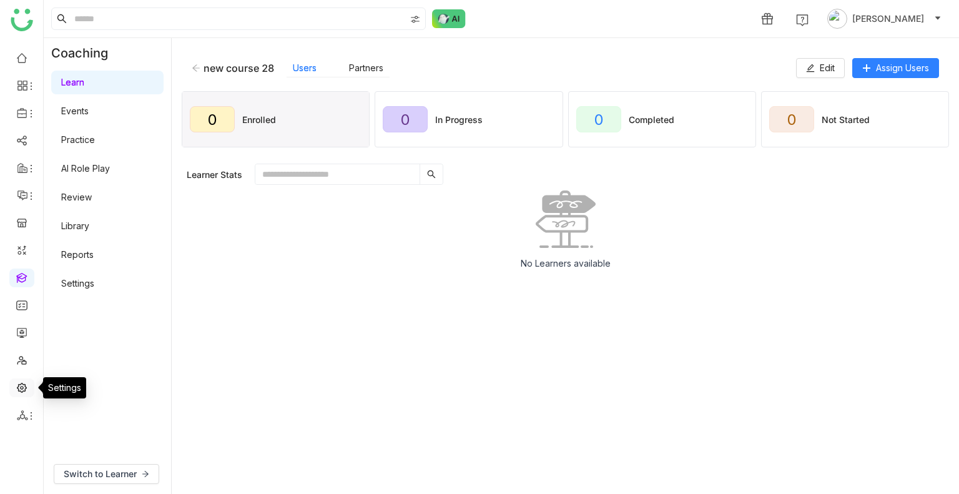
click at [19, 391] on link at bounding box center [21, 386] width 11 height 11
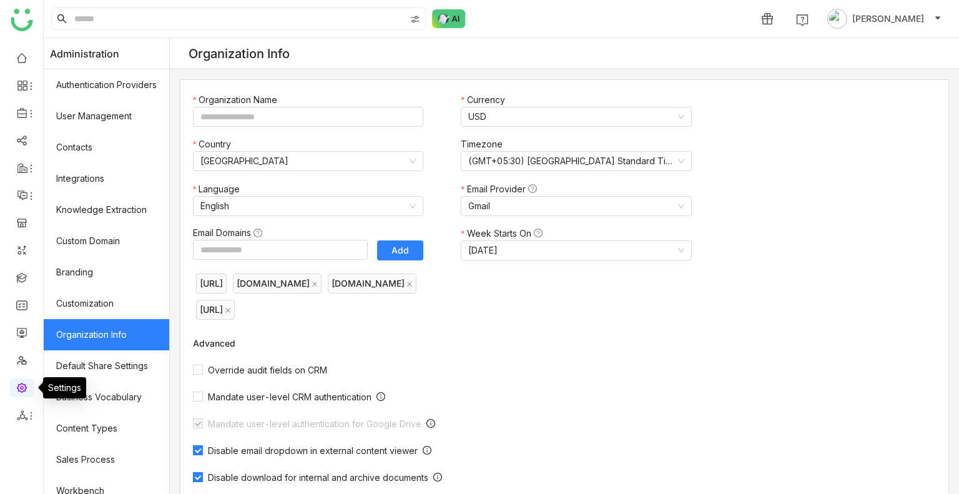
type input "*******"
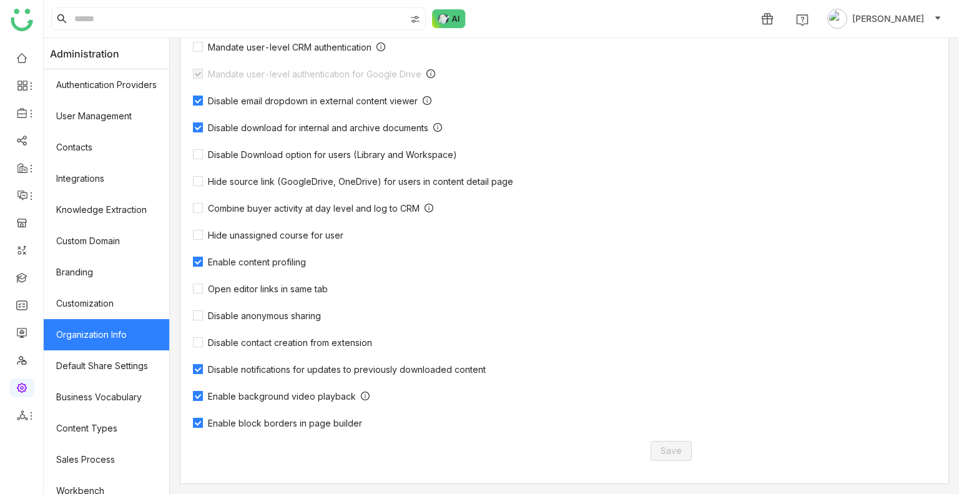
click at [282, 396] on span "Enable background video playback" at bounding box center [282, 396] width 158 height 11
click at [669, 446] on span "Save" at bounding box center [670, 451] width 21 height 14
drag, startPoint x: 497, startPoint y: 434, endPoint x: 599, endPoint y: 523, distance: 135.3
click at [599, 493] on html "1 [PERSON_NAME] Administration Authentication Providers User Management Contact…" at bounding box center [479, 247] width 959 height 494
click at [239, 401] on span "Enable background video playback" at bounding box center [282, 396] width 158 height 11
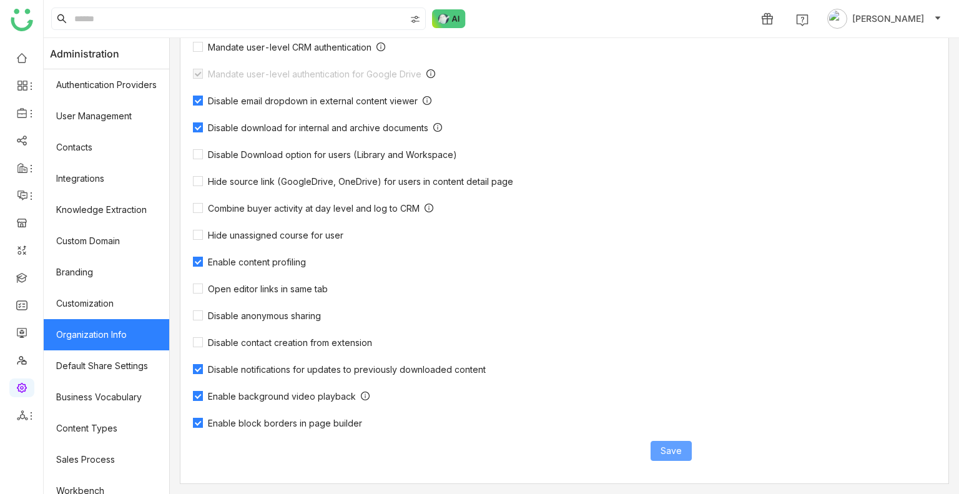
click at [657, 452] on button "Save" at bounding box center [670, 451] width 41 height 20
click at [320, 394] on span "Enable background video playback" at bounding box center [282, 396] width 158 height 11
click at [671, 455] on span "Save" at bounding box center [670, 451] width 21 height 14
click at [286, 393] on span "Enable background video playback" at bounding box center [282, 396] width 158 height 11
click at [665, 457] on span "Save" at bounding box center [670, 451] width 21 height 14
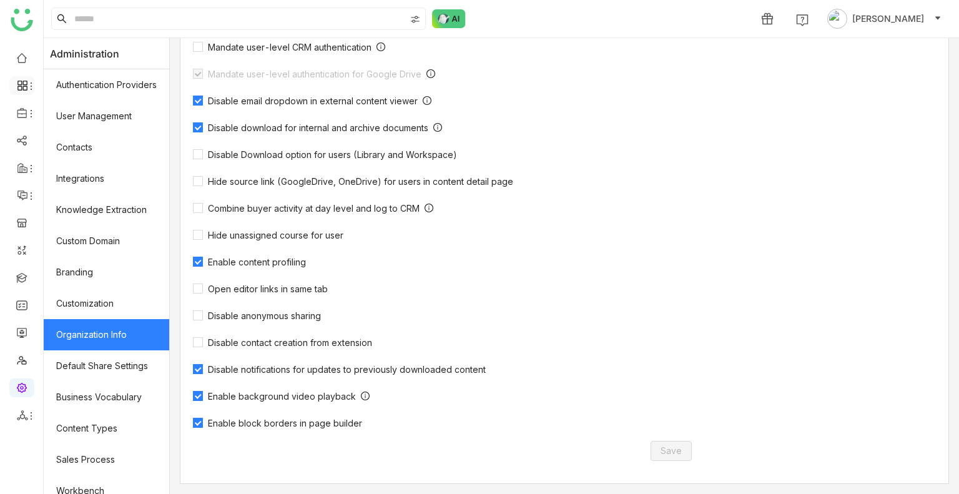
click at [22, 79] on li at bounding box center [21, 85] width 25 height 19
click at [22, 52] on link at bounding box center [21, 57] width 11 height 11
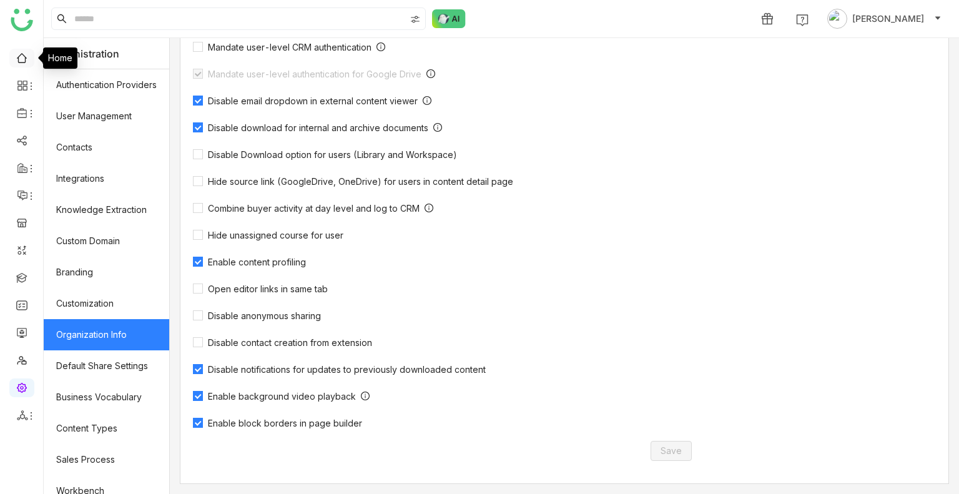
click at [22, 52] on link at bounding box center [21, 57] width 11 height 11
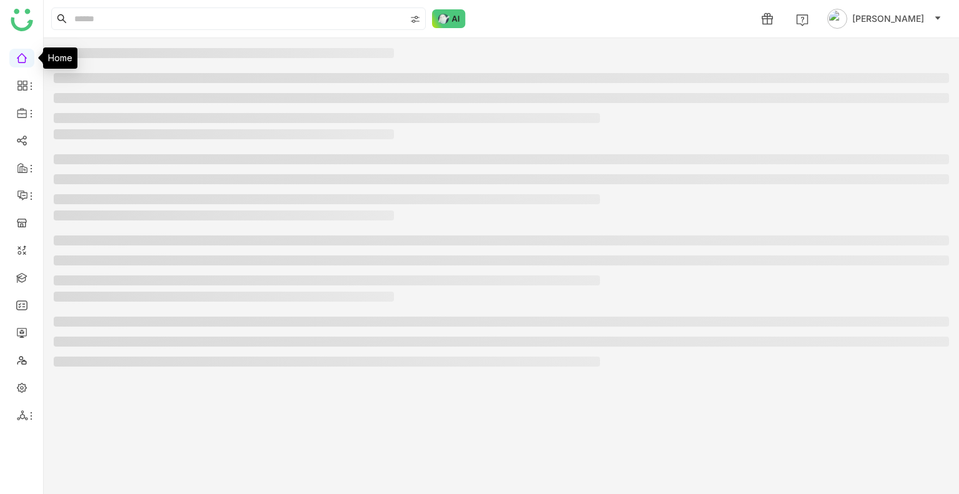
click at [22, 52] on link at bounding box center [21, 57] width 11 height 11
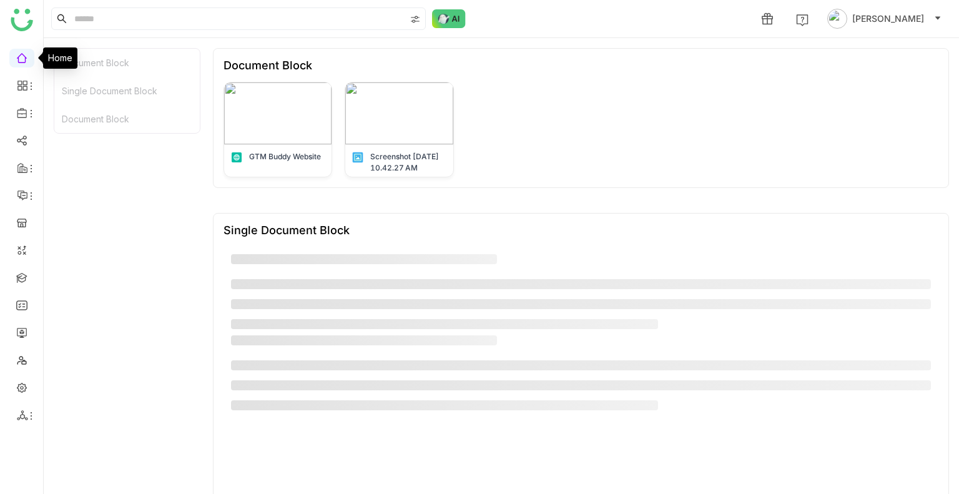
click at [22, 52] on link at bounding box center [21, 57] width 11 height 11
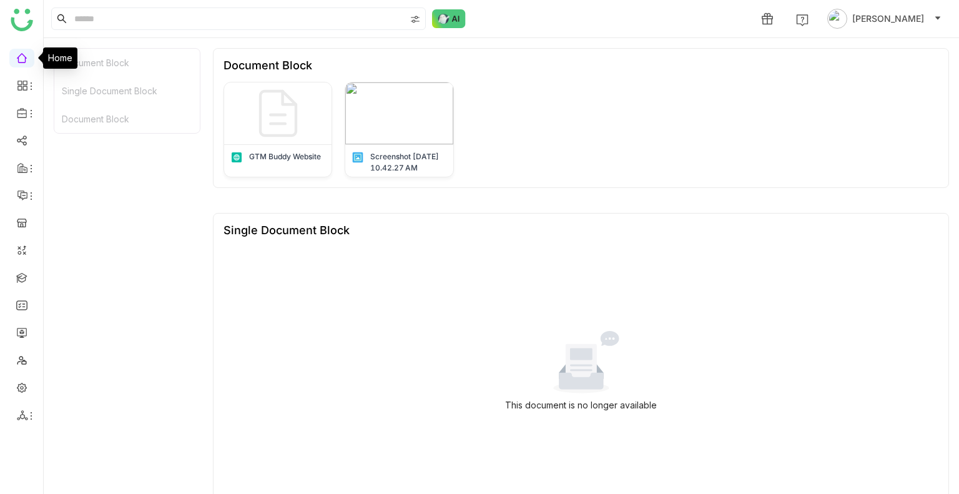
click at [22, 52] on link at bounding box center [21, 57] width 11 height 11
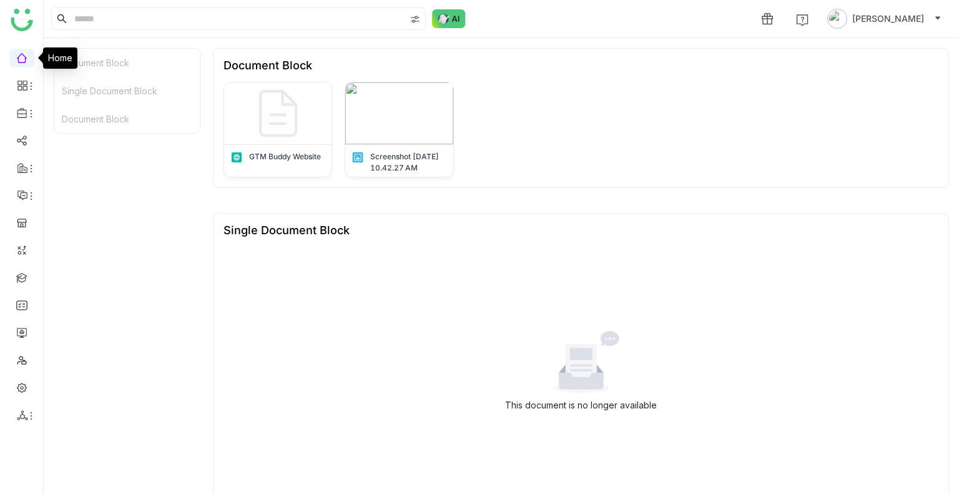
click at [22, 52] on link at bounding box center [21, 57] width 11 height 11
click at [22, 384] on link at bounding box center [21, 386] width 11 height 11
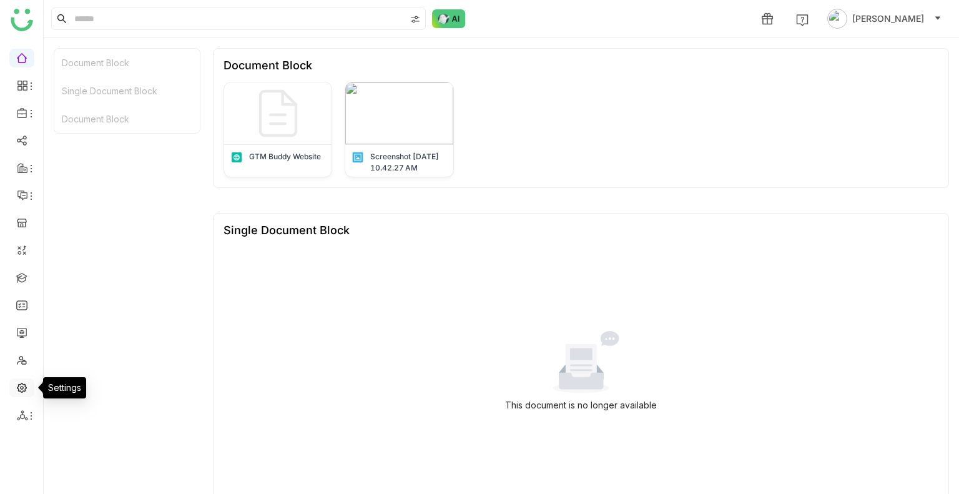
click at [22, 384] on link at bounding box center [21, 386] width 11 height 11
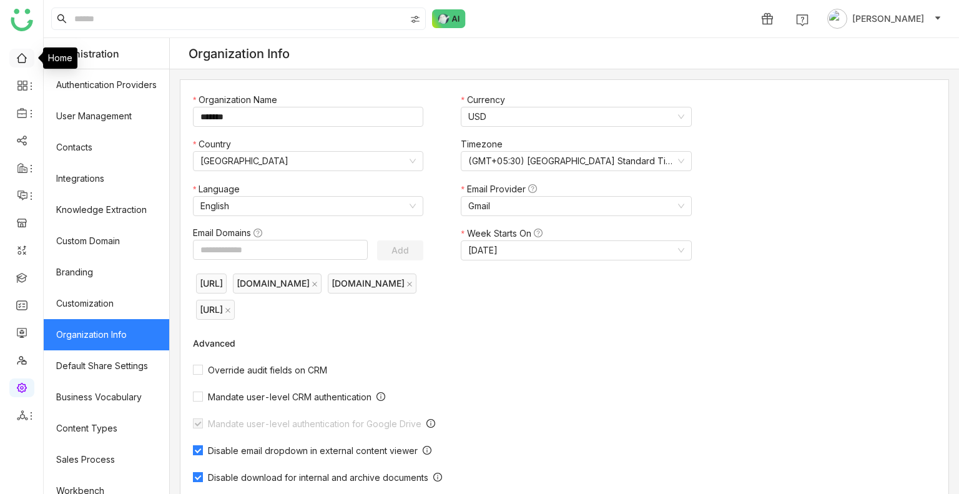
click at [22, 57] on link at bounding box center [21, 57] width 11 height 11
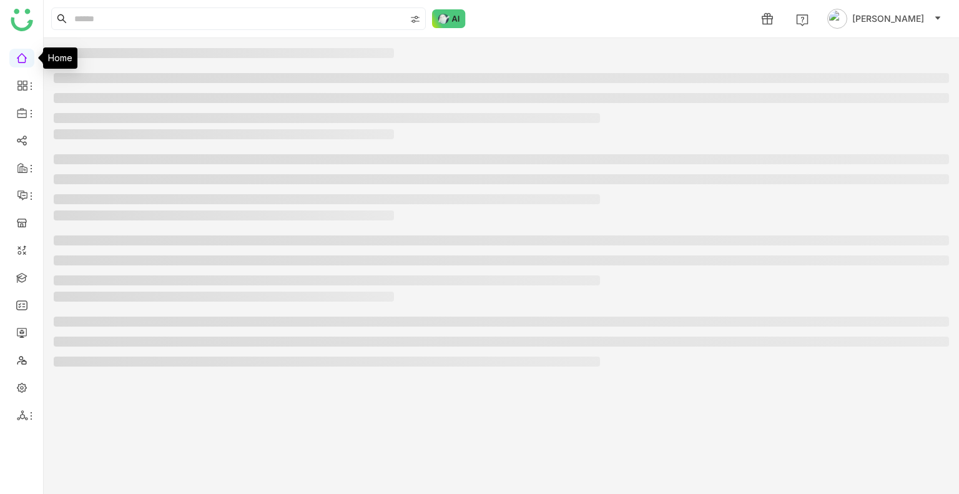
click at [22, 57] on link at bounding box center [21, 57] width 11 height 11
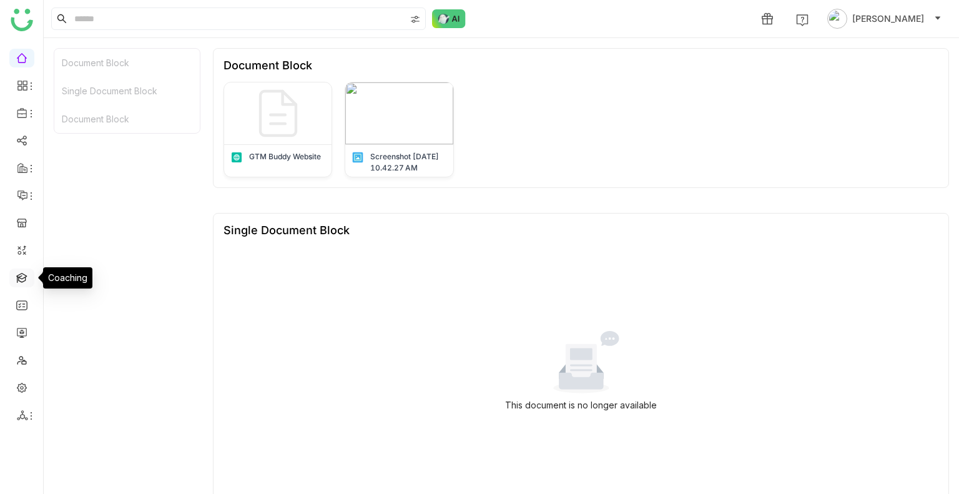
click at [24, 280] on link at bounding box center [21, 277] width 11 height 11
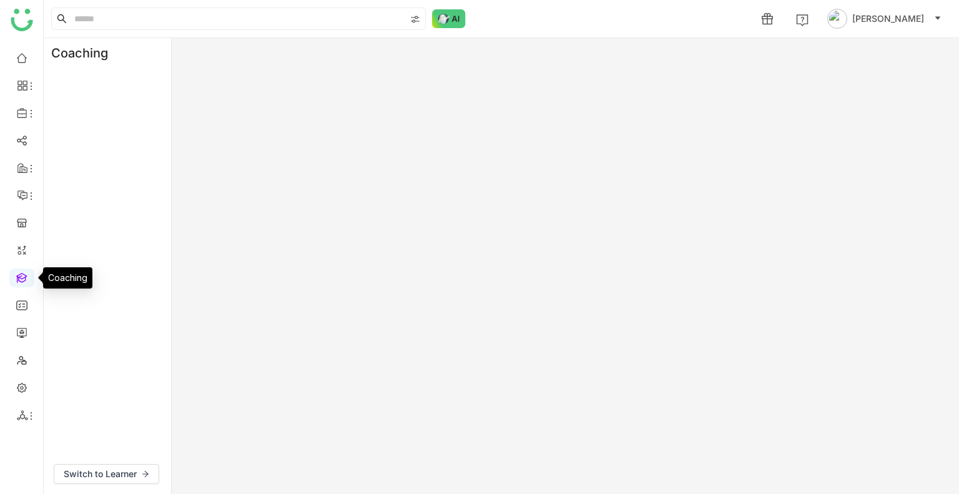
click at [24, 280] on link at bounding box center [21, 277] width 11 height 11
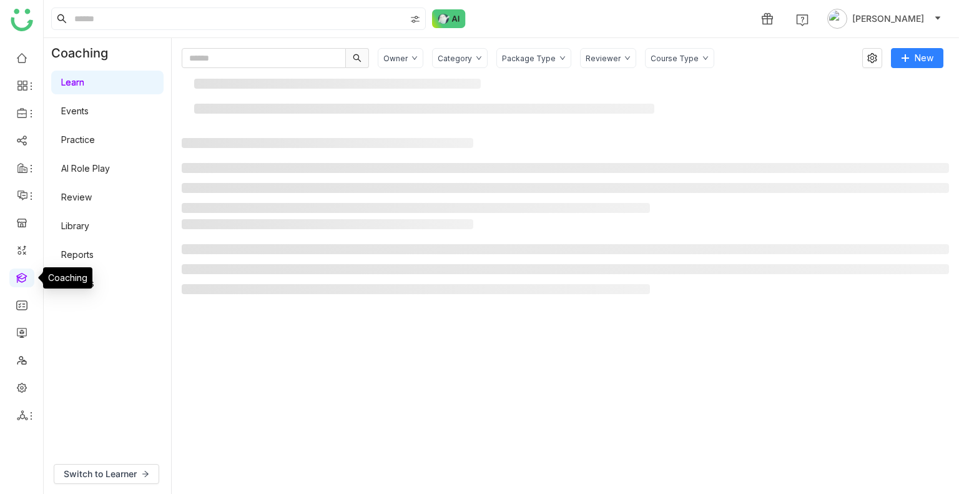
click at [24, 280] on link at bounding box center [21, 277] width 11 height 11
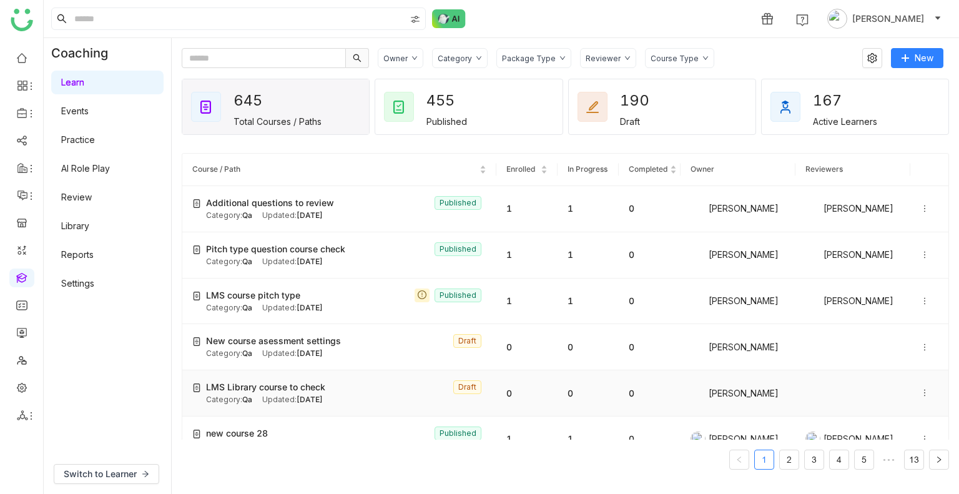
scroll to position [44, 0]
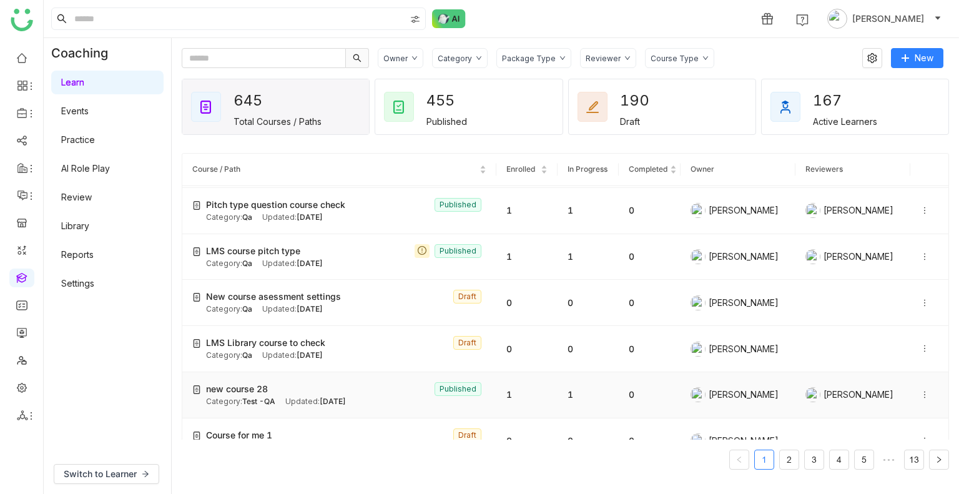
click at [252, 386] on span "new course 28" at bounding box center [237, 389] width 62 height 14
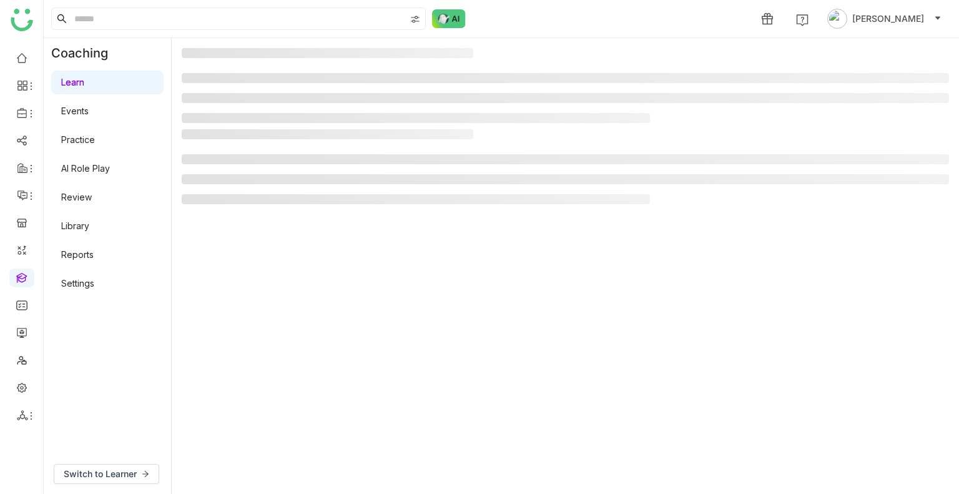
click at [252, 386] on gtmb-manage-detail-wrapper at bounding box center [565, 266] width 767 height 436
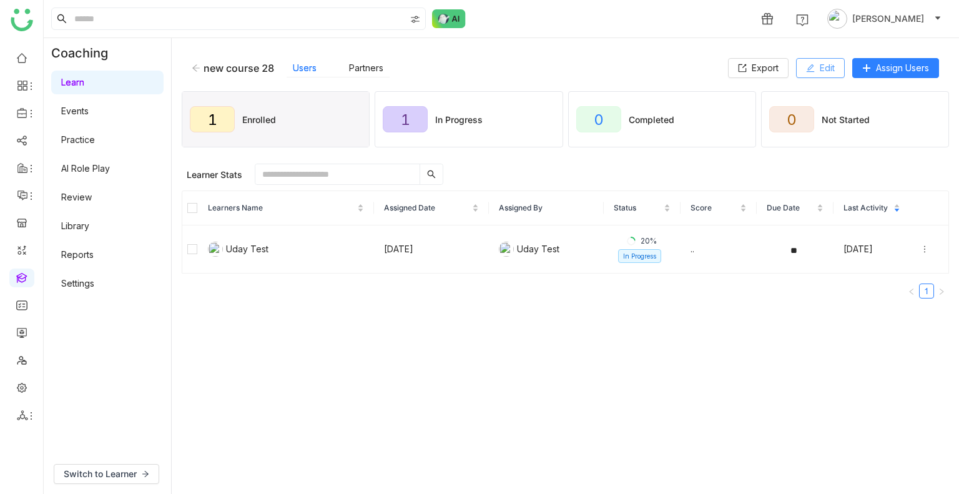
click at [831, 64] on span "Edit" at bounding box center [826, 68] width 15 height 14
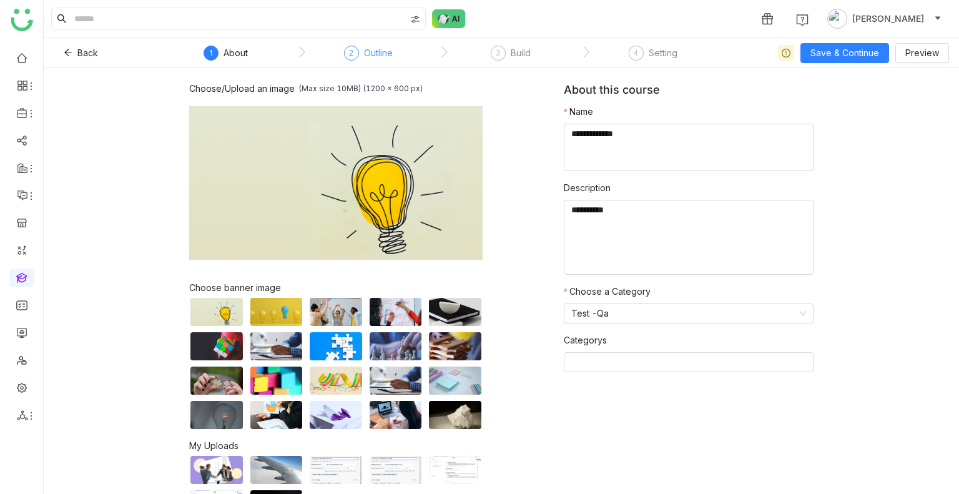
click at [384, 58] on div "Outline" at bounding box center [378, 53] width 29 height 15
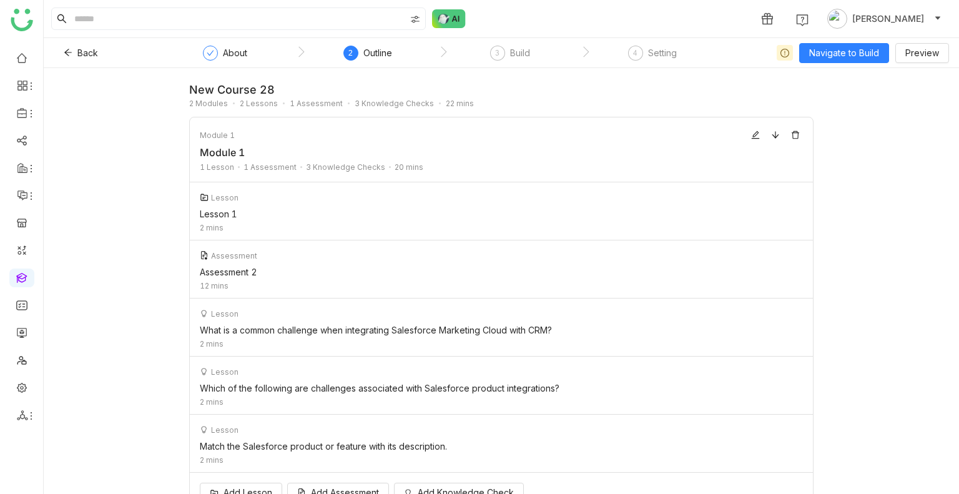
click at [497, 44] on nz-steps "About 2 Outline 3 Build 4 Setting" at bounding box center [443, 53] width 562 height 30
click at [509, 61] on div "3 Build" at bounding box center [510, 57] width 40 height 22
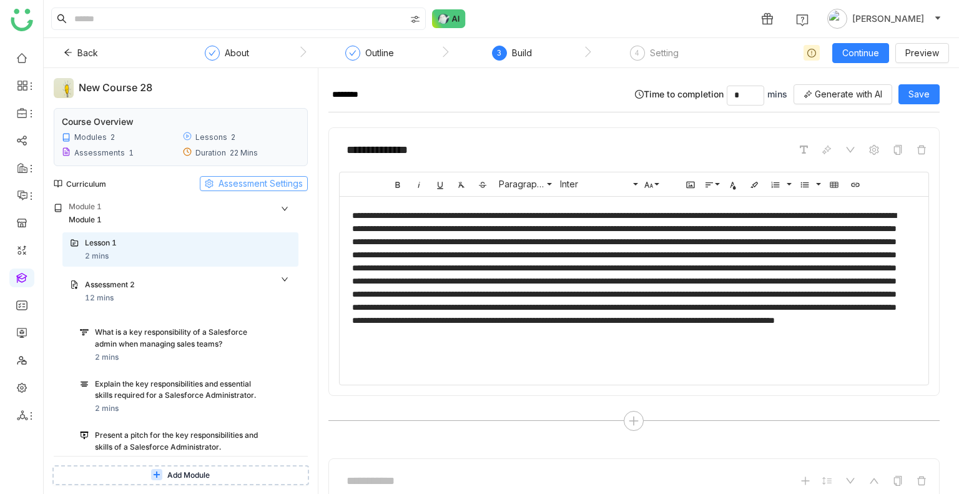
click at [255, 179] on span "Assessment Settings" at bounding box center [260, 184] width 84 height 14
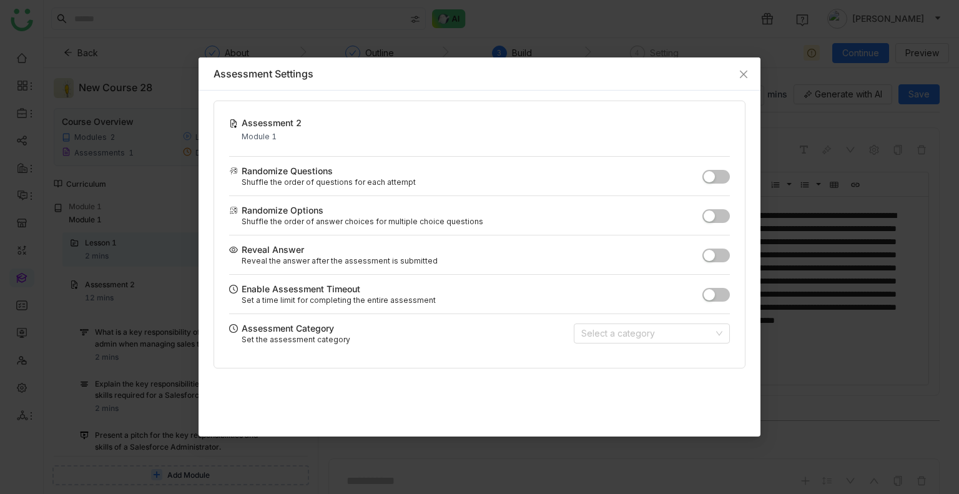
click at [709, 293] on span "button" at bounding box center [708, 294] width 11 height 11
click at [660, 294] on input "**" at bounding box center [657, 294] width 37 height 20
type input "*"
click at [715, 294] on button "button" at bounding box center [715, 295] width 27 height 14
click at [744, 71] on icon "Close" at bounding box center [743, 74] width 10 height 10
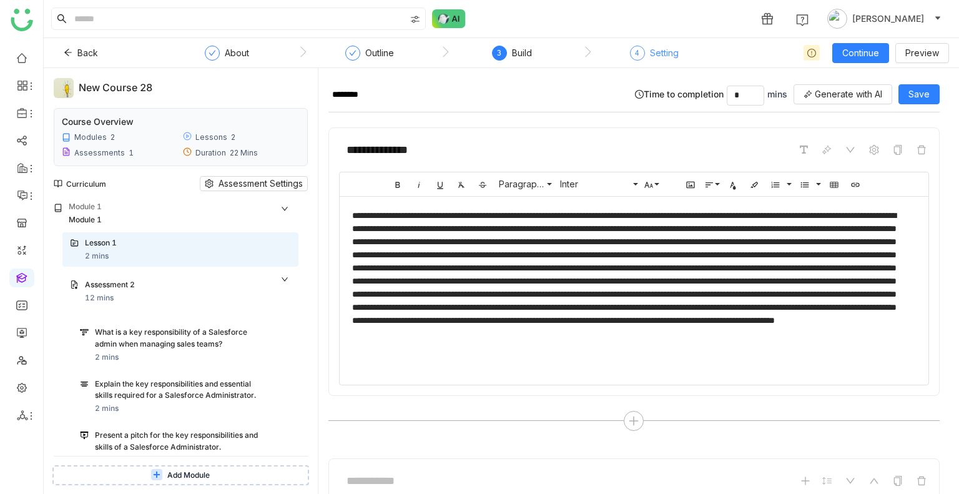
click at [660, 52] on div "Setting" at bounding box center [664, 53] width 29 height 15
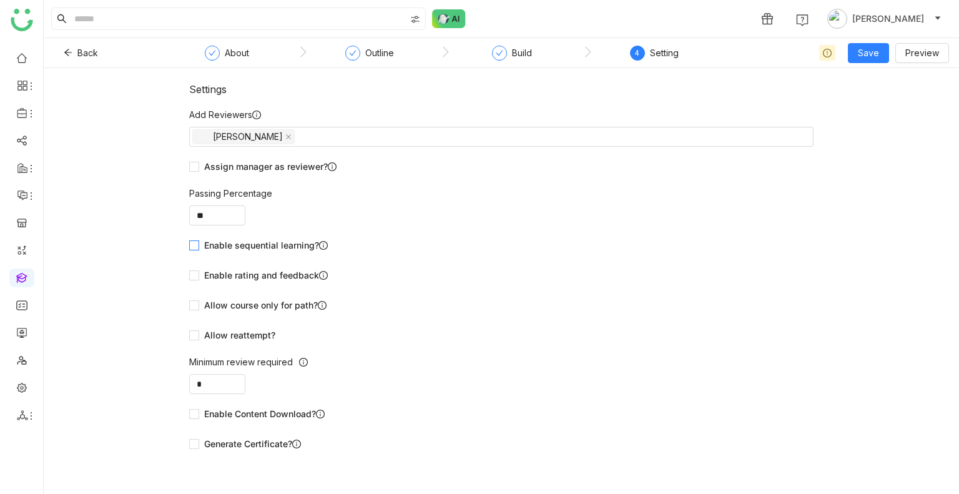
click at [255, 240] on span "Enable sequential learning?" at bounding box center [266, 245] width 134 height 14
click at [859, 54] on button "Save" at bounding box center [868, 53] width 41 height 20
click at [869, 95] on span "Save & Publish" at bounding box center [888, 102] width 61 height 14
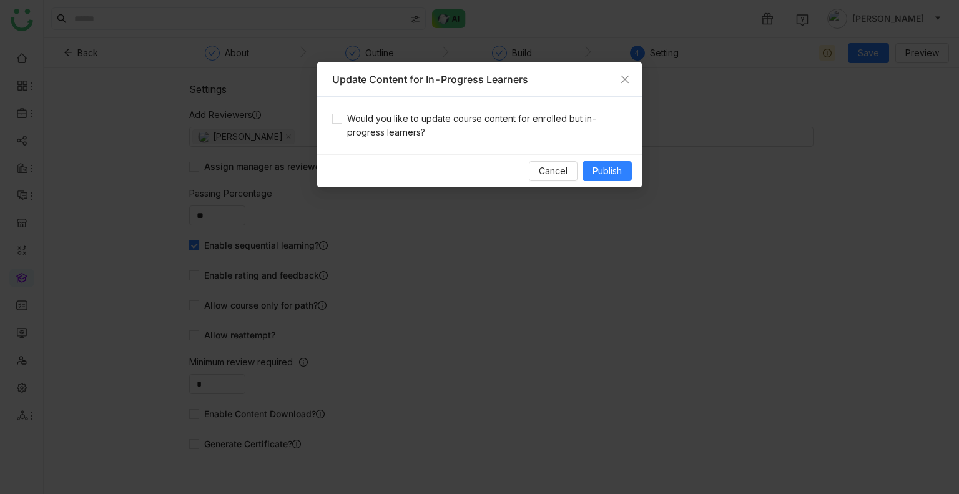
click at [517, 109] on div "Would you like to update course content for enrolled but in-progress learners?" at bounding box center [479, 125] width 325 height 57
click at [475, 134] on span "Would you like to update course content for enrolled but in-progress learners?" at bounding box center [484, 125] width 285 height 27
click at [622, 163] on button "Publish" at bounding box center [606, 171] width 49 height 20
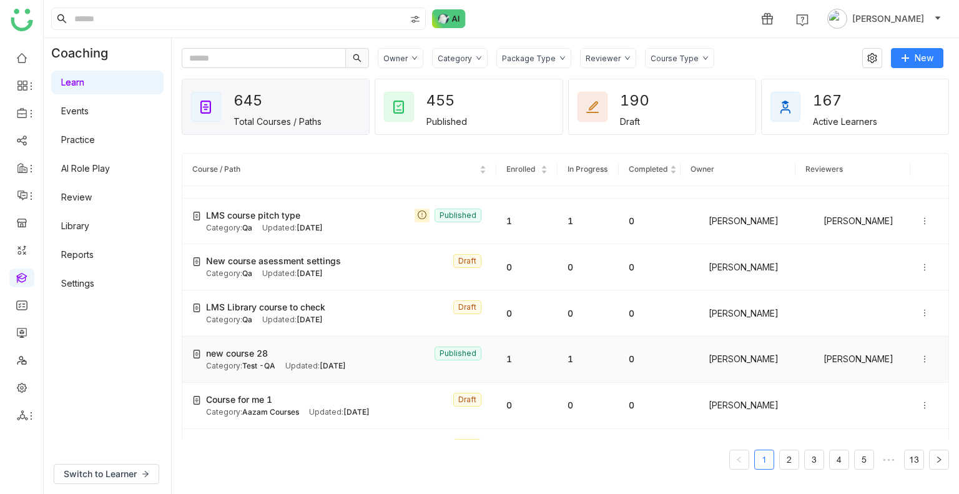
scroll to position [81, 0]
click at [283, 368] on div "Category: Test -QA Updated: [DATE]" at bounding box center [346, 365] width 280 height 12
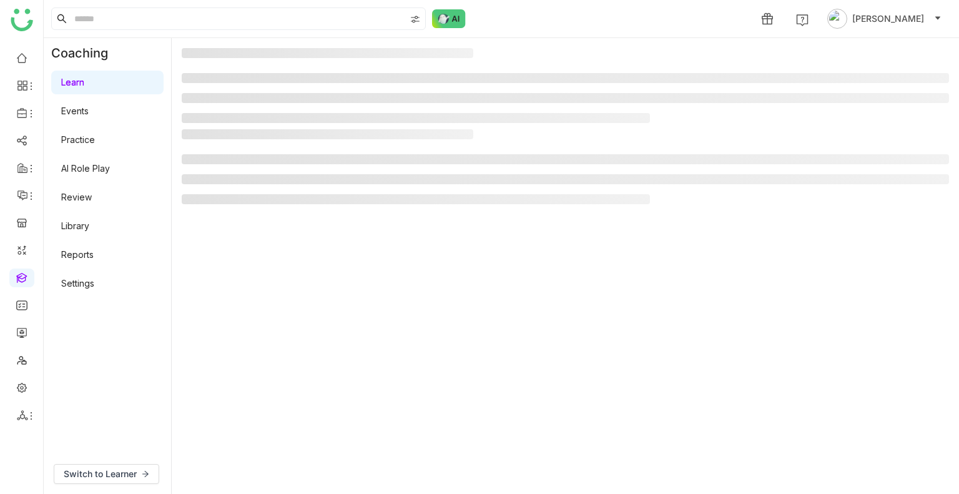
click at [283, 368] on gtmb-manage-detail-wrapper at bounding box center [565, 266] width 767 height 436
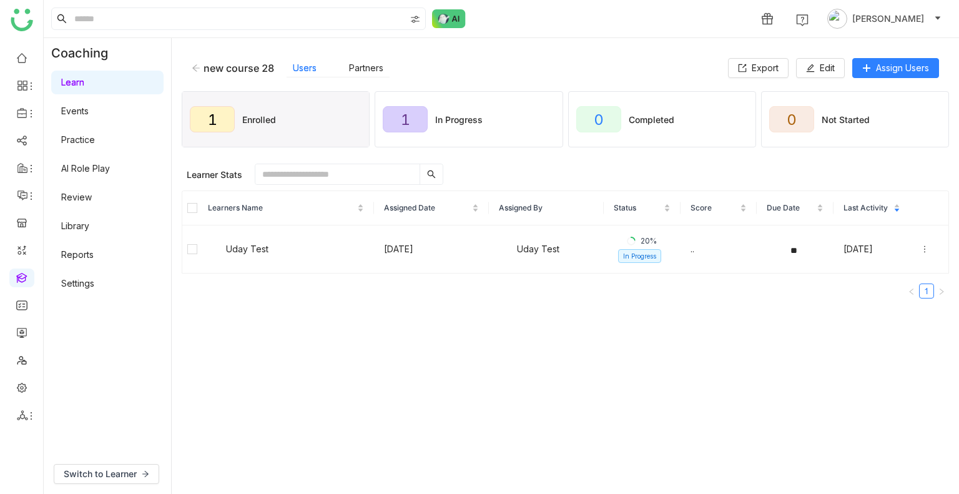
click at [185, 203] on th at bounding box center [190, 208] width 16 height 34
click at [403, 180] on button "Unenroll" at bounding box center [415, 174] width 63 height 20
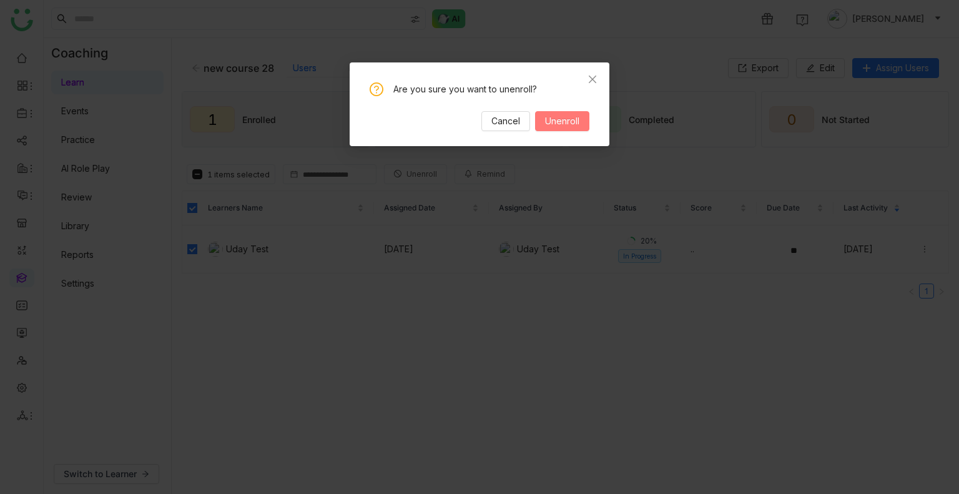
click at [574, 119] on span "Unenroll" at bounding box center [562, 121] width 34 height 14
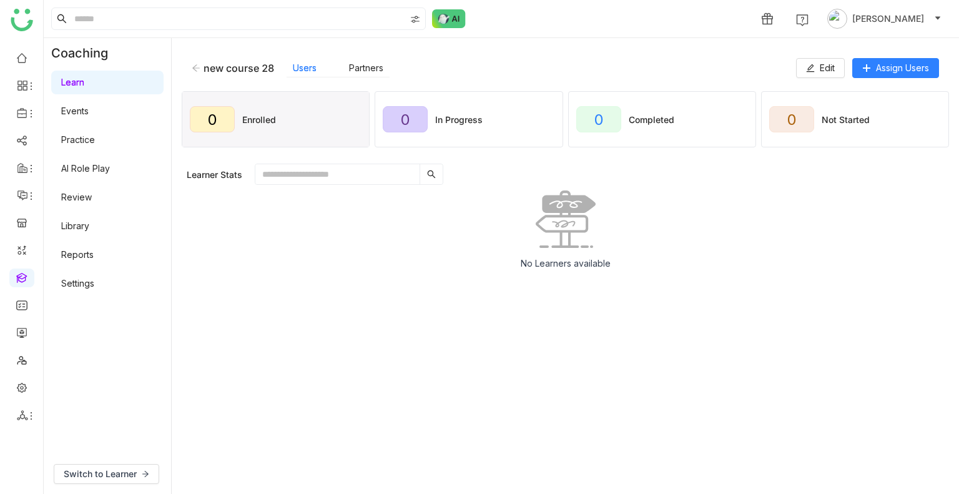
click at [818, 79] on div "new course 28 Users Partners Edit Assign Users" at bounding box center [565, 68] width 767 height 40
click at [819, 71] on span "Edit" at bounding box center [826, 68] width 15 height 14
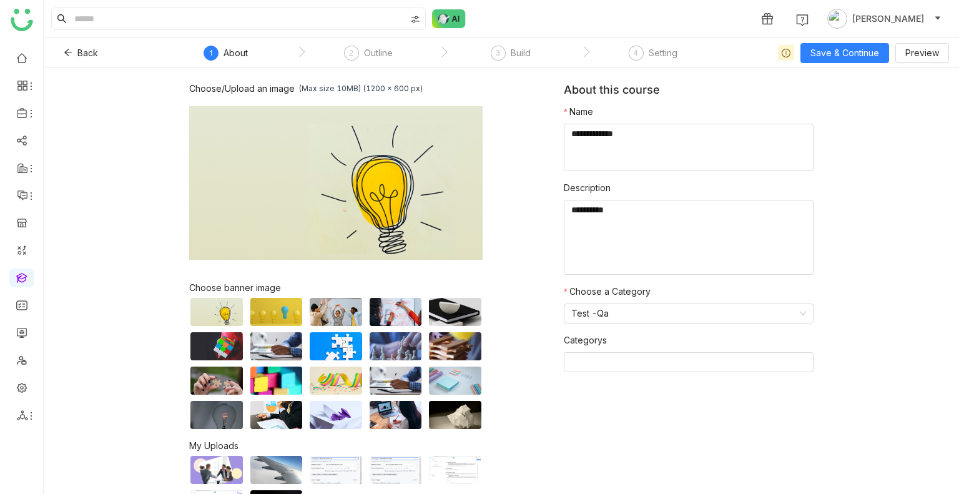
click at [397, 53] on nz-step "2 Outline" at bounding box center [368, 57] width 142 height 22
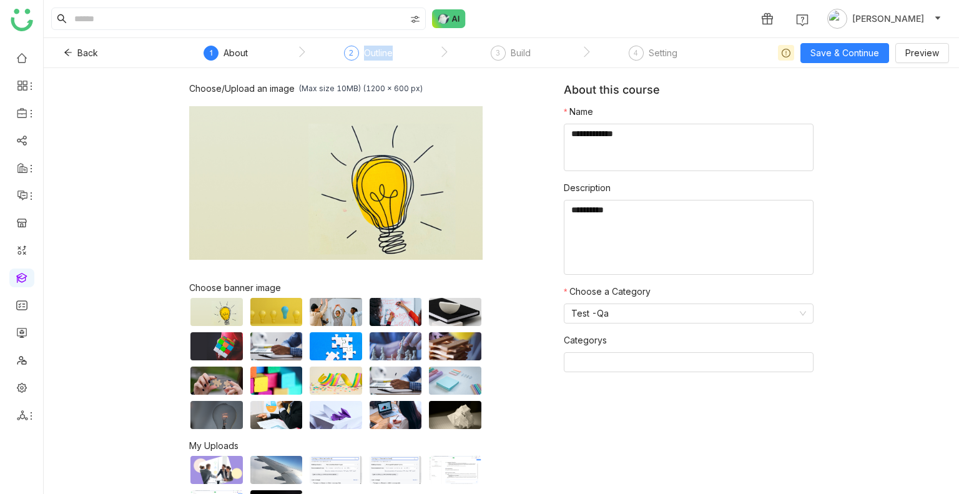
click at [383, 54] on div "Outline" at bounding box center [378, 53] width 29 height 15
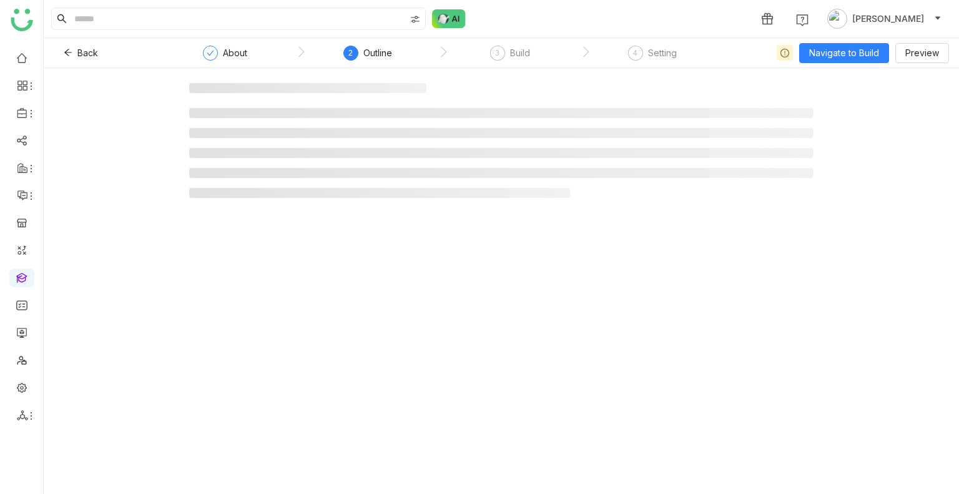
click at [383, 54] on div "Outline" at bounding box center [377, 53] width 29 height 15
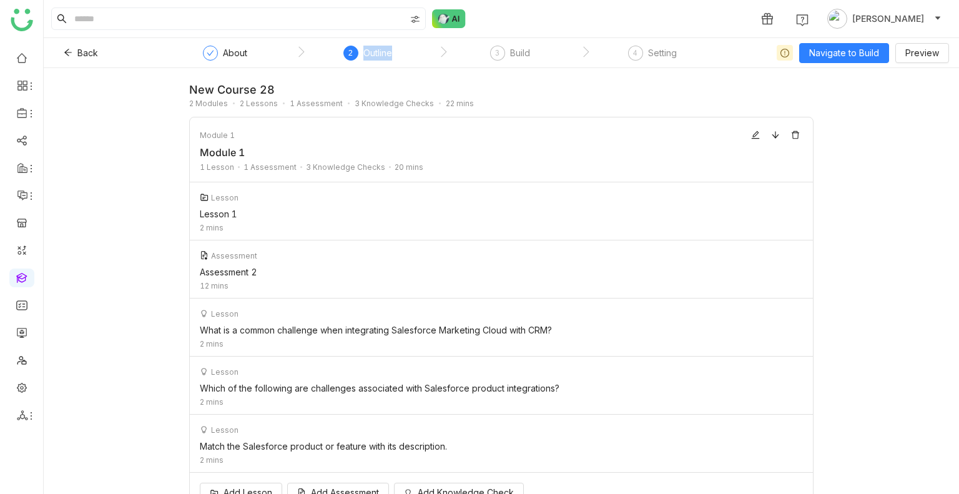
click at [383, 54] on div "Outline" at bounding box center [377, 53] width 29 height 15
click at [514, 51] on div "Build" at bounding box center [520, 53] width 20 height 15
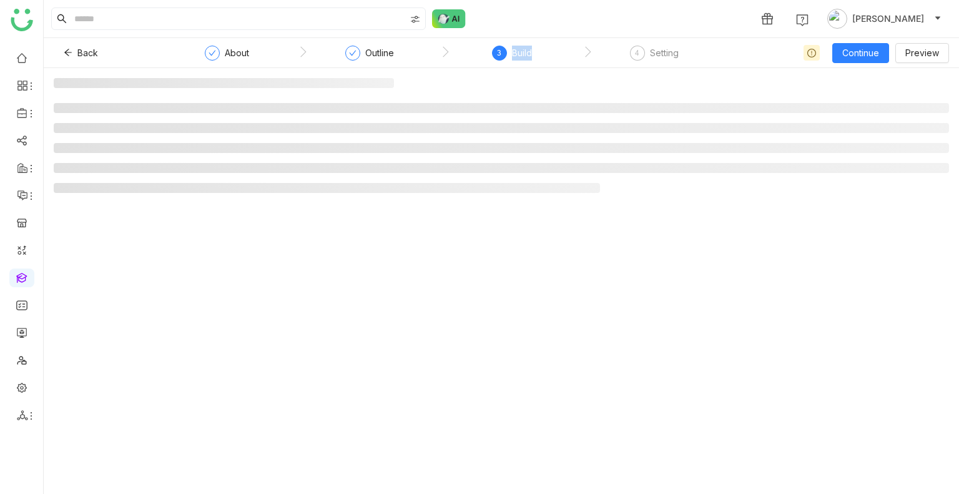
click at [514, 51] on div "Build" at bounding box center [522, 53] width 20 height 15
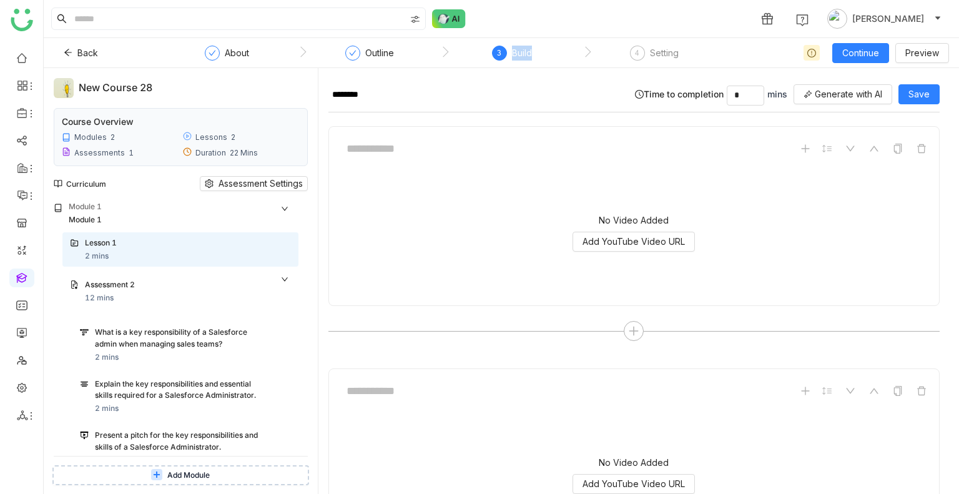
scroll to position [327, 0]
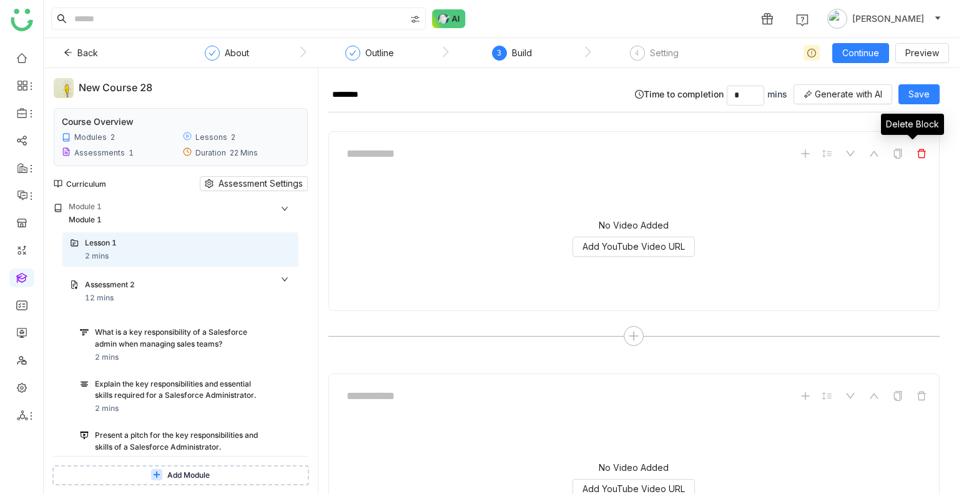
click at [917, 152] on span at bounding box center [921, 153] width 15 height 15
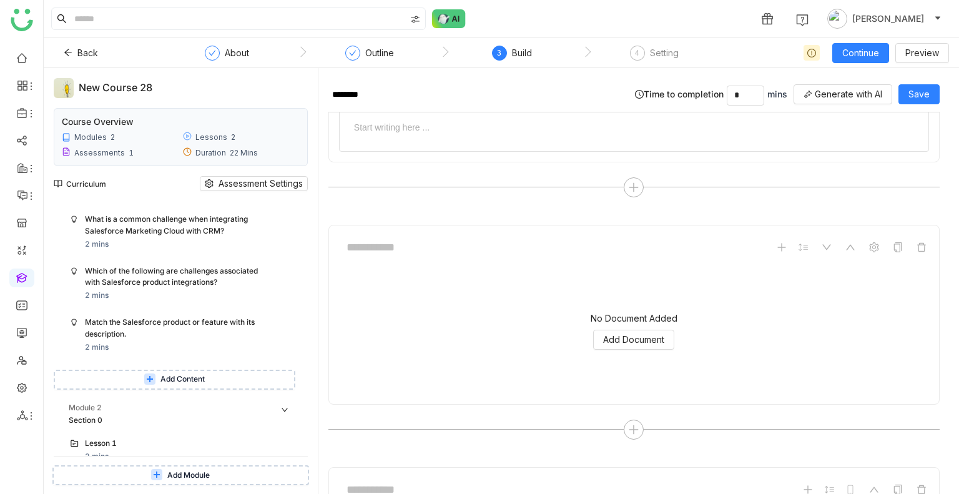
scroll to position [499, 0]
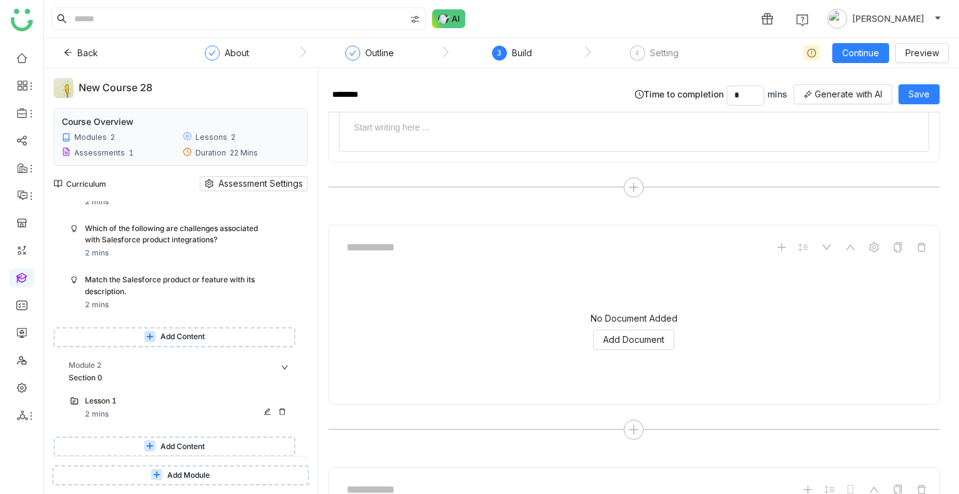
click at [95, 422] on div "Lesson 1 2 mins" at bounding box center [180, 407] width 236 height 35
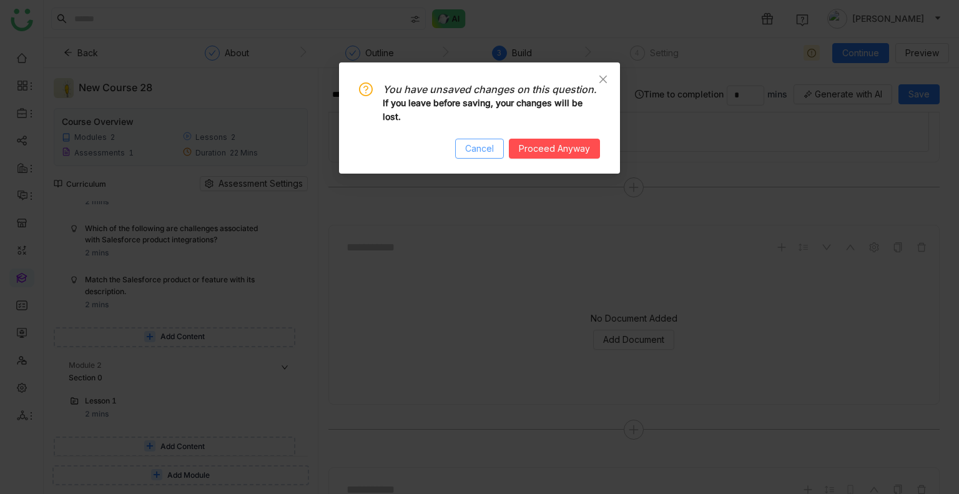
click at [469, 149] on span "Cancel" at bounding box center [479, 149] width 29 height 14
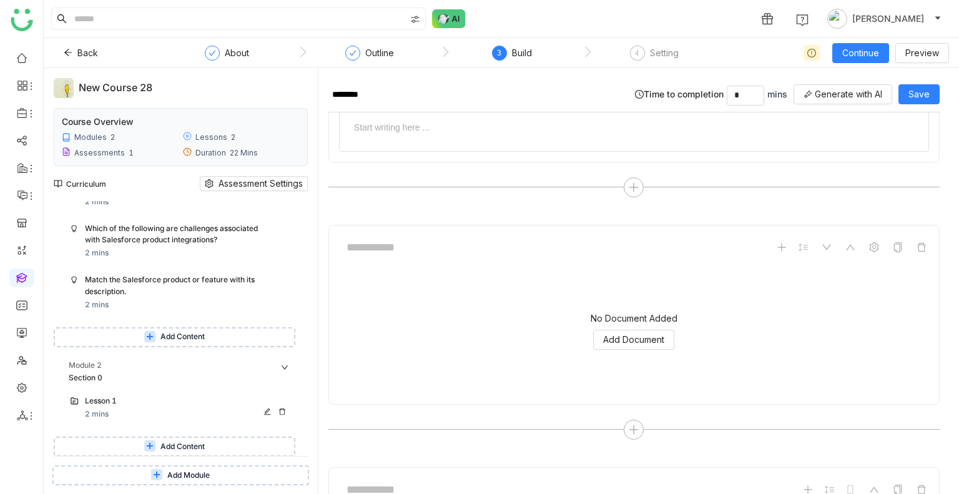
click at [119, 399] on div "Lesson 1" at bounding box center [175, 401] width 181 height 12
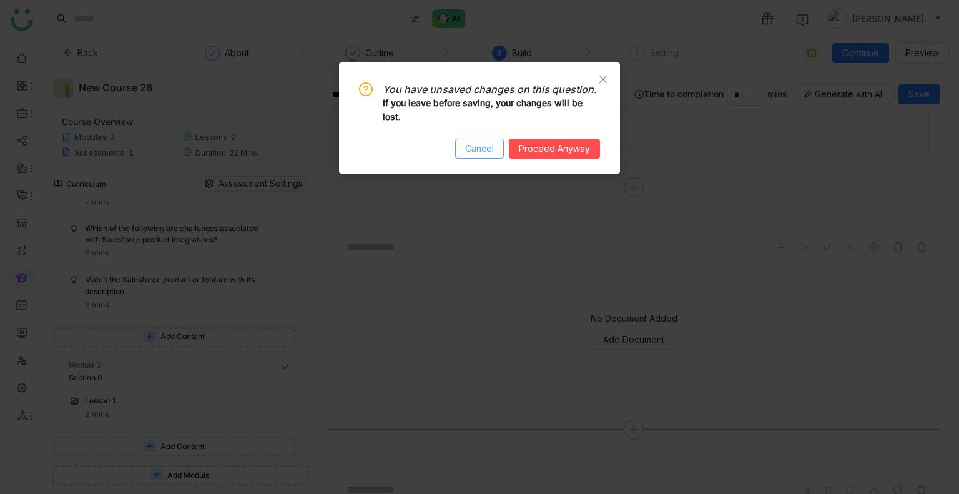
click at [490, 139] on button "Cancel" at bounding box center [479, 149] width 49 height 20
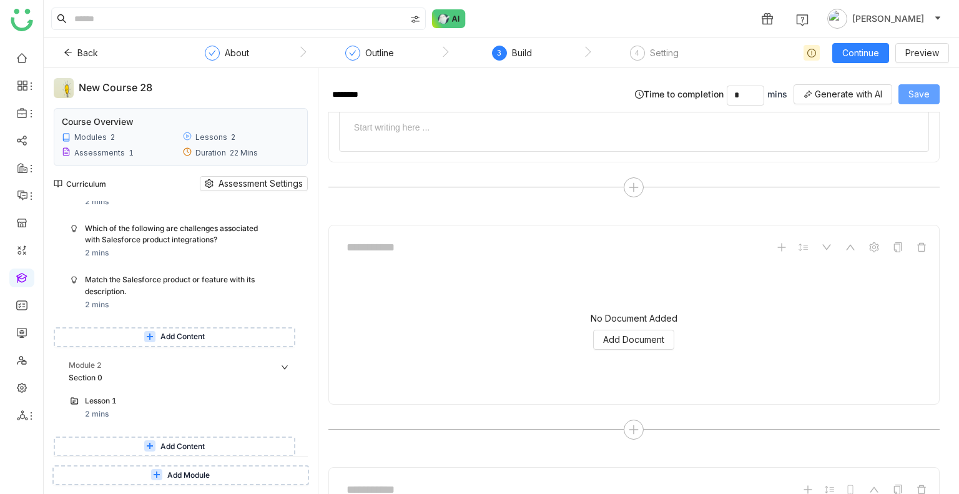
click at [909, 97] on span "Save" at bounding box center [918, 94] width 21 height 14
click at [109, 404] on div "Lesson 1" at bounding box center [175, 401] width 181 height 12
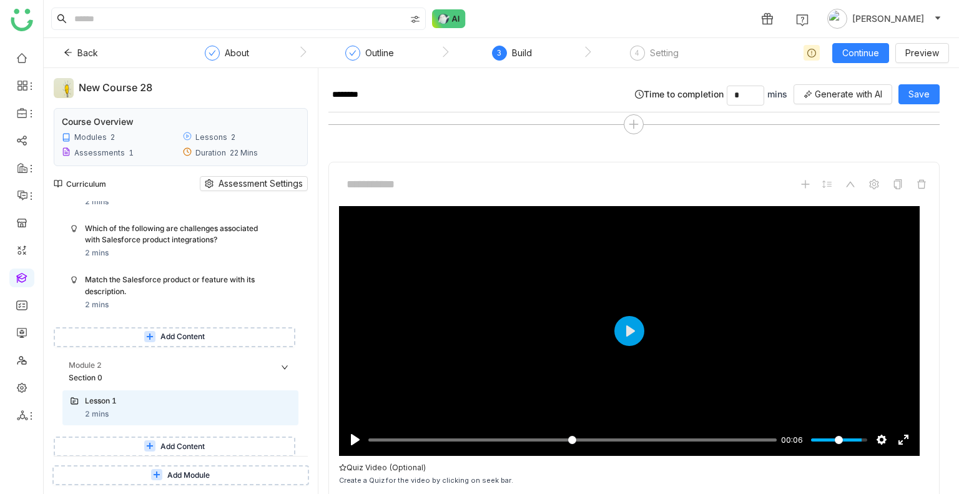
scroll to position [1495, 0]
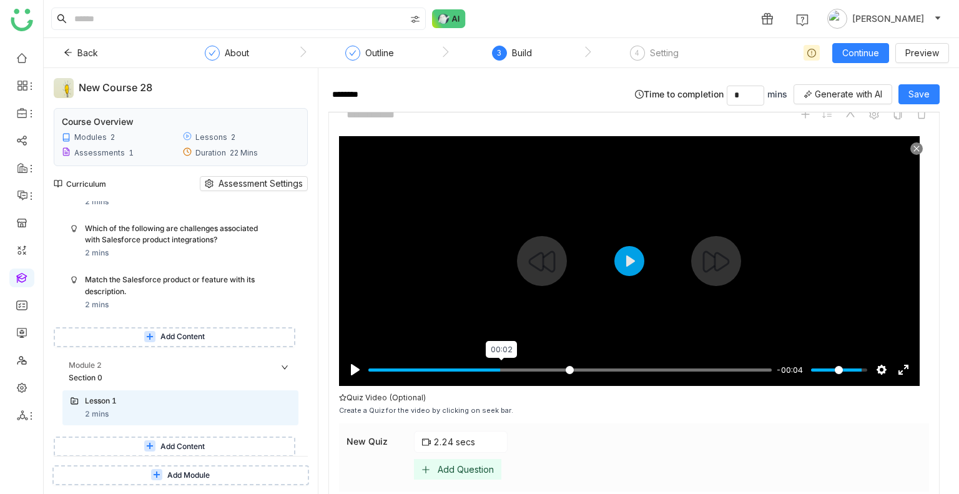
type input "*****"
click at [501, 366] on input "Seek" at bounding box center [569, 370] width 403 height 12
click at [476, 464] on div "Add Question" at bounding box center [466, 469] width 56 height 11
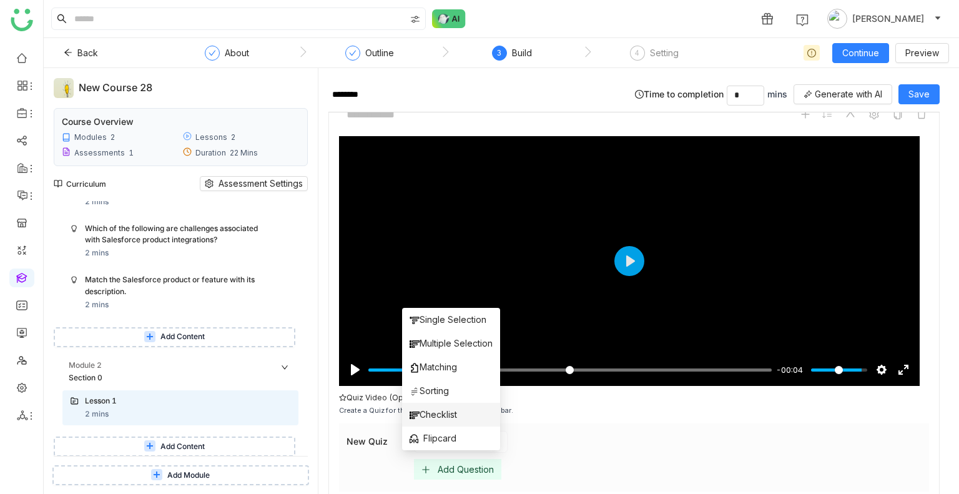
click at [439, 405] on li "Checklist" at bounding box center [451, 415] width 98 height 24
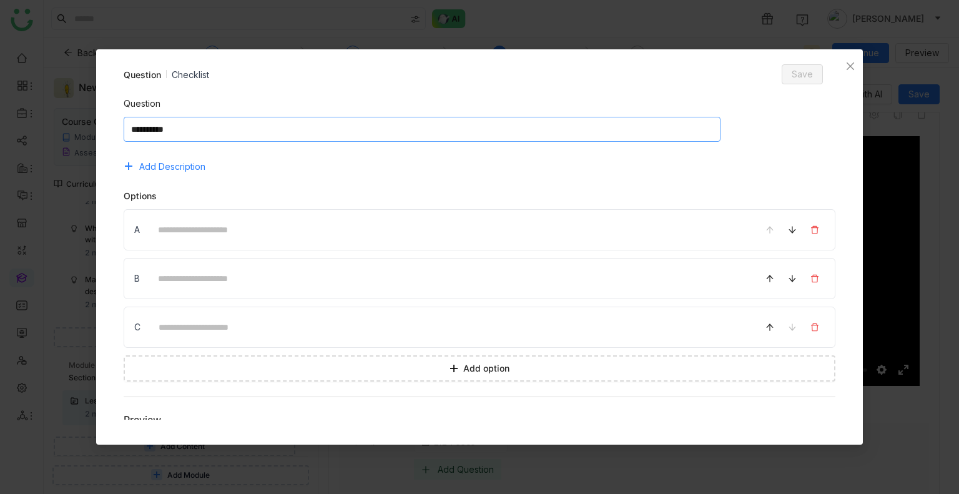
click at [248, 134] on textarea at bounding box center [422, 129] width 597 height 25
type textarea "**********"
click at [235, 246] on div "A" at bounding box center [480, 229] width 712 height 41
click at [250, 230] on input at bounding box center [449, 230] width 598 height 24
type input "********"
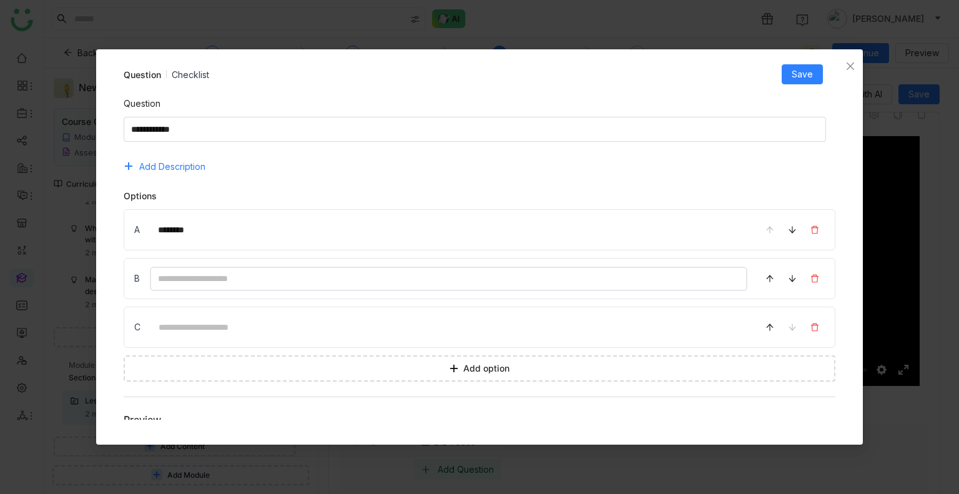
click at [251, 284] on input at bounding box center [449, 279] width 598 height 24
type input "********"
click at [269, 333] on input at bounding box center [448, 327] width 597 height 24
type input "********"
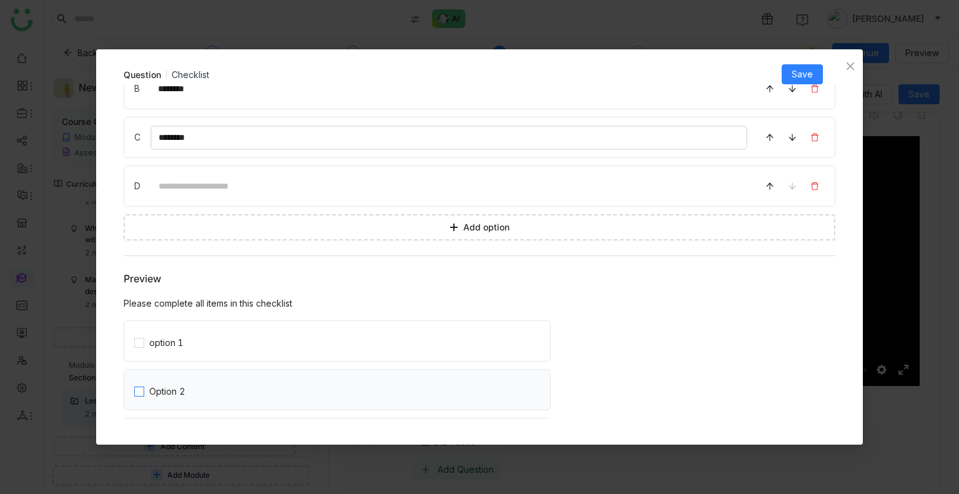
scroll to position [192, 0]
click at [800, 74] on span "Save" at bounding box center [801, 74] width 21 height 14
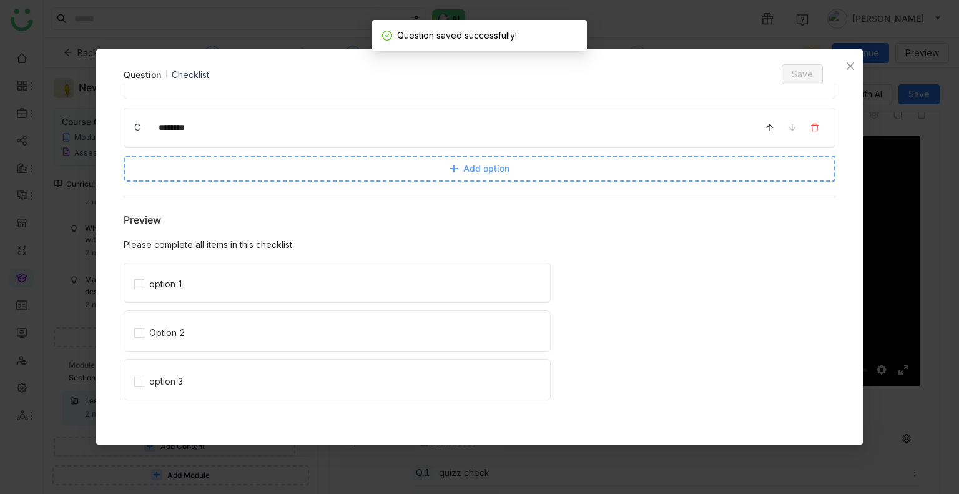
scroll to position [0, 0]
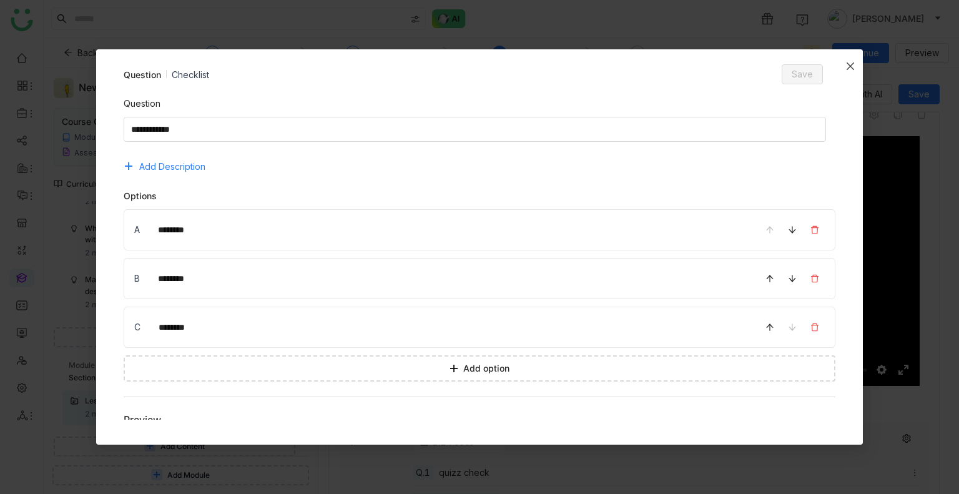
click at [848, 70] on icon "Close" at bounding box center [850, 66] width 10 height 10
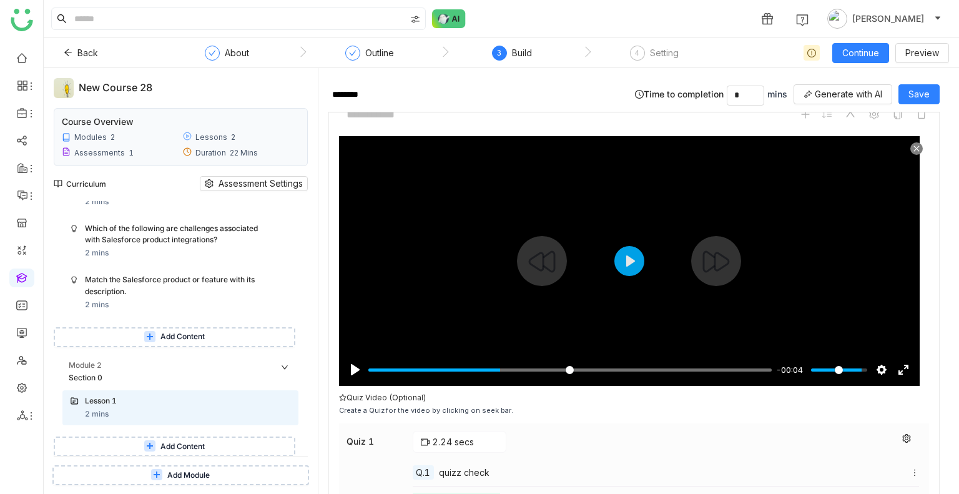
scroll to position [1597, 0]
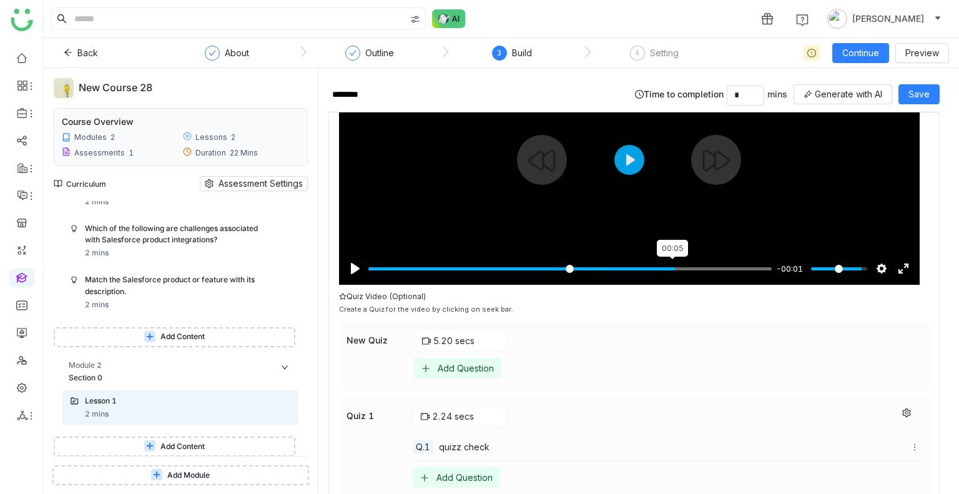
click at [671, 263] on input "Seek" at bounding box center [569, 269] width 403 height 12
type input "*****"
click at [671, 263] on input "Seek" at bounding box center [569, 269] width 403 height 12
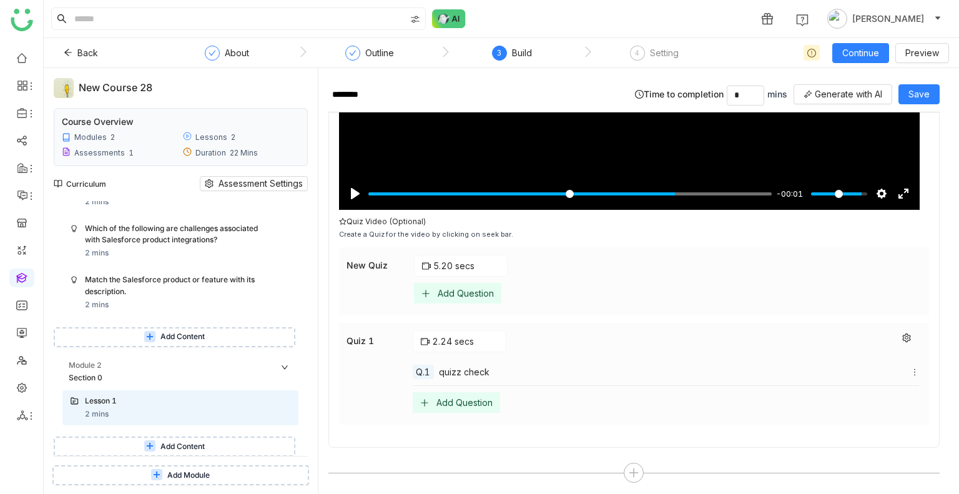
click at [471, 289] on div "Add Question" at bounding box center [466, 293] width 56 height 11
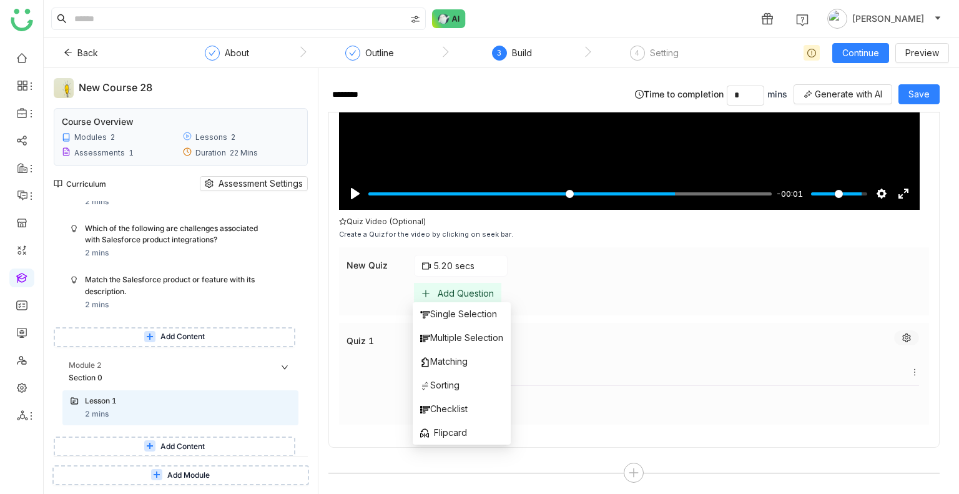
click at [902, 333] on icon at bounding box center [906, 337] width 8 height 9
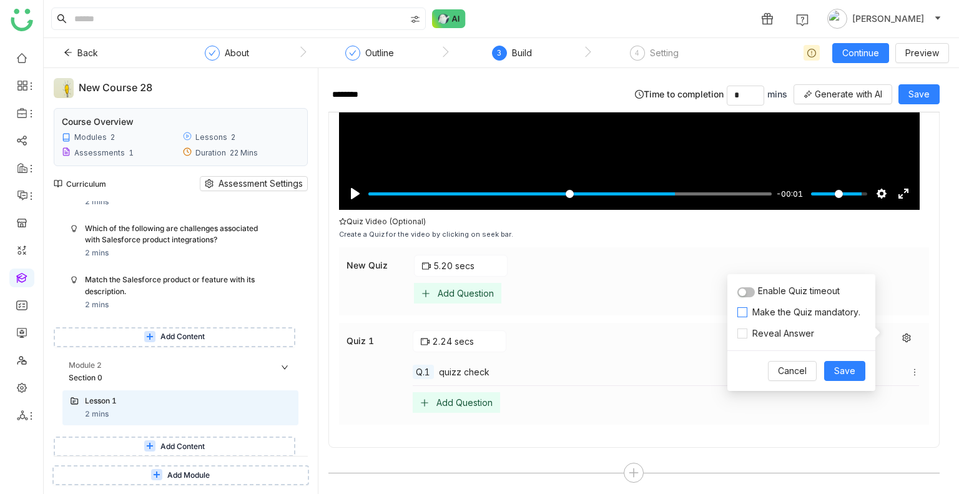
click at [748, 311] on span "Make the Quiz mandatory." at bounding box center [806, 312] width 118 height 14
click at [755, 291] on div "Enable Quiz timeout" at bounding box center [801, 291] width 128 height 14
click at [746, 290] on button "button" at bounding box center [745, 292] width 17 height 10
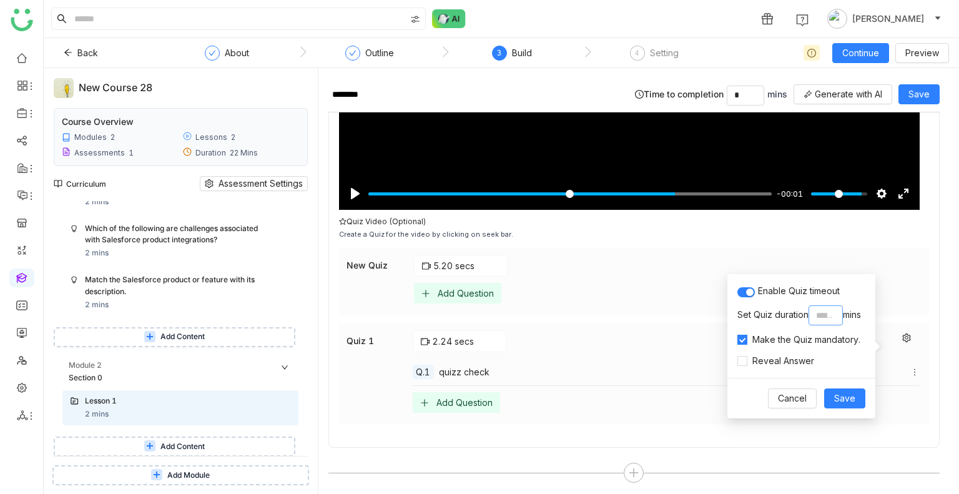
click at [825, 318] on input "*" at bounding box center [825, 315] width 34 height 20
type input "*"
click at [747, 361] on span "Reveal Answer" at bounding box center [783, 361] width 72 height 14
click at [847, 391] on span "Save" at bounding box center [844, 398] width 21 height 14
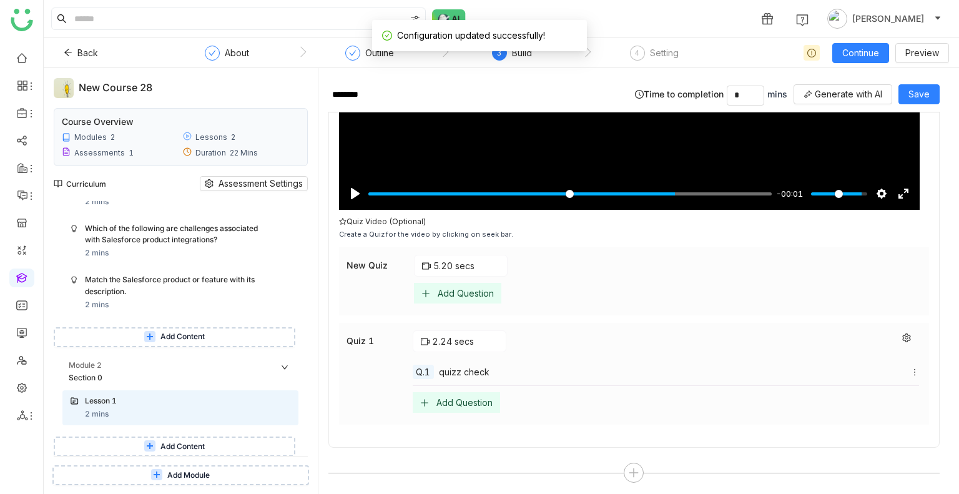
click at [448, 290] on div "Add Question" at bounding box center [466, 293] width 56 height 11
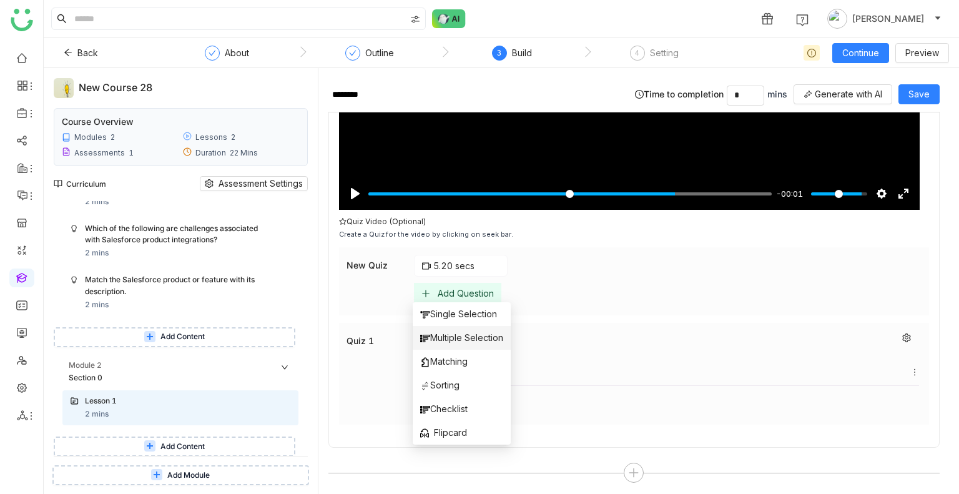
click at [450, 335] on span "Multiple Selection" at bounding box center [461, 338] width 83 height 14
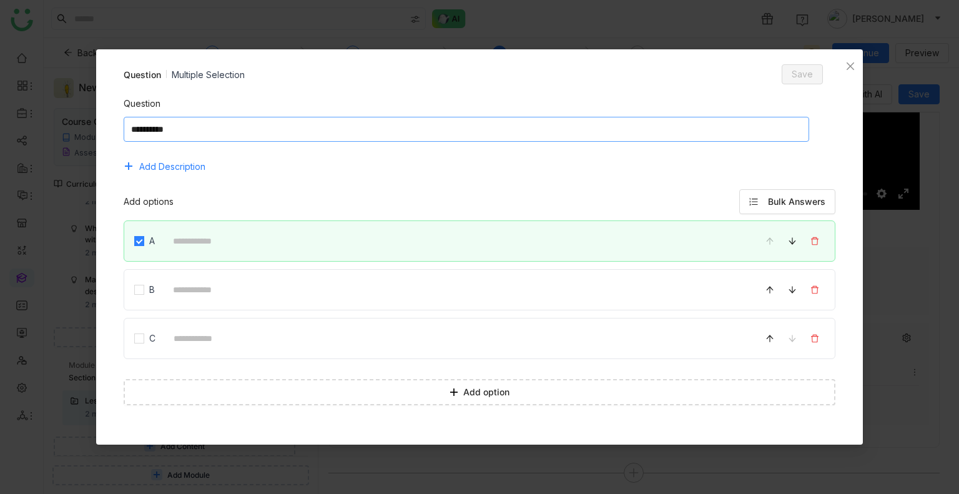
click at [245, 135] on textarea at bounding box center [466, 129] width 685 height 25
type textarea "**********"
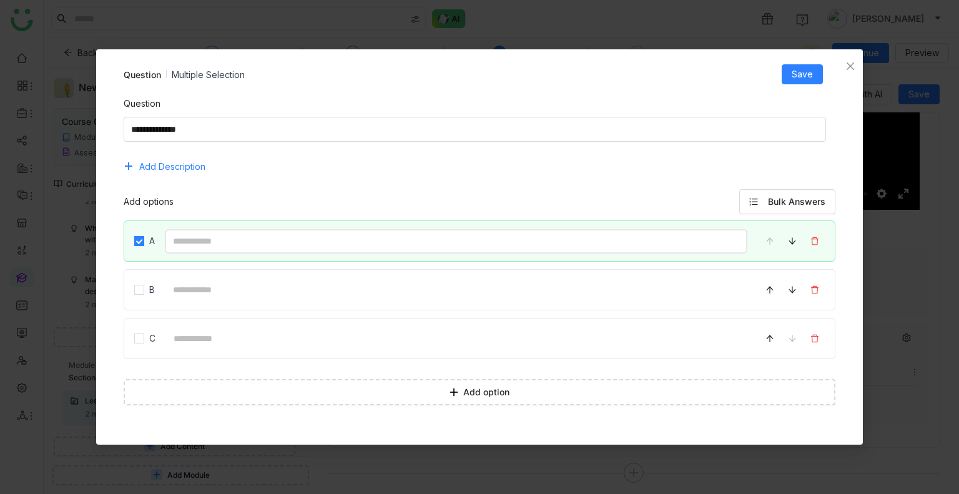
click at [224, 242] on input at bounding box center [456, 241] width 583 height 24
type input "********"
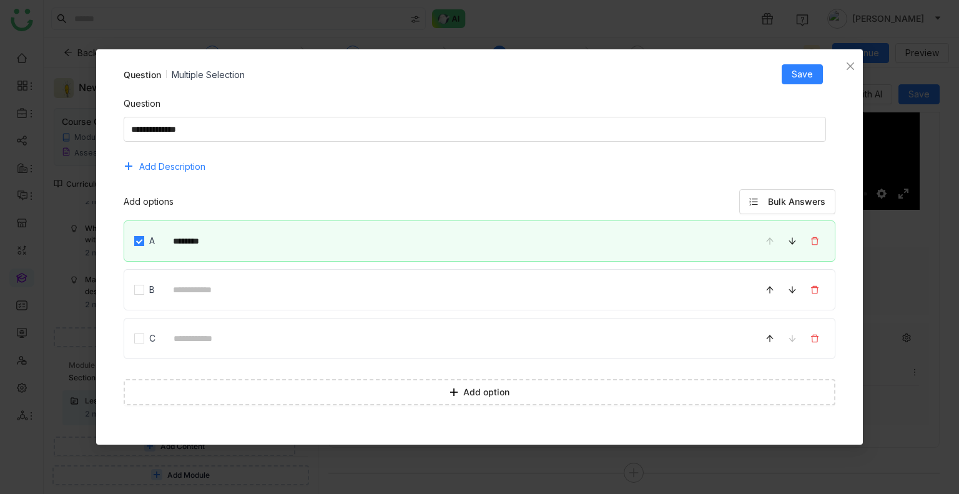
click at [237, 276] on div "B" at bounding box center [480, 289] width 712 height 41
click at [238, 281] on input at bounding box center [456, 290] width 583 height 24
type input "********"
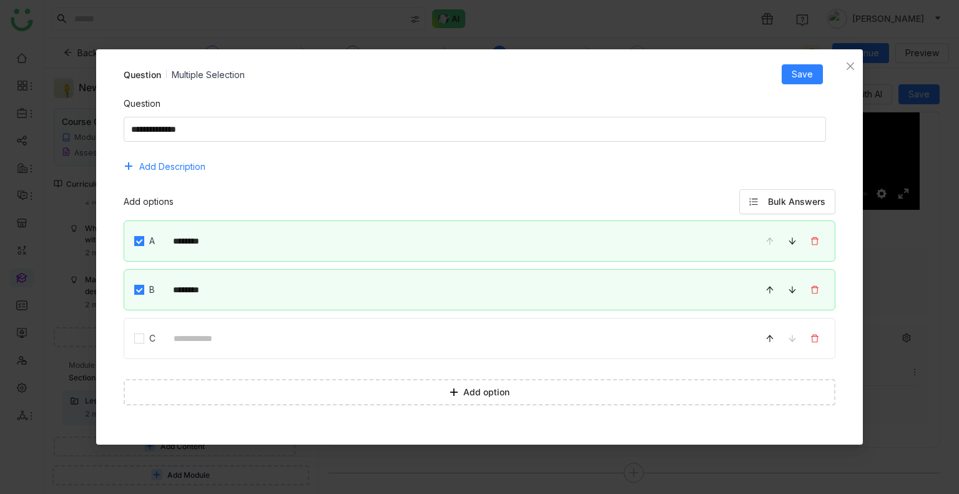
scroll to position [17, 0]
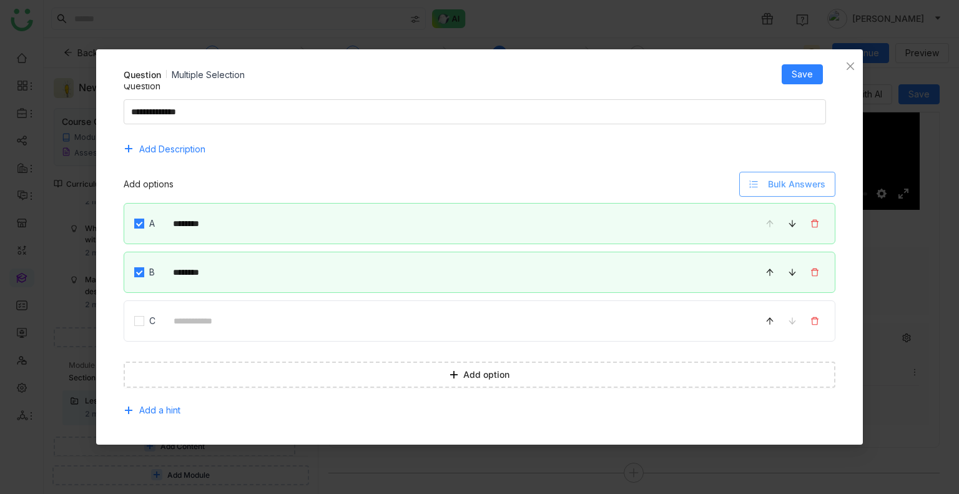
click at [749, 185] on icon at bounding box center [753, 184] width 9 height 9
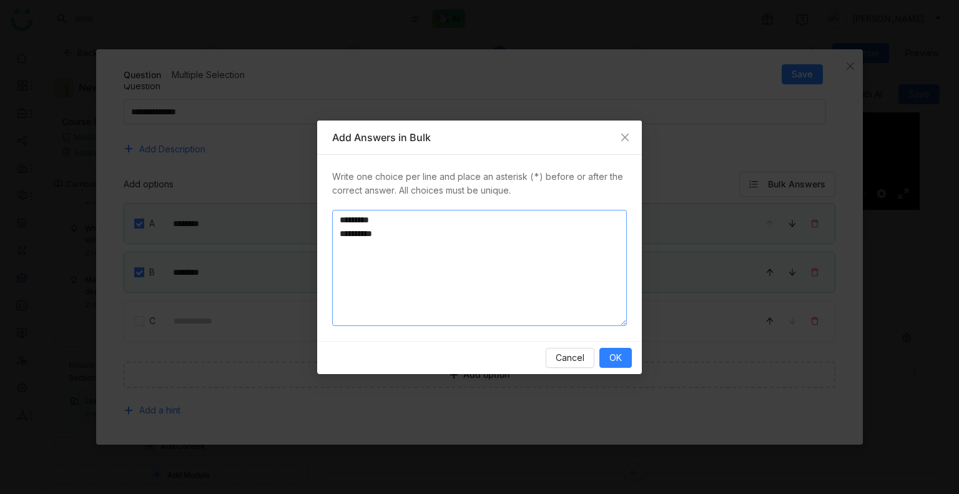
click at [397, 237] on textarea "********* *********" at bounding box center [479, 268] width 295 height 116
type textarea "**********"
click at [605, 354] on button "OK" at bounding box center [615, 358] width 32 height 20
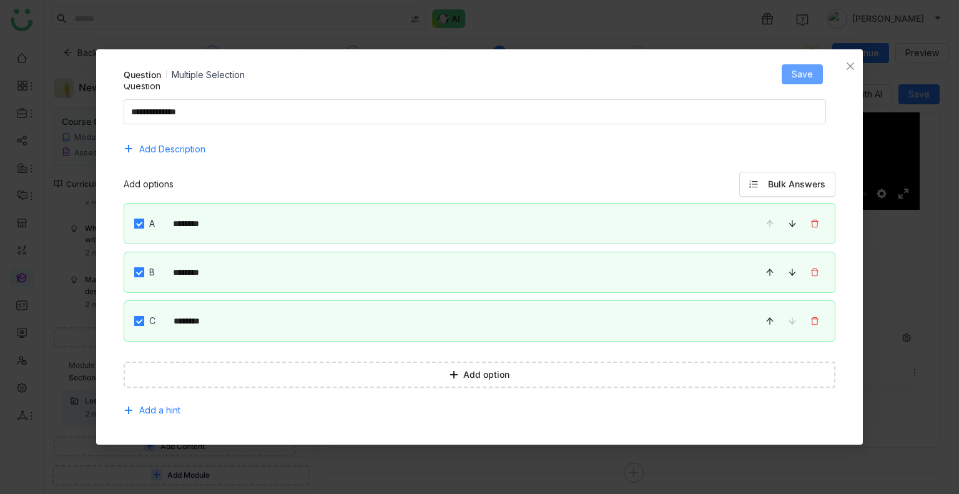
click at [802, 72] on span "Save" at bounding box center [801, 74] width 21 height 14
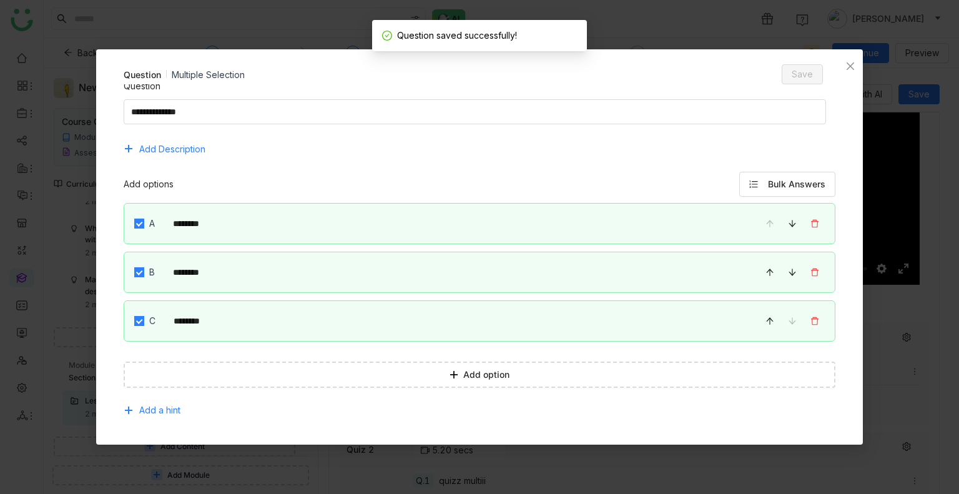
scroll to position [1671, 0]
click at [849, 69] on icon "Close" at bounding box center [850, 66] width 10 height 10
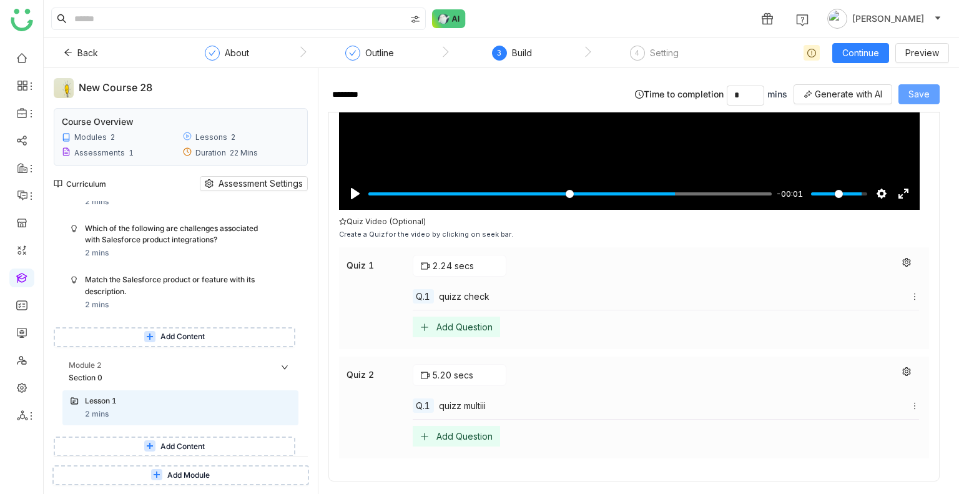
click at [925, 94] on span "Save" at bounding box center [918, 94] width 21 height 14
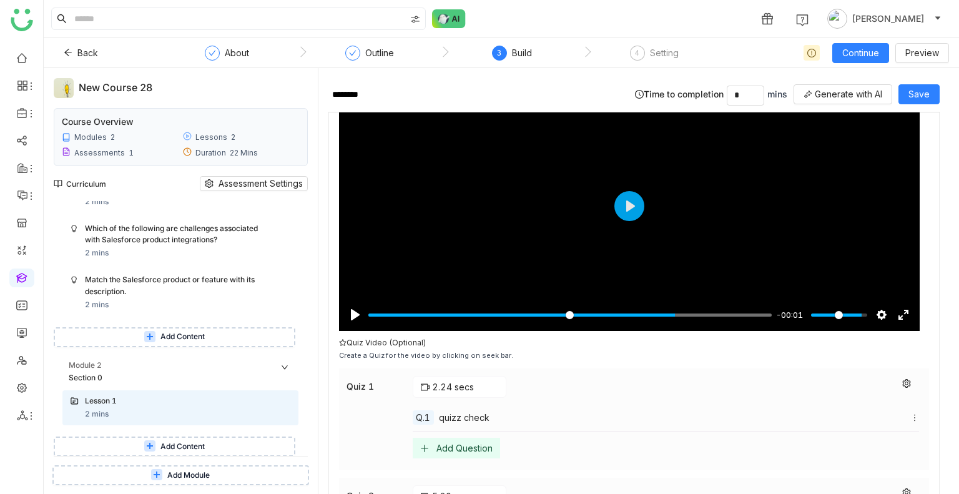
scroll to position [1705, 0]
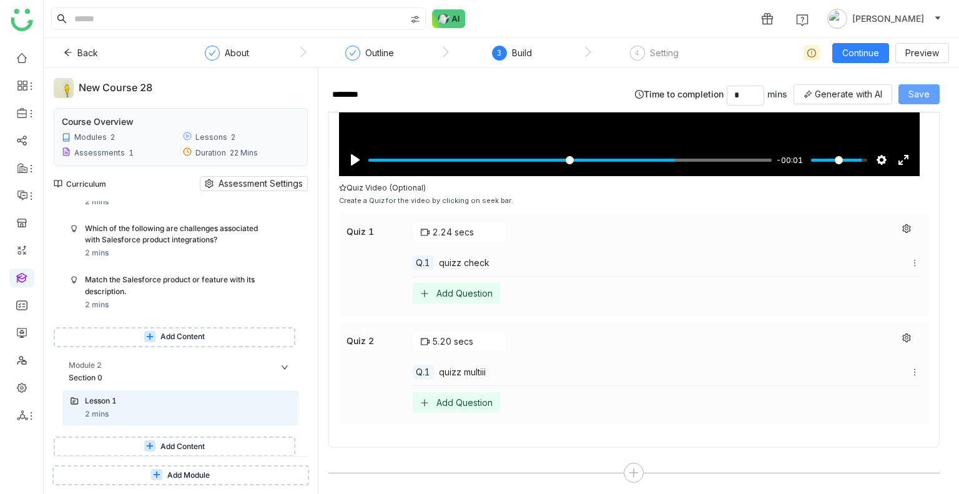
click at [924, 86] on button "Save" at bounding box center [918, 94] width 41 height 20
click at [867, 51] on span "Continue" at bounding box center [860, 53] width 37 height 14
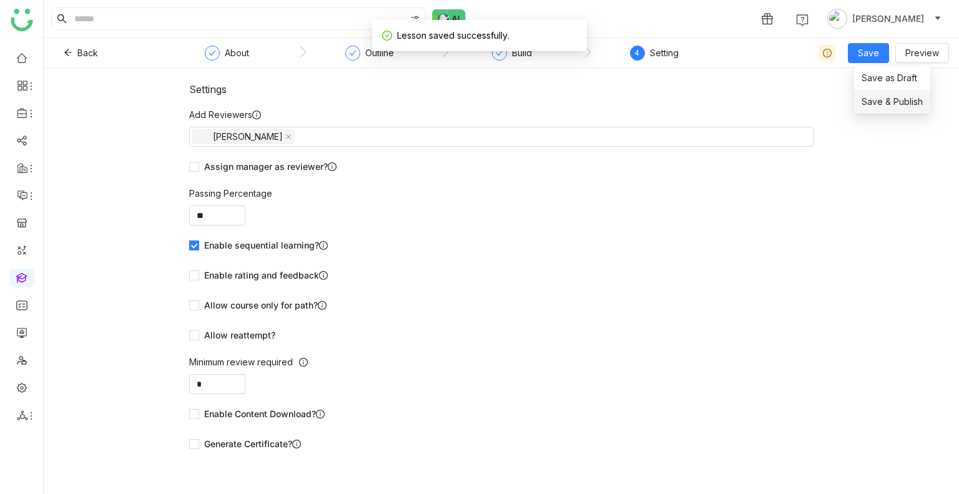
click at [891, 97] on span "Save & Publish" at bounding box center [891, 102] width 61 height 14
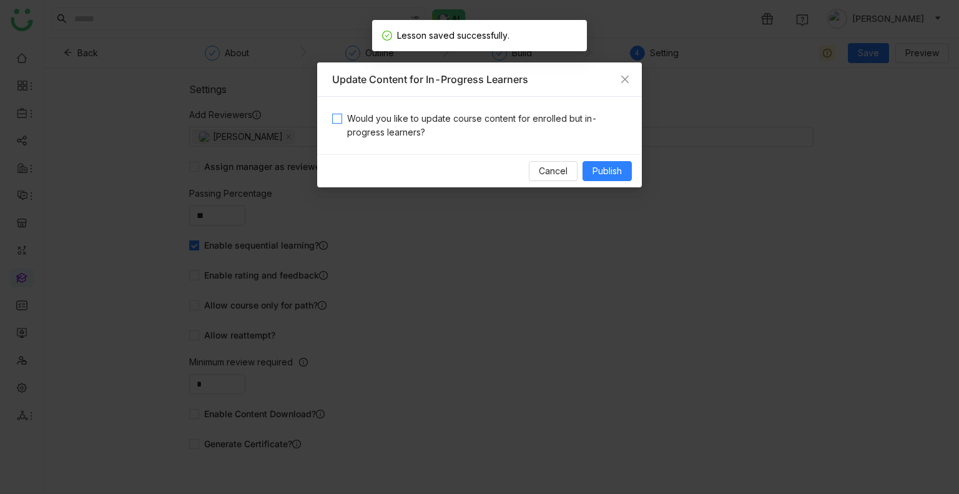
click at [362, 129] on span "Would you like to update course content for enrolled but in-progress learners?" at bounding box center [484, 125] width 285 height 27
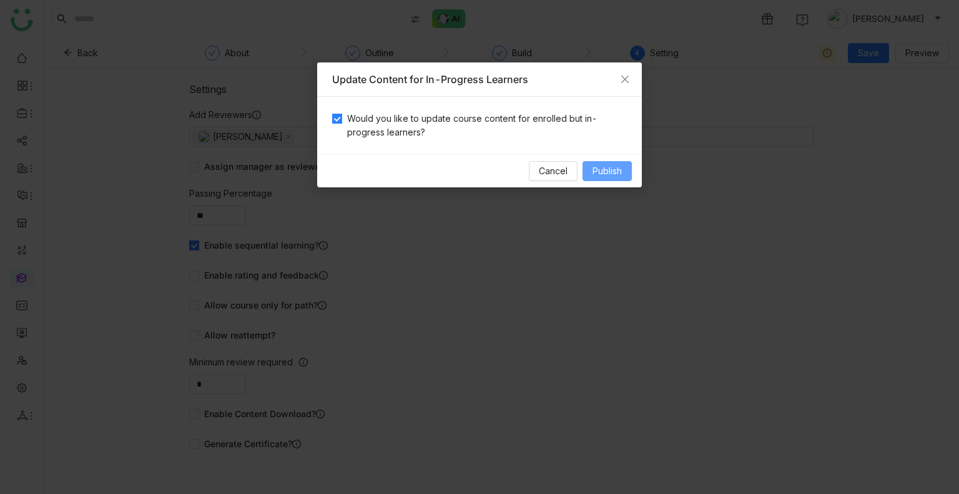
click at [600, 176] on span "Publish" at bounding box center [606, 171] width 29 height 14
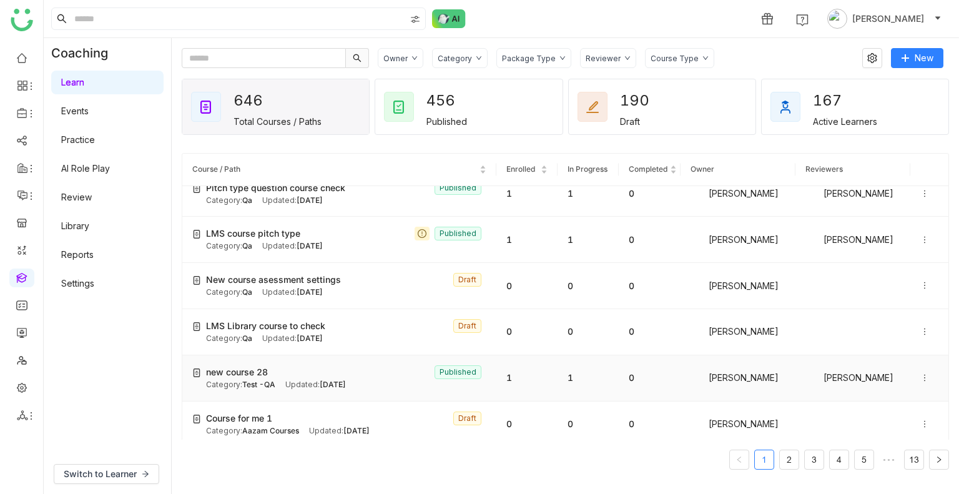
scroll to position [107, 0]
click at [251, 384] on span "Test -QA" at bounding box center [258, 383] width 33 height 9
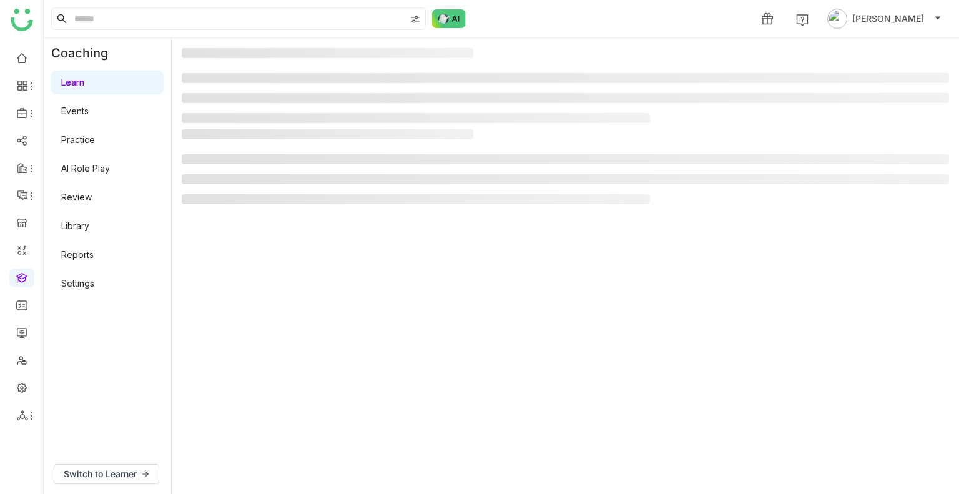
click at [251, 384] on gtmb-manage-detail-wrapper at bounding box center [565, 266] width 767 height 436
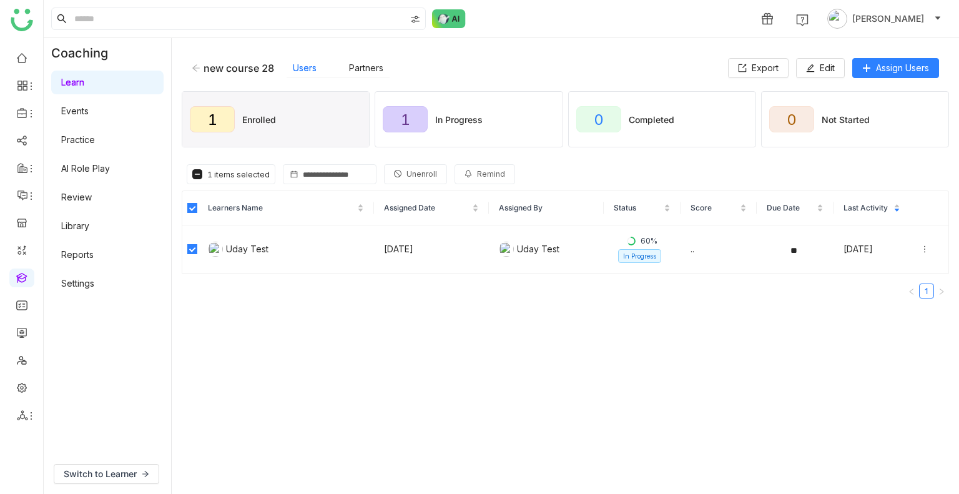
click at [394, 179] on button "Unenroll" at bounding box center [415, 174] width 63 height 20
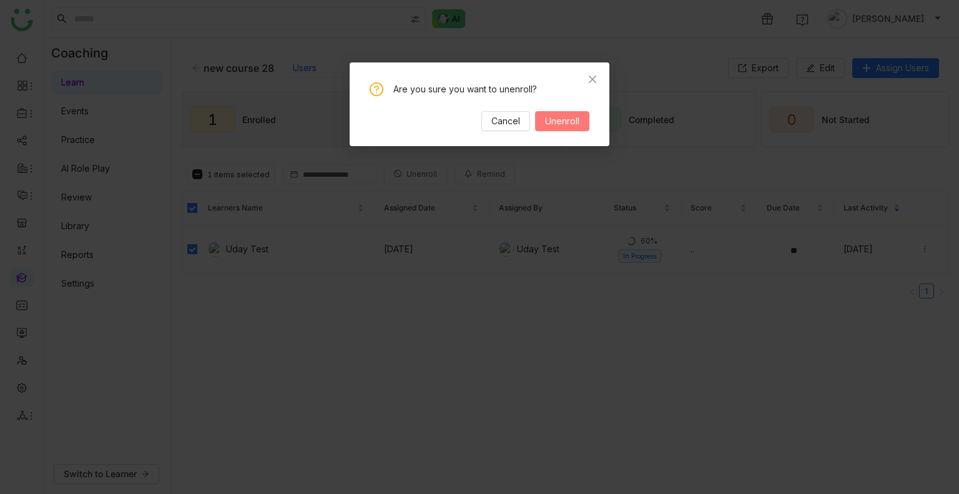
click at [555, 128] on button "Unenroll" at bounding box center [562, 121] width 54 height 20
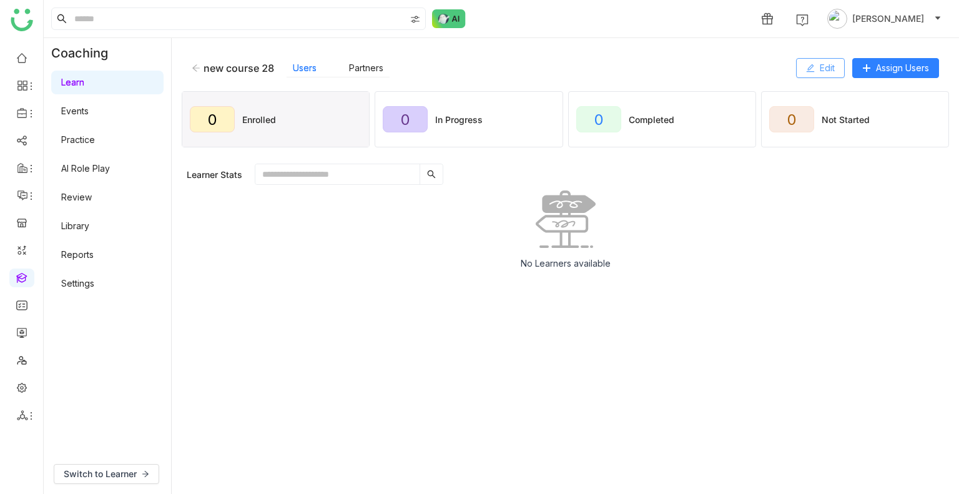
click at [814, 71] on button "Edit" at bounding box center [820, 68] width 49 height 20
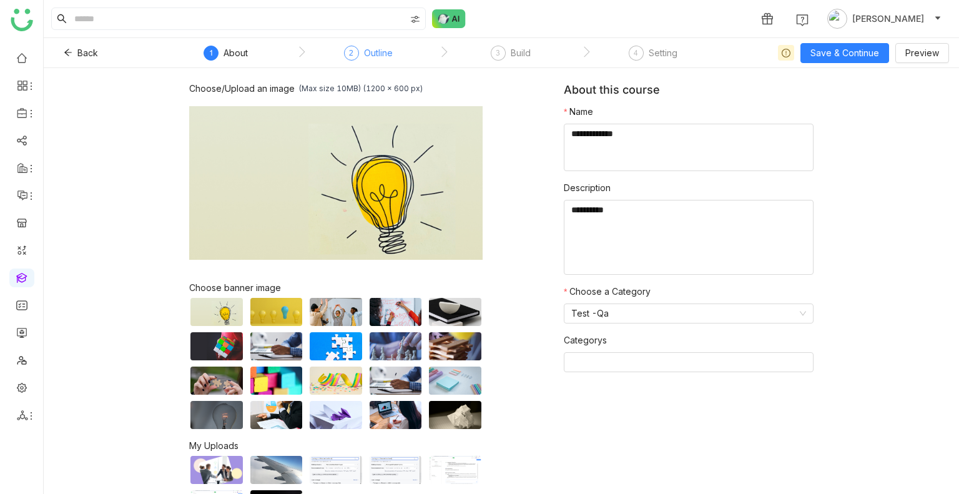
click at [379, 47] on div "Outline" at bounding box center [378, 53] width 29 height 15
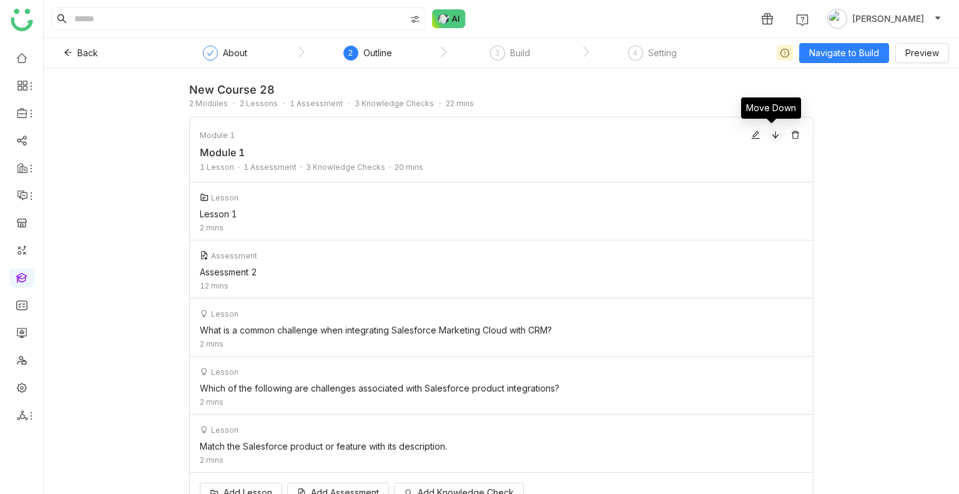
click at [772, 139] on icon at bounding box center [775, 134] width 9 height 9
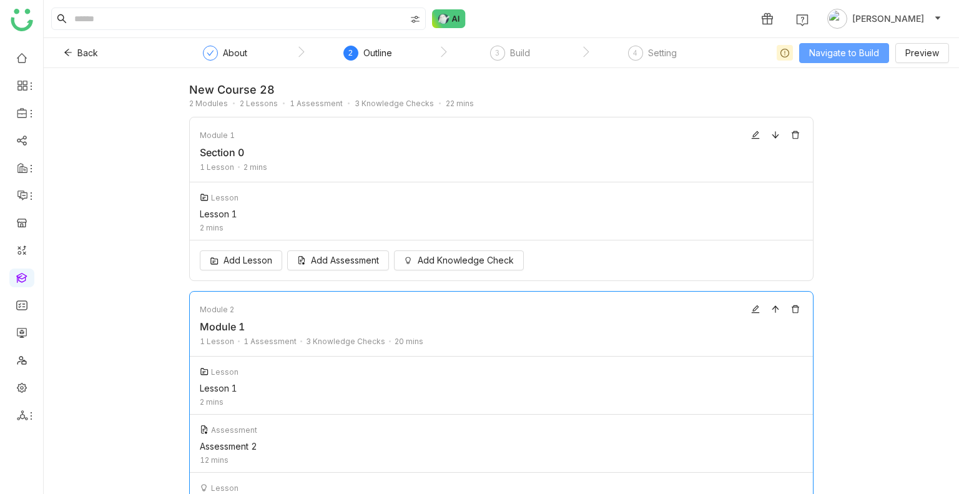
click at [829, 59] on span "Navigate to Build" at bounding box center [844, 53] width 70 height 14
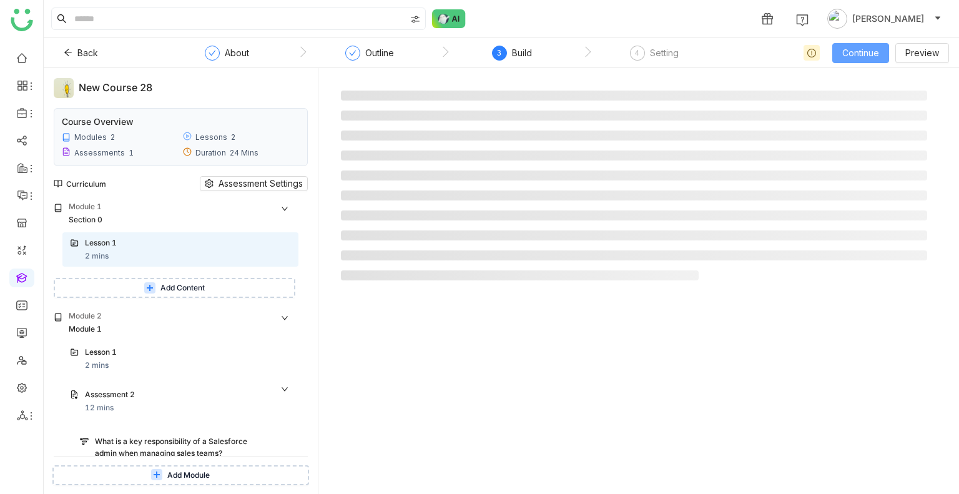
click at [853, 56] on span "Continue" at bounding box center [860, 53] width 37 height 14
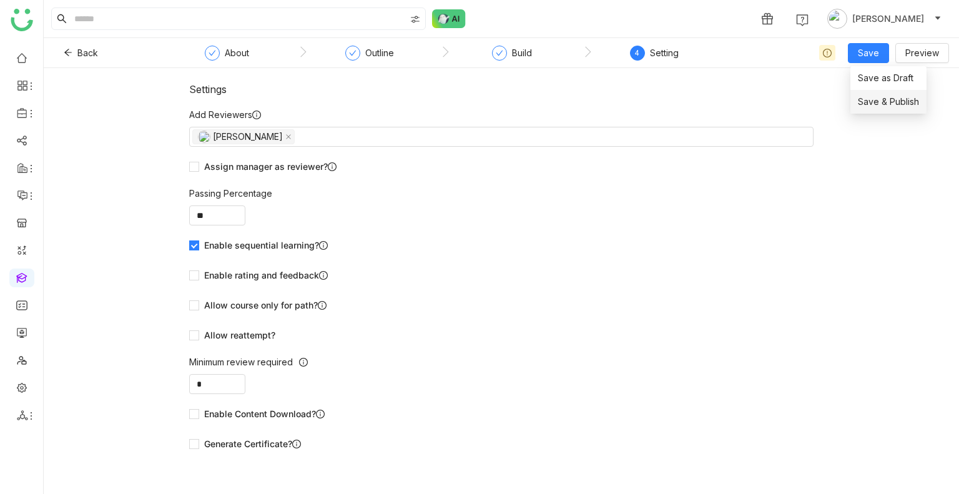
click at [868, 114] on li "Save & Publish" at bounding box center [888, 102] width 76 height 24
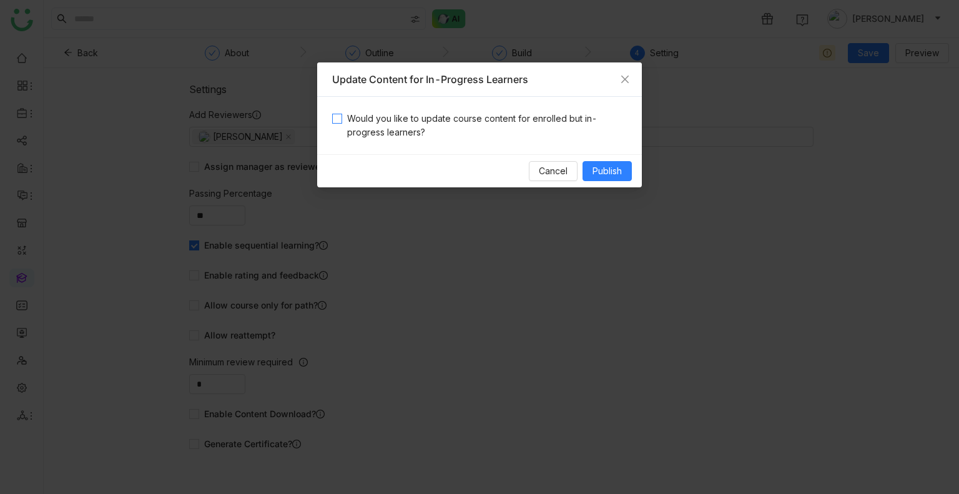
click at [423, 127] on span "Would you like to update course content for enrolled but in-progress learners?" at bounding box center [484, 125] width 285 height 27
click at [599, 169] on span "Publish" at bounding box center [606, 171] width 29 height 14
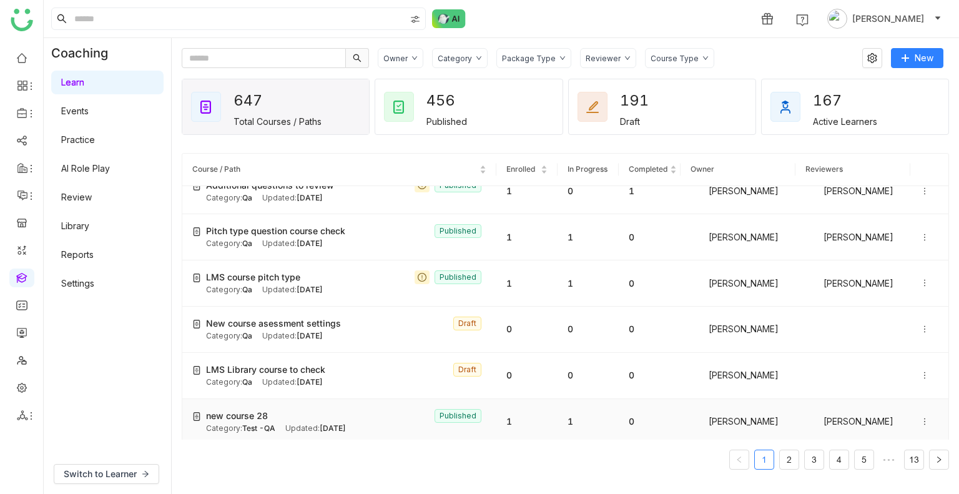
scroll to position [225, 0]
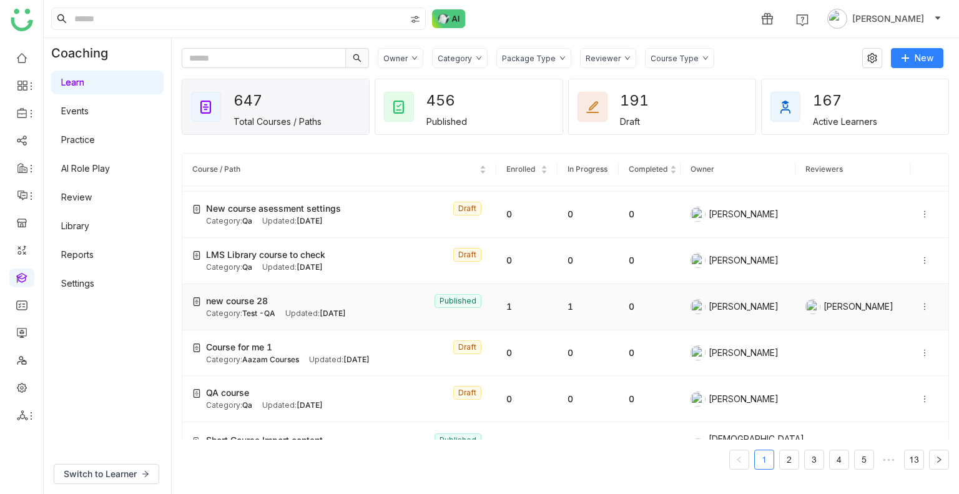
click at [297, 300] on div "new course 28 Published" at bounding box center [346, 301] width 280 height 14
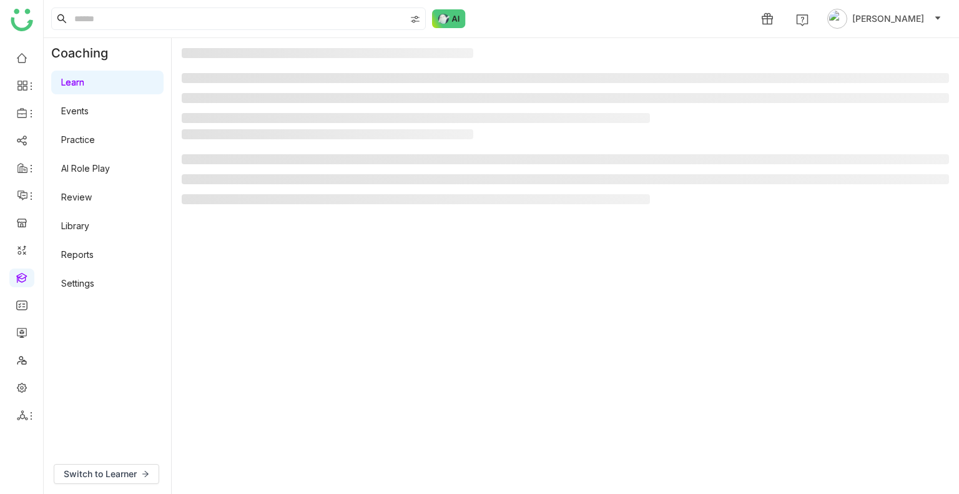
click at [297, 300] on gtmb-manage-detail-wrapper at bounding box center [565, 266] width 767 height 436
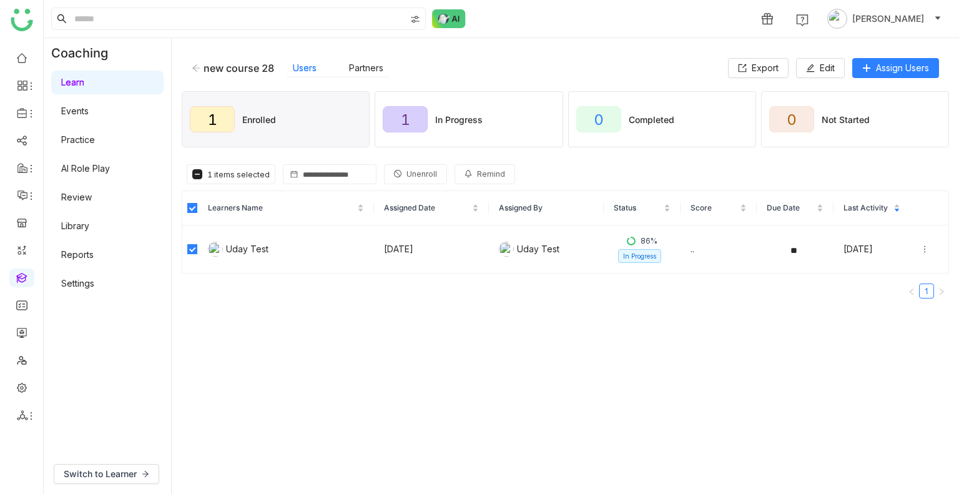
click at [420, 177] on span "Unenroll" at bounding box center [421, 175] width 31 height 12
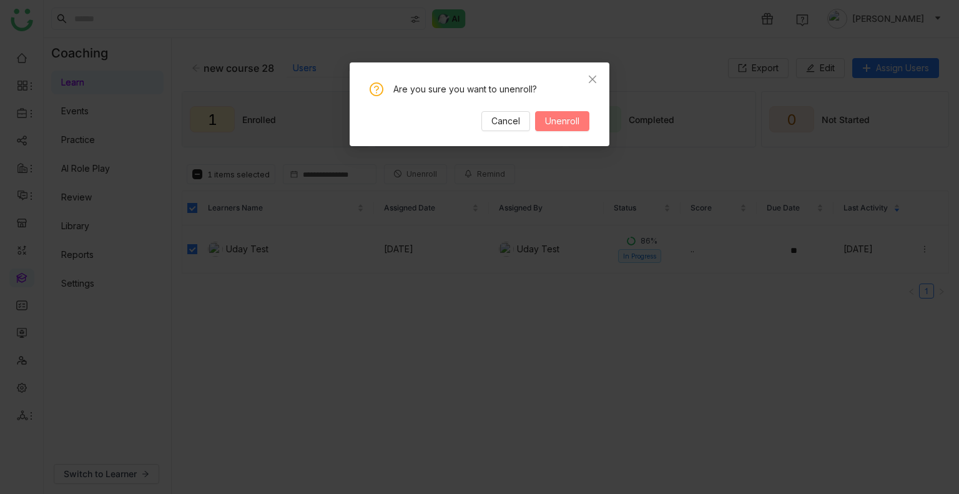
click at [560, 129] on button "Unenroll" at bounding box center [562, 121] width 54 height 20
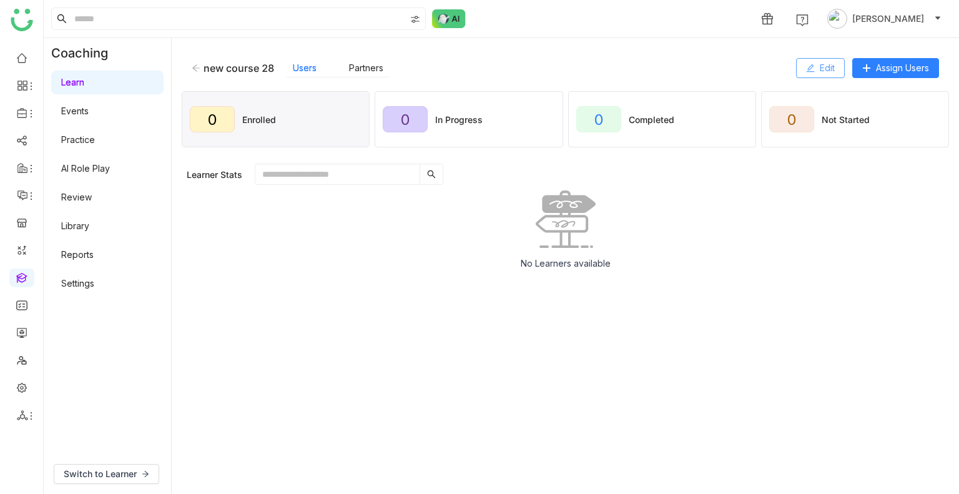
click at [818, 75] on button "Edit" at bounding box center [820, 68] width 49 height 20
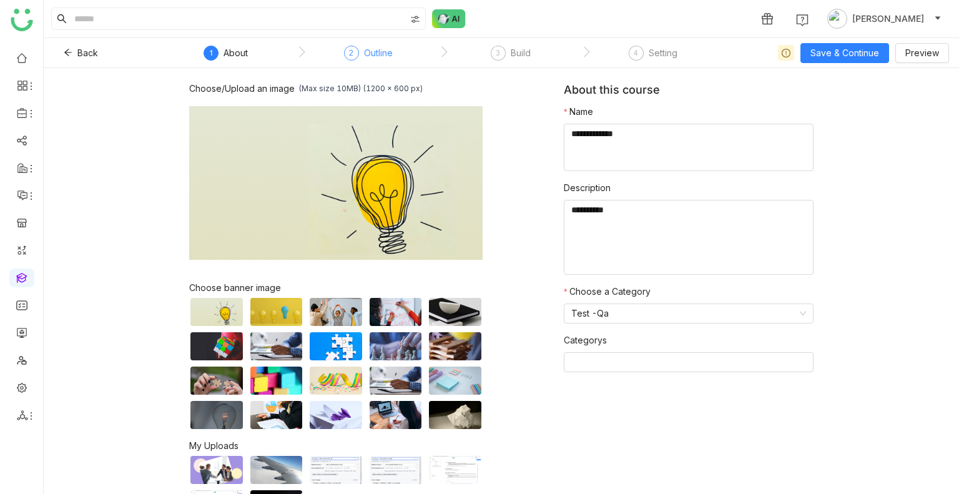
click at [389, 47] on div "Outline" at bounding box center [378, 53] width 29 height 15
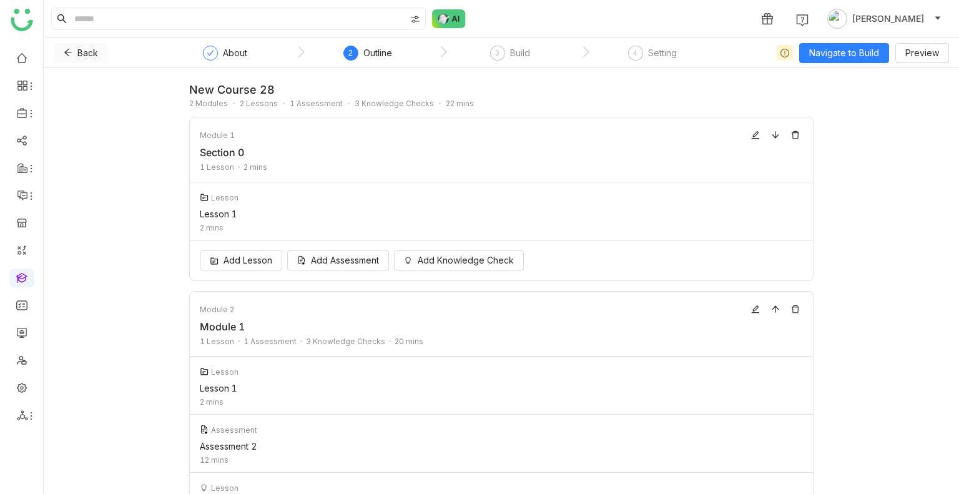
click at [82, 49] on span "Back" at bounding box center [87, 53] width 21 height 14
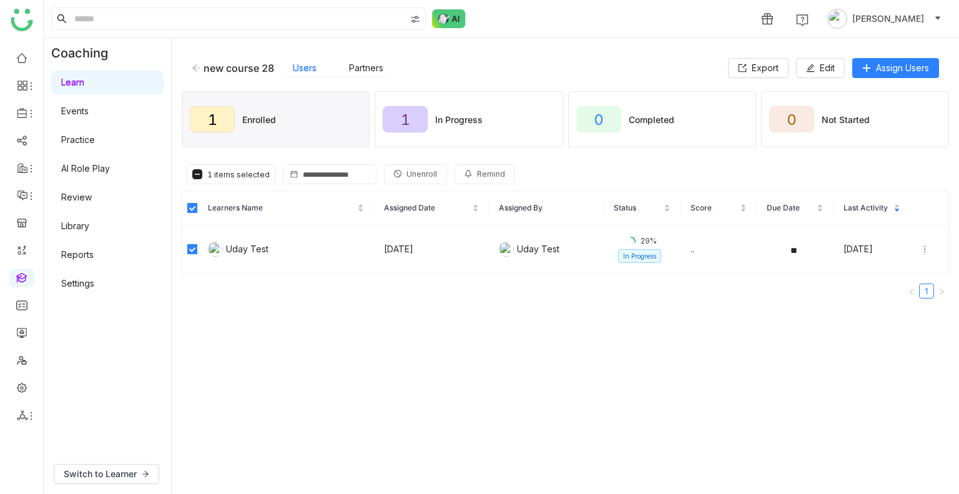
click at [414, 170] on span "Unenroll" at bounding box center [421, 175] width 31 height 12
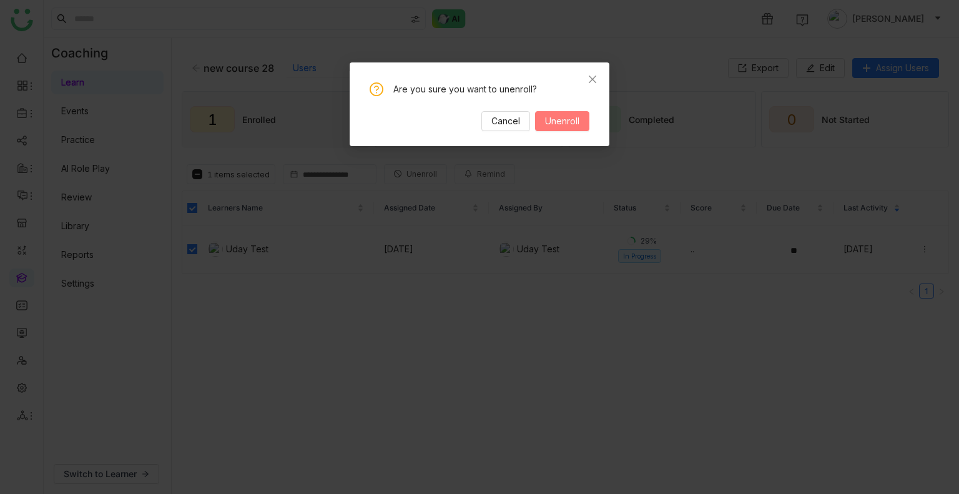
click at [547, 126] on span "Unenroll" at bounding box center [562, 121] width 34 height 14
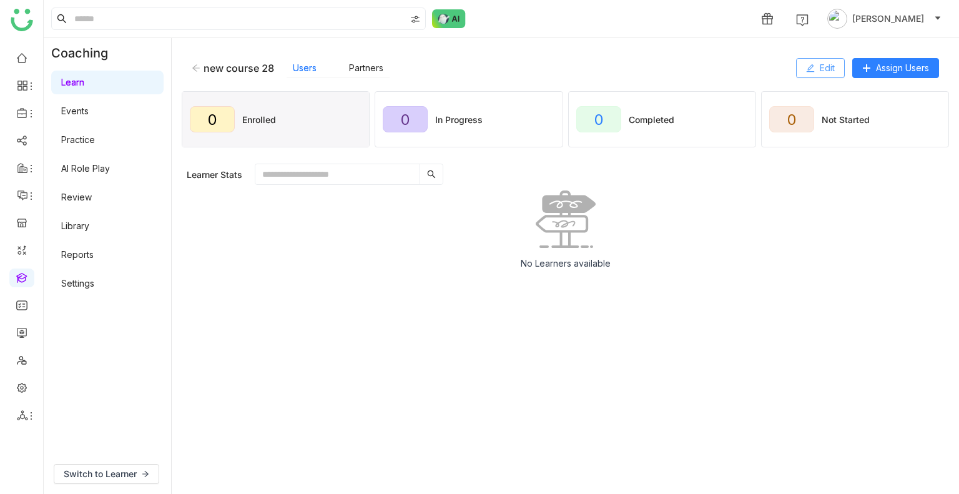
click at [806, 60] on button "Edit" at bounding box center [820, 68] width 49 height 20
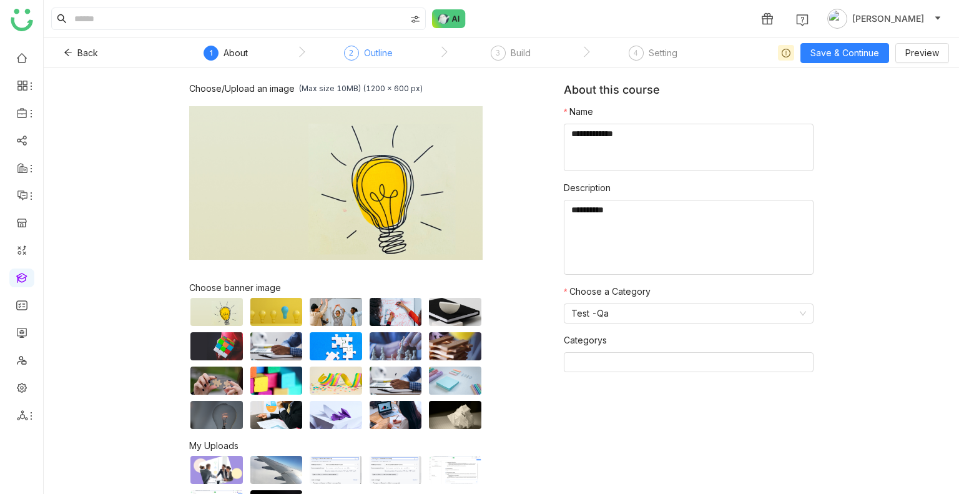
click at [372, 52] on div "Outline" at bounding box center [378, 53] width 29 height 15
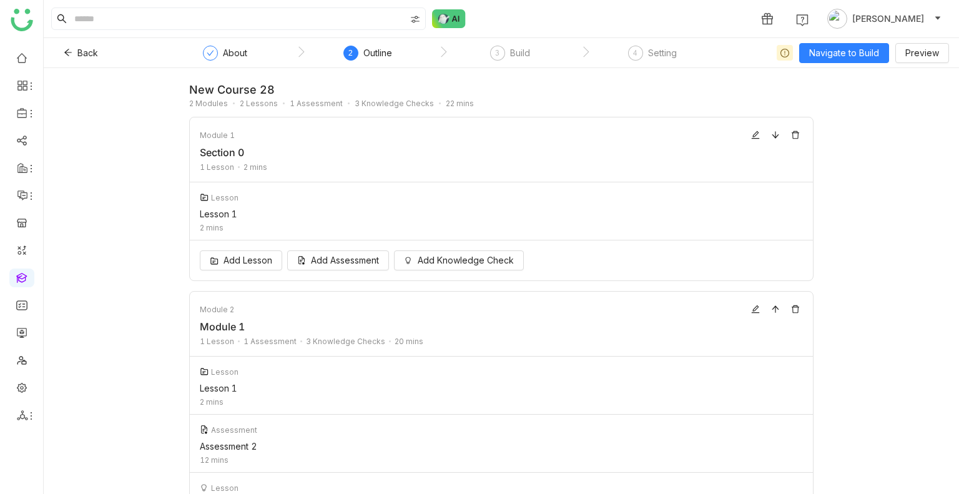
click at [522, 42] on nz-steps "About 2 Outline 3 Build 4 Setting" at bounding box center [443, 53] width 562 height 30
click at [519, 54] on div "Build" at bounding box center [520, 53] width 20 height 15
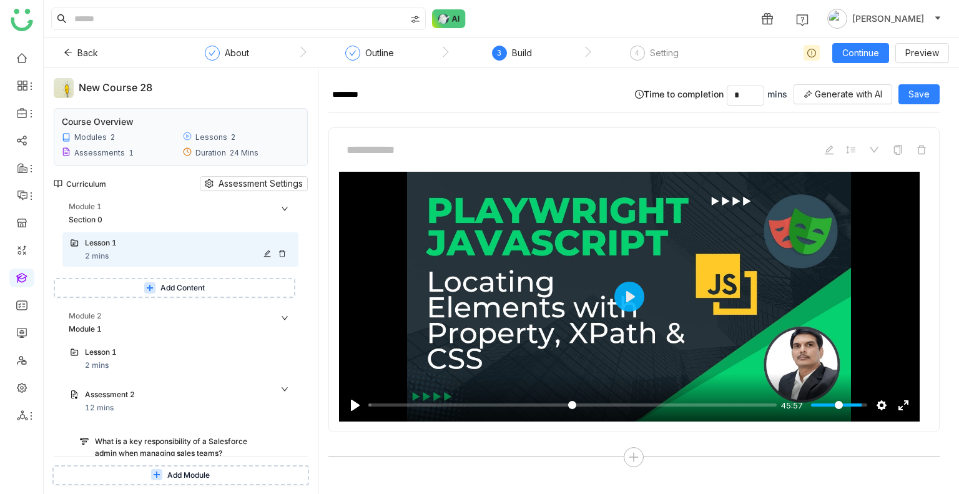
click at [139, 244] on div "Lesson 1" at bounding box center [175, 243] width 181 height 12
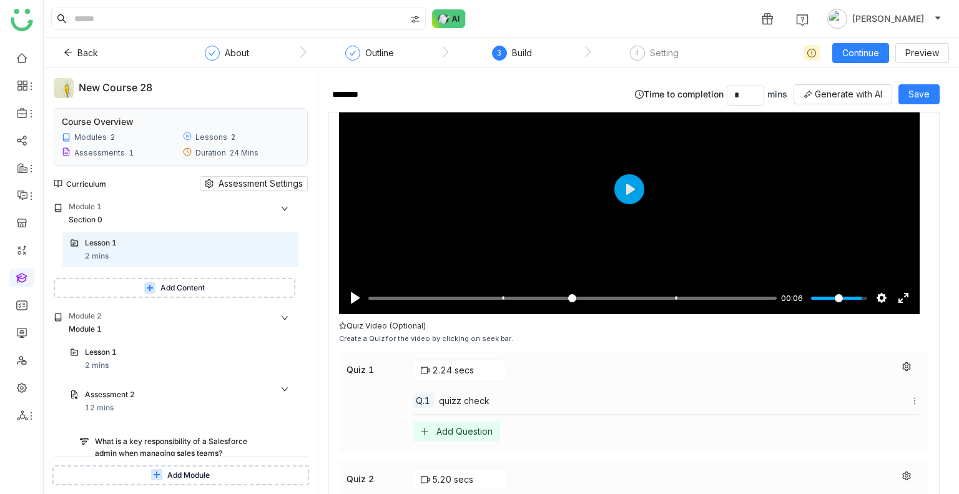
scroll to position [1705, 0]
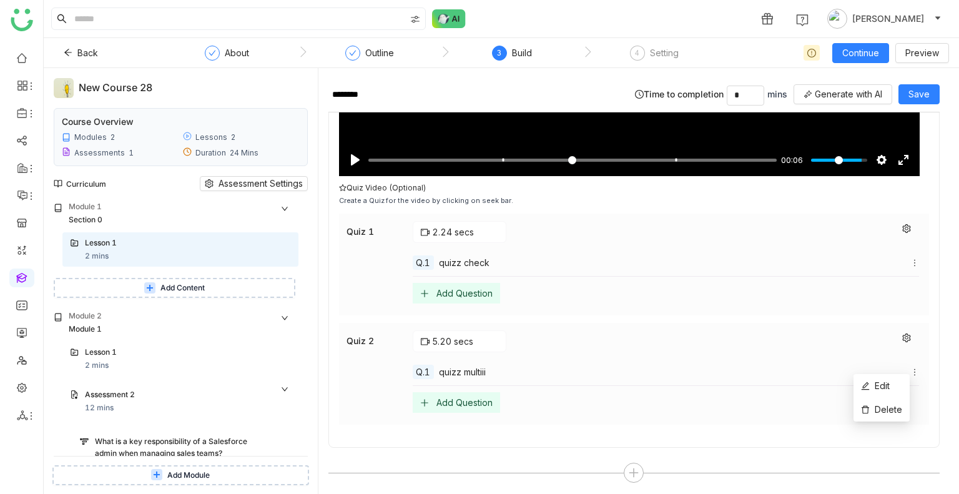
click at [910, 368] on icon at bounding box center [914, 372] width 9 height 9
click at [876, 389] on span "Edit" at bounding box center [881, 385] width 15 height 11
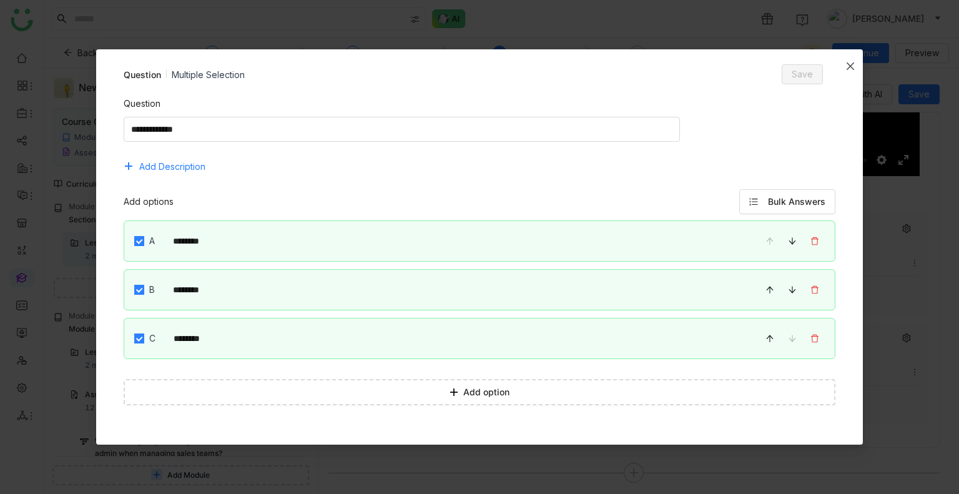
scroll to position [17, 0]
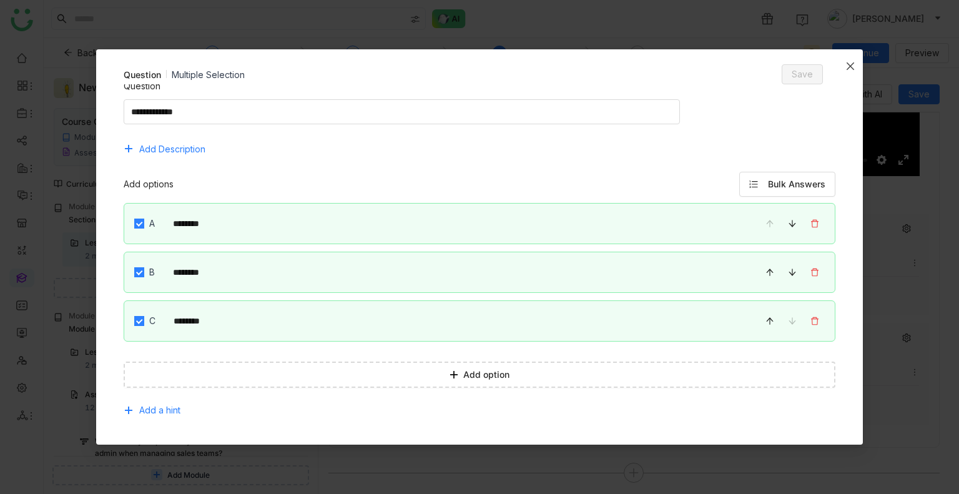
click at [851, 59] on span "Close" at bounding box center [850, 66] width 25 height 34
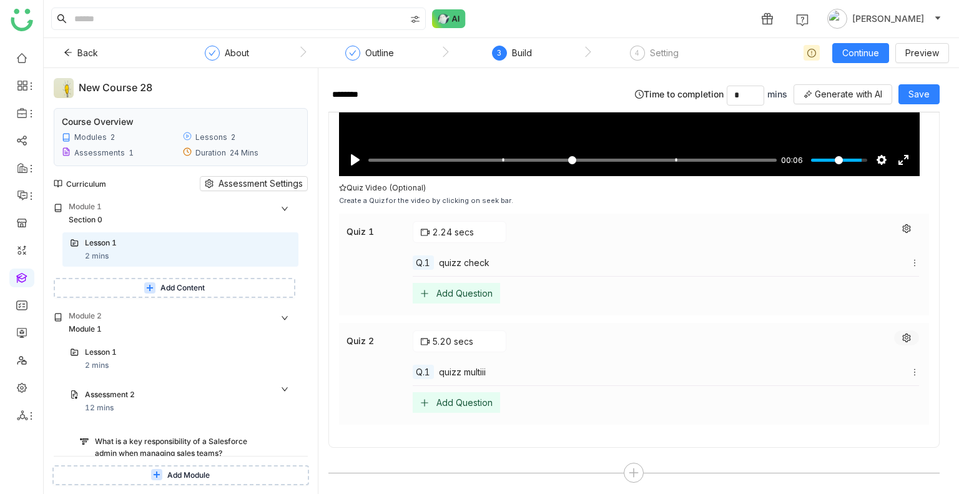
click at [902, 333] on icon at bounding box center [906, 337] width 8 height 9
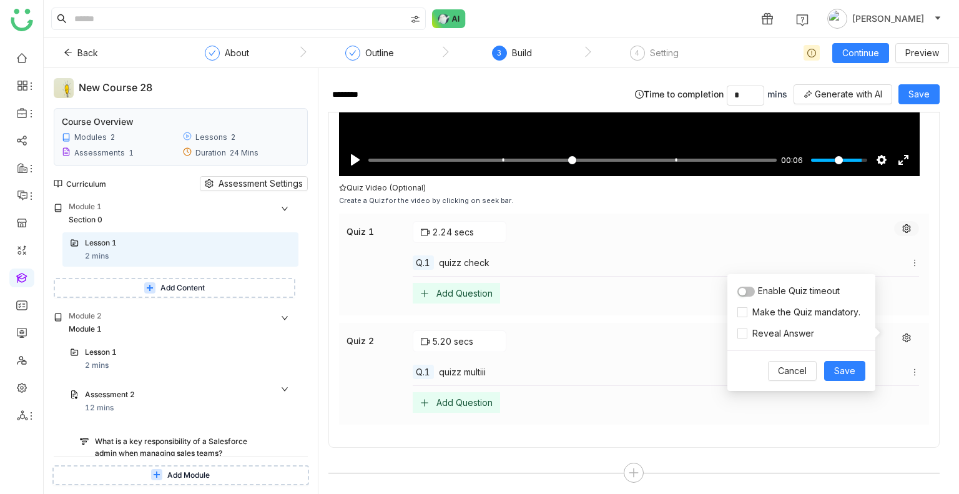
click at [902, 224] on icon at bounding box center [906, 228] width 8 height 9
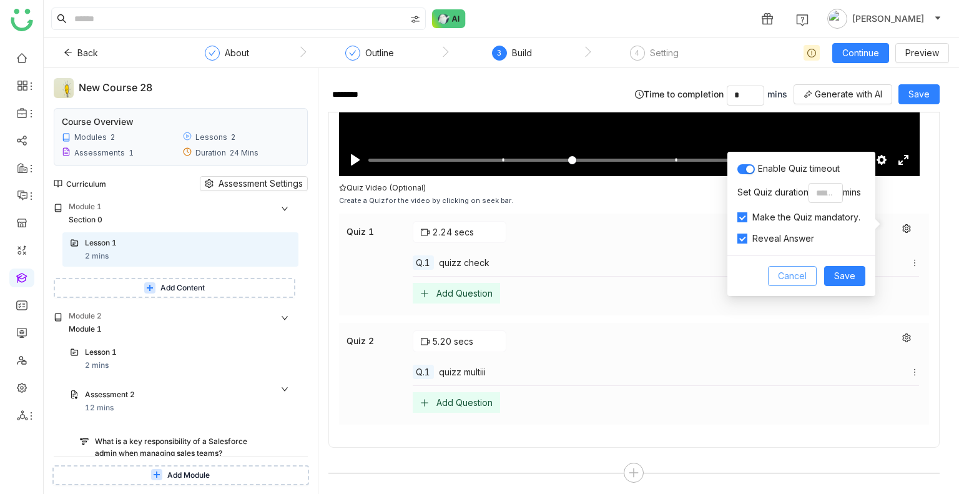
click at [799, 275] on span "Cancel" at bounding box center [792, 276] width 29 height 14
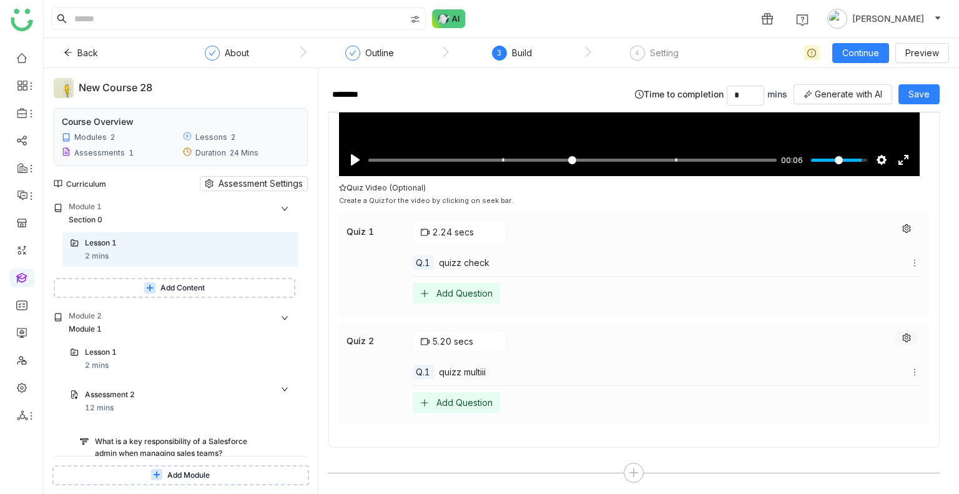
click at [902, 333] on icon at bounding box center [906, 337] width 8 height 9
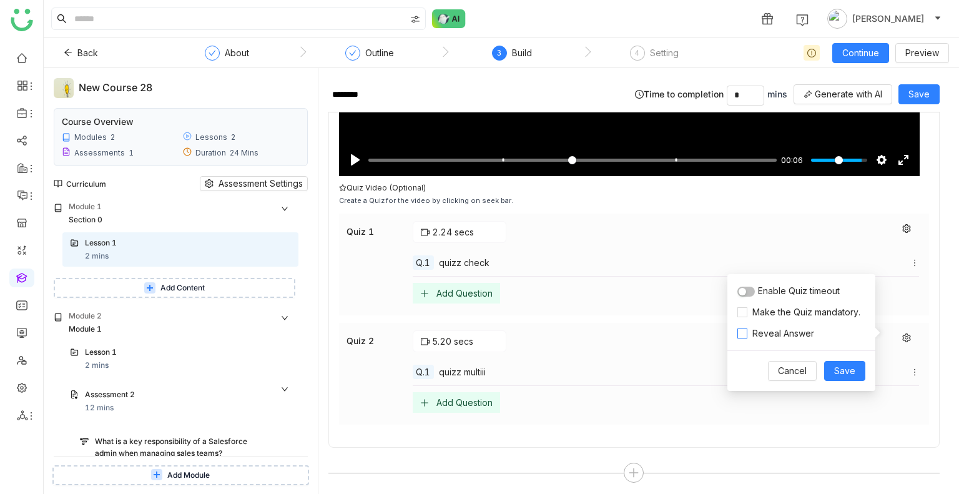
click at [748, 331] on span "Reveal Answer" at bounding box center [783, 333] width 72 height 14
click at [841, 374] on span "Save" at bounding box center [844, 371] width 21 height 14
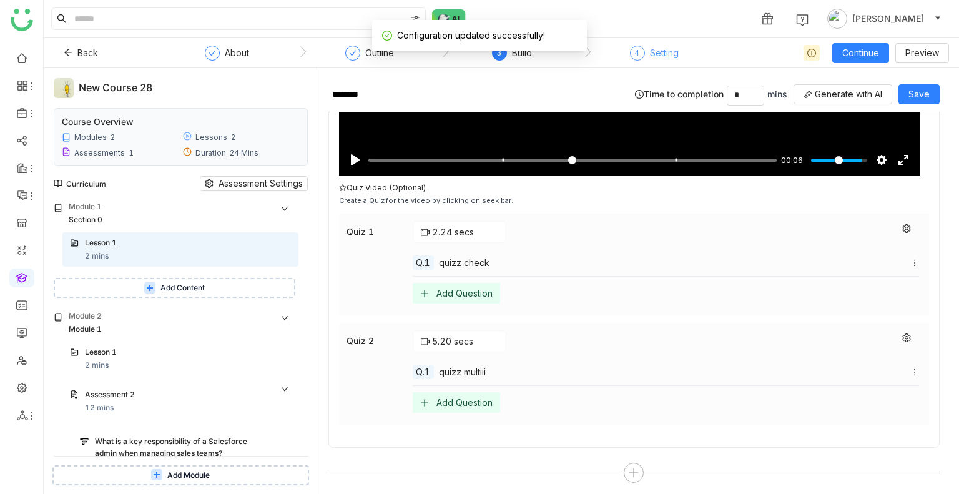
click at [653, 57] on div "Setting" at bounding box center [664, 53] width 29 height 15
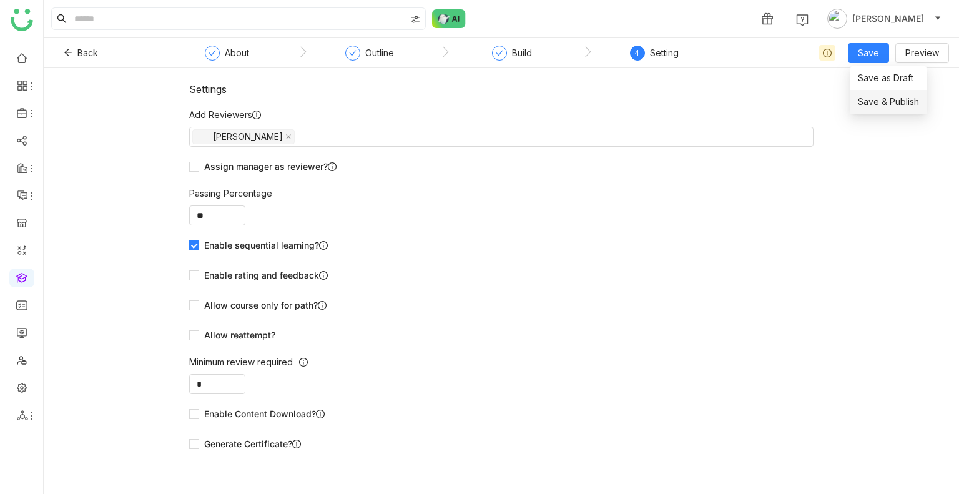
click at [886, 102] on span "Save & Publish" at bounding box center [888, 102] width 61 height 14
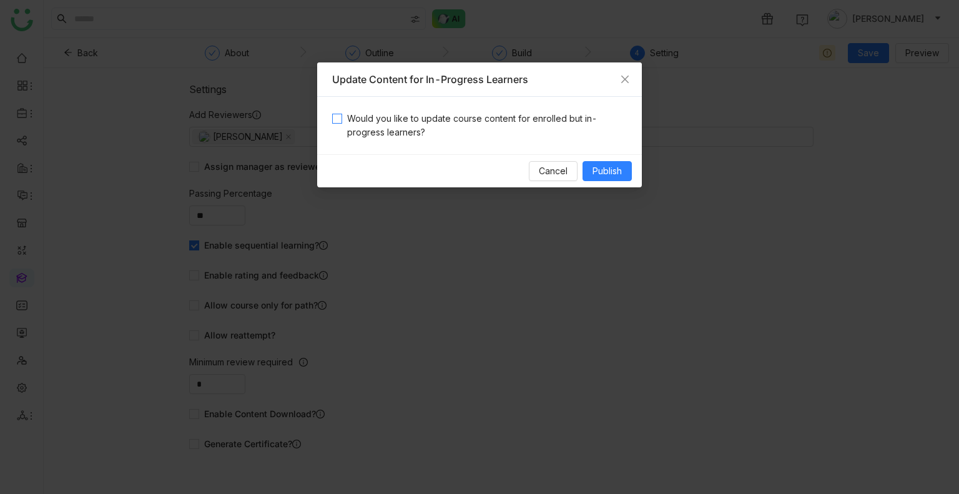
click at [527, 125] on span "Would you like to update course content for enrolled but in-progress learners?" at bounding box center [484, 125] width 285 height 27
click at [614, 173] on span "Publish" at bounding box center [606, 171] width 29 height 14
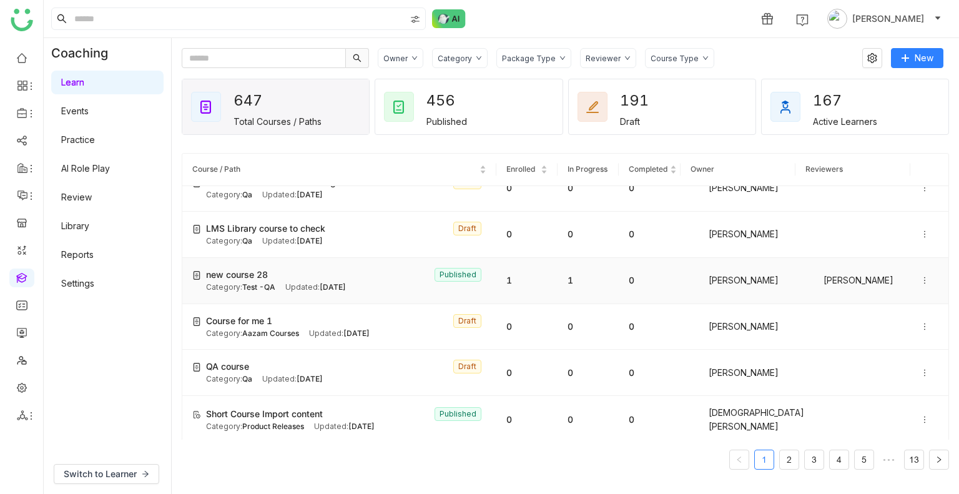
scroll to position [250, 0]
click at [223, 274] on span "new course 28" at bounding box center [237, 276] width 62 height 14
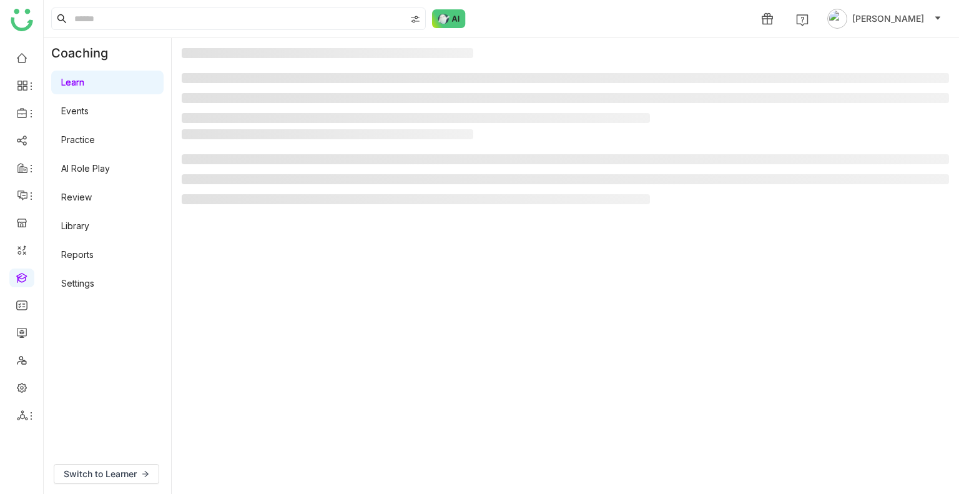
click at [223, 274] on gtmb-manage-detail-wrapper at bounding box center [565, 266] width 767 height 436
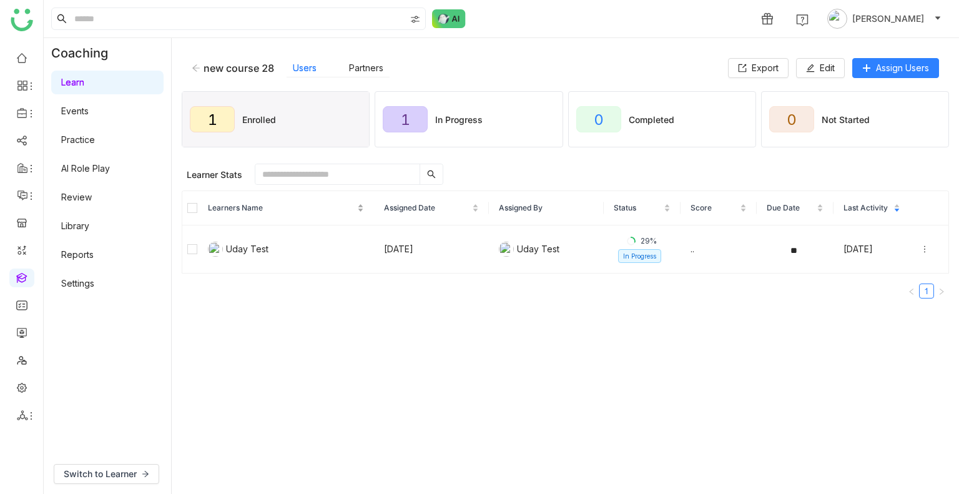
click at [208, 208] on nz-table-sorters "Learners Name" at bounding box center [286, 208] width 156 height 12
click at [397, 176] on button "Unenroll" at bounding box center [415, 174] width 63 height 20
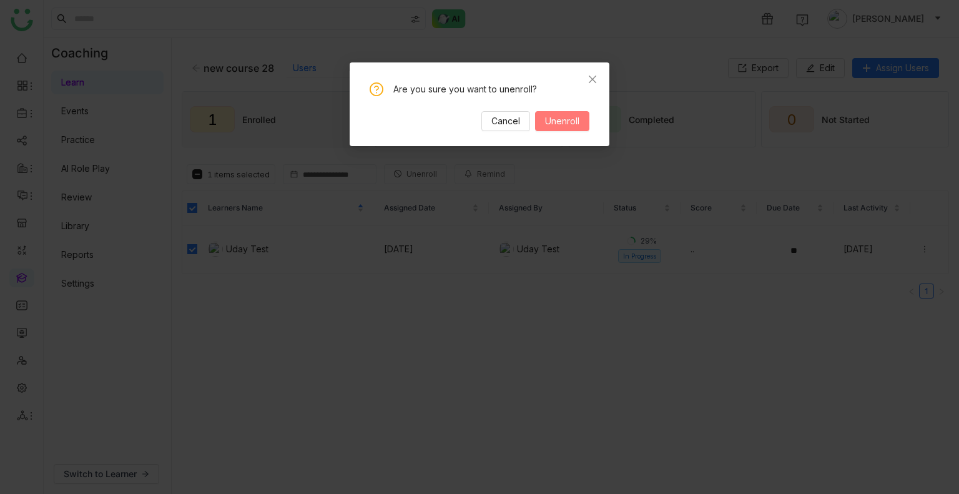
click at [549, 114] on span "Unenroll" at bounding box center [562, 121] width 34 height 14
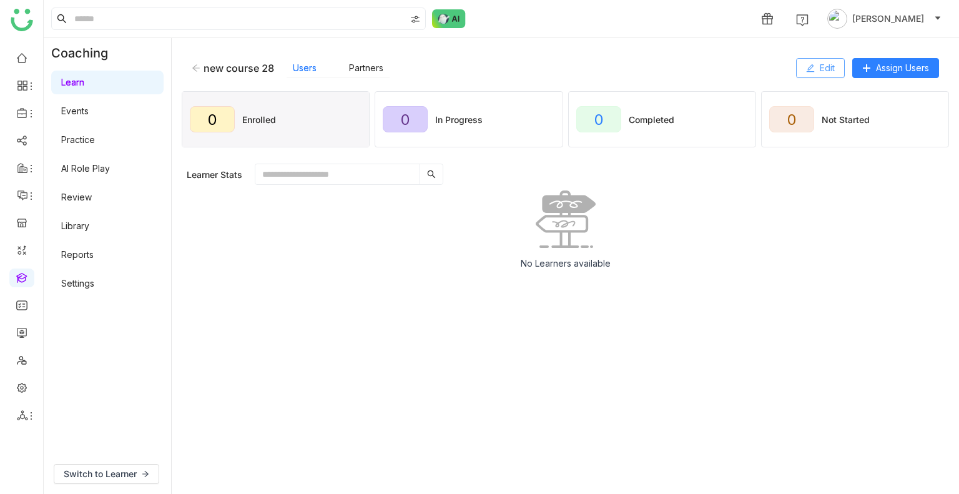
click at [829, 68] on span "Edit" at bounding box center [826, 68] width 15 height 14
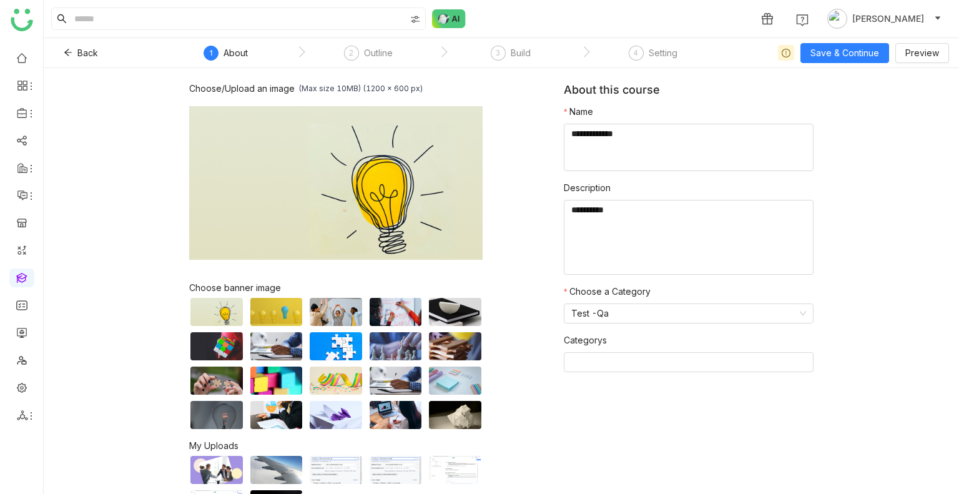
click at [514, 44] on nz-steps "1 About 2 Outline 3 Build 4 Setting" at bounding box center [443, 53] width 562 height 30
click at [516, 57] on div "Build" at bounding box center [521, 53] width 20 height 15
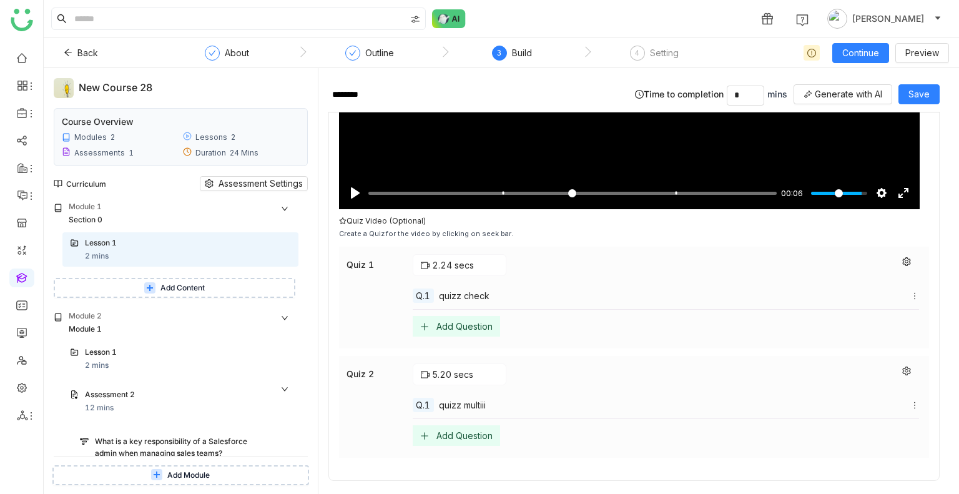
scroll to position [1705, 0]
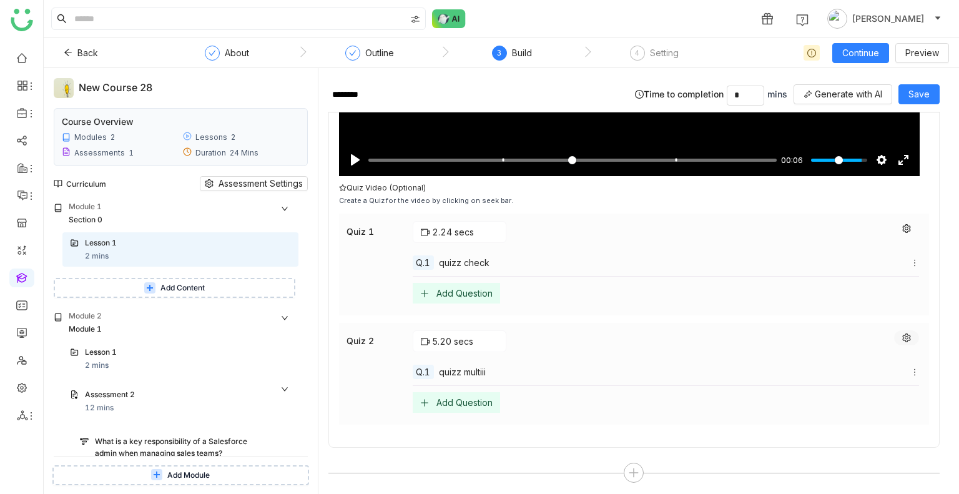
click at [894, 336] on button at bounding box center [906, 337] width 25 height 15
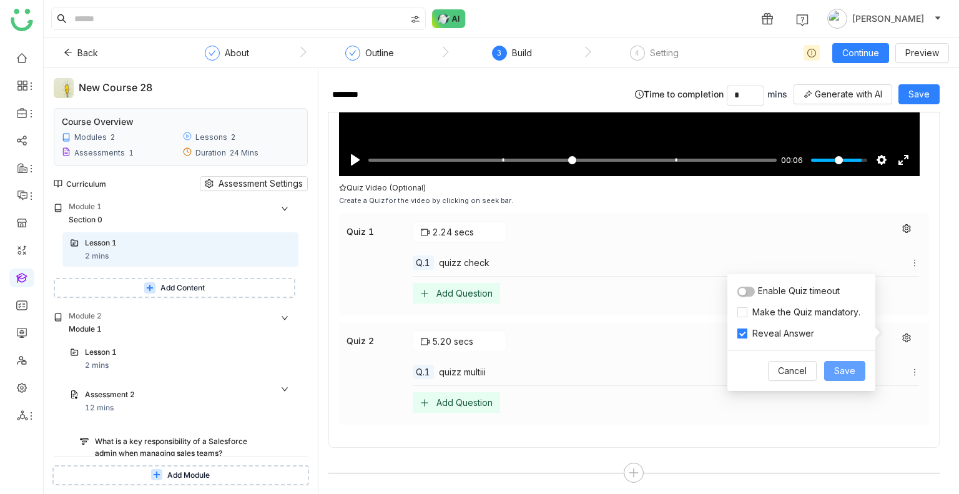
click at [835, 371] on span "Save" at bounding box center [844, 371] width 21 height 14
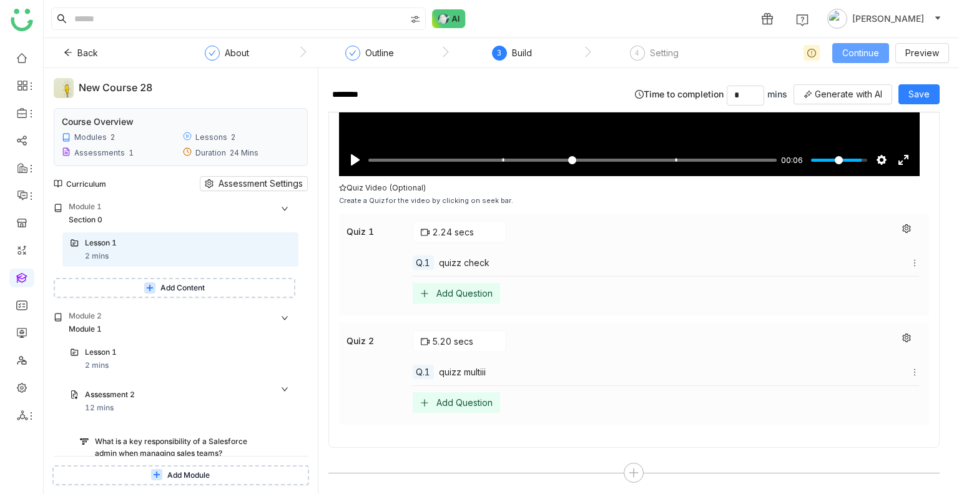
click at [849, 54] on span "Continue" at bounding box center [860, 53] width 37 height 14
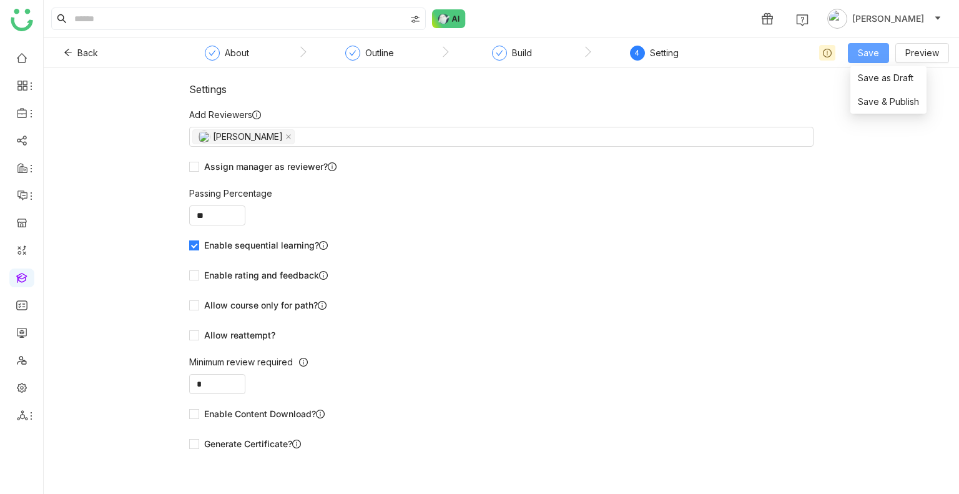
click at [867, 59] on button "Save" at bounding box center [868, 53] width 41 height 20
click at [879, 100] on span "Save & Publish" at bounding box center [888, 102] width 61 height 14
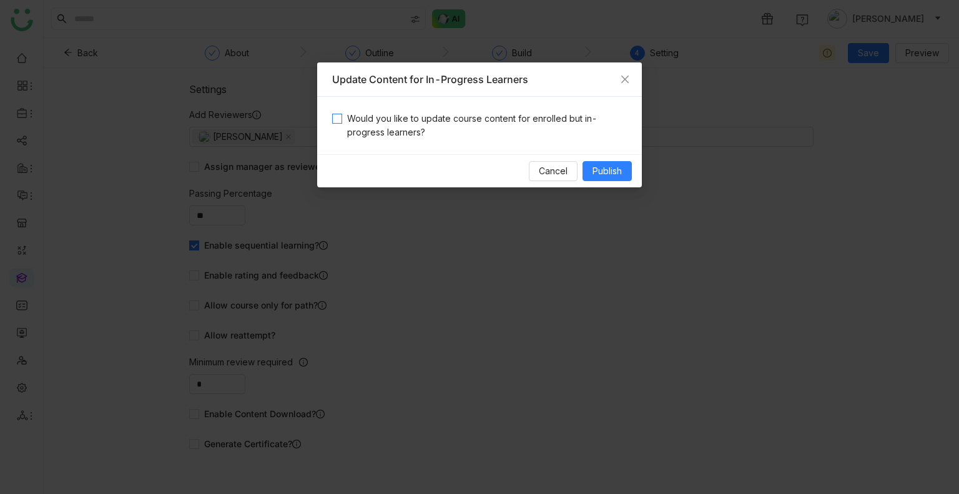
click at [346, 130] on span "Would you like to update course content for enrolled but in-progress learners?" at bounding box center [484, 125] width 285 height 27
click at [609, 182] on div "Cancel Publish" at bounding box center [479, 170] width 325 height 33
click at [599, 168] on span "Publish" at bounding box center [606, 171] width 29 height 14
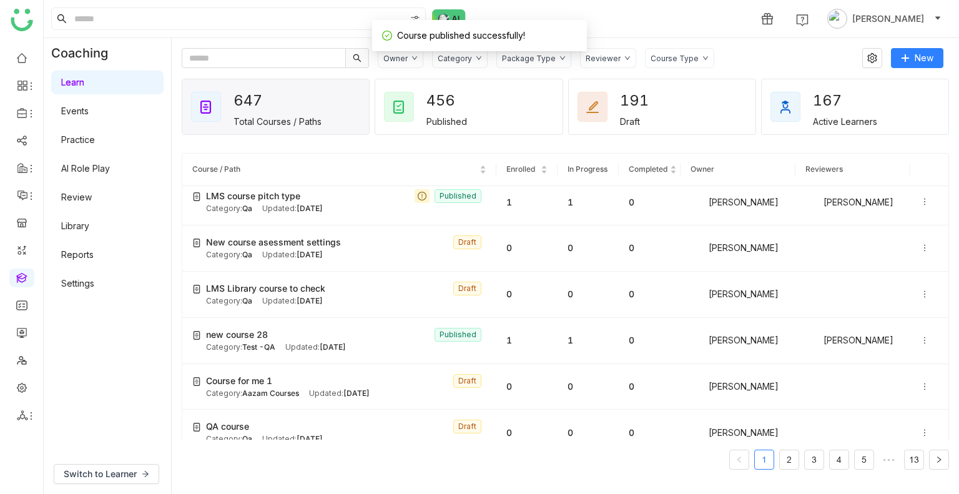
scroll to position [192, 0]
click at [265, 331] on span "new course 28" at bounding box center [237, 334] width 62 height 14
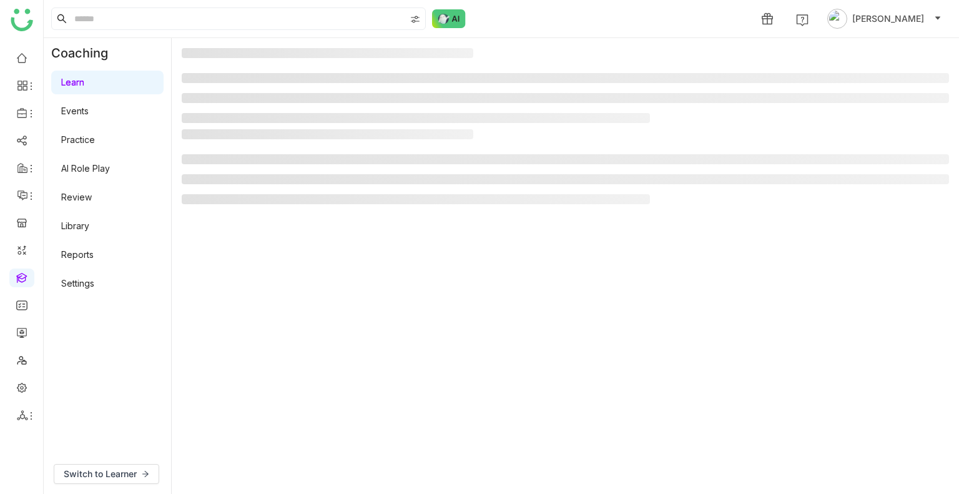
click at [265, 331] on gtmb-manage-detail-wrapper at bounding box center [565, 266] width 767 height 436
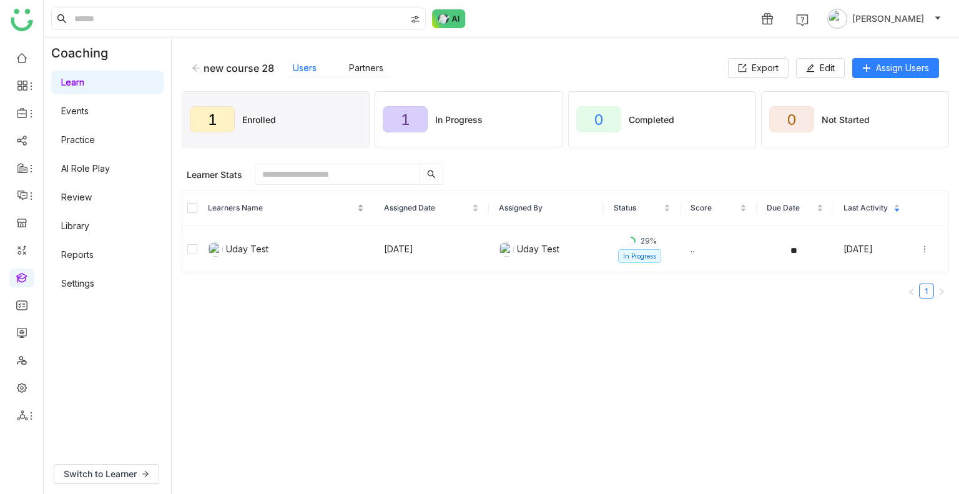
click at [208, 204] on nz-table-sorters "Learners Name" at bounding box center [286, 208] width 156 height 12
click at [390, 169] on button "Unenroll" at bounding box center [415, 174] width 63 height 20
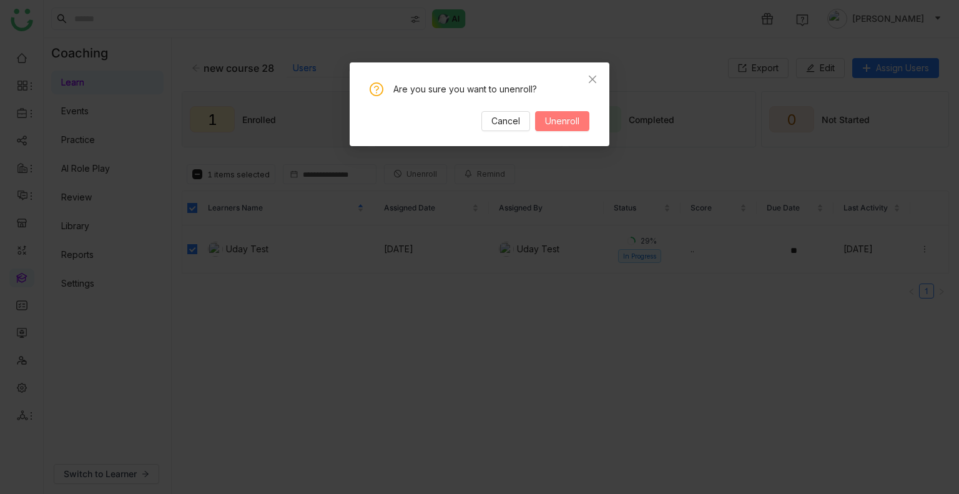
click at [573, 124] on span "Unenroll" at bounding box center [562, 121] width 34 height 14
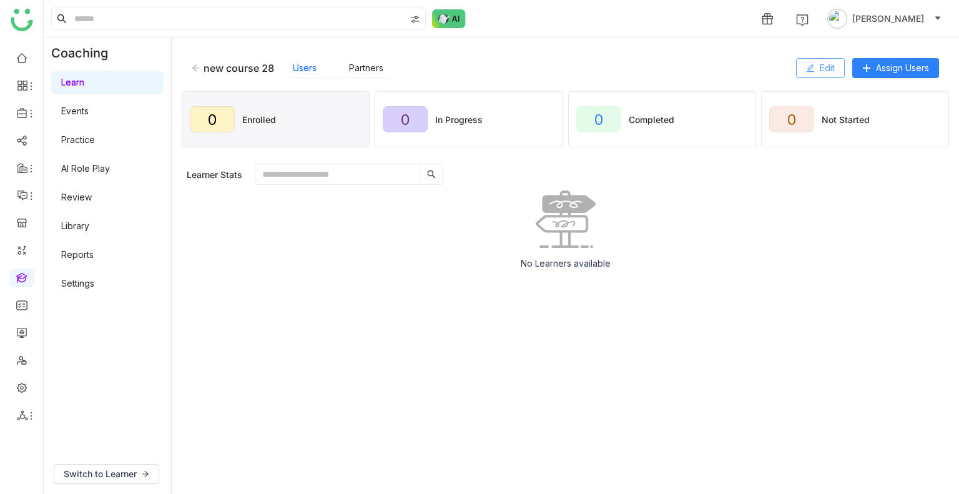
click at [826, 74] on button "Edit" at bounding box center [820, 68] width 49 height 20
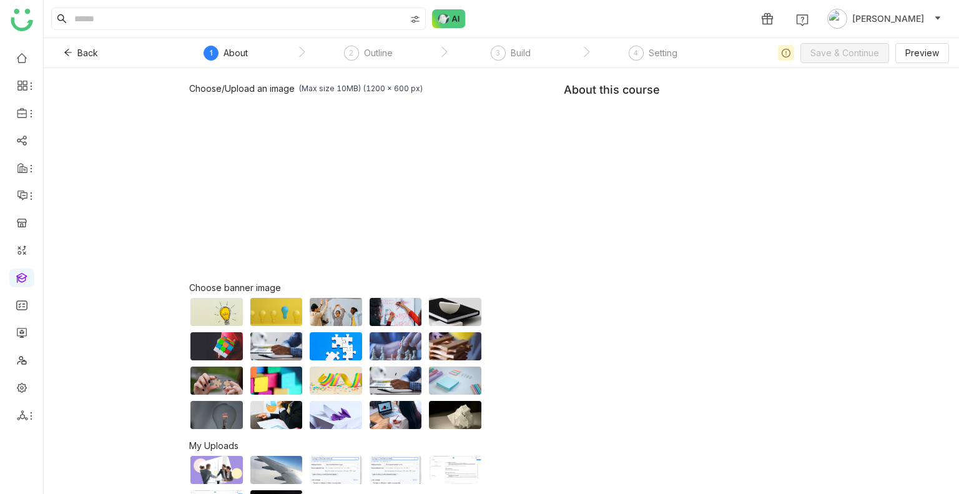
scroll to position [27, 0]
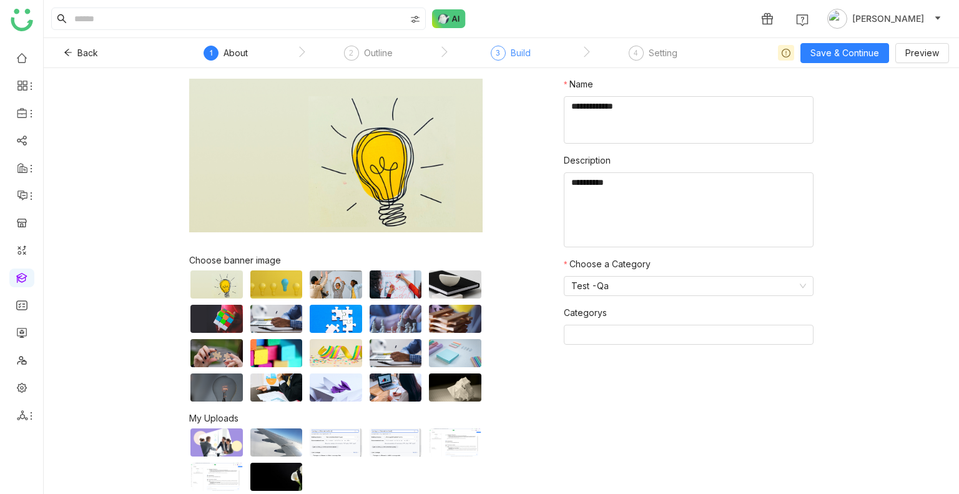
click at [508, 59] on div "3 Build" at bounding box center [511, 57] width 40 height 22
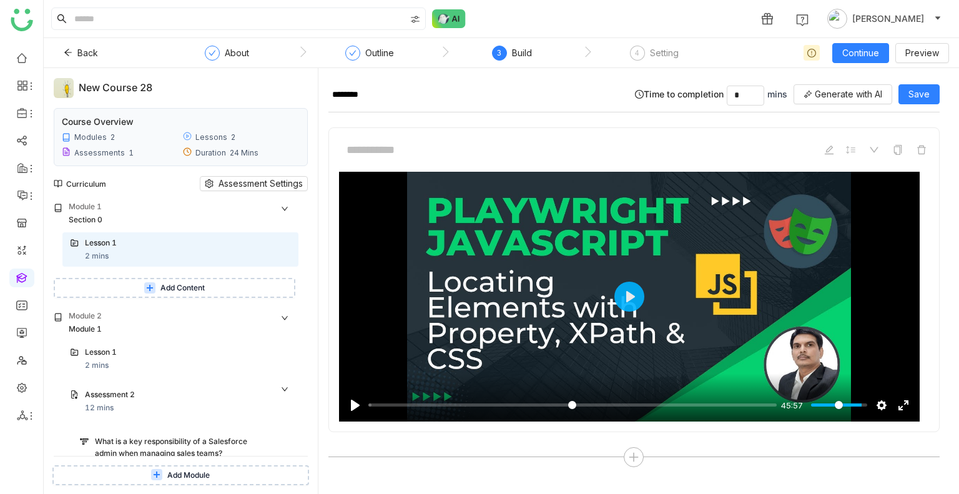
scroll to position [1705, 0]
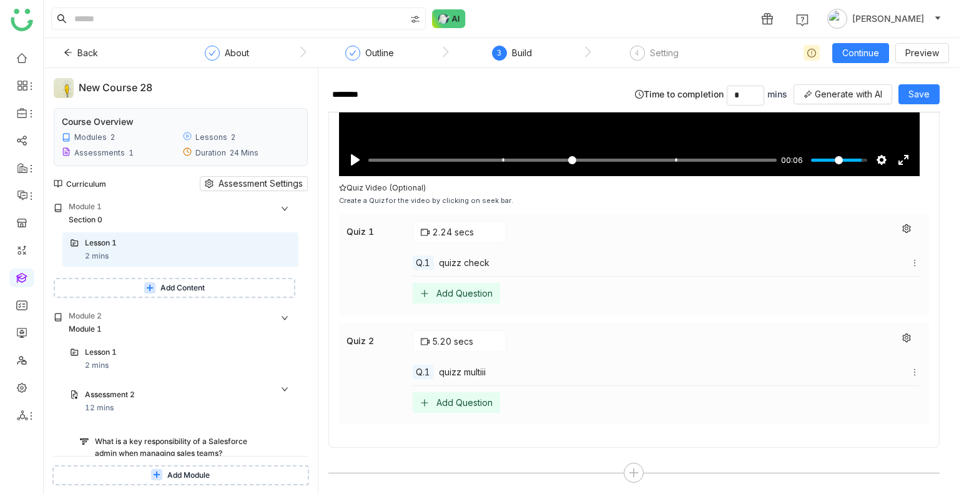
click at [894, 340] on div at bounding box center [906, 341] width 25 height 22
click at [884, 381] on span "Edit" at bounding box center [881, 385] width 15 height 11
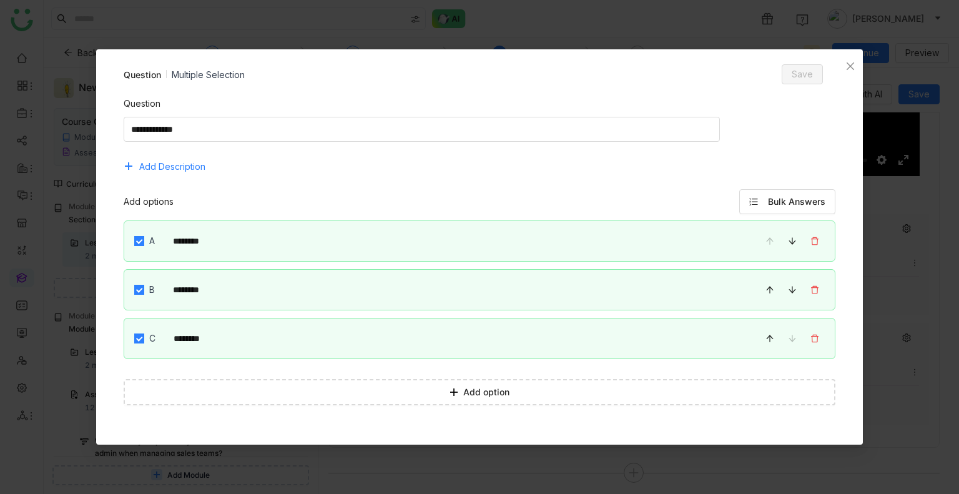
click at [144, 341] on div "C ********" at bounding box center [480, 338] width 712 height 41
click at [132, 330] on div "C ********" at bounding box center [480, 338] width 712 height 41
click at [148, 353] on div "C ********" at bounding box center [480, 338] width 712 height 41
